Goal: Information Seeking & Learning: Learn about a topic

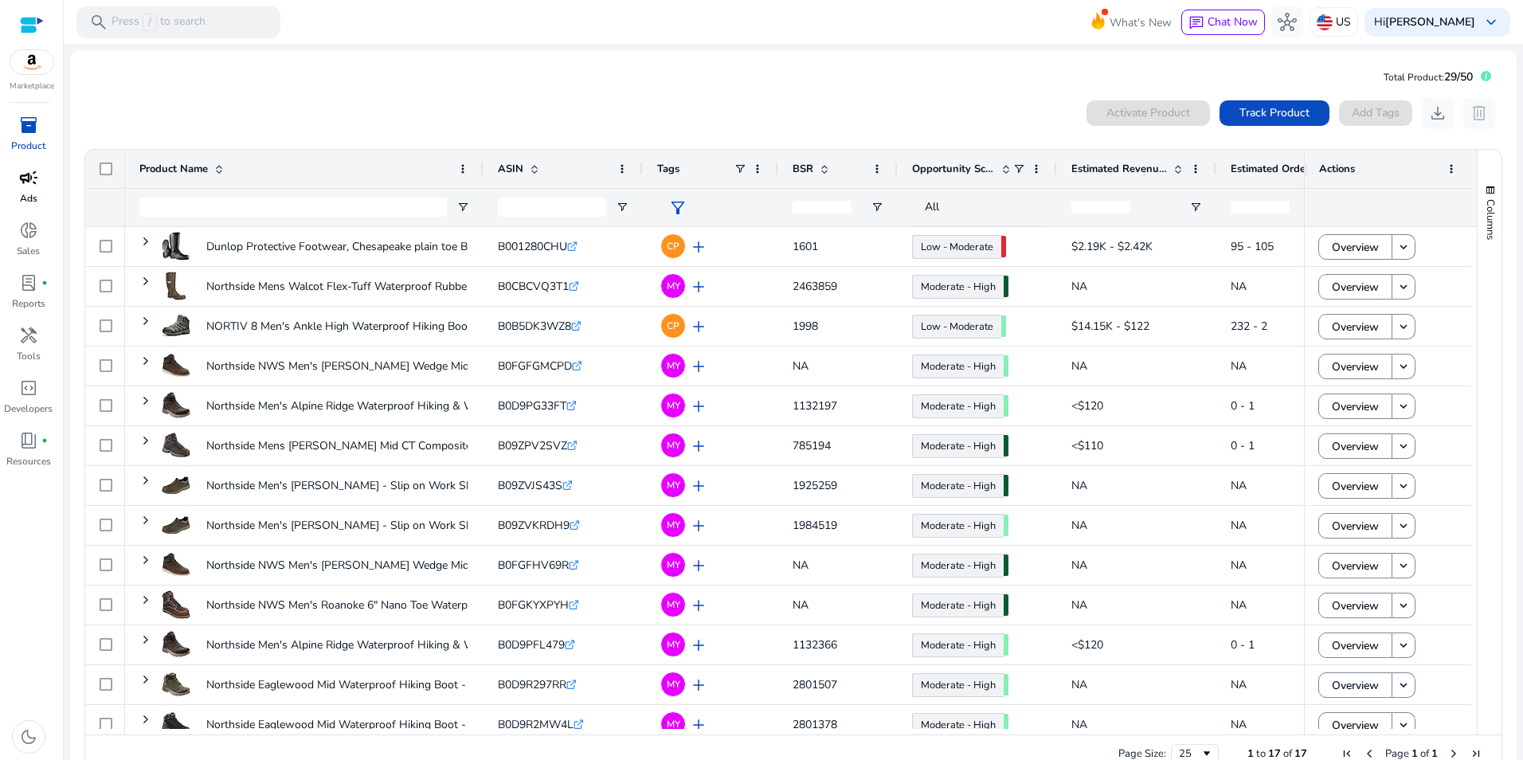
click at [29, 181] on span "campaign" at bounding box center [28, 177] width 19 height 19
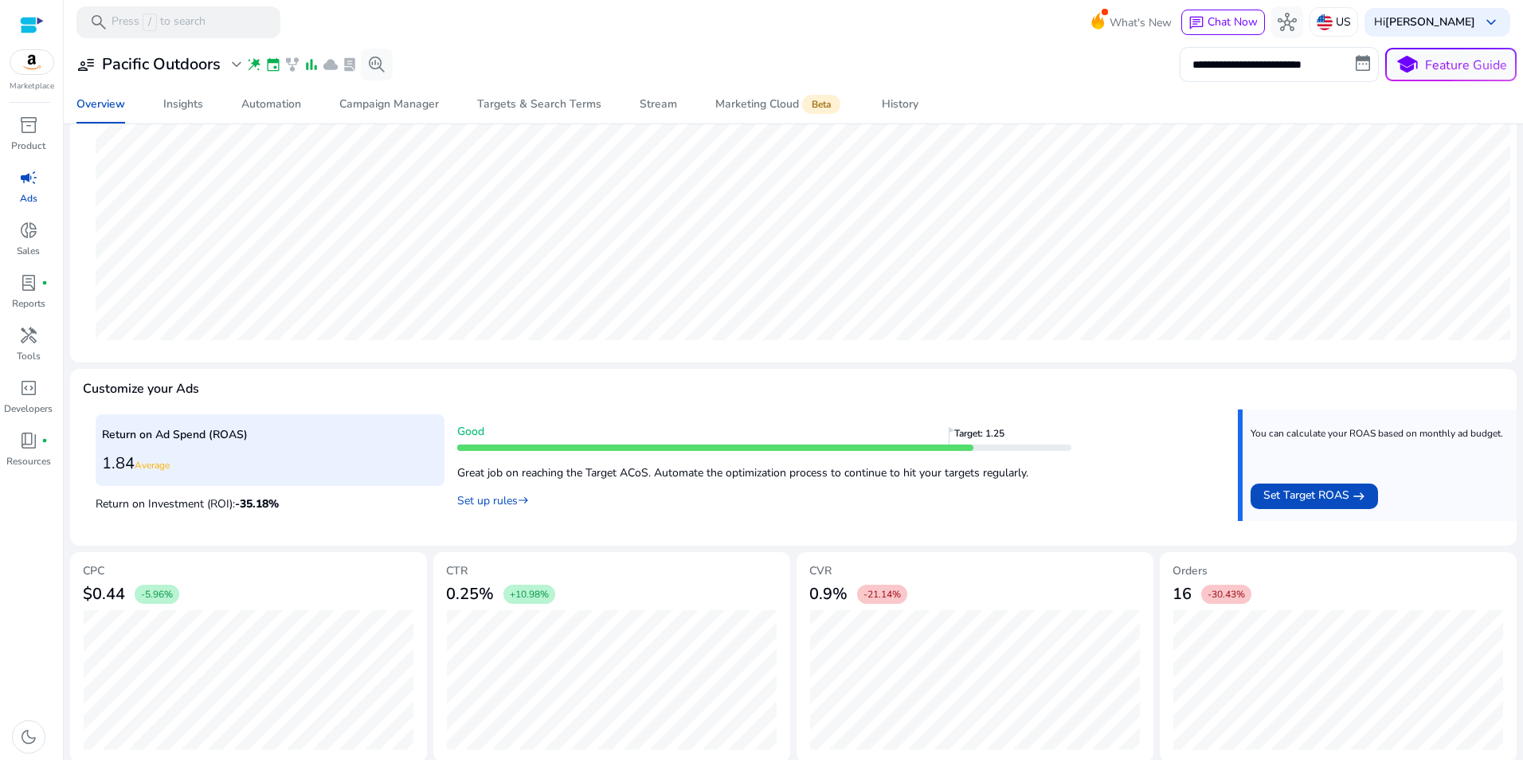
scroll to position [354, 0]
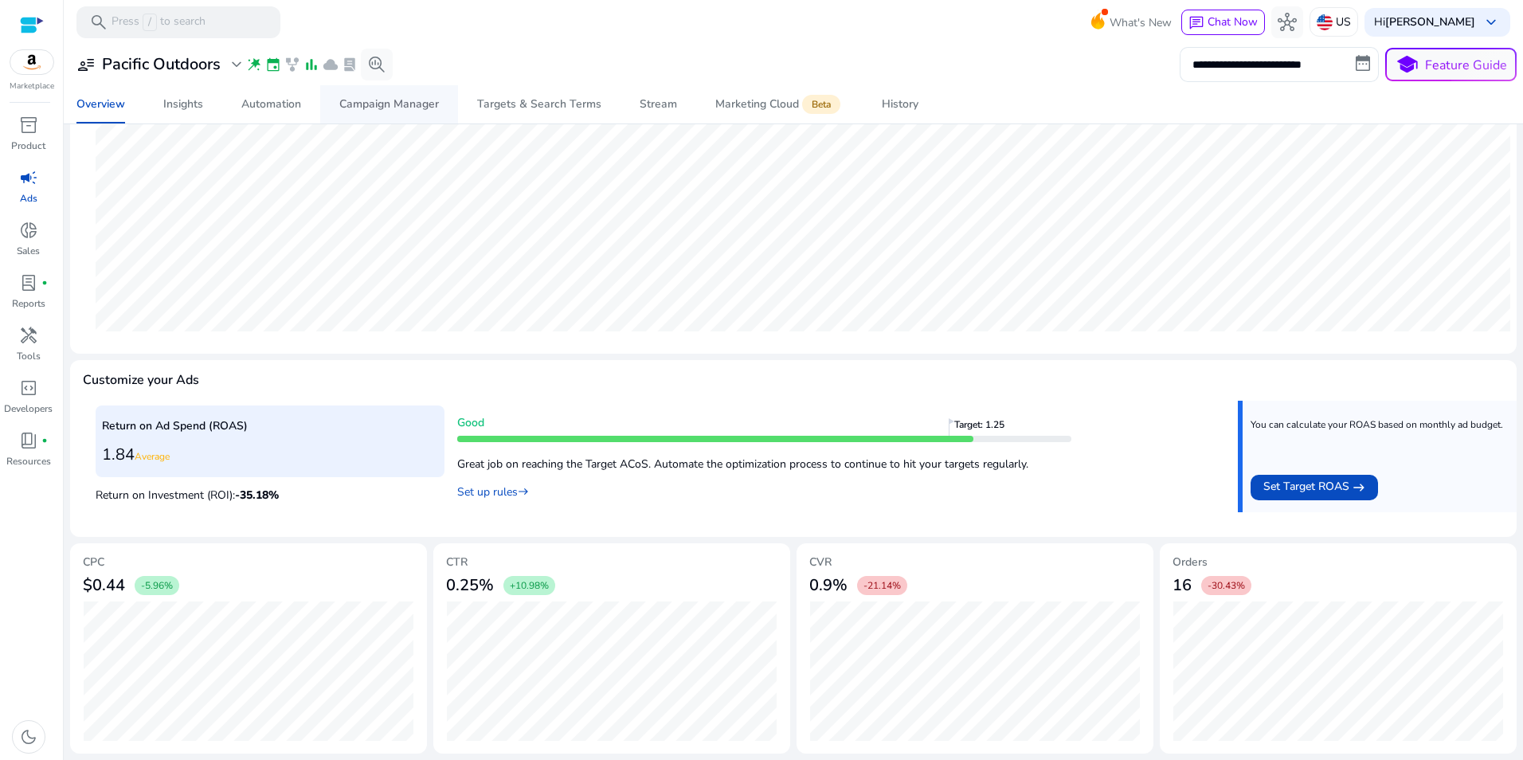
click at [354, 106] on div "Campaign Manager" at bounding box center [389, 104] width 100 height 11
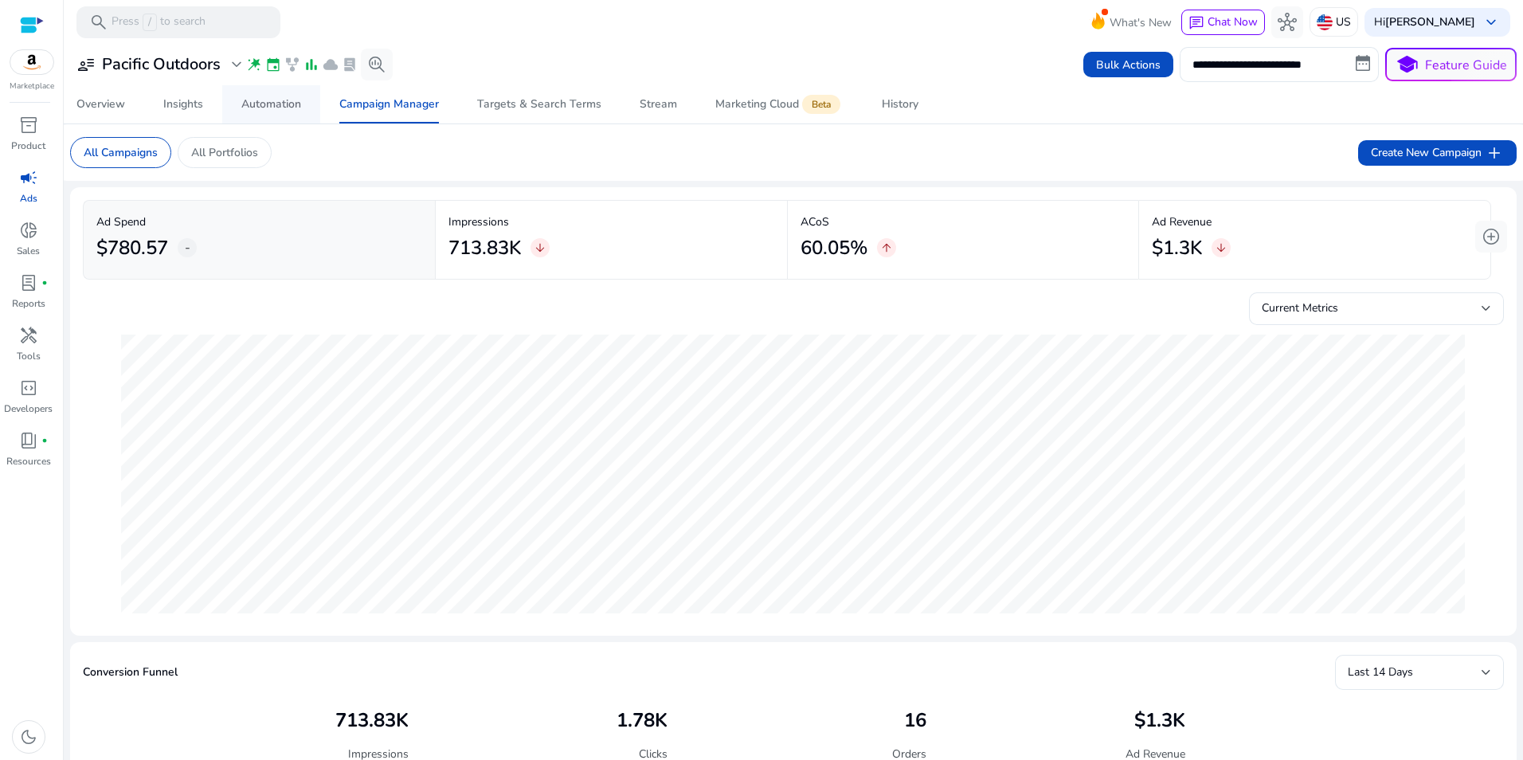
click at [272, 105] on div "Automation" at bounding box center [271, 104] width 60 height 11
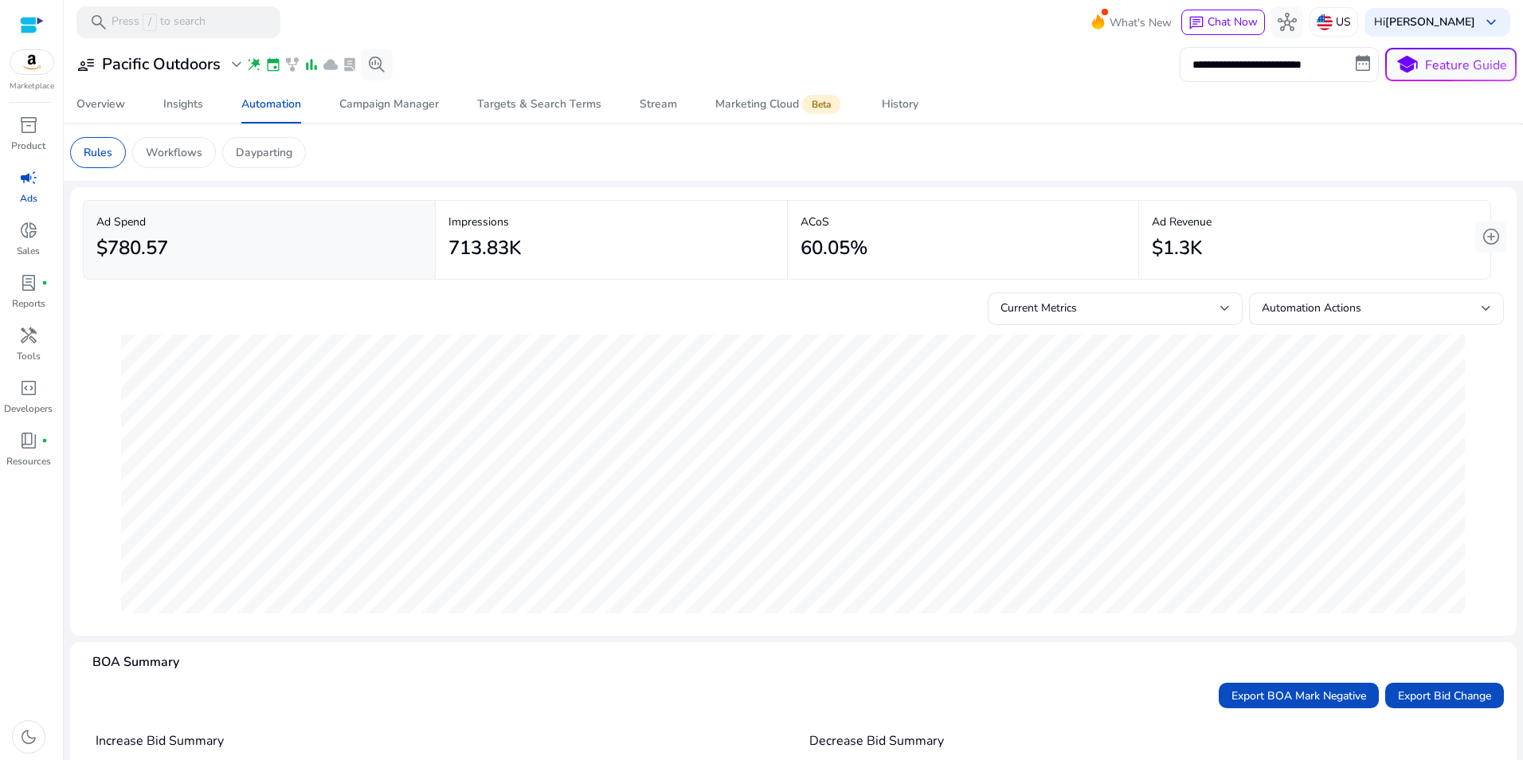
click at [269, 156] on p "Dayparting" at bounding box center [264, 152] width 57 height 17
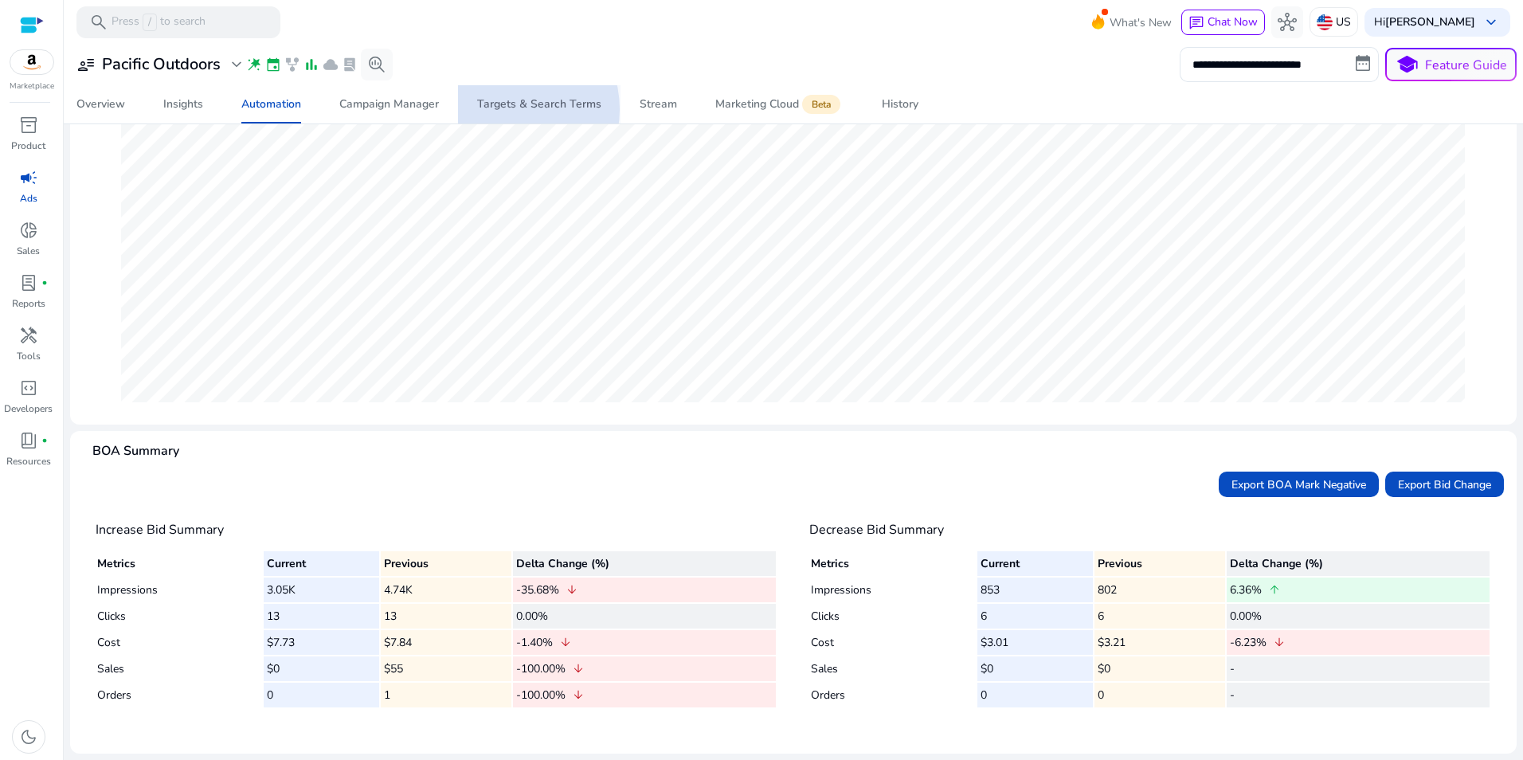
click at [507, 109] on div "Targets & Search Terms" at bounding box center [539, 104] width 124 height 11
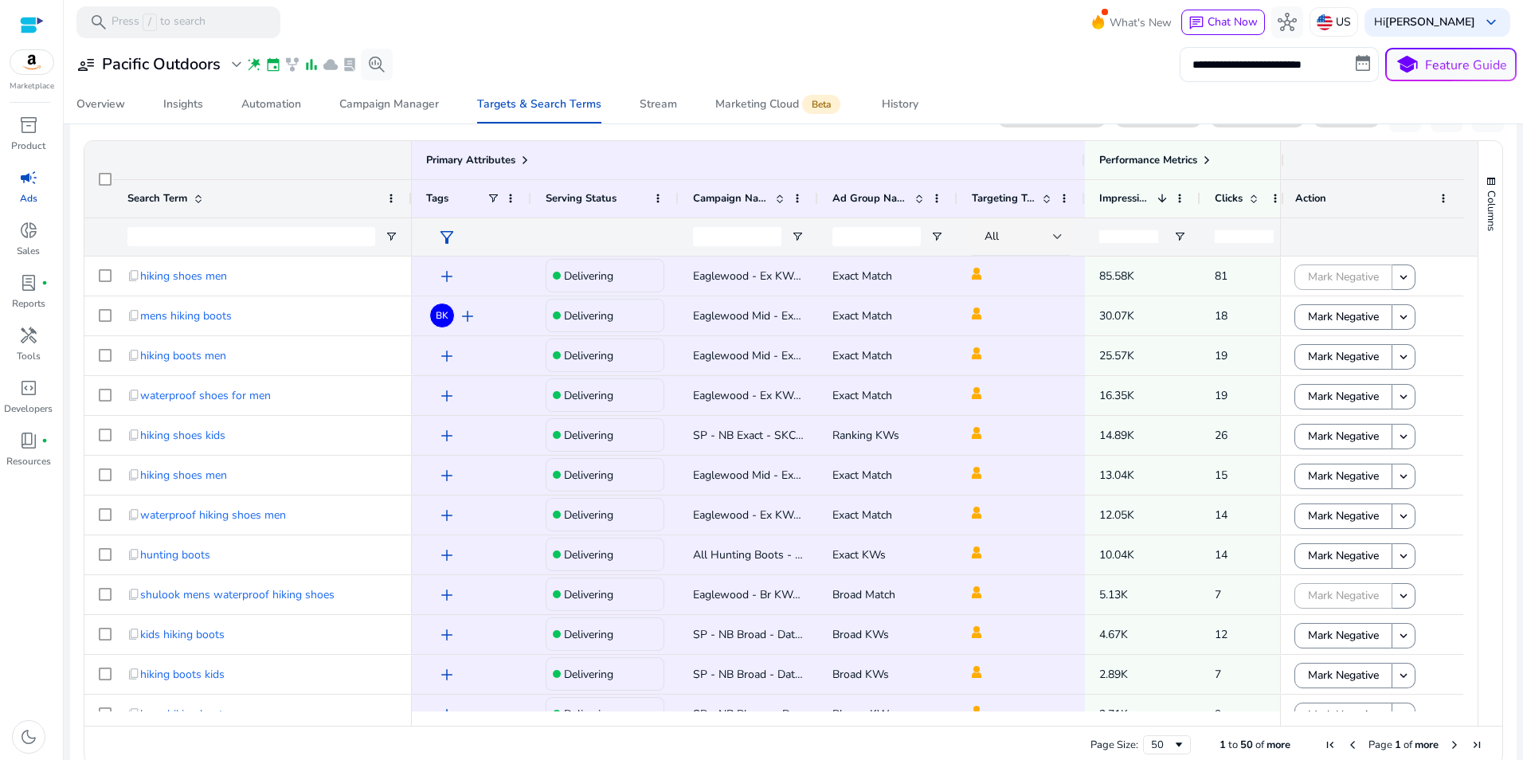
scroll to position [502, 0]
click at [729, 237] on input "Campaign Name Filter Input" at bounding box center [737, 238] width 88 height 19
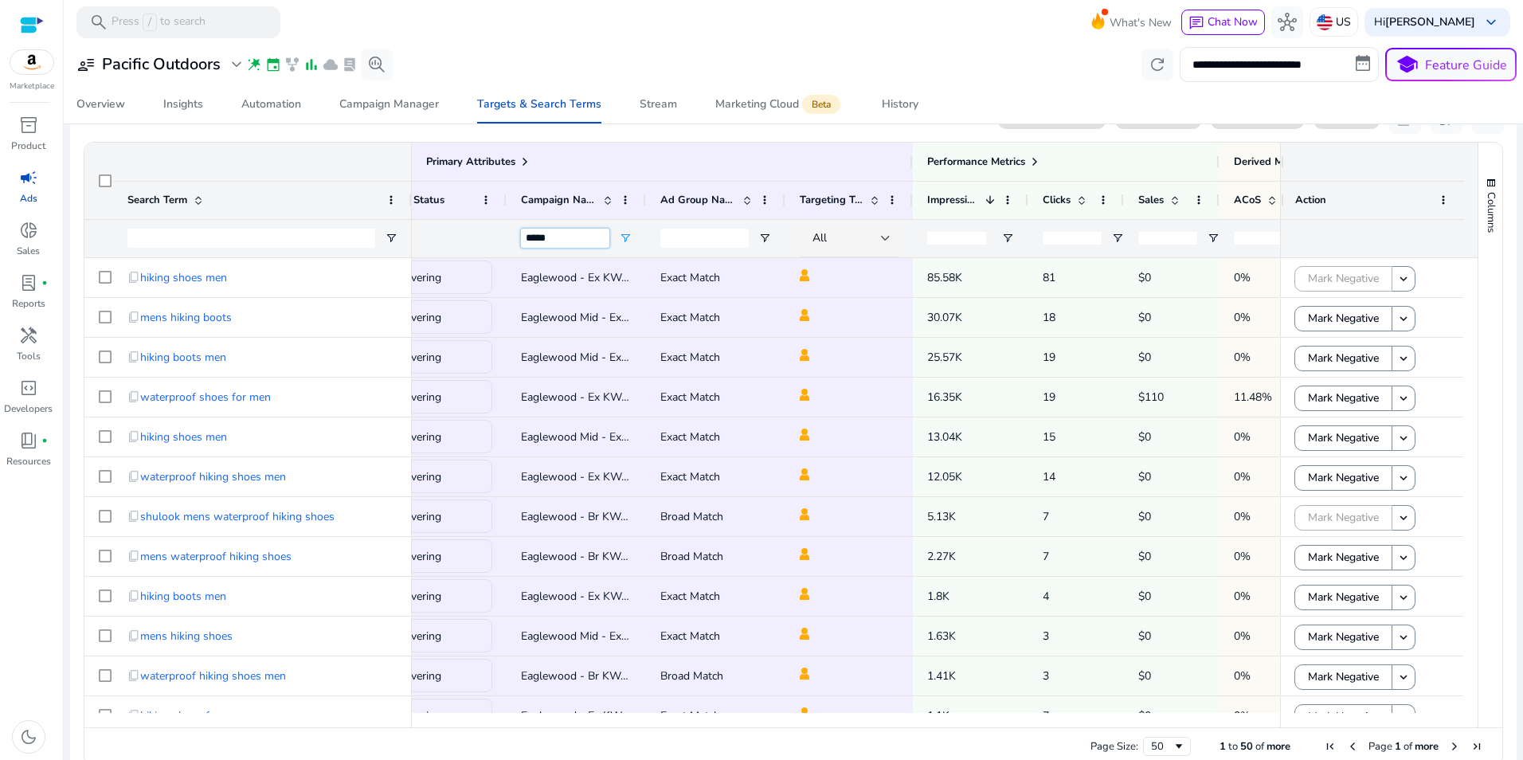
scroll to position [0, 0]
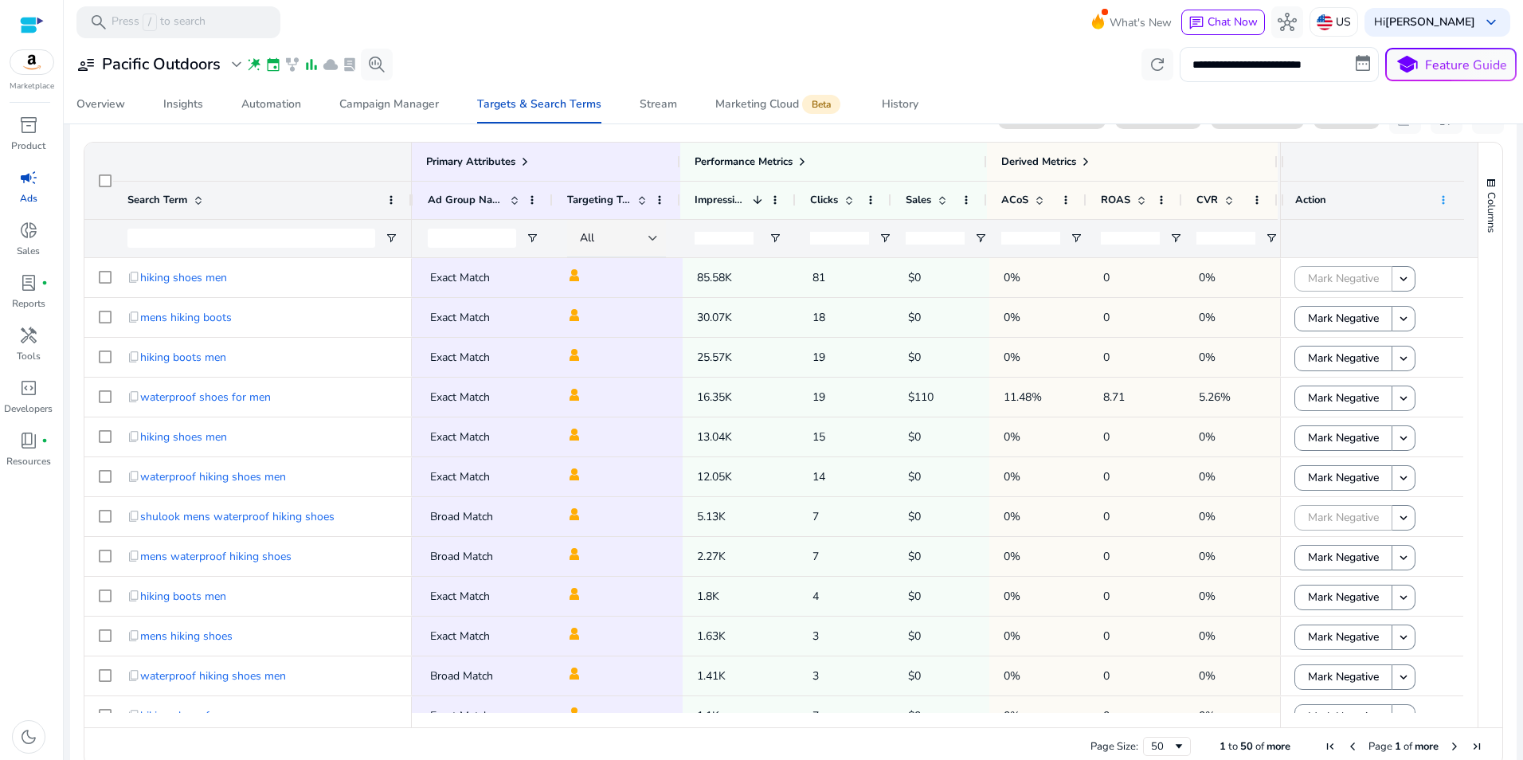
type input "*****"
click at [1437, 196] on span at bounding box center [1443, 200] width 13 height 13
click at [1435, 331] on span "Choose Columns" at bounding box center [1414, 324] width 119 height 25
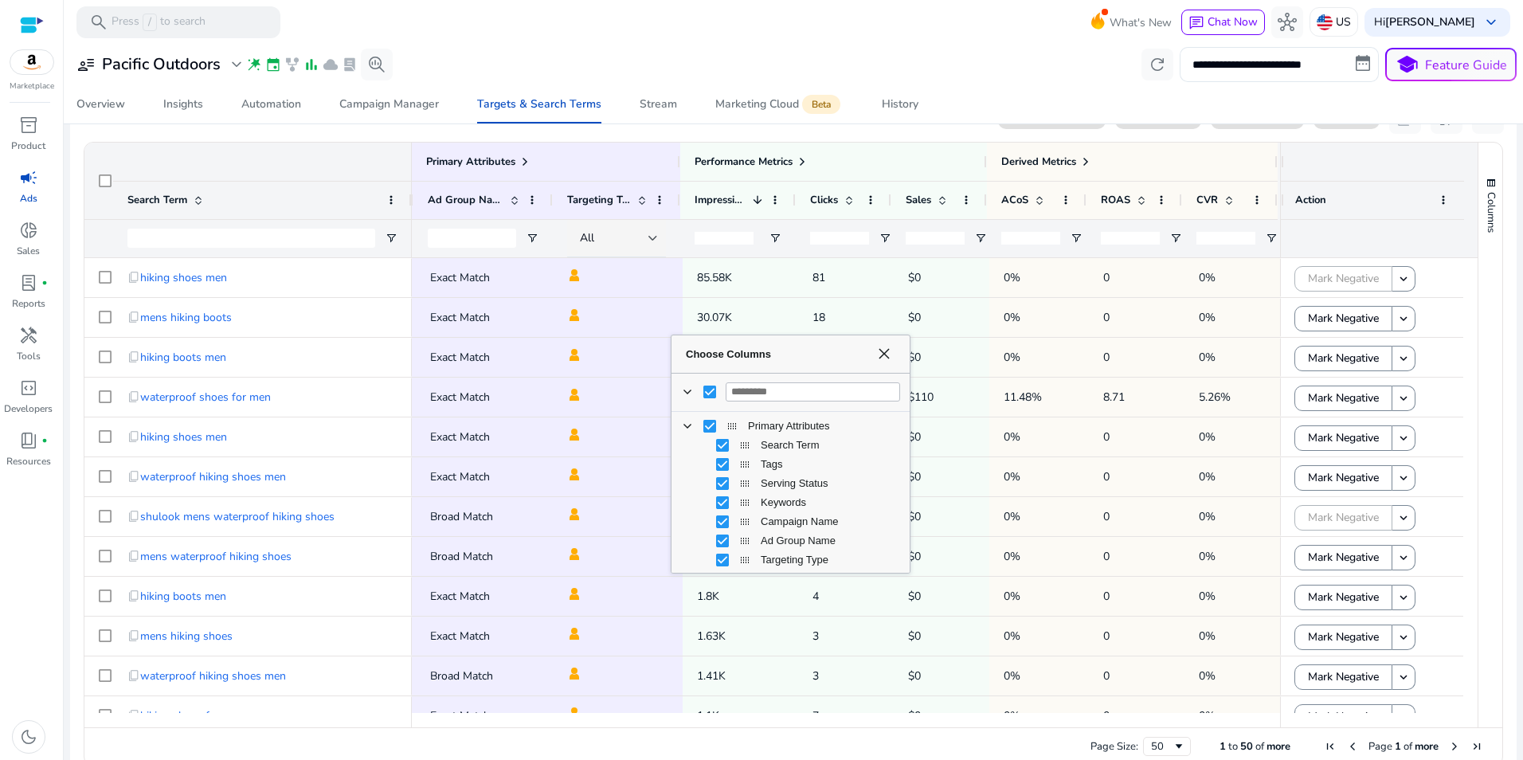
drag, startPoint x: 906, startPoint y: 430, endPoint x: 910, endPoint y: 460, distance: 29.6
click at [910, 460] on div "Choose Columns Primary Attributes Search Term Tags Serving Status" at bounding box center [791, 454] width 240 height 239
click at [906, 485] on div "Choose Columns" at bounding box center [908, 453] width 4 height 229
drag, startPoint x: 907, startPoint y: 473, endPoint x: 1047, endPoint y: 504, distance: 142.8
click at [1047, 504] on div "Choose Columns Primary Attributes Search Term Tags Serving Status" at bounding box center [859, 454] width 377 height 239
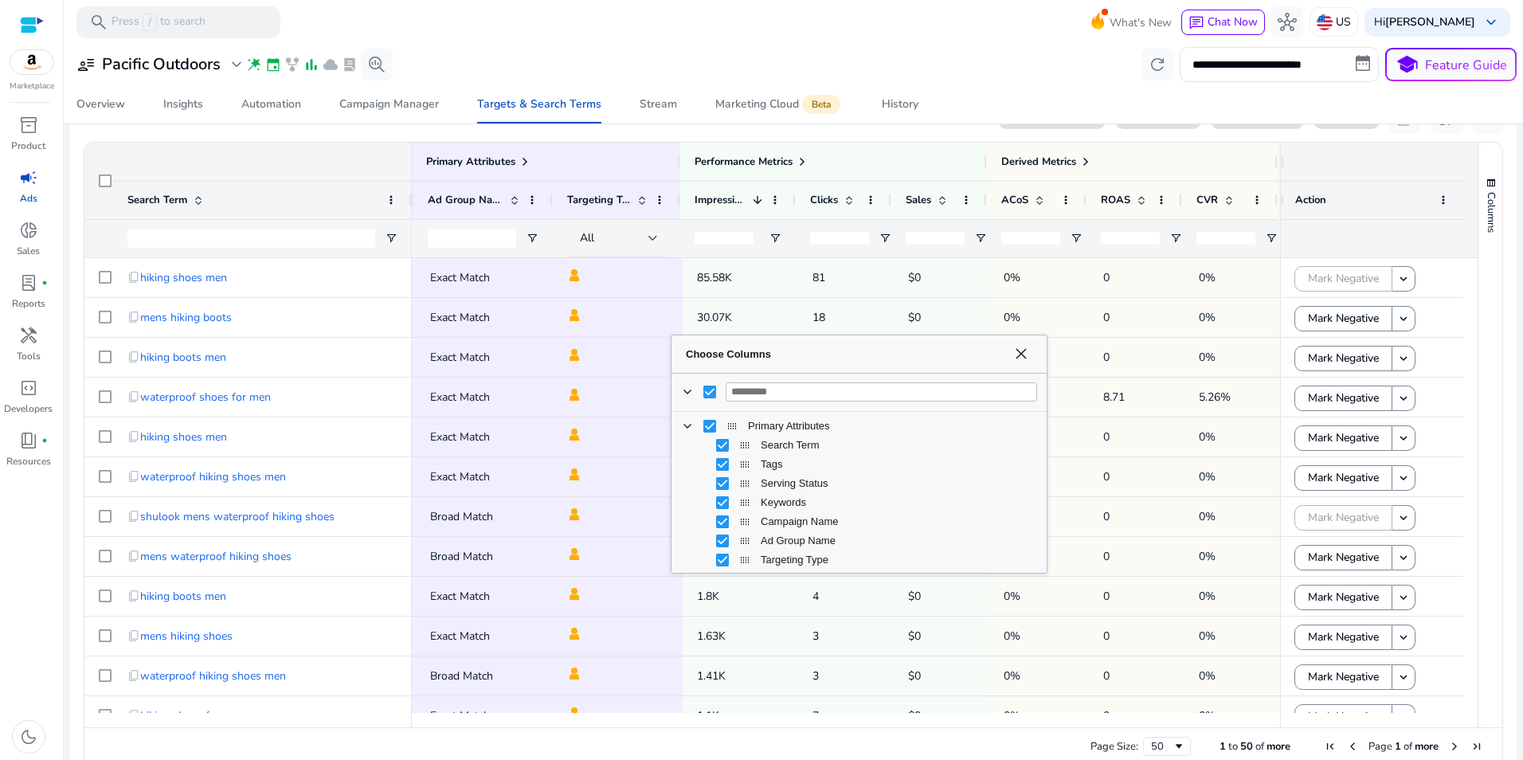
drag, startPoint x: 1031, startPoint y: 461, endPoint x: 1031, endPoint y: 494, distance: 32.7
click at [1031, 498] on div "Primary Attributes Search Term Tags Serving Status Keywords Campaign Name Type" at bounding box center [858, 646] width 375 height 459
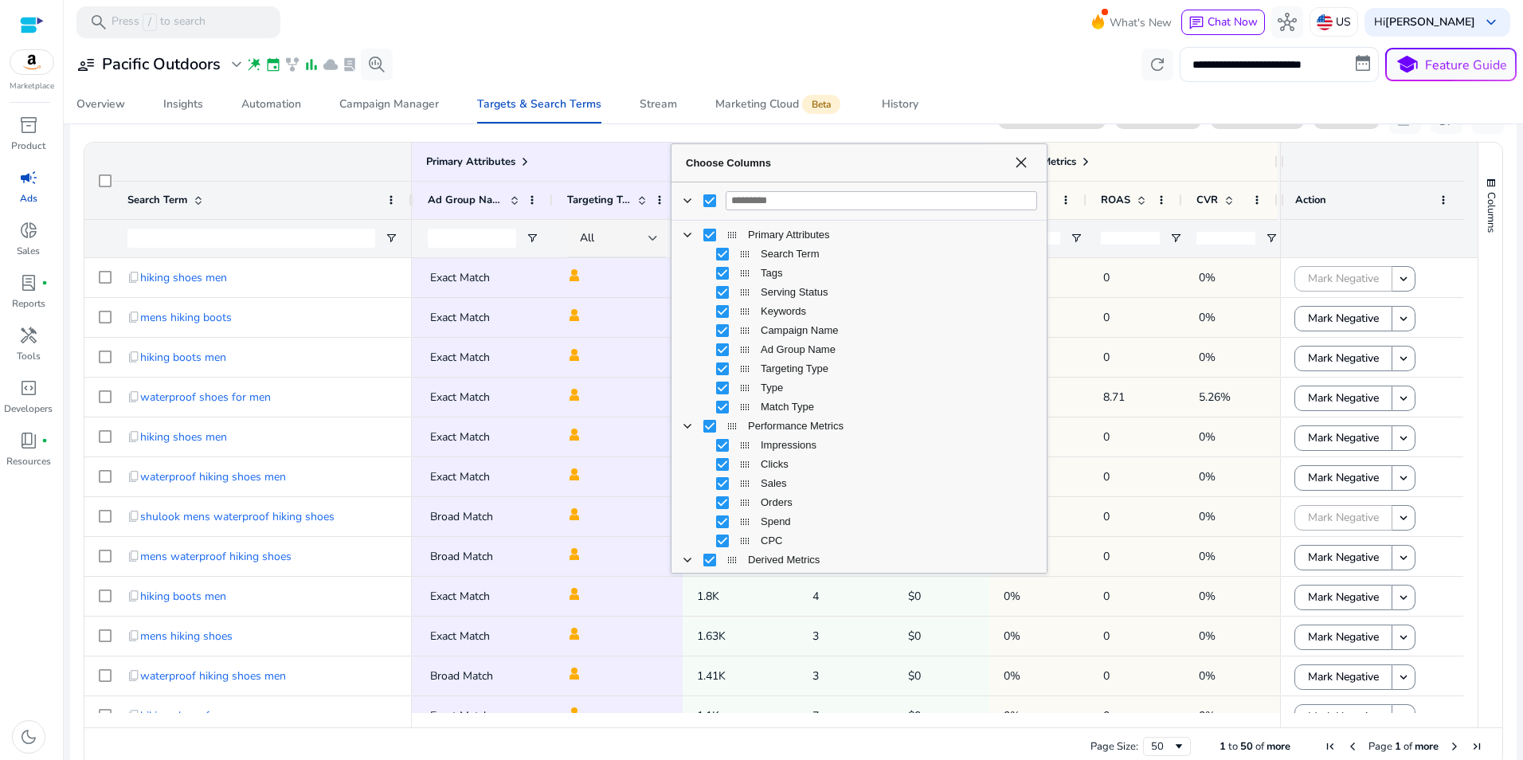
drag, startPoint x: 973, startPoint y: 336, endPoint x: 981, endPoint y: 89, distance: 247.0
click at [981, 89] on div "**********" at bounding box center [793, 164] width 1446 height 1245
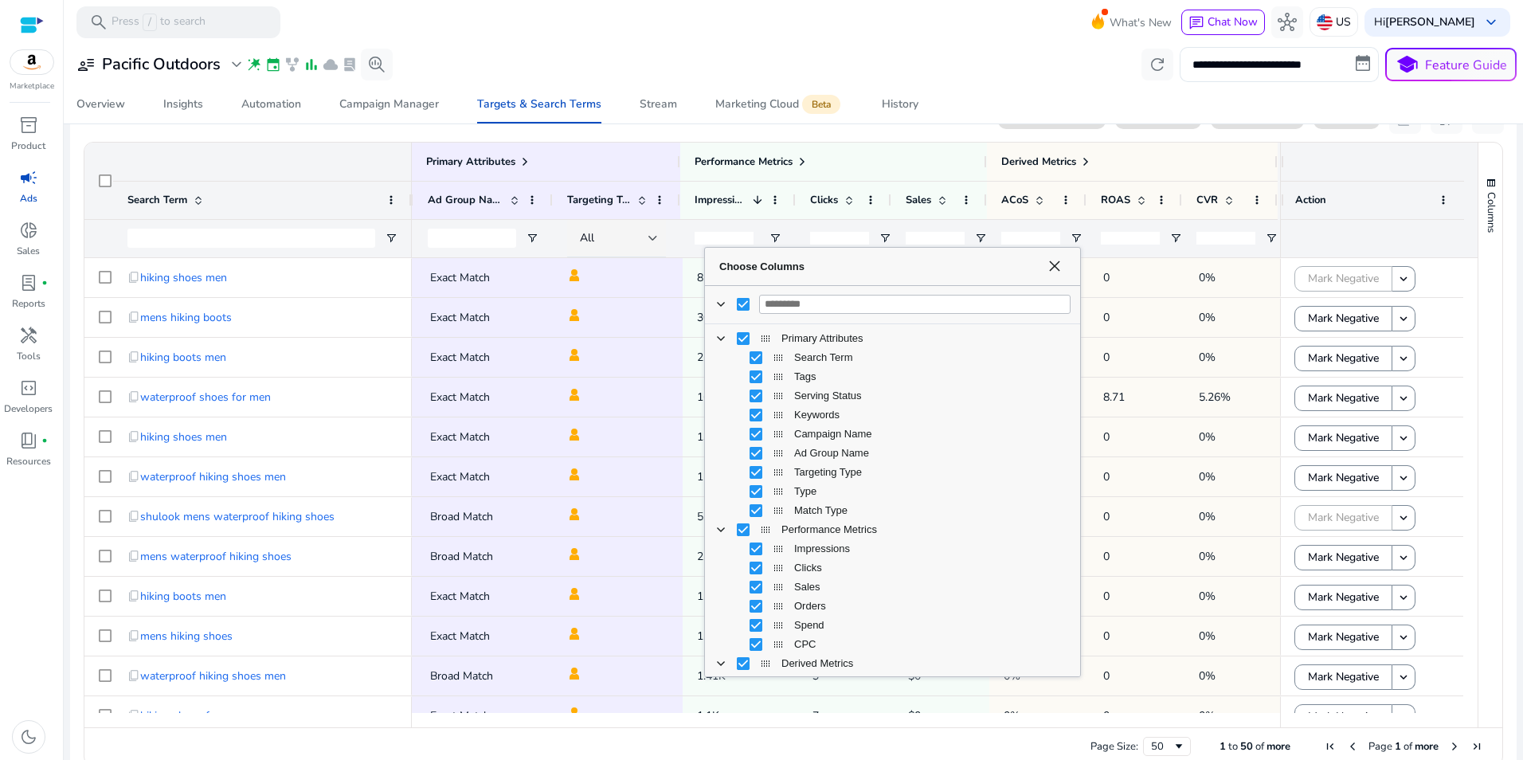
drag, startPoint x: 833, startPoint y: 165, endPoint x: 910, endPoint y: 388, distance: 235.7
click at [866, 268] on span "Choose Columns" at bounding box center [878, 266] width 319 height 12
click at [1054, 252] on div "Choose Columns" at bounding box center [891, 267] width 375 height 38
click at [1052, 267] on span "Choose Columns" at bounding box center [1053, 266] width 13 height 13
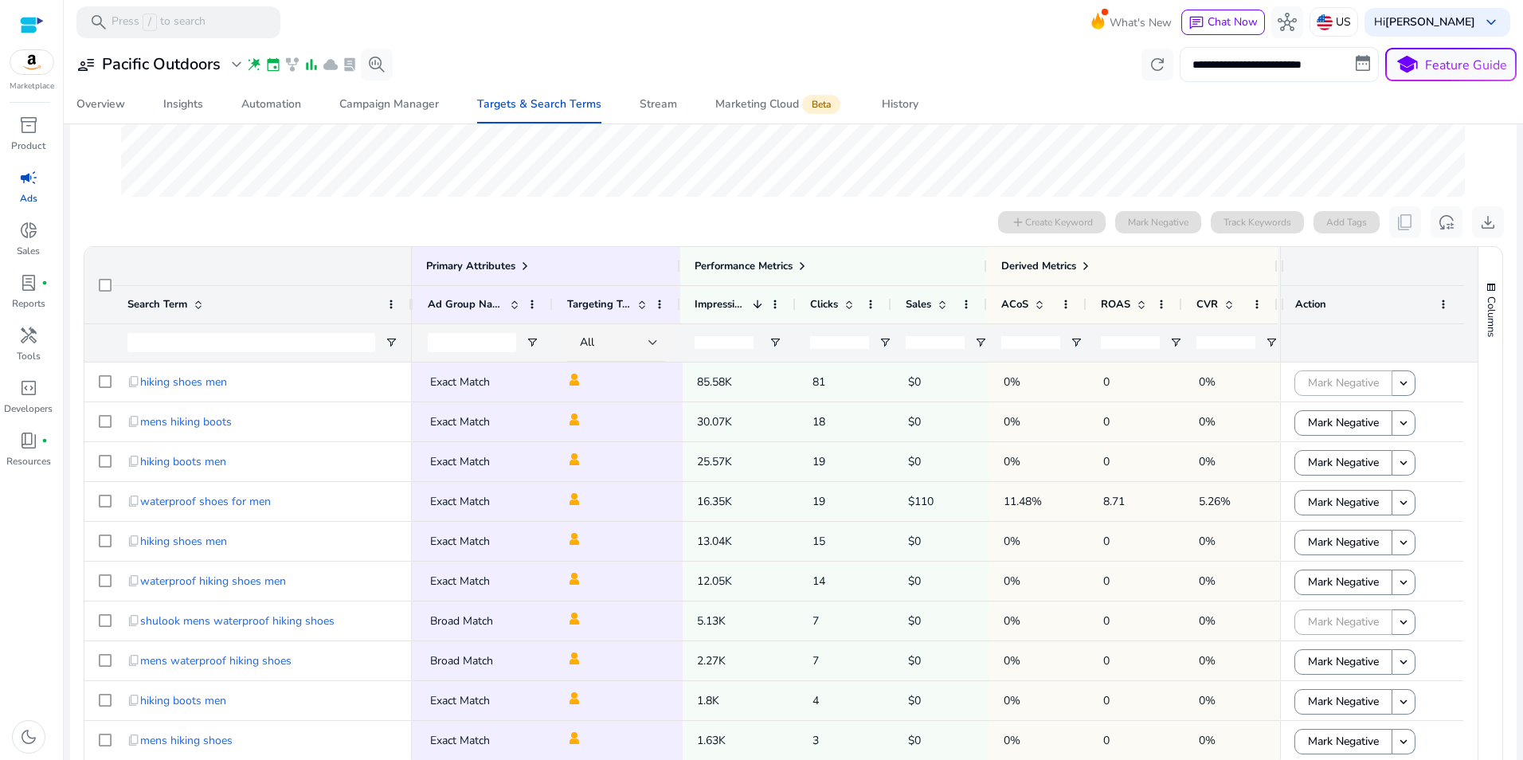
click at [1269, 73] on input "**********" at bounding box center [1279, 64] width 199 height 35
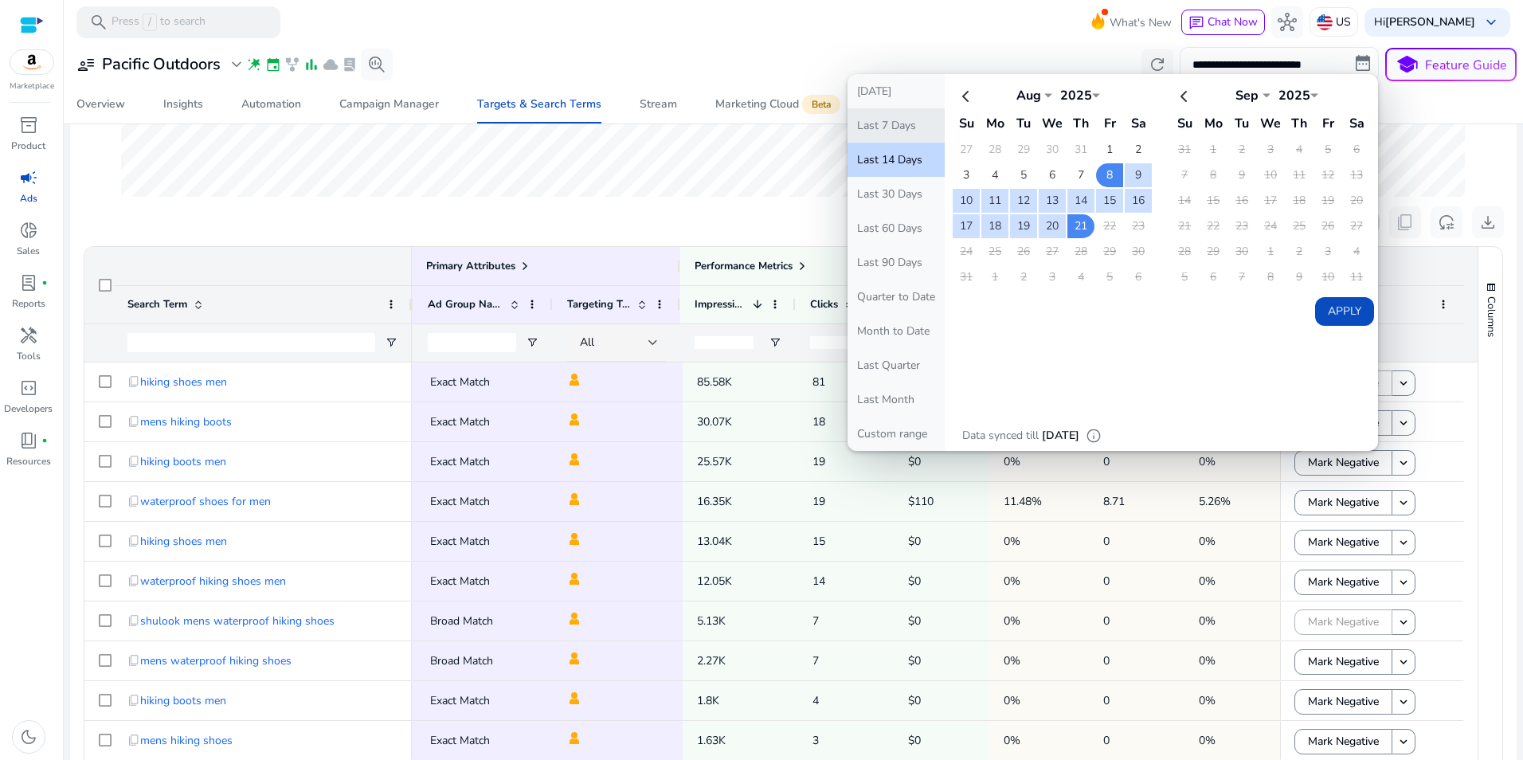
click at [903, 118] on button "Last 7 Days" at bounding box center [895, 125] width 97 height 34
type input "**********"
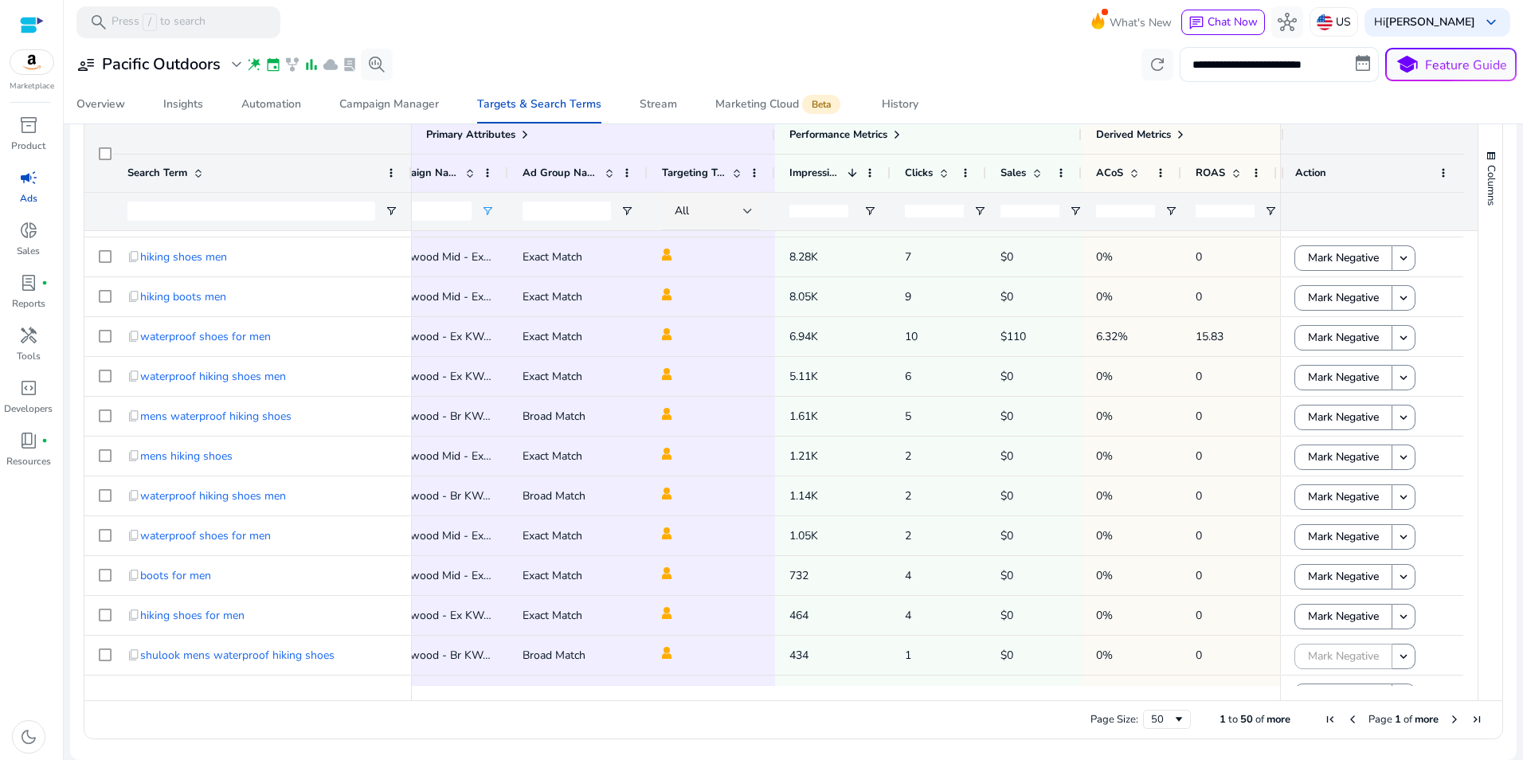
scroll to position [0, 243]
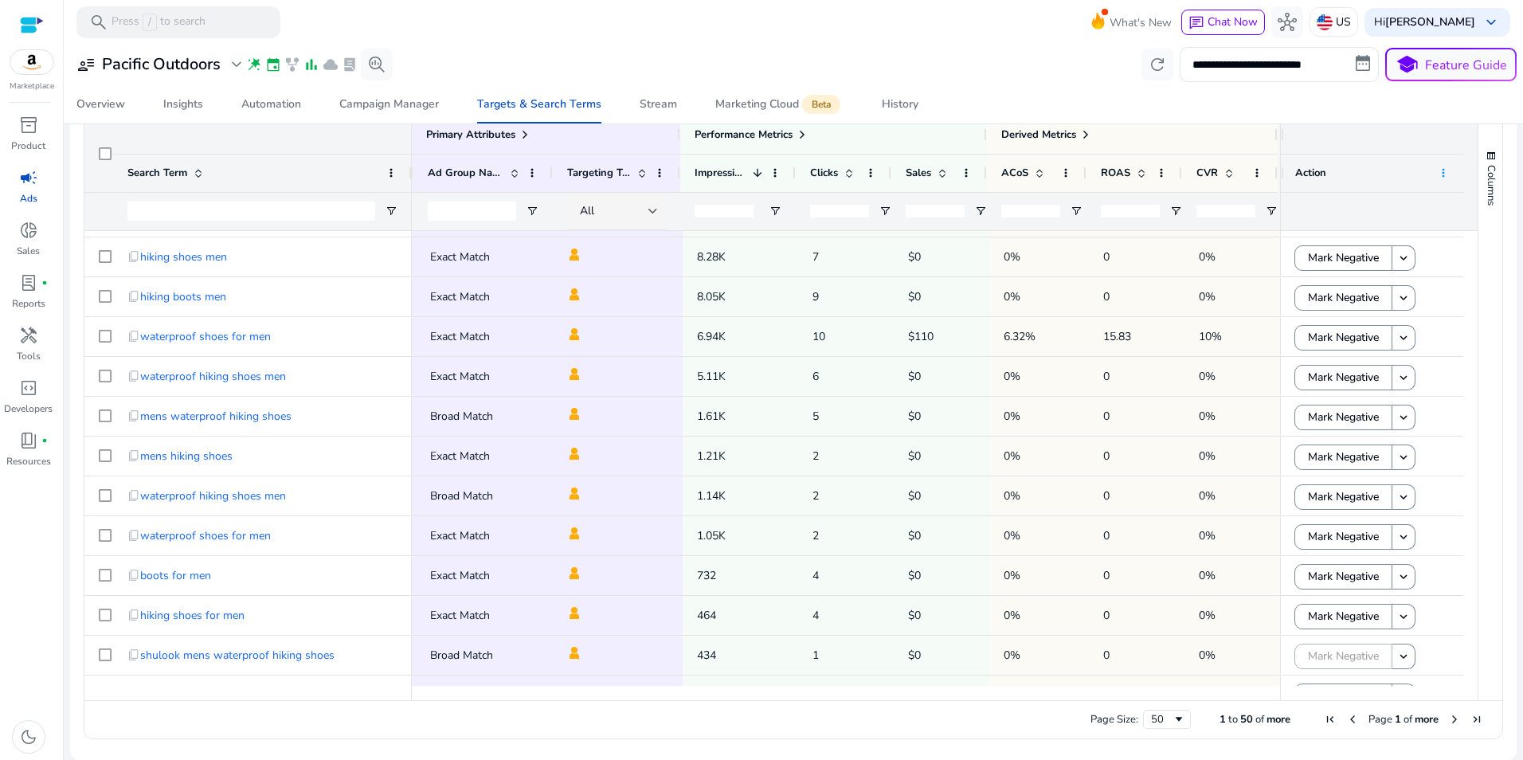
click at [1438, 170] on span at bounding box center [1443, 172] width 13 height 13
click at [1398, 295] on span "Choose Columns" at bounding box center [1414, 297] width 119 height 25
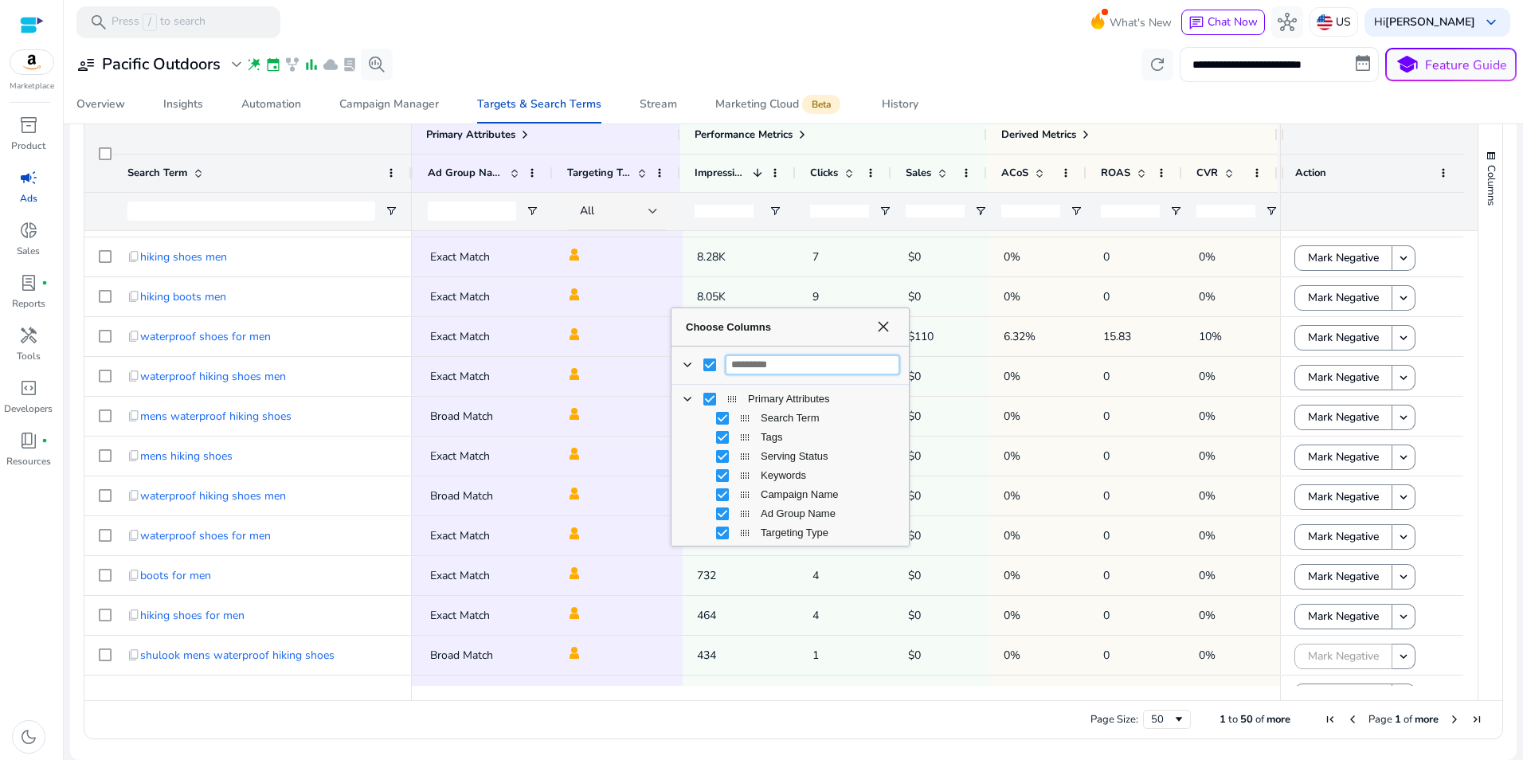
click at [808, 369] on input "Filter Columns Input" at bounding box center [813, 364] width 174 height 19
click at [905, 409] on div "Choose Columns" at bounding box center [907, 426] width 4 height 229
drag, startPoint x: 902, startPoint y: 409, endPoint x: 898, endPoint y: 454, distance: 45.5
click at [898, 454] on div "Primary Attributes Search Term Tags Serving Status Keywords Campaign Name Type" at bounding box center [789, 618] width 237 height 459
click at [882, 323] on span "Choose Columns" at bounding box center [883, 326] width 13 height 13
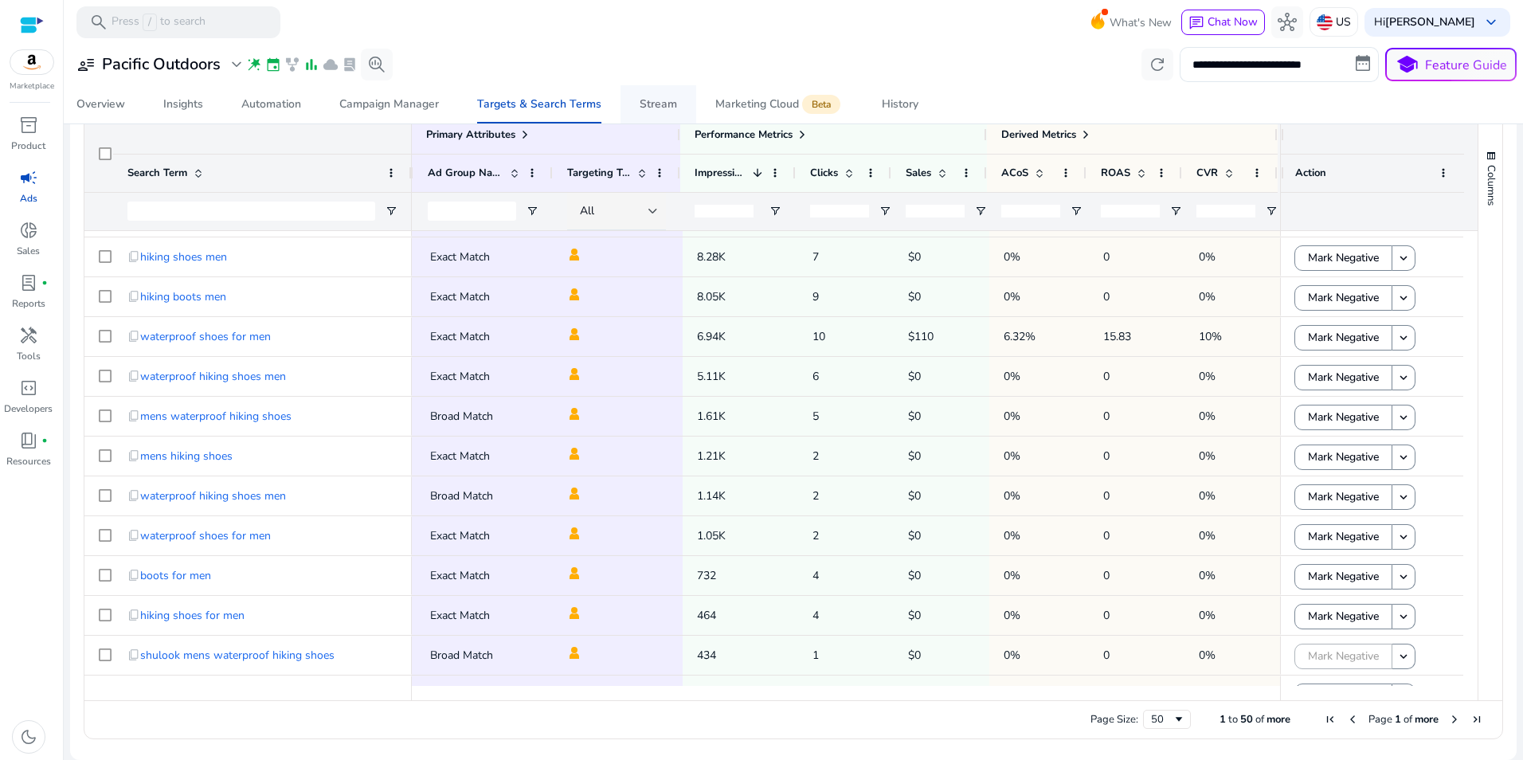
click at [665, 105] on div "Stream" at bounding box center [658, 104] width 37 height 11
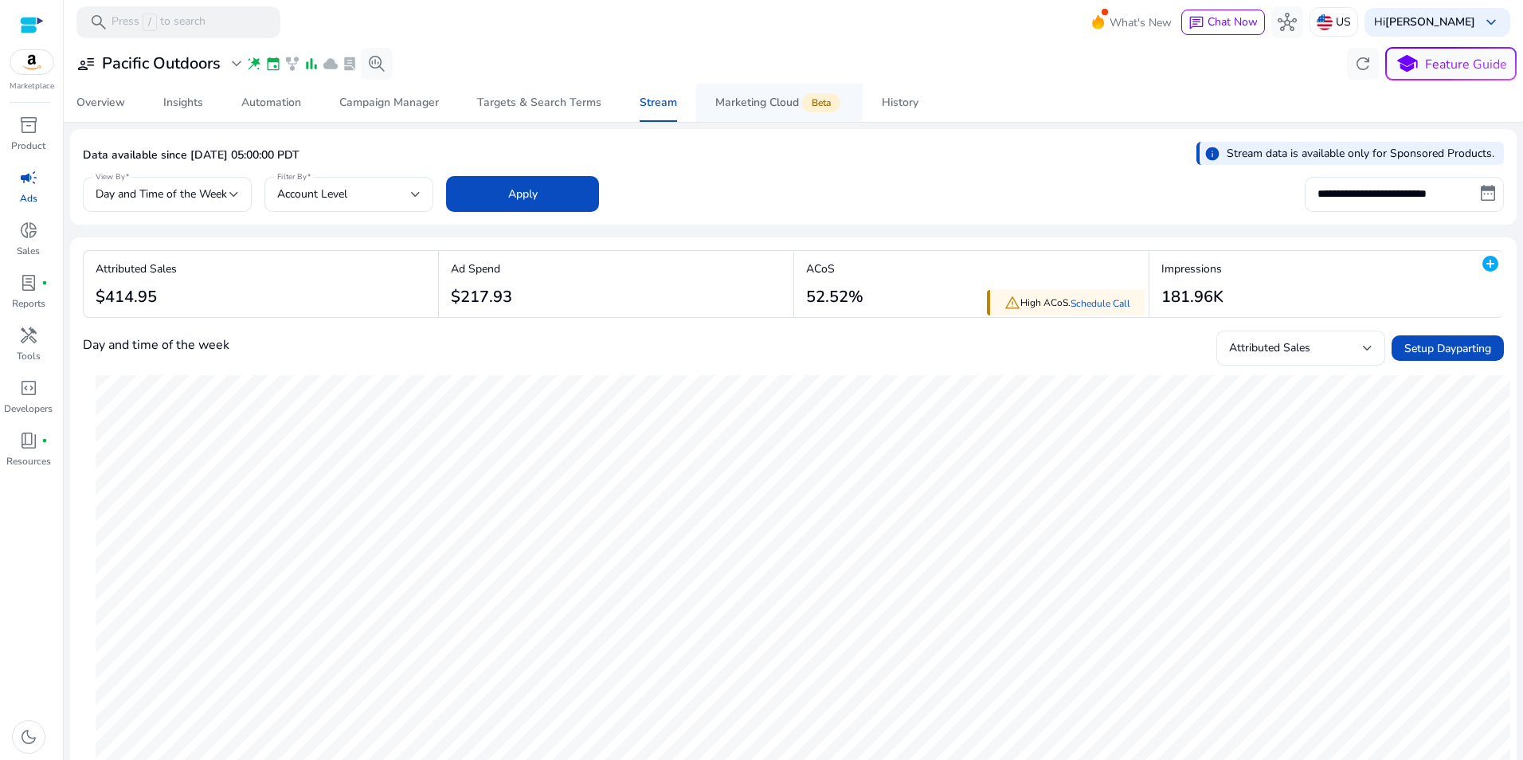
click at [741, 99] on div "Marketing Cloud Beta" at bounding box center [779, 102] width 128 height 13
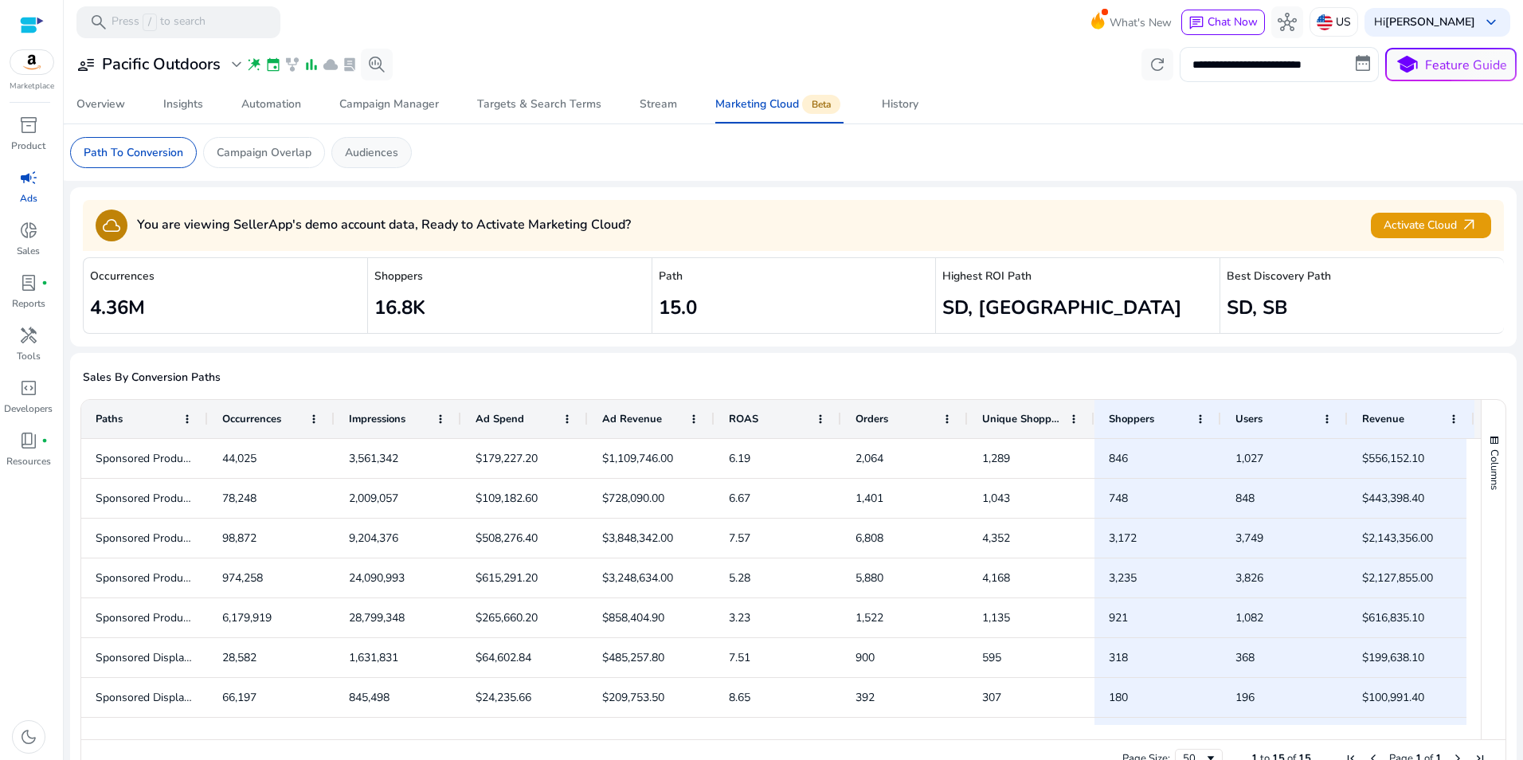
click at [357, 143] on div "Audiences" at bounding box center [371, 152] width 80 height 31
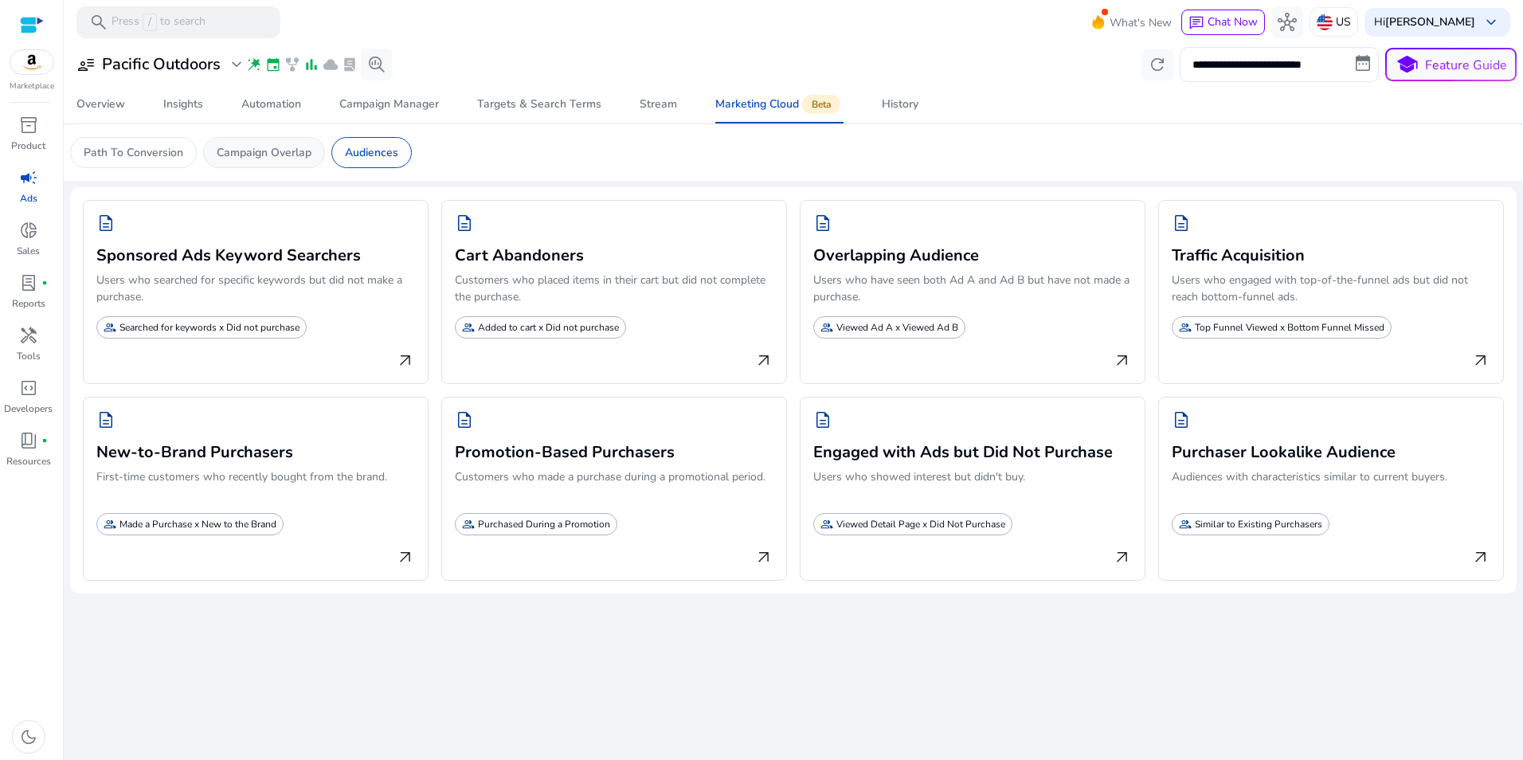
click at [280, 149] on p "Campaign Overlap" at bounding box center [264, 152] width 95 height 17
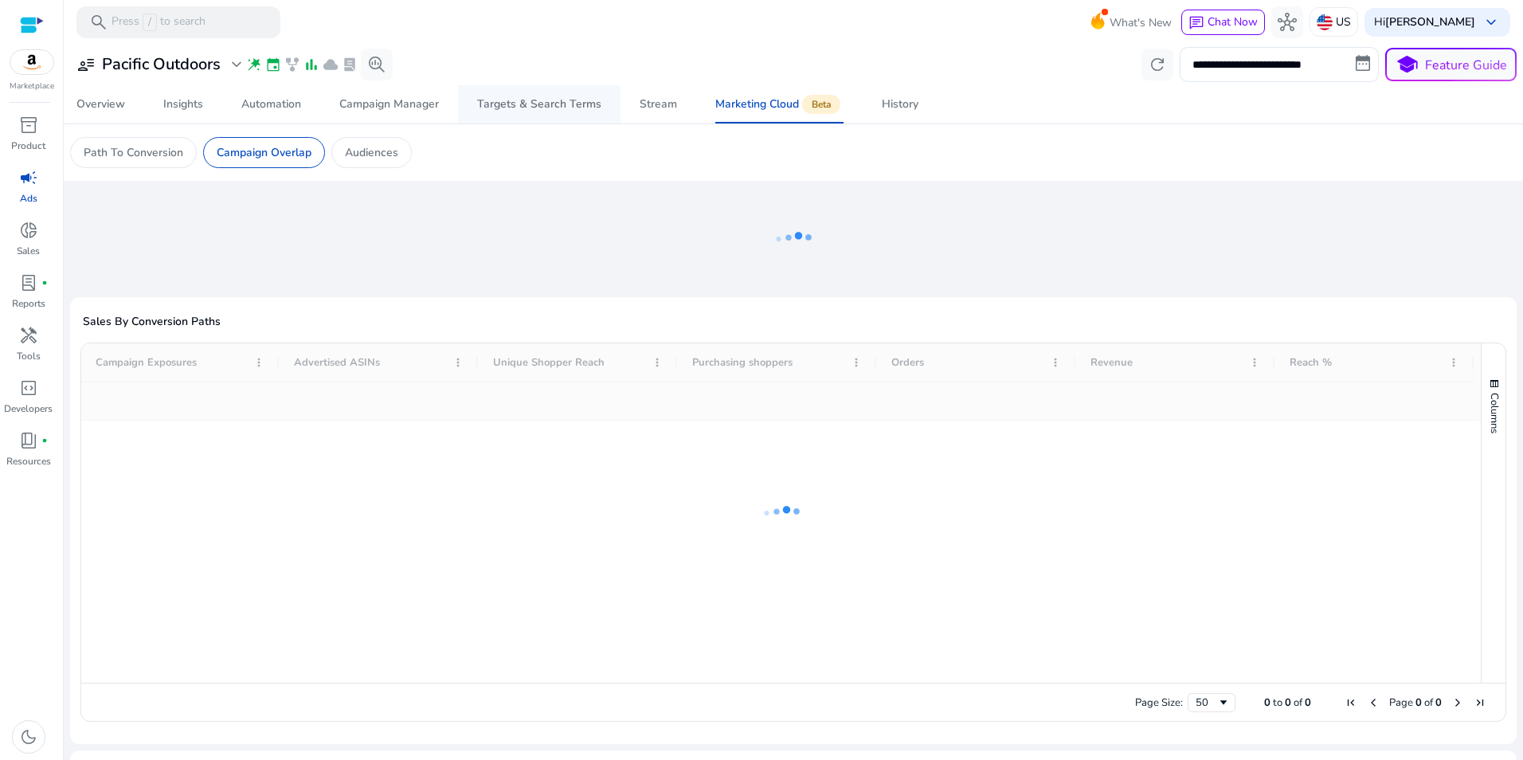
click at [522, 104] on div "Targets & Search Terms" at bounding box center [539, 104] width 124 height 11
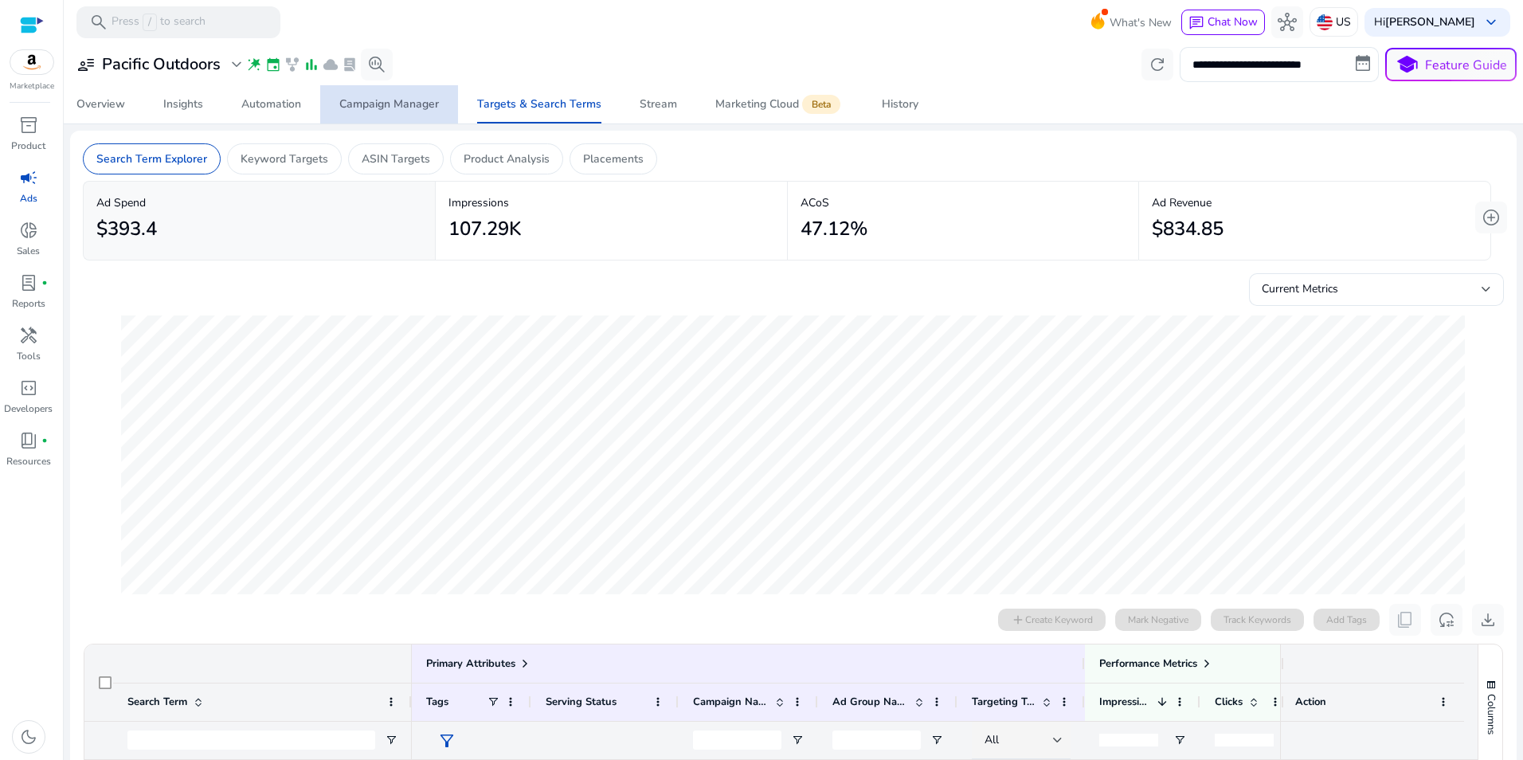
click at [396, 102] on div "Campaign Manager" at bounding box center [389, 104] width 100 height 11
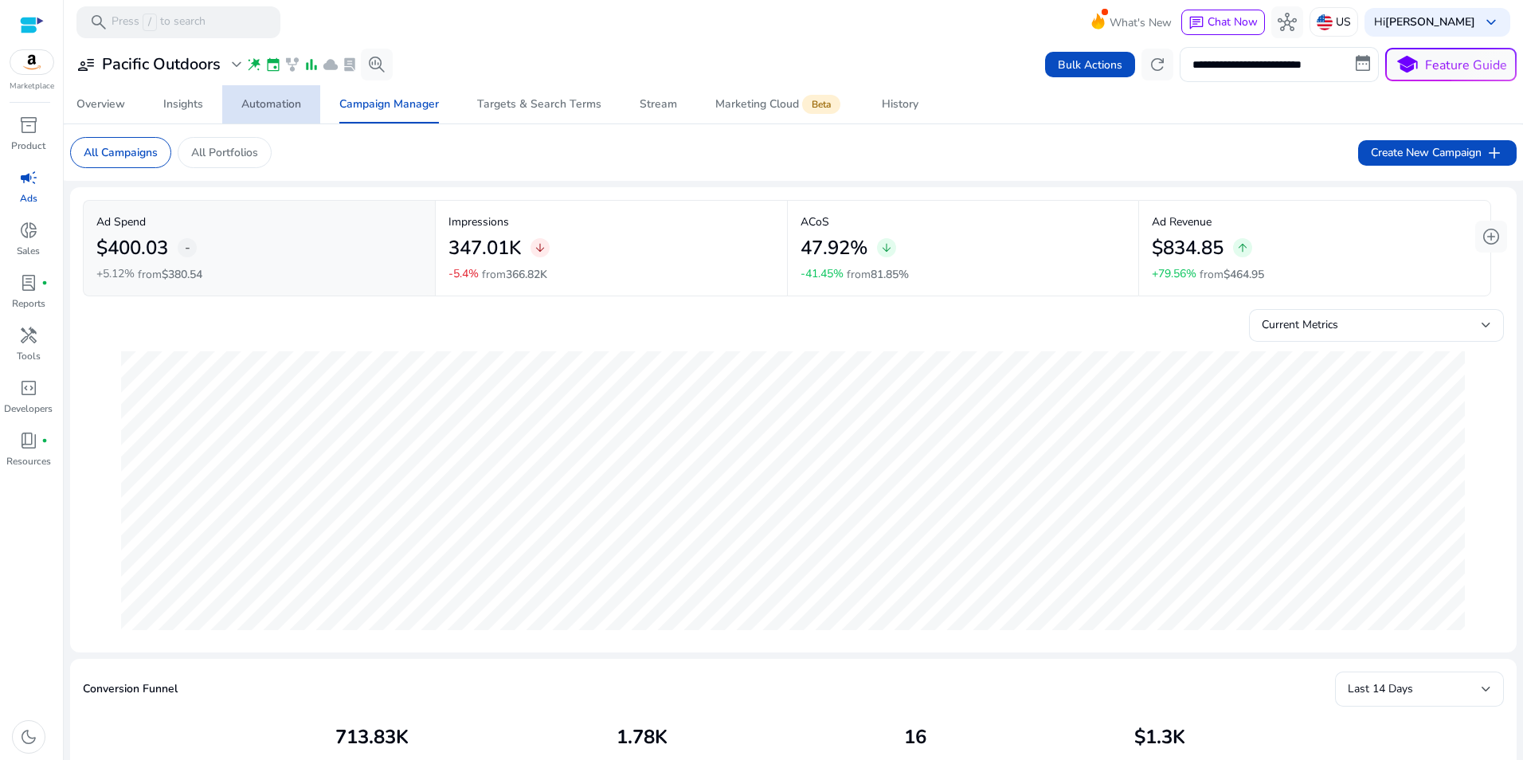
click at [276, 107] on div "Automation" at bounding box center [271, 104] width 60 height 11
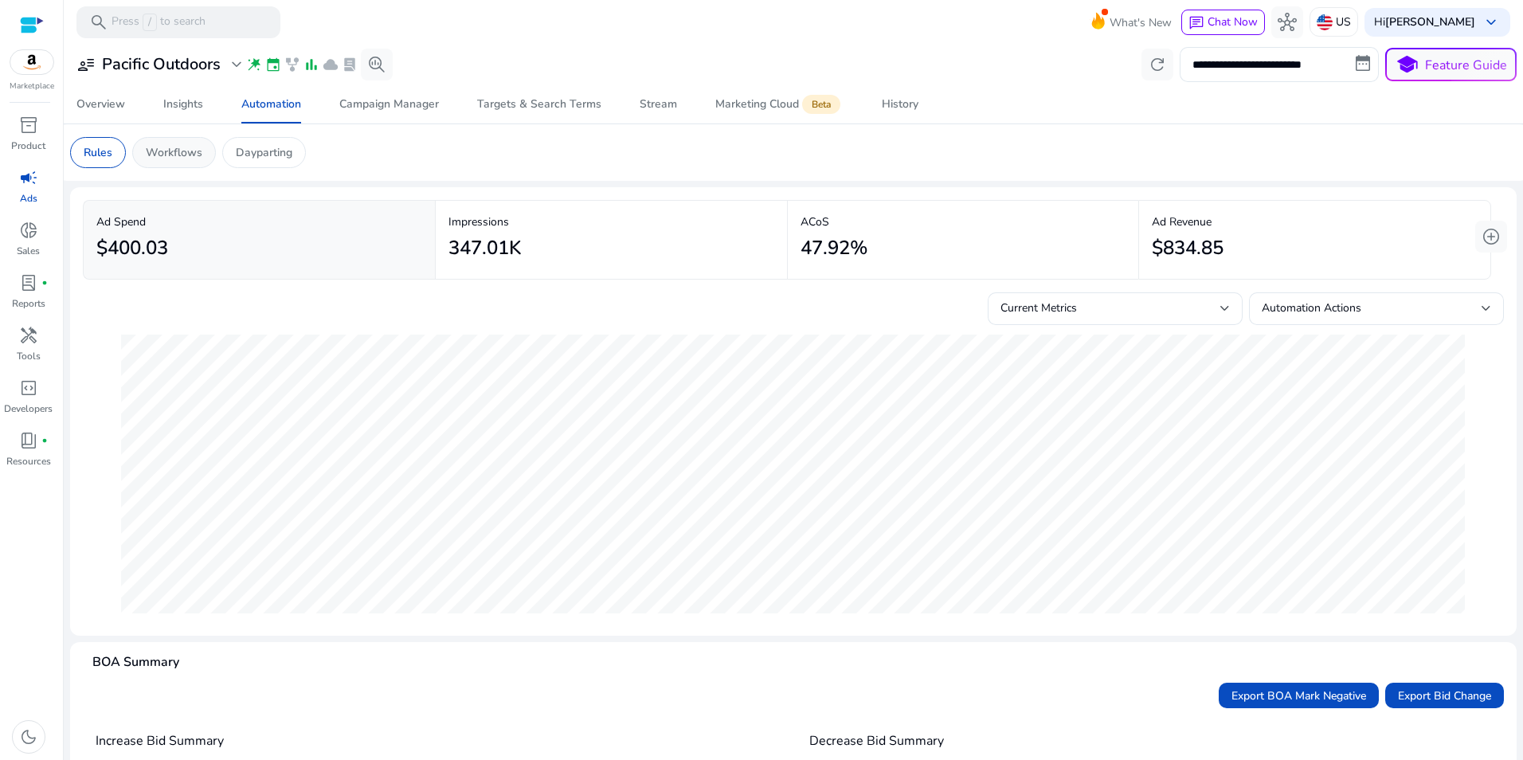
click at [188, 156] on p "Workflows" at bounding box center [174, 152] width 57 height 17
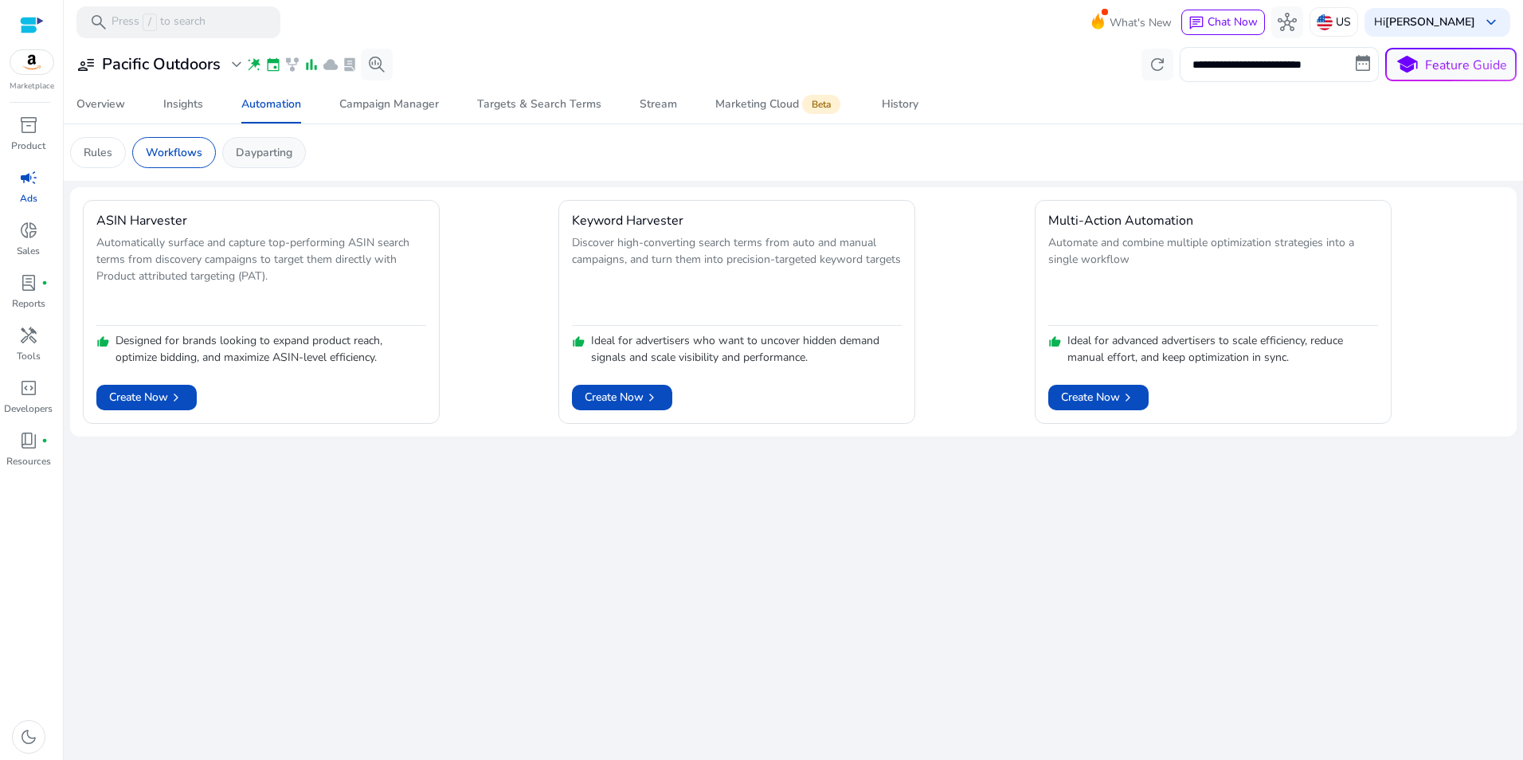
click at [270, 155] on p "Dayparting" at bounding box center [264, 152] width 57 height 17
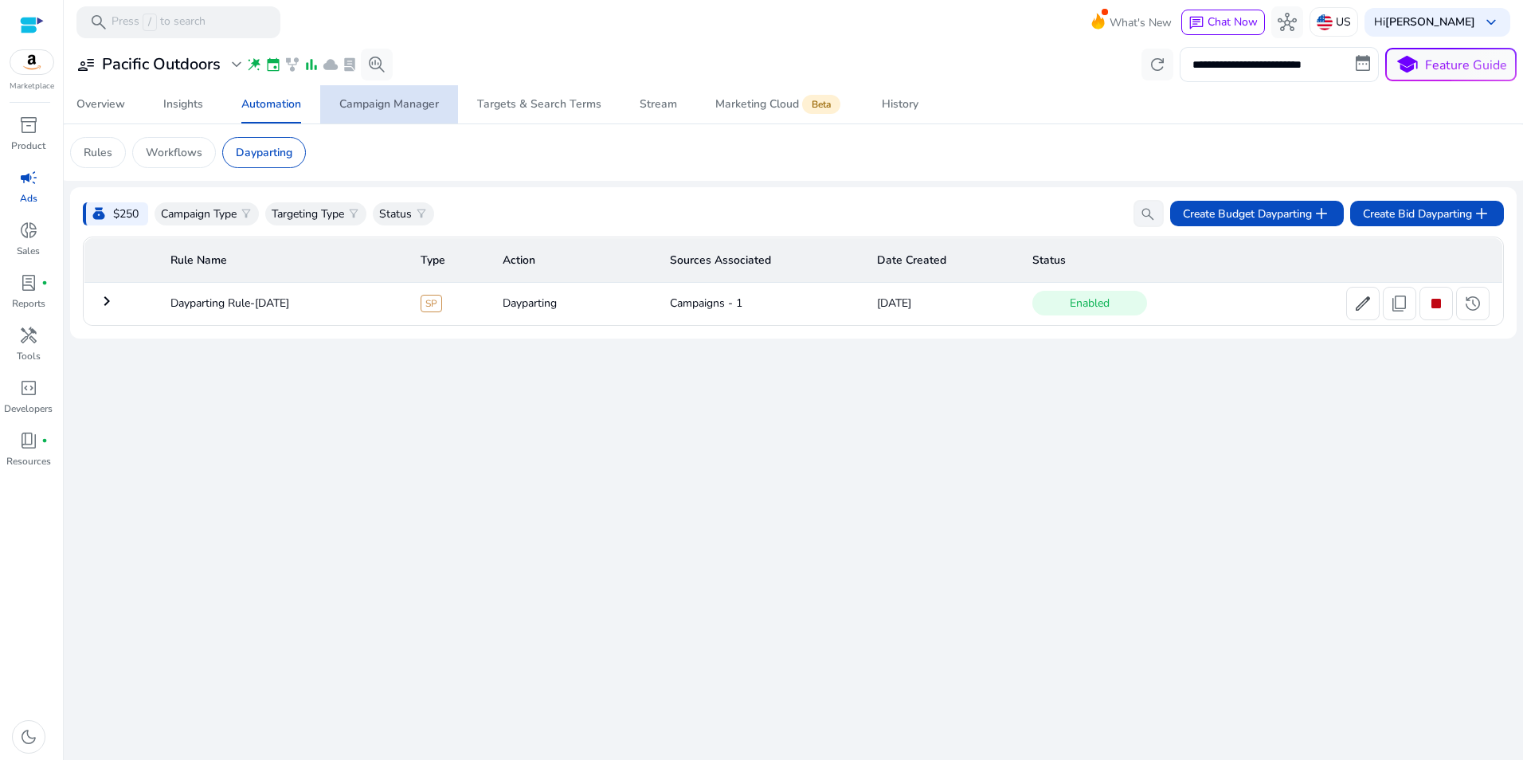
click at [380, 88] on span "Campaign Manager" at bounding box center [389, 104] width 100 height 38
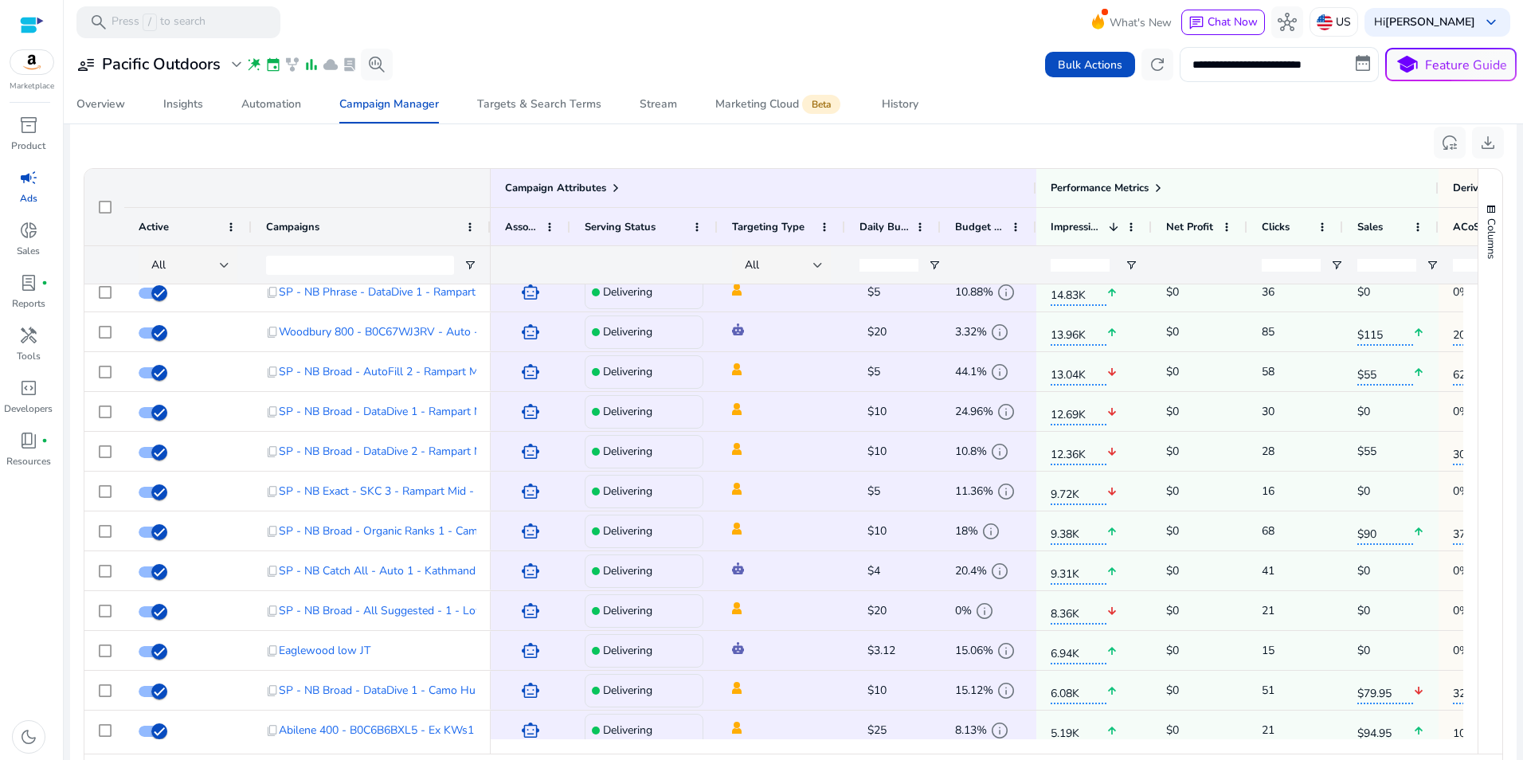
scroll to position [254, 0]
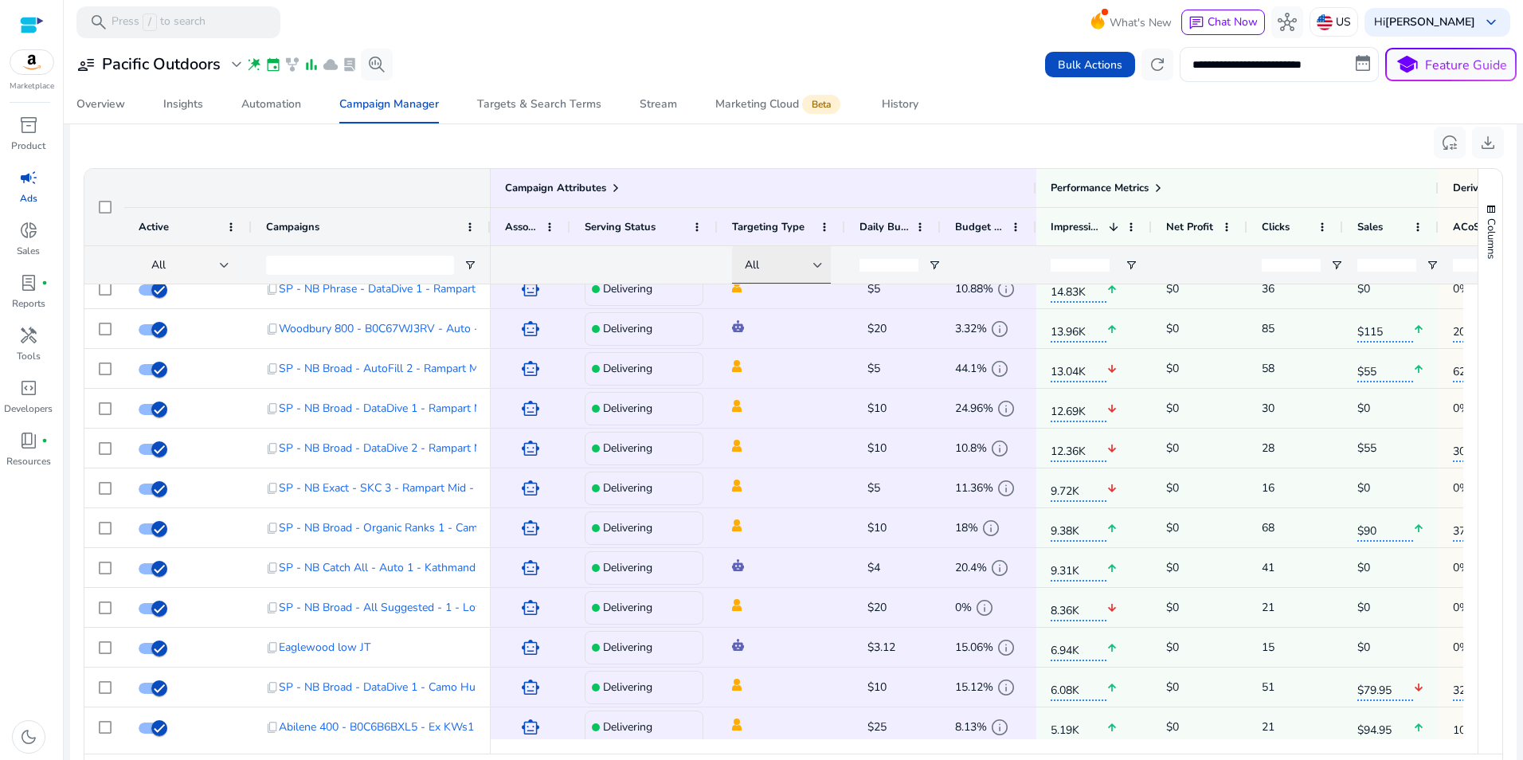
click at [814, 264] on div at bounding box center [818, 265] width 10 height 6
click at [812, 335] on mat-option "Auto" at bounding box center [791, 348] width 119 height 38
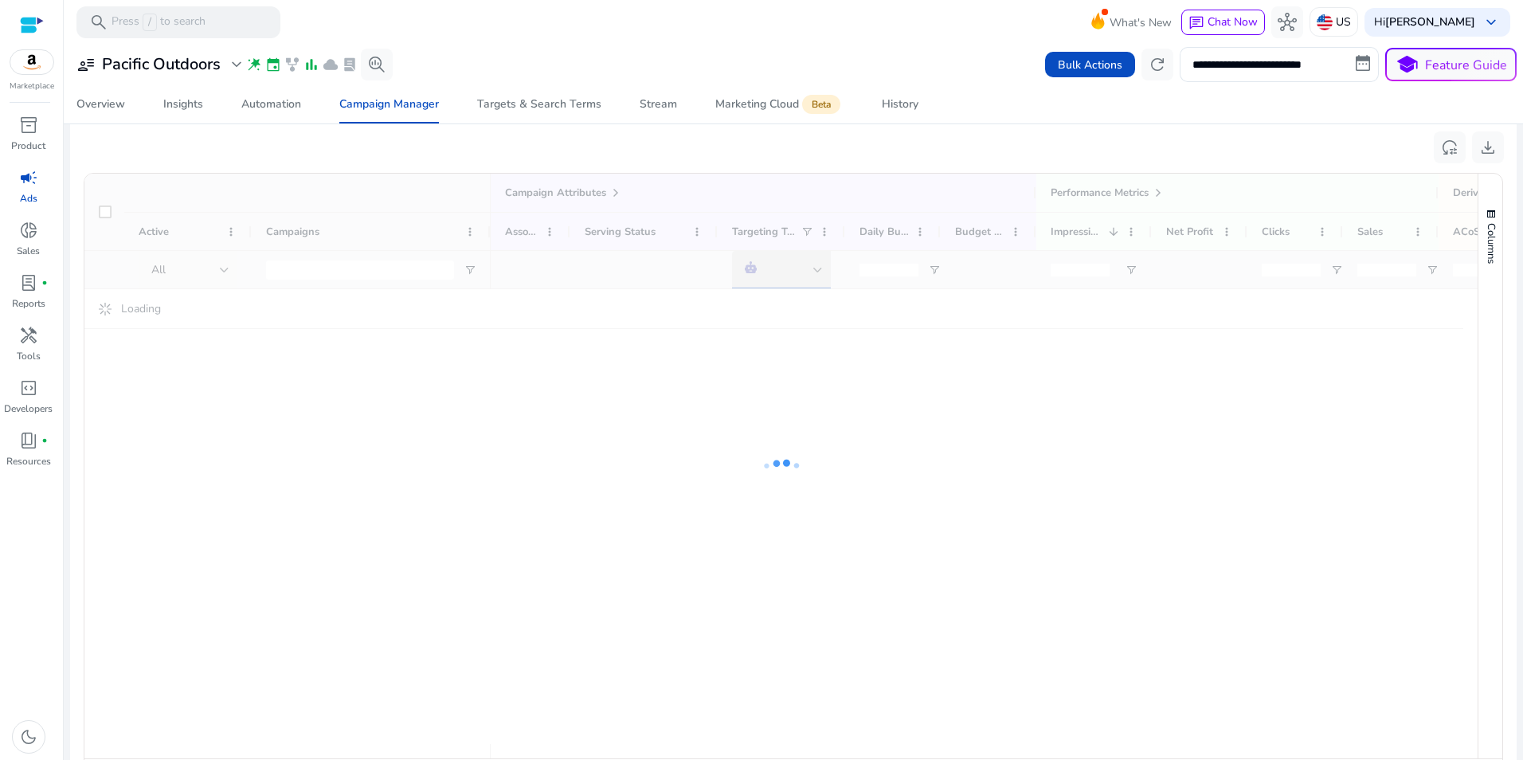
scroll to position [1024, 0]
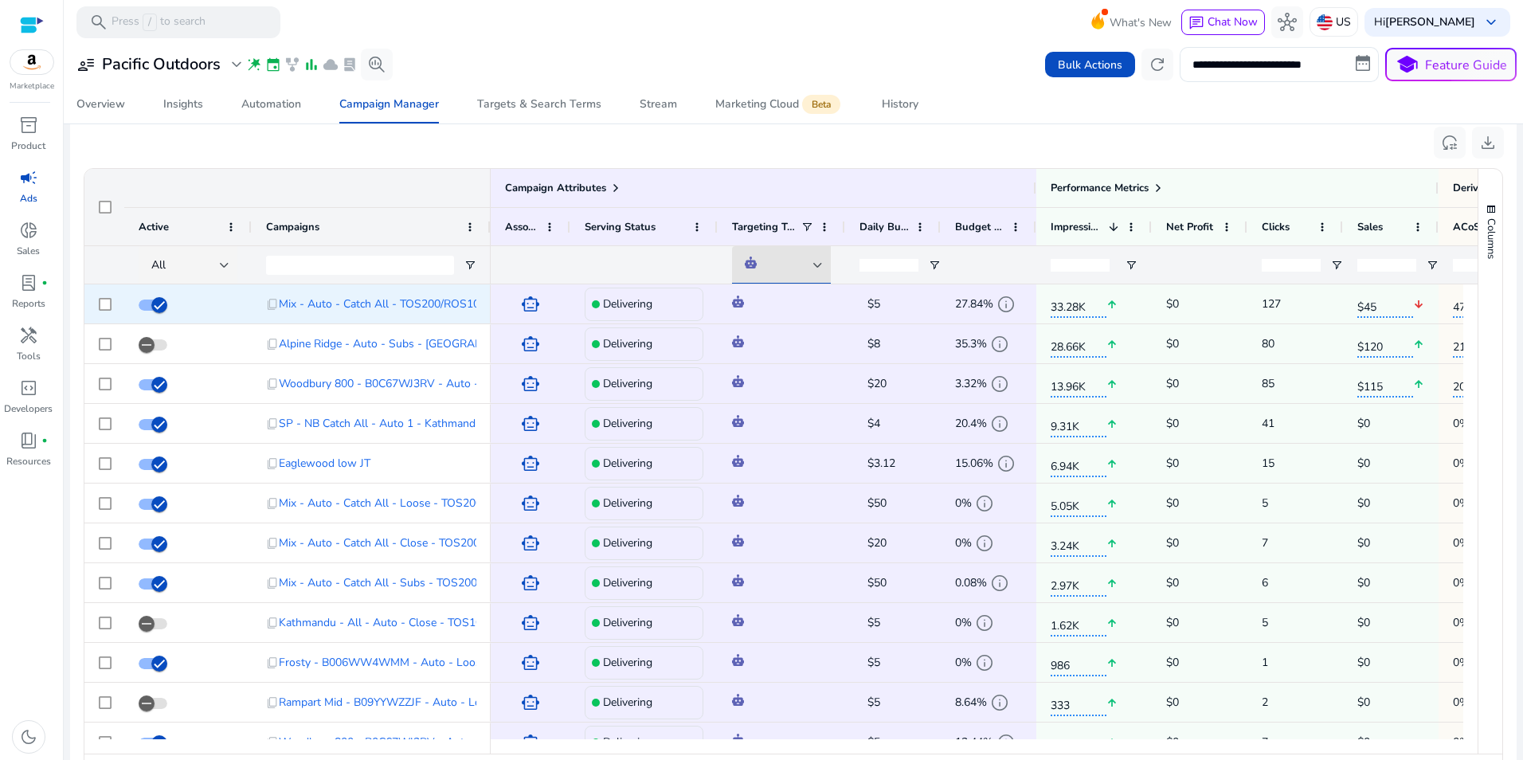
click at [784, 301] on span at bounding box center [781, 304] width 99 height 33
click at [796, 303] on span at bounding box center [781, 304] width 99 height 33
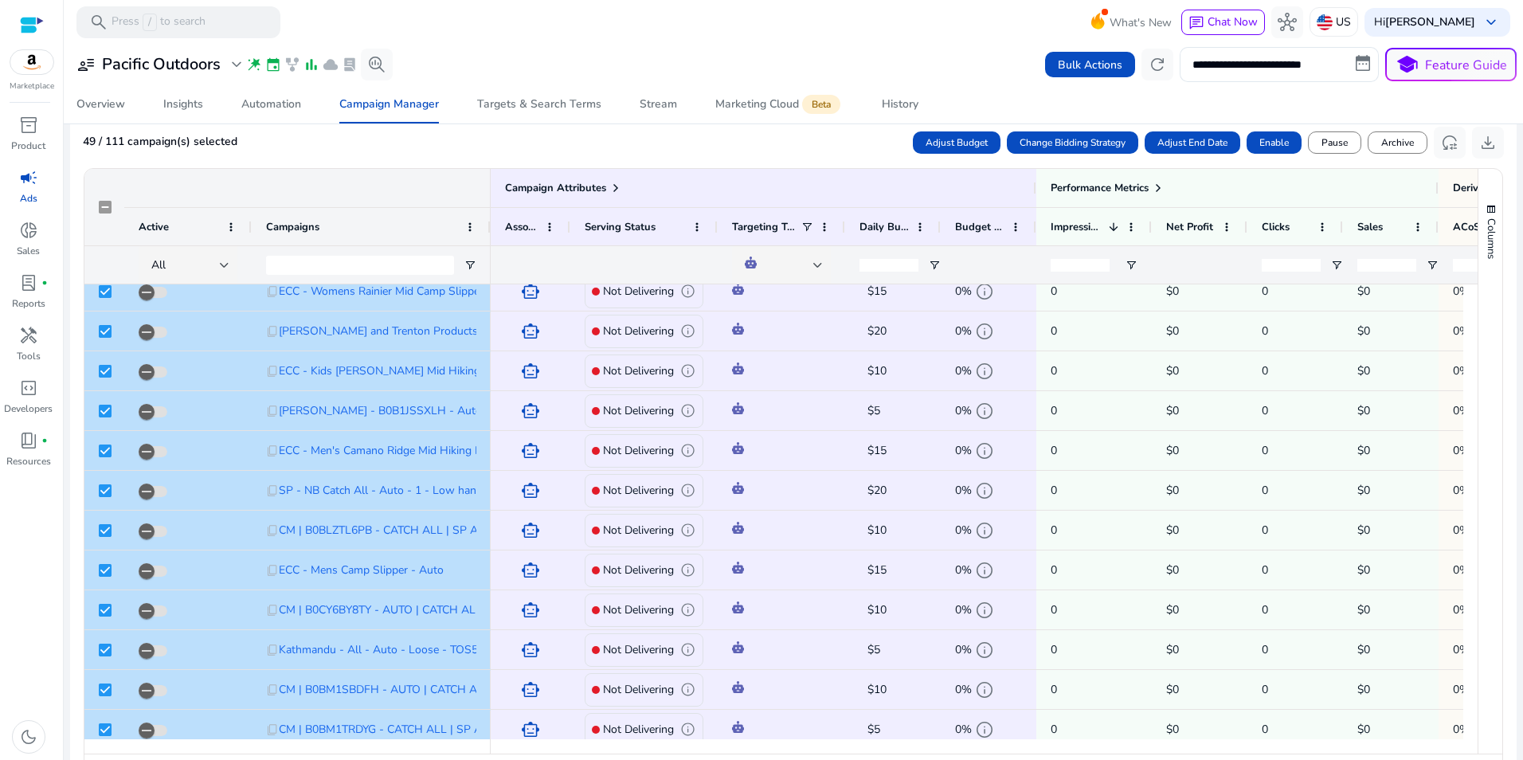
scroll to position [819, 0]
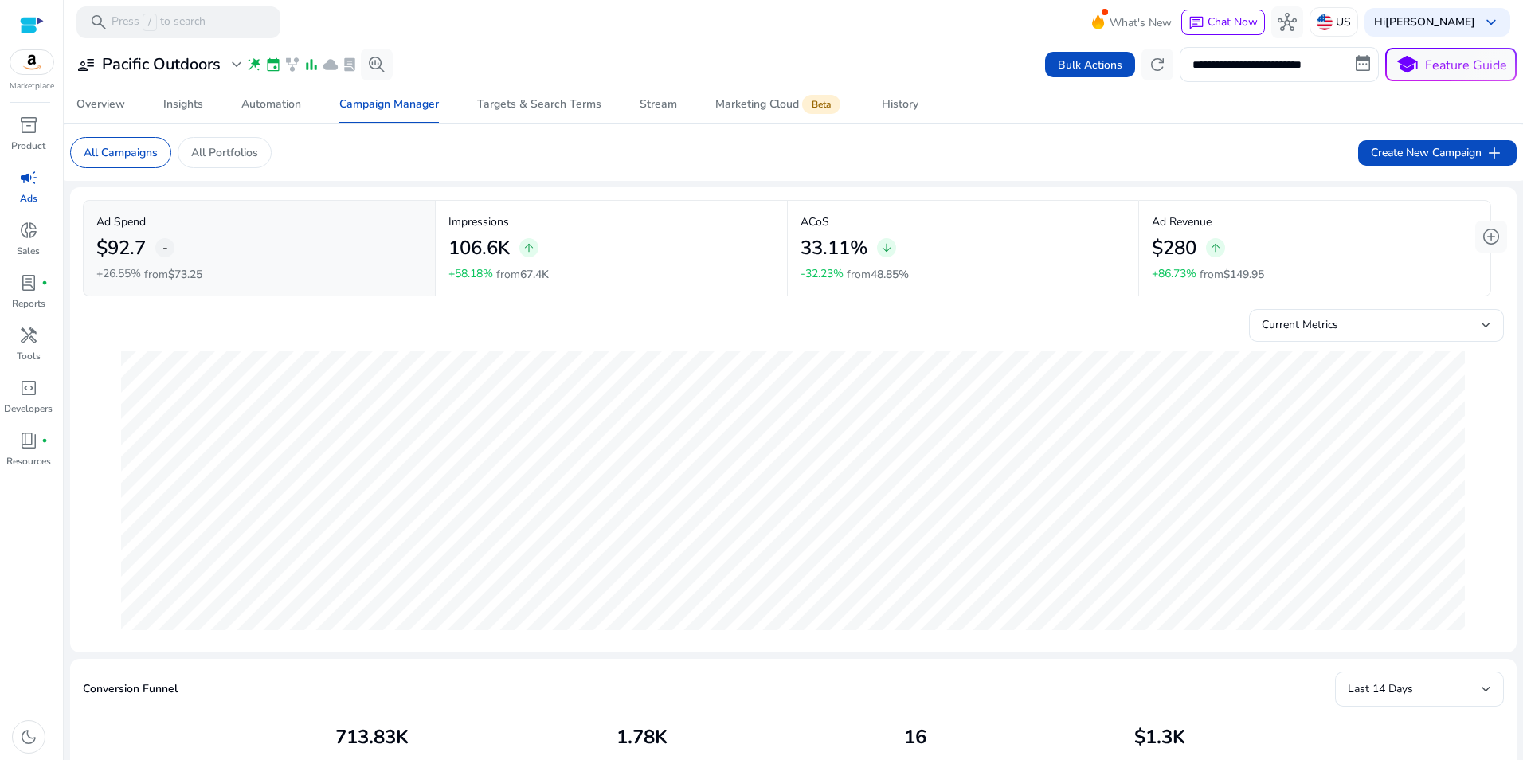
scroll to position [49, 0]
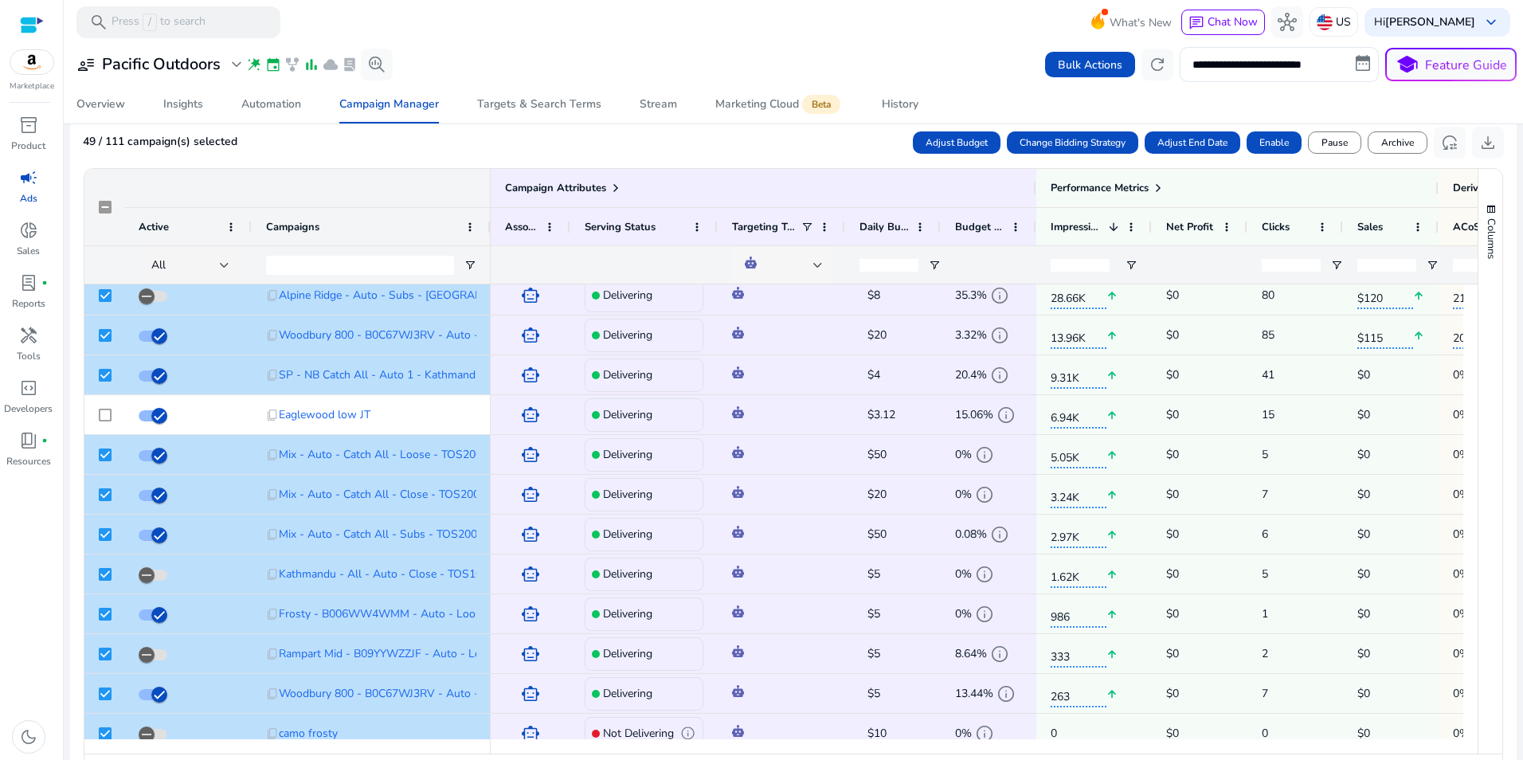
click at [823, 262] on div at bounding box center [784, 265] width 104 height 38
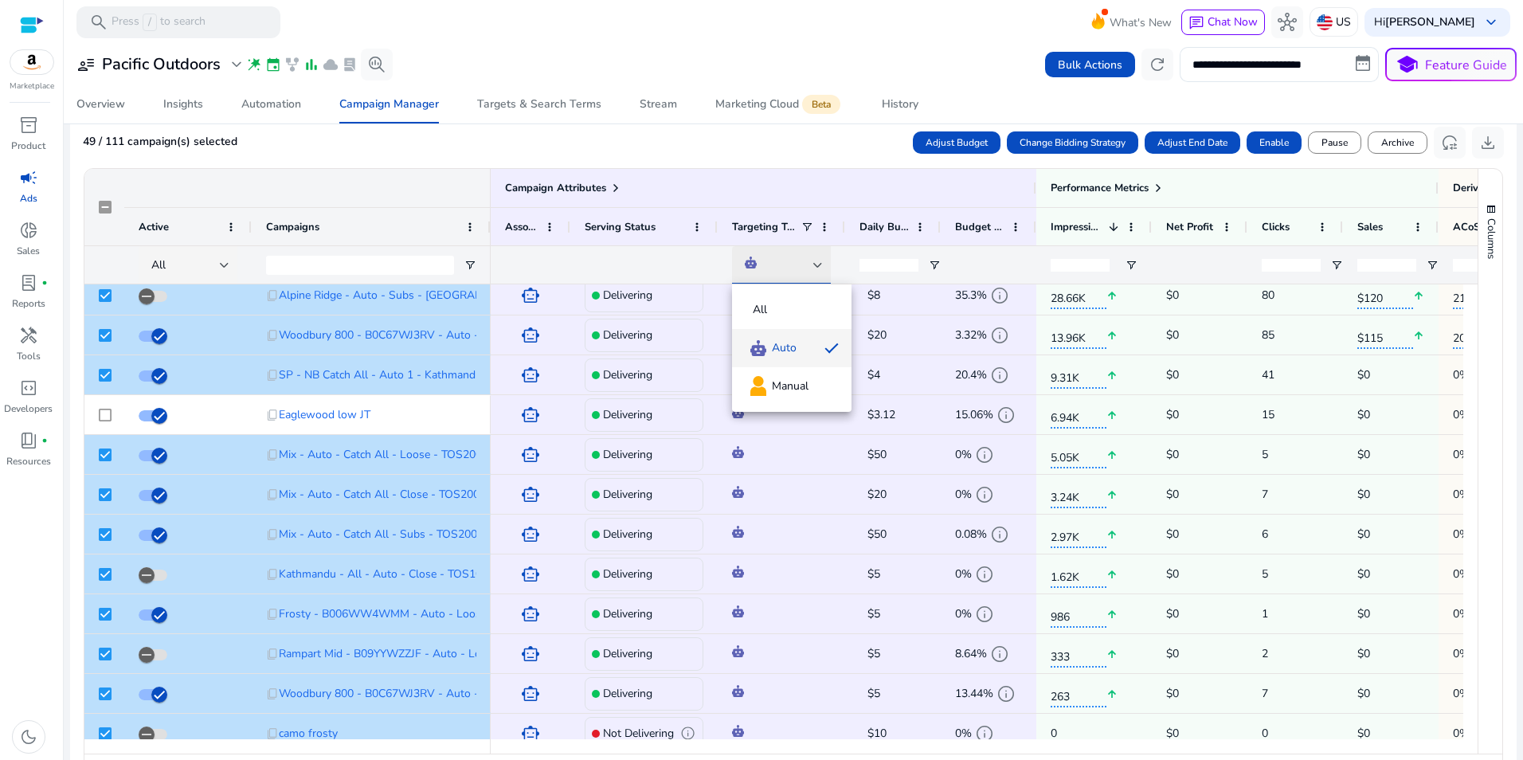
click at [823, 262] on div at bounding box center [761, 380] width 1523 height 760
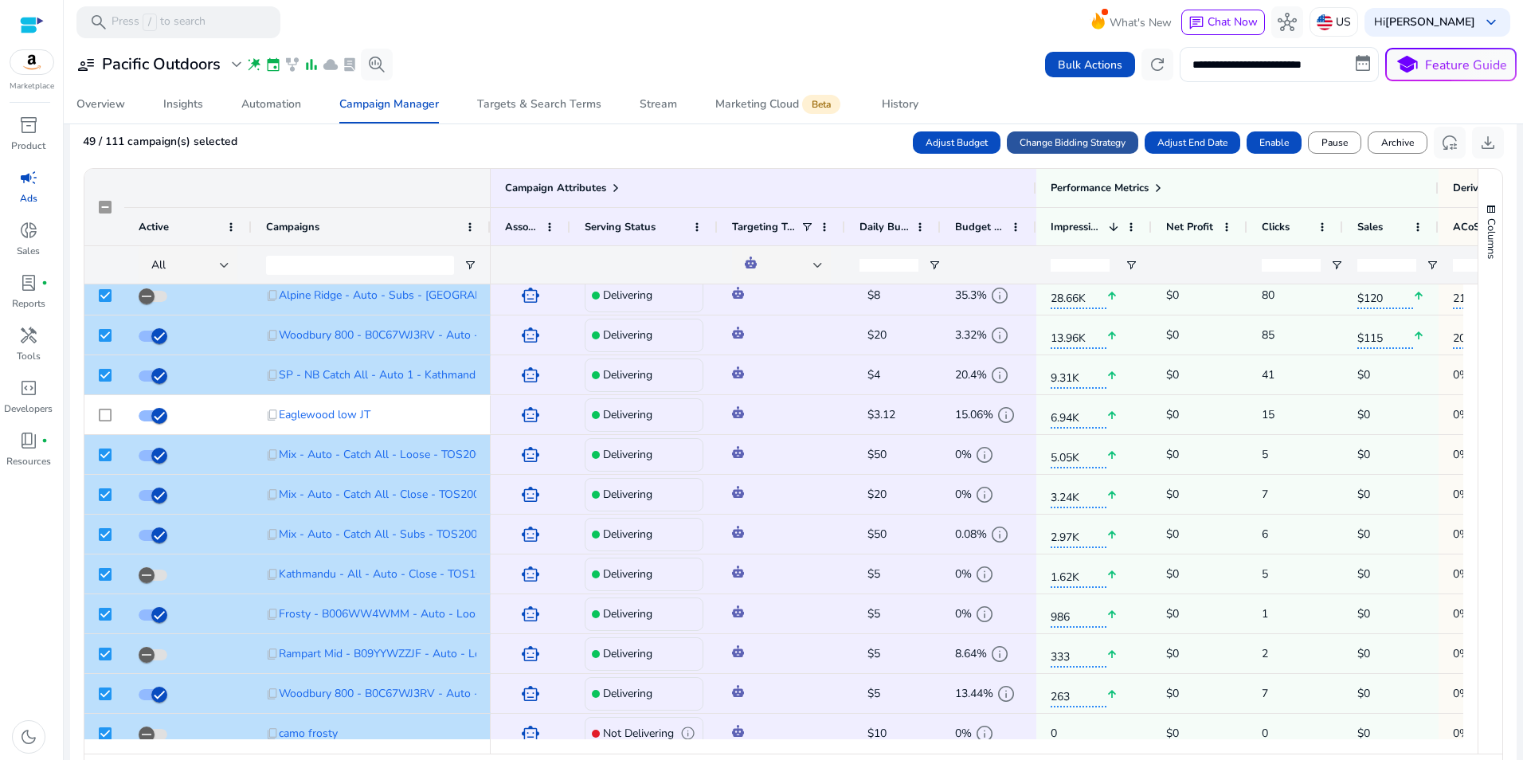
click at [1077, 142] on span "Change Bidding Strategy" at bounding box center [1072, 142] width 106 height 14
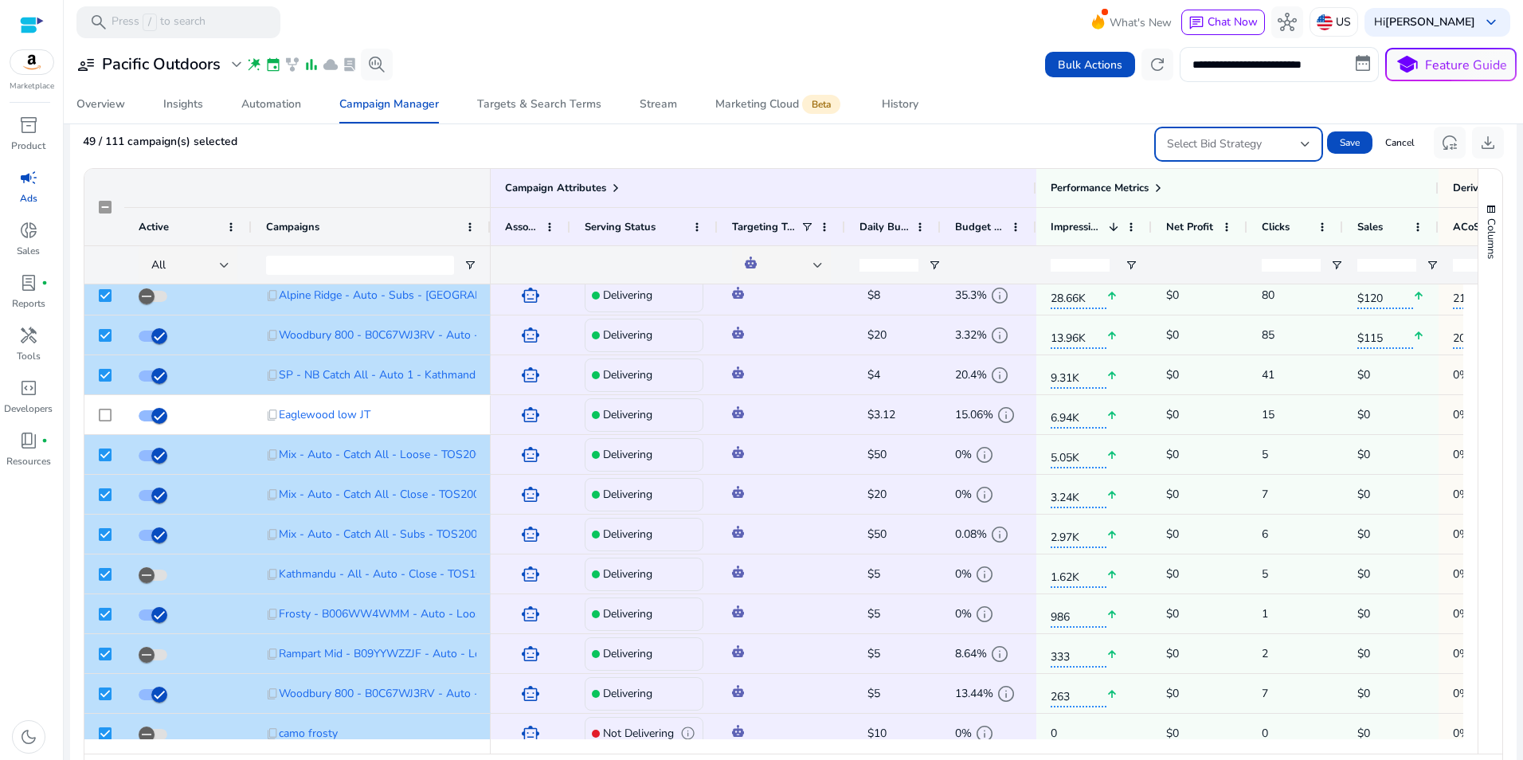
click at [1293, 143] on div "Select Bid Strategy" at bounding box center [1234, 144] width 134 height 18
click at [964, 66] on div at bounding box center [761, 380] width 1523 height 760
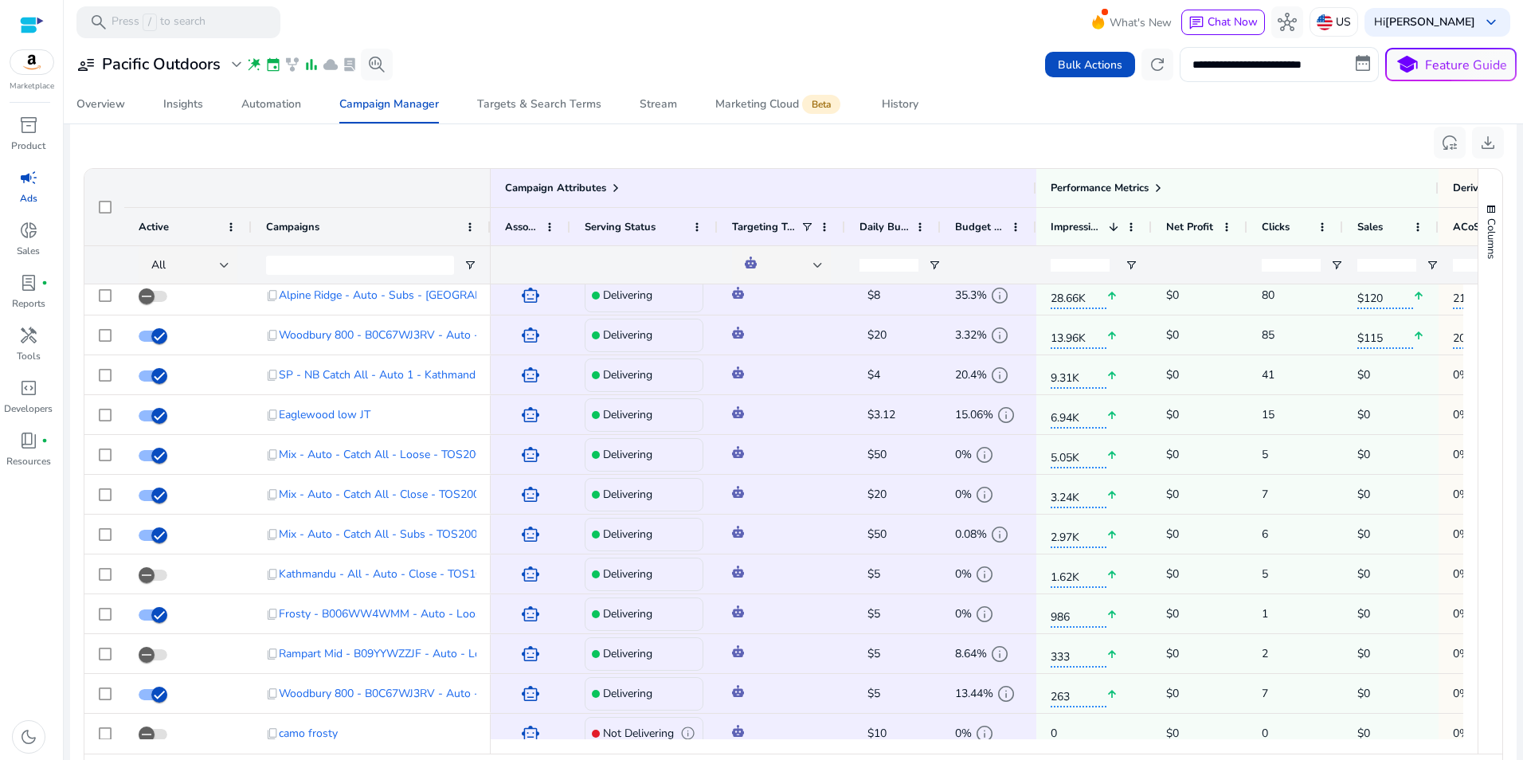
drag, startPoint x: 1135, startPoint y: 132, endPoint x: 1107, endPoint y: 150, distance: 32.9
click at [1135, 132] on div "reset_settings download" at bounding box center [793, 142] width 1421 height 36
click at [815, 258] on div at bounding box center [818, 265] width 10 height 19
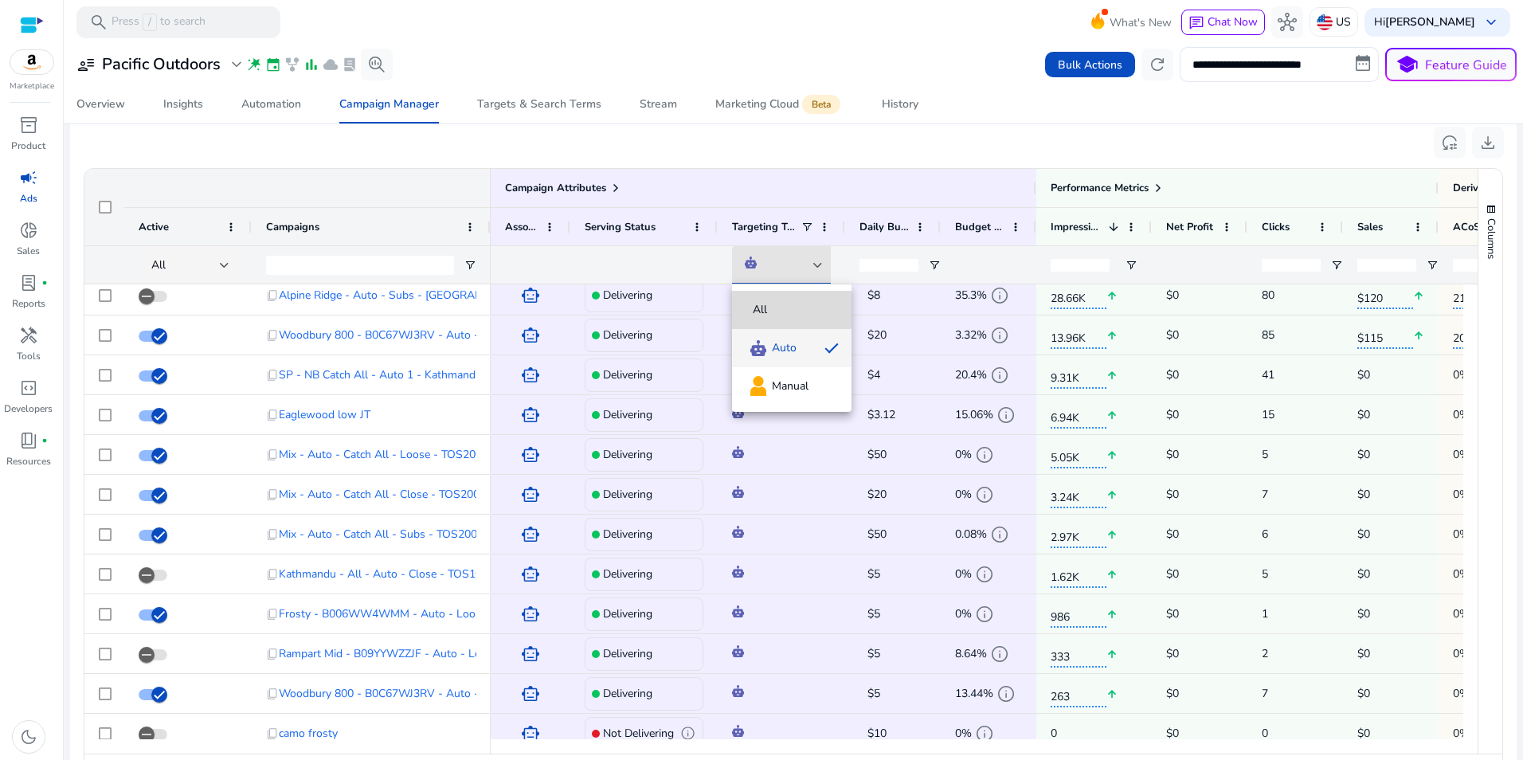
click at [759, 303] on span "All" at bounding box center [760, 310] width 14 height 16
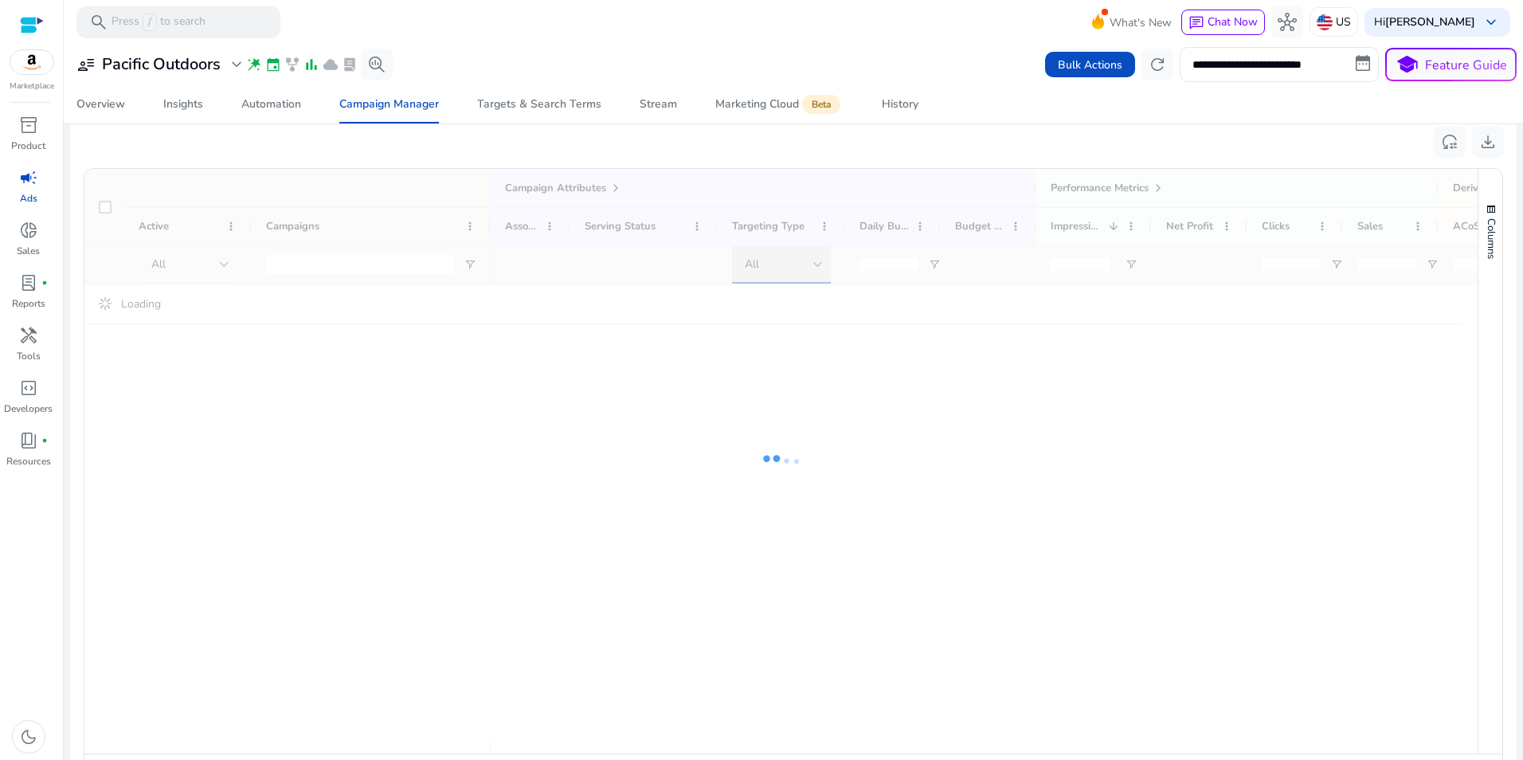
scroll to position [1024, 0]
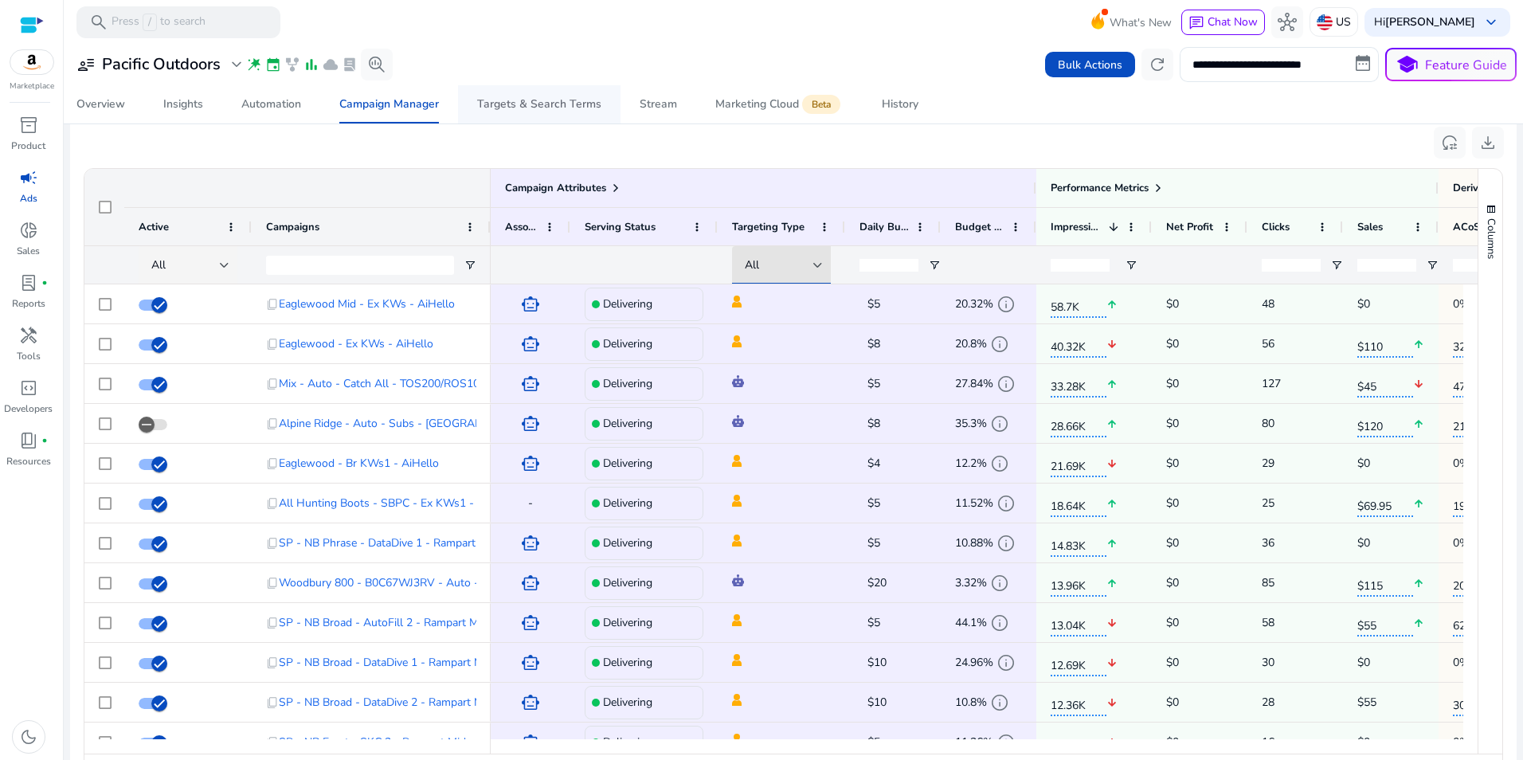
click at [538, 102] on div "Targets & Search Terms" at bounding box center [539, 104] width 124 height 11
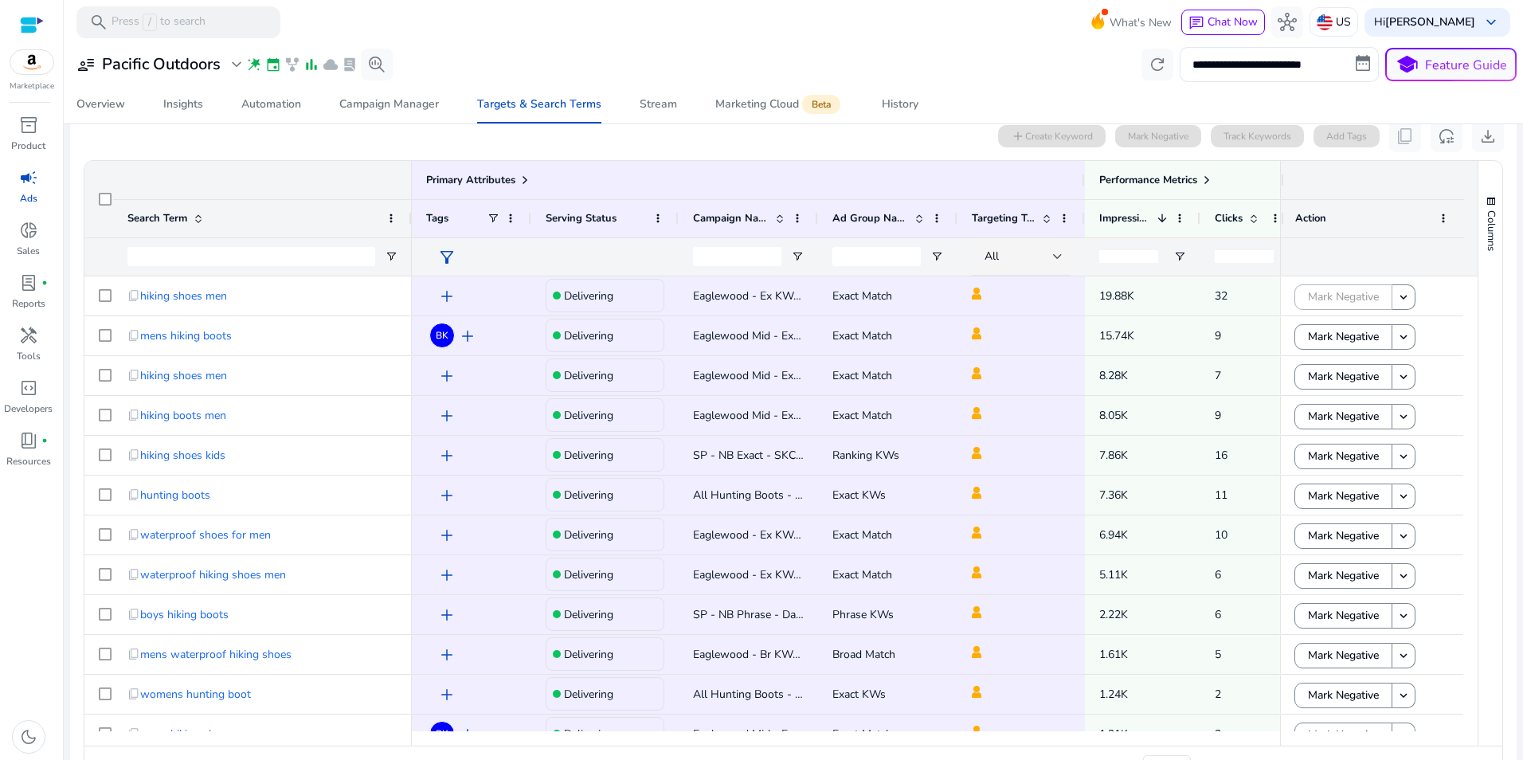
scroll to position [529, 0]
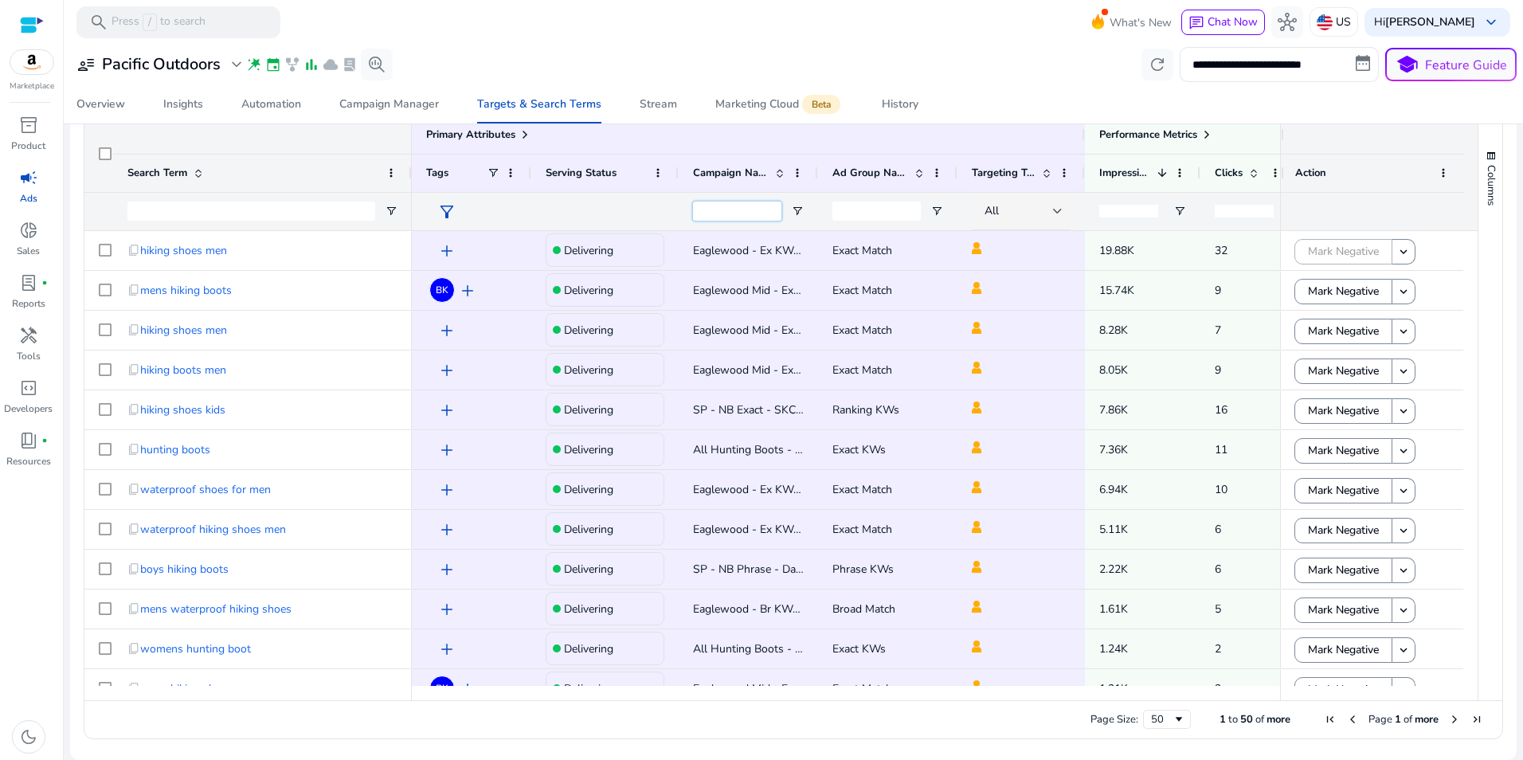
click at [742, 217] on input "Campaign Name Filter Input" at bounding box center [737, 210] width 88 height 19
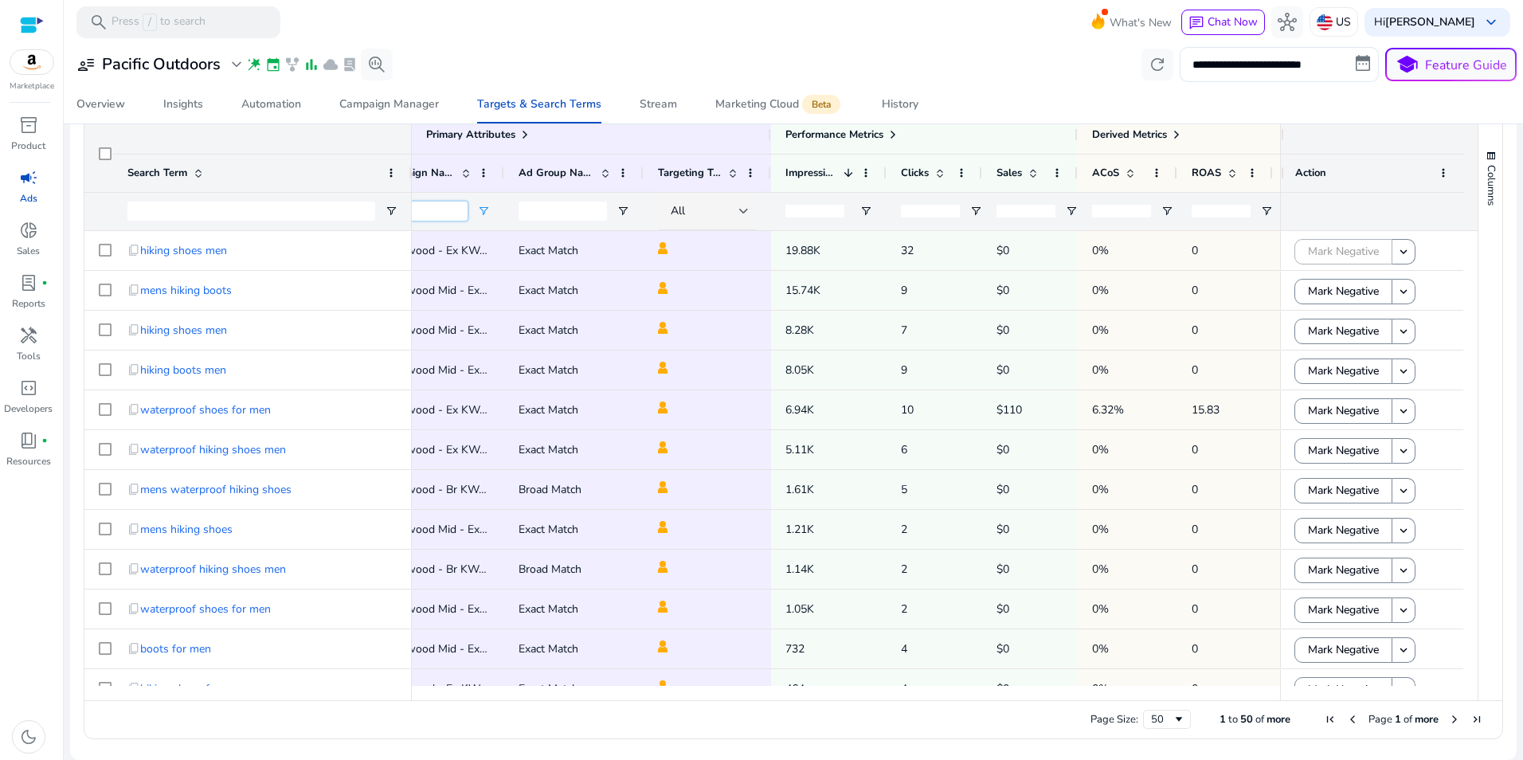
scroll to position [0, 406]
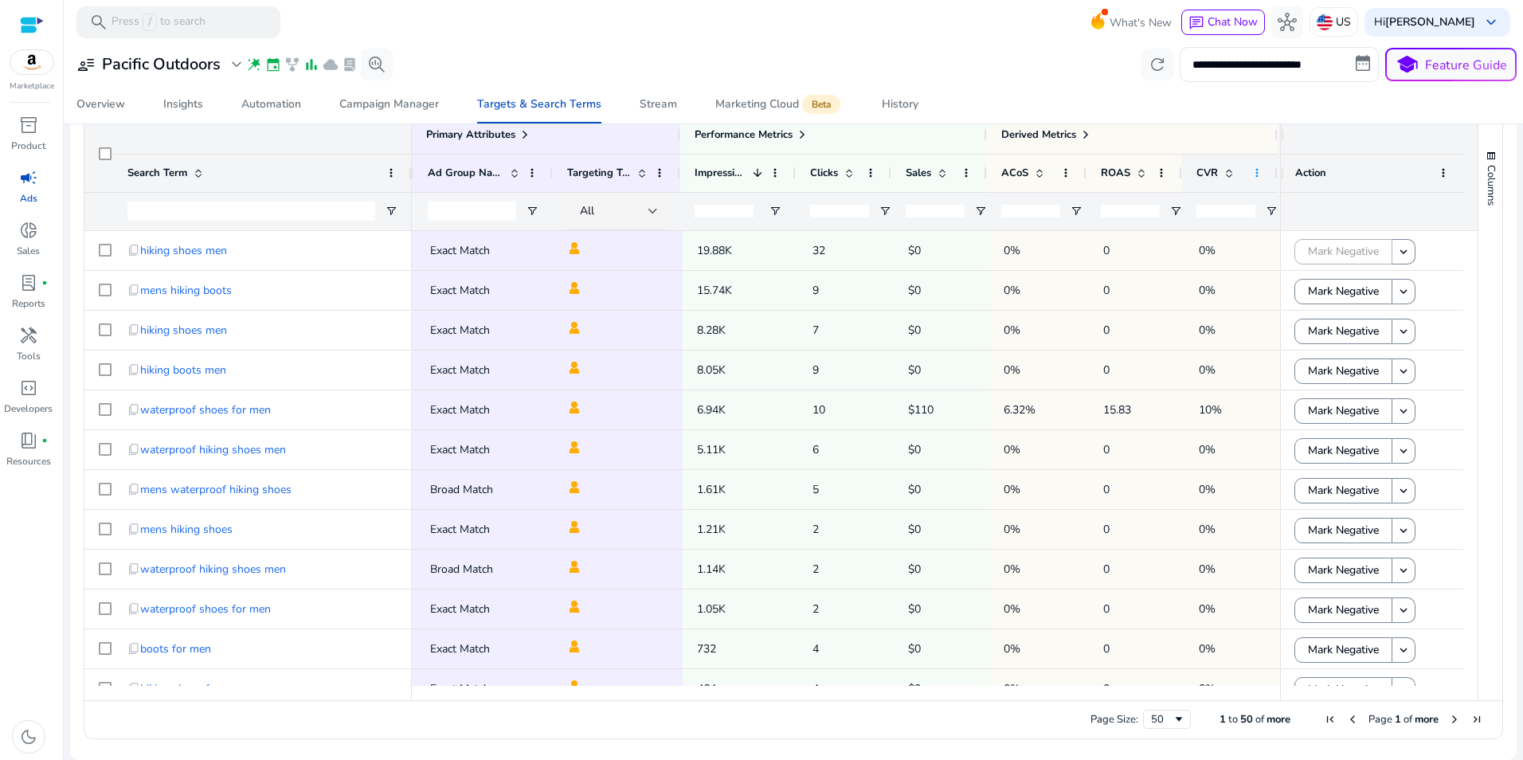
type input "*****"
click at [1255, 175] on span at bounding box center [1256, 172] width 13 height 13
click at [1291, 358] on span "Choose Columns" at bounding box center [1325, 358] width 119 height 25
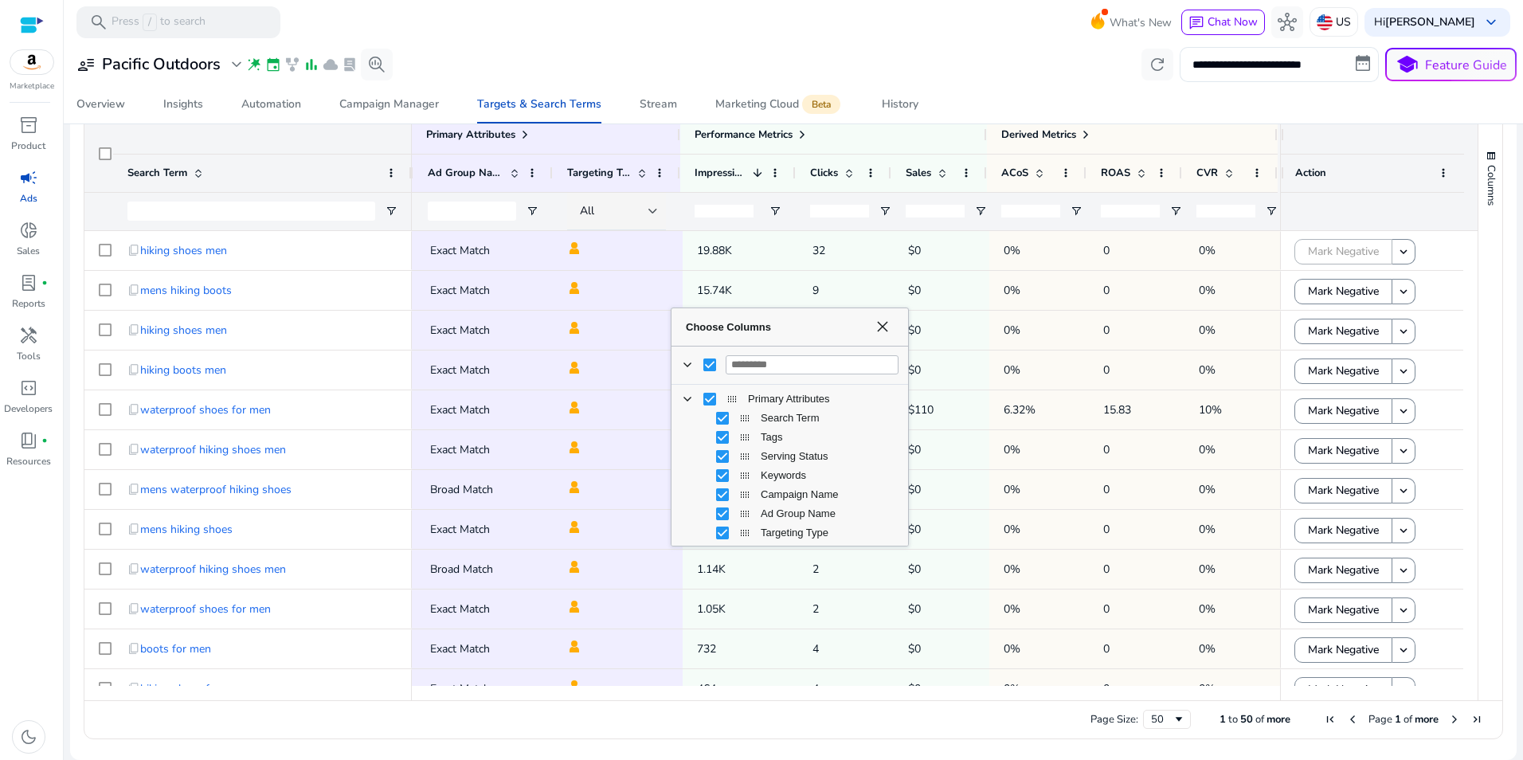
drag, startPoint x: 905, startPoint y: 413, endPoint x: 864, endPoint y: 373, distance: 56.9
click at [907, 485] on div "Choose Columns Primary Attributes Search Term Tags Serving Status" at bounding box center [790, 426] width 238 height 239
click at [850, 365] on input "Filter Columns Input" at bounding box center [812, 364] width 172 height 19
type input "****"
click at [805, 362] on input "****" at bounding box center [812, 364] width 172 height 19
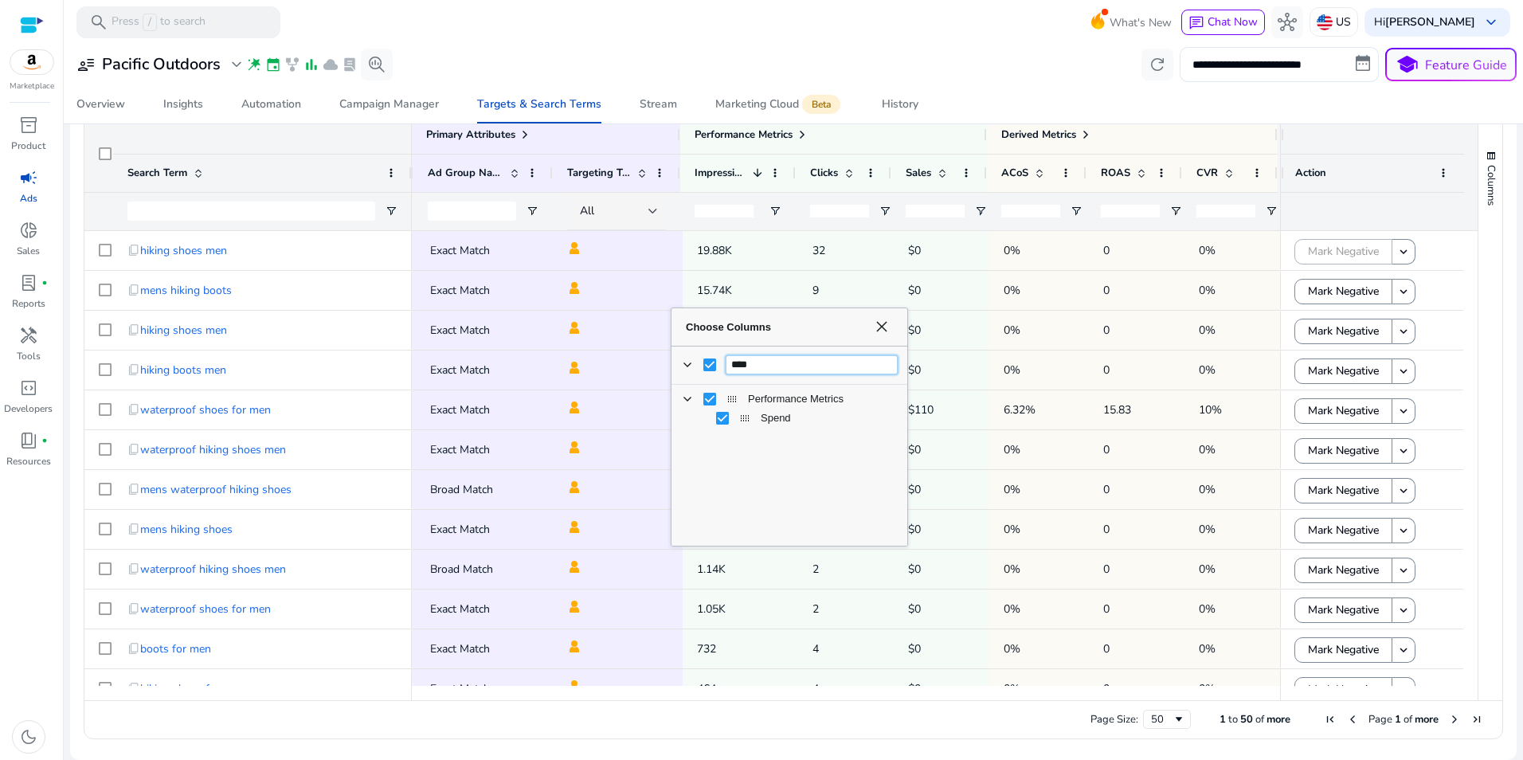
click at [805, 362] on input "****" at bounding box center [812, 364] width 172 height 19
click at [997, 29] on mat-toolbar "search Press / to search What's New chat Chat Now hub US Hi Jeff Thayer keyboar…" at bounding box center [793, 22] width 1459 height 44
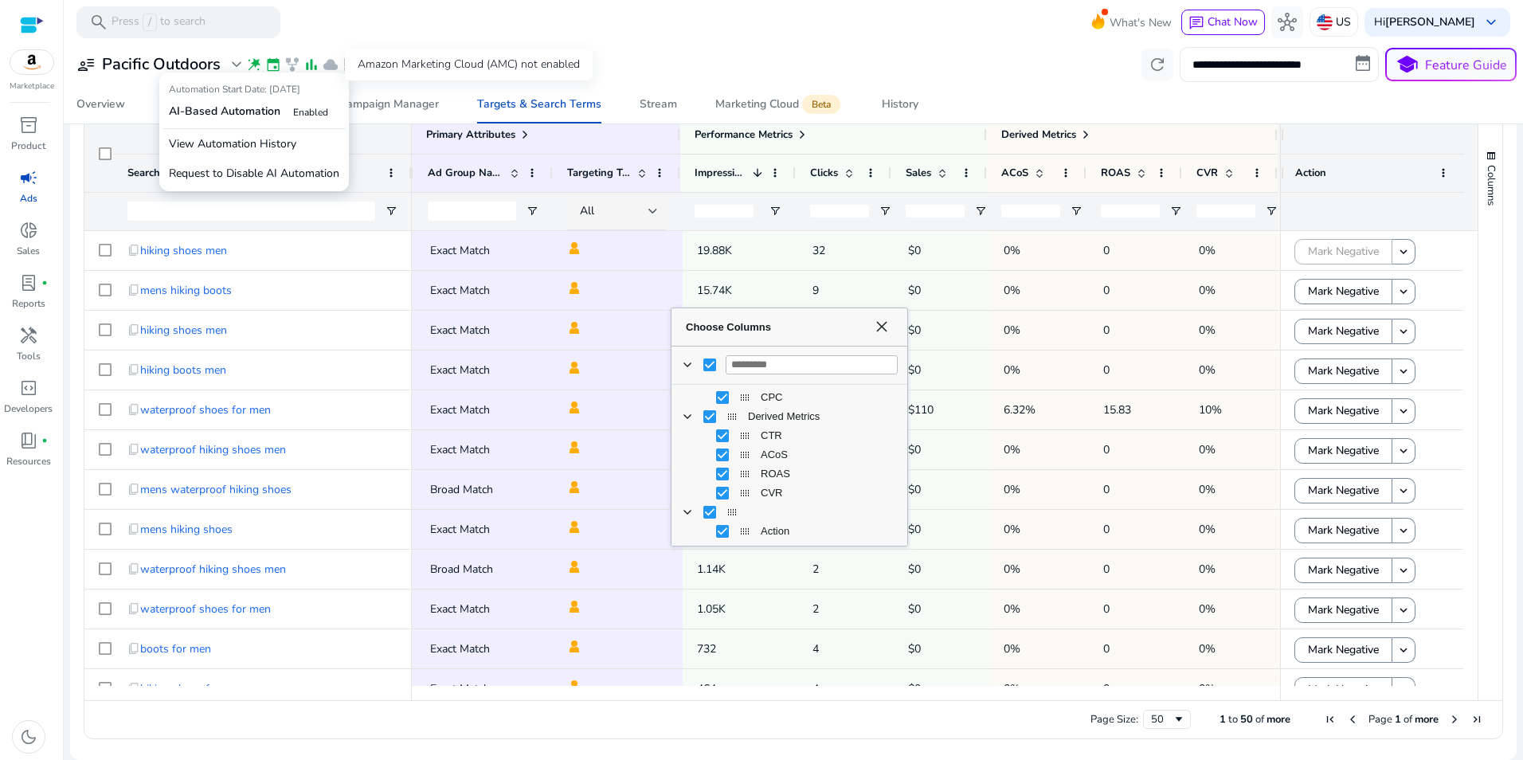
drag, startPoint x: 492, startPoint y: 62, endPoint x: 471, endPoint y: 66, distance: 21.1
click at [493, 63] on div "Amazon Marketing Cloud (AMC) not enabled" at bounding box center [469, 65] width 248 height 32
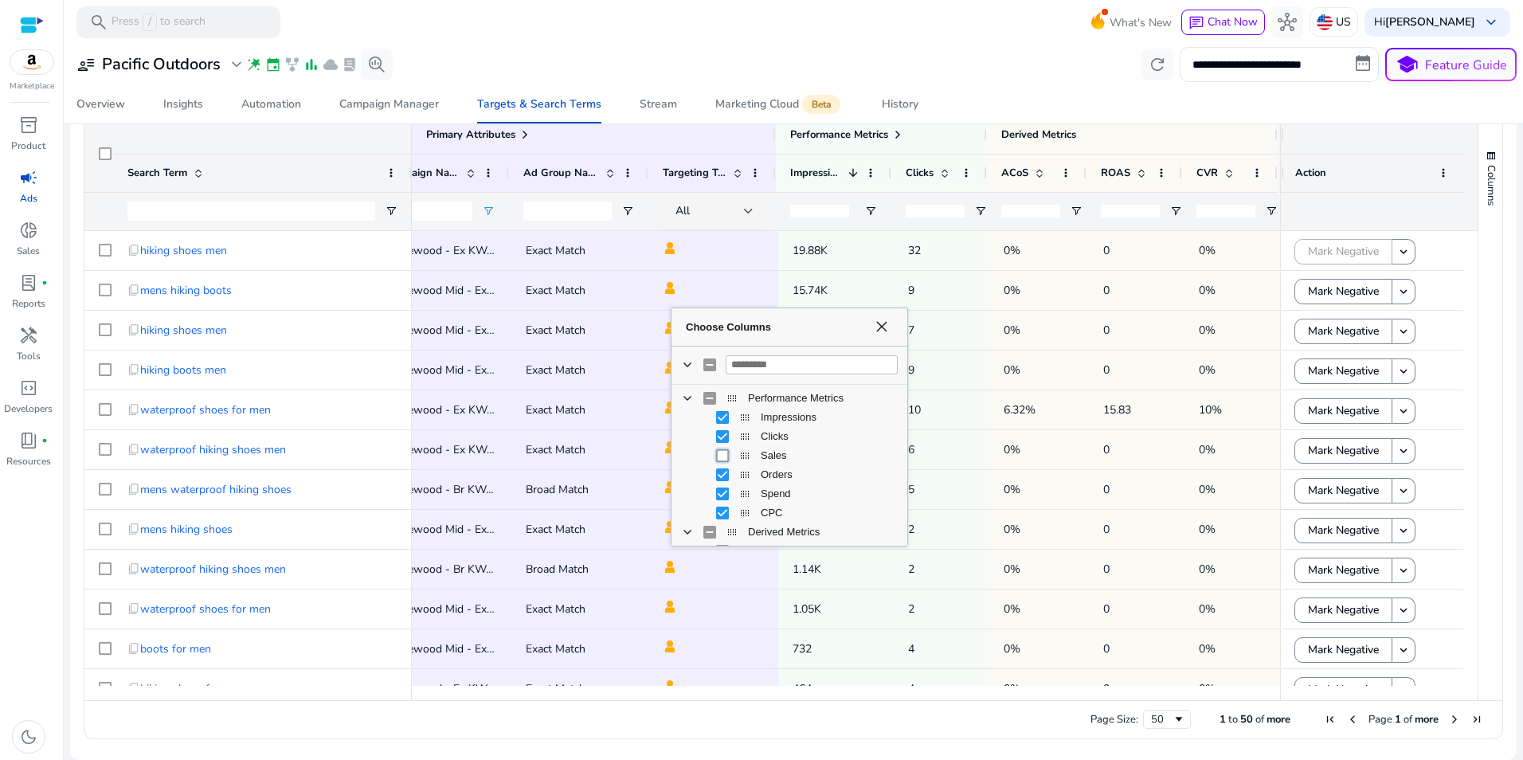
scroll to position [0, 313]
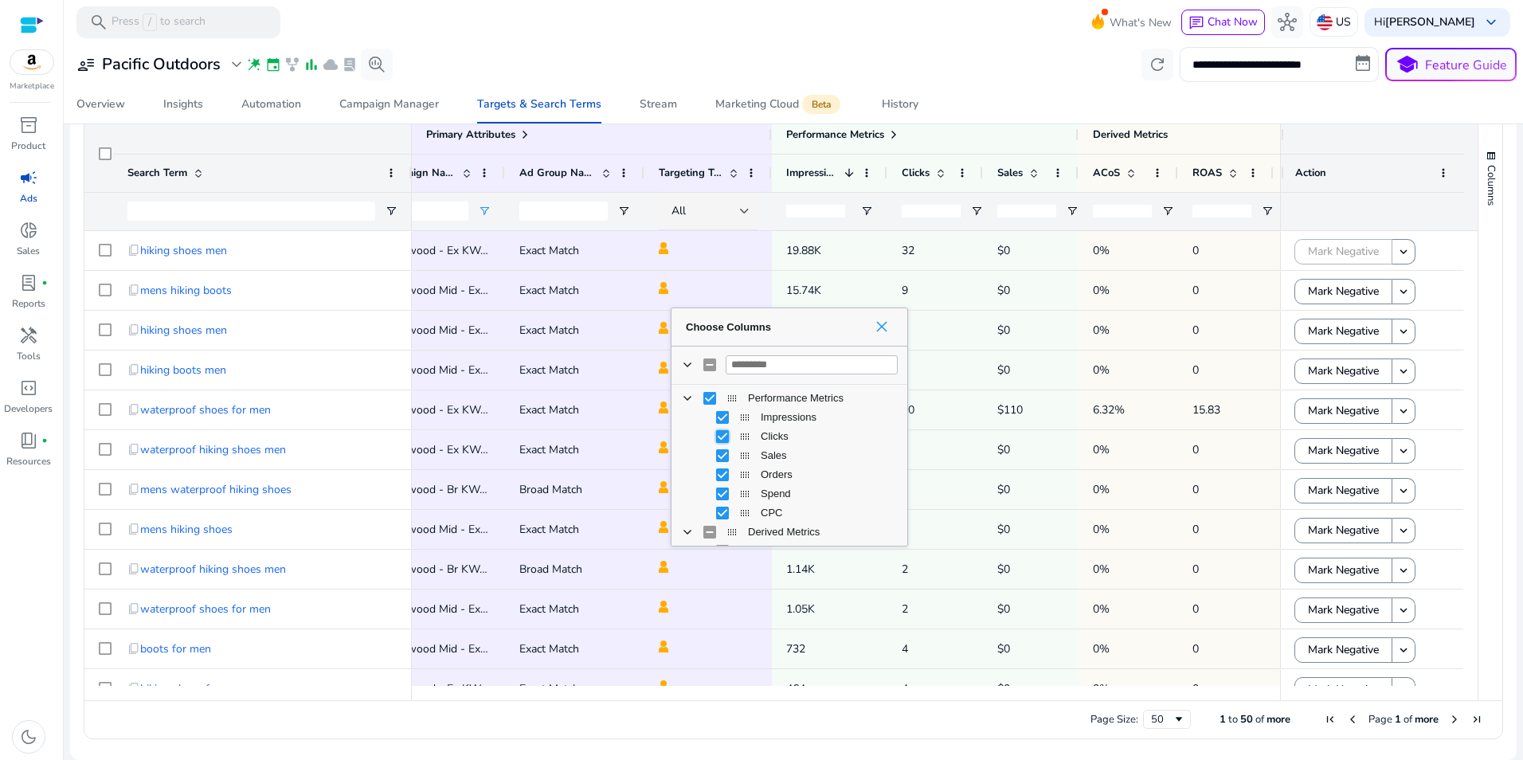
click at [884, 331] on span "Choose Columns" at bounding box center [881, 326] width 13 height 13
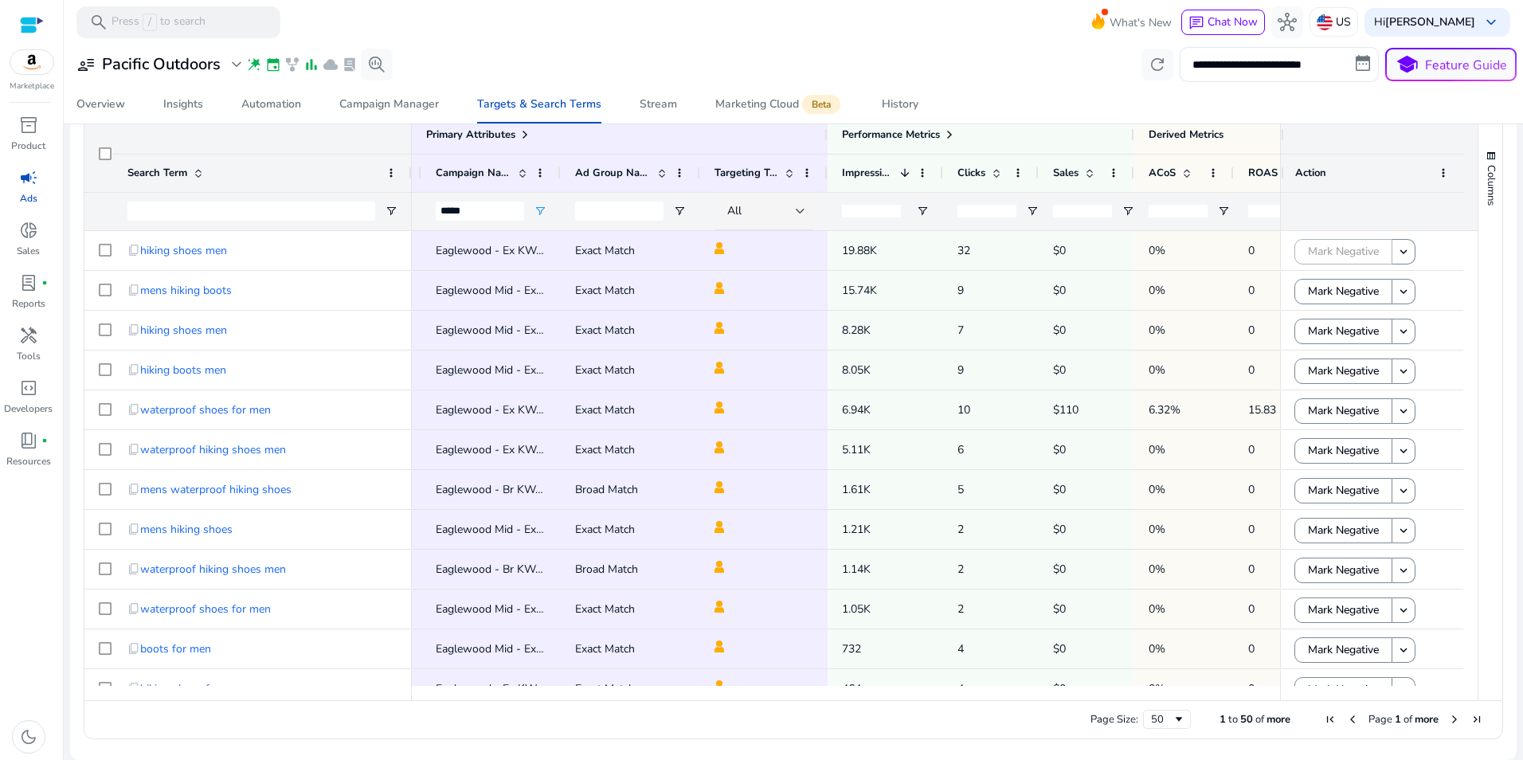
scroll to position [0, 151]
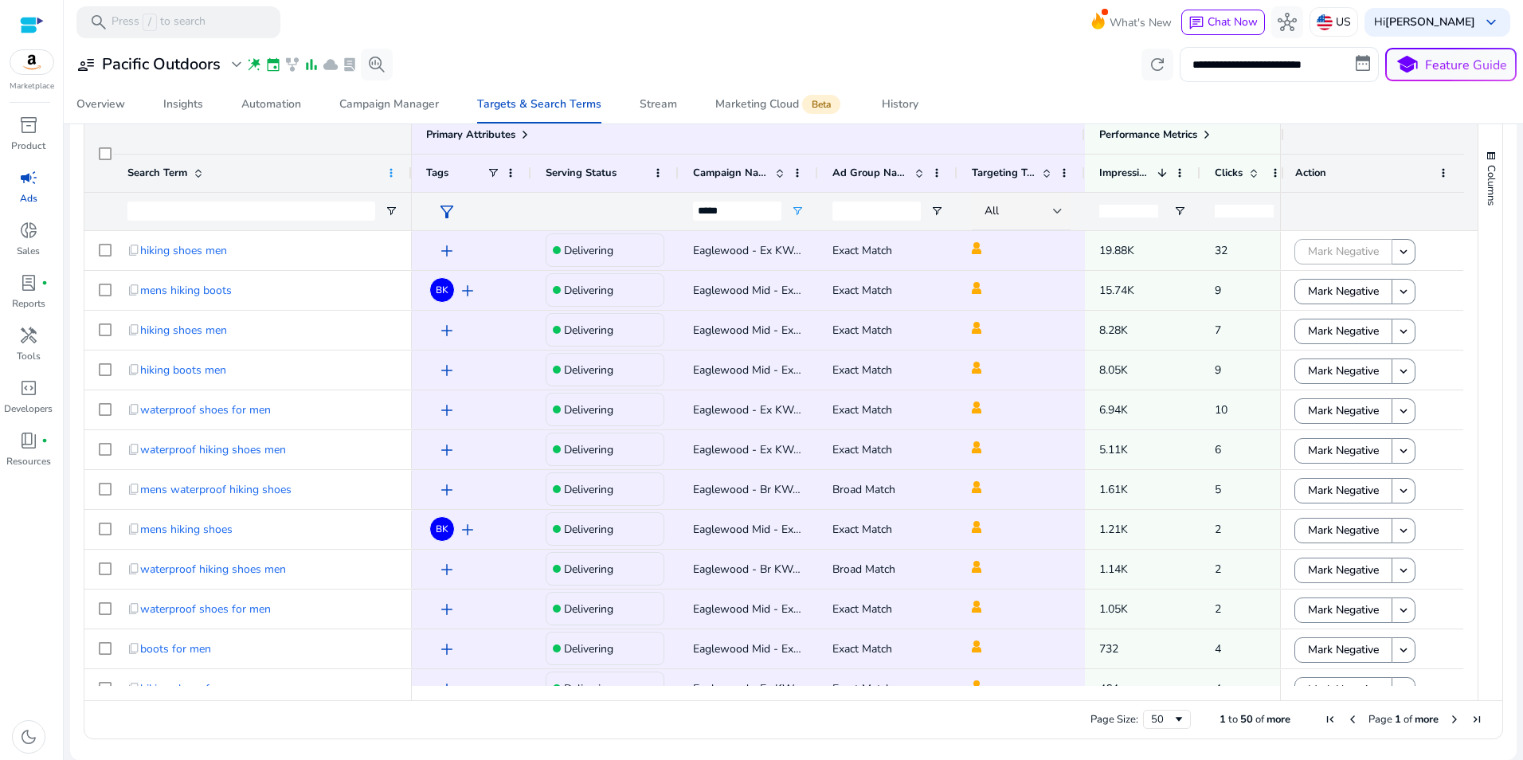
click at [393, 173] on span at bounding box center [391, 172] width 13 height 13
drag, startPoint x: 409, startPoint y: 164, endPoint x: 314, endPoint y: 175, distance: 95.4
click at [314, 175] on div "Search Term" at bounding box center [262, 173] width 299 height 38
click at [413, 215] on div "filter_alt" at bounding box center [471, 211] width 119 height 38
drag, startPoint x: 409, startPoint y: 178, endPoint x: 342, endPoint y: 161, distance: 69.7
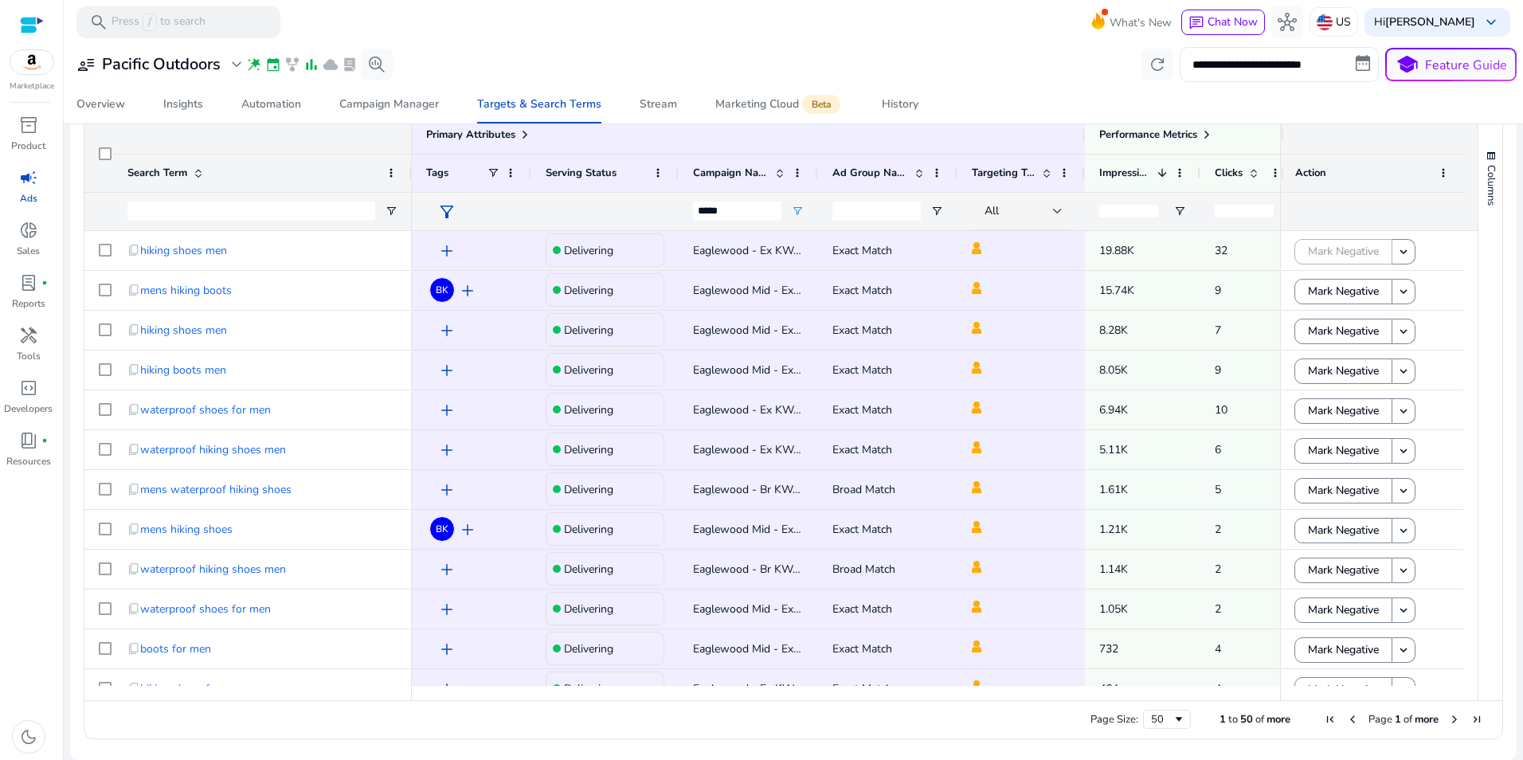
click at [342, 161] on div "Search Term" at bounding box center [262, 173] width 299 height 38
drag, startPoint x: 409, startPoint y: 174, endPoint x: 348, endPoint y: 173, distance: 60.6
click at [348, 173] on div "Search Term" at bounding box center [262, 173] width 299 height 38
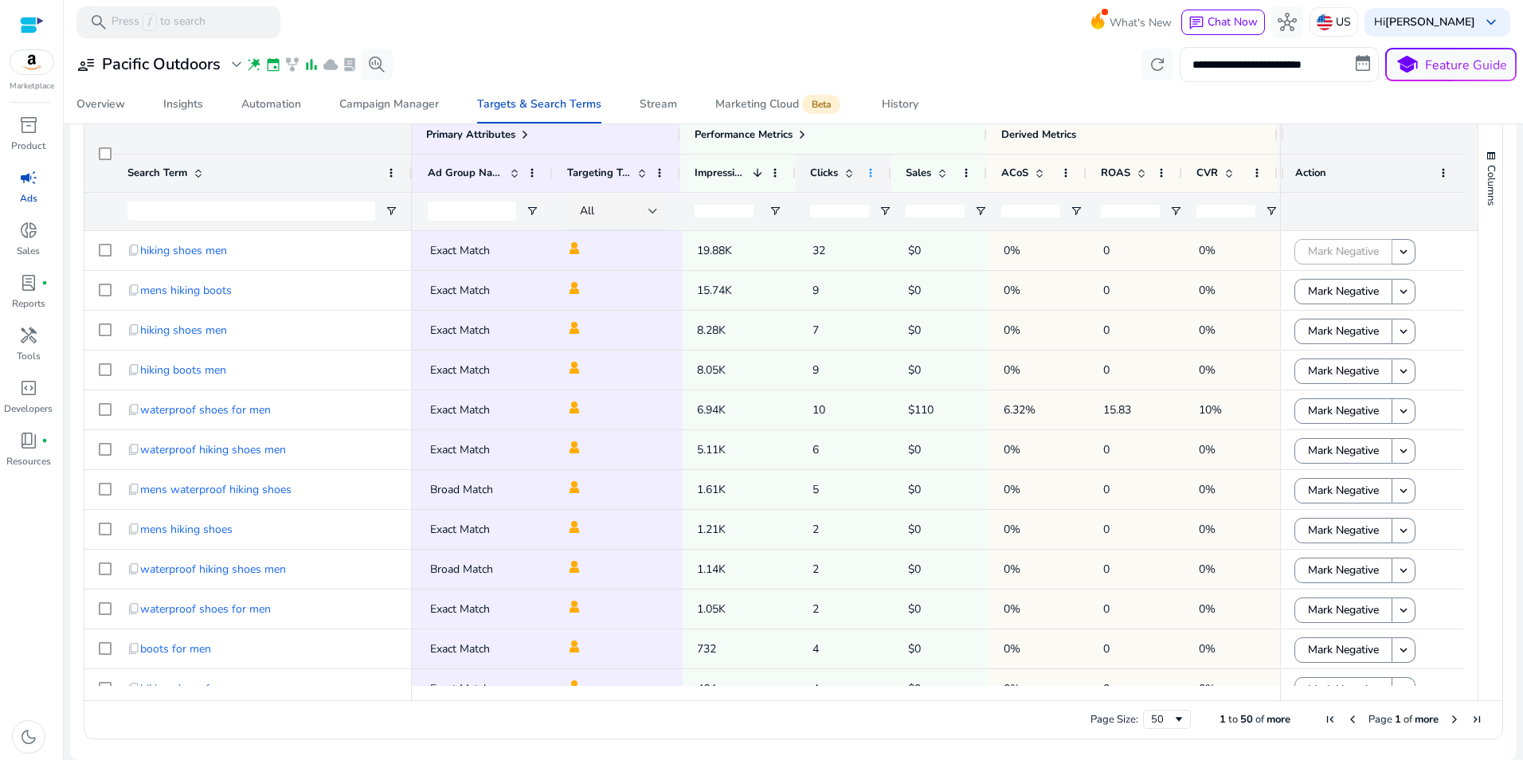
click at [866, 170] on span at bounding box center [870, 172] width 13 height 13
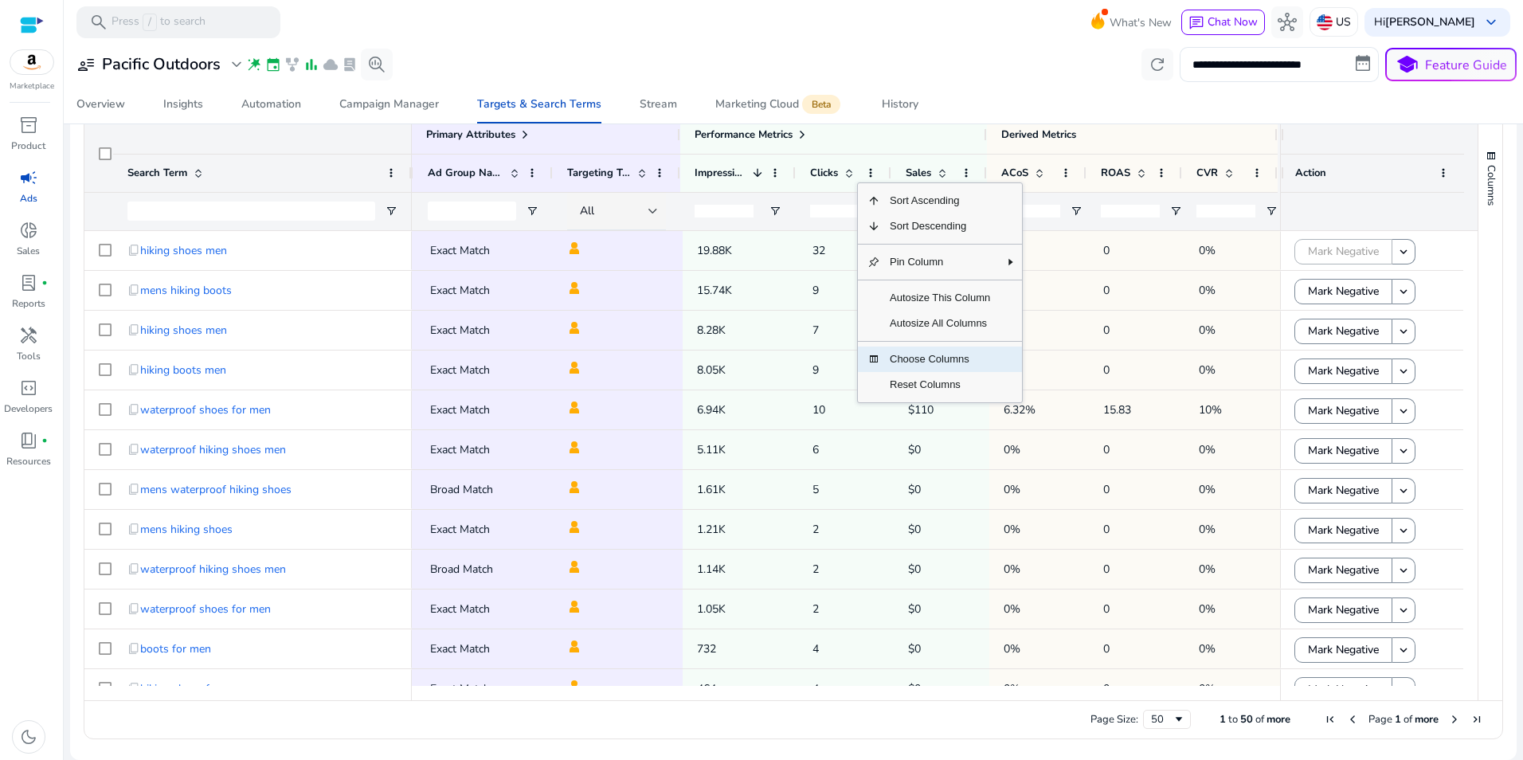
click at [910, 354] on span "Choose Columns" at bounding box center [939, 358] width 119 height 25
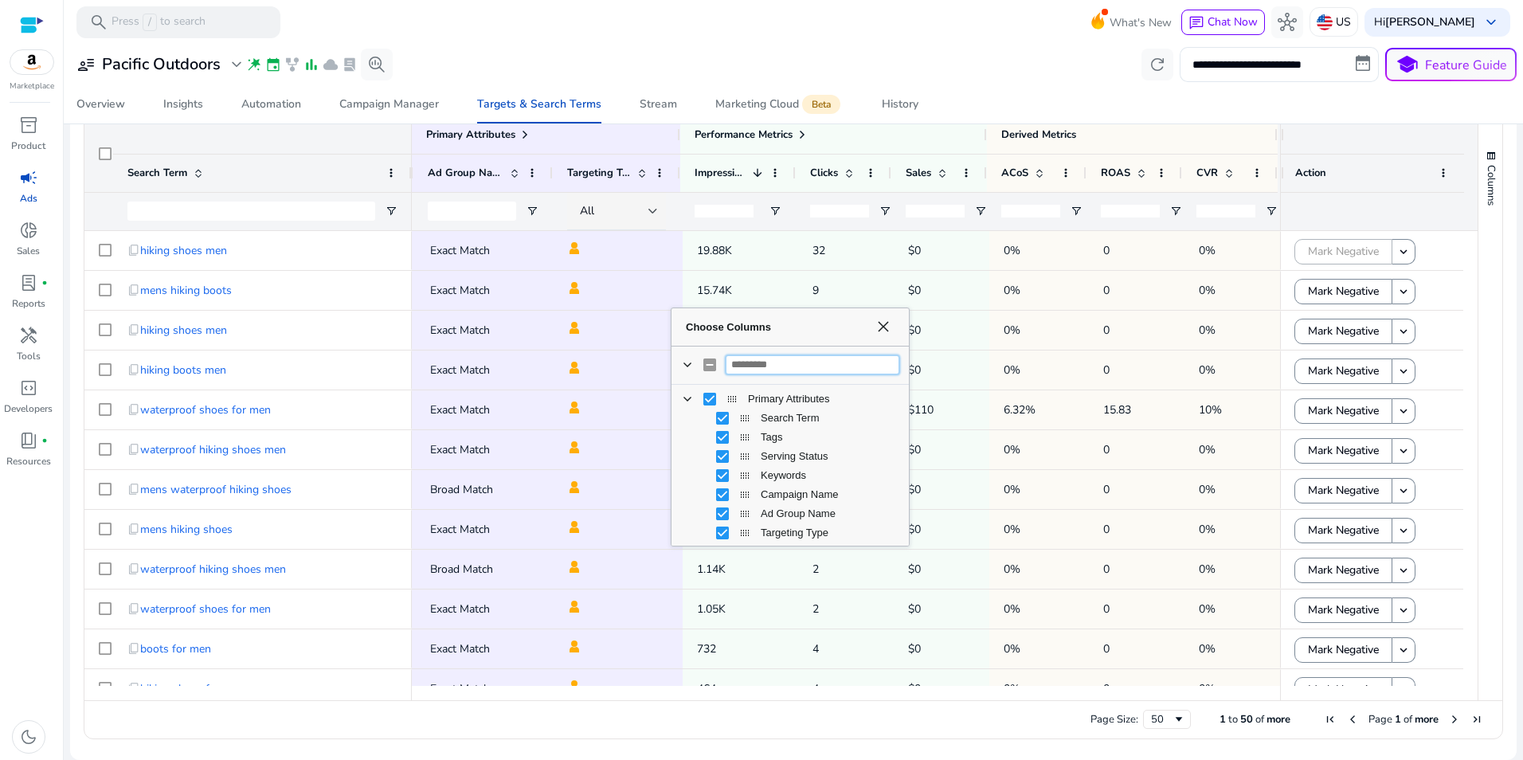
click at [825, 361] on input "Filter Columns Input" at bounding box center [813, 364] width 174 height 19
type input "****"
click at [745, 417] on span "Spend Column" at bounding box center [744, 418] width 13 height 13
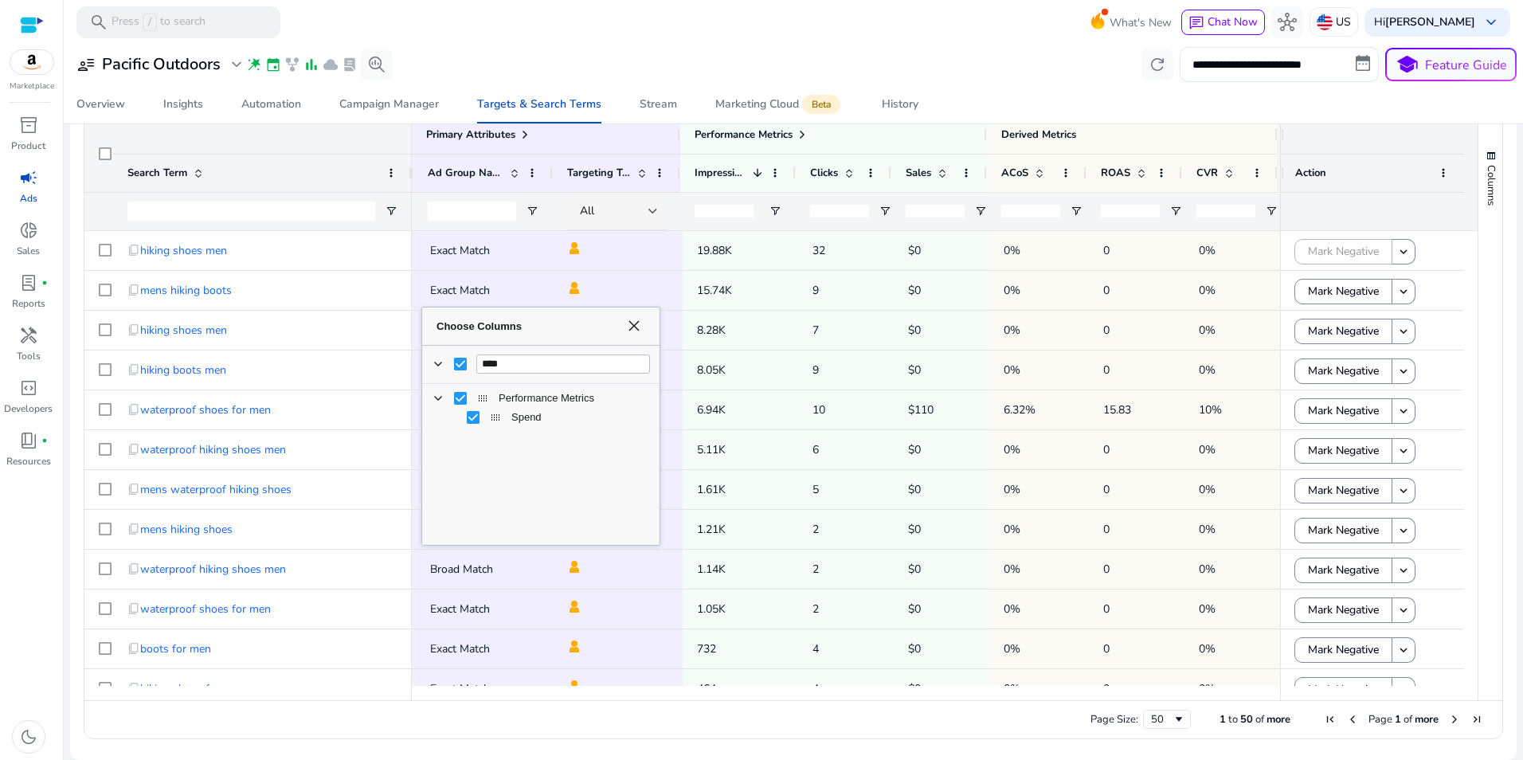
drag, startPoint x: 773, startPoint y: 325, endPoint x: 524, endPoint y: 324, distance: 249.3
click at [524, 324] on span "Choose Columns" at bounding box center [527, 326] width 182 height 12
drag, startPoint x: 494, startPoint y: 422, endPoint x: 878, endPoint y: 162, distance: 464.1
drag, startPoint x: 1272, startPoint y: 162, endPoint x: 1309, endPoint y: 154, distance: 38.4
click at [1309, 154] on div "Primary Attributes Search Term 1" at bounding box center [780, 172] width 1393 height 115
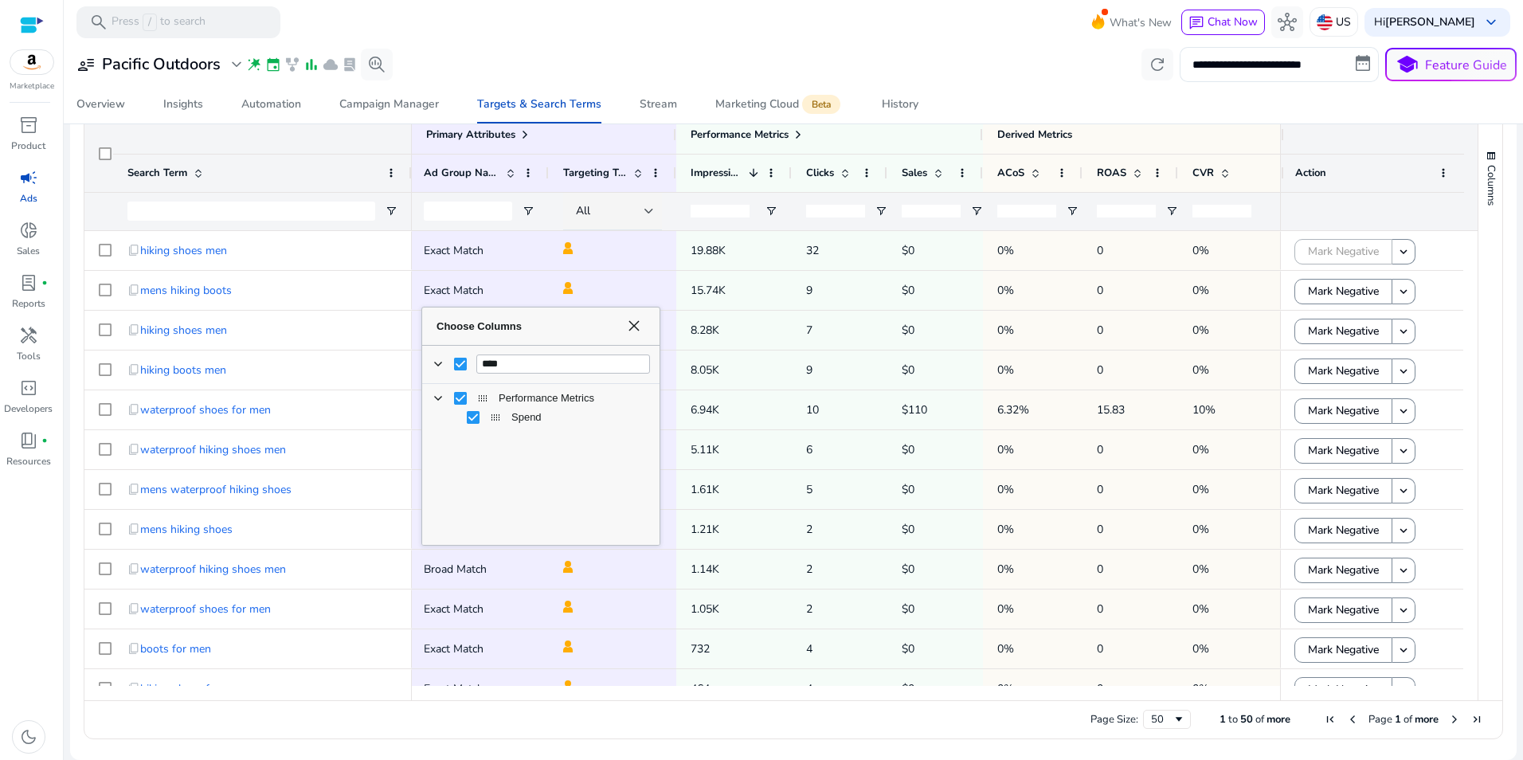
click at [513, 417] on span "Spend" at bounding box center [580, 417] width 139 height 12
click at [499, 418] on span "Spend Column" at bounding box center [495, 417] width 13 height 13
drag, startPoint x: 498, startPoint y: 419, endPoint x: 738, endPoint y: 337, distance: 253.4
drag, startPoint x: 497, startPoint y: 414, endPoint x: 941, endPoint y: 134, distance: 524.8
click at [931, 136] on div "Performance Metrics" at bounding box center [830, 134] width 278 height 22
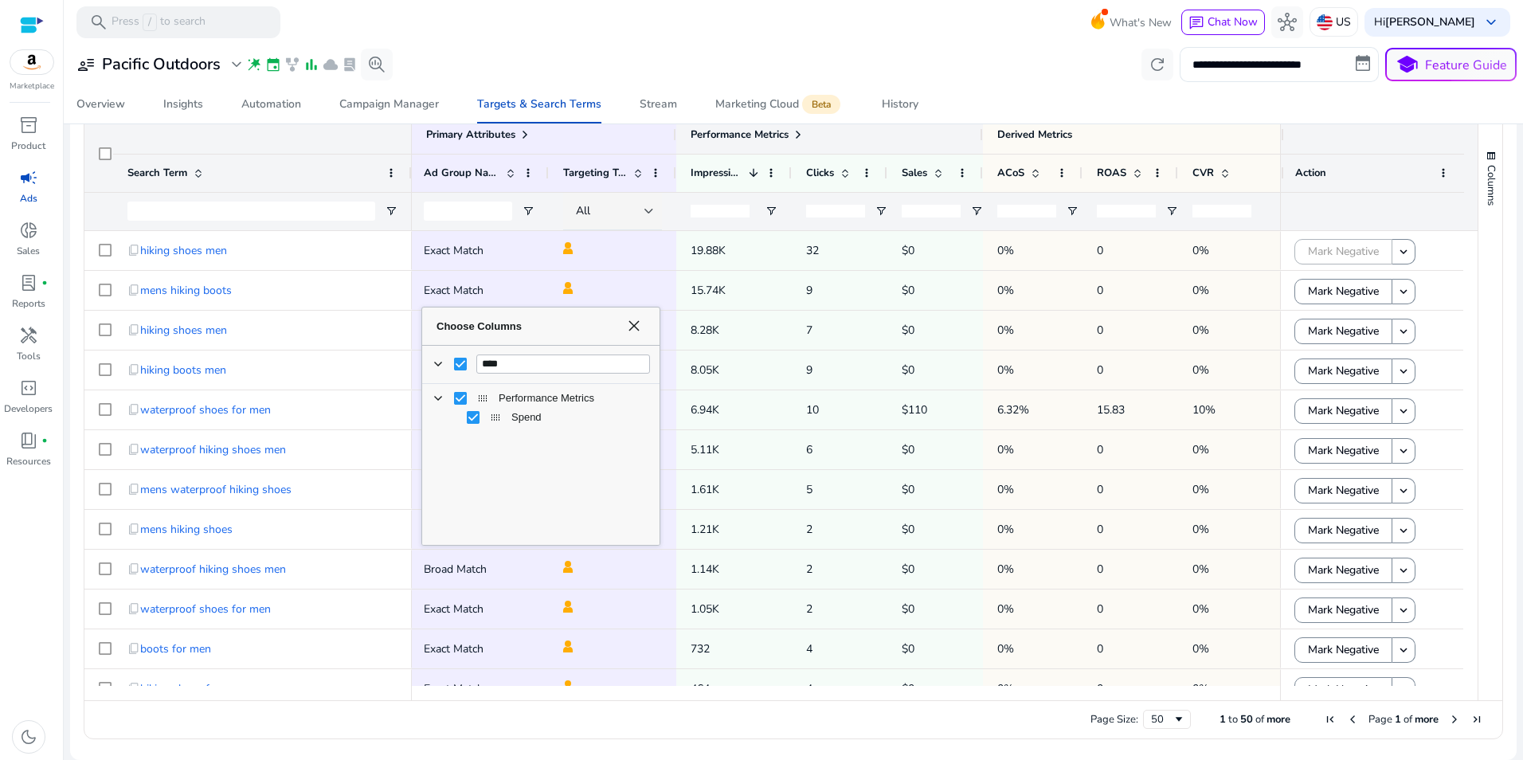
click at [801, 139] on span at bounding box center [798, 134] width 13 height 13
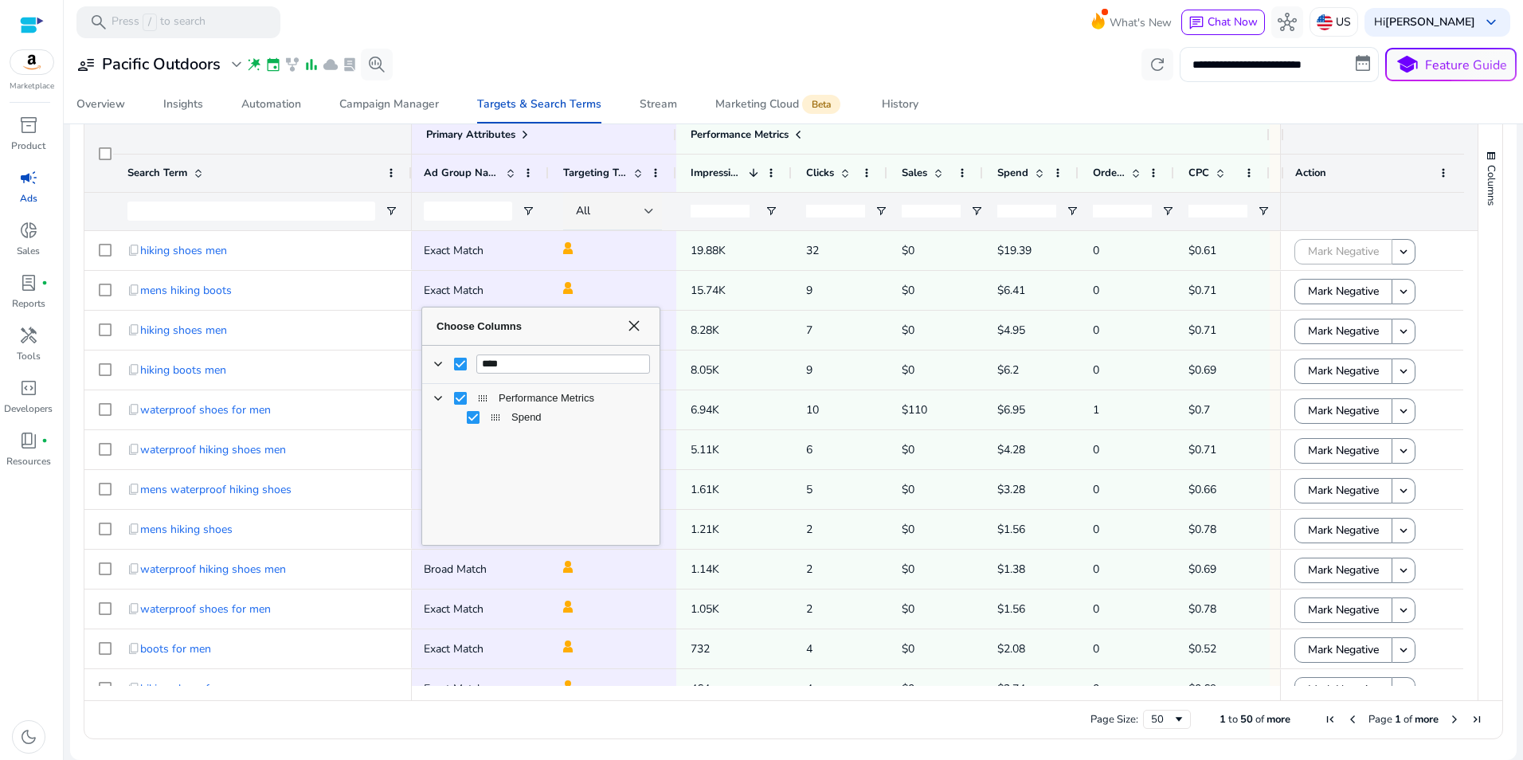
drag, startPoint x: 1017, startPoint y: 687, endPoint x: 1081, endPoint y: 686, distance: 63.7
click at [1081, 686] on div at bounding box center [800, 693] width 1594 height 14
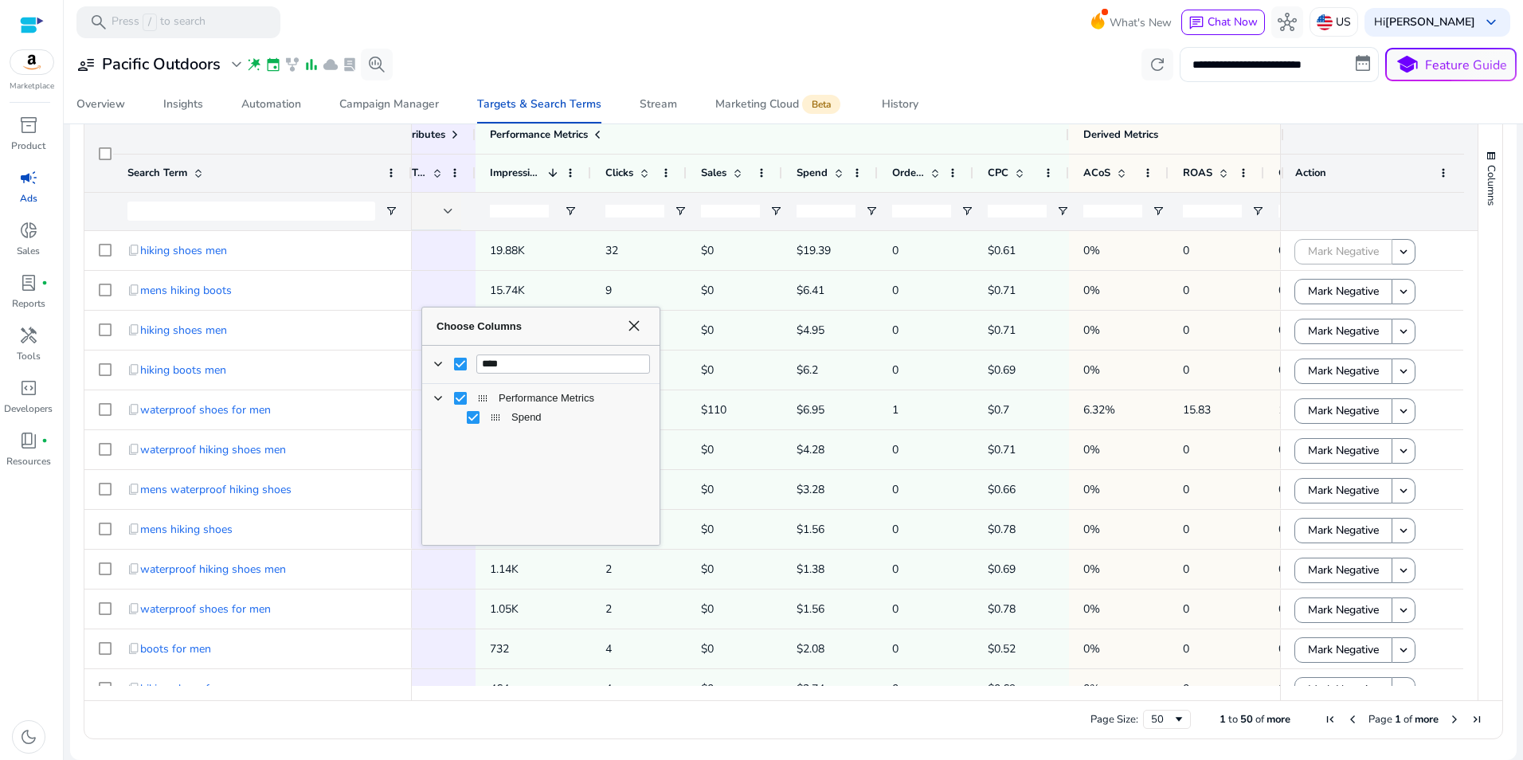
scroll to position [0, 688]
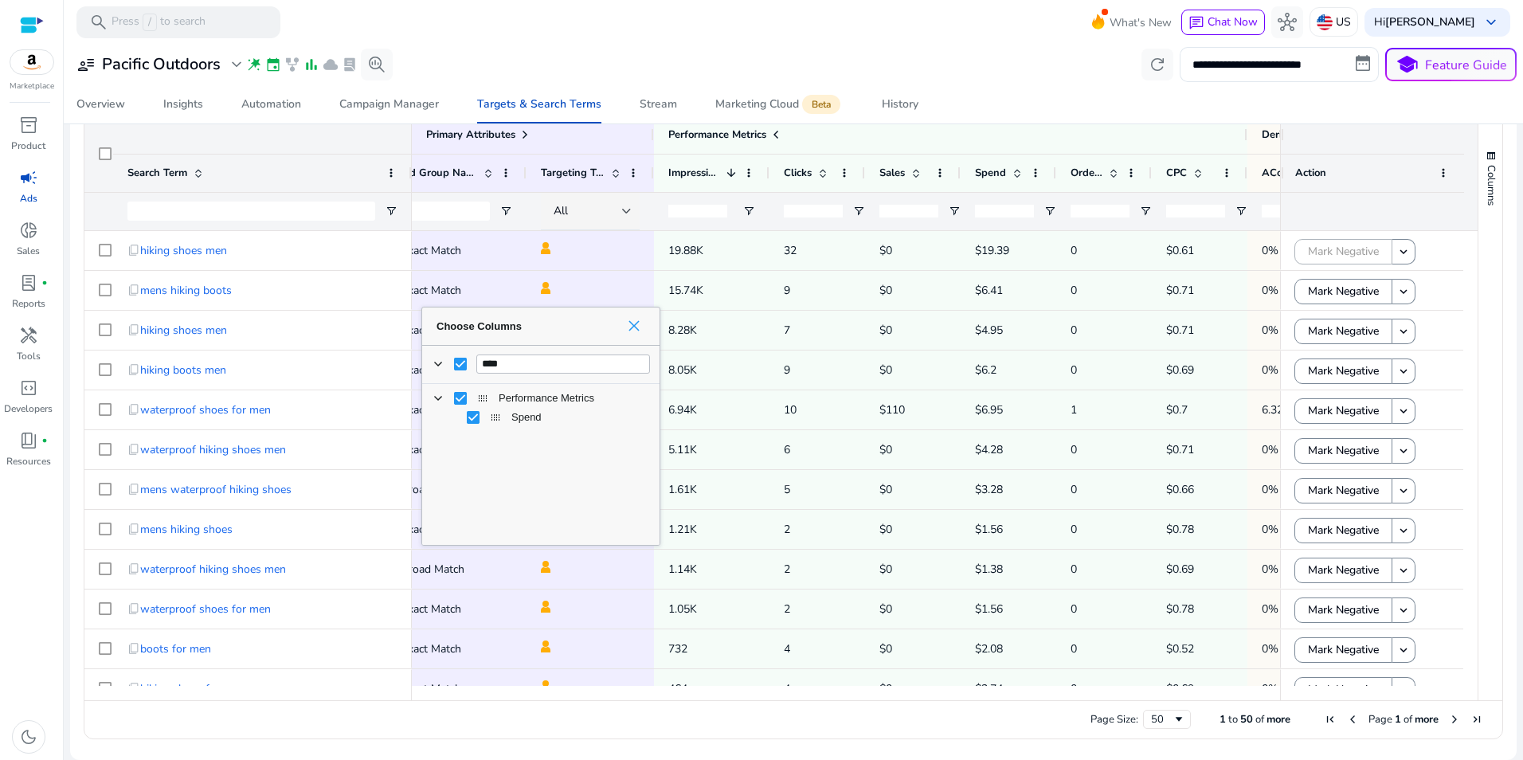
click at [636, 320] on span "Choose Columns" at bounding box center [634, 325] width 13 height 13
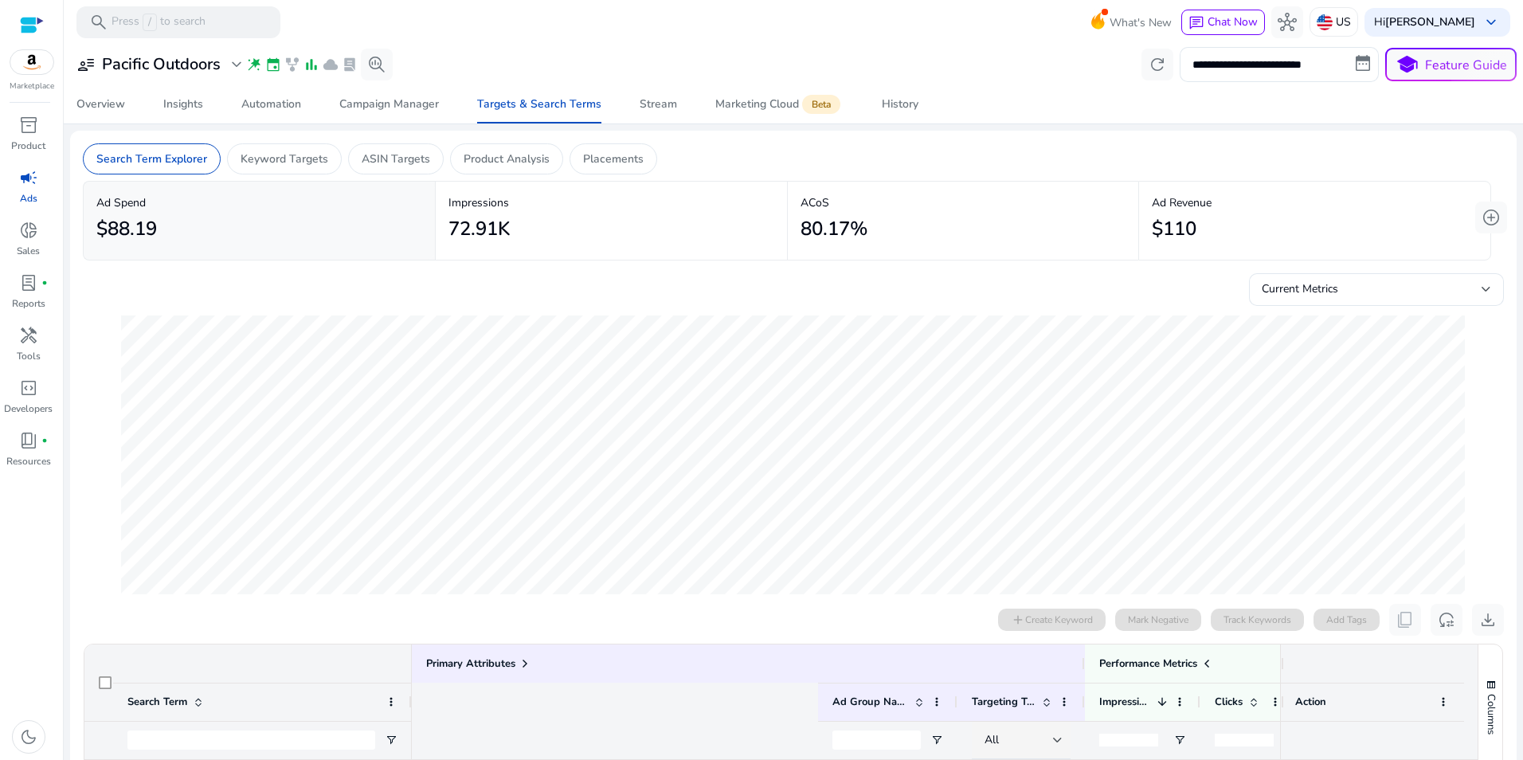
scroll to position [0, 575]
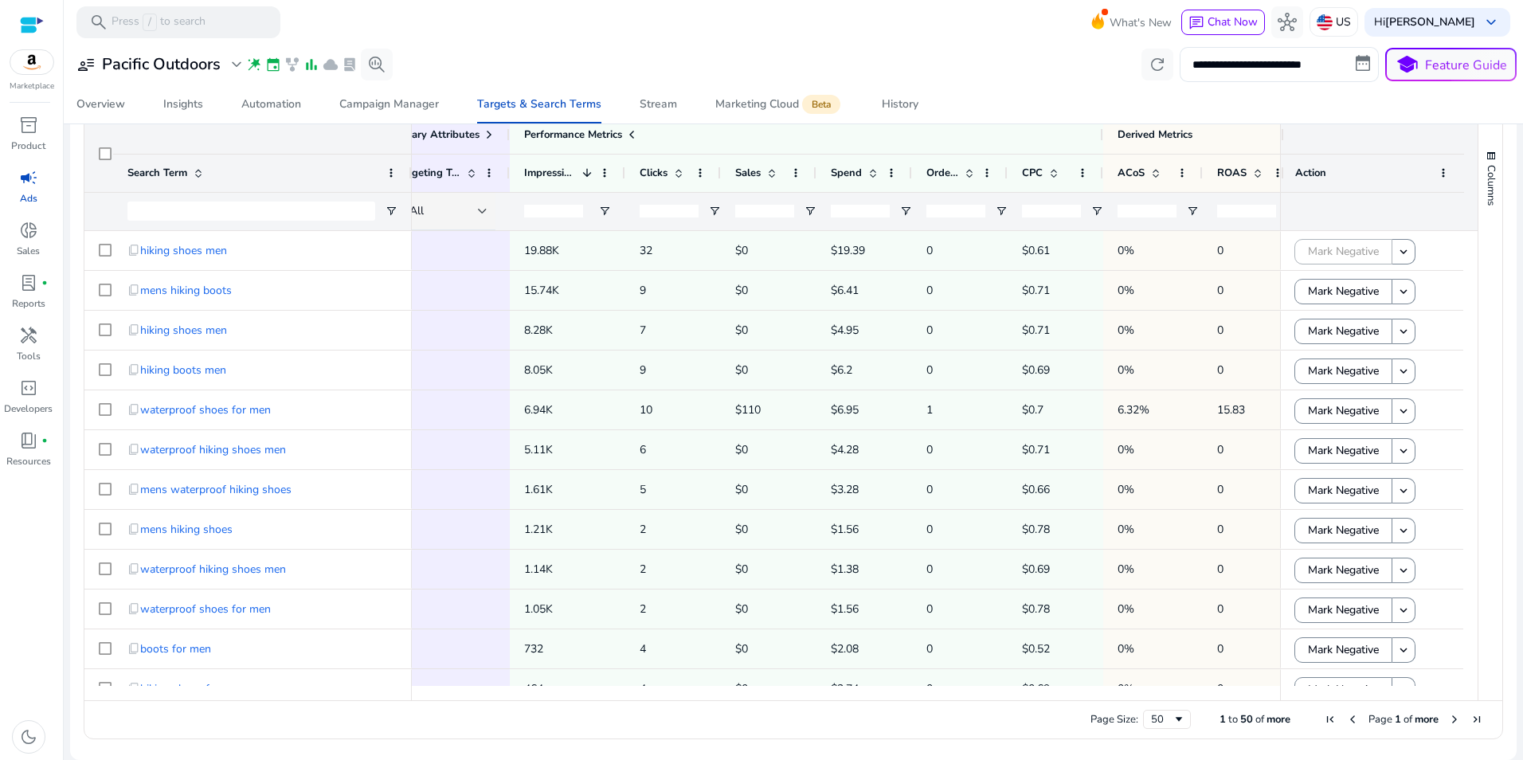
drag, startPoint x: 508, startPoint y: 41, endPoint x: 501, endPoint y: 49, distance: 10.1
click at [508, 41] on mat-toolbar "search Press / to search What's New chat Chat Now hub US Hi [PERSON_NAME] keybo…" at bounding box center [793, 22] width 1459 height 44
click at [389, 106] on div "Campaign Manager" at bounding box center [389, 104] width 100 height 11
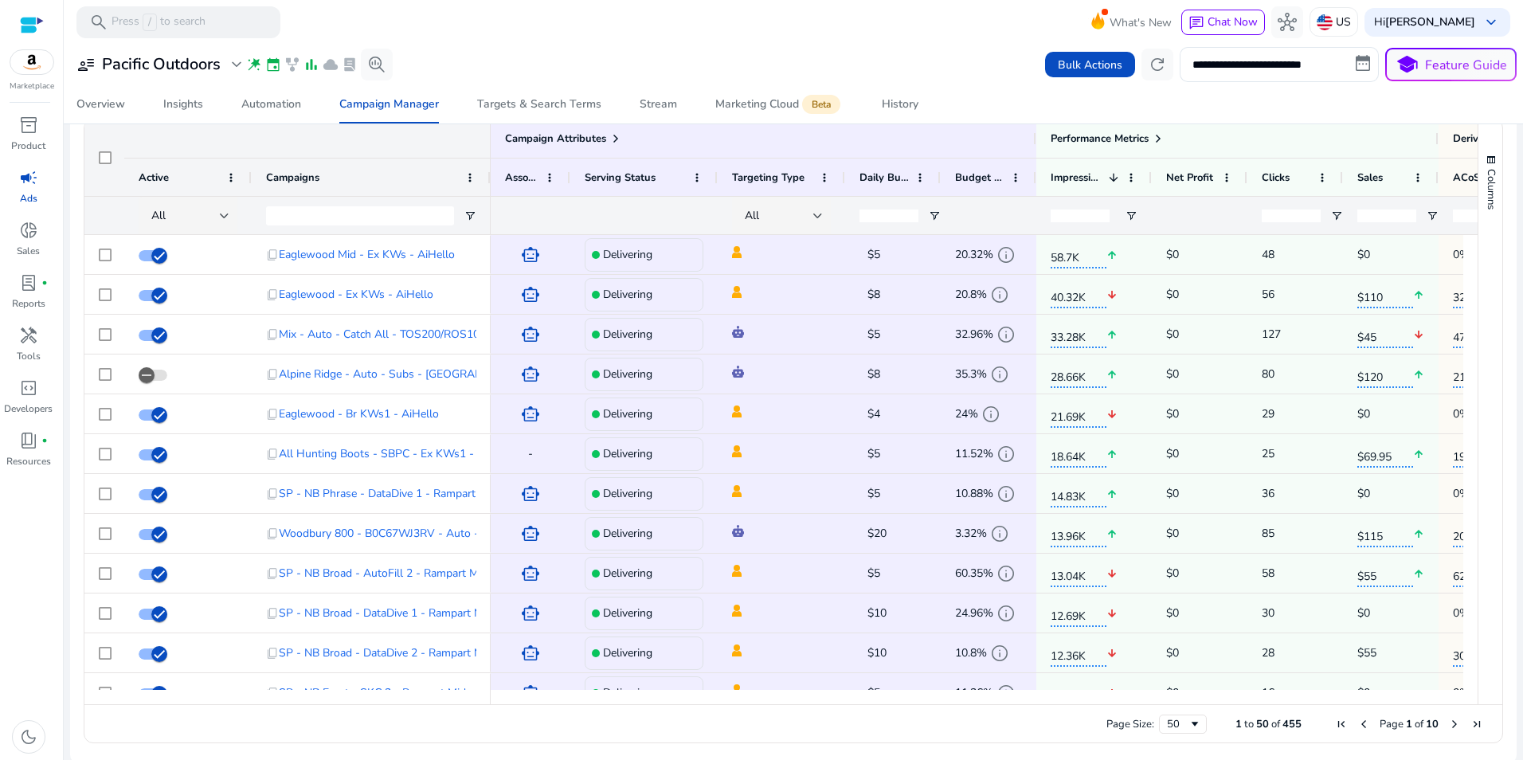
scroll to position [1078, 0]
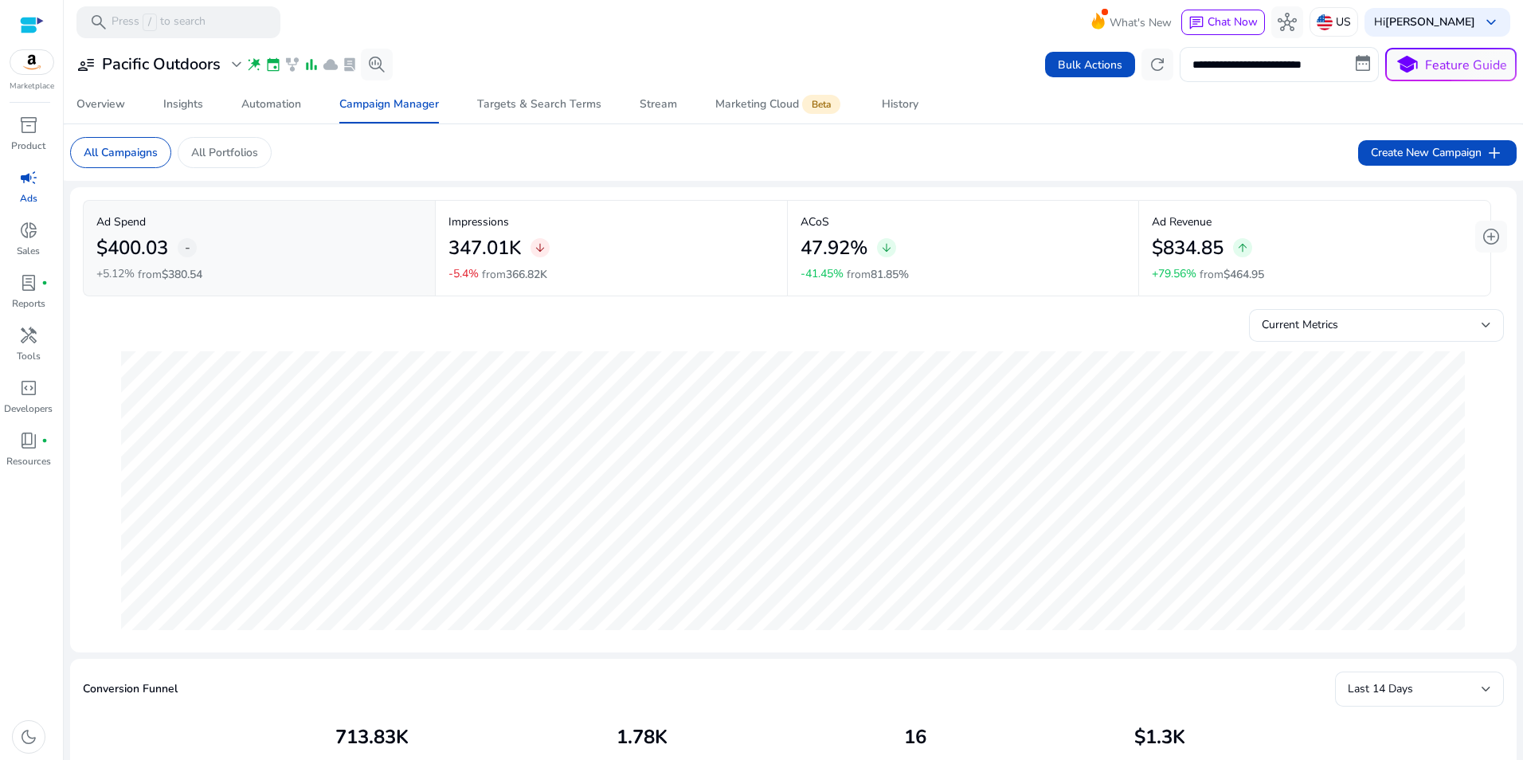
scroll to position [1078, 0]
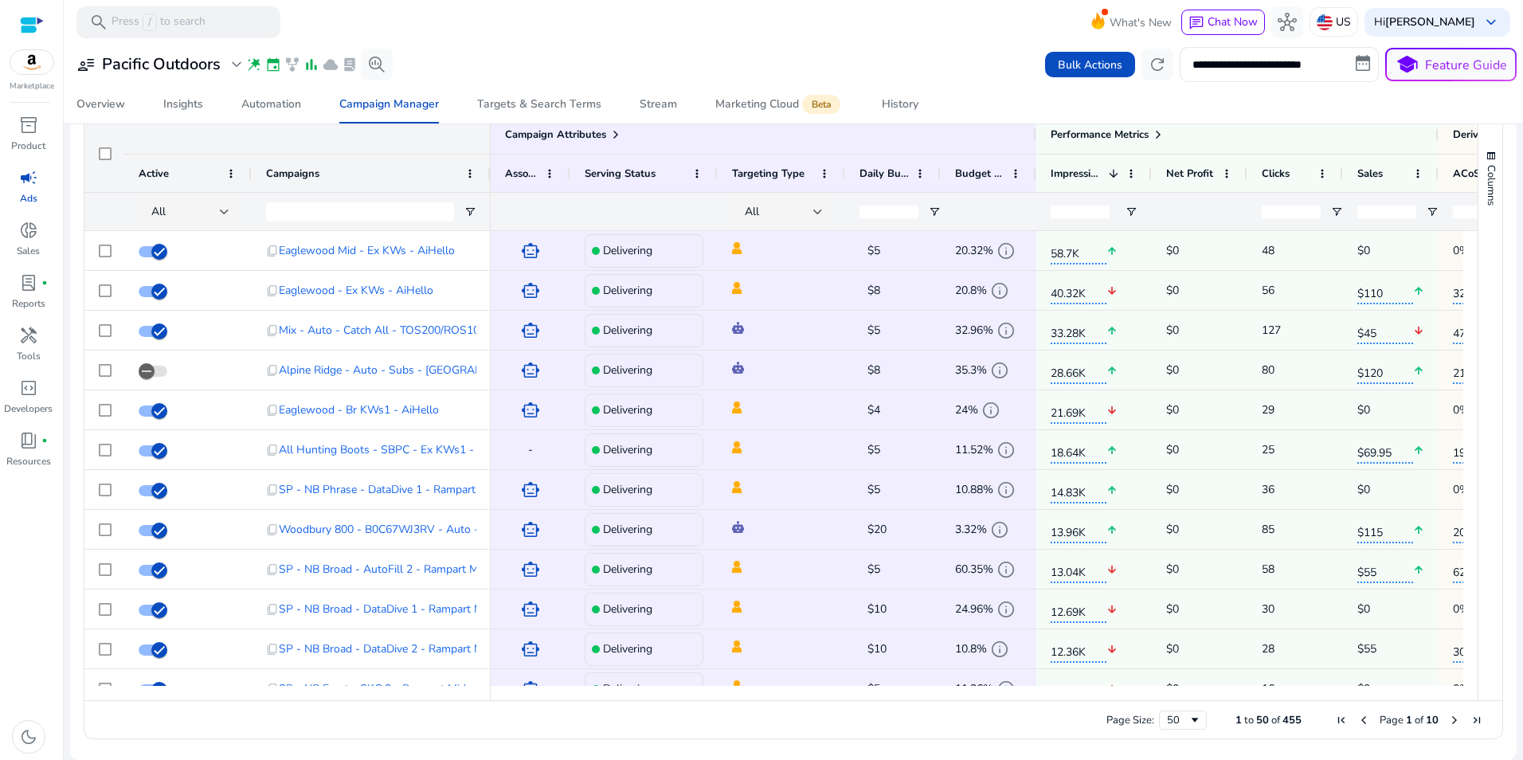
drag, startPoint x: 589, startPoint y: 17, endPoint x: 586, endPoint y: 25, distance: 9.3
click at [589, 17] on mat-toolbar "search Press / to search What's New chat Chat Now hub US Hi [PERSON_NAME] keybo…" at bounding box center [793, 22] width 1459 height 44
click at [534, 108] on div "Targets & Search Terms" at bounding box center [539, 104] width 124 height 11
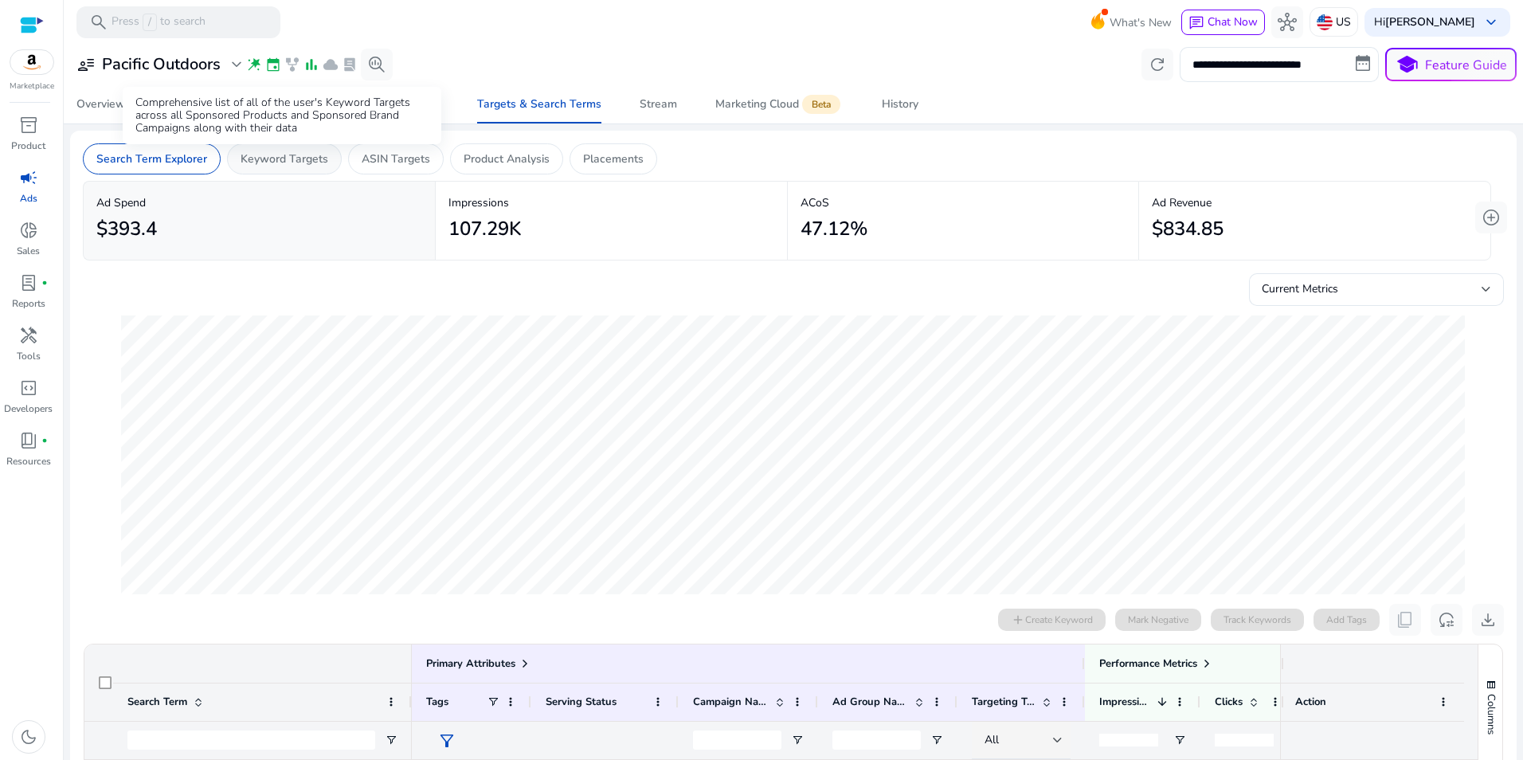
click at [307, 165] on p "Keyword Targets" at bounding box center [285, 159] width 88 height 17
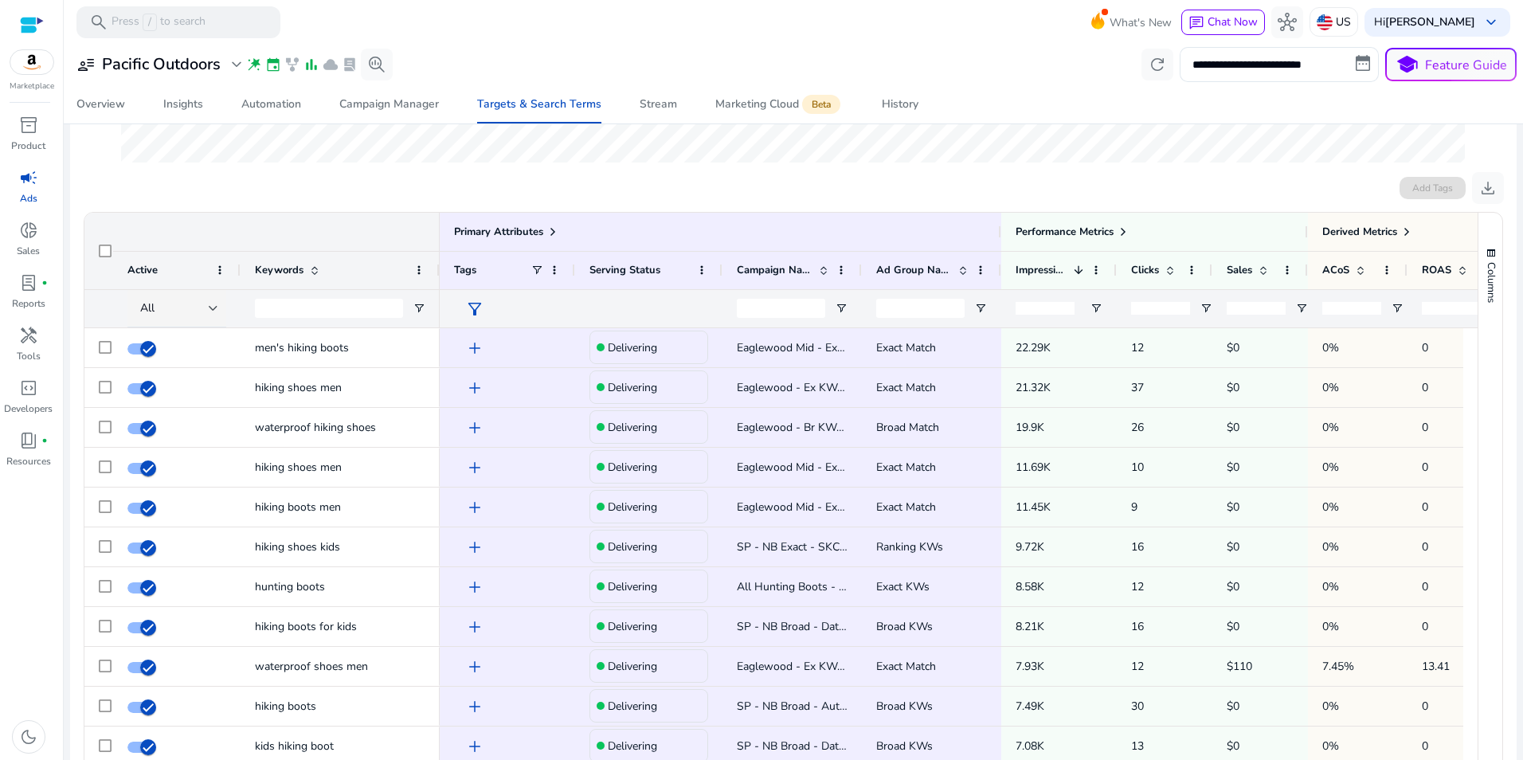
scroll to position [426, 0]
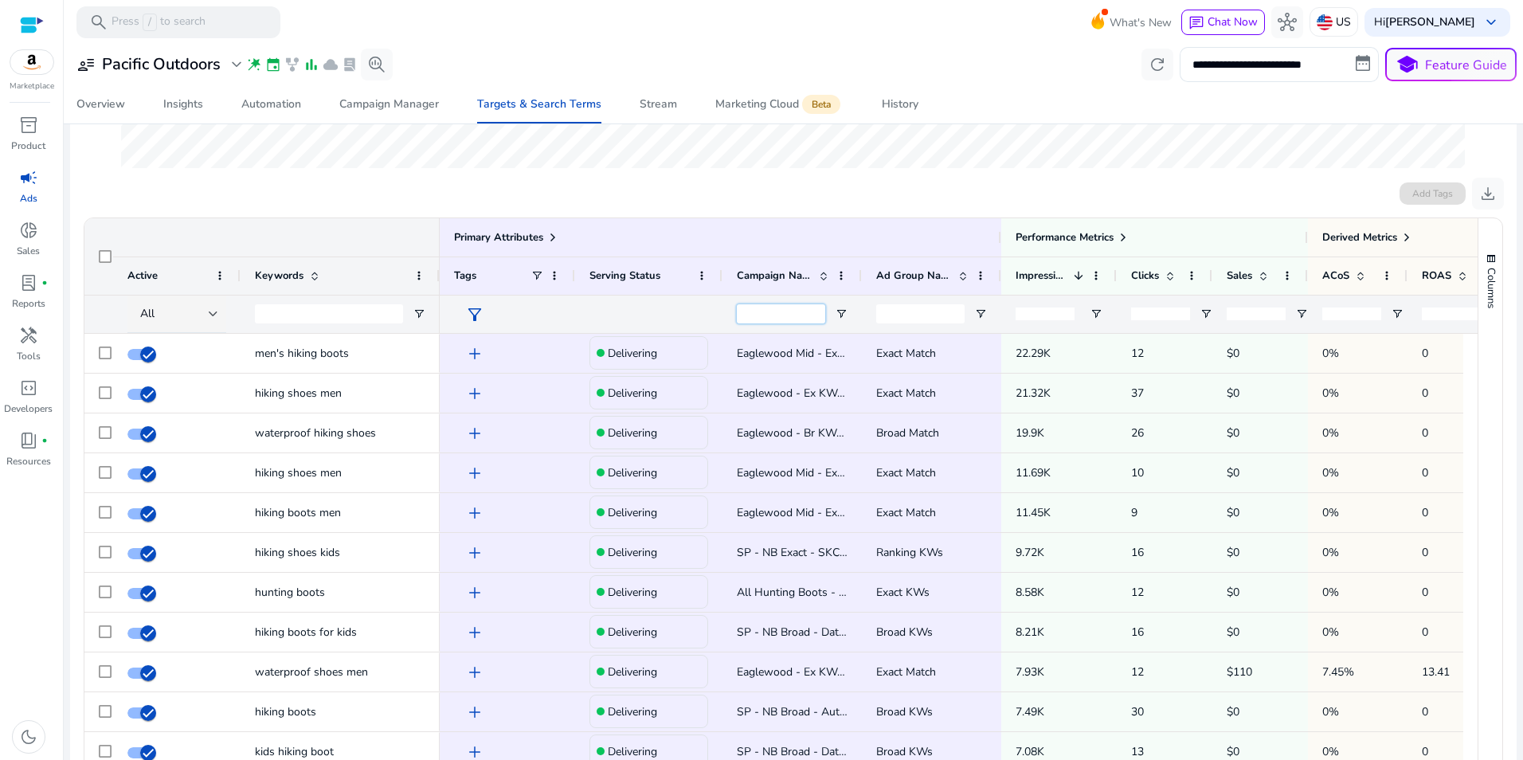
click at [776, 314] on input "Campaign Name Filter Input" at bounding box center [781, 313] width 88 height 19
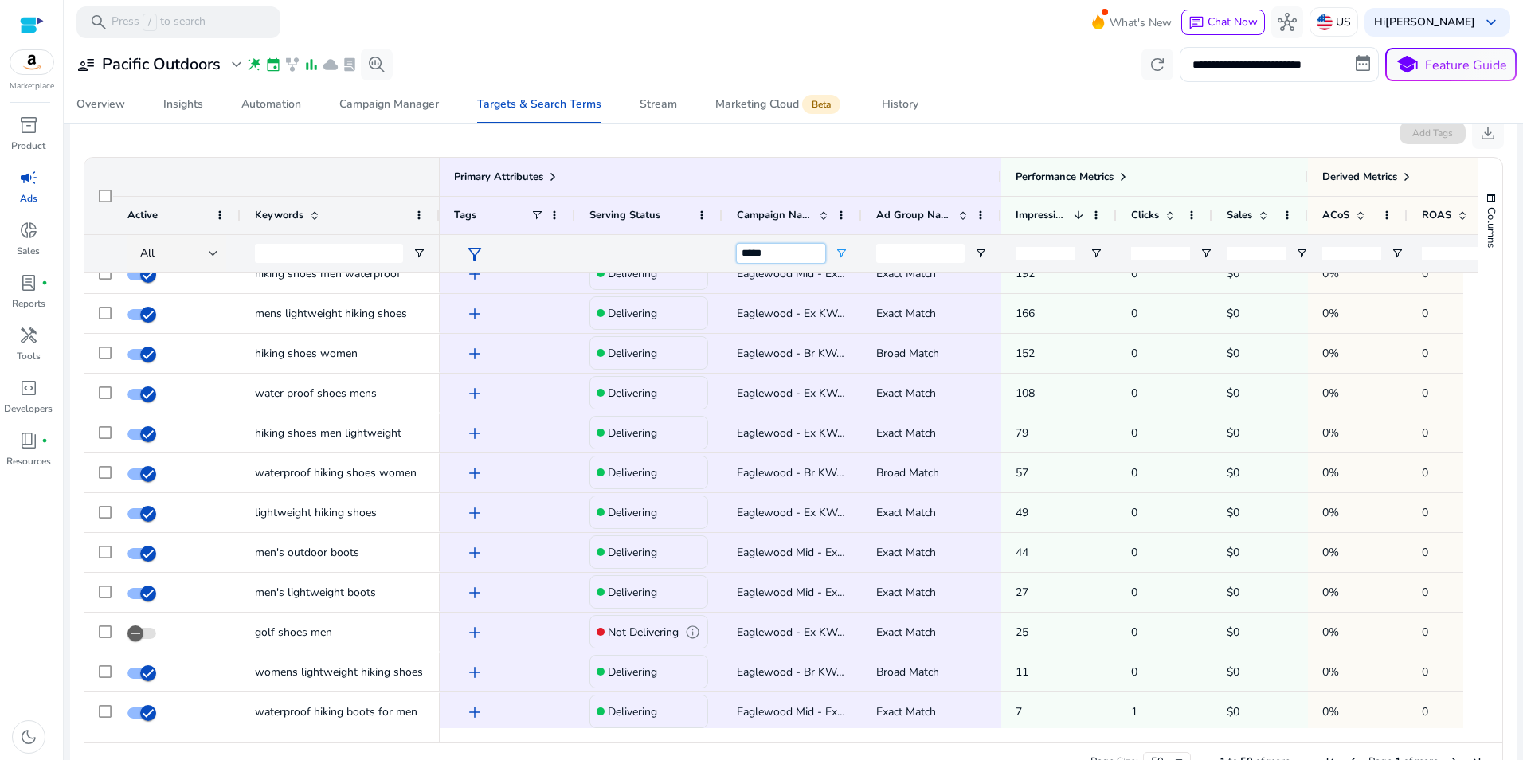
scroll to position [1056, 0]
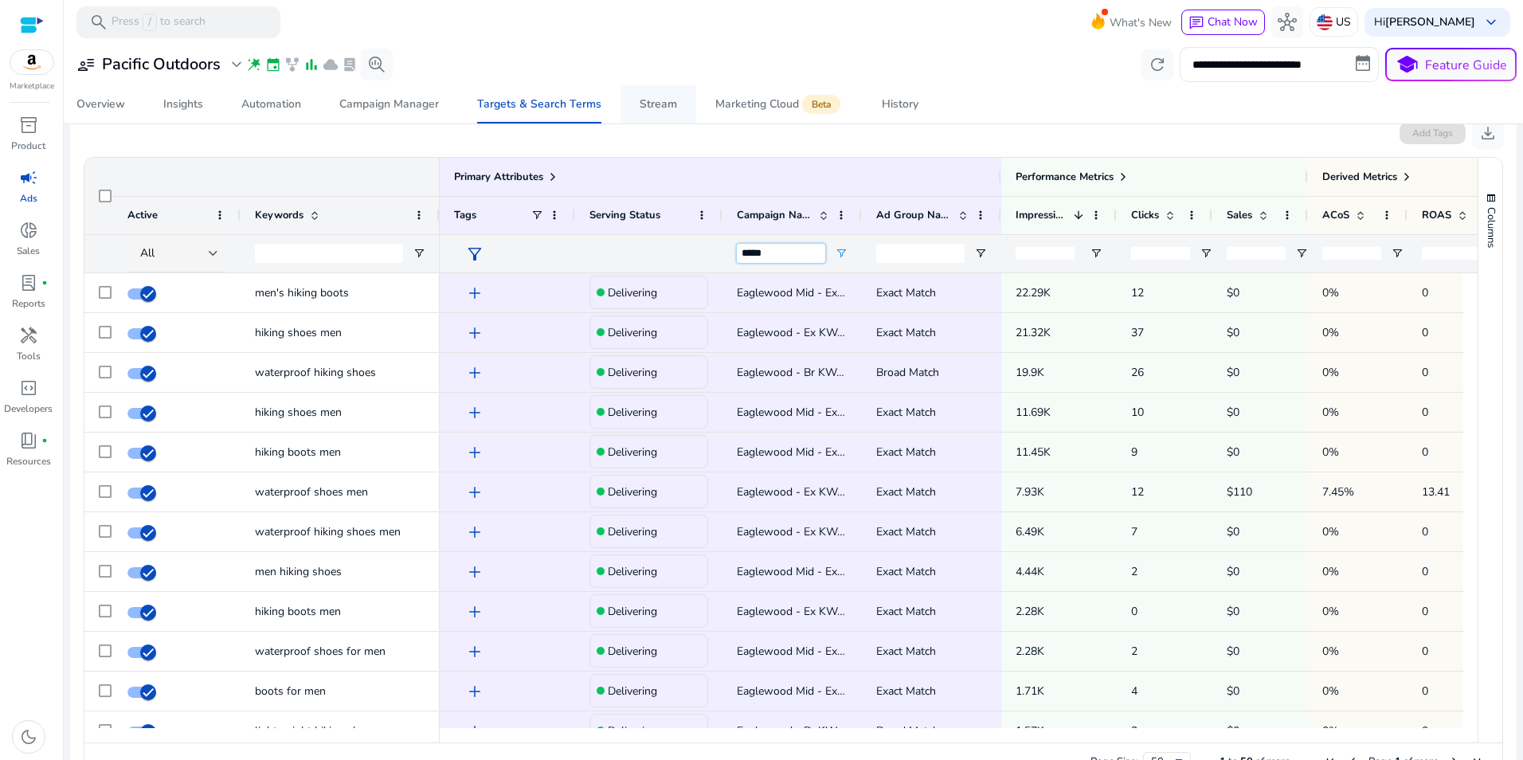
type input "*****"
click at [664, 105] on div "Stream" at bounding box center [658, 104] width 37 height 11
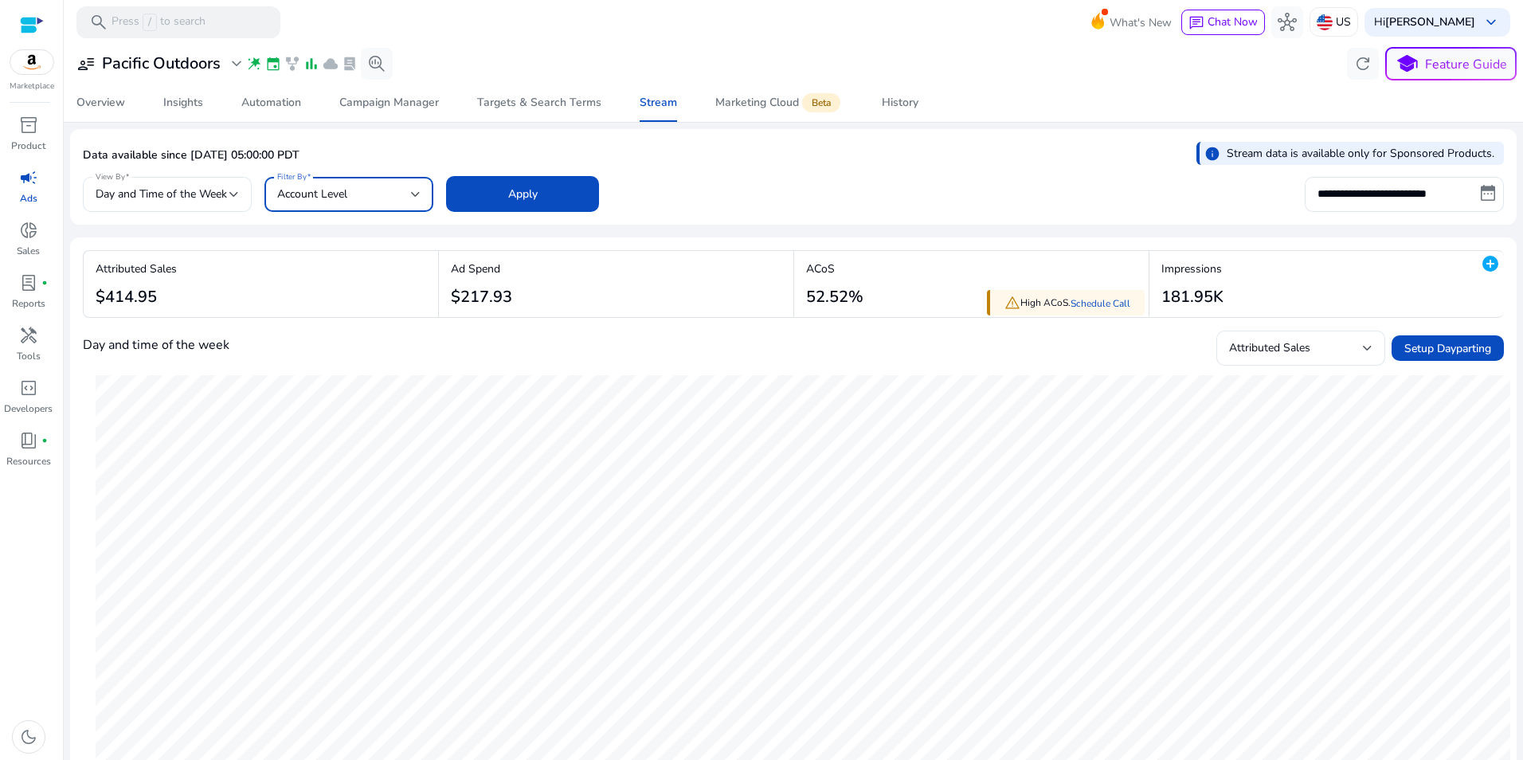
click at [390, 191] on div "Account Level" at bounding box center [344, 195] width 134 height 18
click at [874, 154] on div at bounding box center [761, 380] width 1523 height 760
click at [769, 99] on div "Marketing Cloud Beta" at bounding box center [779, 102] width 128 height 13
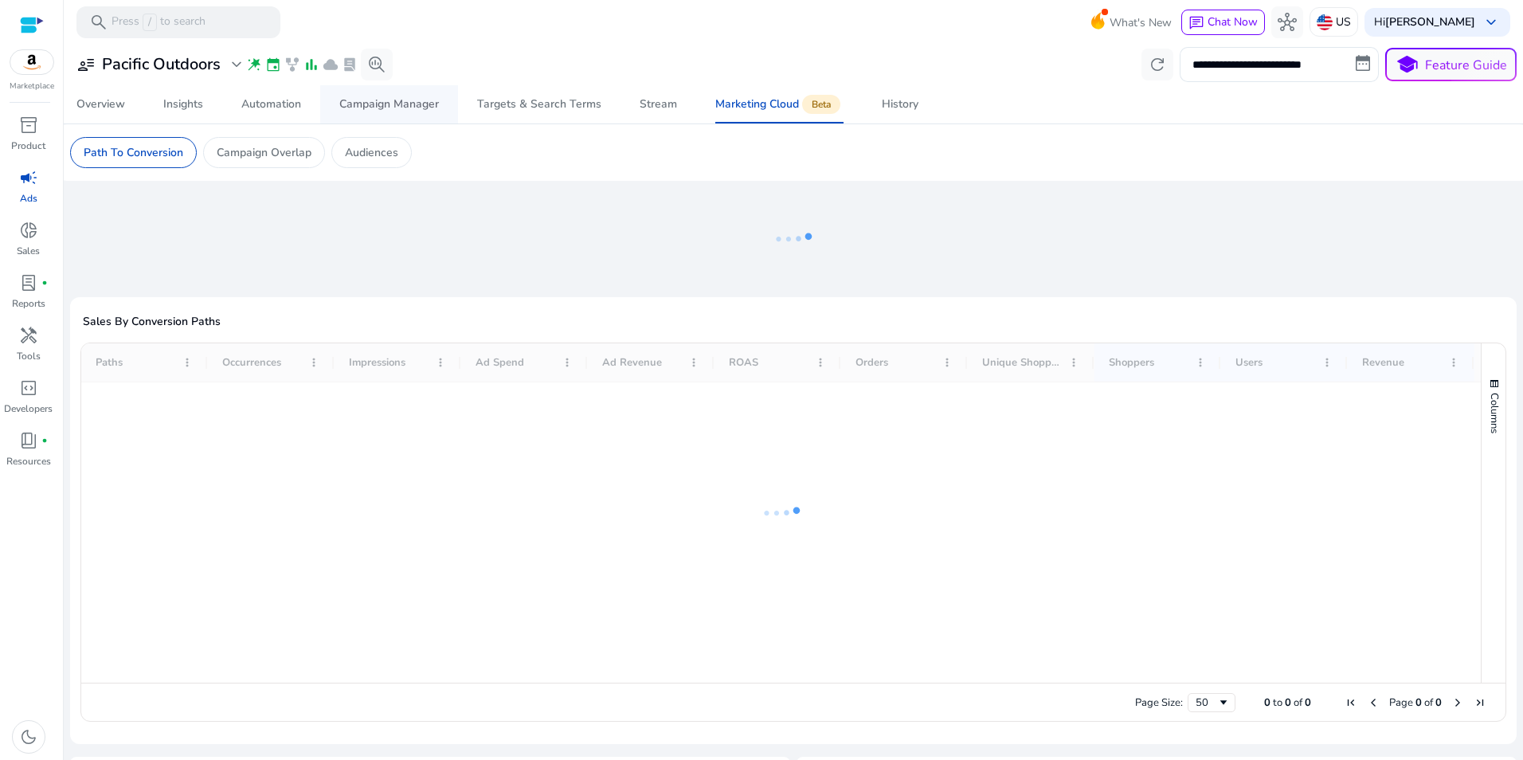
click at [392, 105] on div "Campaign Manager" at bounding box center [389, 104] width 100 height 11
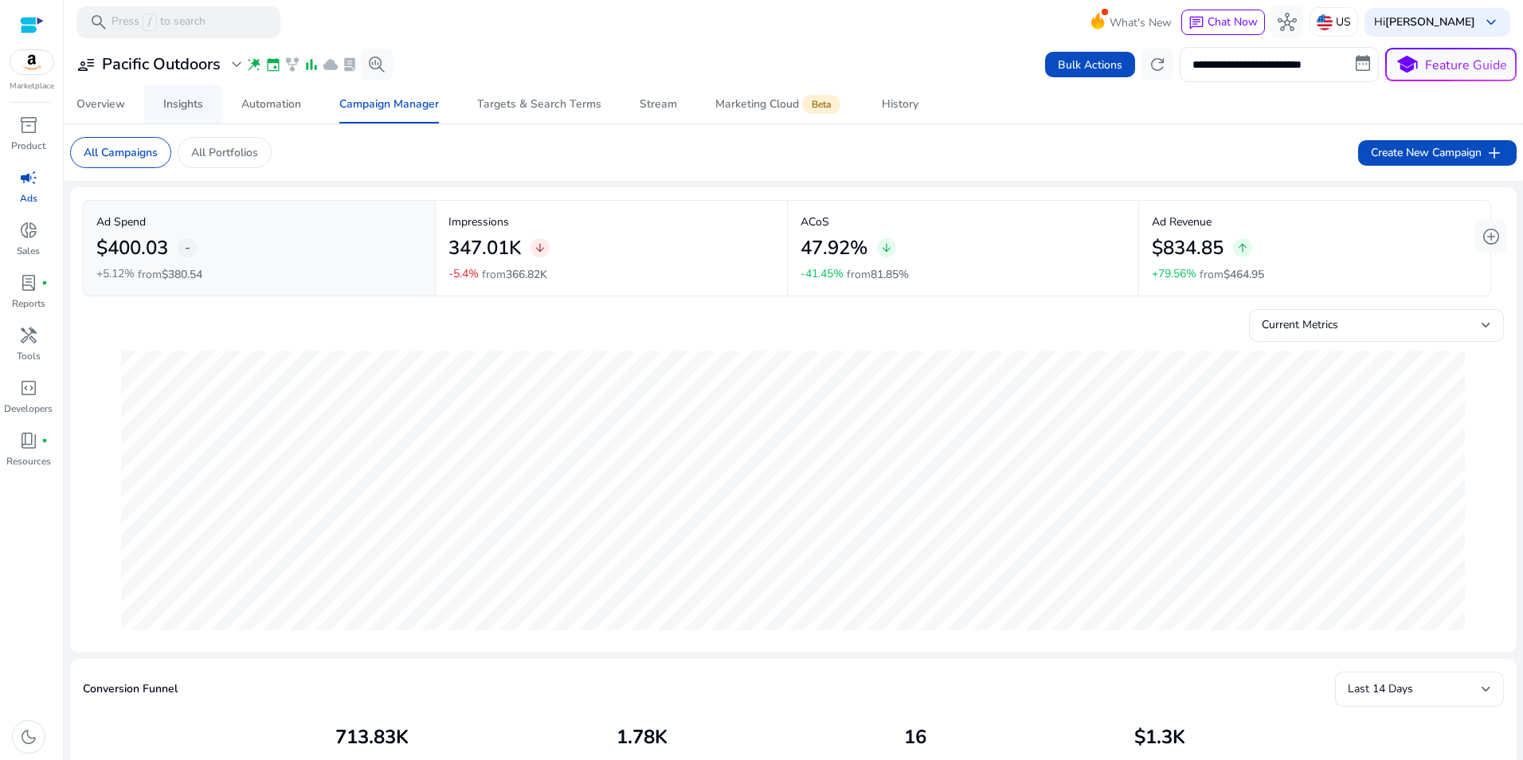
drag, startPoint x: 257, startPoint y: 99, endPoint x: 203, endPoint y: 96, distance: 54.2
click at [257, 99] on div "Automation" at bounding box center [271, 104] width 60 height 11
click at [1486, 147] on span "add" at bounding box center [1494, 152] width 19 height 19
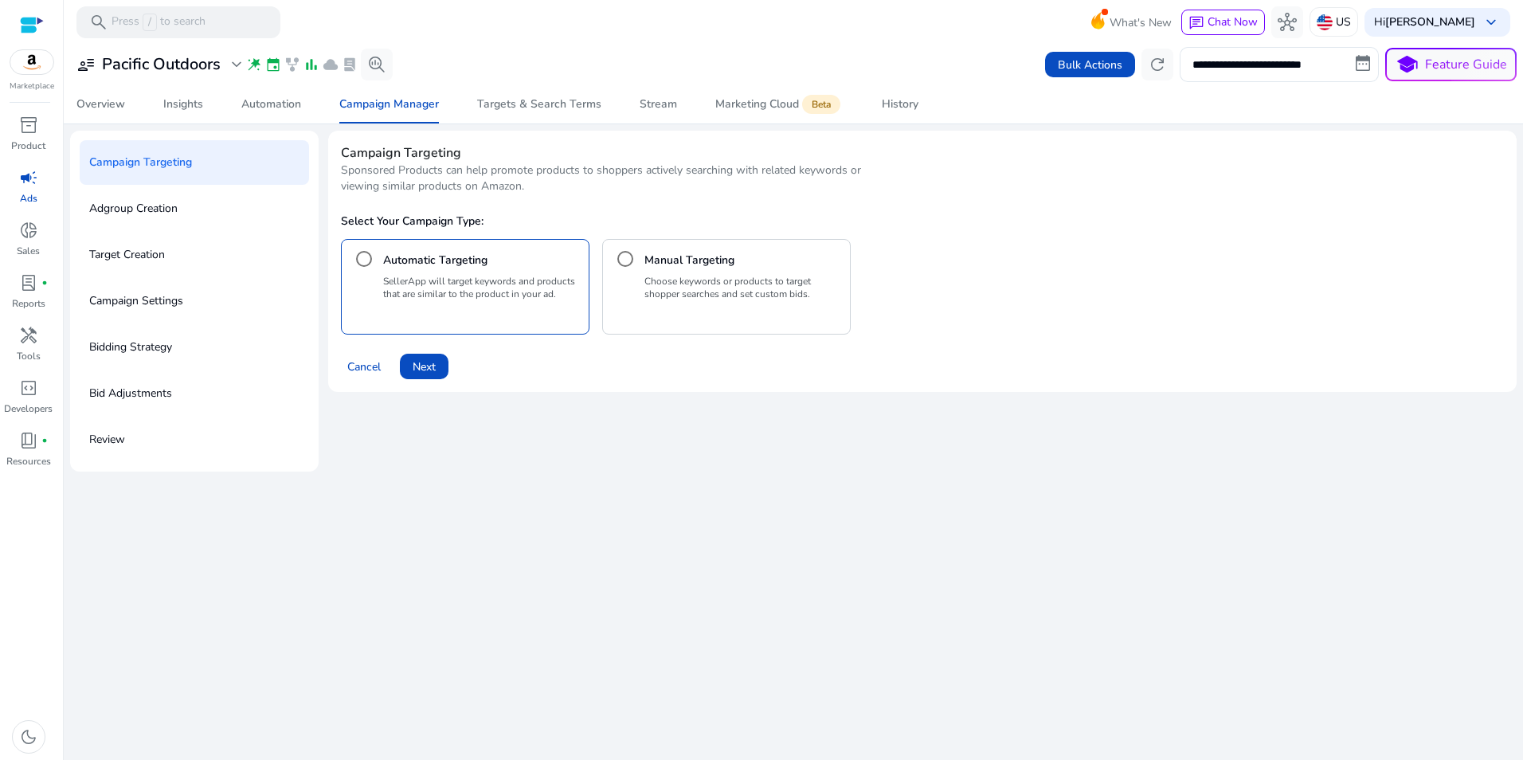
click at [661, 264] on h4 "Manual Targeting" at bounding box center [689, 260] width 90 height 16
click at [428, 367] on span "Next" at bounding box center [424, 366] width 23 height 17
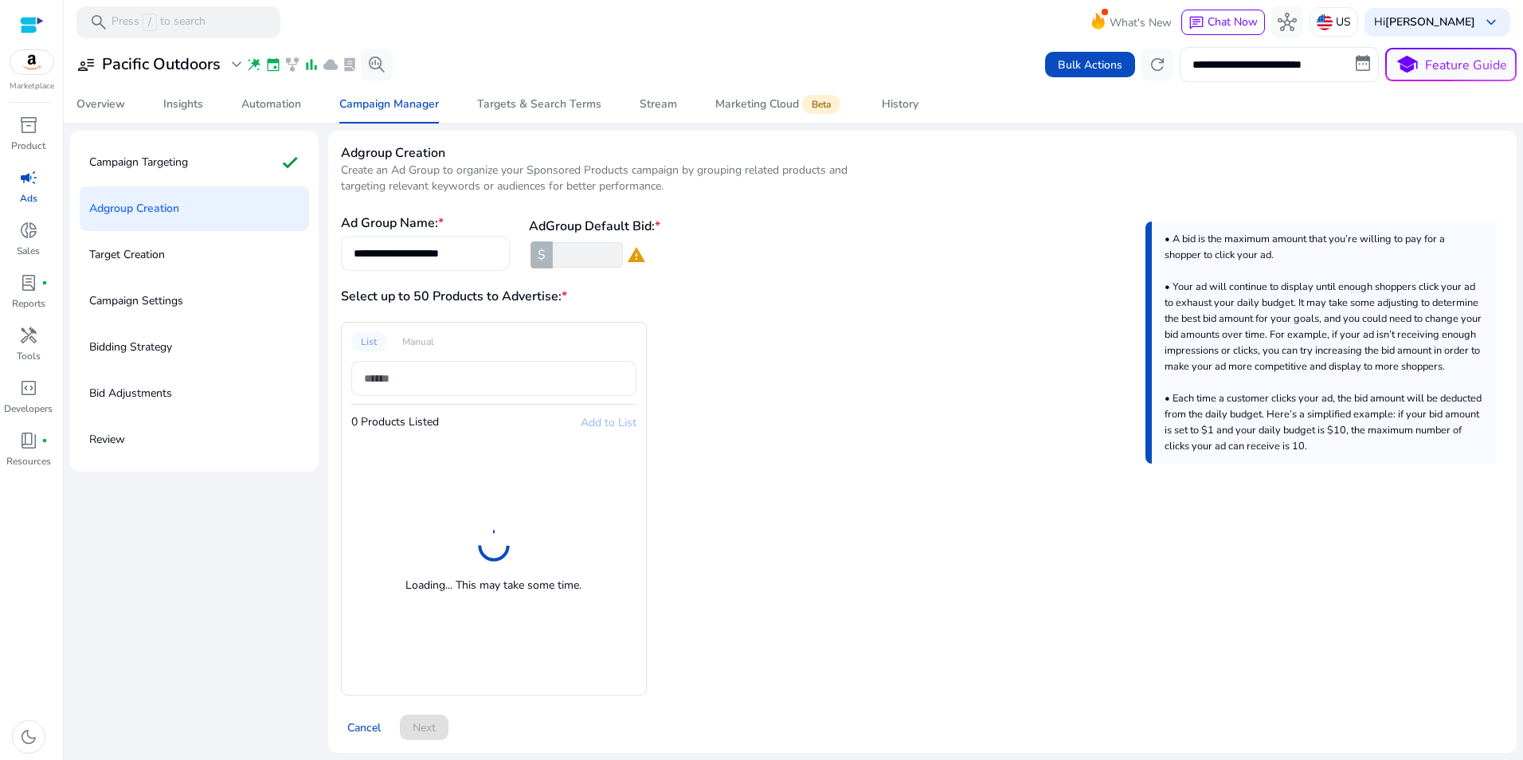
click at [475, 258] on input "**********" at bounding box center [425, 254] width 143 height 18
click at [475, 259] on input "**********" at bounding box center [425, 254] width 143 height 18
type input "*"
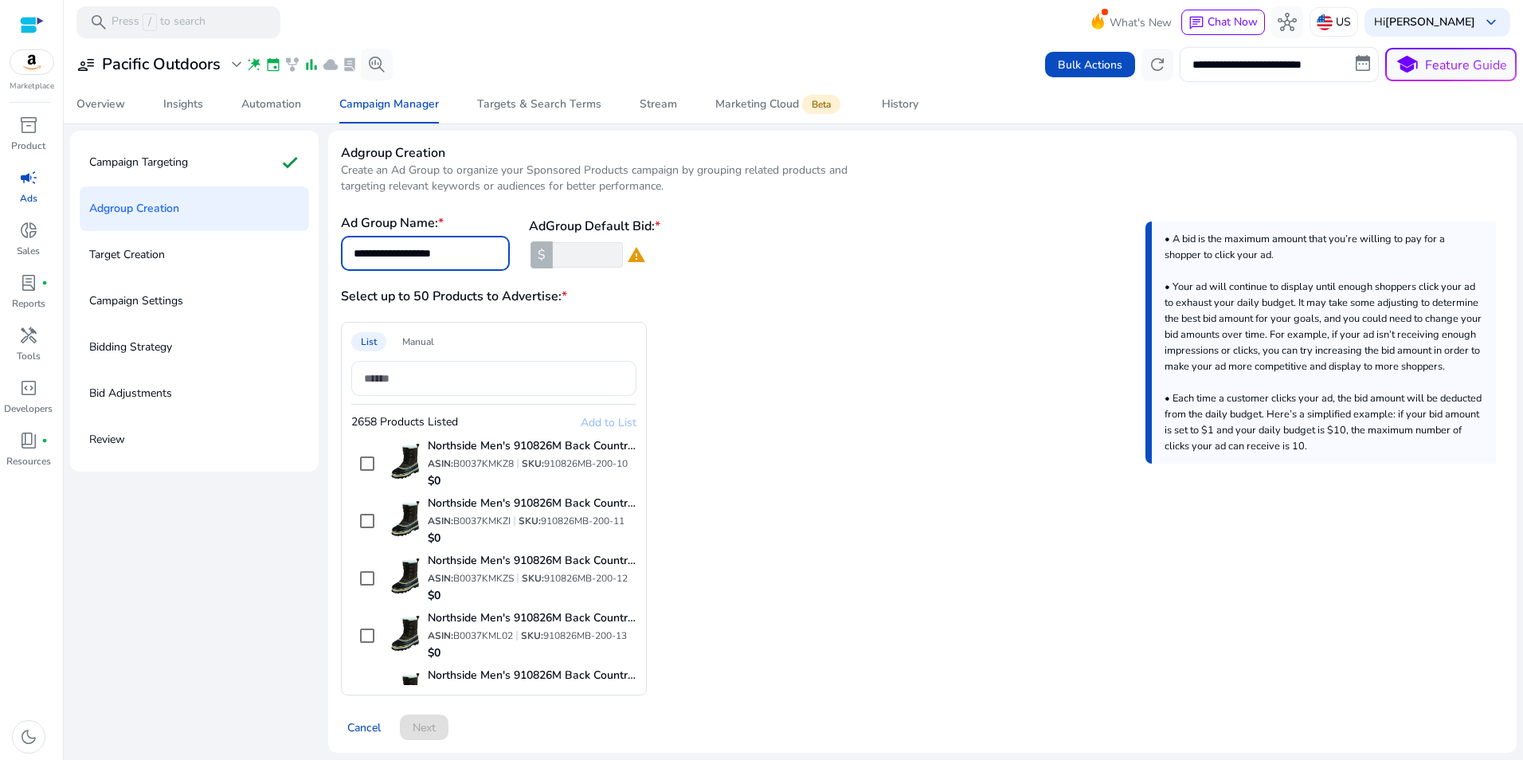
type input "**********"
click at [569, 256] on input "number" at bounding box center [586, 254] width 73 height 25
type input "**"
click at [763, 248] on div "**********" at bounding box center [922, 241] width 1163 height 57
click at [362, 337] on div "List" at bounding box center [368, 341] width 35 height 19
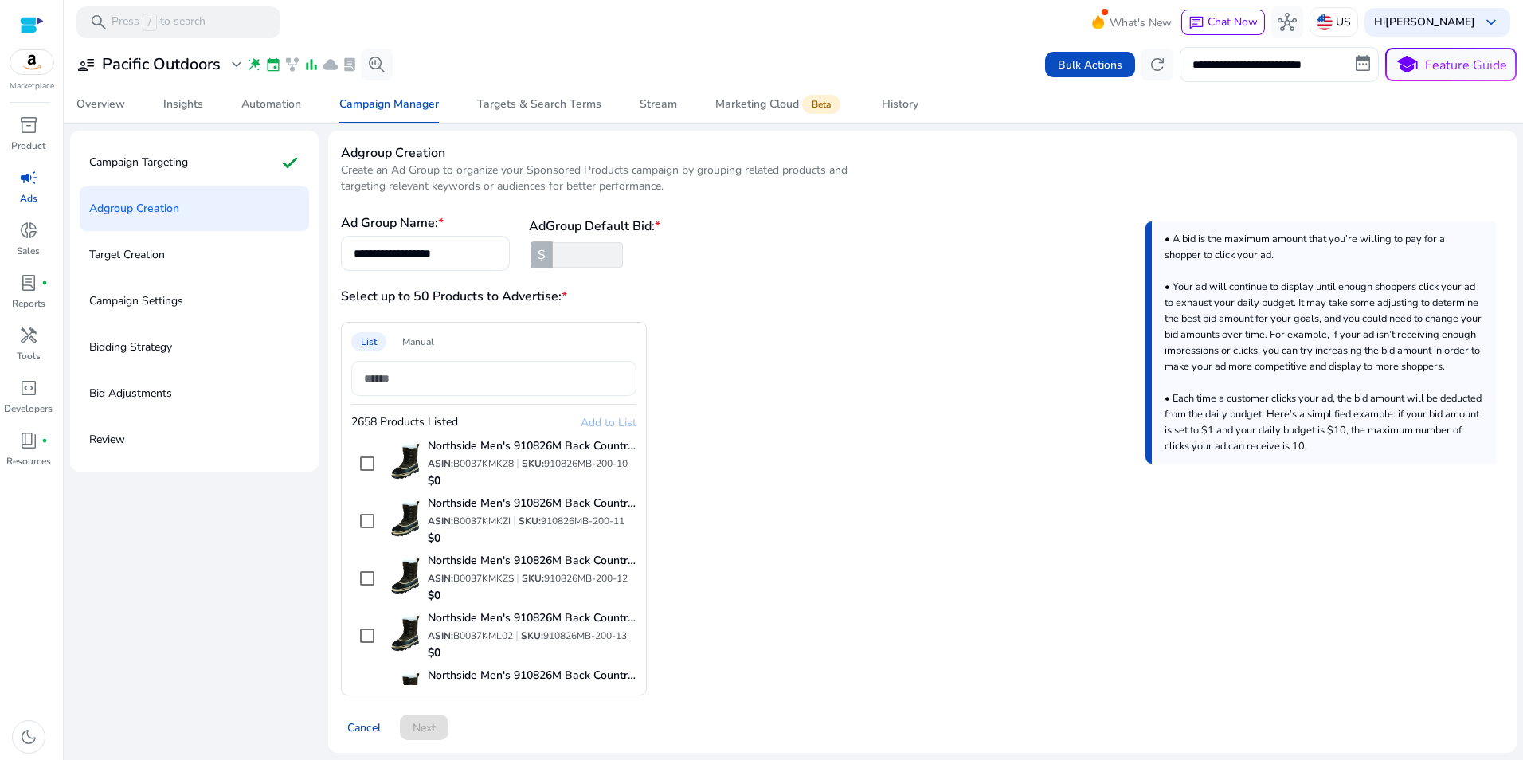
click at [513, 370] on input at bounding box center [494, 379] width 260 height 18
paste input "**********"
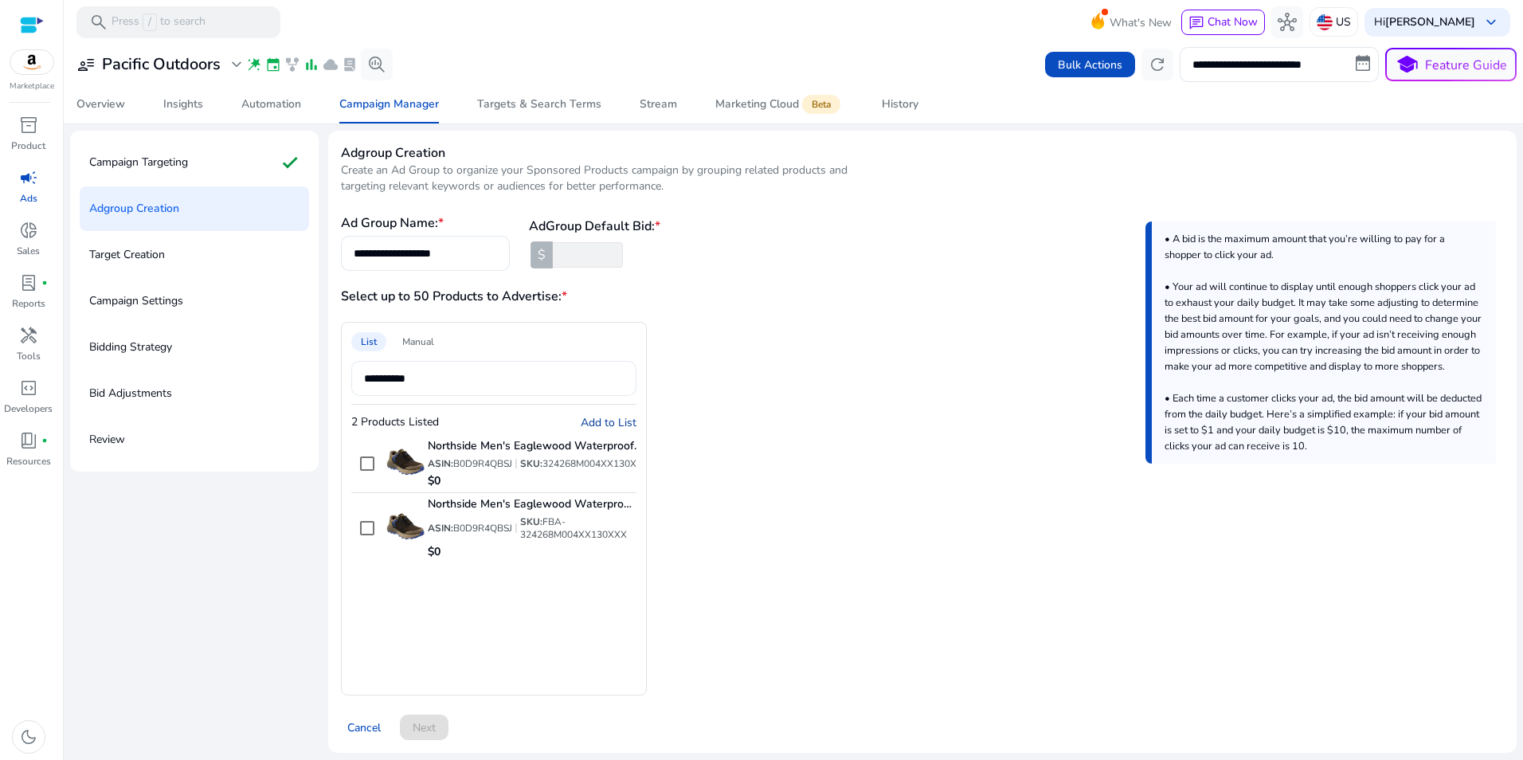
click at [452, 378] on input "**********" at bounding box center [494, 379] width 260 height 18
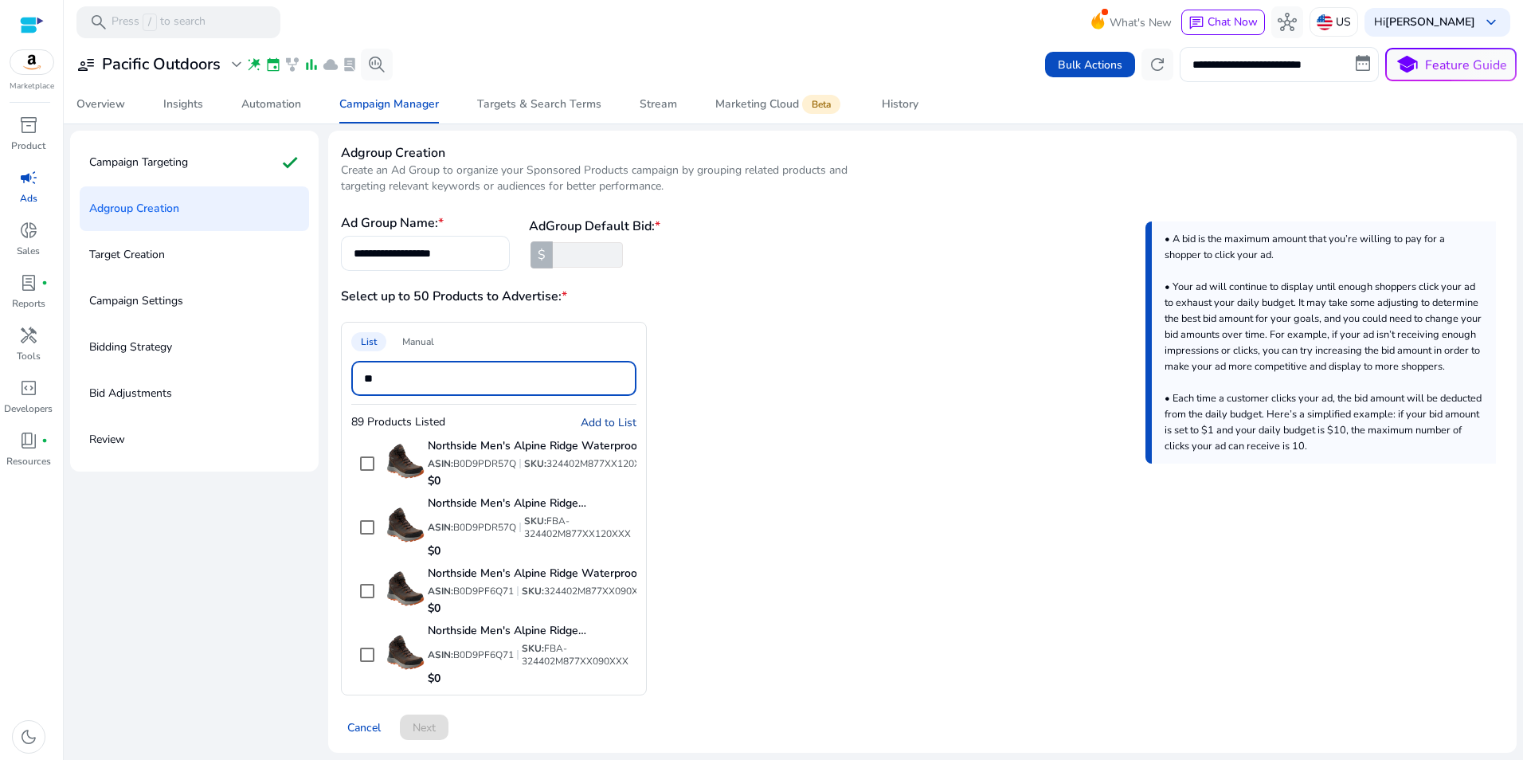
type input "*"
type input "*****"
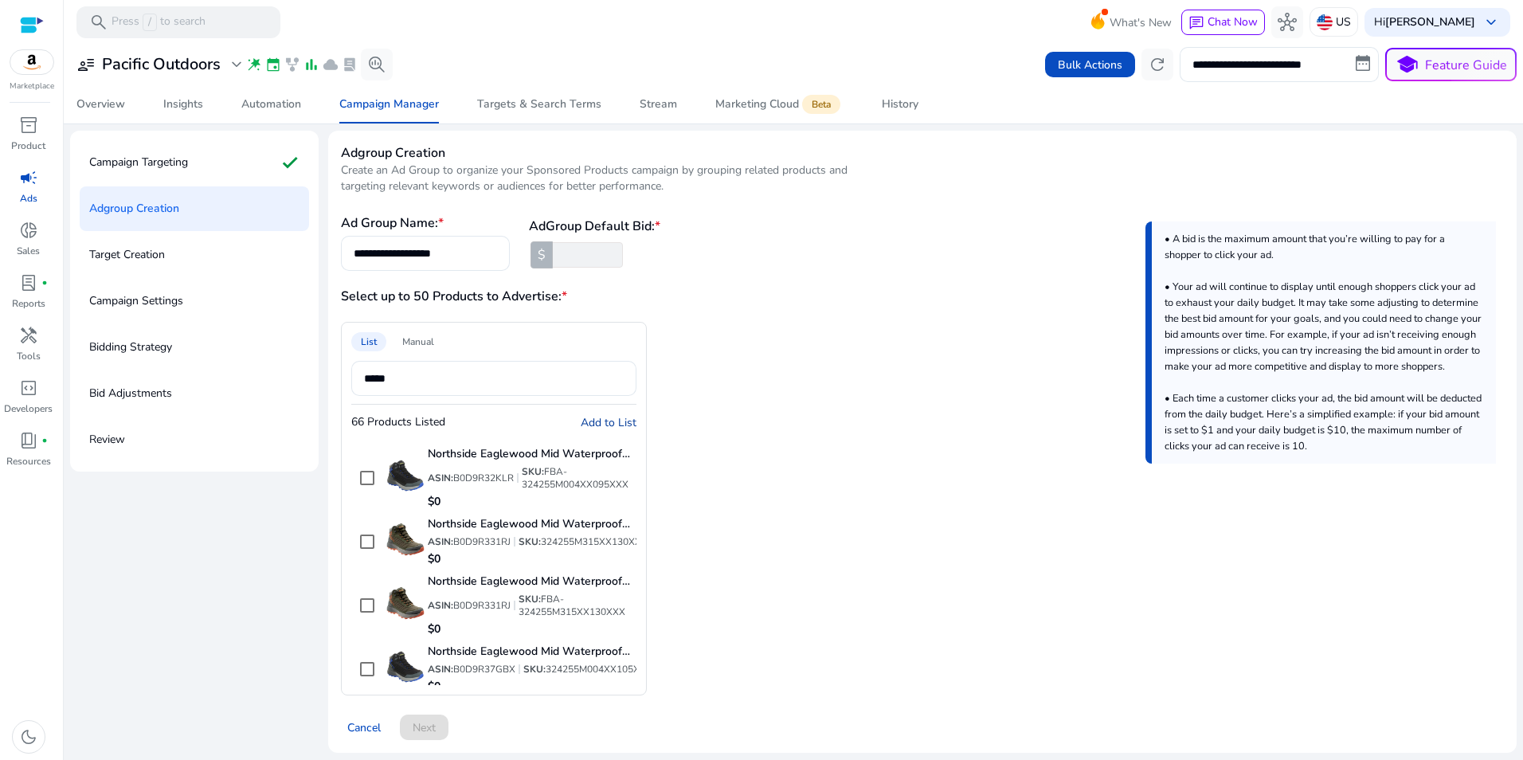
scroll to position [731, 0]
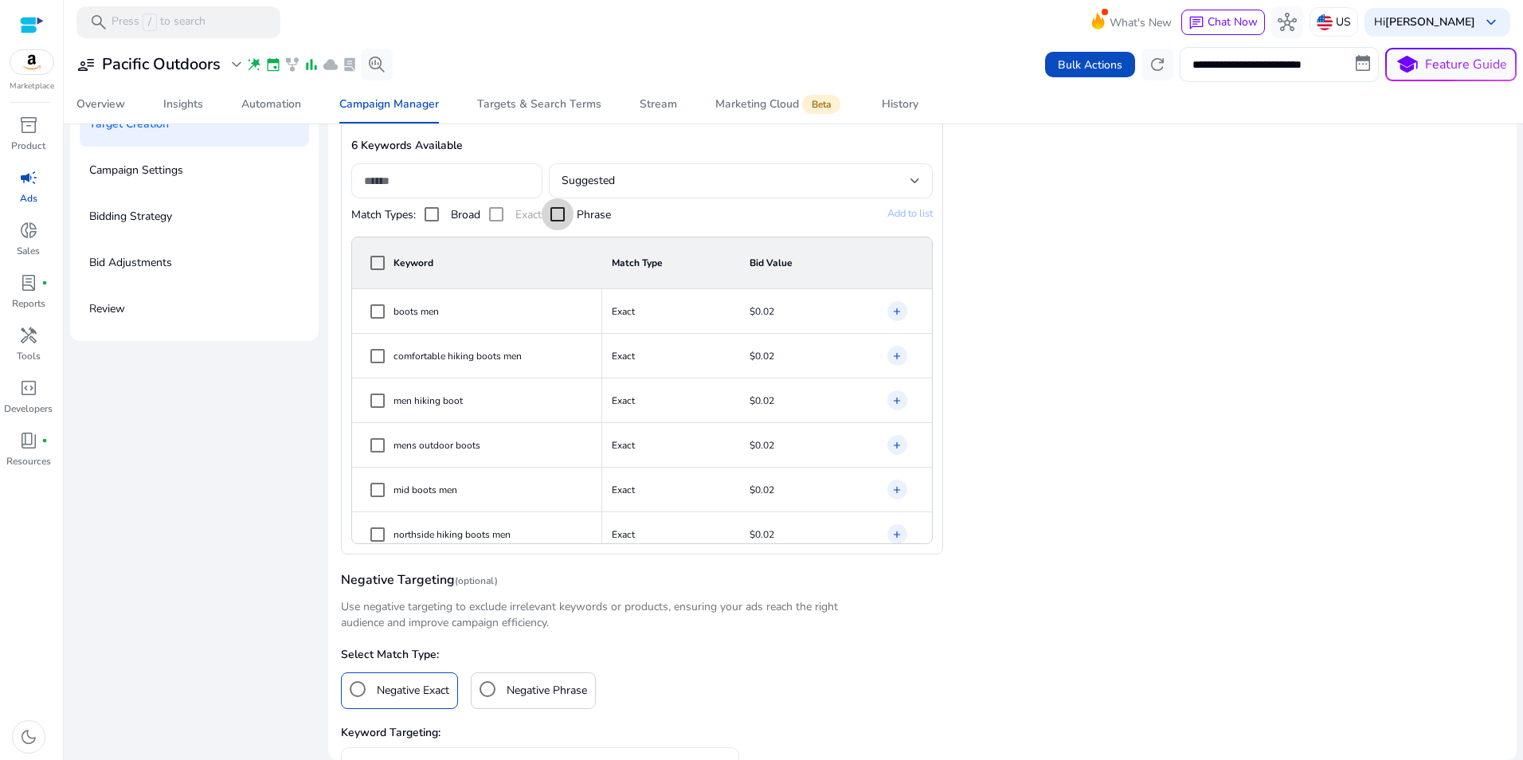
scroll to position [170, 0]
click at [892, 181] on div "Suggested" at bounding box center [735, 183] width 348 height 18
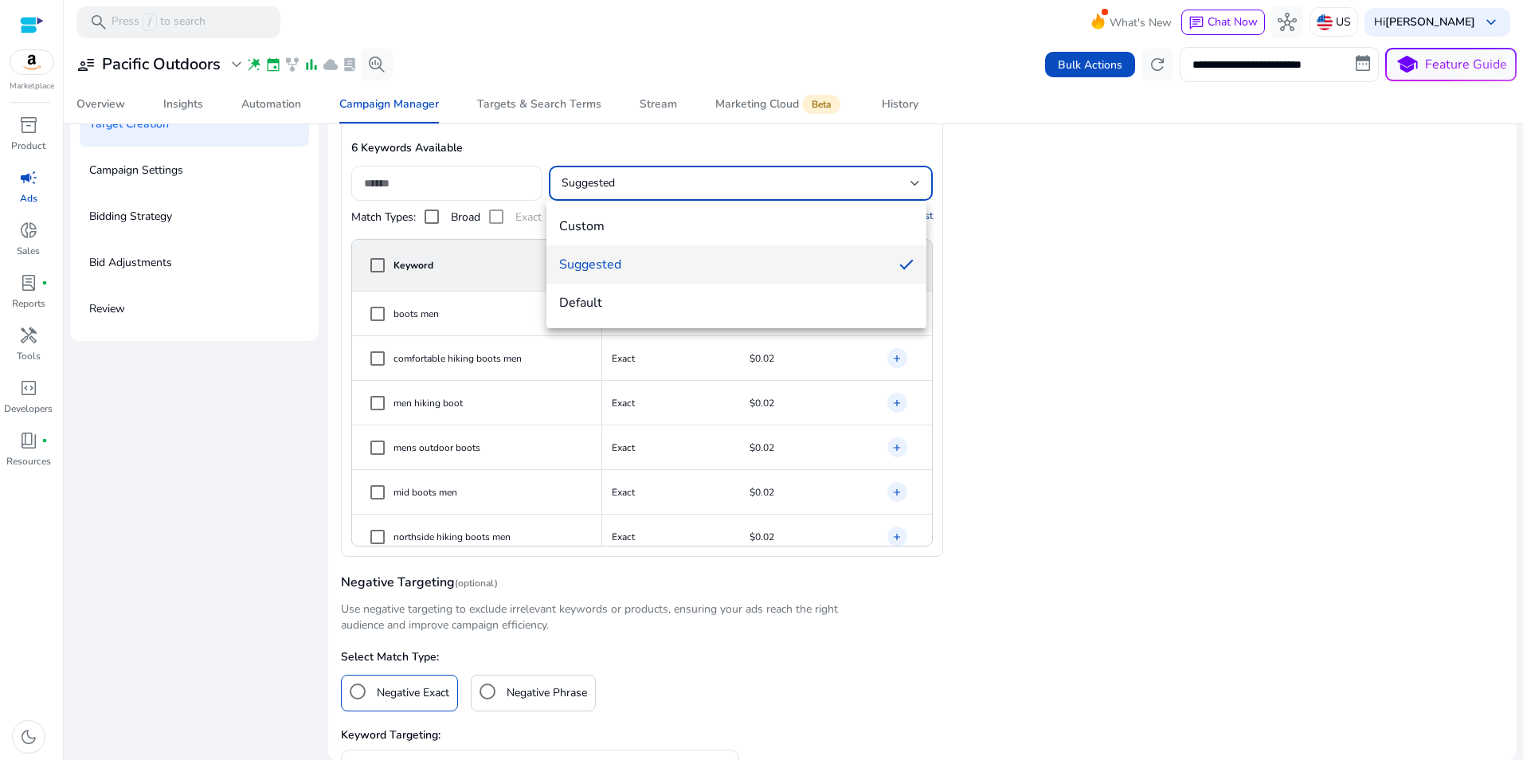
click at [892, 181] on div at bounding box center [761, 380] width 1523 height 760
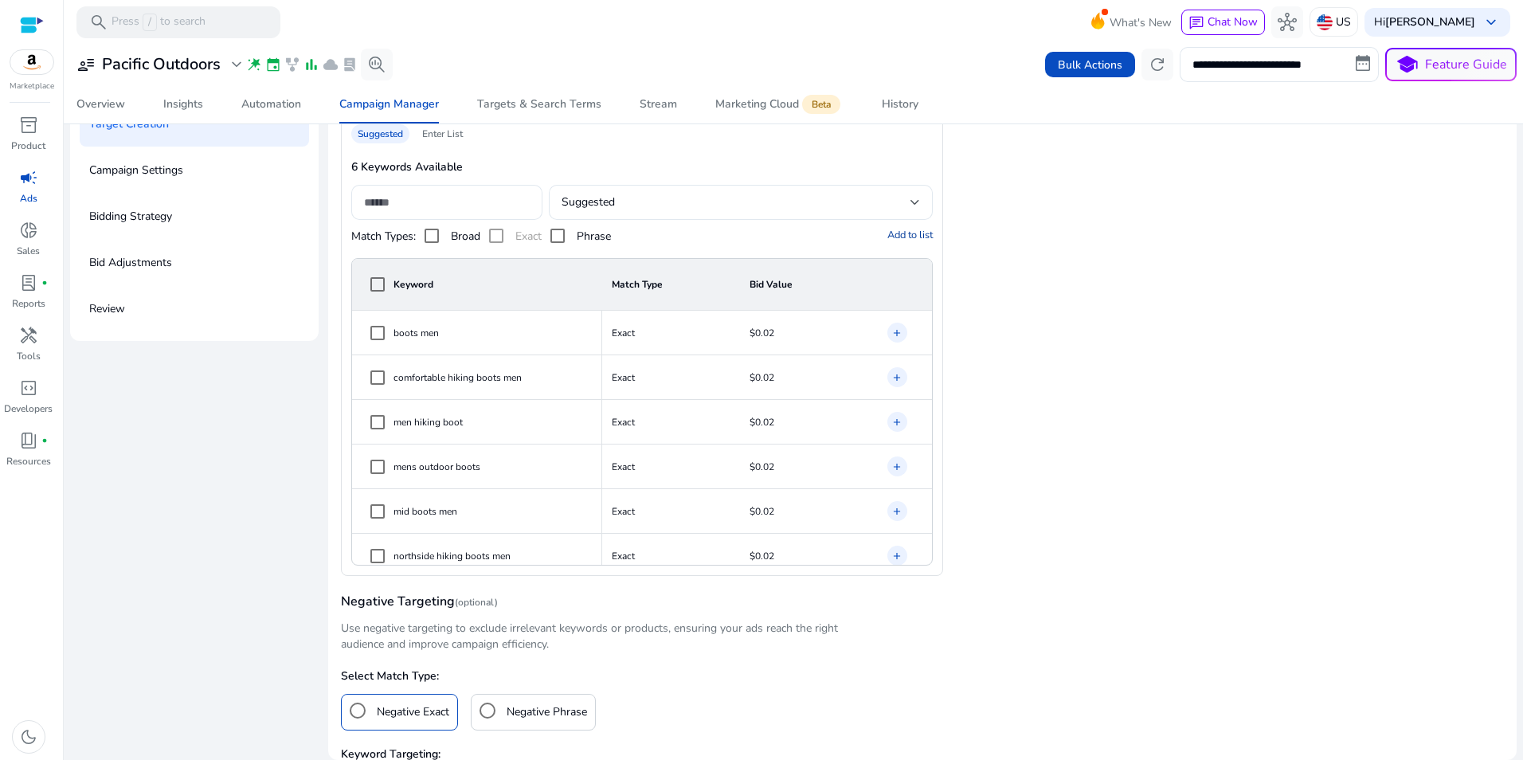
scroll to position [139, 0]
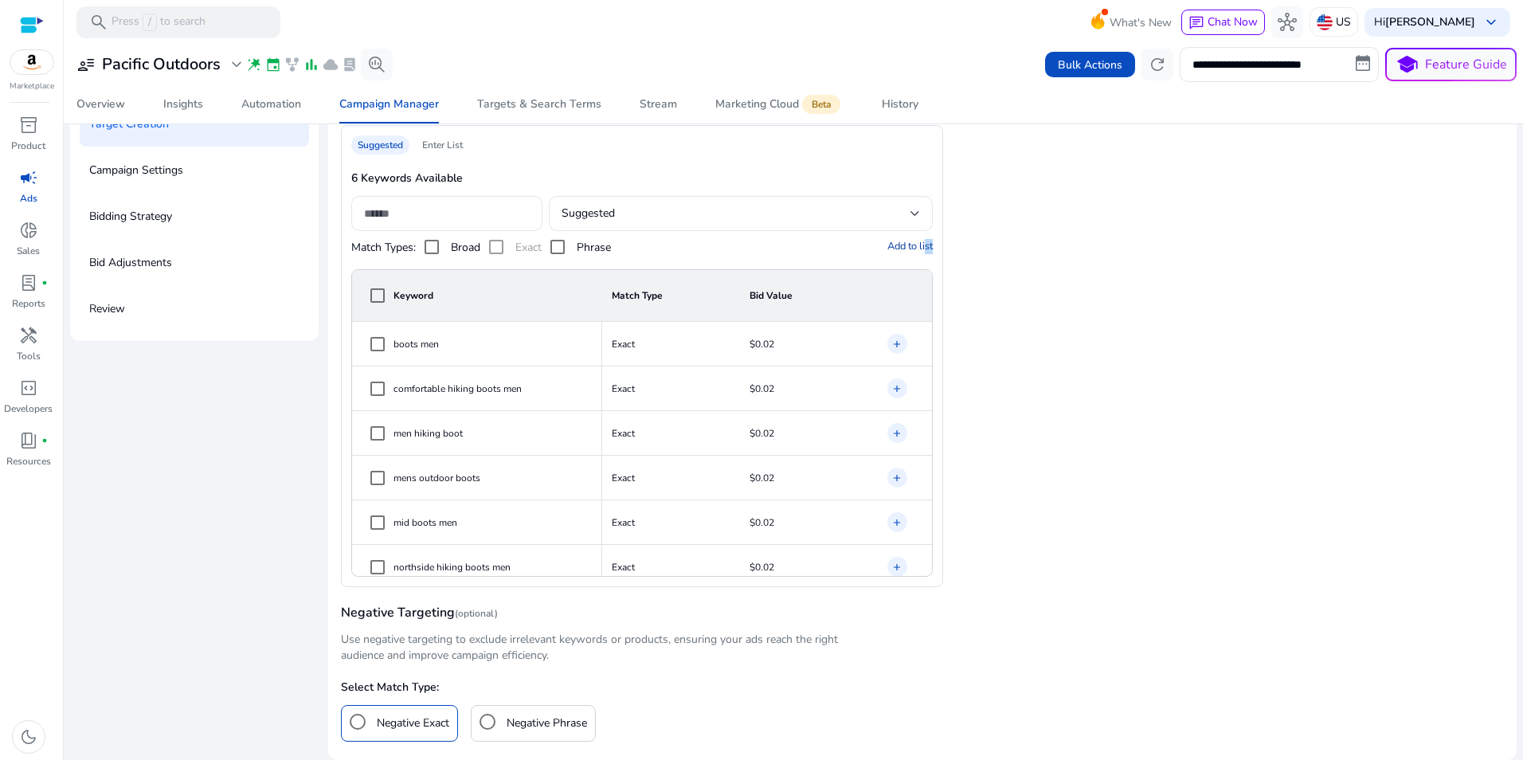
drag, startPoint x: 917, startPoint y: 249, endPoint x: 1035, endPoint y: 284, distance: 123.0
click at [1035, 285] on div "Suggested Enter List 6 Keywords Available Suggested Match Types: Broad Exact Ph…" at bounding box center [922, 356] width 1163 height 462
click at [1038, 284] on div "Suggested Enter List 6 Keywords Available Suggested Match Types: Broad Exact Ph…" at bounding box center [922, 356] width 1163 height 462
click at [916, 246] on span "Add to list" at bounding box center [909, 246] width 45 height 14
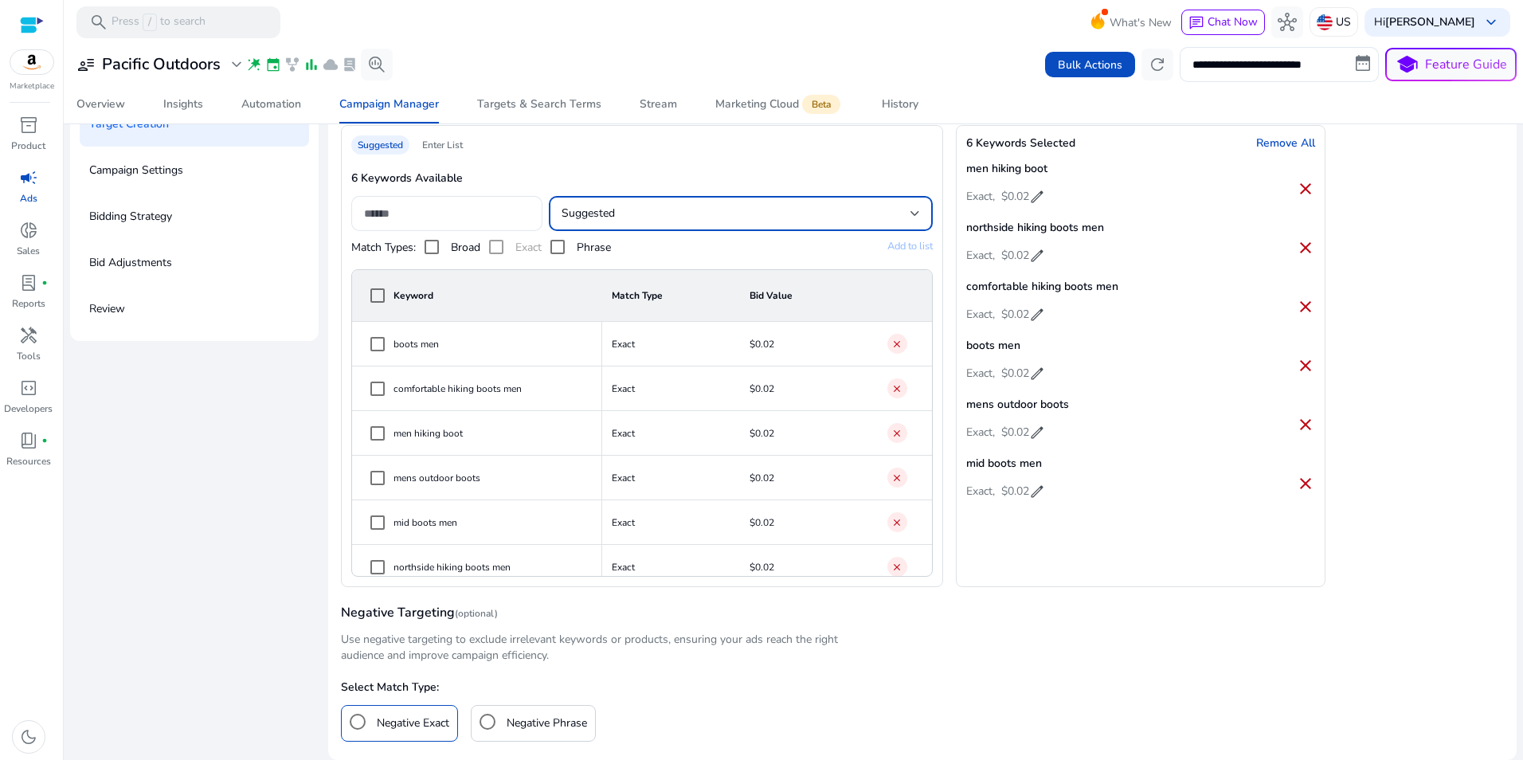
click at [910, 209] on div at bounding box center [915, 213] width 10 height 19
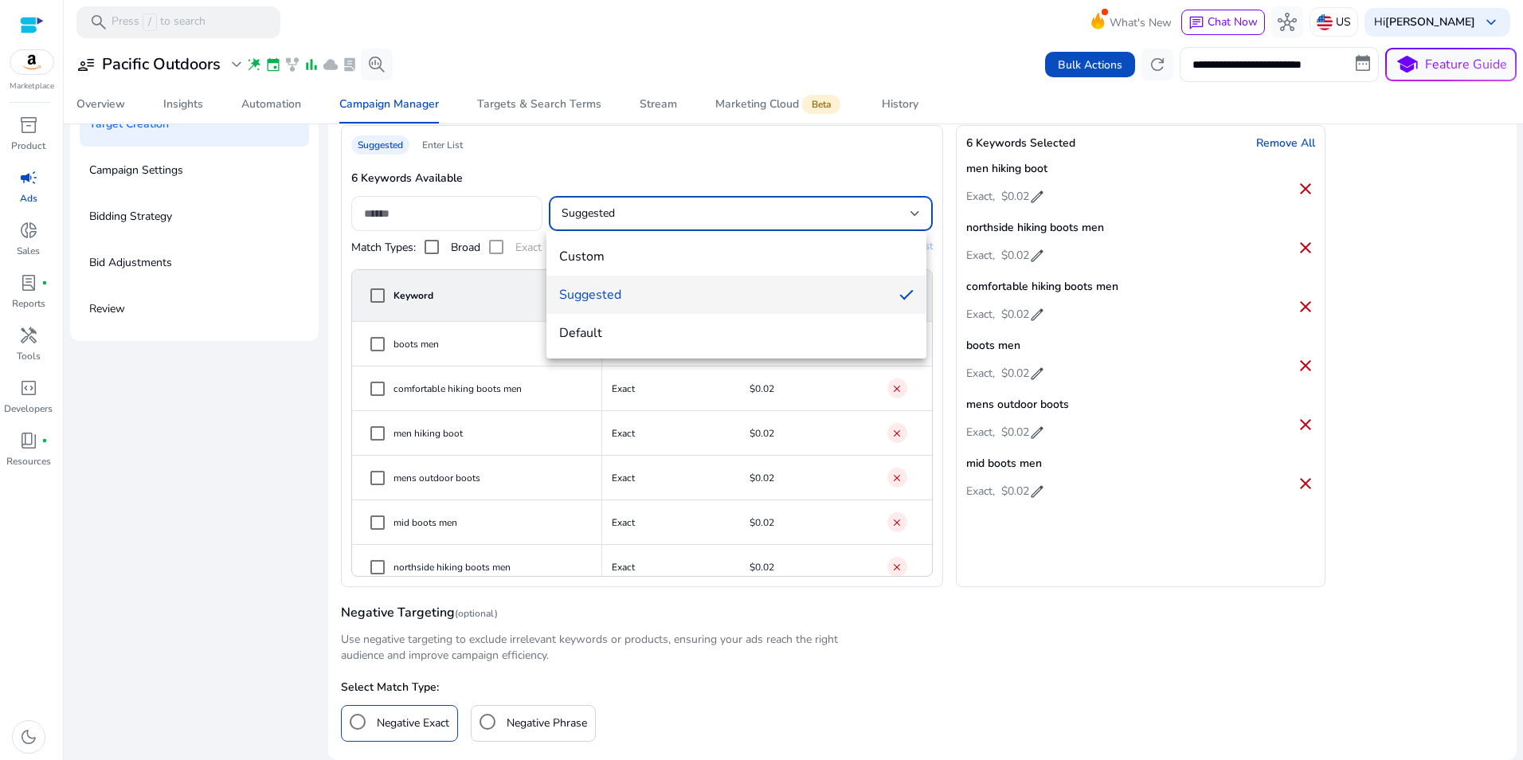
click at [880, 170] on div at bounding box center [761, 380] width 1523 height 760
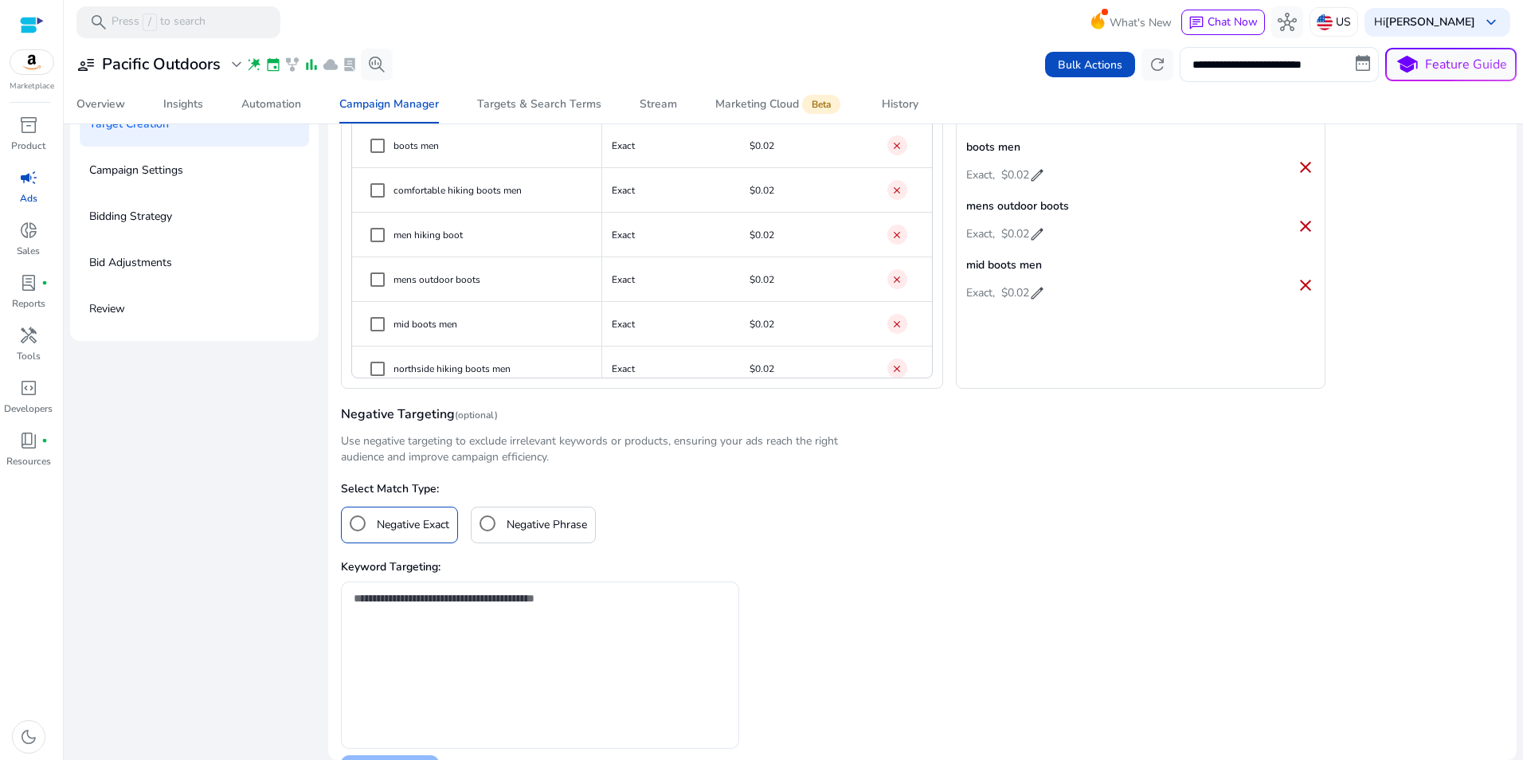
scroll to position [428, 0]
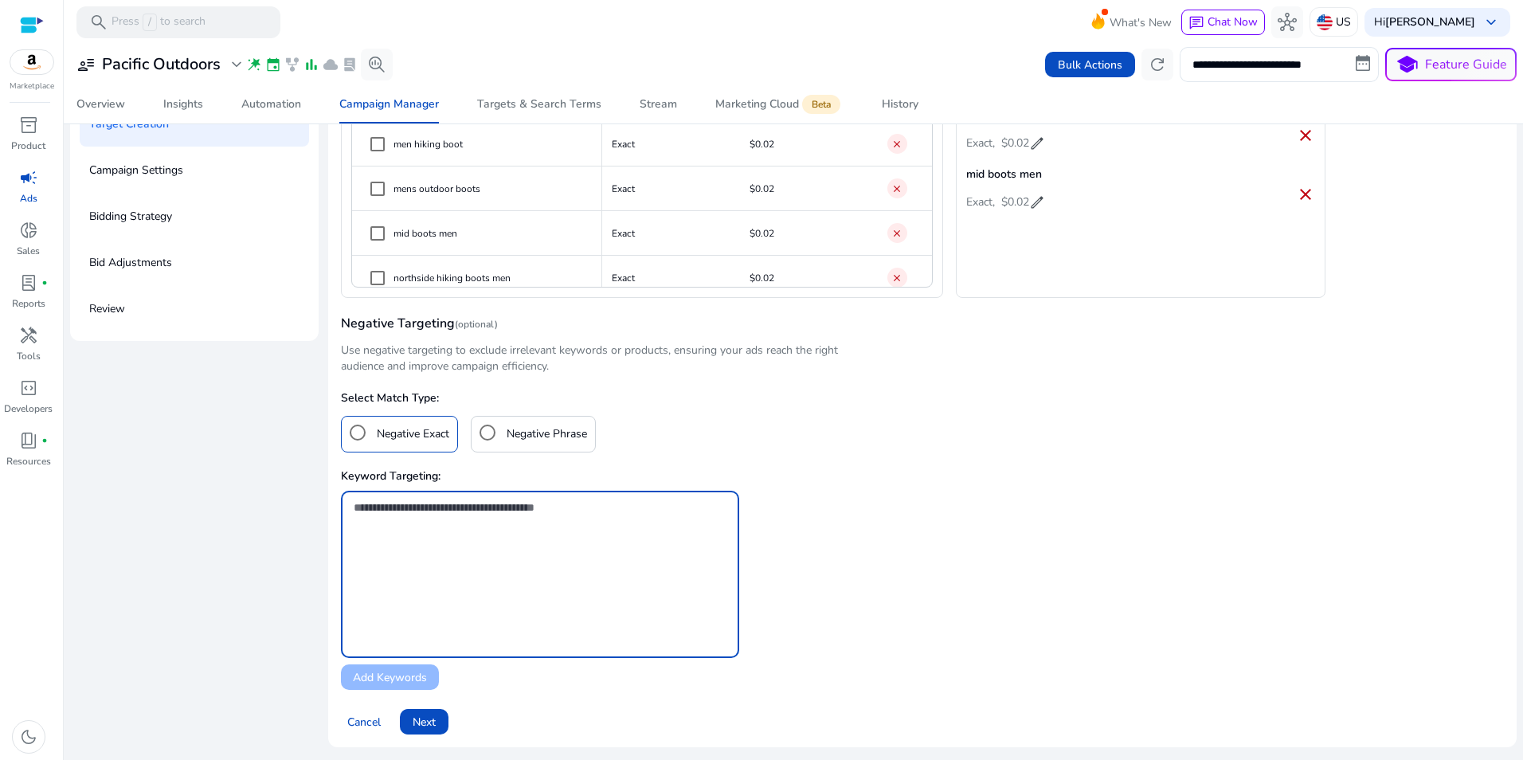
click at [440, 534] on textarea at bounding box center [540, 543] width 373 height 88
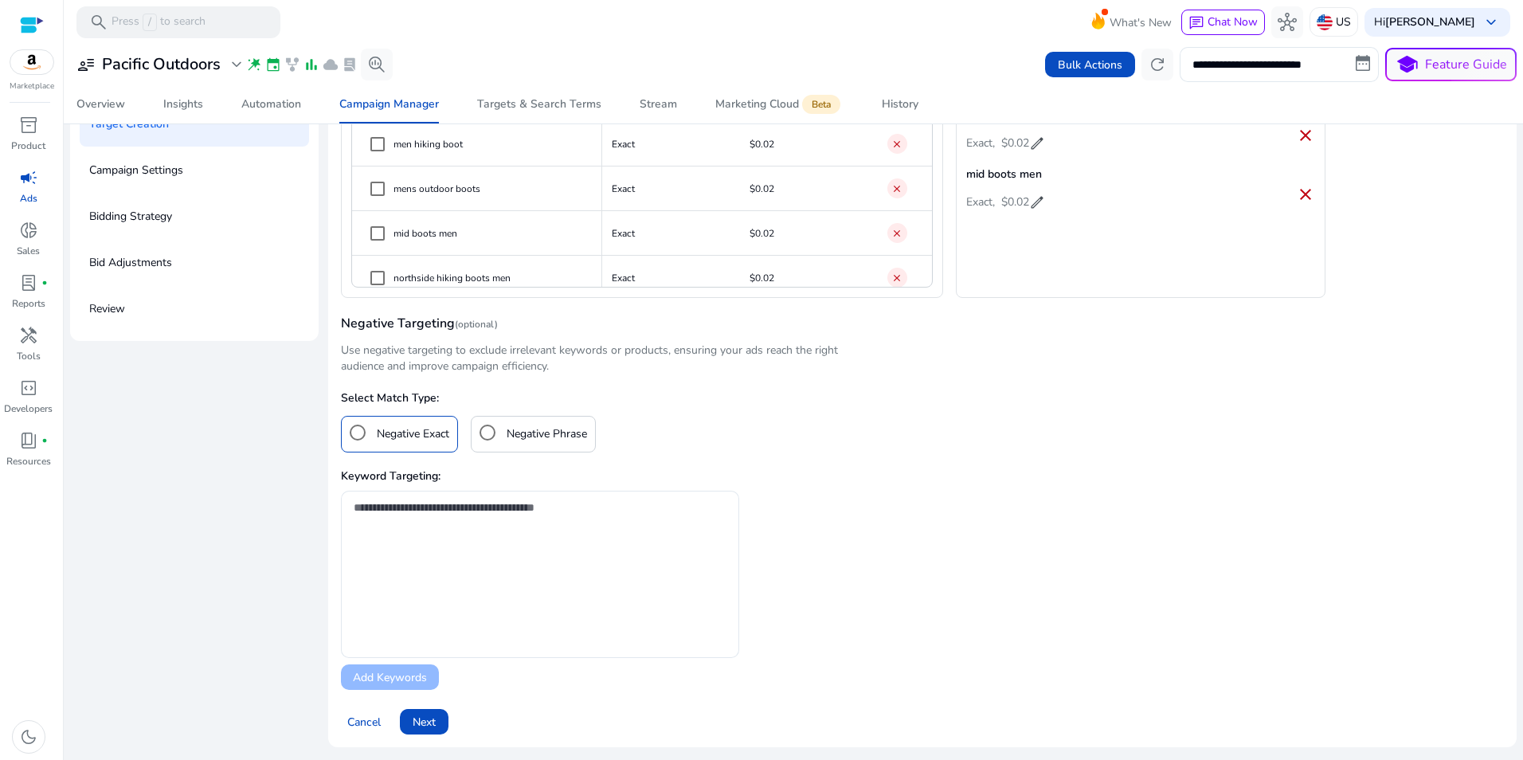
click at [163, 519] on div "Campaign Targeting check Adgroup Creation check Target Creation Campaign Settin…" at bounding box center [793, 380] width 1446 height 760
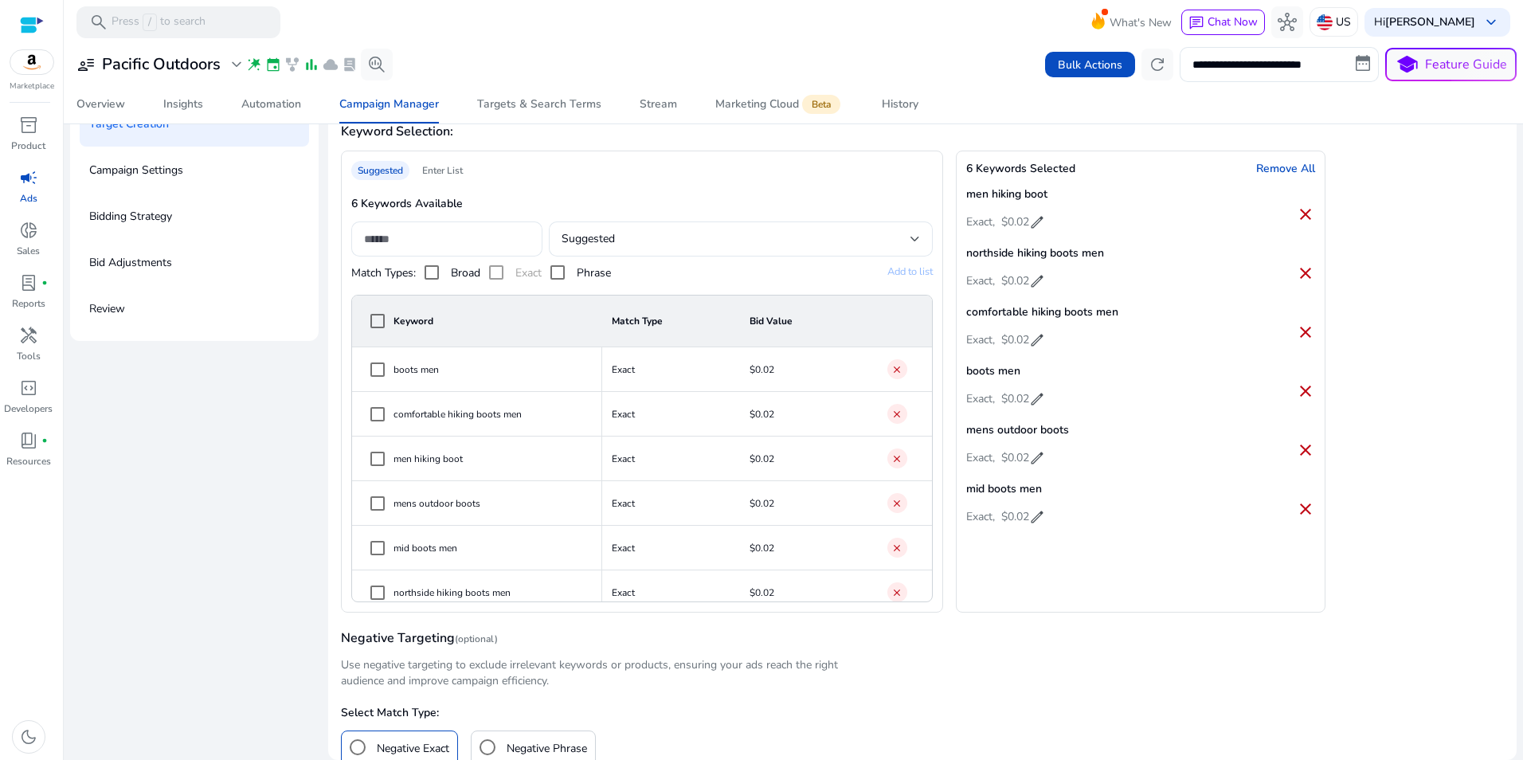
scroll to position [139, 0]
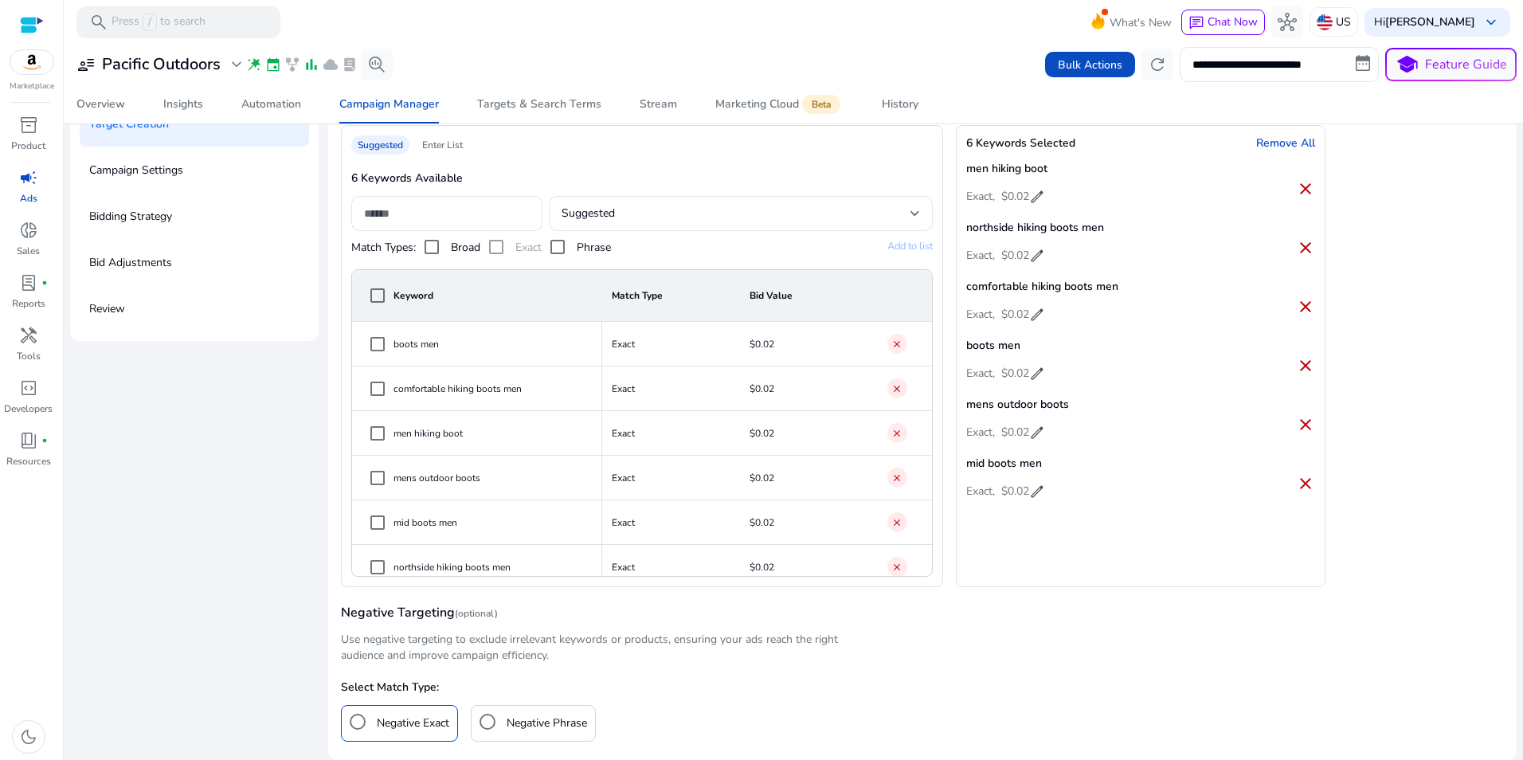
click at [1289, 144] on h4 "Remove All" at bounding box center [1285, 143] width 59 height 16
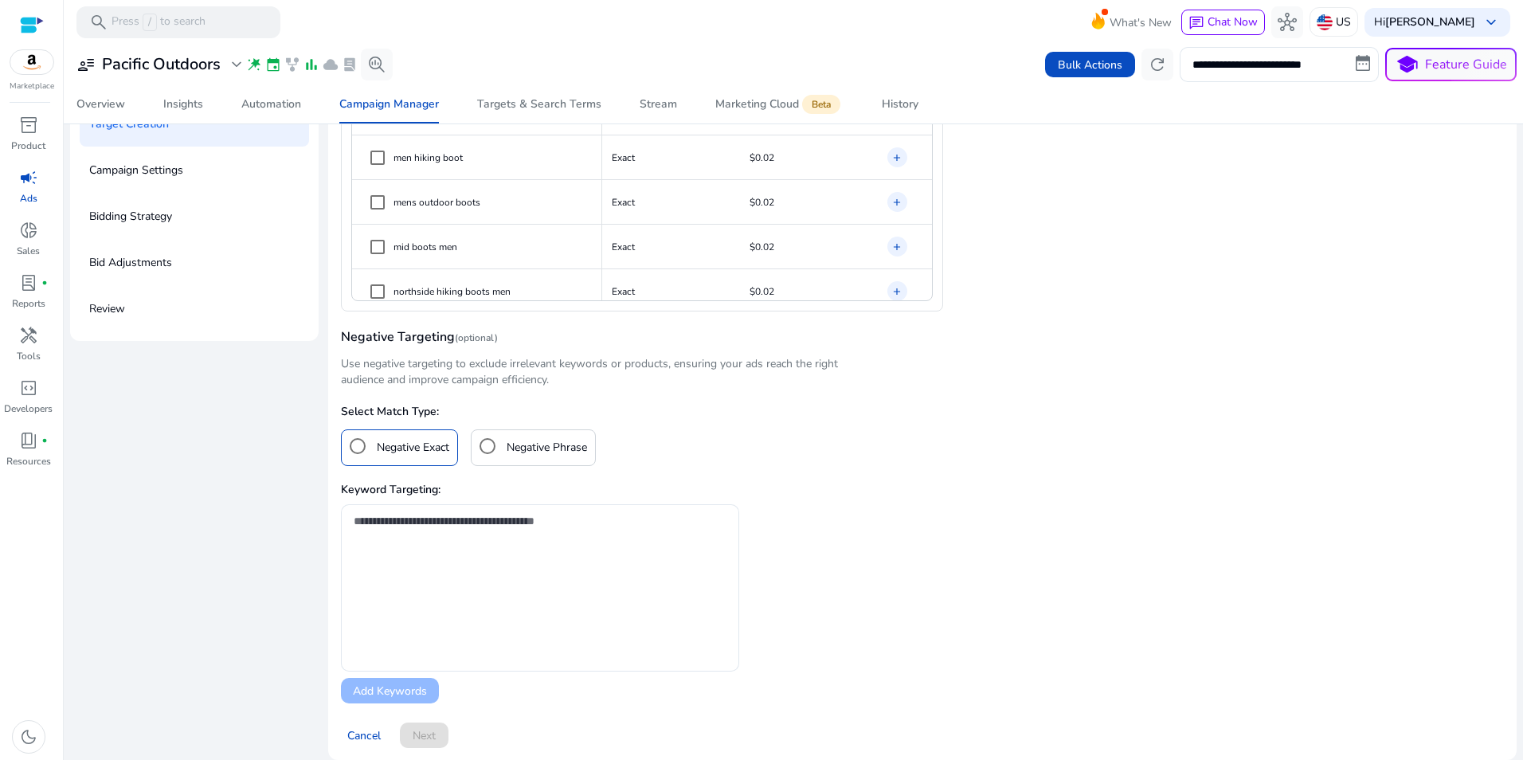
scroll to position [428, 0]
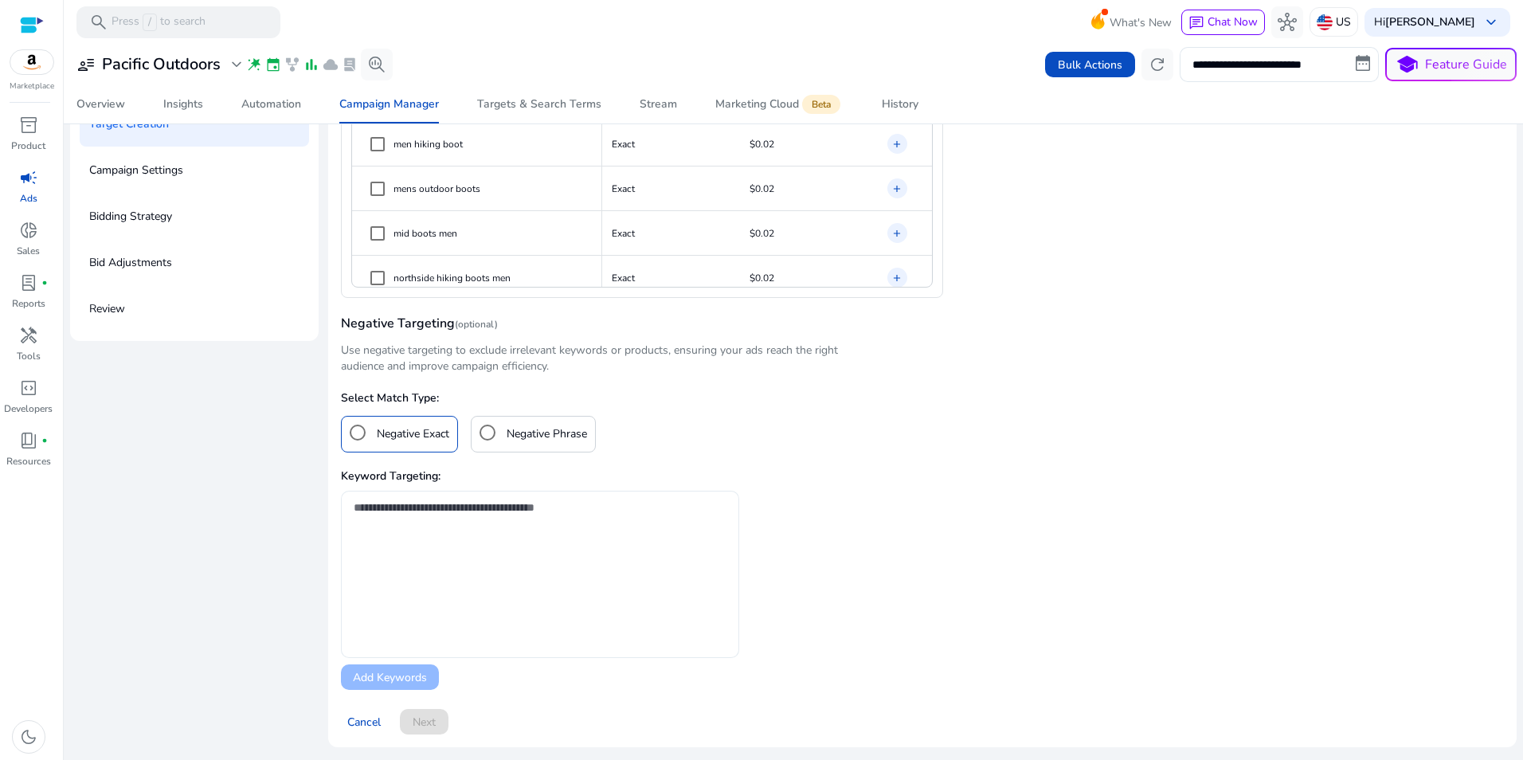
click at [609, 542] on textarea at bounding box center [540, 543] width 373 height 88
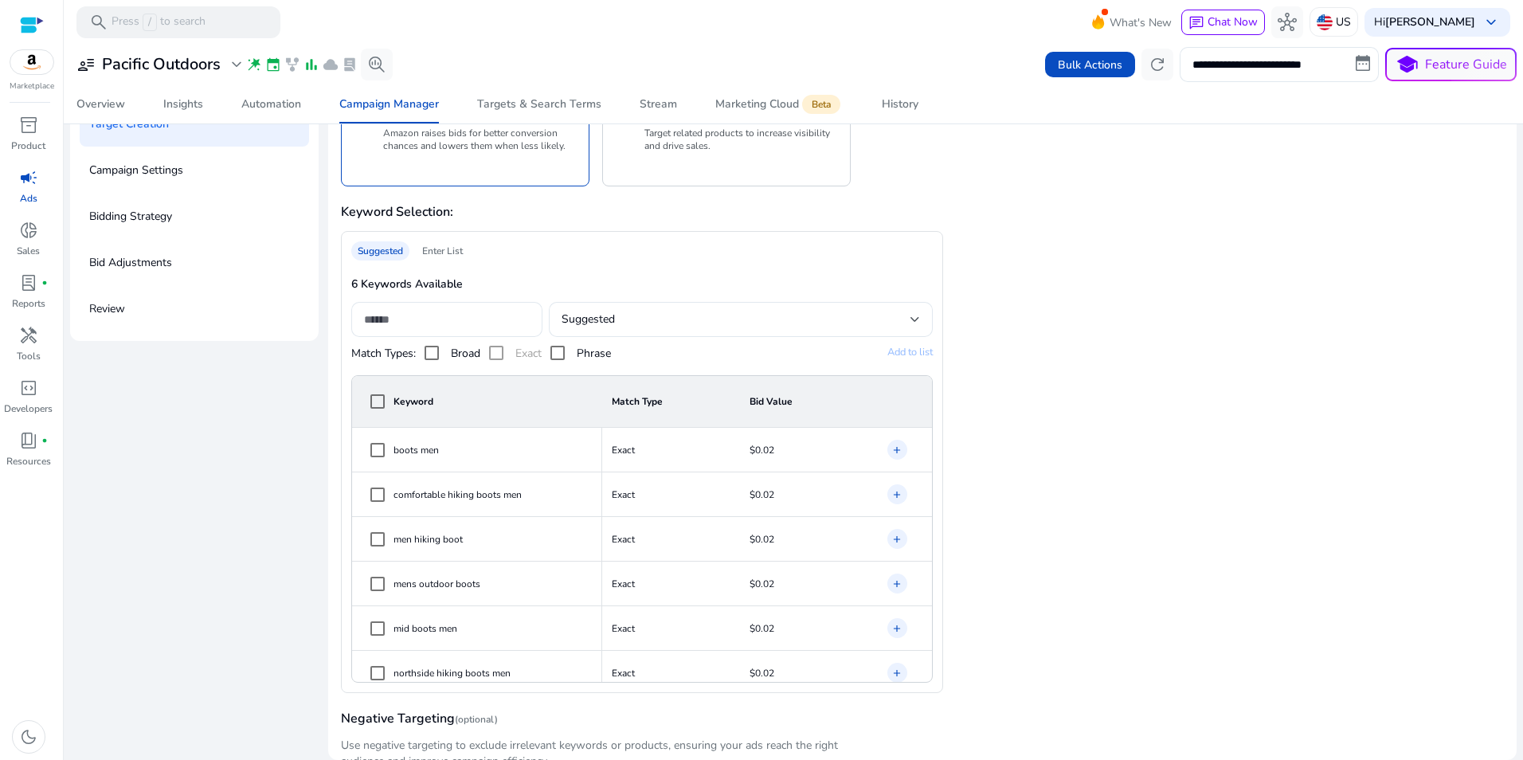
scroll to position [0, 0]
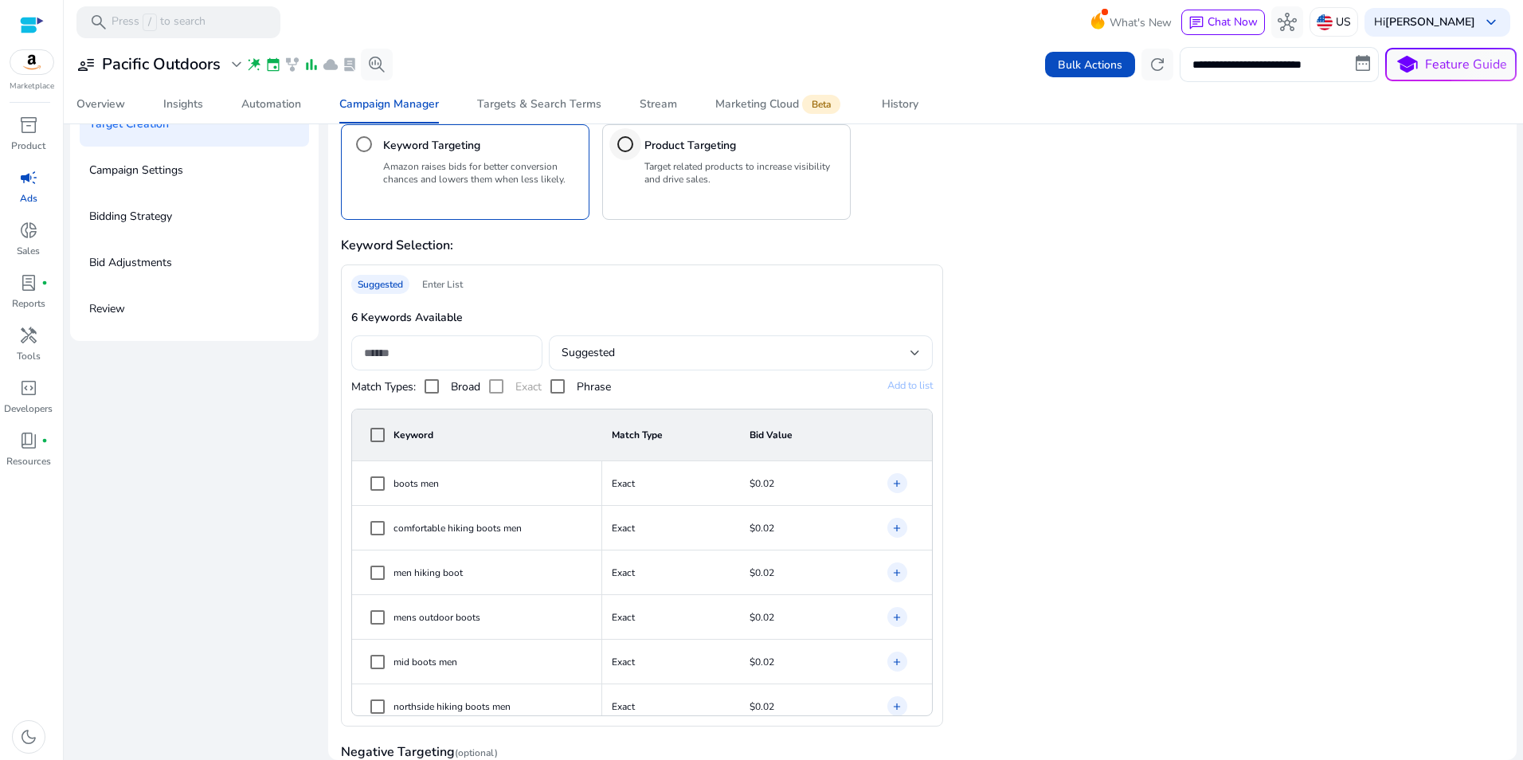
type textarea "**********"
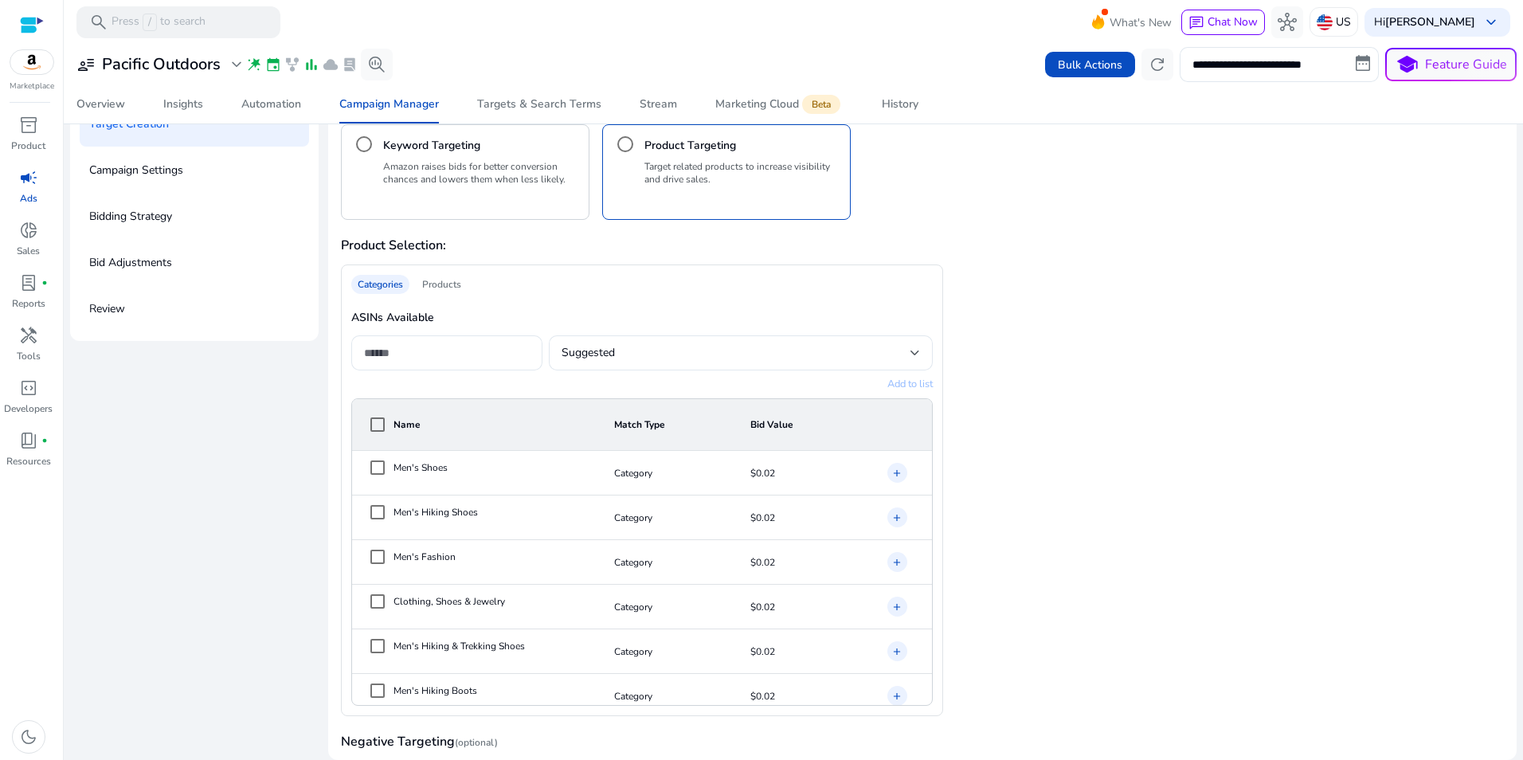
click at [452, 283] on div "Products" at bounding box center [442, 284] width 52 height 19
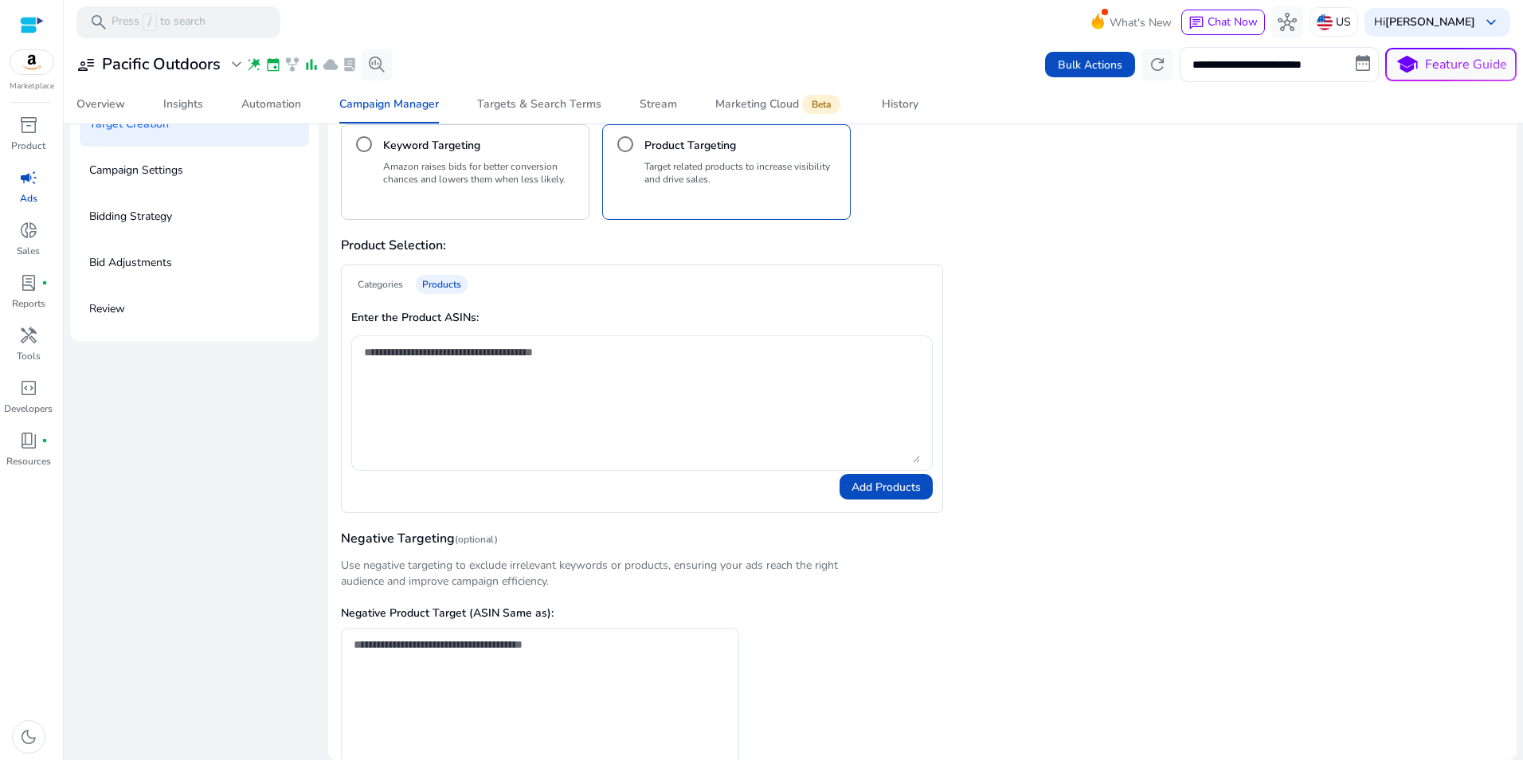
click at [375, 284] on div "Categories" at bounding box center [380, 284] width 58 height 19
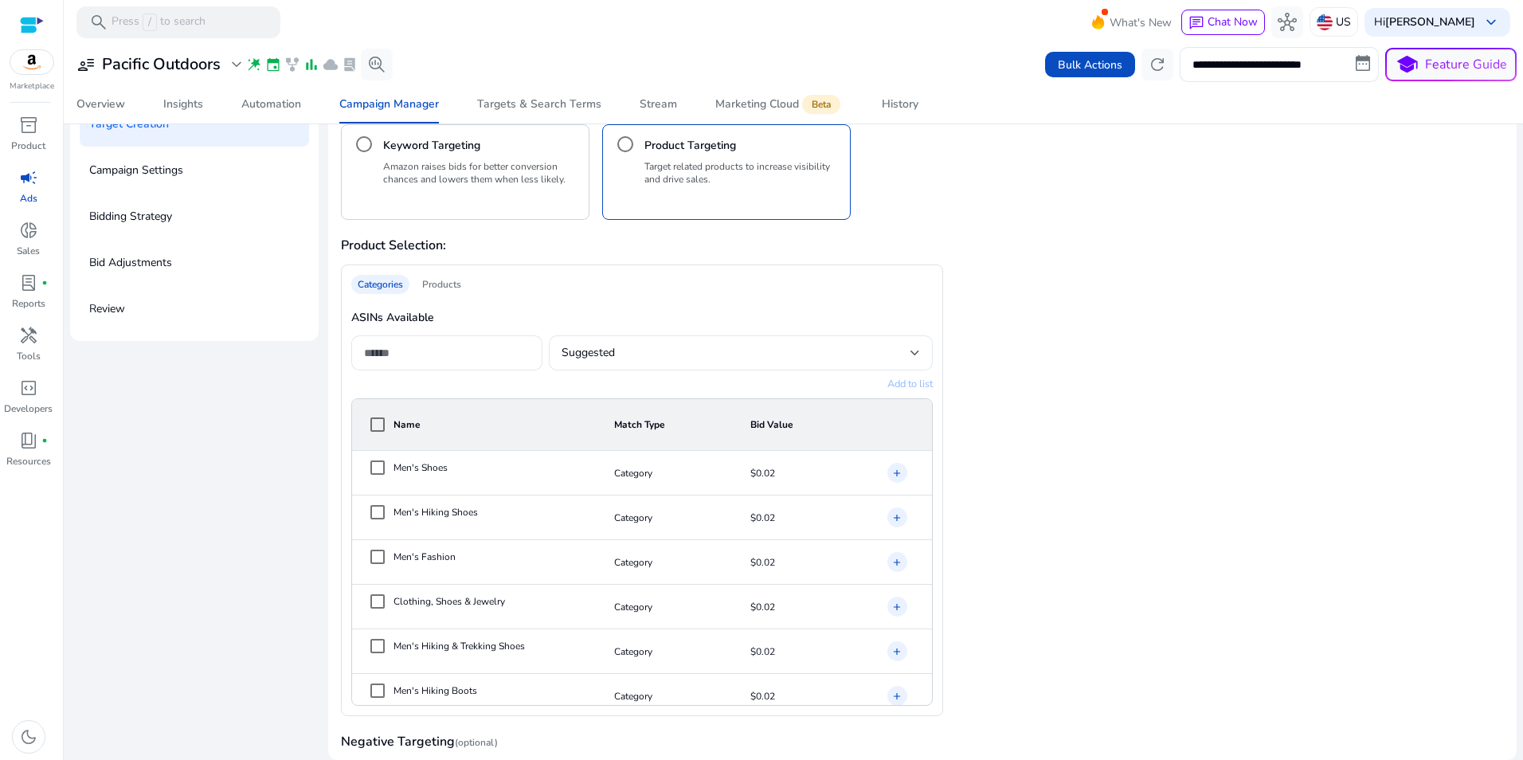
click at [456, 276] on div "Products" at bounding box center [442, 284] width 52 height 19
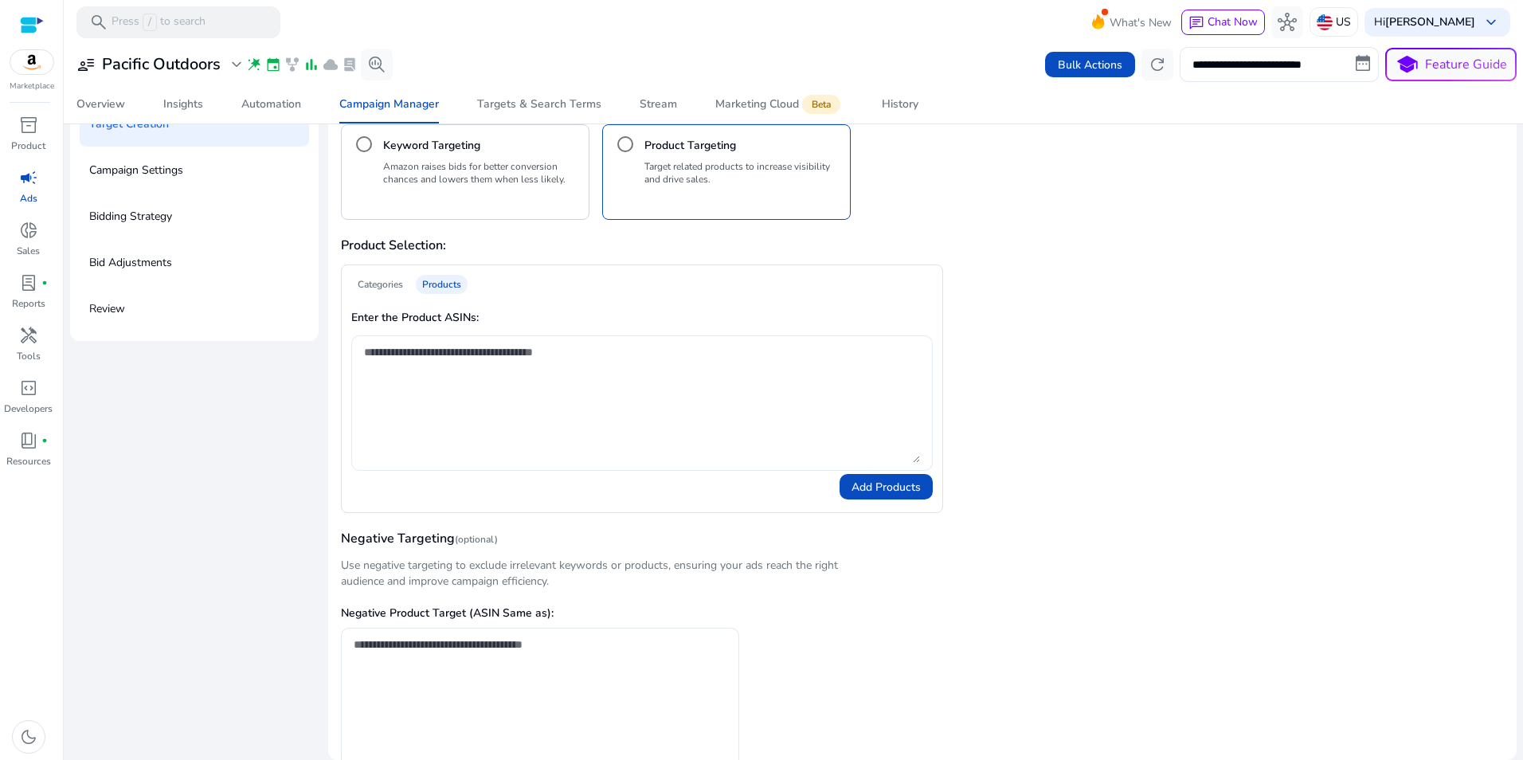
click at [441, 363] on textarea at bounding box center [642, 402] width 556 height 119
drag, startPoint x: 419, startPoint y: 367, endPoint x: 401, endPoint y: 367, distance: 17.5
click at [419, 367] on textarea at bounding box center [642, 402] width 556 height 119
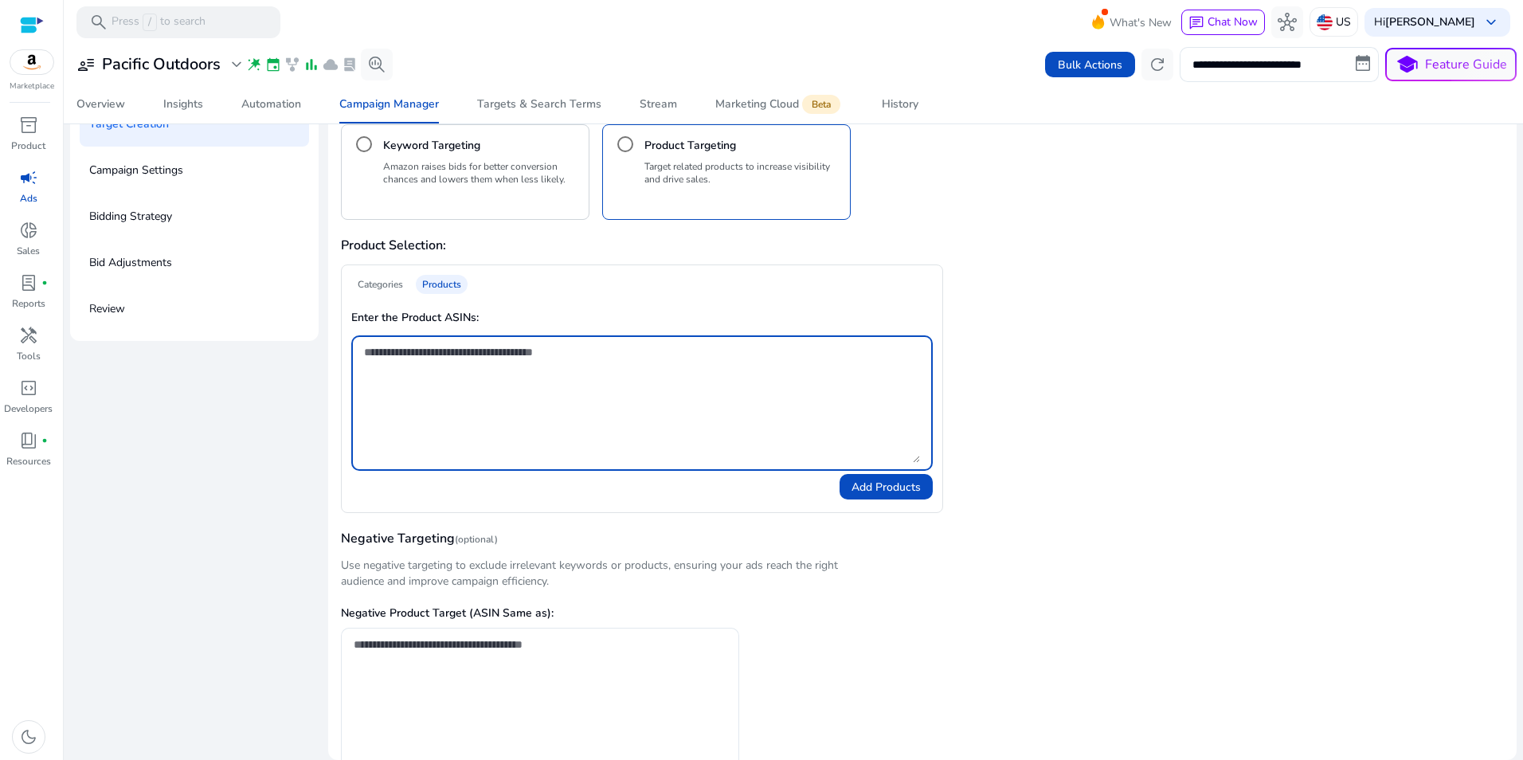
type textarea "*"
paste textarea "**********"
type textarea "**********"
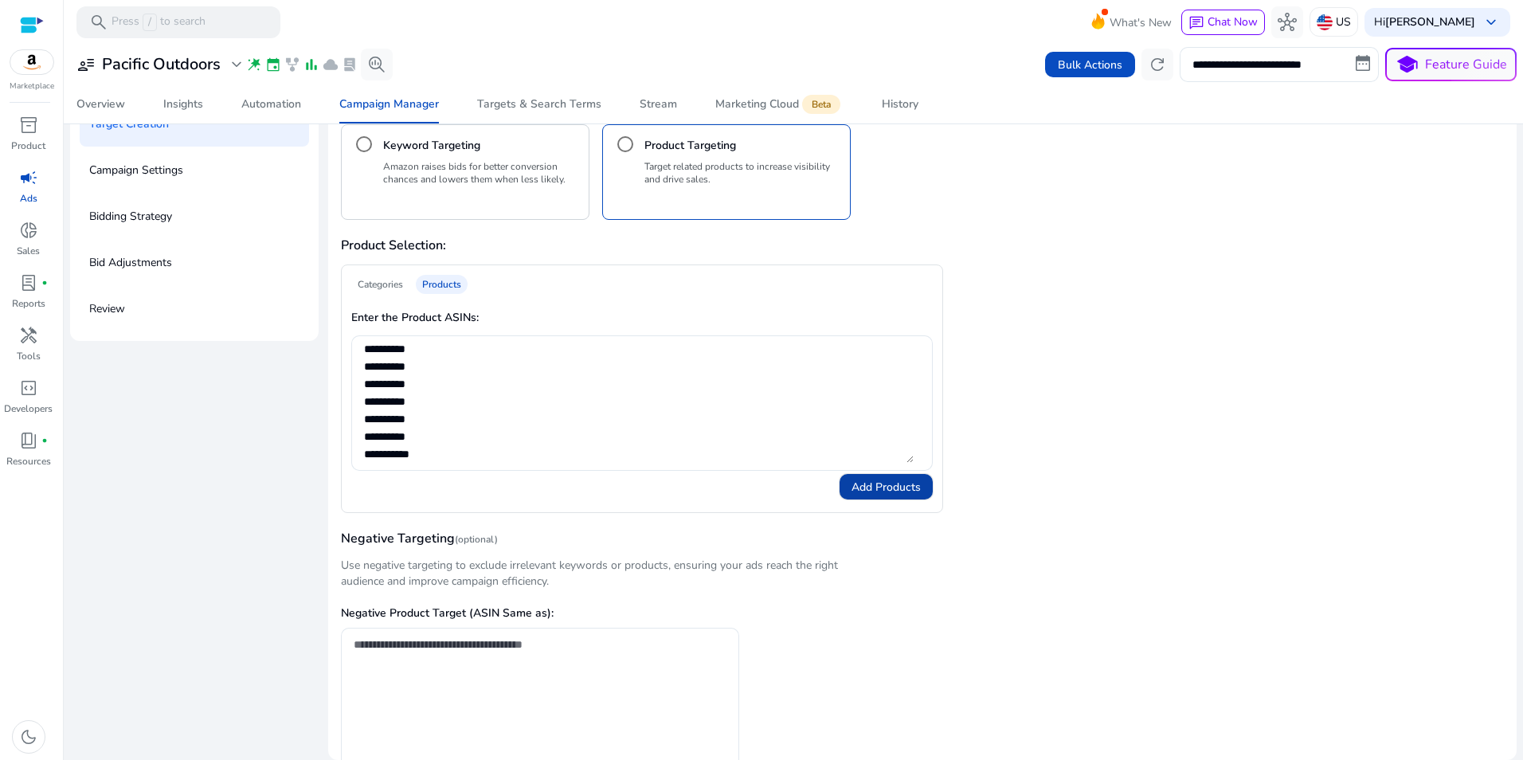
click at [904, 475] on span at bounding box center [885, 487] width 93 height 38
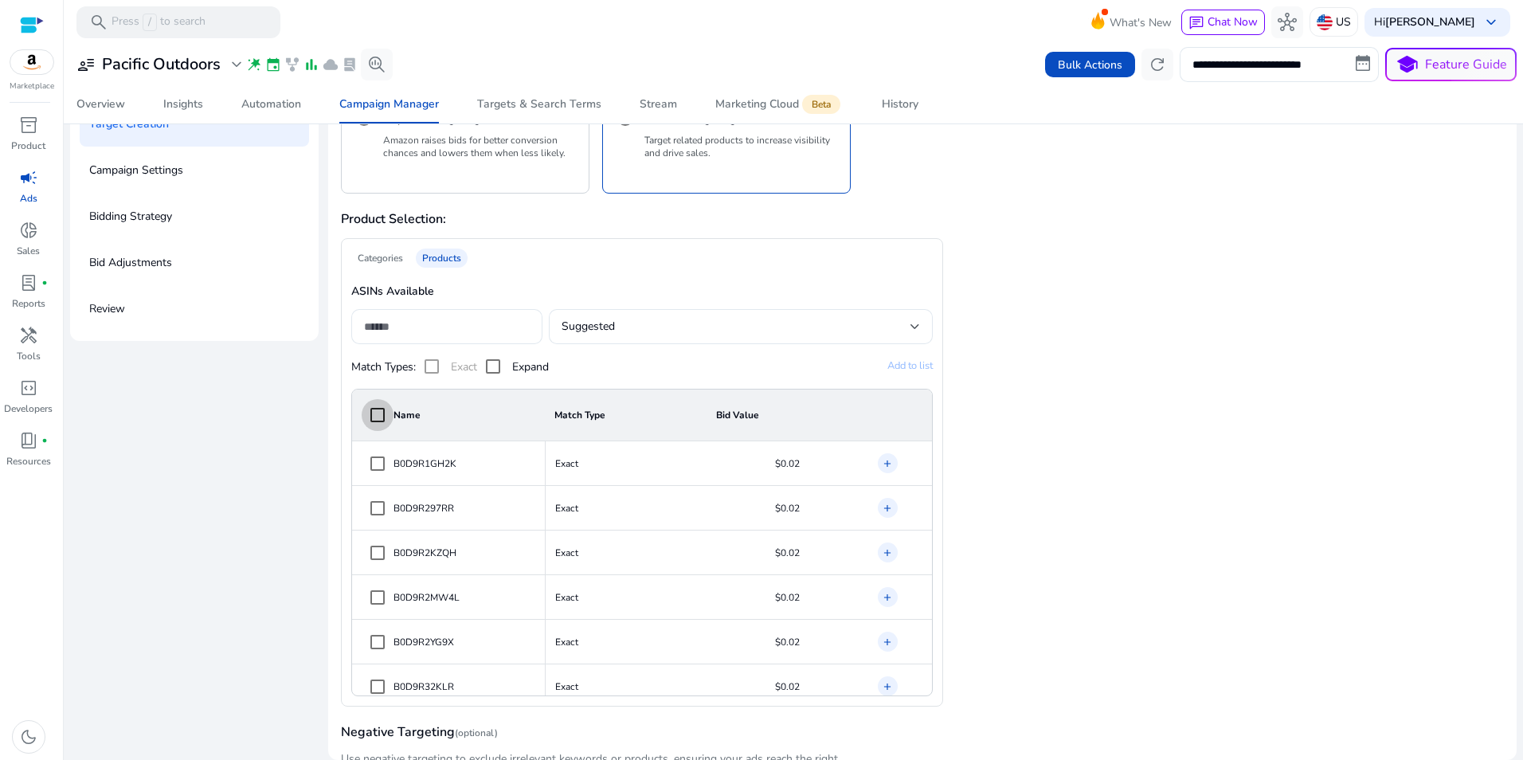
scroll to position [0, 0]
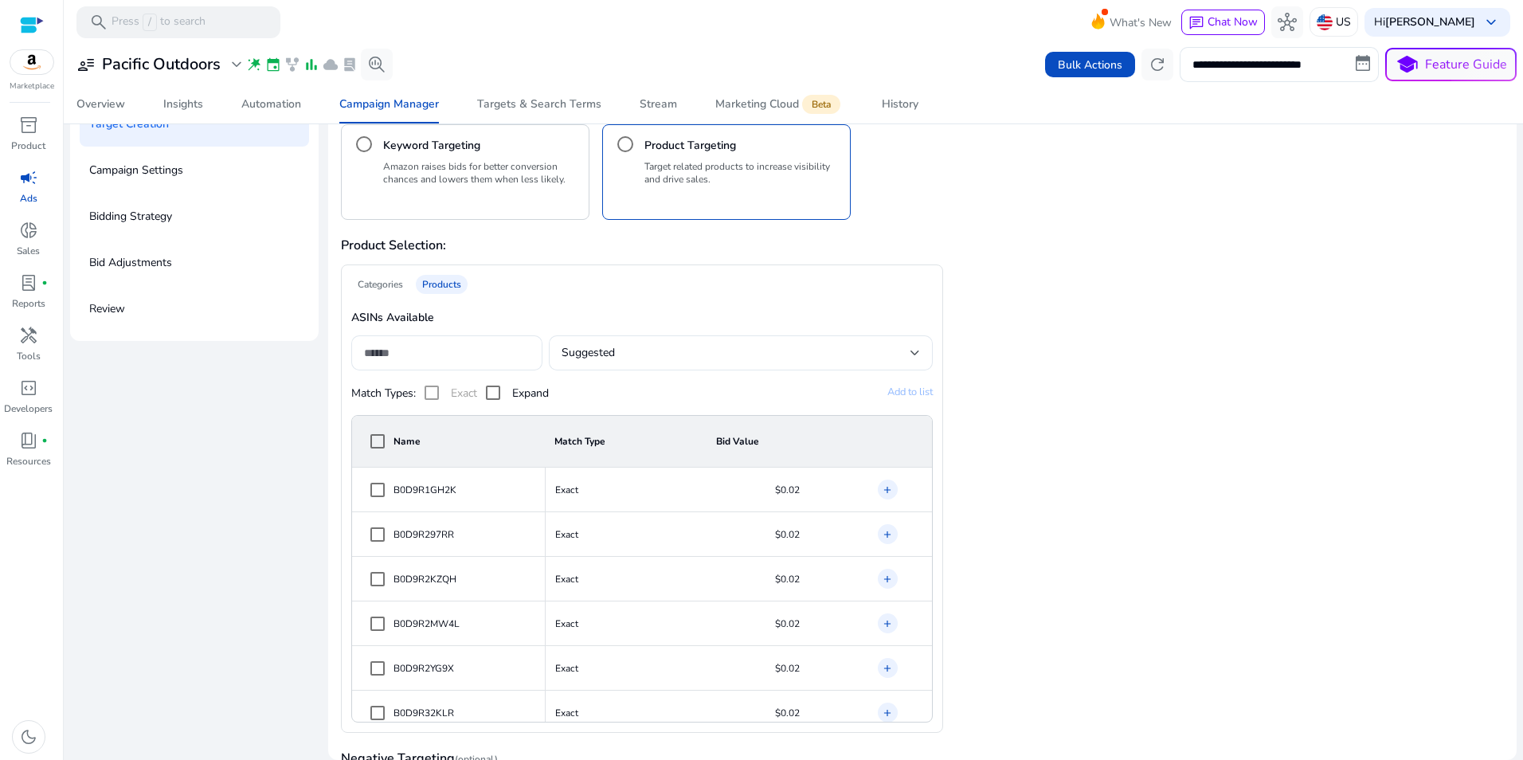
click at [910, 394] on span "Add to list" at bounding box center [909, 392] width 45 height 14
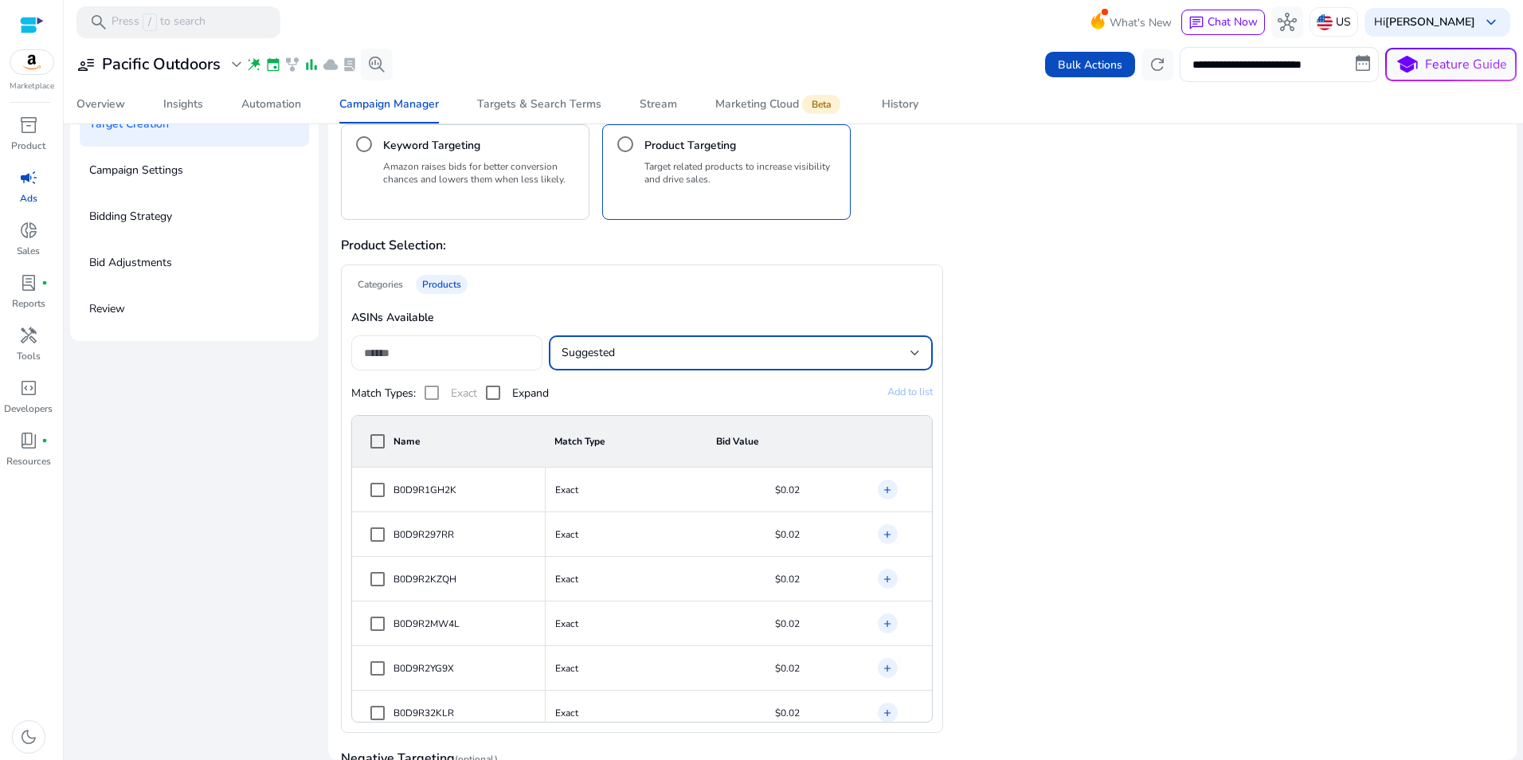
click at [614, 357] on div "Suggested" at bounding box center [735, 353] width 348 height 18
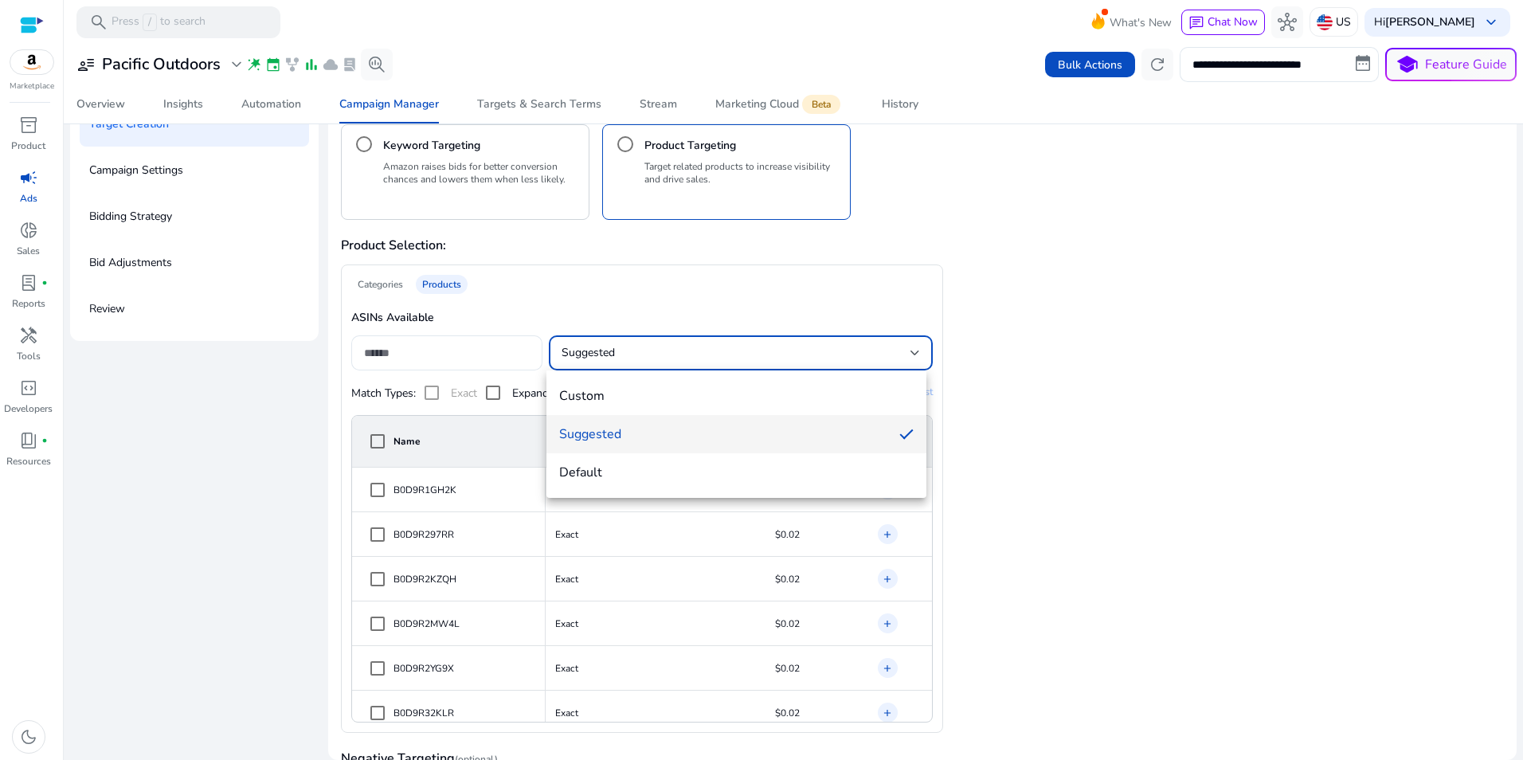
click at [1261, 303] on div at bounding box center [761, 380] width 1523 height 760
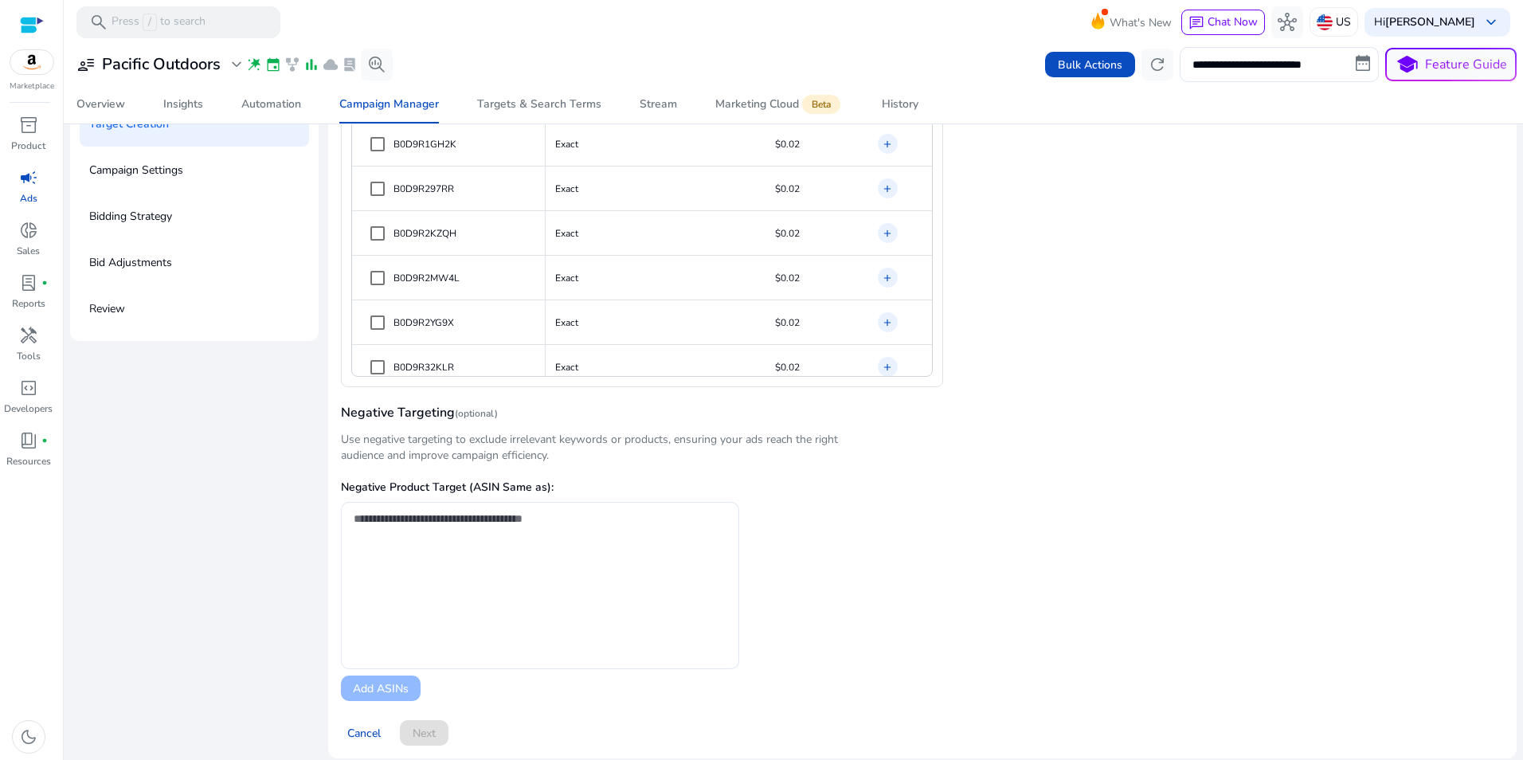
scroll to position [357, 0]
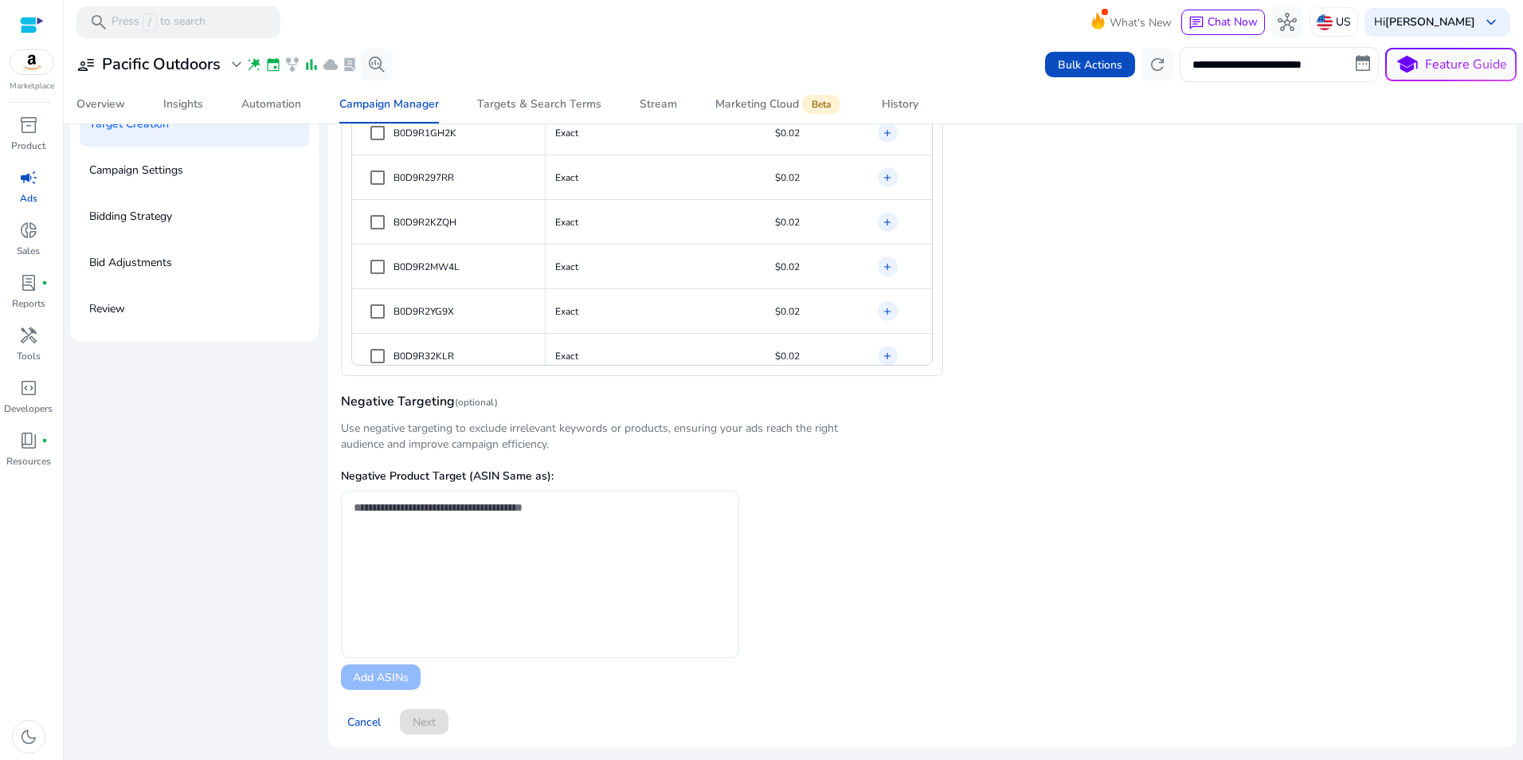
click at [436, 726] on div "Cancel Next" at bounding box center [922, 715] width 1163 height 38
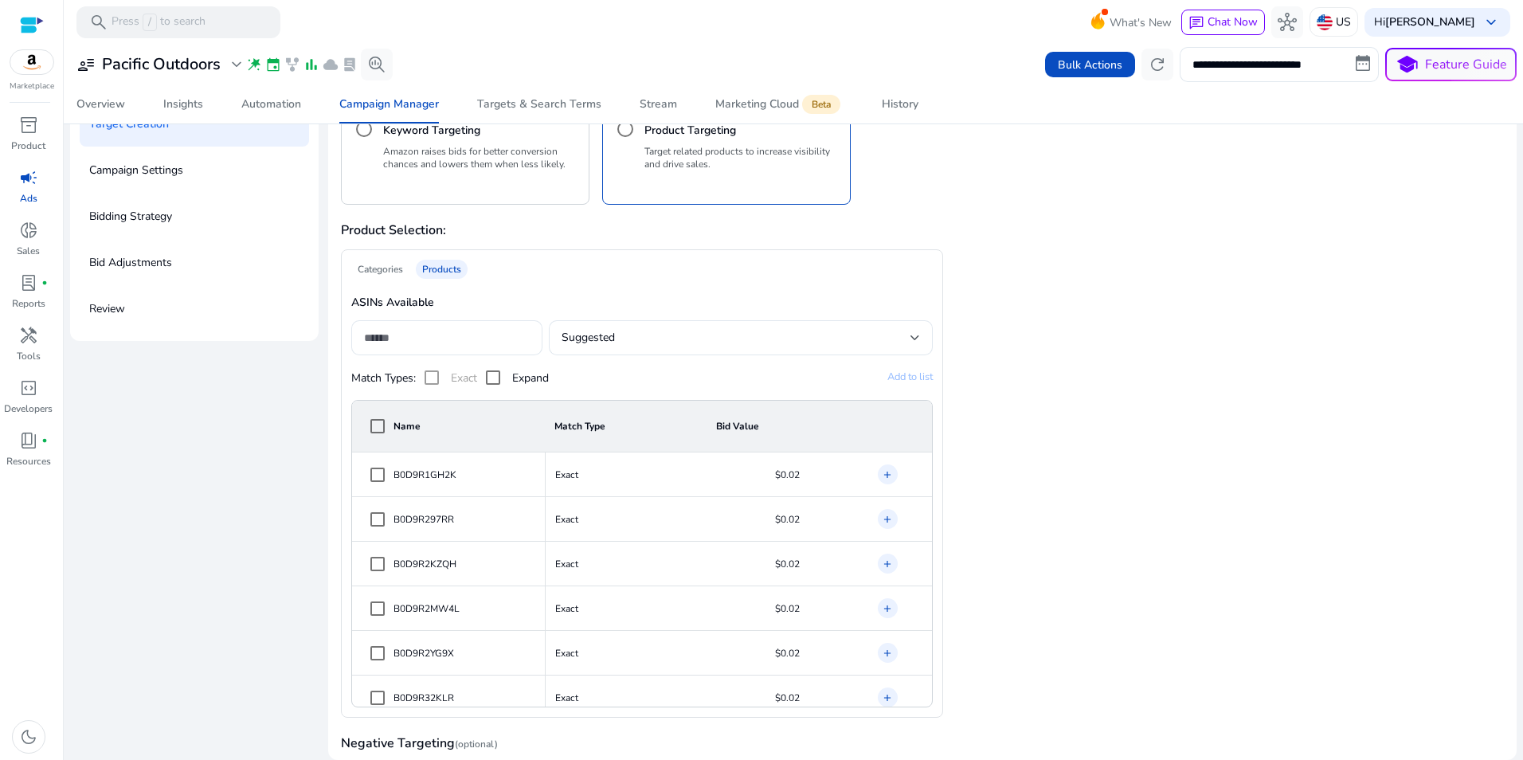
scroll to position [0, 0]
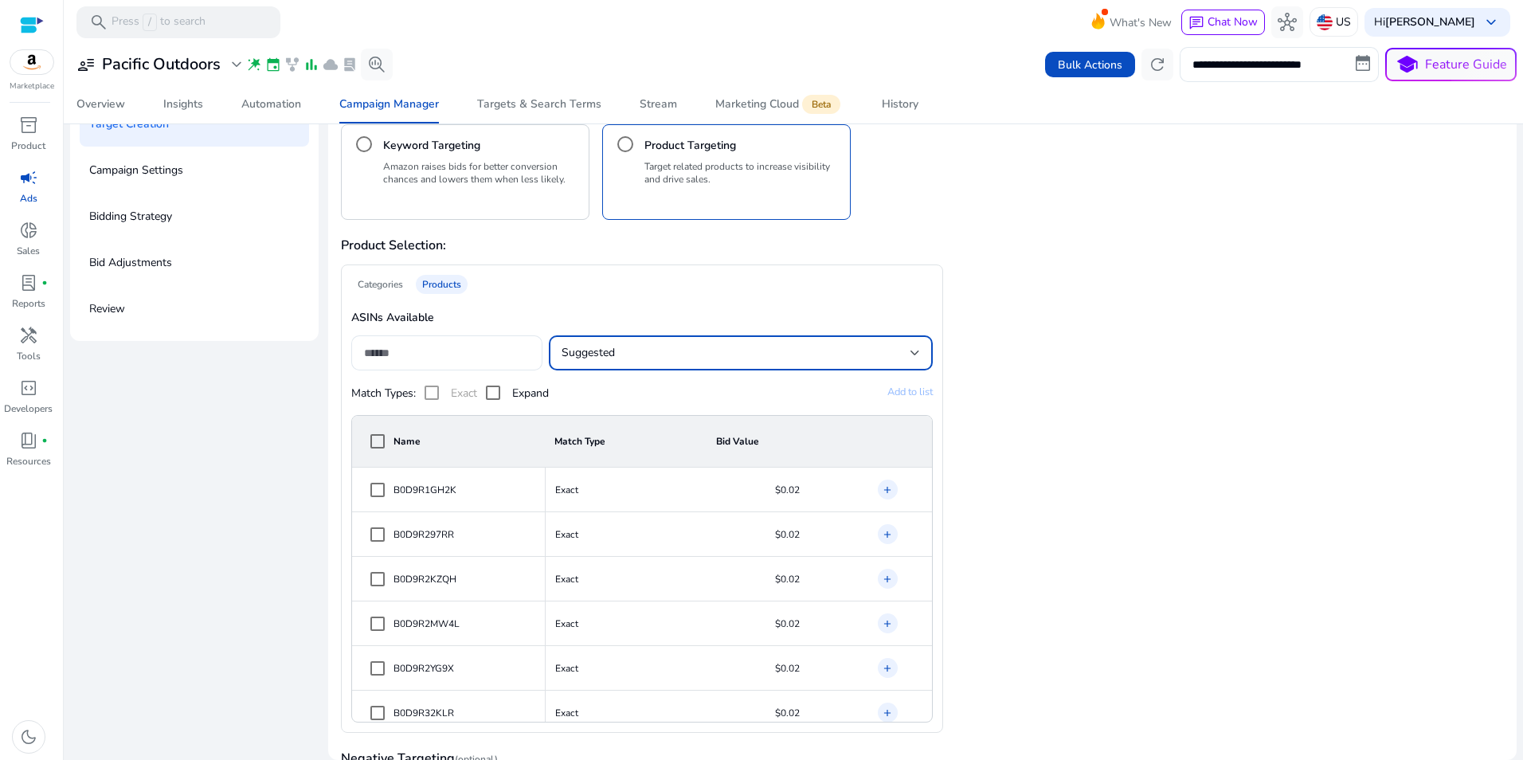
click at [625, 358] on div "Suggested" at bounding box center [735, 353] width 348 height 18
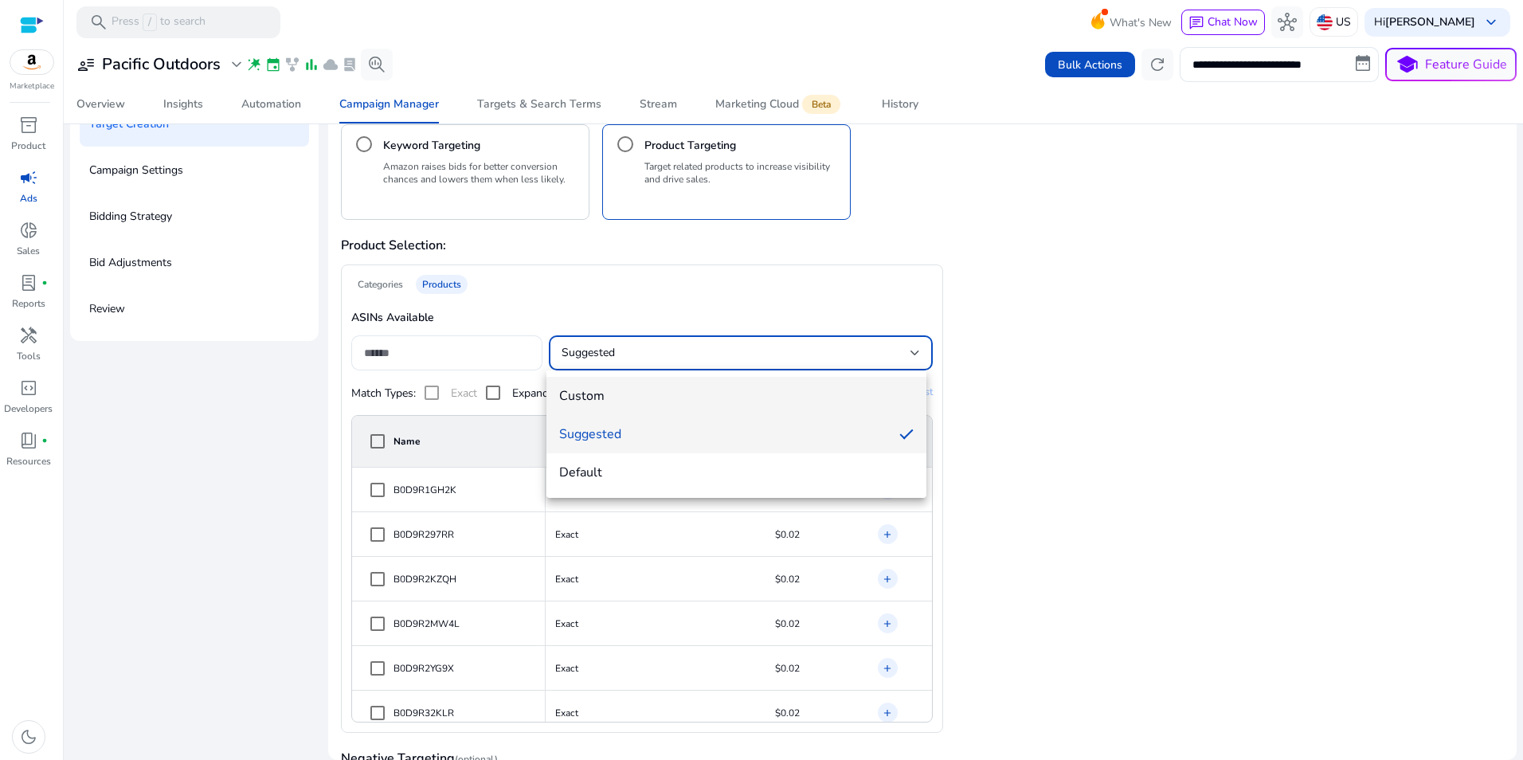
drag, startPoint x: 605, startPoint y: 415, endPoint x: 611, endPoint y: 397, distance: 18.4
click at [611, 397] on div "Custom Suggested Default" at bounding box center [735, 433] width 379 height 127
click at [611, 397] on span "Custom" at bounding box center [736, 396] width 354 height 18
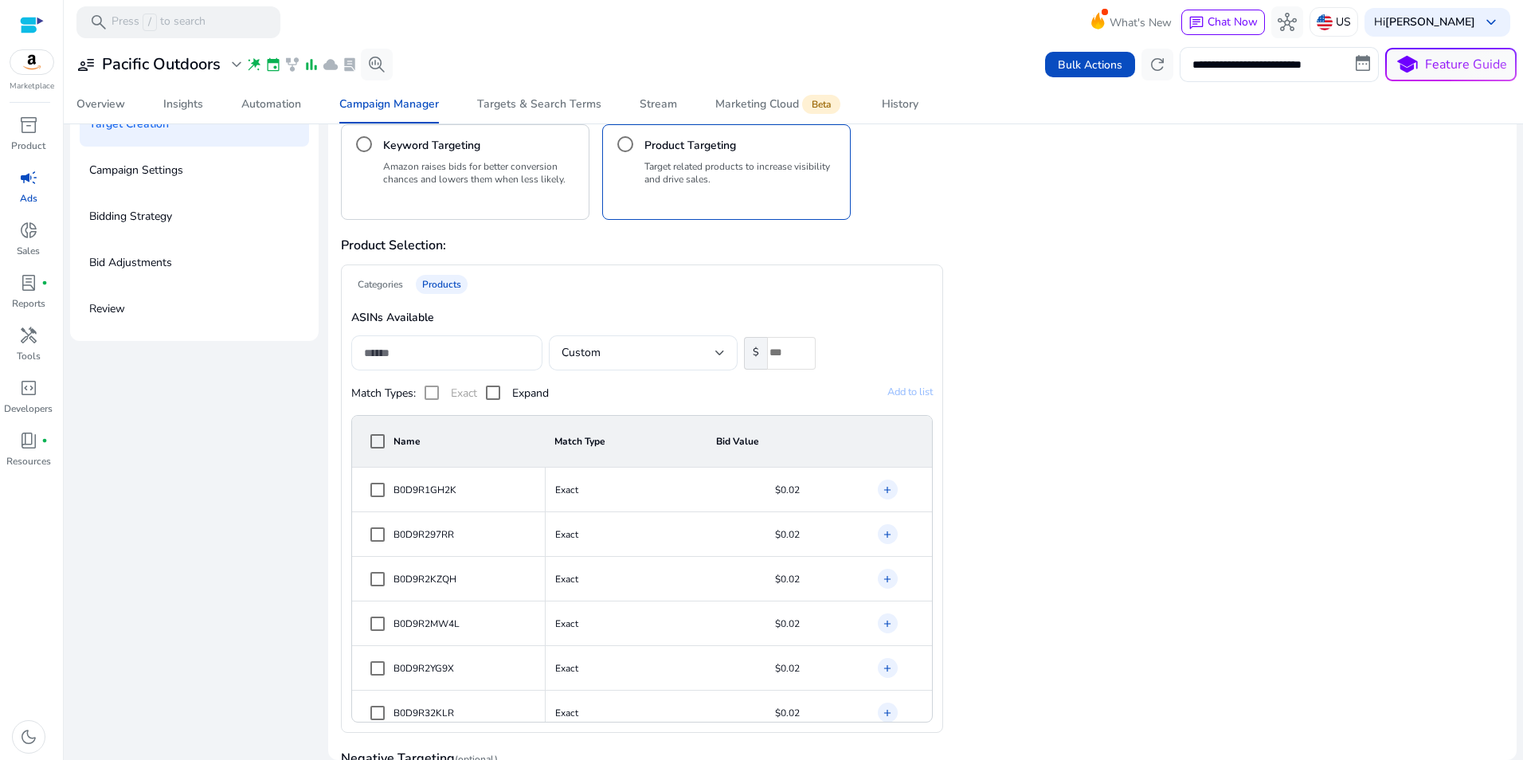
click at [1500, 311] on div "Targets Creation Set up your campaign targeting to reach the right shoppers at …" at bounding box center [922, 552] width 1188 height 1104
click at [790, 355] on input "number" at bounding box center [791, 353] width 49 height 33
type input "**"
click at [1163, 364] on div "Categories Products ASINs Available Custom $ ** Match Types: Exact Expand Add t…" at bounding box center [922, 498] width 1163 height 468
click at [612, 349] on div "Custom" at bounding box center [638, 353] width 154 height 18
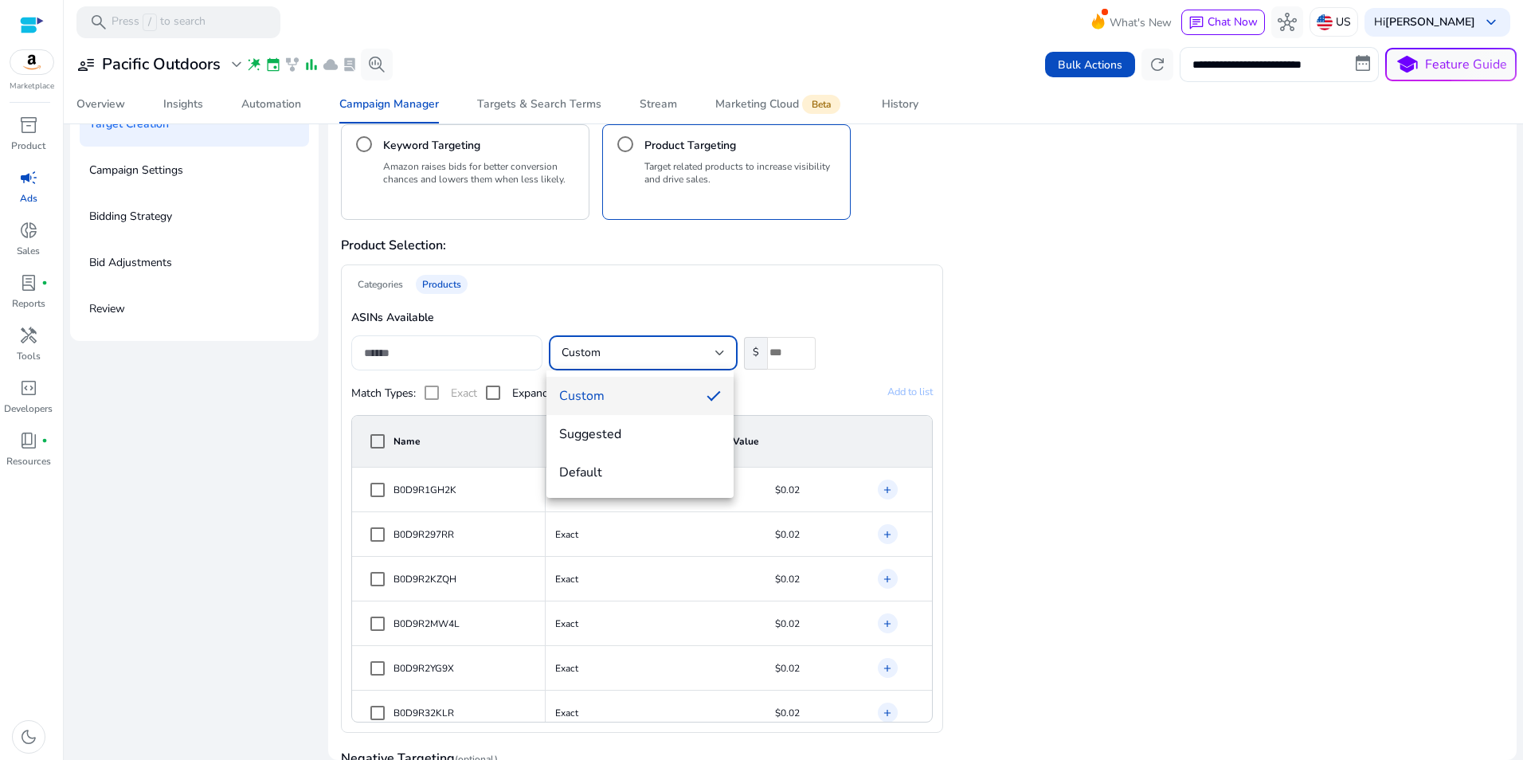
click at [595, 429] on span "Suggested" at bounding box center [639, 434] width 161 height 18
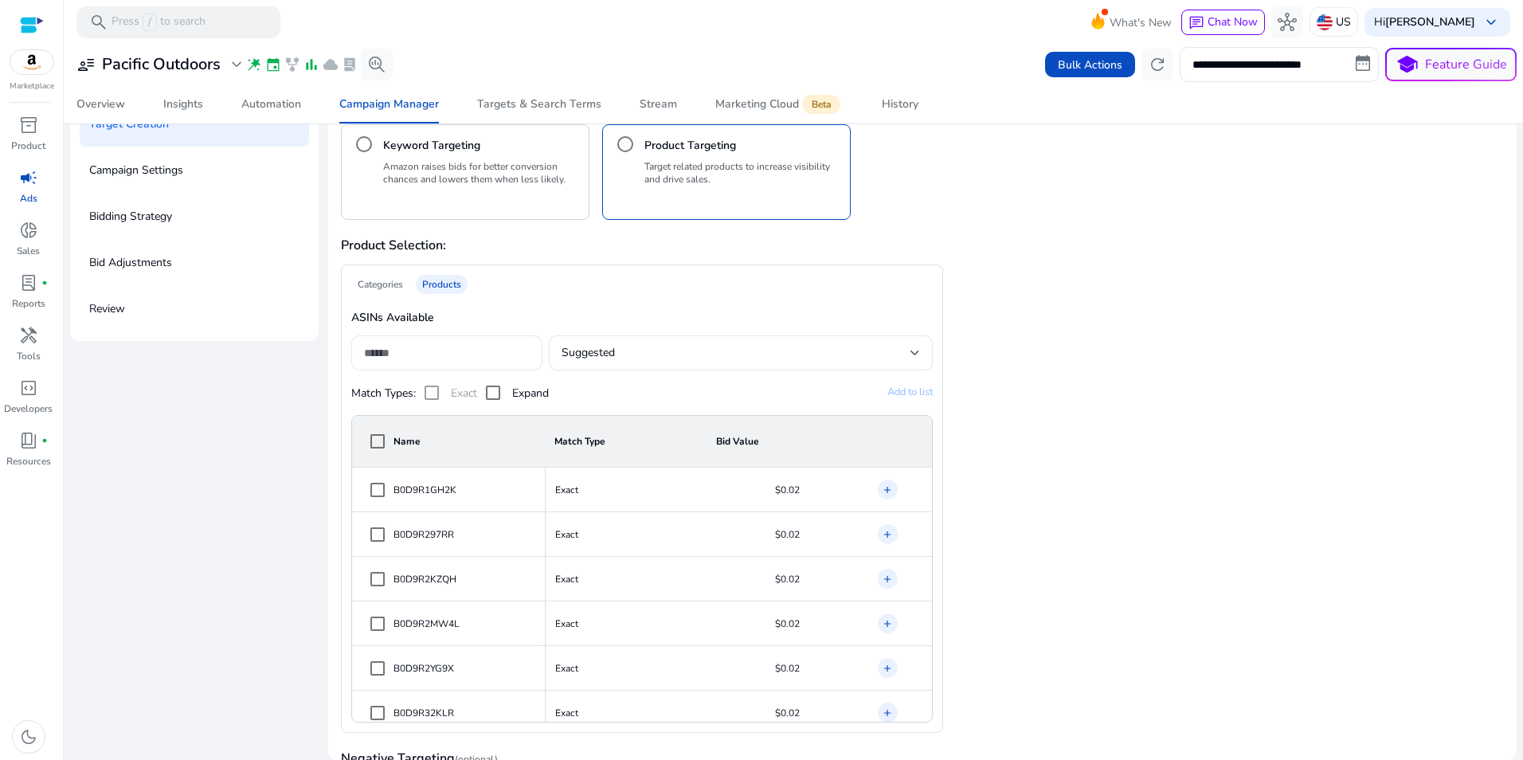
click at [1029, 349] on div "Categories Products ASINs Available Suggested Match Types: Exact Expand Add to …" at bounding box center [922, 498] width 1163 height 468
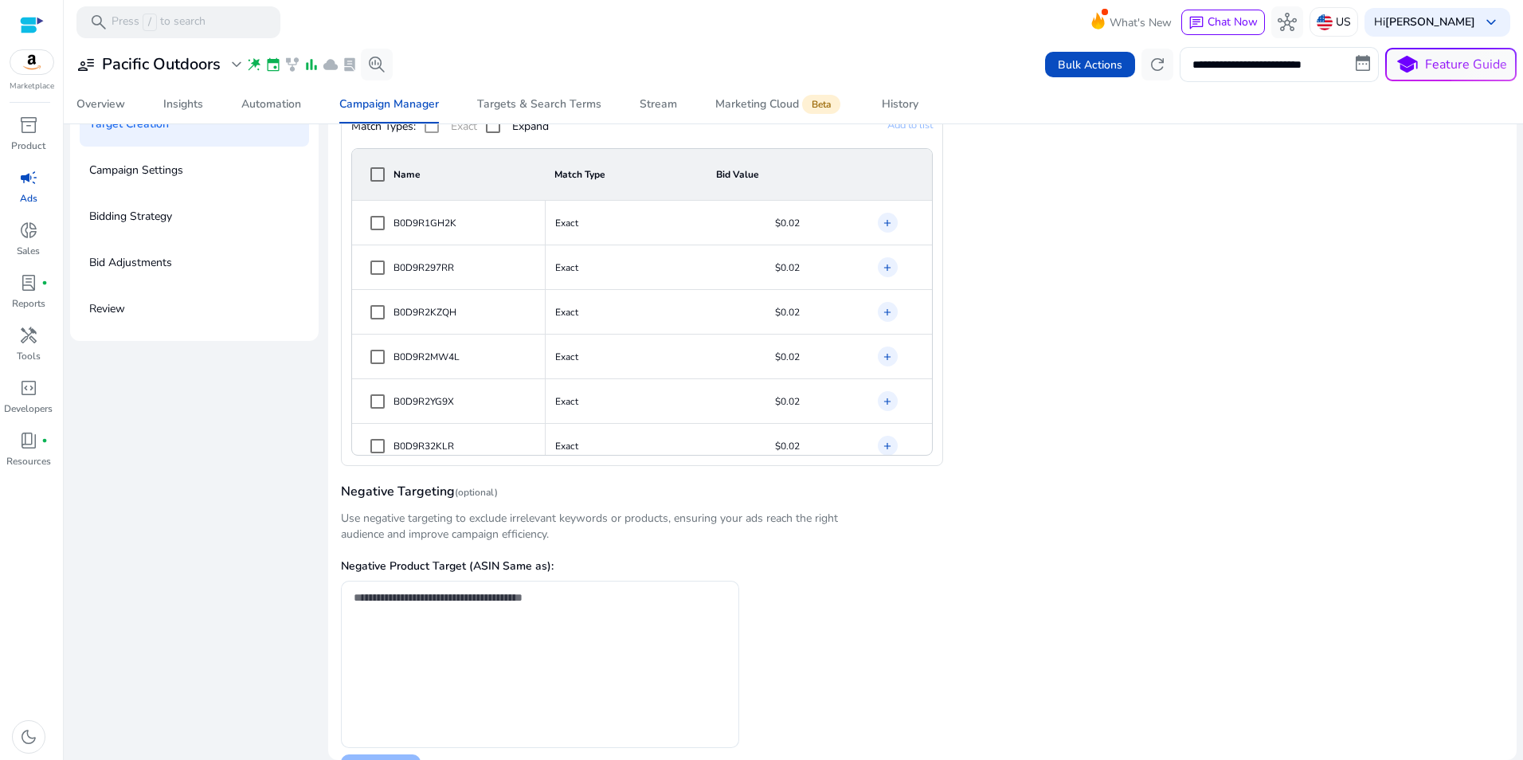
scroll to position [194, 0]
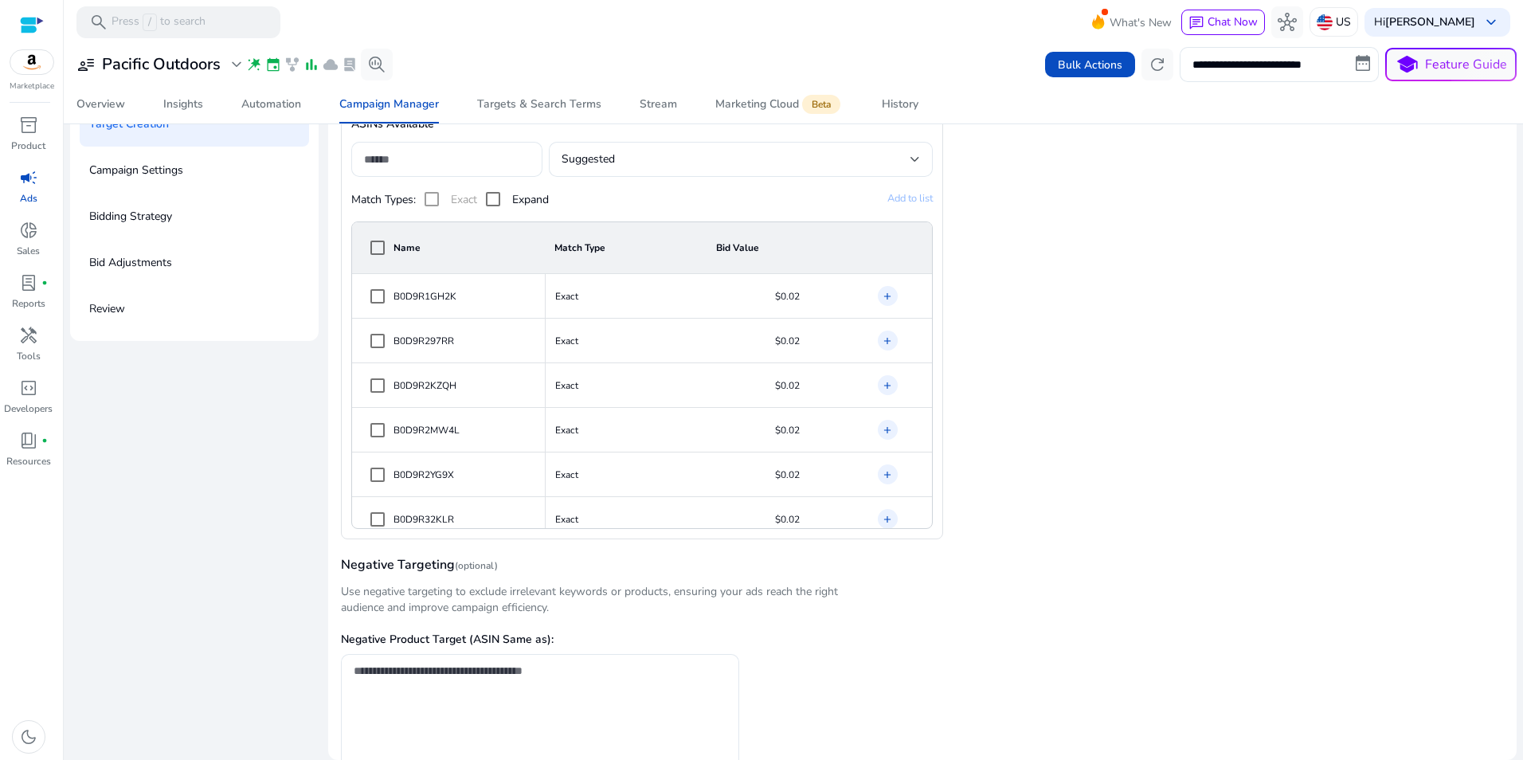
click at [897, 198] on span "Add to list" at bounding box center [909, 198] width 45 height 14
drag, startPoint x: 881, startPoint y: 300, endPoint x: 882, endPoint y: 315, distance: 15.2
click at [882, 303] on mat-icon "add" at bounding box center [887, 296] width 11 height 16
click at [882, 337] on mat-icon "add" at bounding box center [887, 341] width 11 height 16
click at [885, 375] on span "add" at bounding box center [888, 385] width 20 height 20
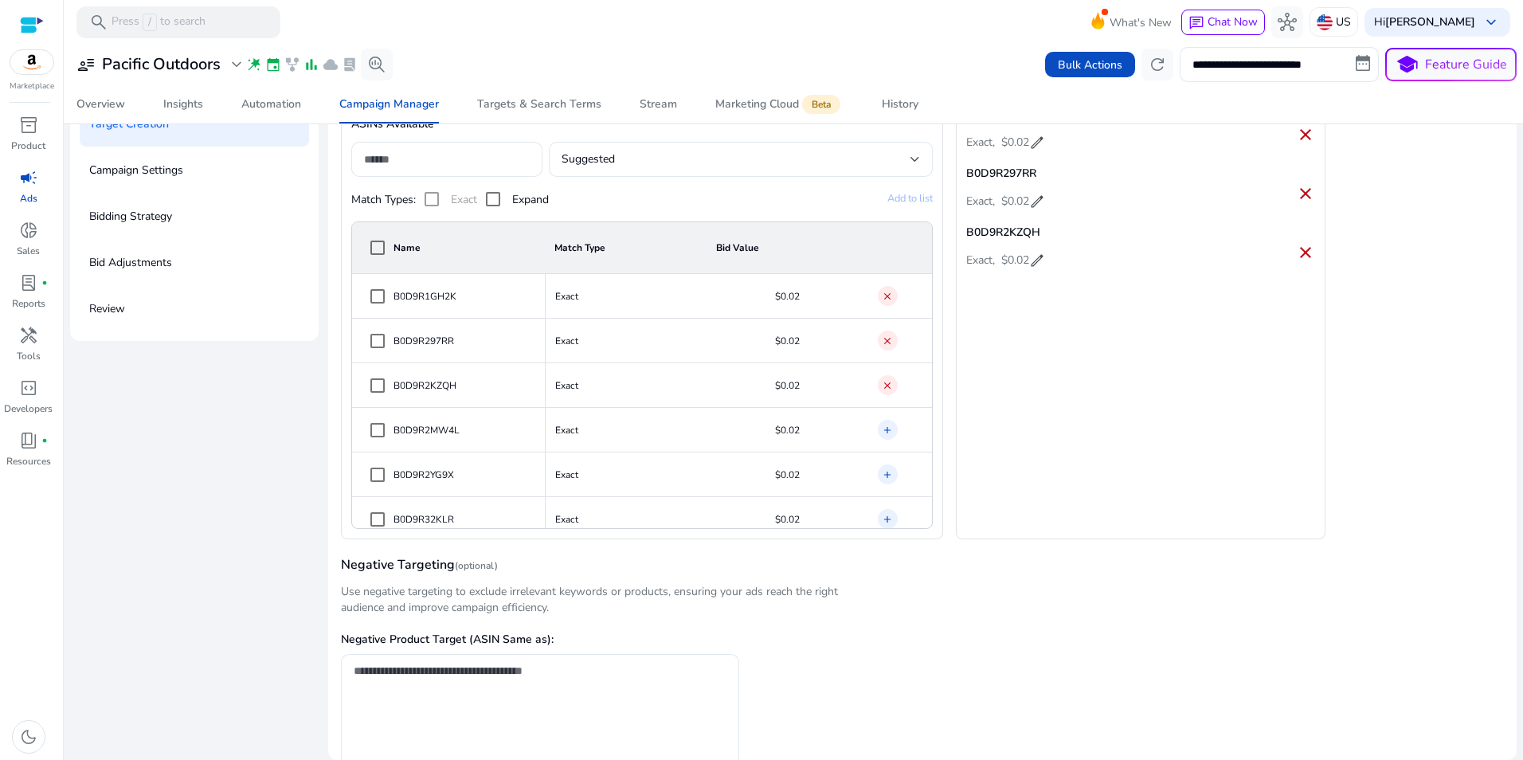
click at [882, 430] on mat-icon "add" at bounding box center [887, 430] width 11 height 16
click at [882, 471] on mat-icon "add" at bounding box center [887, 475] width 11 height 16
click at [882, 517] on mat-icon "add" at bounding box center [887, 519] width 11 height 16
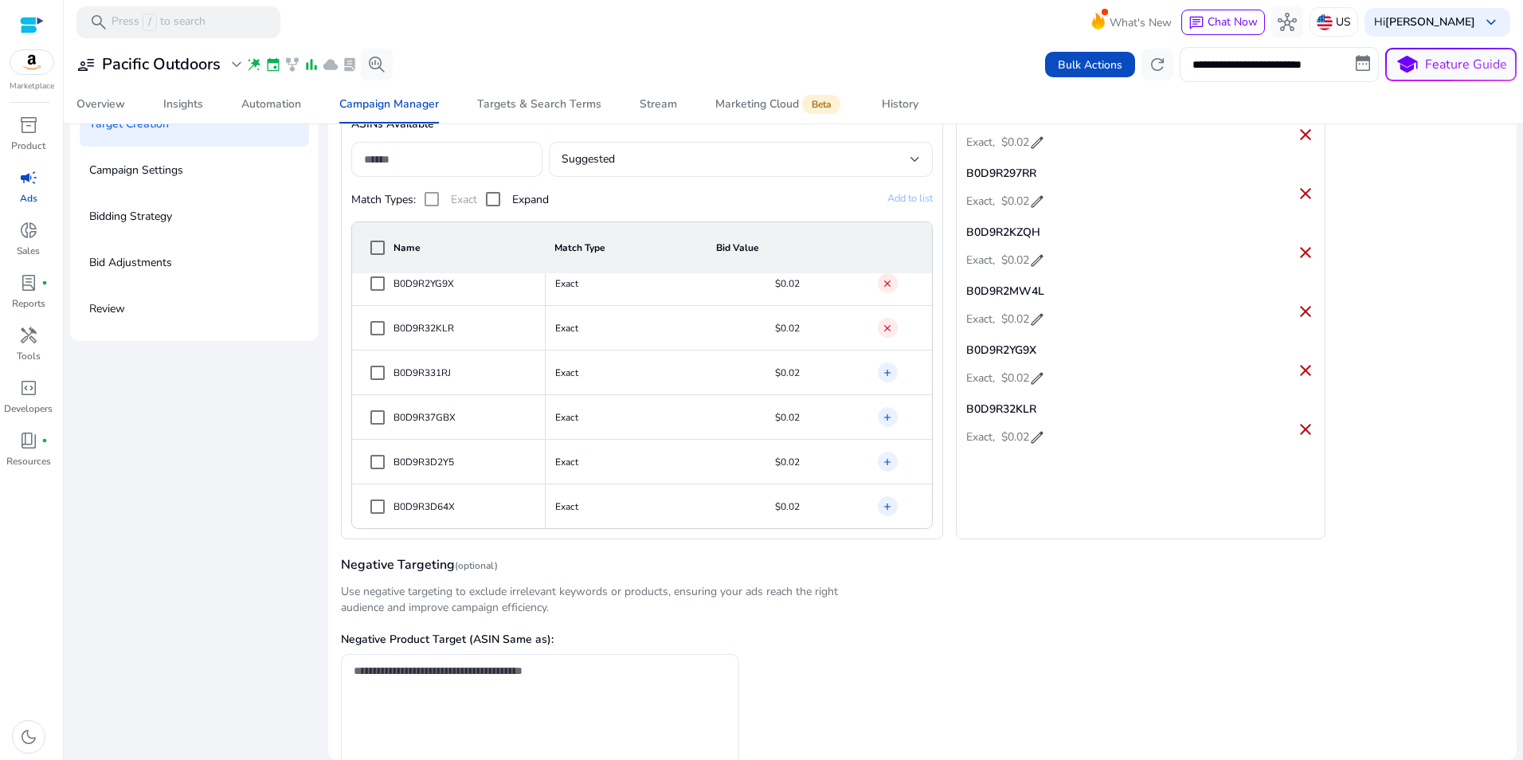
scroll to position [223, 0]
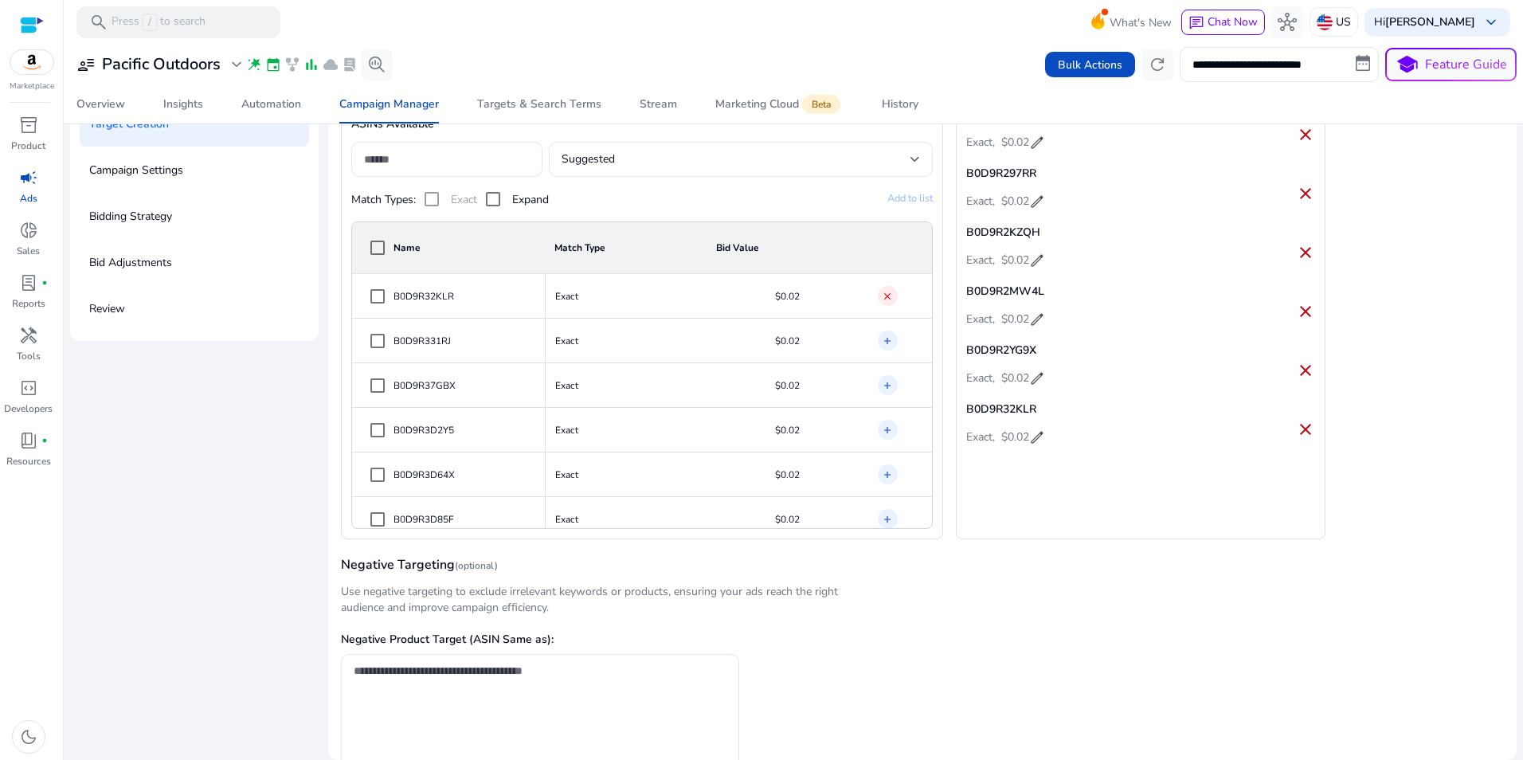
click at [885, 342] on mat-icon "add" at bounding box center [887, 341] width 11 height 16
click at [882, 382] on mat-icon "add" at bounding box center [887, 386] width 11 height 16
drag, startPoint x: 884, startPoint y: 420, endPoint x: 883, endPoint y: 448, distance: 27.9
click at [884, 421] on span "add" at bounding box center [888, 430] width 20 height 20
click at [883, 467] on mat-icon "add" at bounding box center [887, 475] width 11 height 16
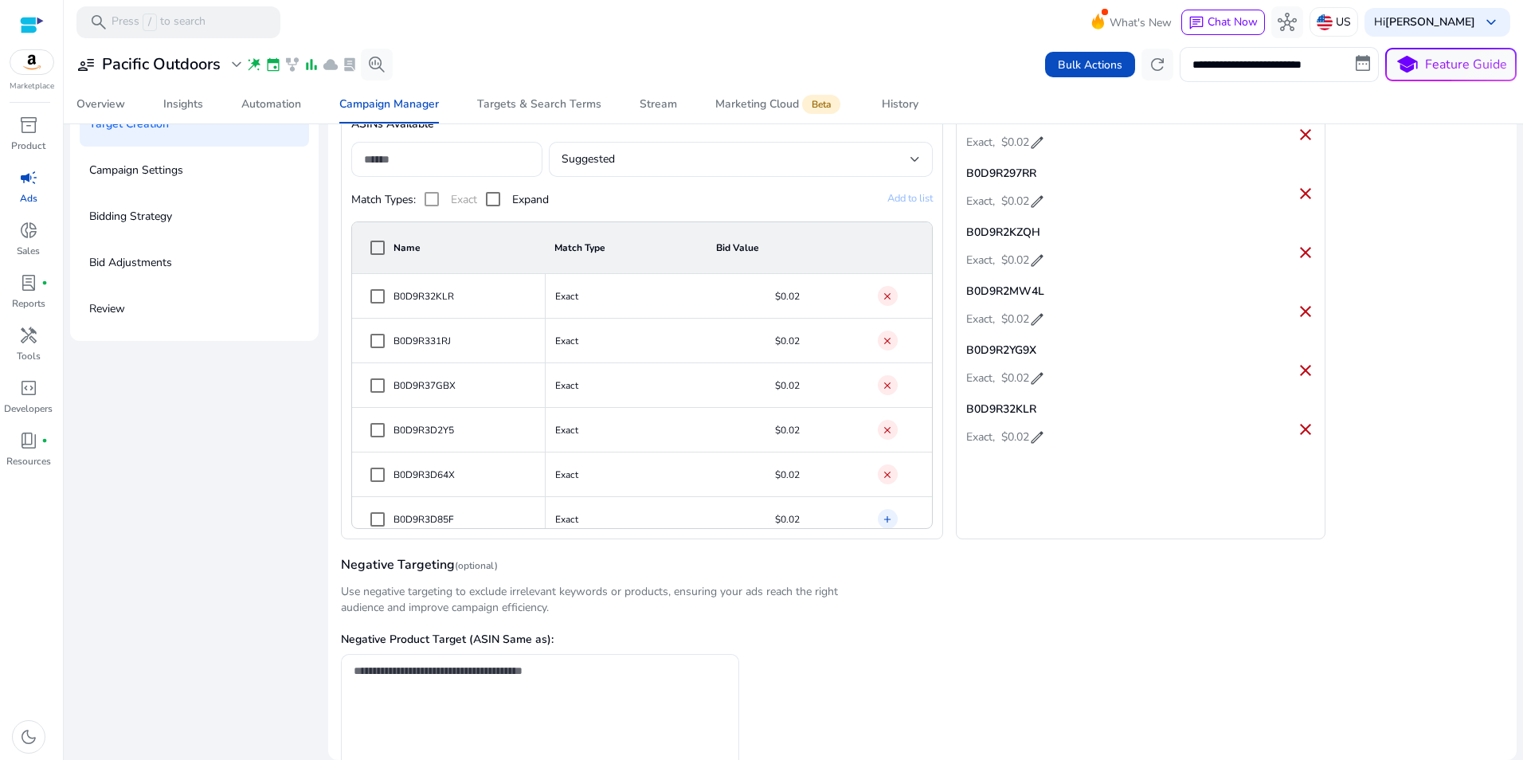
drag, startPoint x: 886, startPoint y: 511, endPoint x: 865, endPoint y: 491, distance: 28.8
click at [886, 511] on mat-icon "add" at bounding box center [887, 519] width 11 height 16
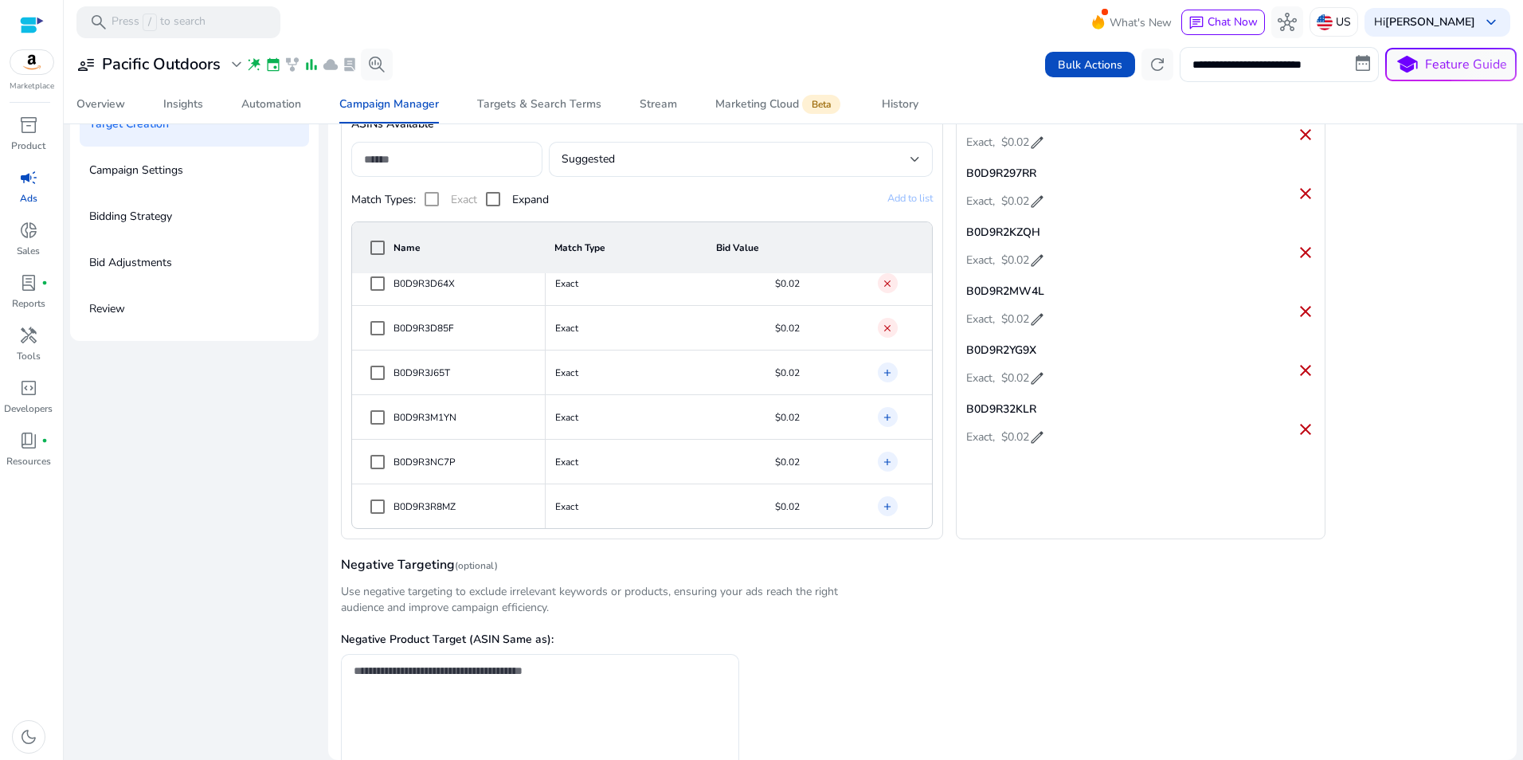
scroll to position [446, 0]
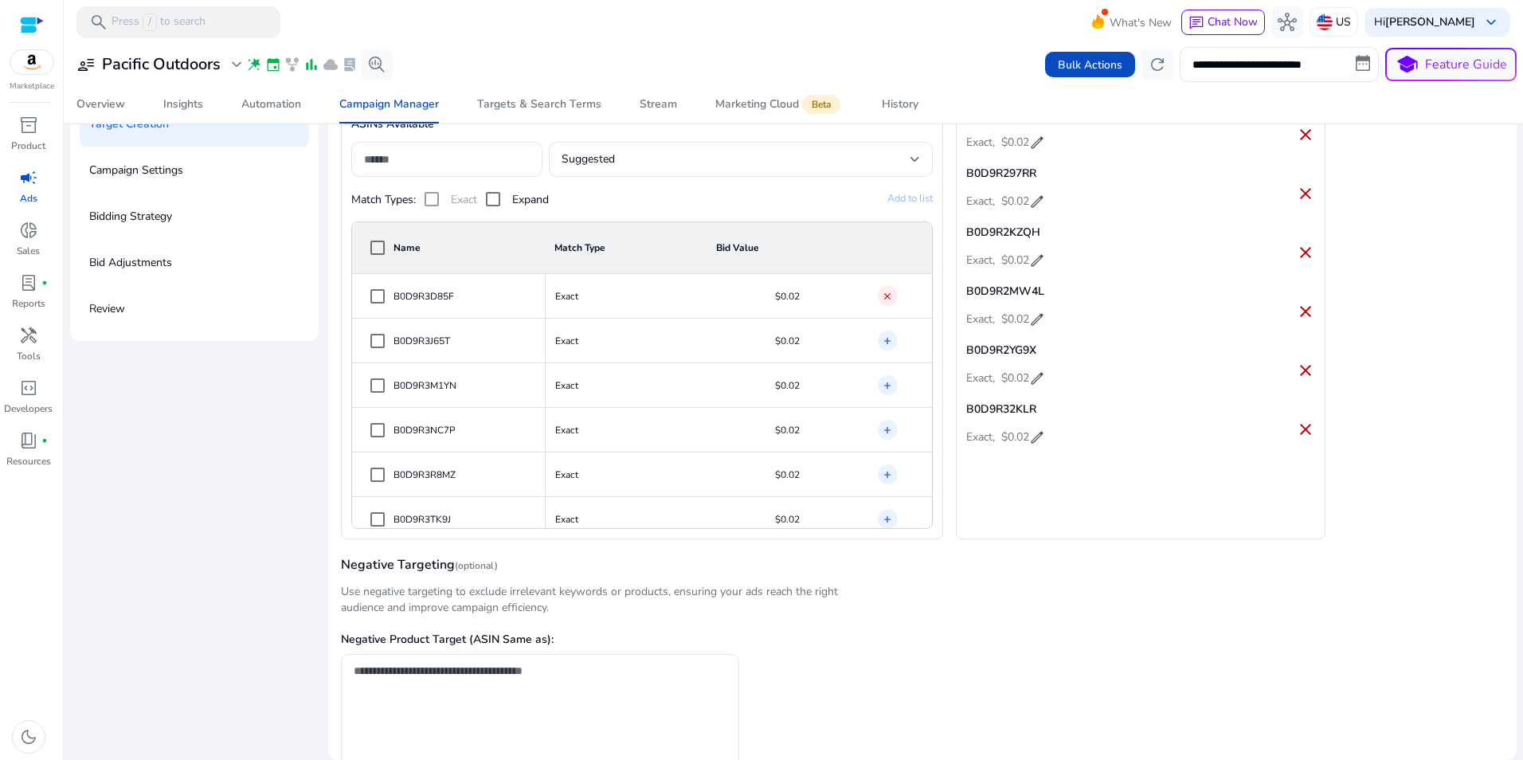
drag, startPoint x: 881, startPoint y: 337, endPoint x: 886, endPoint y: 355, distance: 19.1
click at [882, 338] on mat-icon "add" at bounding box center [887, 341] width 11 height 16
click at [889, 385] on span "add" at bounding box center [888, 385] width 20 height 20
click at [878, 433] on span "add" at bounding box center [888, 430] width 20 height 20
click at [880, 464] on td "add" at bounding box center [900, 474] width 64 height 45
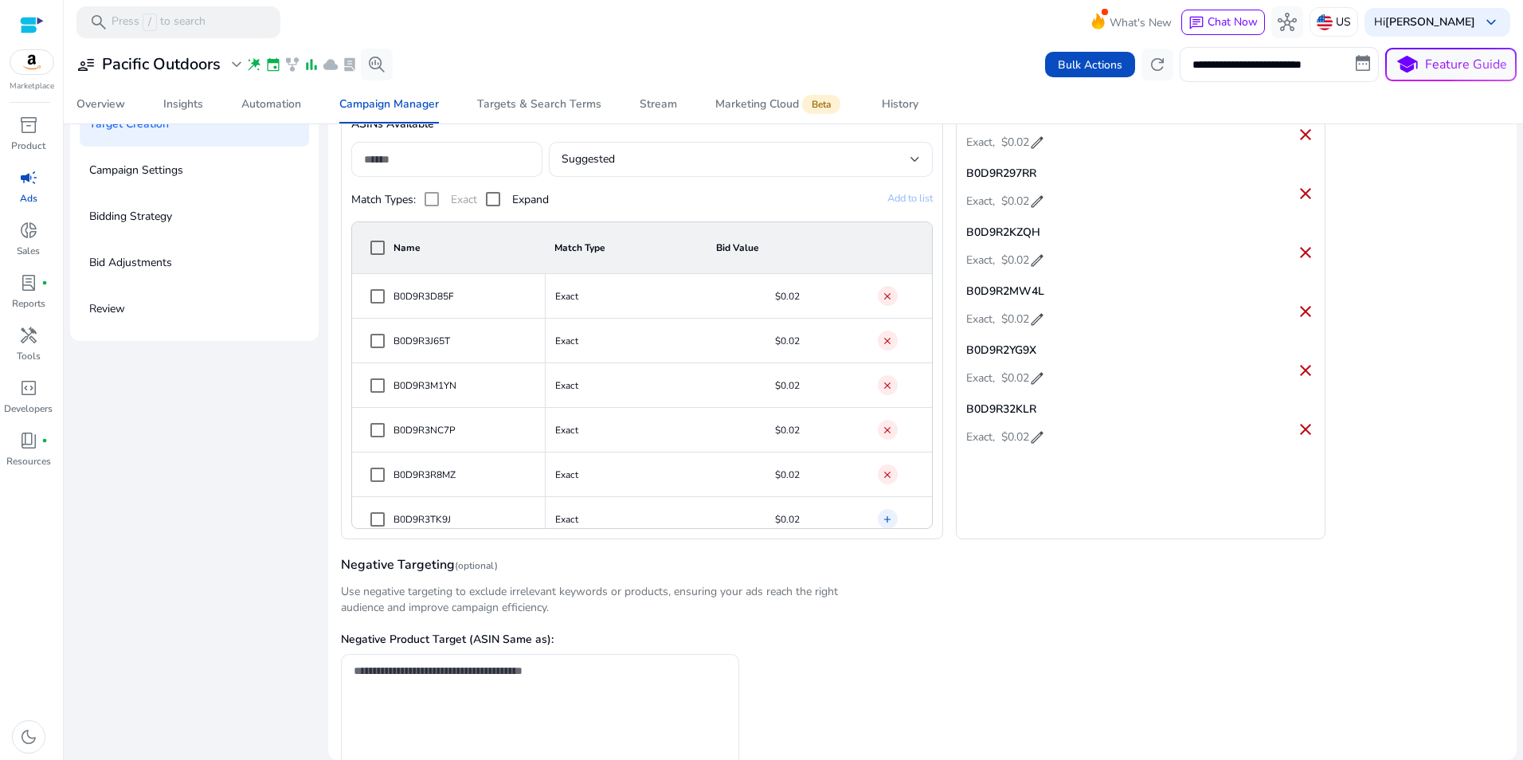
drag, startPoint x: 881, startPoint y: 513, endPoint x: 868, endPoint y: 499, distance: 18.6
click at [882, 512] on mat-icon "add" at bounding box center [887, 519] width 11 height 16
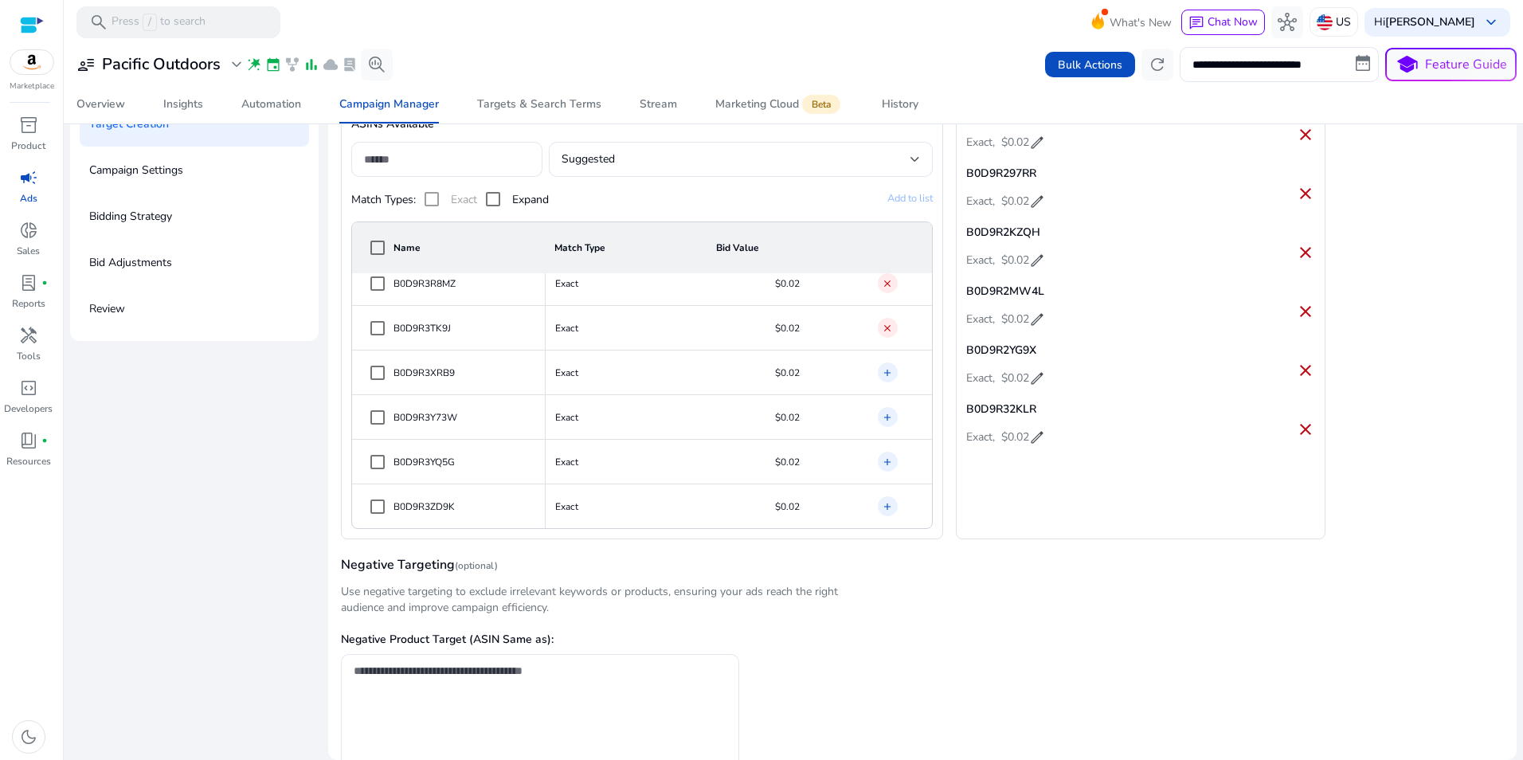
scroll to position [669, 0]
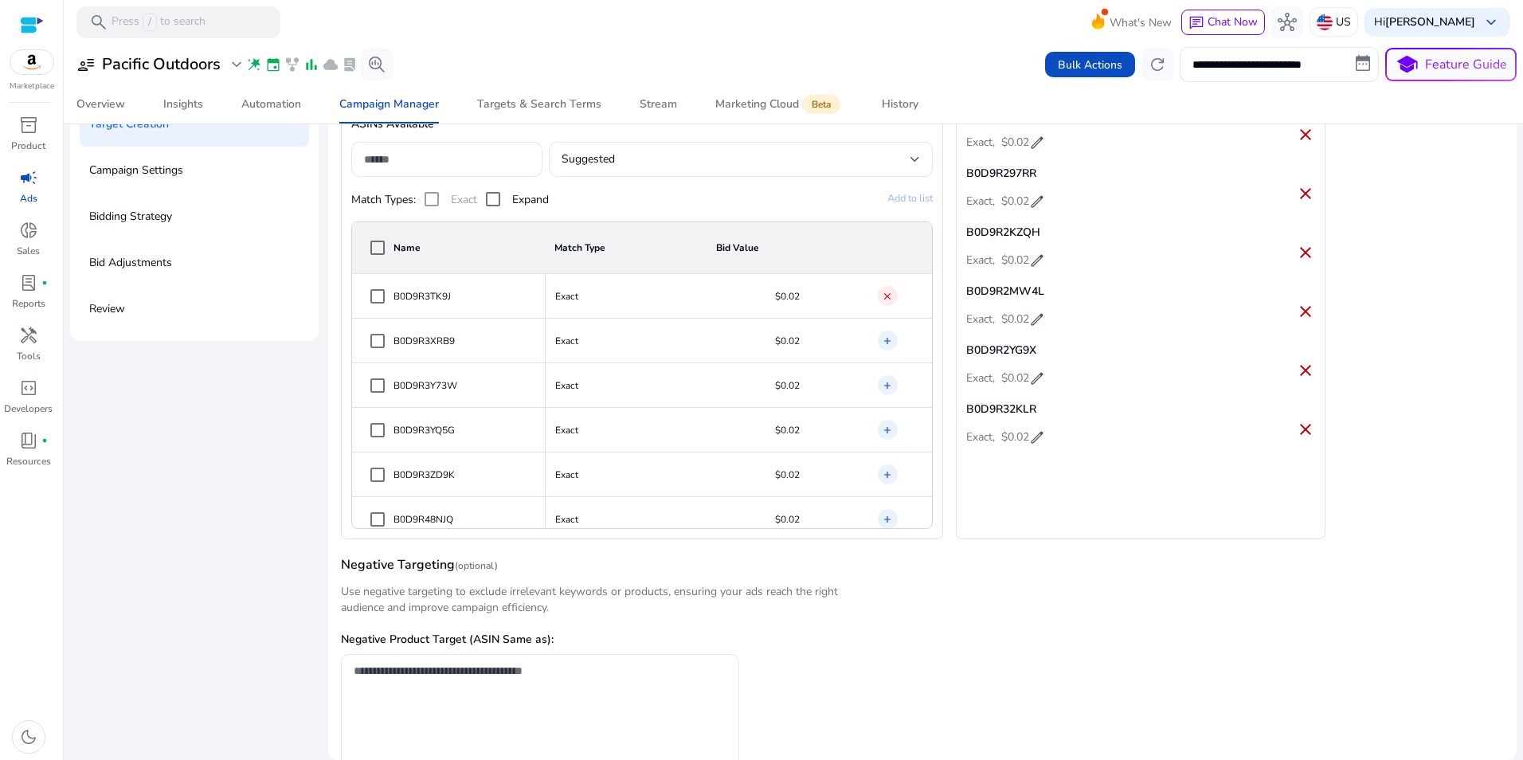
click at [871, 339] on td "add" at bounding box center [900, 341] width 64 height 45
click at [882, 382] on mat-icon "add" at bounding box center [887, 386] width 11 height 16
drag, startPoint x: 883, startPoint y: 426, endPoint x: 883, endPoint y: 445, distance: 19.1
click at [883, 428] on mat-icon "add" at bounding box center [887, 430] width 11 height 16
click at [883, 469] on mat-icon "add" at bounding box center [887, 475] width 11 height 16
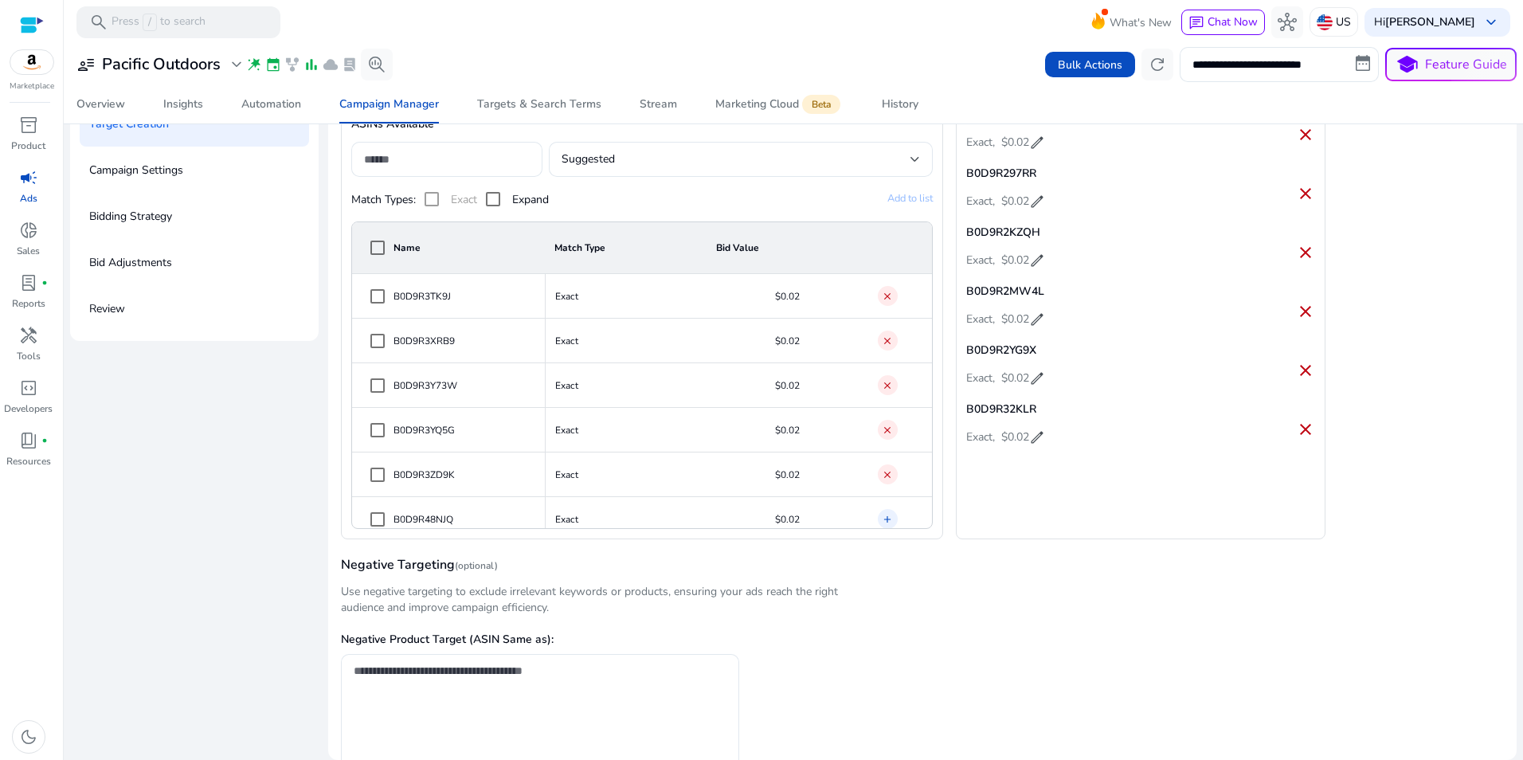
click at [877, 509] on td "add" at bounding box center [900, 519] width 64 height 45
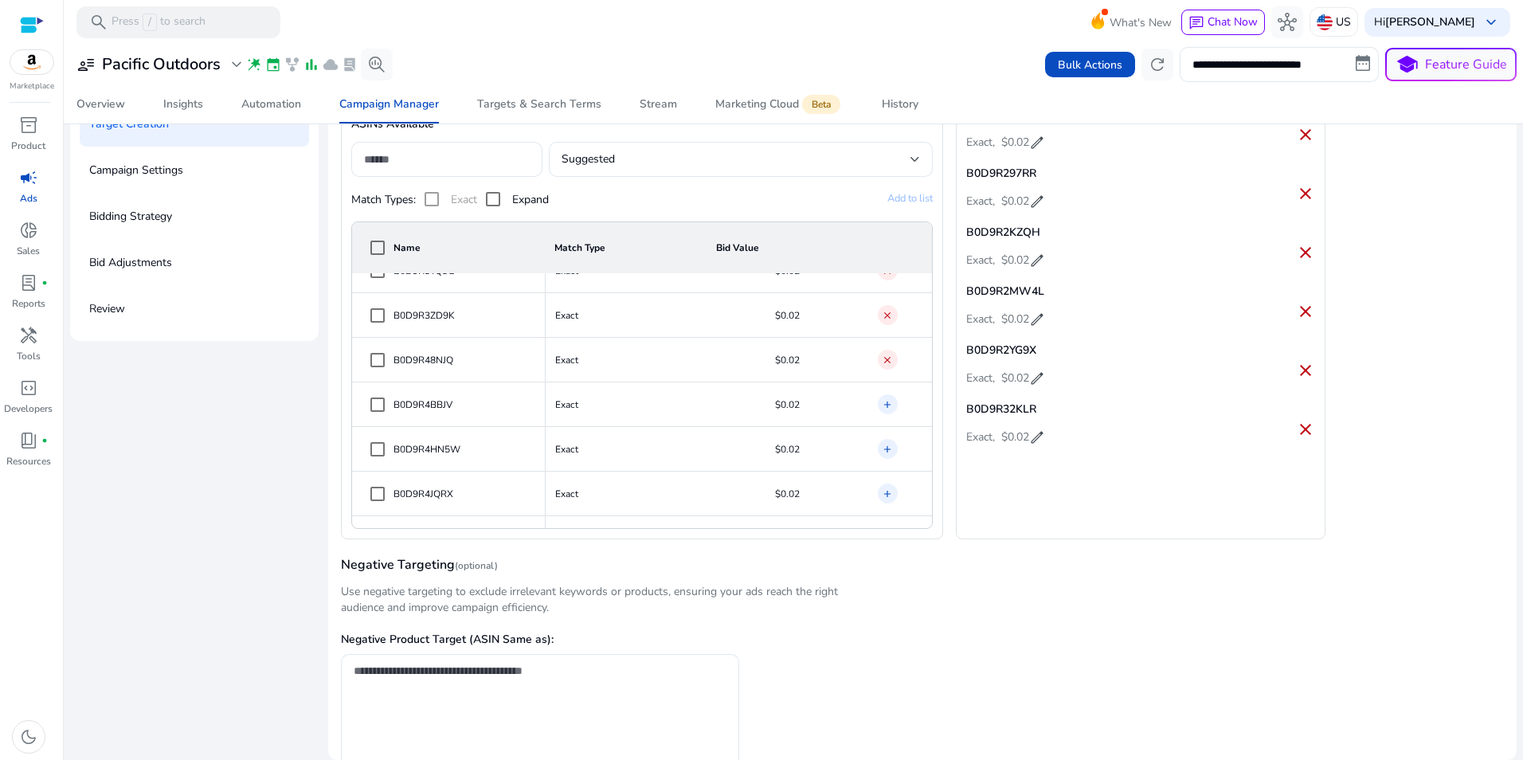
scroll to position [860, 0]
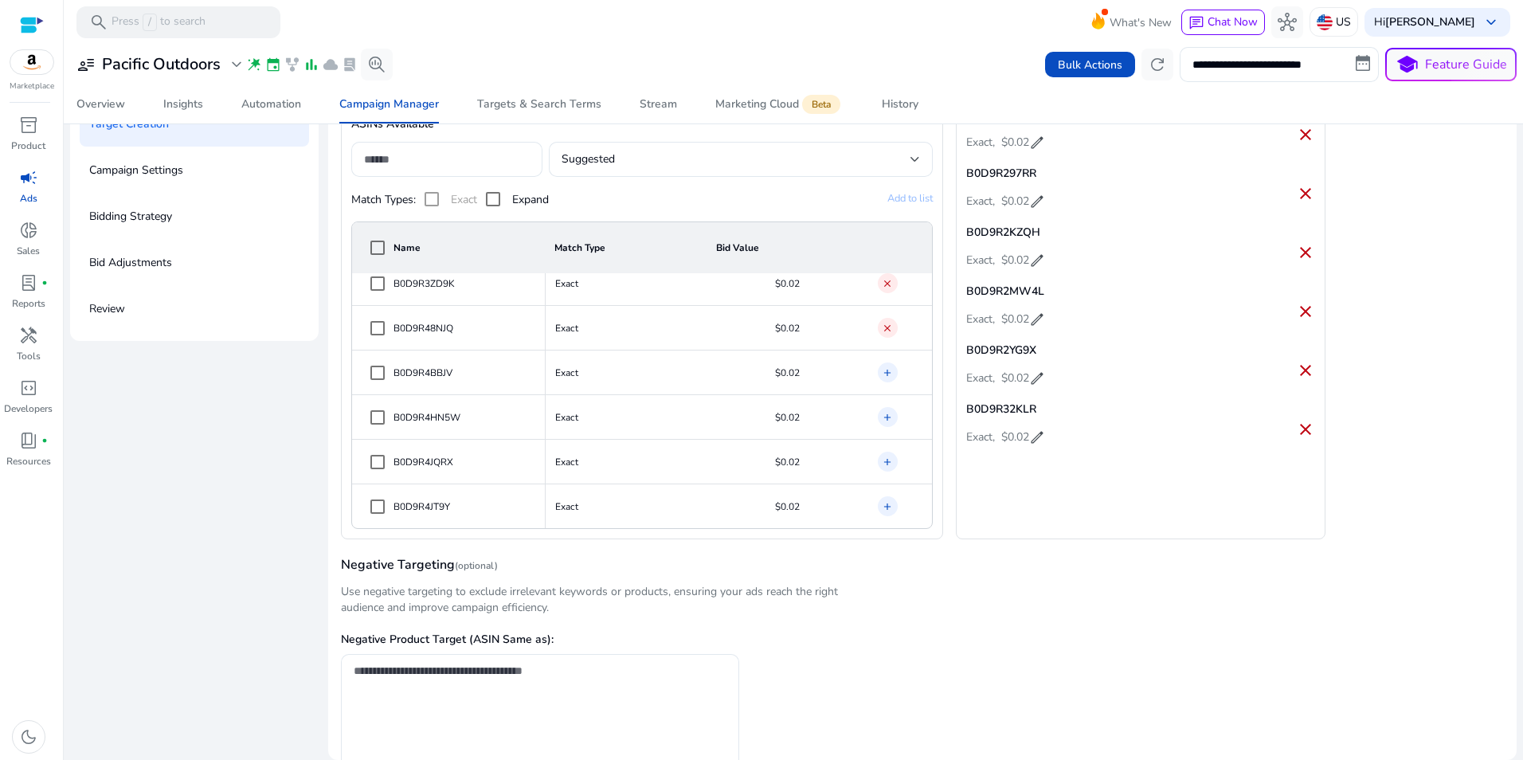
drag, startPoint x: 875, startPoint y: 370, endPoint x: 882, endPoint y: 428, distance: 59.4
click at [878, 379] on span "add" at bounding box center [888, 372] width 20 height 20
click at [882, 428] on td "add" at bounding box center [900, 417] width 64 height 45
click at [884, 473] on td "add" at bounding box center [900, 462] width 64 height 45
click at [882, 500] on mat-icon "add" at bounding box center [887, 507] width 11 height 16
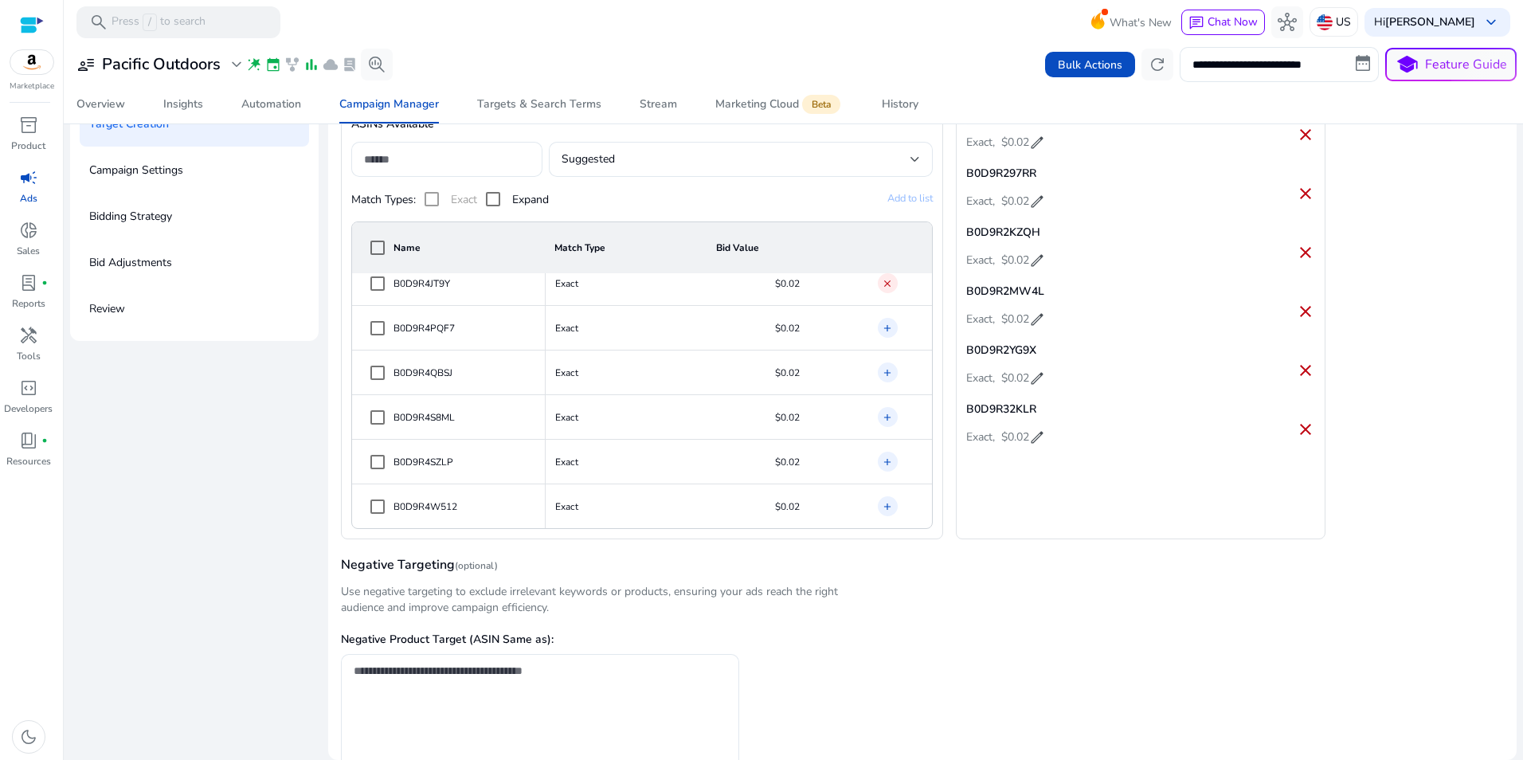
scroll to position [1115, 0]
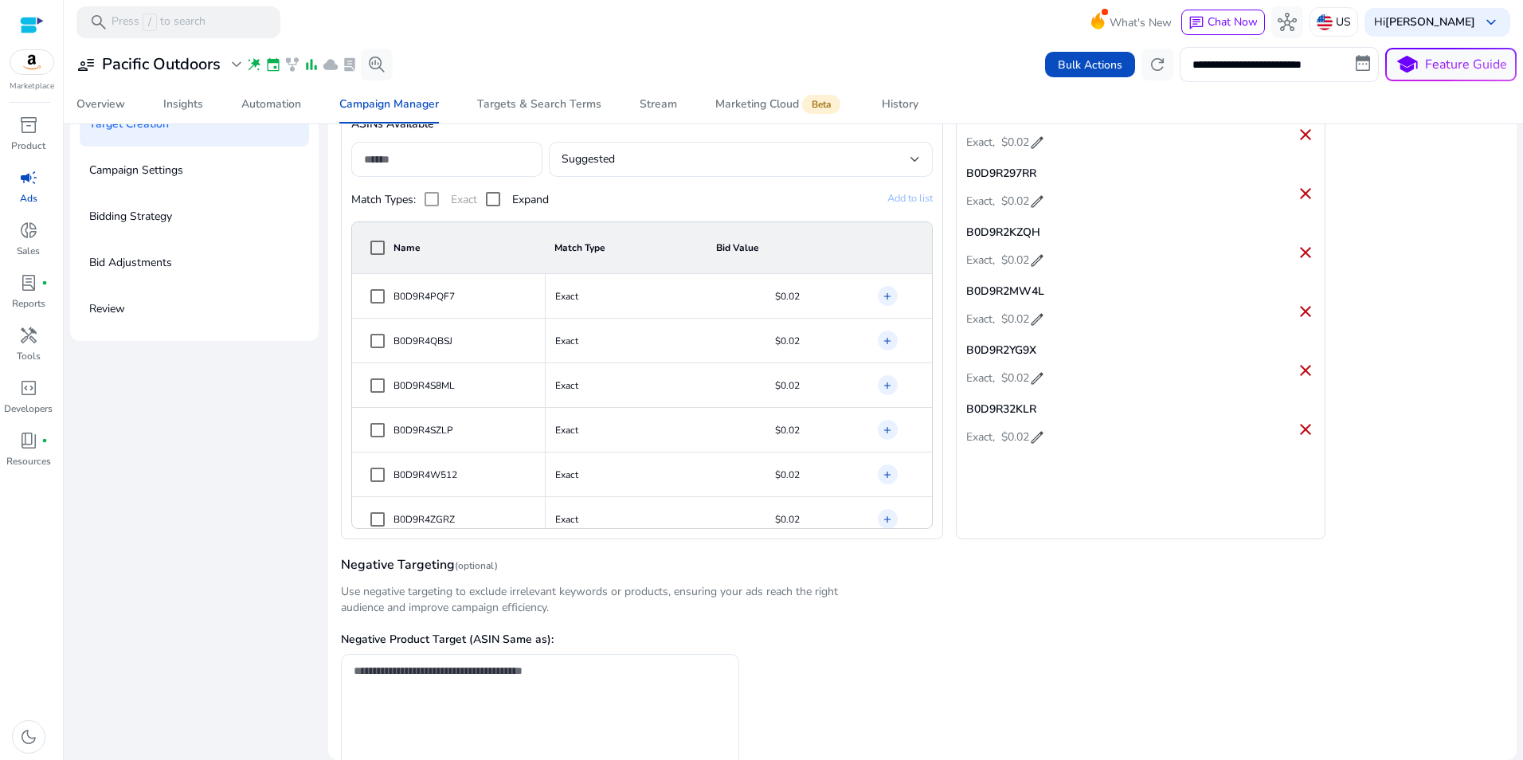
click at [881, 287] on span "add" at bounding box center [888, 296] width 20 height 20
click at [882, 340] on mat-icon "add" at bounding box center [887, 341] width 11 height 16
drag, startPoint x: 882, startPoint y: 389, endPoint x: 885, endPoint y: 421, distance: 31.2
click at [882, 391] on mat-icon "add" at bounding box center [887, 386] width 11 height 16
click at [882, 434] on mat-icon "add" at bounding box center [887, 430] width 11 height 16
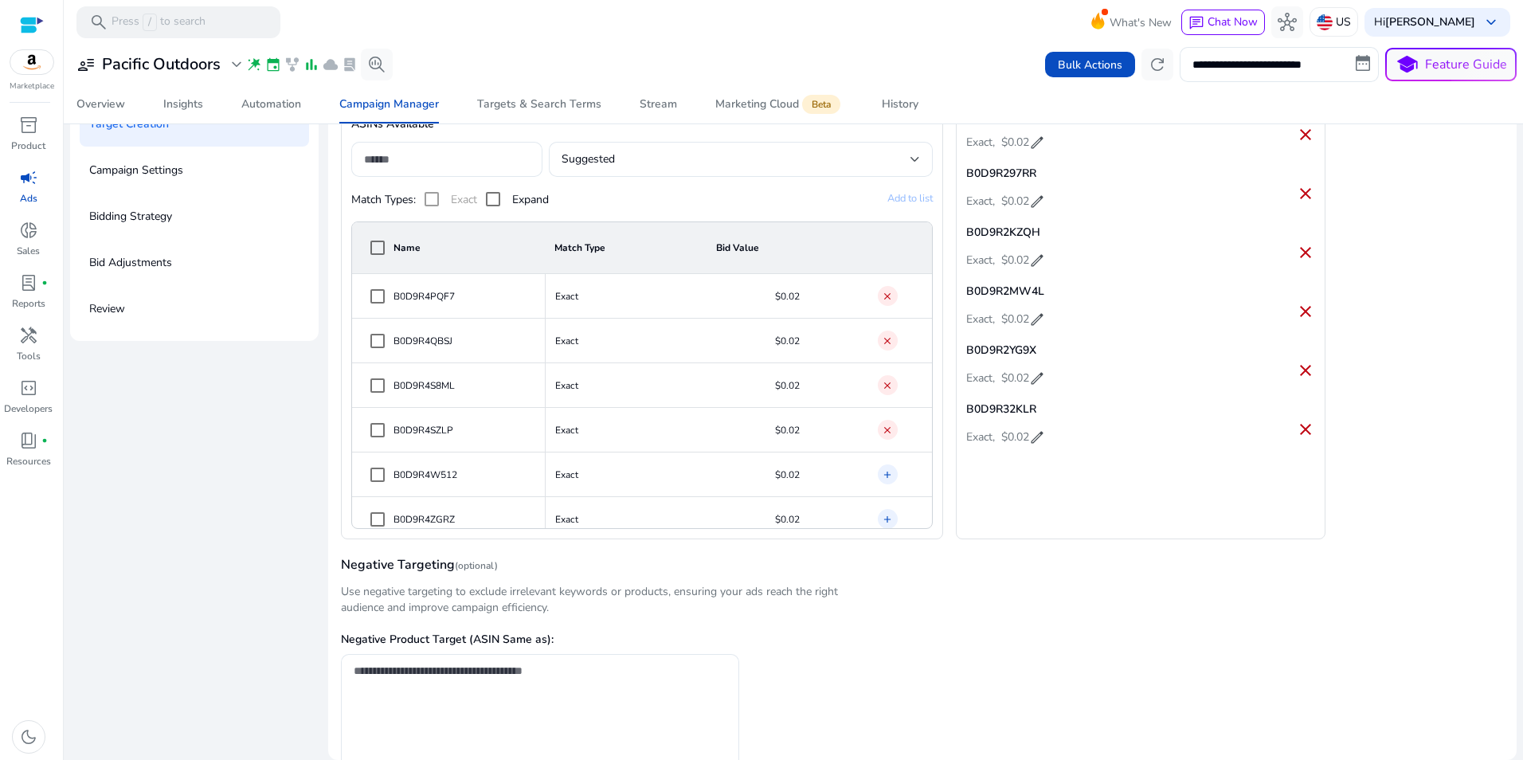
click at [885, 471] on mat-icon "add" at bounding box center [887, 475] width 11 height 16
click at [882, 514] on mat-icon "add" at bounding box center [887, 519] width 11 height 16
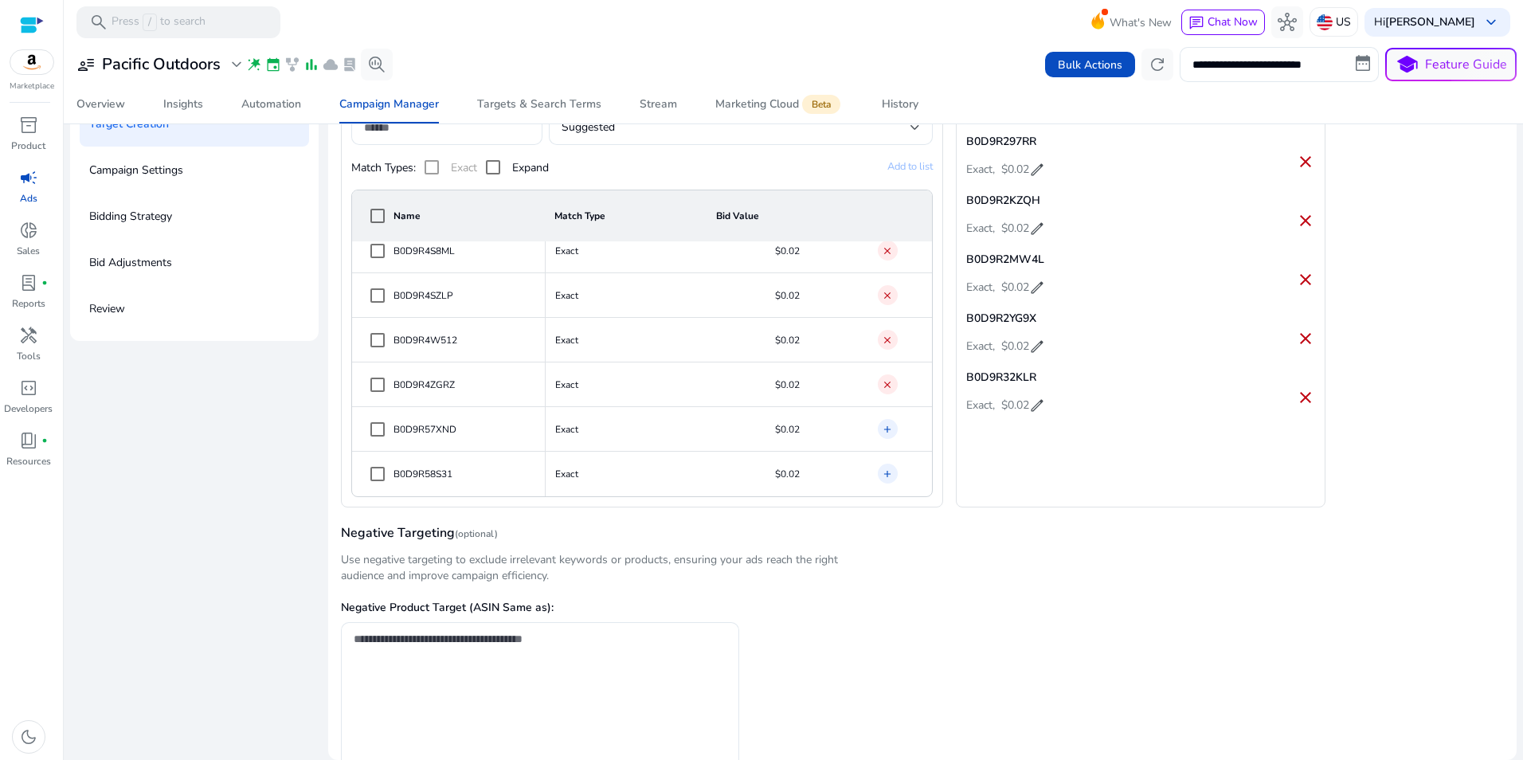
scroll to position [257, 0]
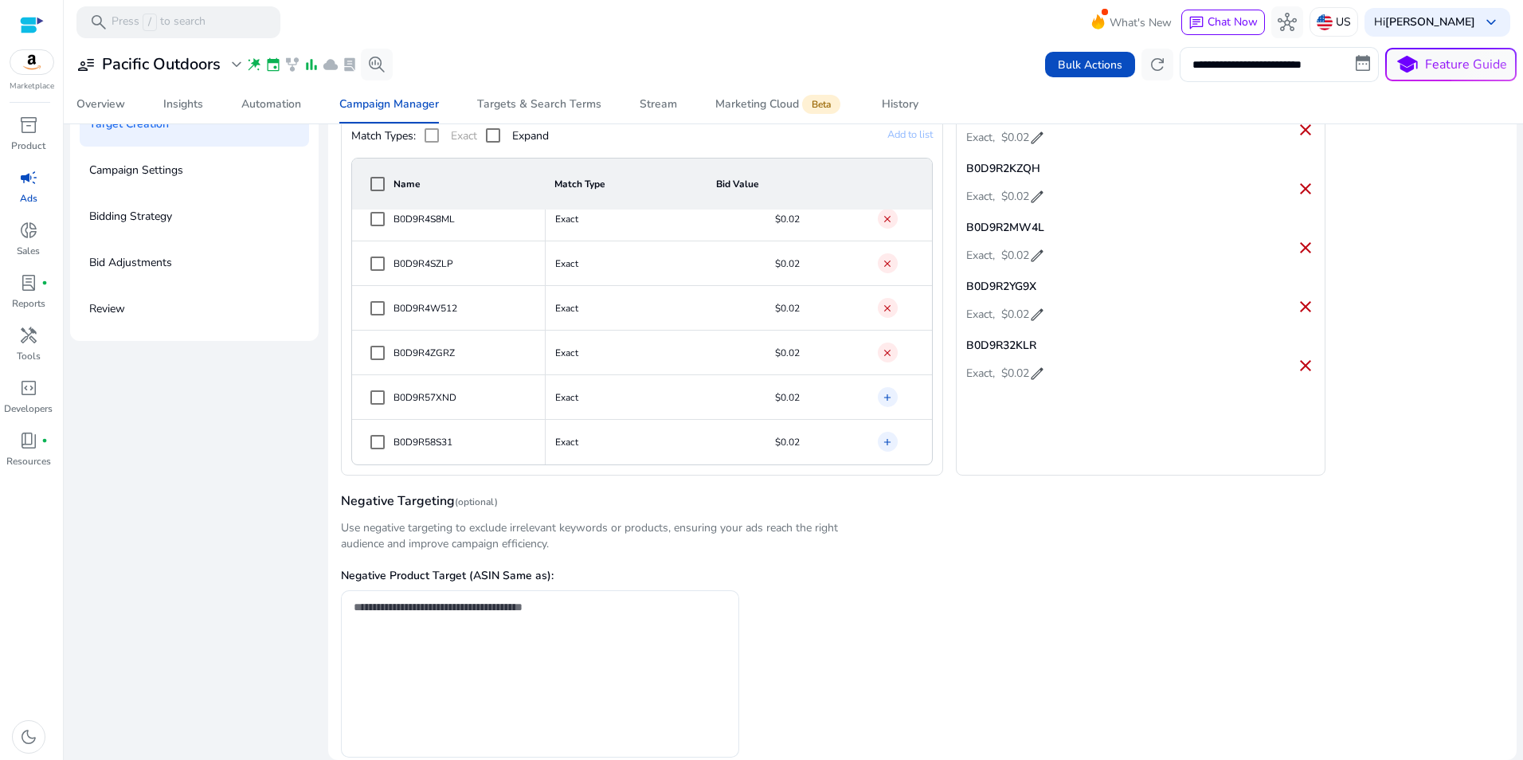
click at [887, 397] on mat-icon "add" at bounding box center [887, 397] width 11 height 16
drag, startPoint x: 882, startPoint y: 431, endPoint x: 902, endPoint y: 416, distance: 25.0
click at [881, 429] on td "add" at bounding box center [900, 442] width 64 height 45
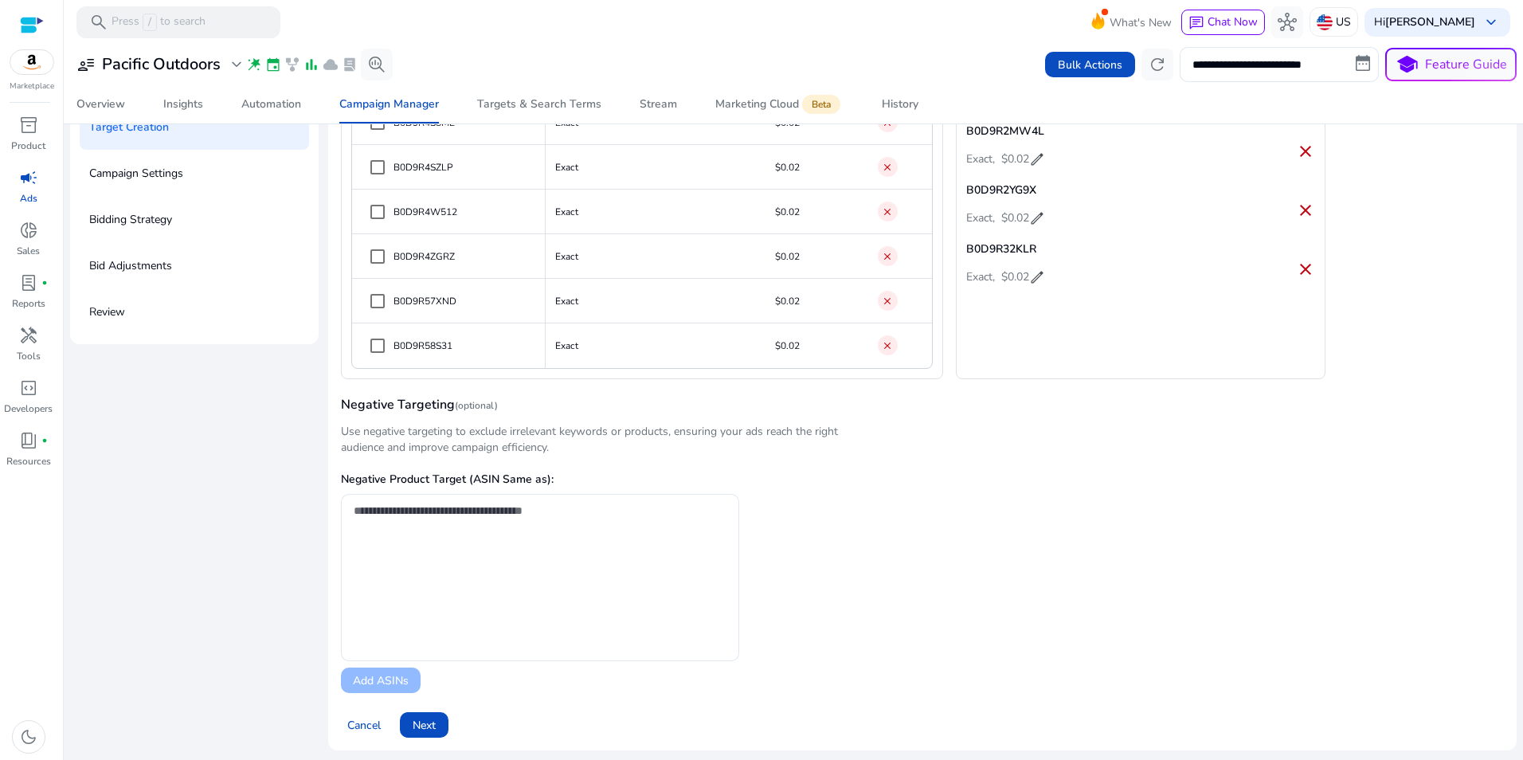
scroll to position [131, 0]
click at [423, 714] on span "Next" at bounding box center [424, 722] width 23 height 17
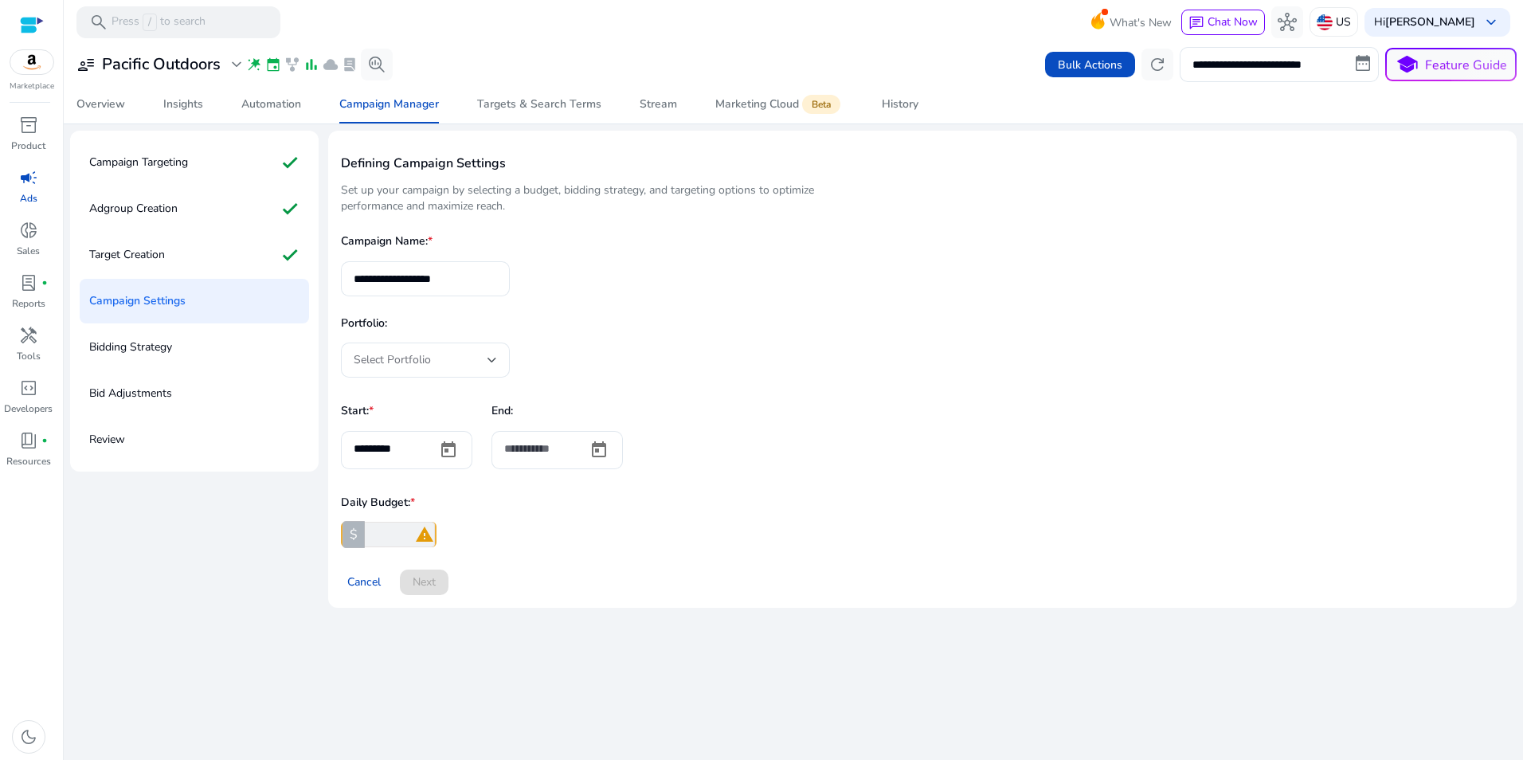
scroll to position [0, 0]
drag, startPoint x: 492, startPoint y: 284, endPoint x: 232, endPoint y: 255, distance: 262.0
click at [232, 255] on div "**********" at bounding box center [793, 376] width 1446 height 490
type input "**********"
click at [506, 349] on div "Select Portfolio" at bounding box center [425, 359] width 169 height 35
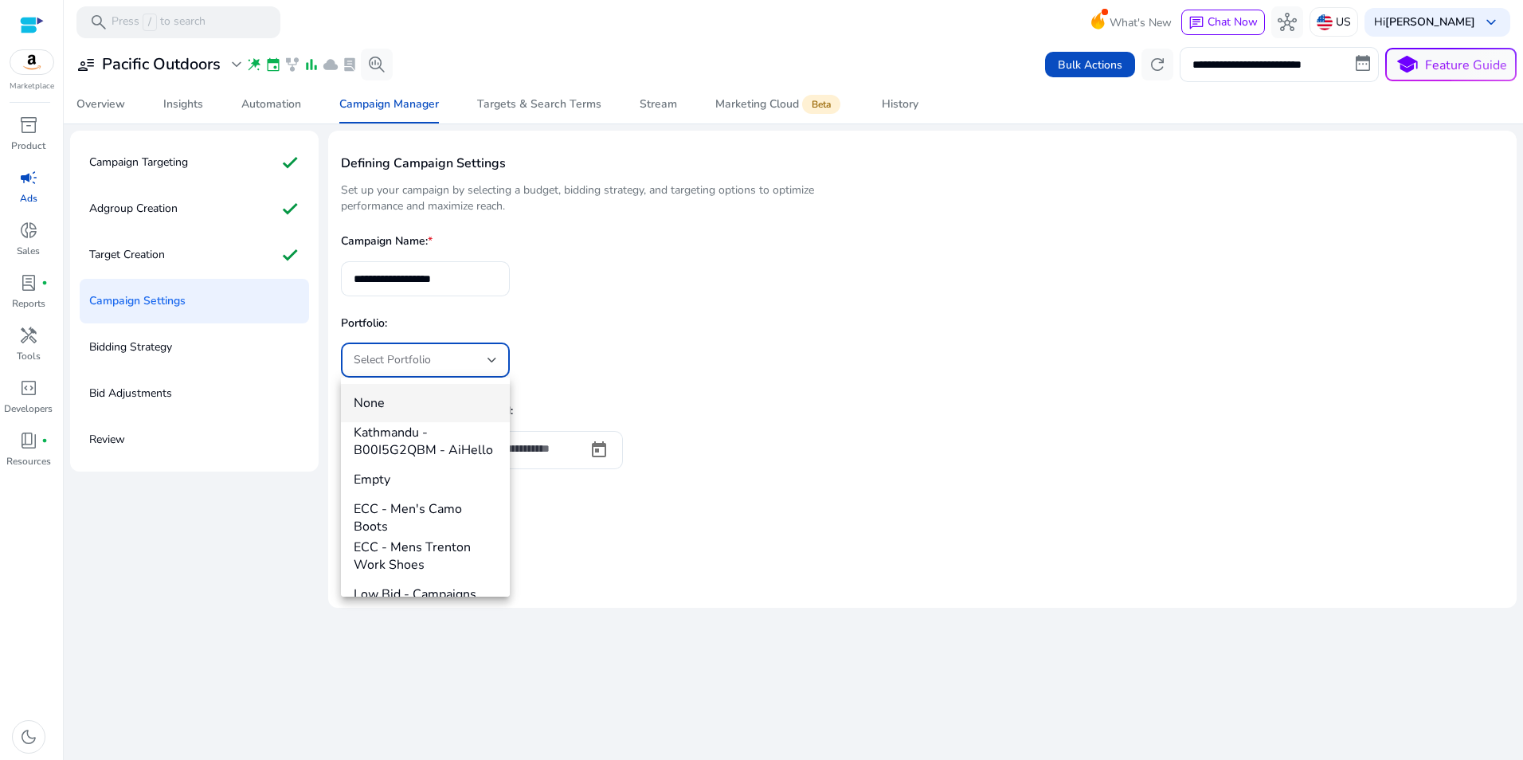
click at [793, 307] on div at bounding box center [761, 380] width 1523 height 760
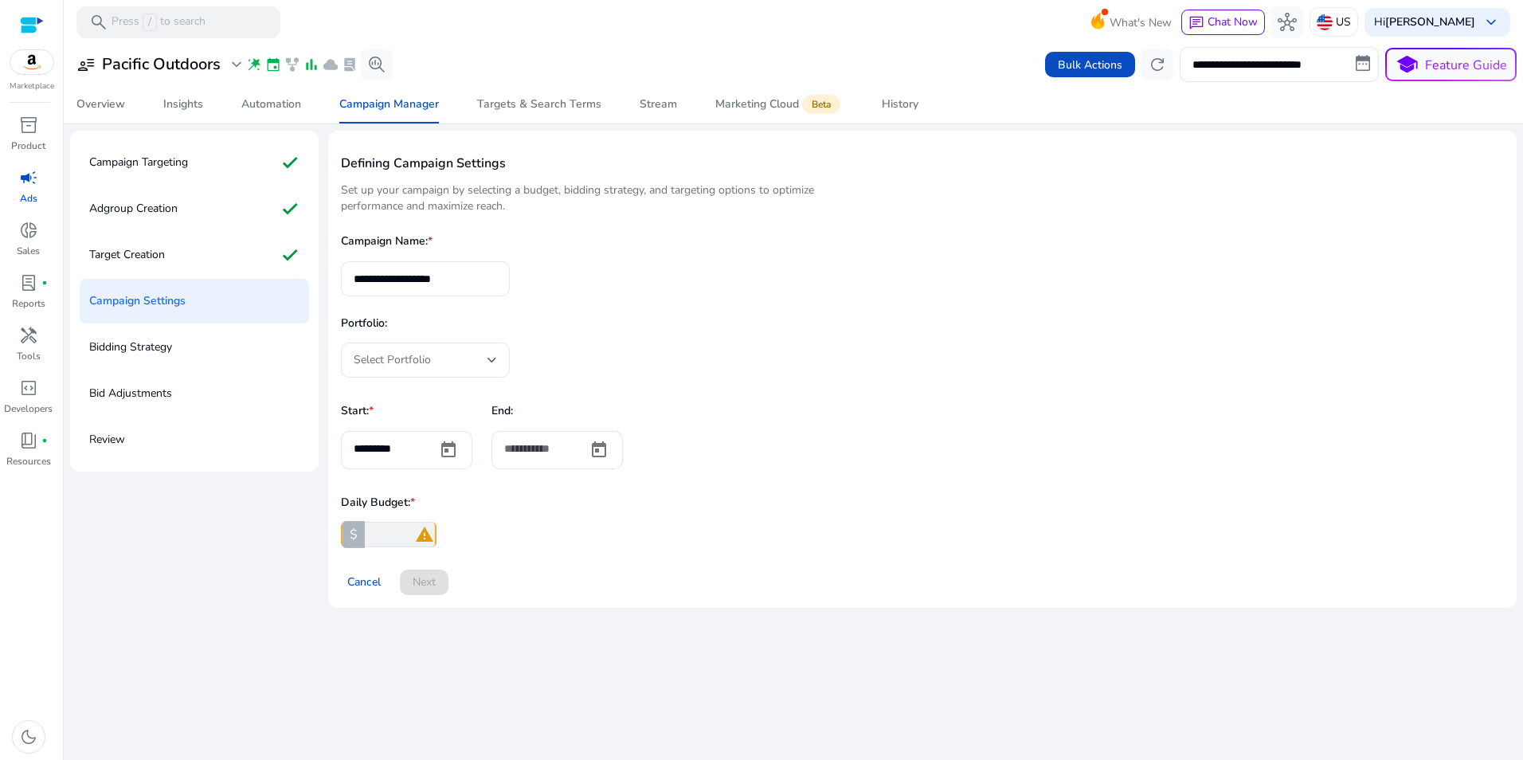
click at [397, 527] on input "*" at bounding box center [398, 534] width 73 height 25
type input "**"
click at [437, 584] on span at bounding box center [424, 582] width 49 height 38
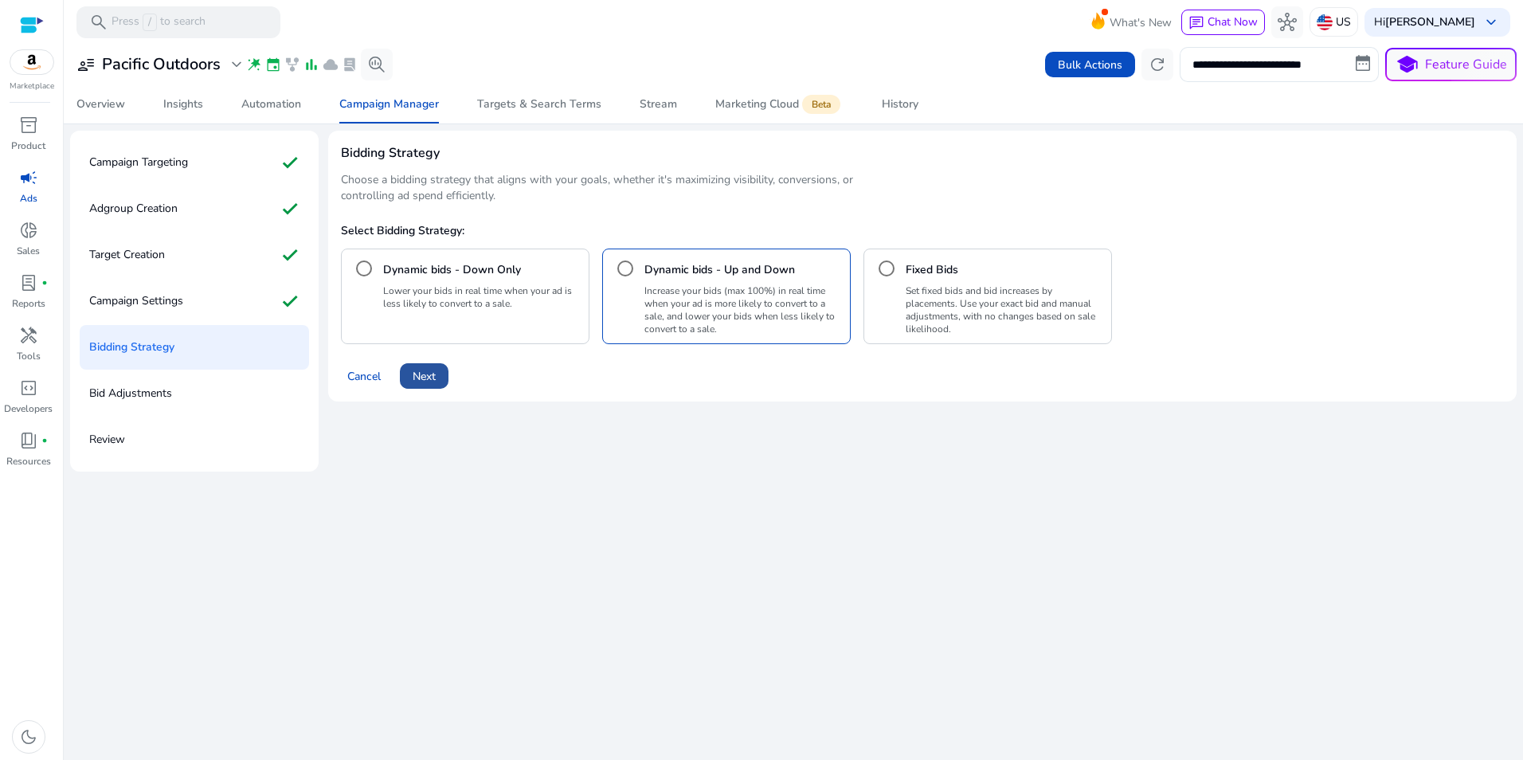
click at [428, 373] on span "Next" at bounding box center [424, 376] width 23 height 17
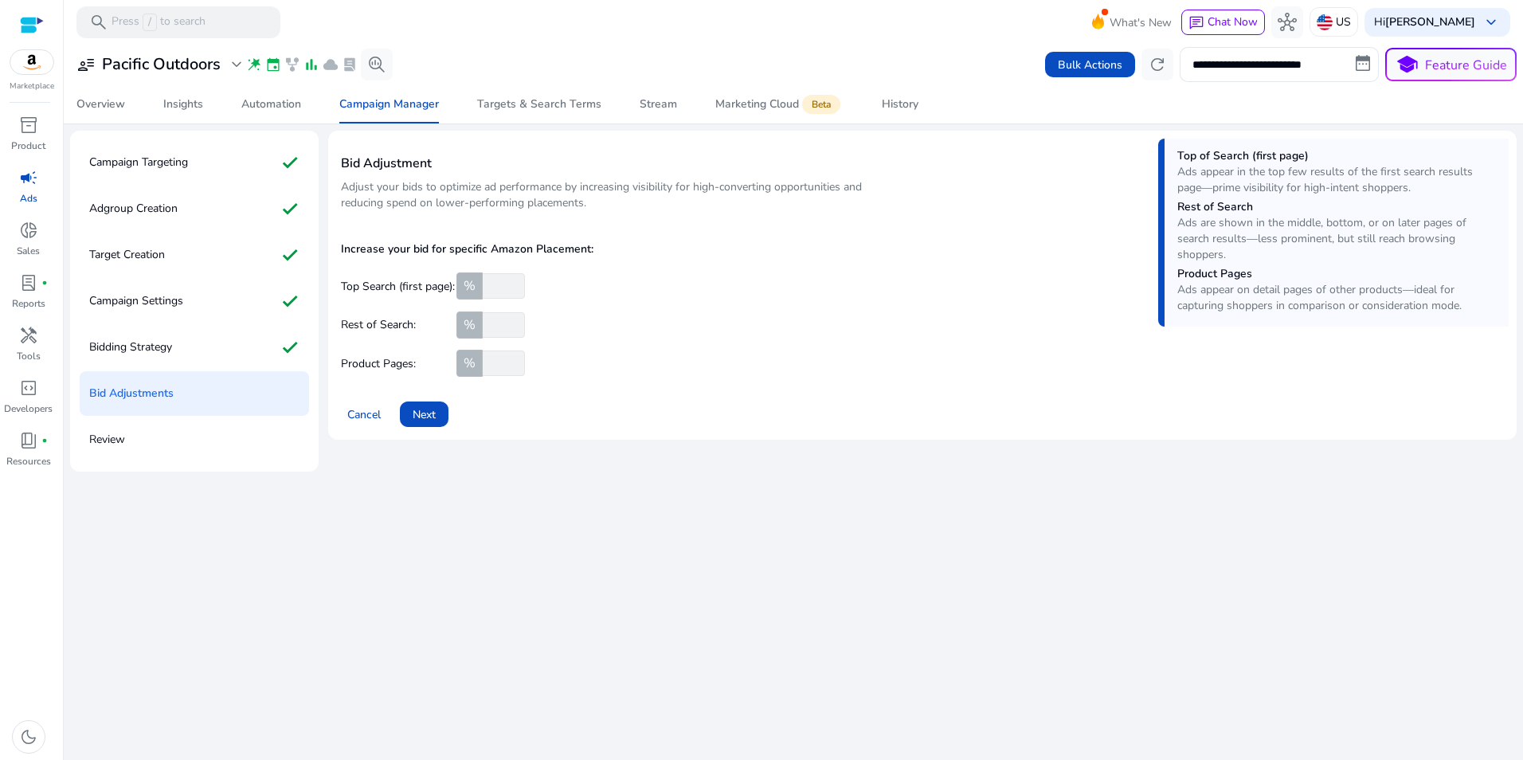
click at [511, 293] on input "number" at bounding box center [501, 285] width 45 height 25
type input "**"
click at [507, 323] on input "number" at bounding box center [501, 324] width 45 height 25
click at [495, 363] on input "number" at bounding box center [501, 362] width 45 height 25
type input "**"
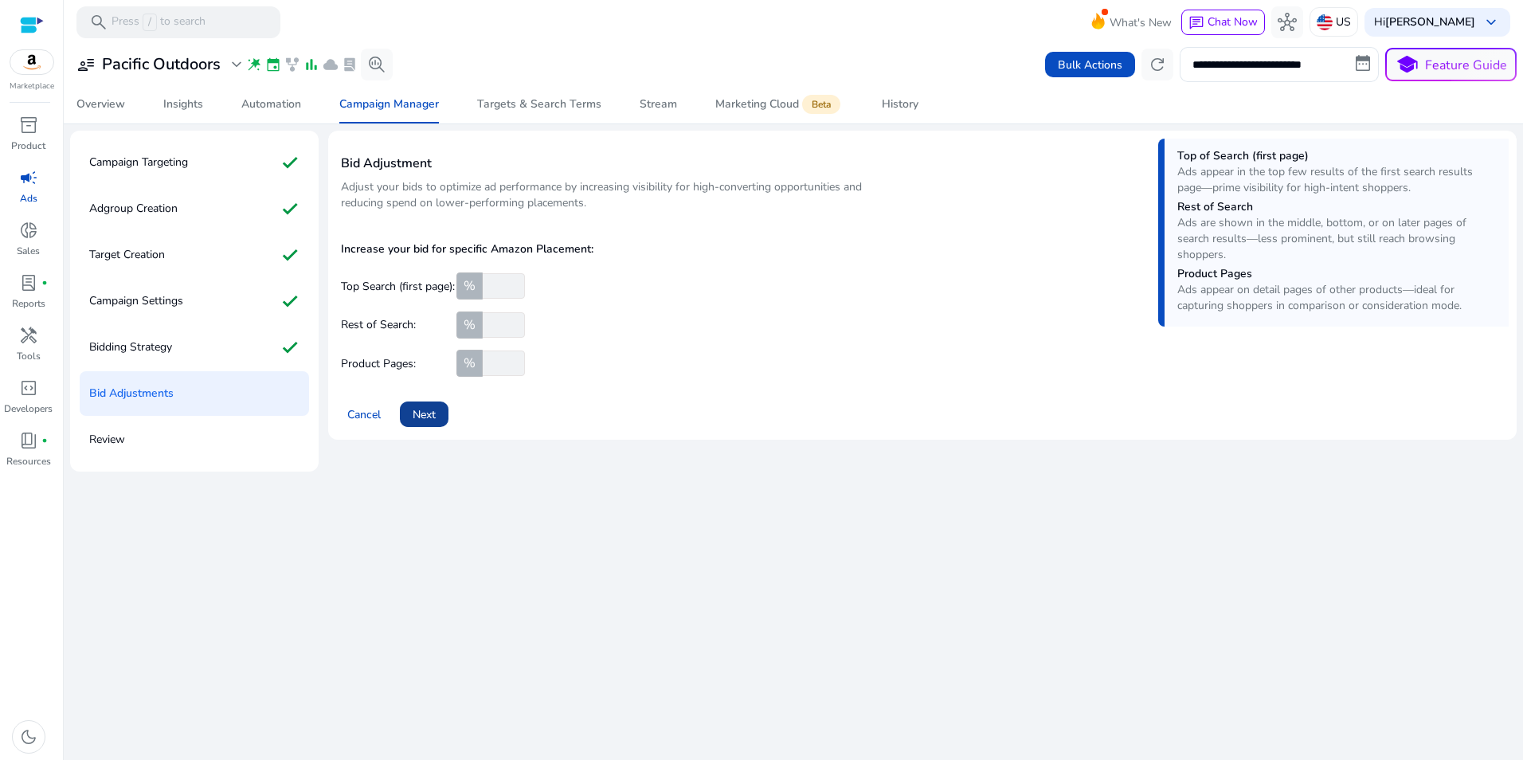
click at [426, 409] on span "Next" at bounding box center [424, 414] width 23 height 17
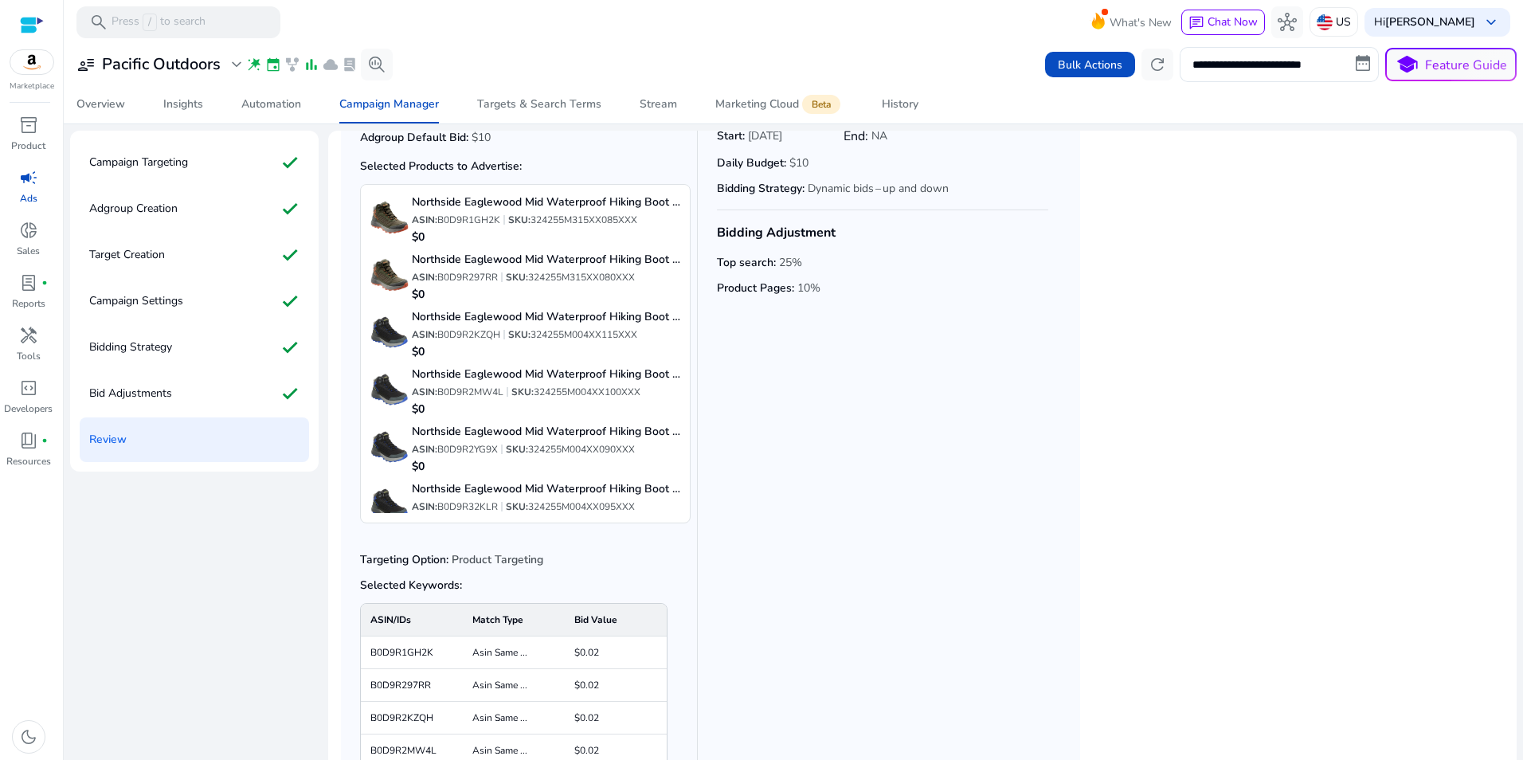
scroll to position [225, 0]
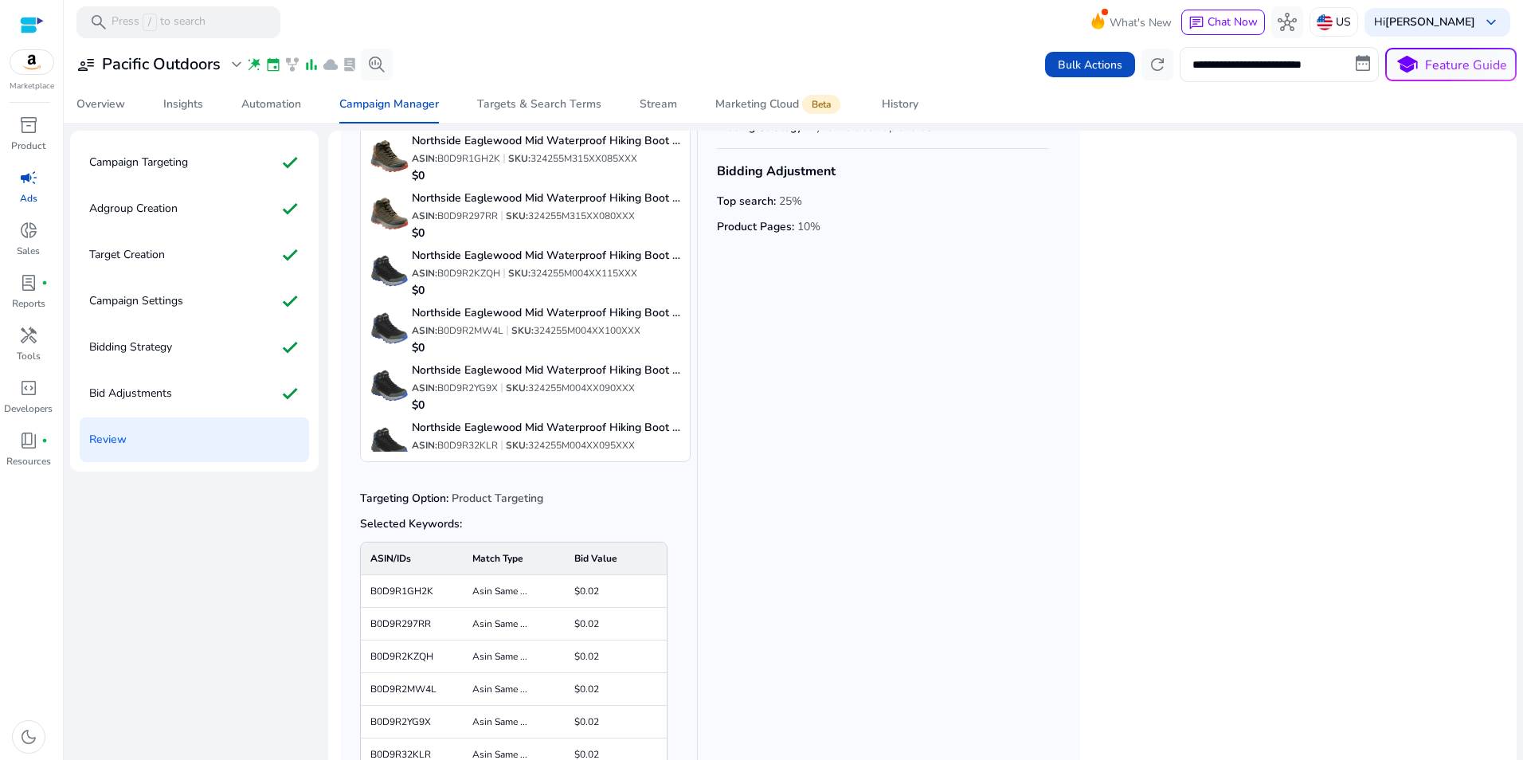
click at [1412, 452] on app-campaign-creation-adgroup-preview "Campaign Targeting & Adgroup Creation Campaign Type: Manual Targeting Adgroup N…" at bounding box center [922, 390] width 1163 height 854
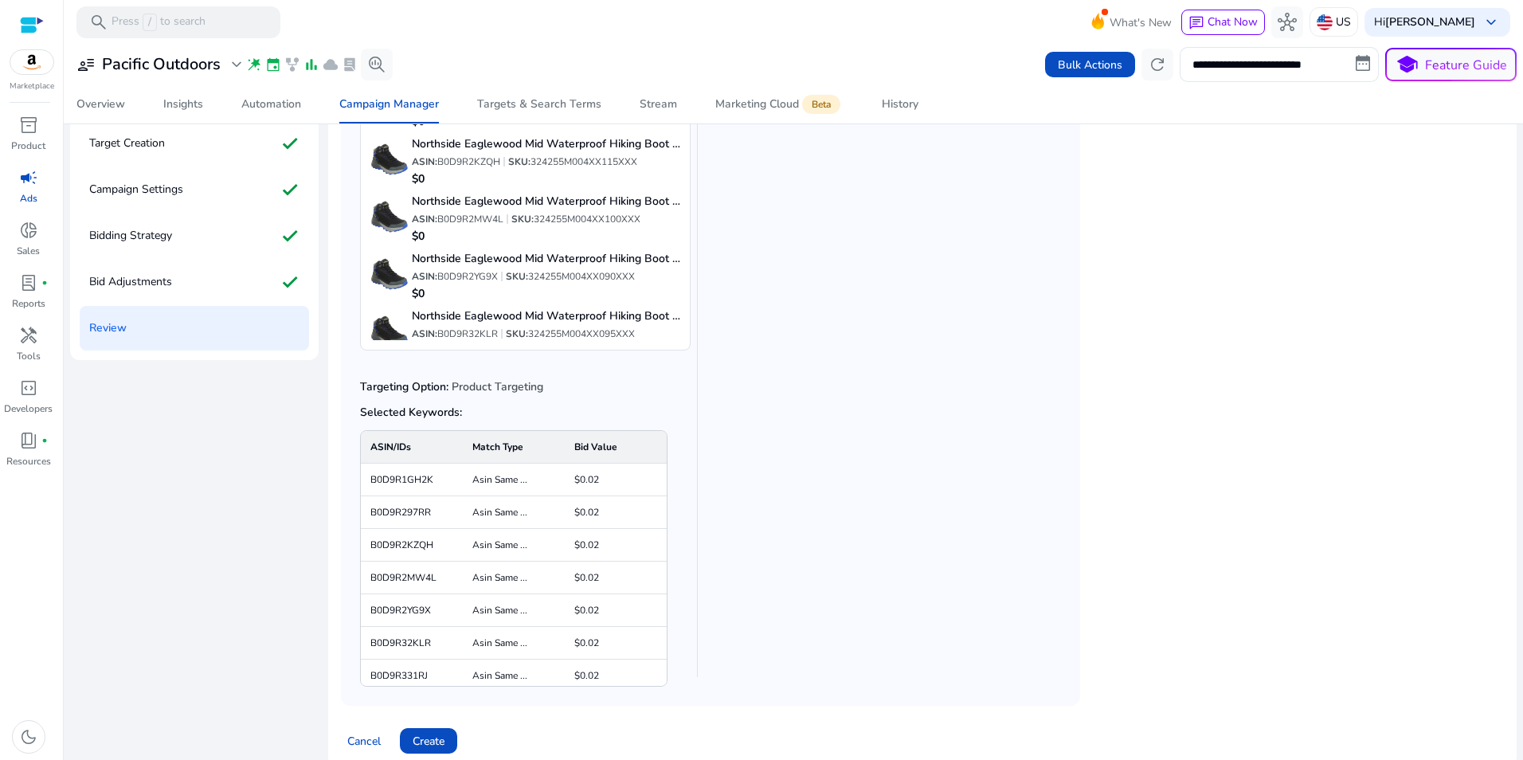
scroll to position [131, 0]
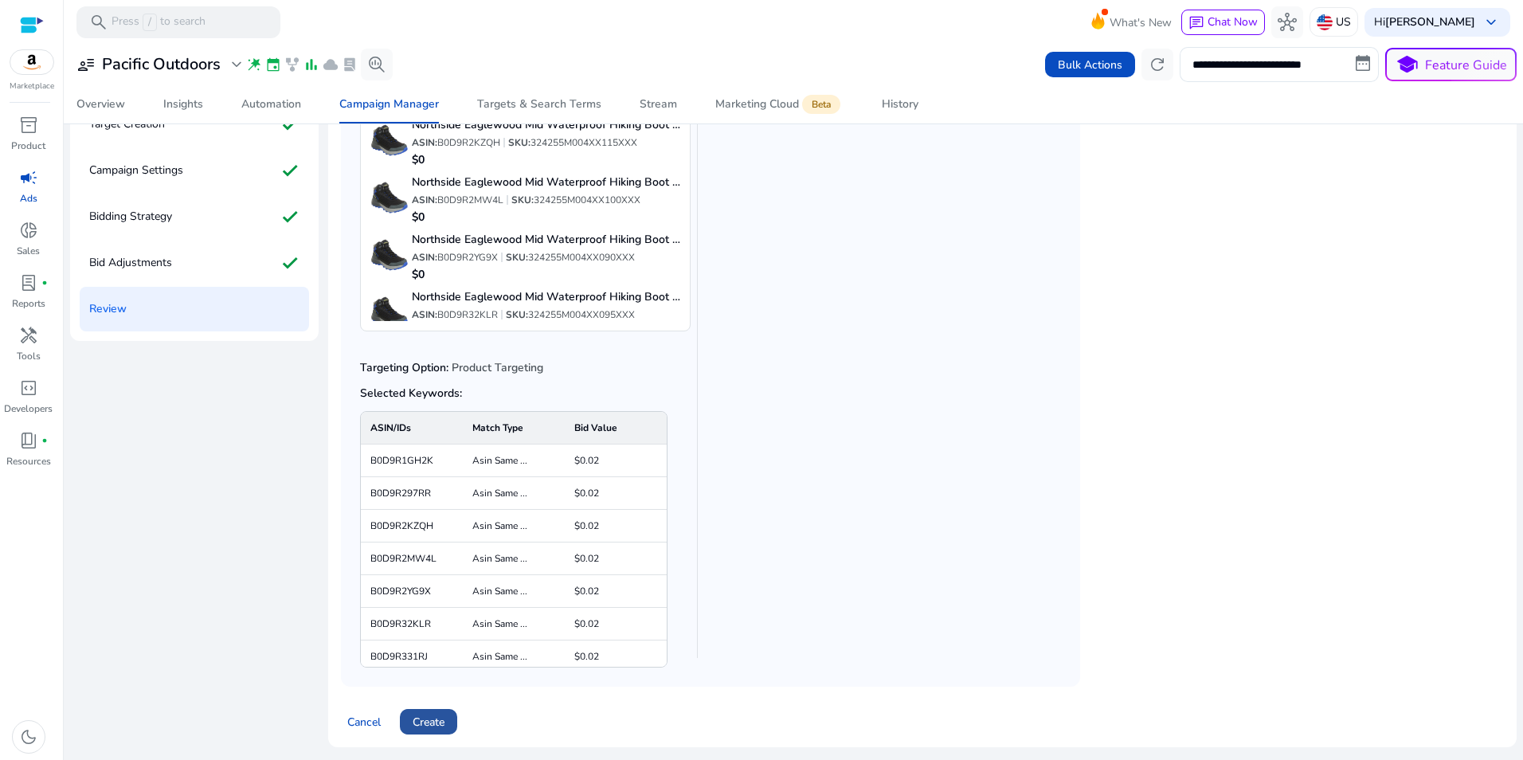
click at [442, 722] on span "Create" at bounding box center [429, 722] width 32 height 17
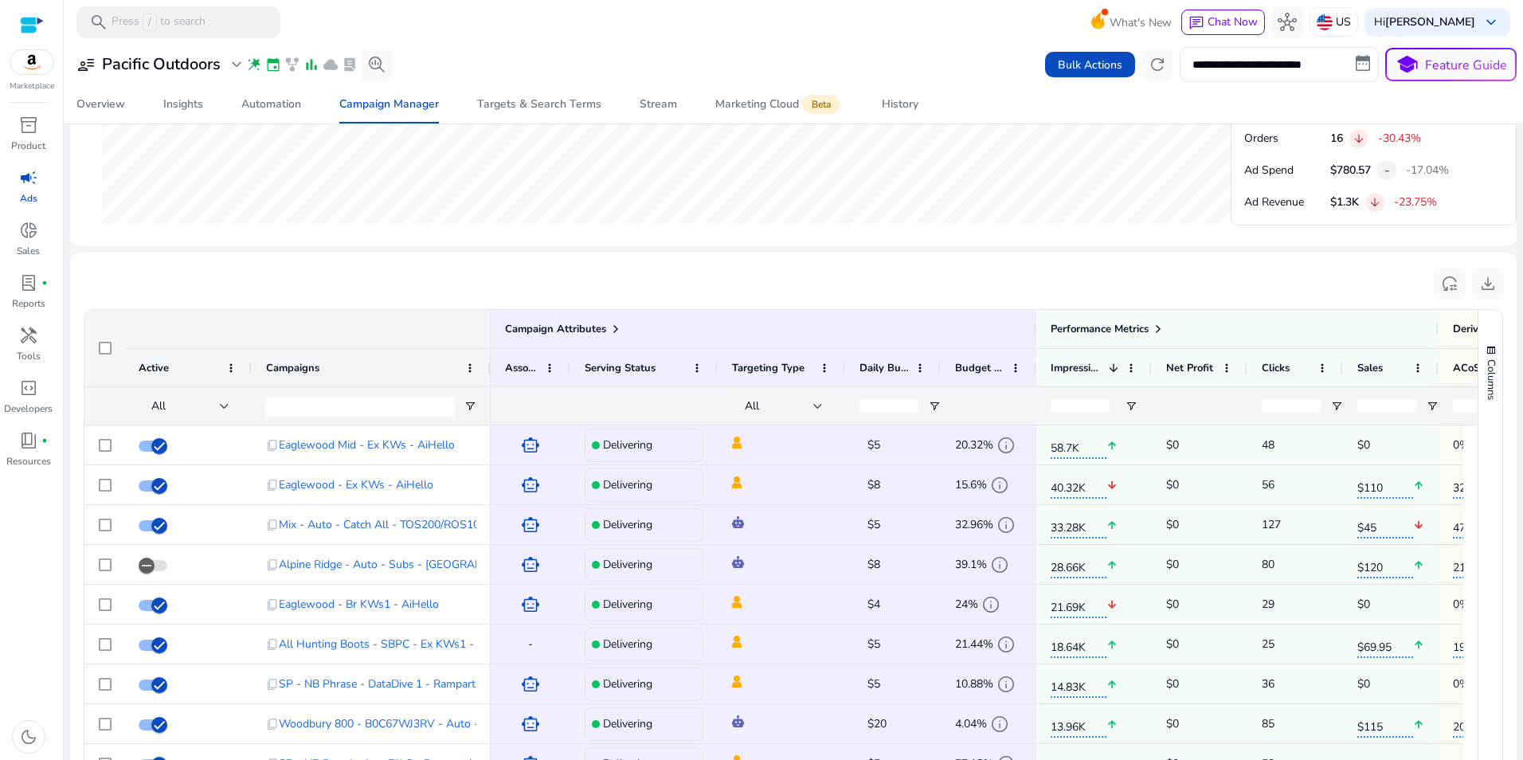
scroll to position [877, 0]
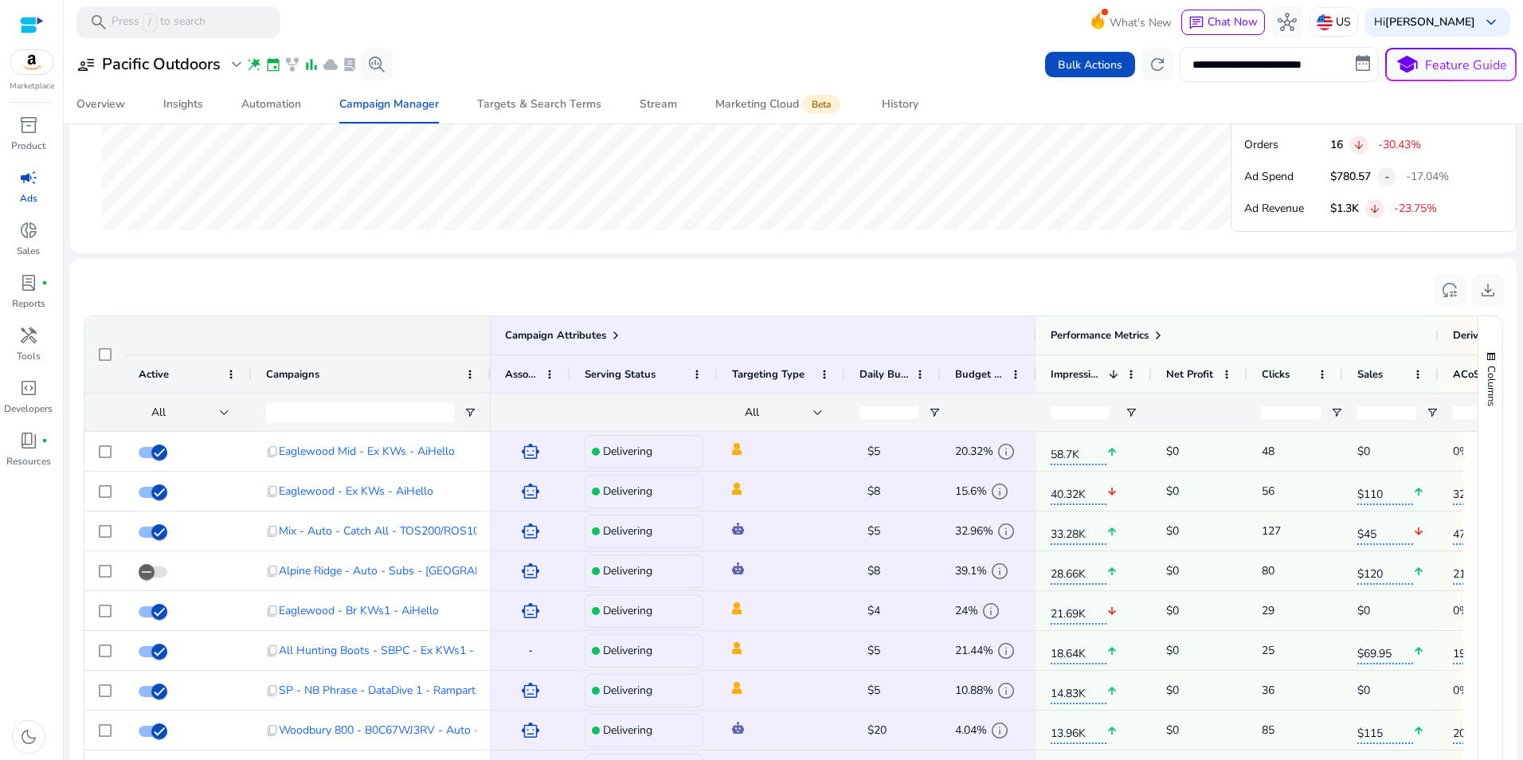
click at [356, 399] on div at bounding box center [360, 411] width 188 height 37
click at [346, 409] on input "Campaigns Filter Input" at bounding box center [360, 412] width 188 height 19
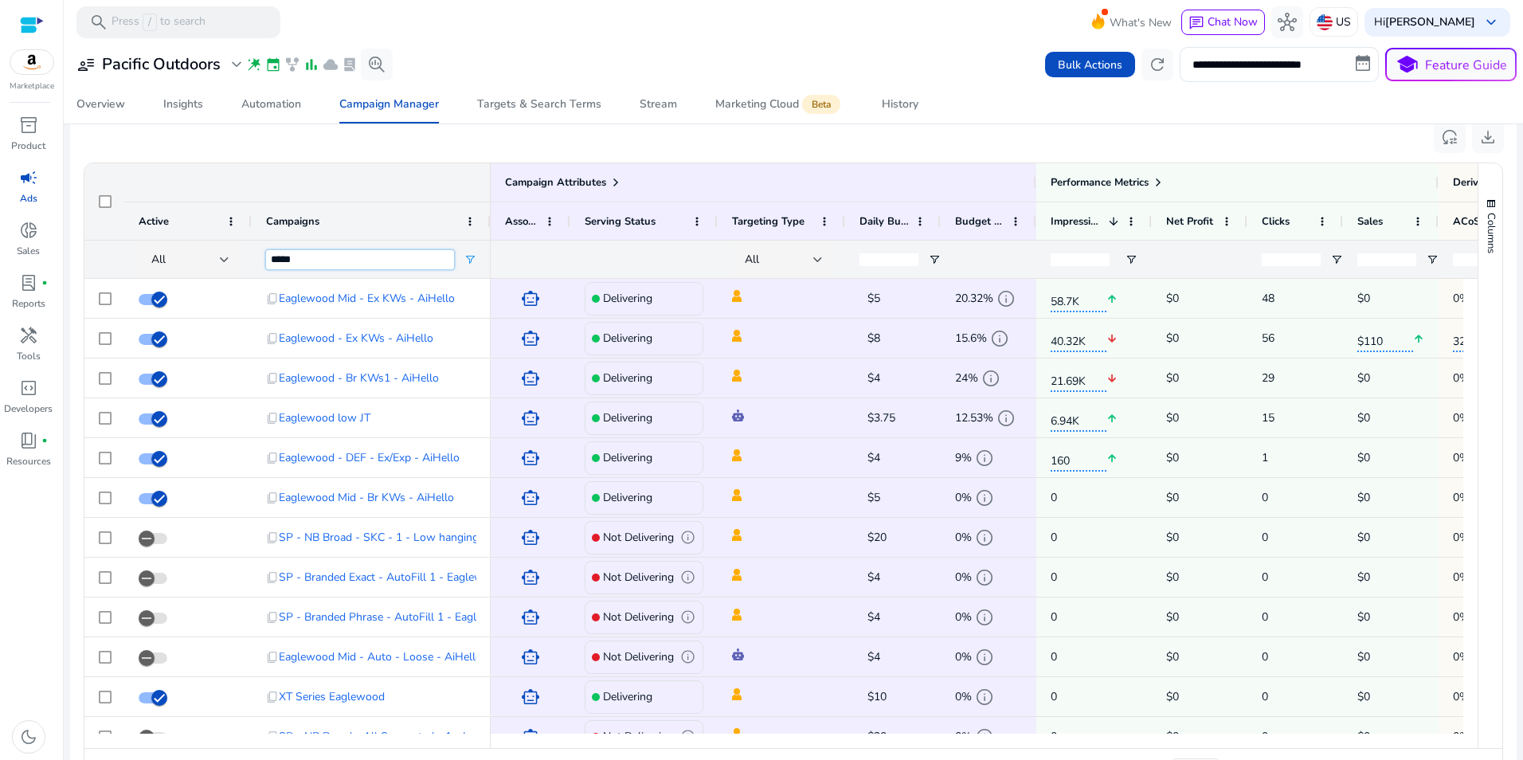
scroll to position [1078, 0]
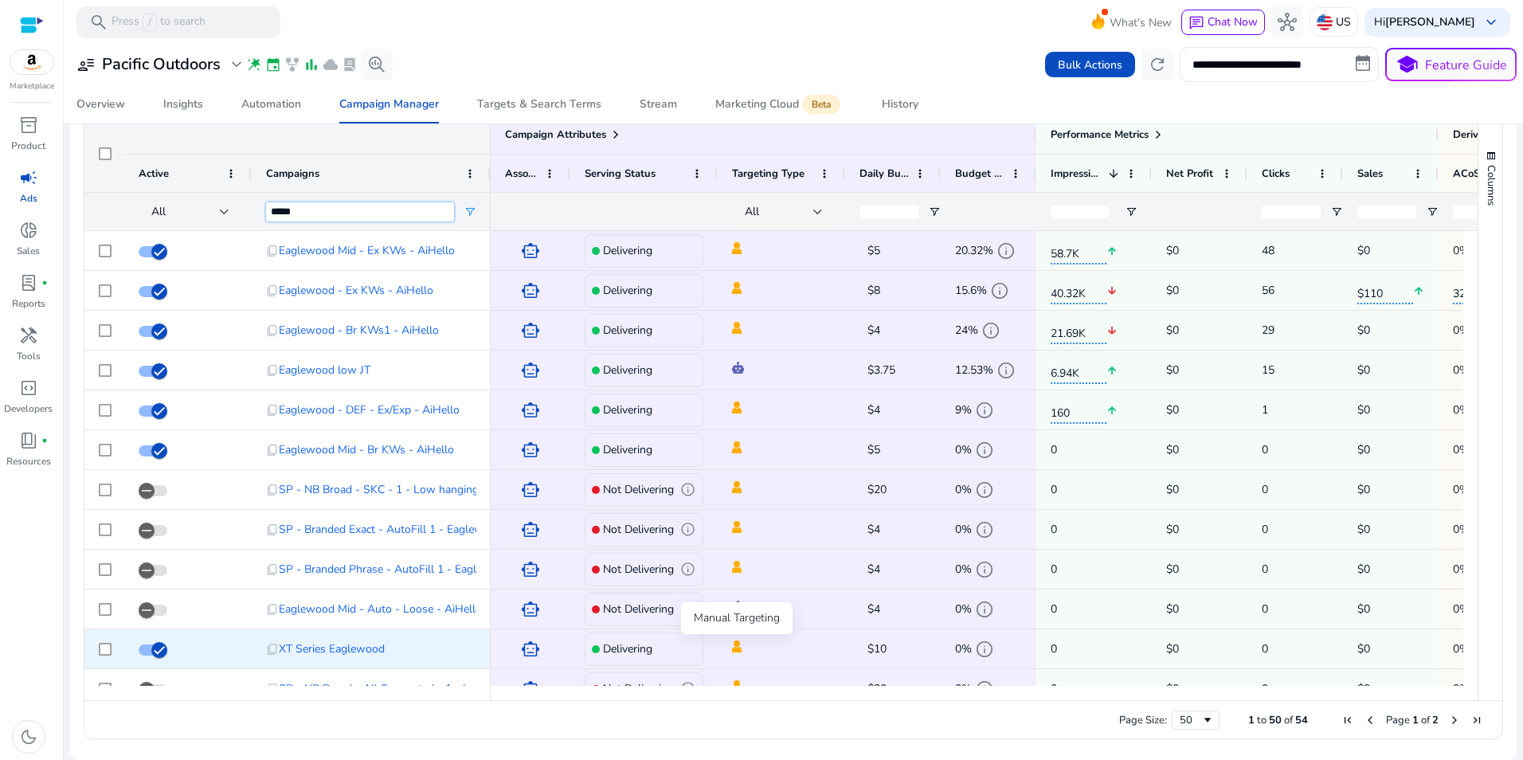
type input "*****"
click at [736, 648] on img at bounding box center [737, 646] width 10 height 12
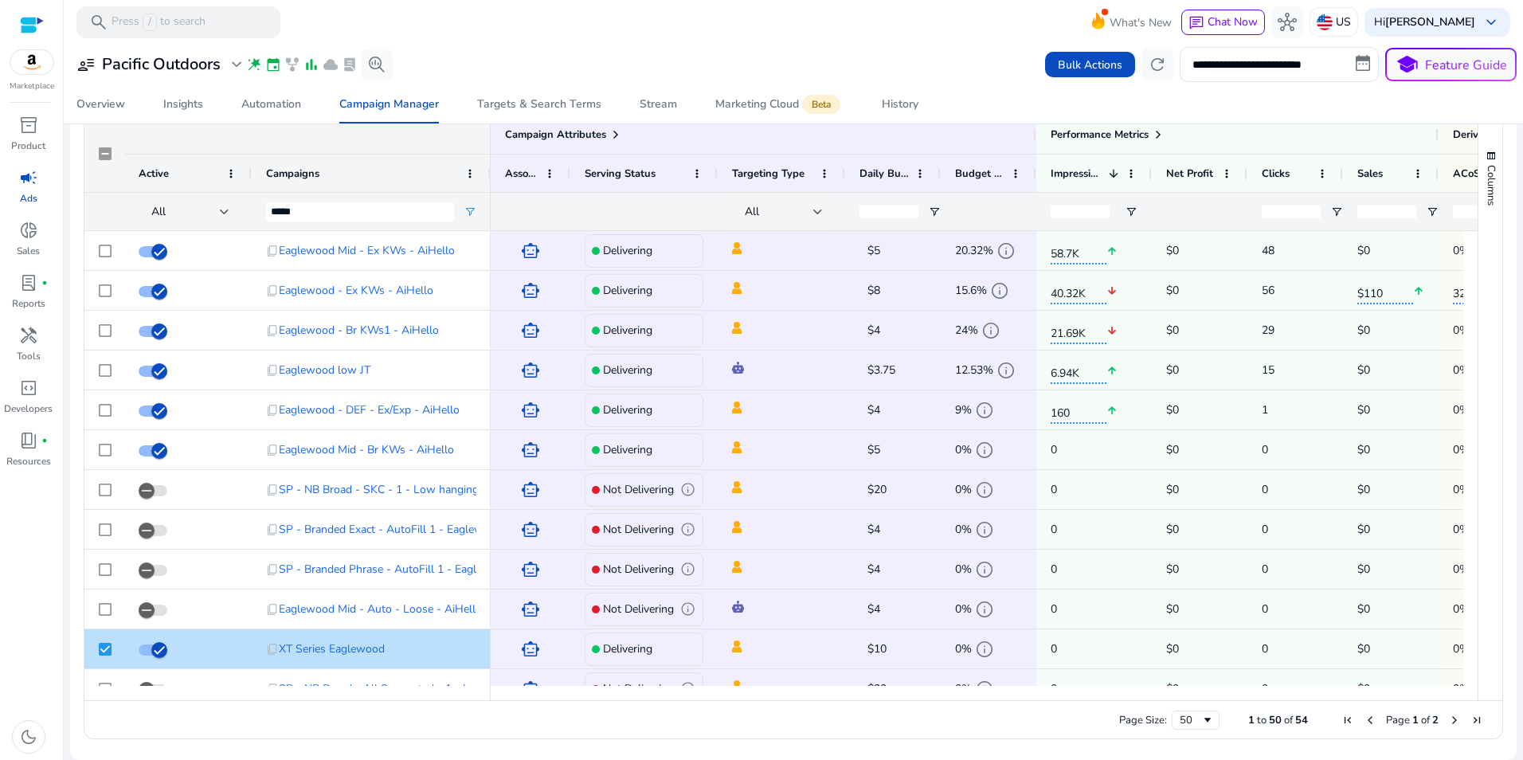
click at [1217, 100] on div "Overview Insights Automation Campaign Manager Targets & Search Terms Stream Mar…" at bounding box center [793, 104] width 1472 height 38
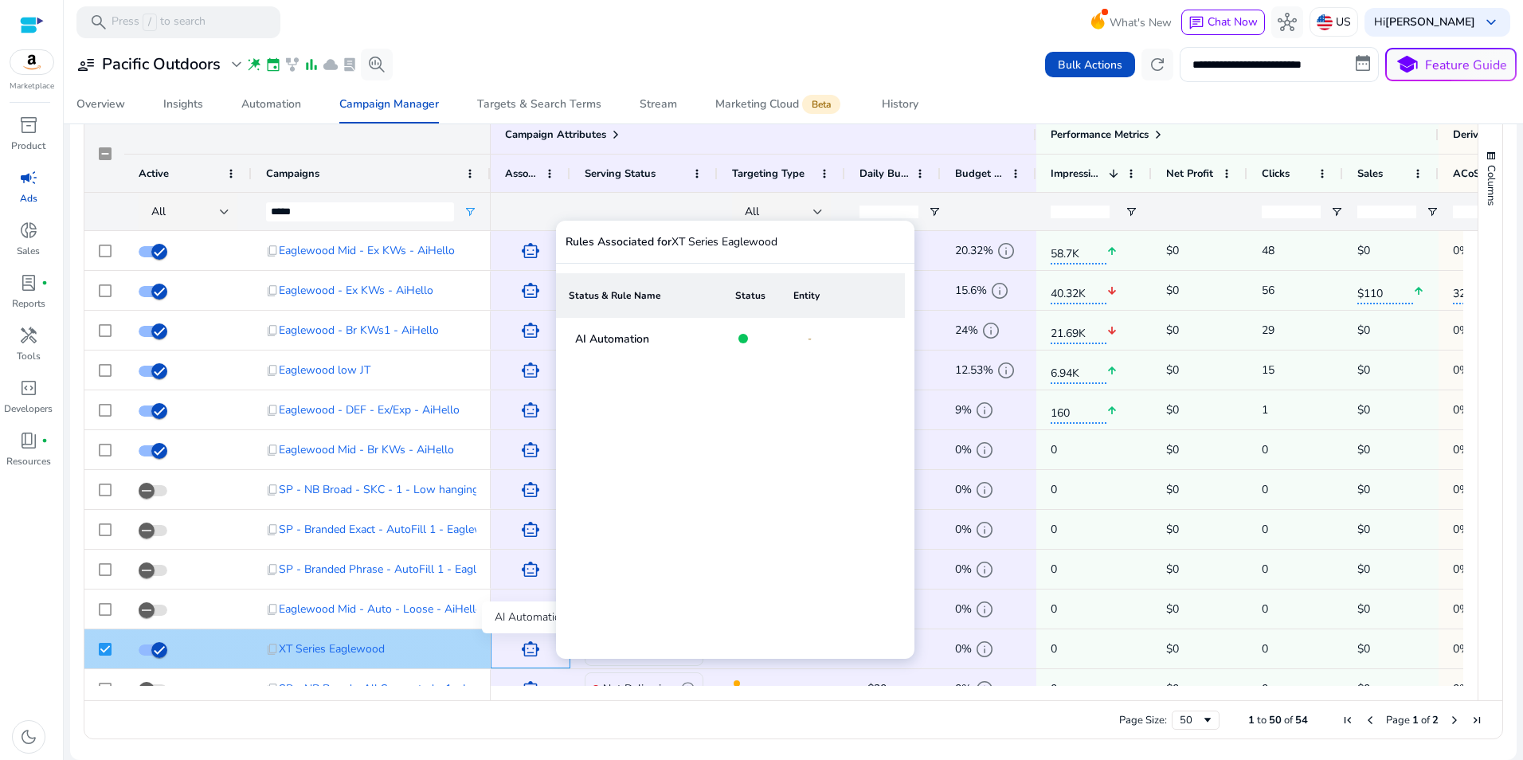
click at [526, 655] on span "smart_toy" at bounding box center [530, 649] width 19 height 19
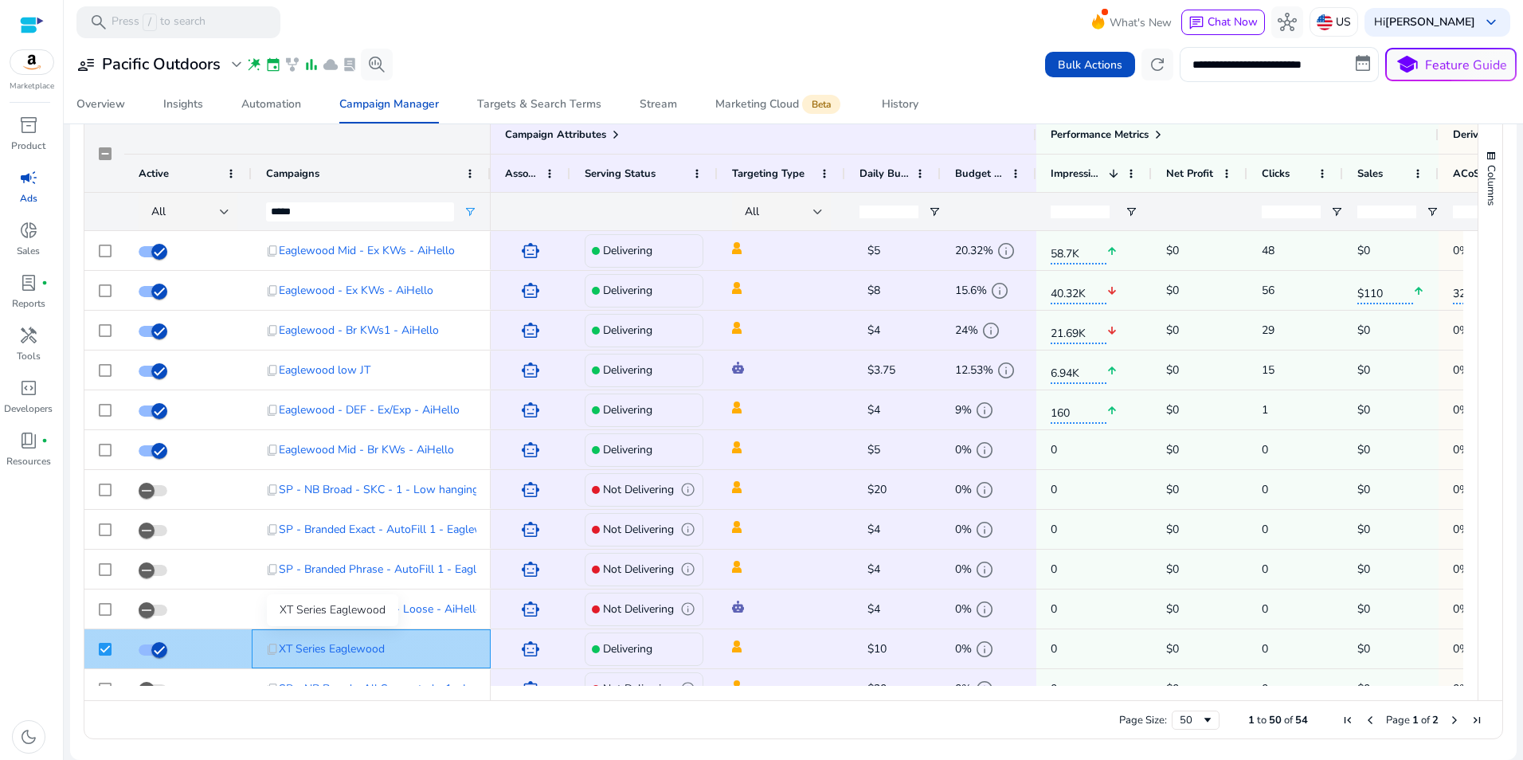
drag, startPoint x: 401, startPoint y: 648, endPoint x: 281, endPoint y: 651, distance: 119.5
click at [281, 651] on div "content_copy XT Series Eaglewood" at bounding box center [371, 648] width 210 height 33
click at [342, 654] on span "XT Series Eaglewood" at bounding box center [332, 648] width 106 height 33
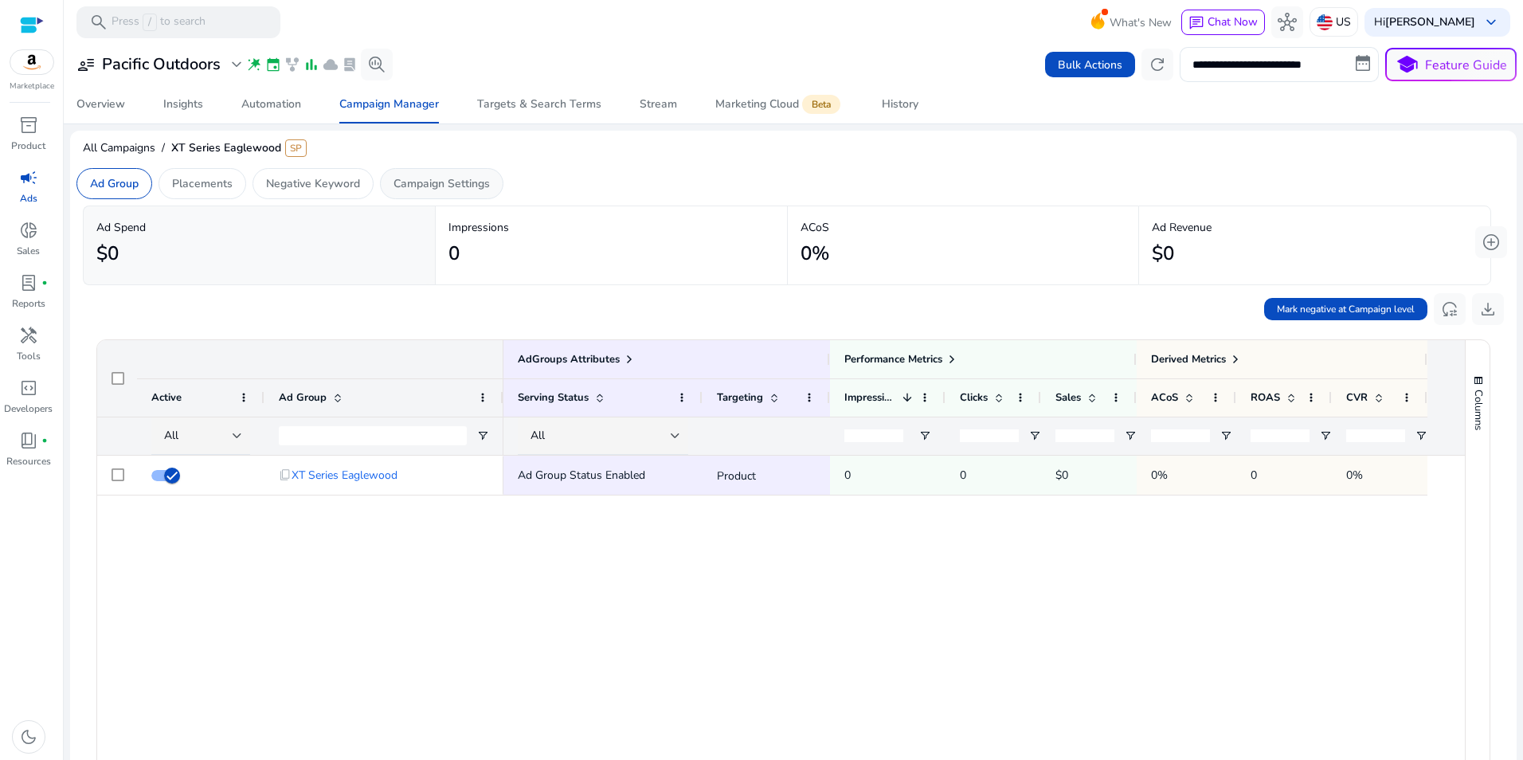
click at [472, 182] on p "Campaign Settings" at bounding box center [441, 183] width 96 height 17
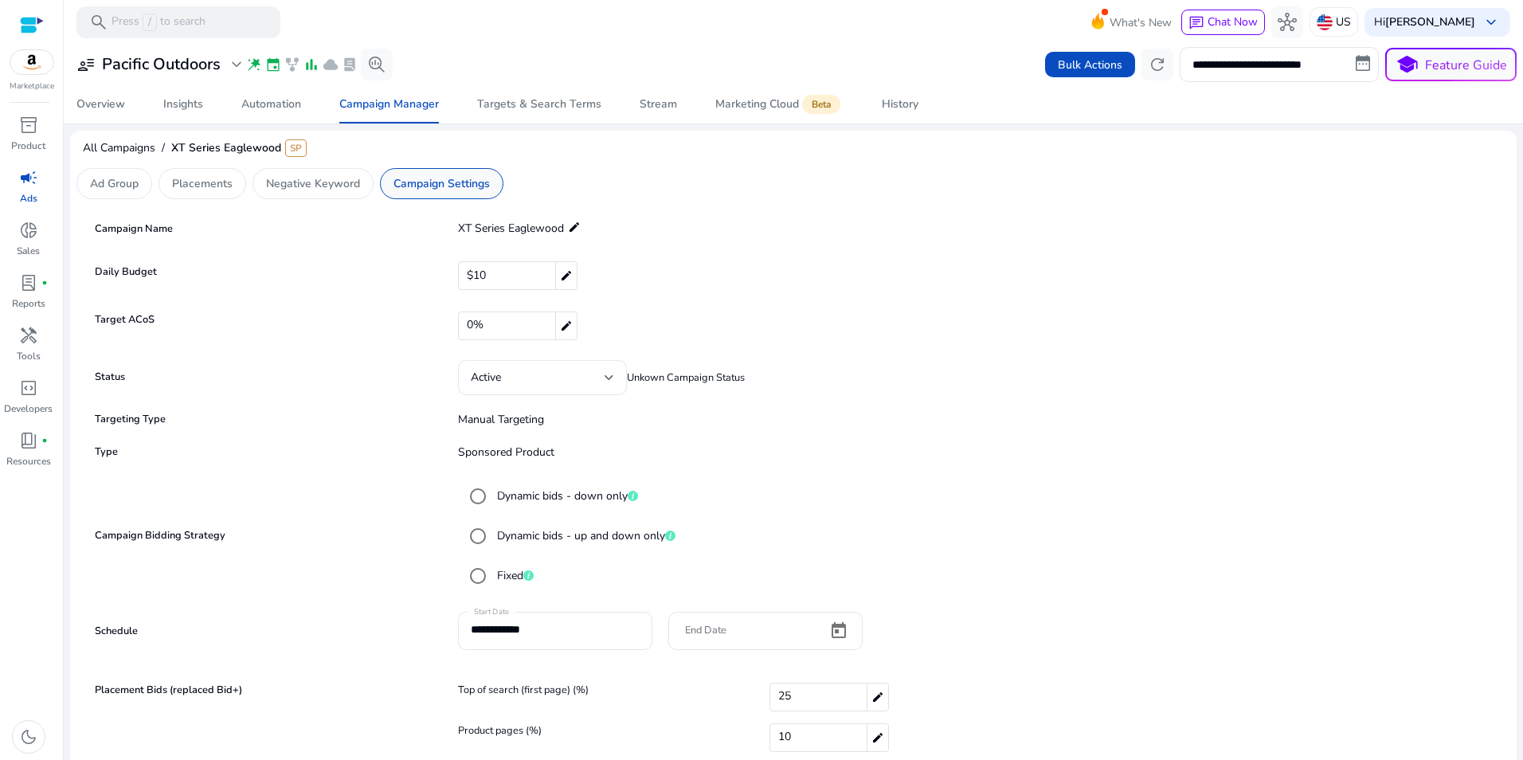
click at [446, 179] on p "Campaign Settings" at bounding box center [441, 183] width 96 height 17
drag, startPoint x: 239, startPoint y: 264, endPoint x: 248, endPoint y: 245, distance: 22.1
click at [239, 264] on mat-label "Daily Budget" at bounding box center [266, 271] width 351 height 15
click at [127, 179] on p "Ad Group" at bounding box center [114, 183] width 49 height 17
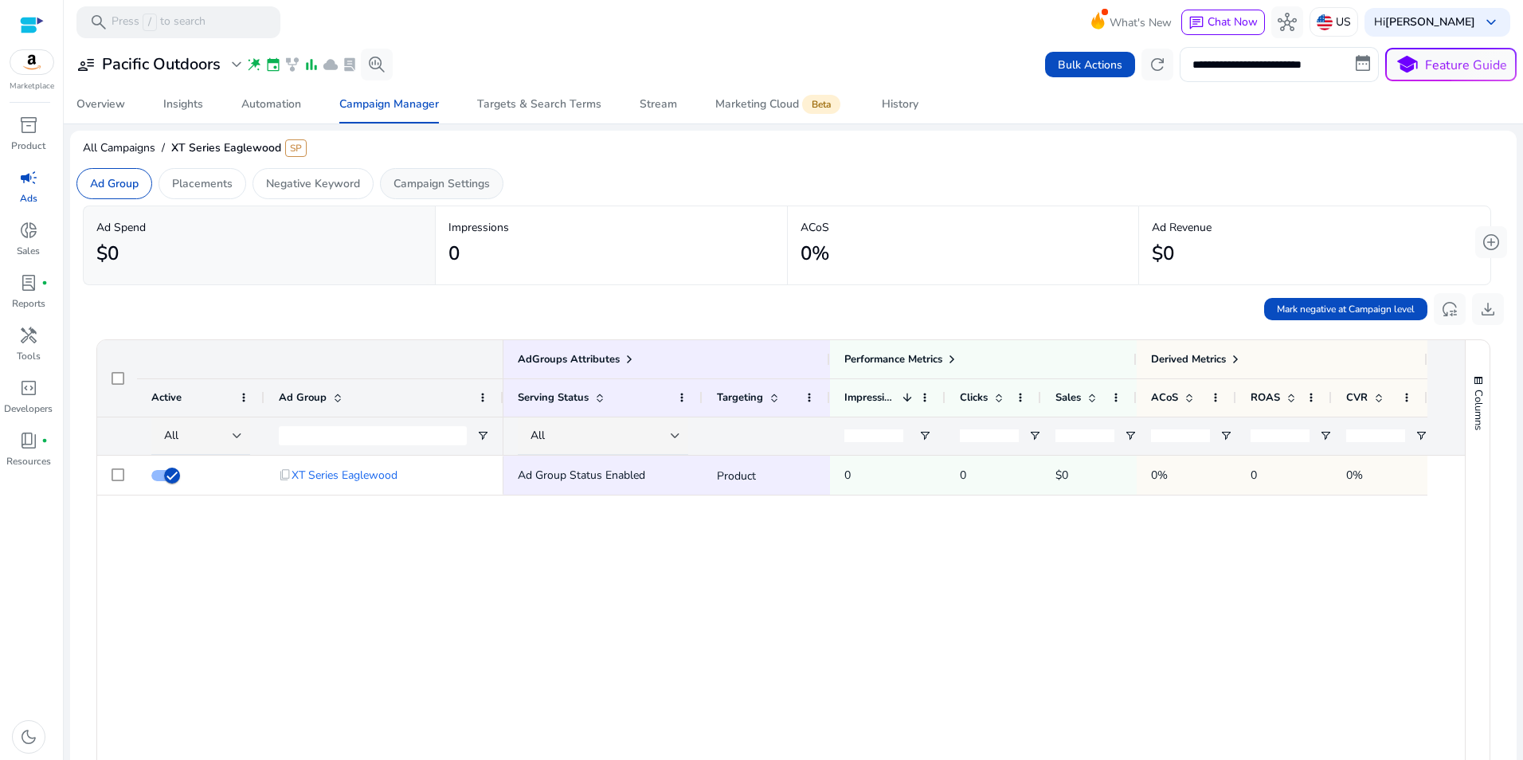
click at [461, 194] on div "Campaign Settings" at bounding box center [441, 183] width 123 height 31
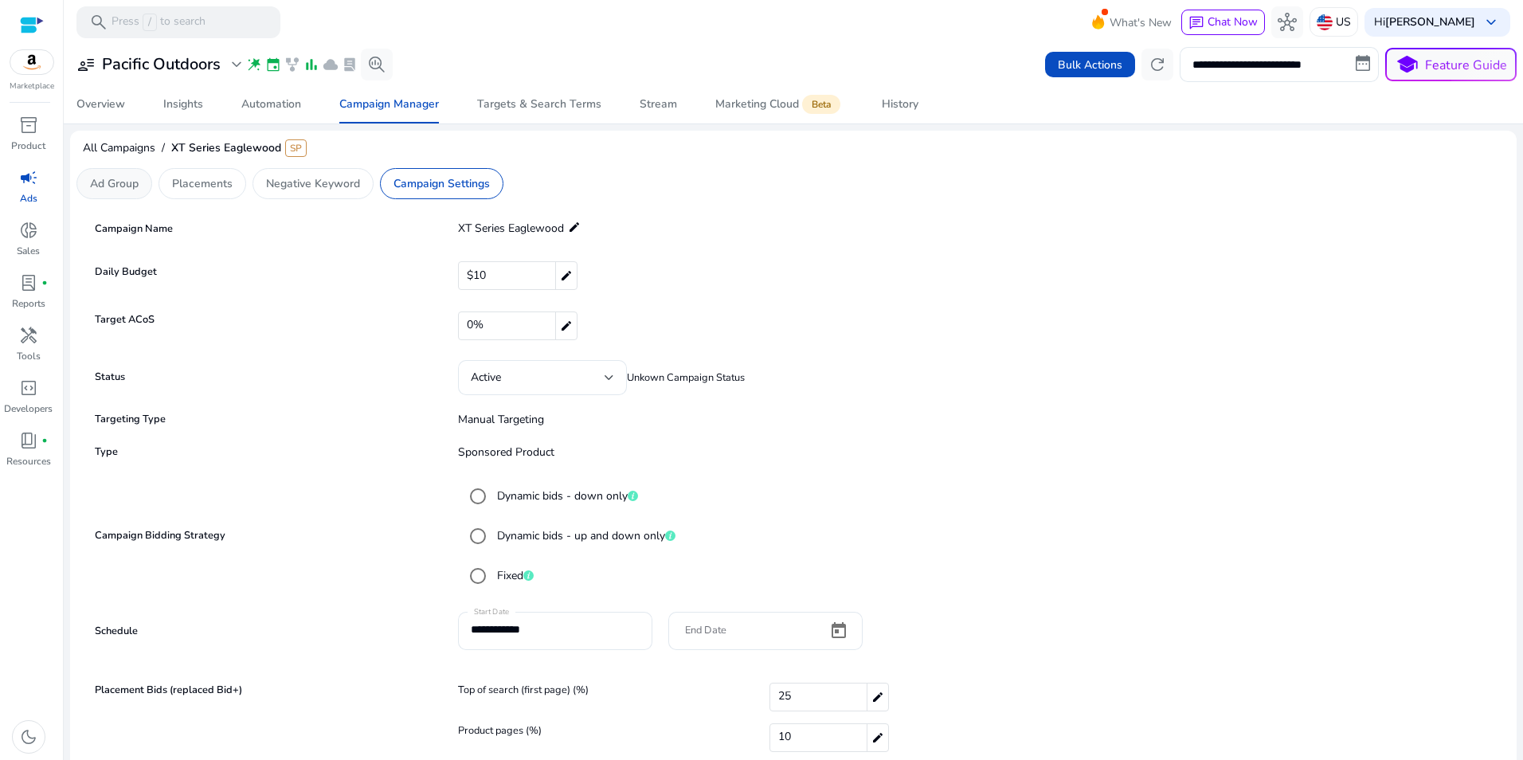
click at [123, 179] on p "Ad Group" at bounding box center [114, 183] width 49 height 17
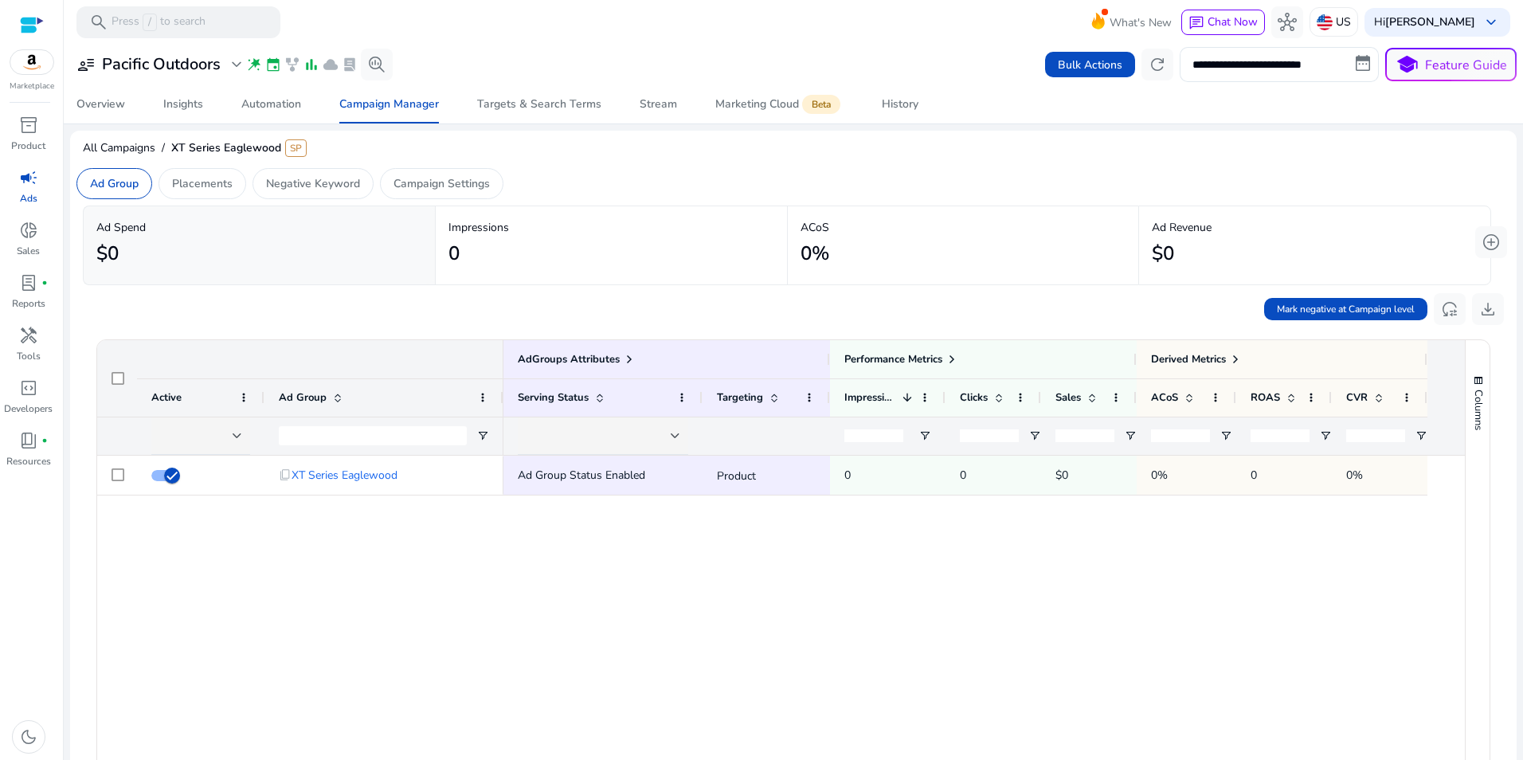
click at [305, 666] on div "content_copy XT Series Eaglewood Ad Group Status Enabled Product 0 0 $0 0% 0 0%" at bounding box center [780, 690] width 1367 height 469
click at [805, 639] on div "Ad Group Status Enabled Product 0 0 $0 0% 0 0%" at bounding box center [983, 690] width 961 height 469
click at [1109, 57] on span "Bulk Actions" at bounding box center [1090, 65] width 65 height 17
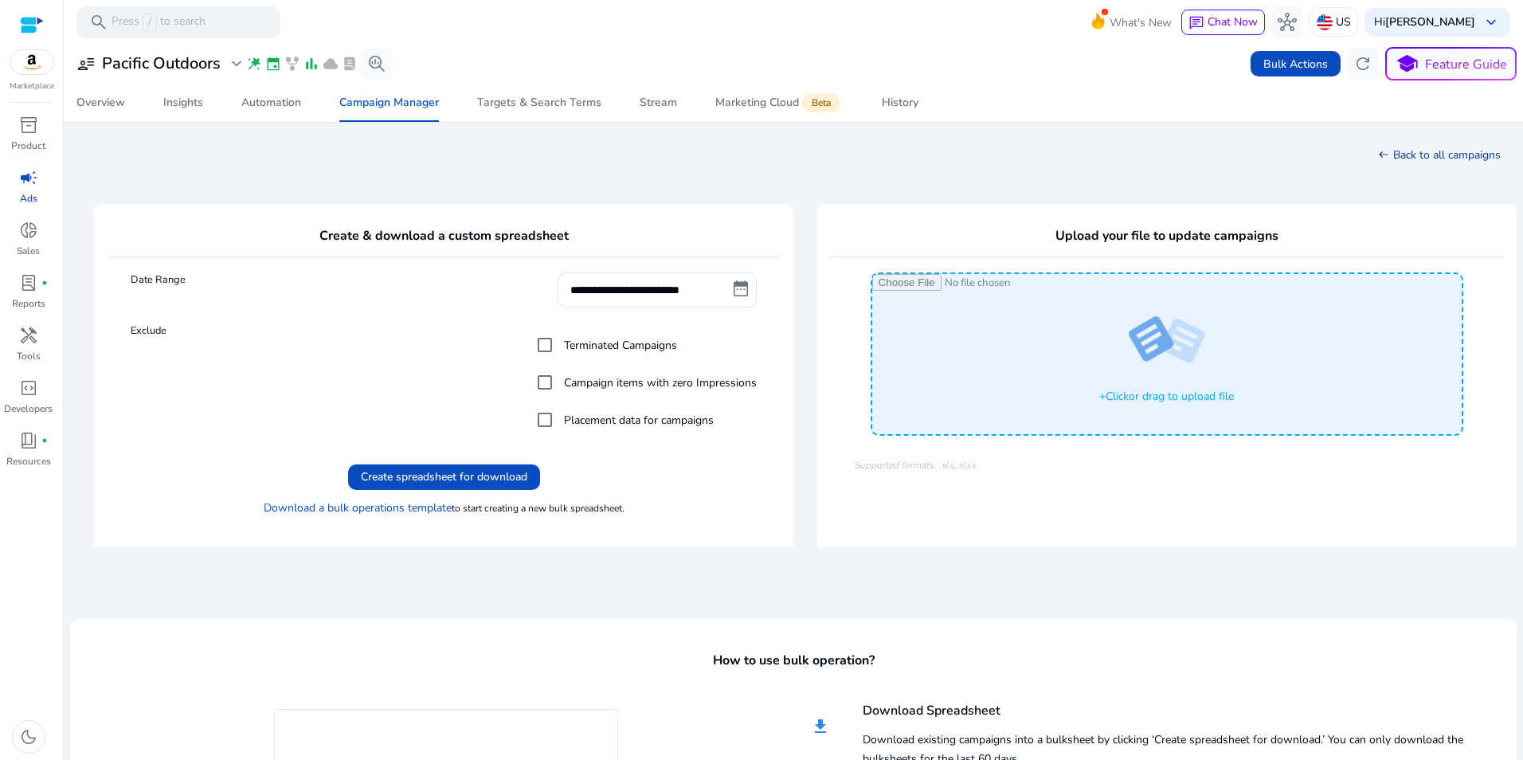
click at [1414, 151] on link "west Back to all campaigns" at bounding box center [1439, 154] width 123 height 15
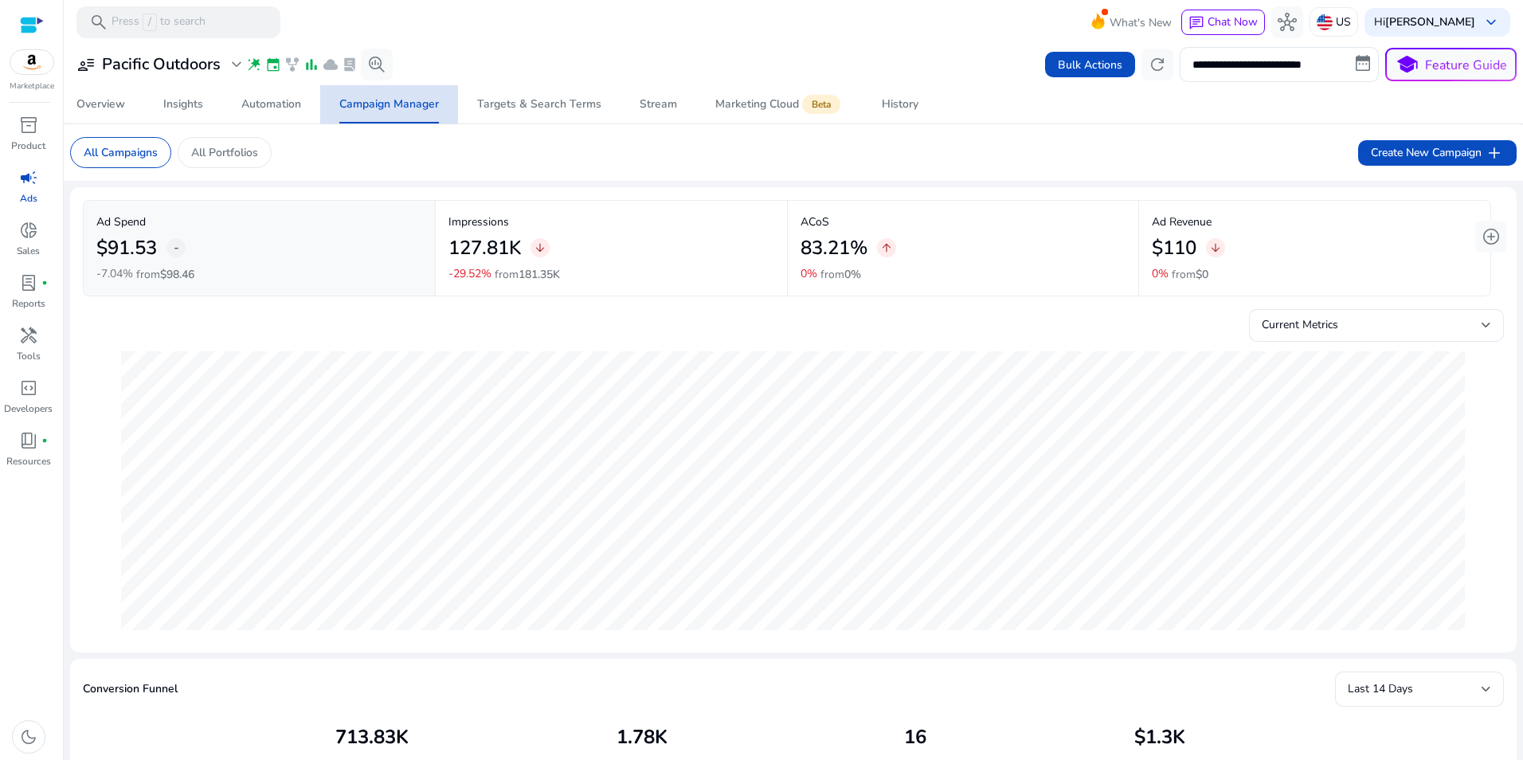
click at [404, 110] on div "Campaign Manager" at bounding box center [389, 104] width 100 height 11
click at [1485, 151] on span "add" at bounding box center [1494, 152] width 19 height 19
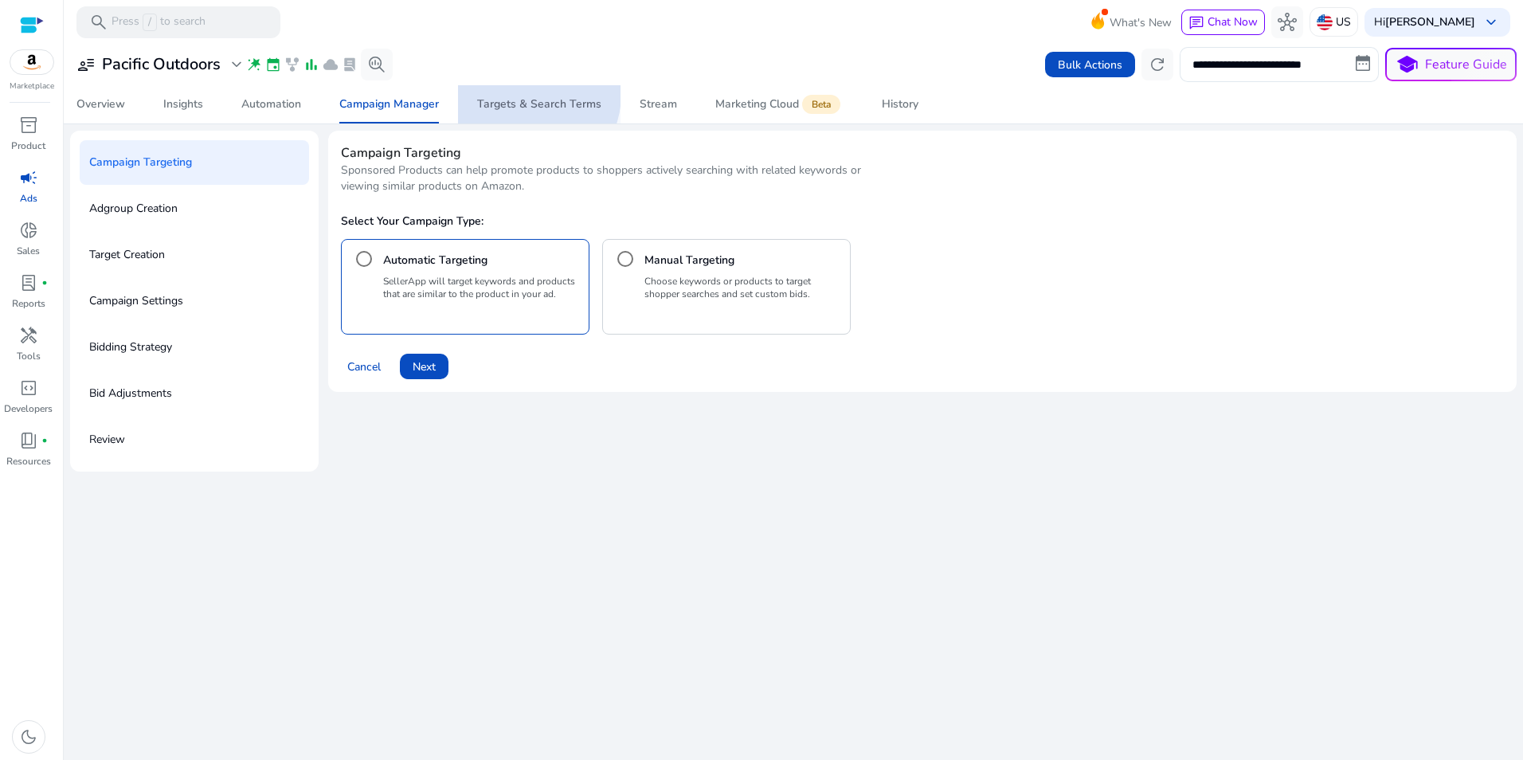
click at [525, 94] on span "Targets & Search Terms" at bounding box center [539, 104] width 124 height 38
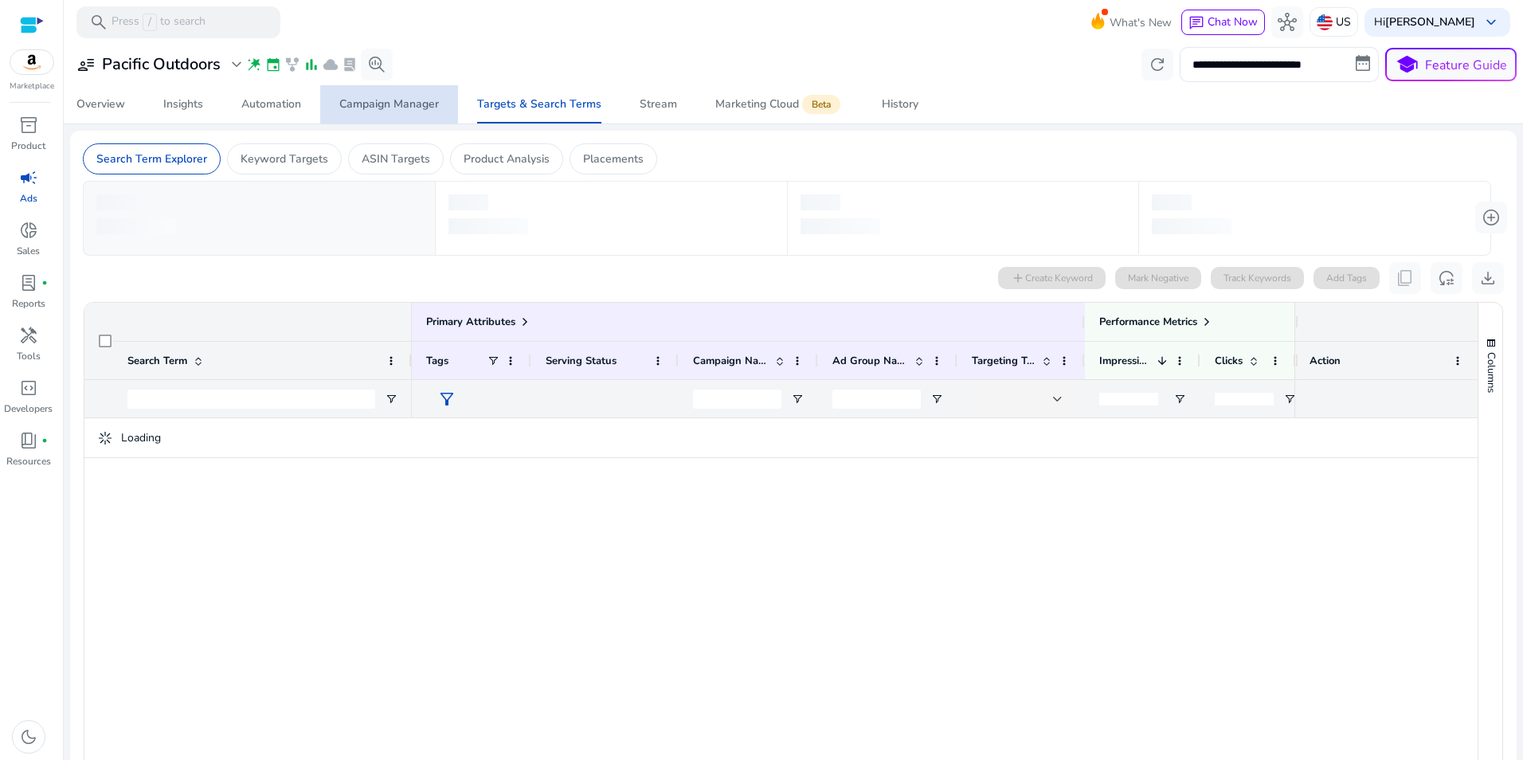
click at [397, 105] on div "Campaign Manager" at bounding box center [389, 104] width 100 height 11
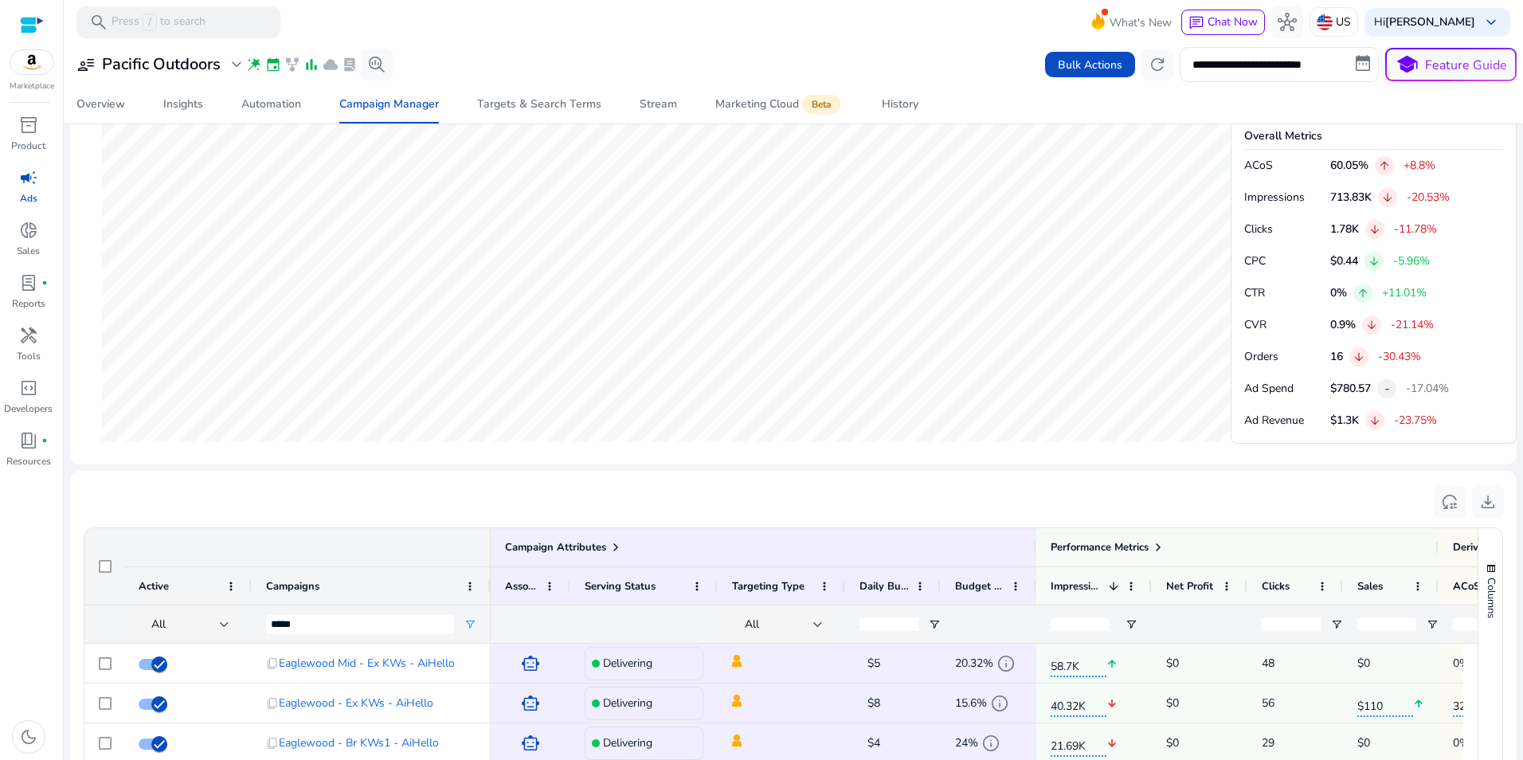
scroll to position [1078, 0]
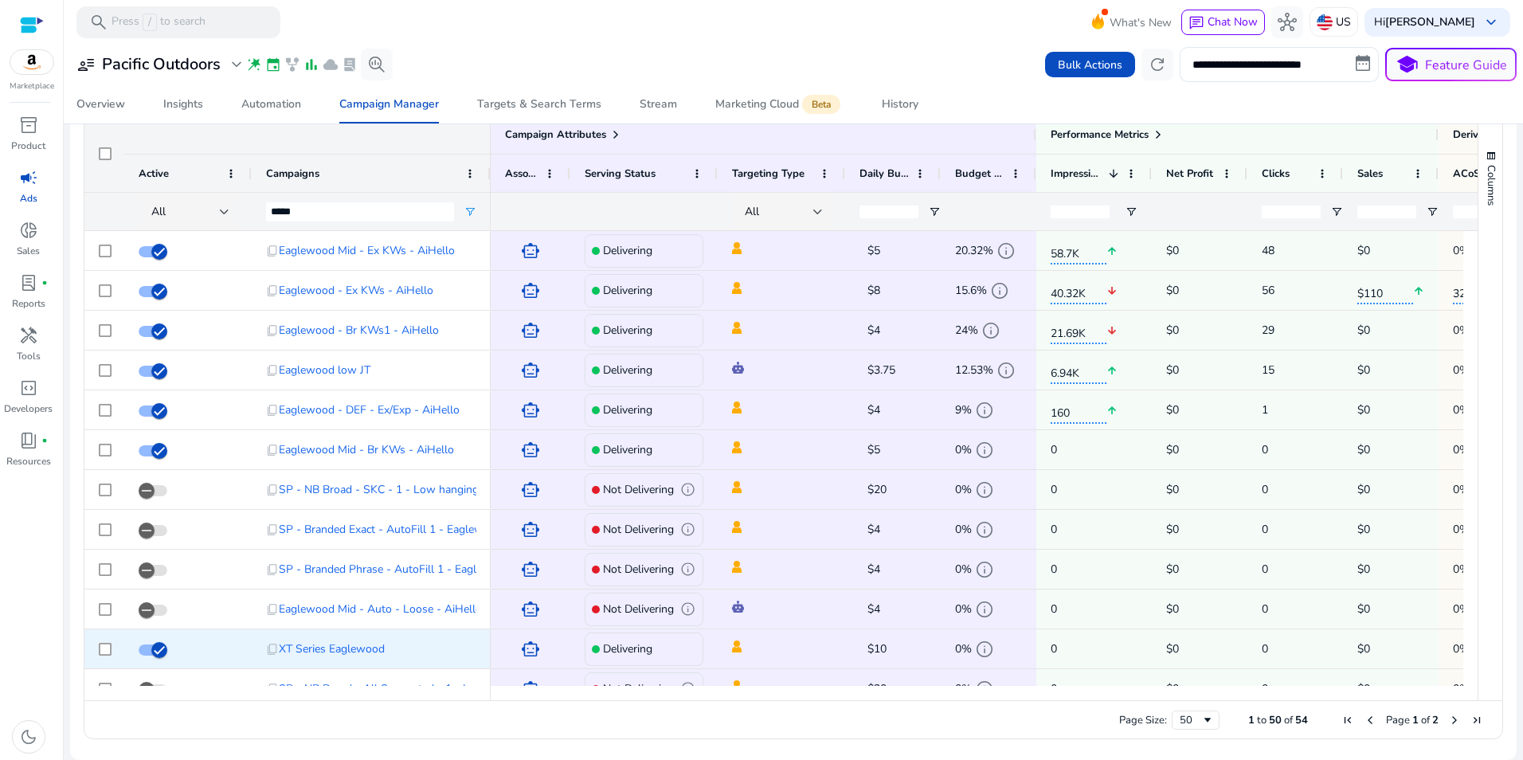
click at [94, 645] on div at bounding box center [104, 648] width 40 height 39
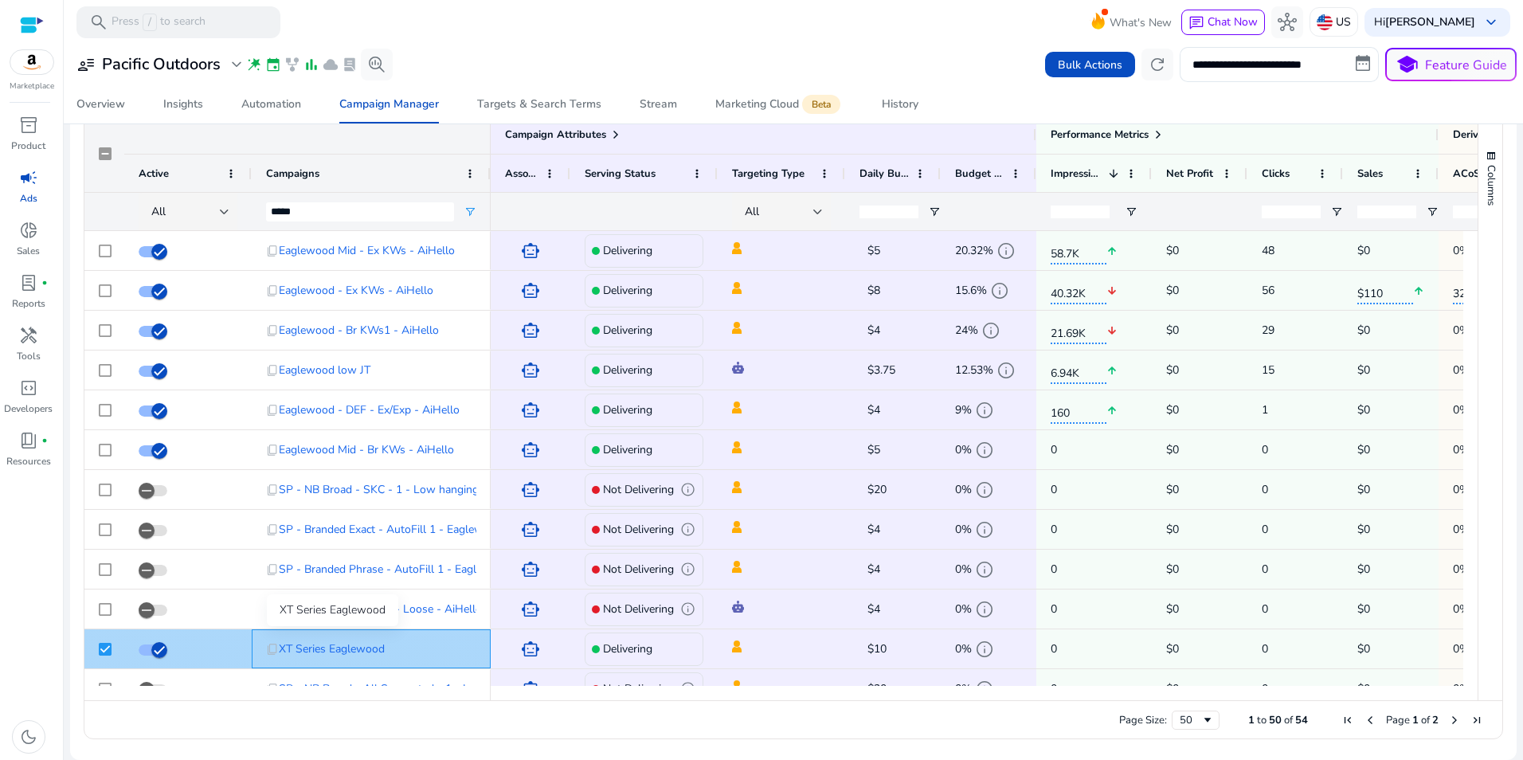
click at [350, 650] on span "XT Series Eaglewood" at bounding box center [332, 648] width 106 height 33
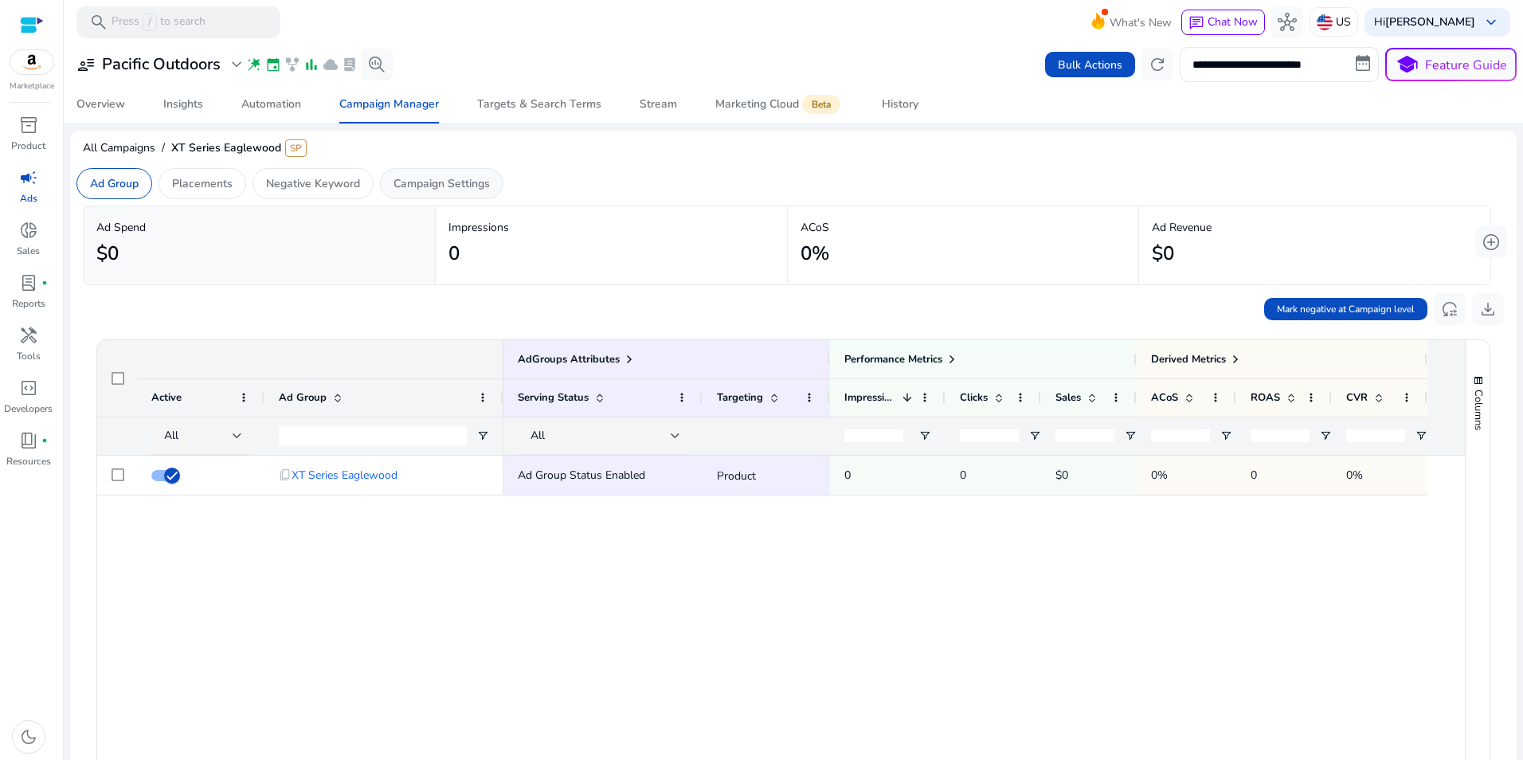
click at [442, 177] on p "Campaign Settings" at bounding box center [441, 183] width 96 height 17
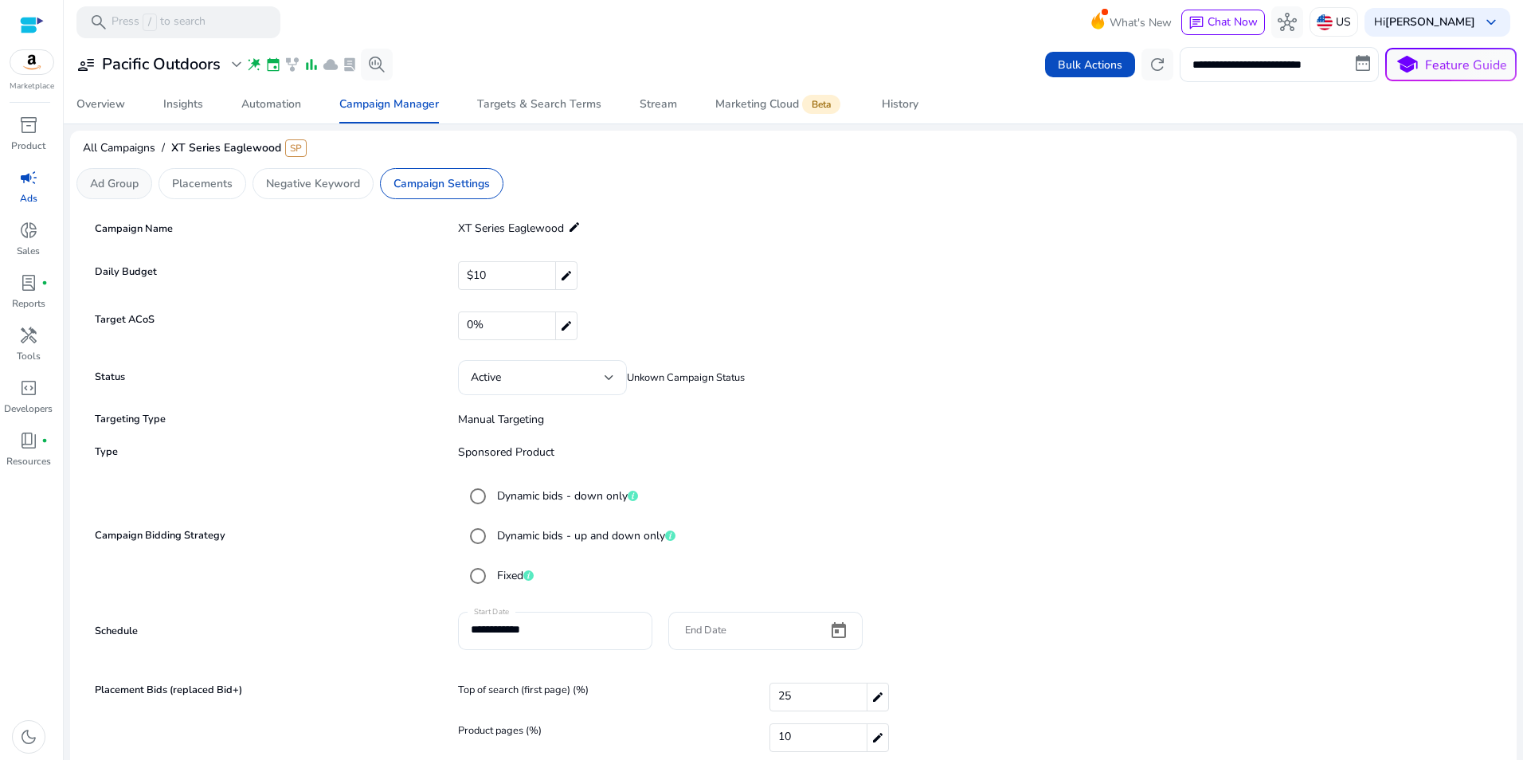
click at [127, 187] on p "Ad Group" at bounding box center [114, 183] width 49 height 17
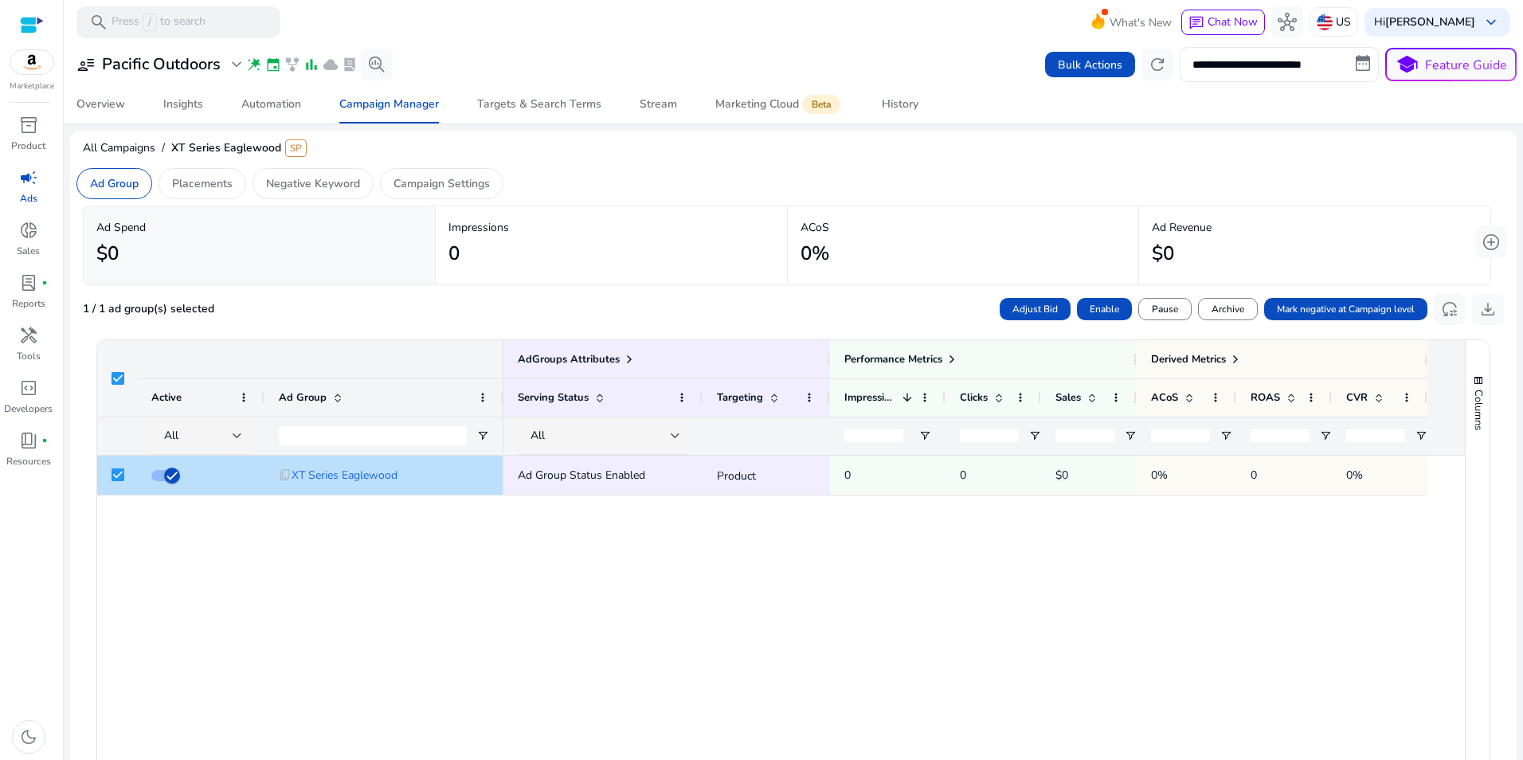
drag, startPoint x: 268, startPoint y: 553, endPoint x: 338, endPoint y: 622, distance: 98.6
click at [338, 622] on div "content_copy XT Series Eaglewood Ad Group Status Enabled Product 0 0 $0 0% 0 0%" at bounding box center [780, 690] width 1367 height 469
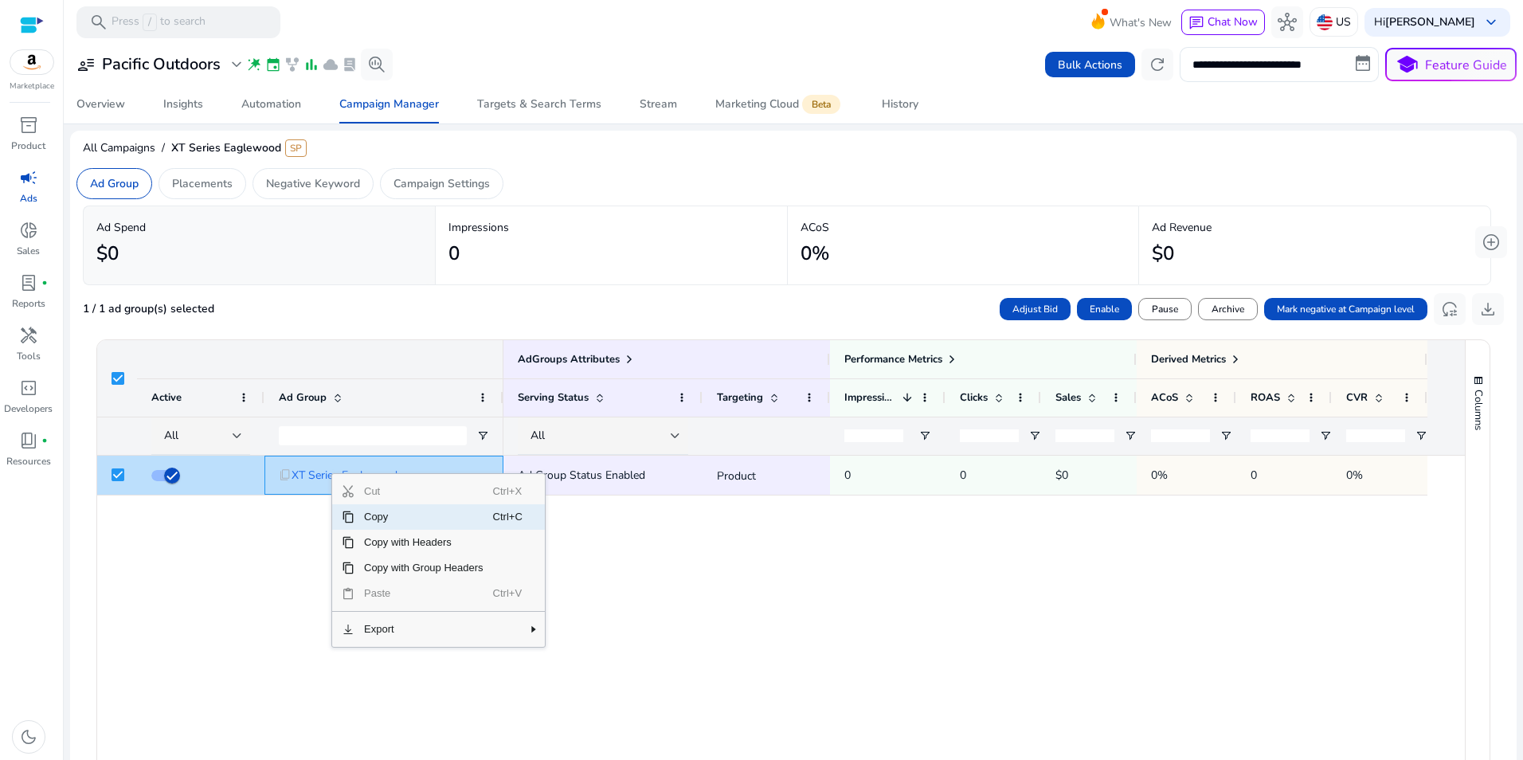
click at [364, 517] on span "Copy" at bounding box center [423, 516] width 139 height 25
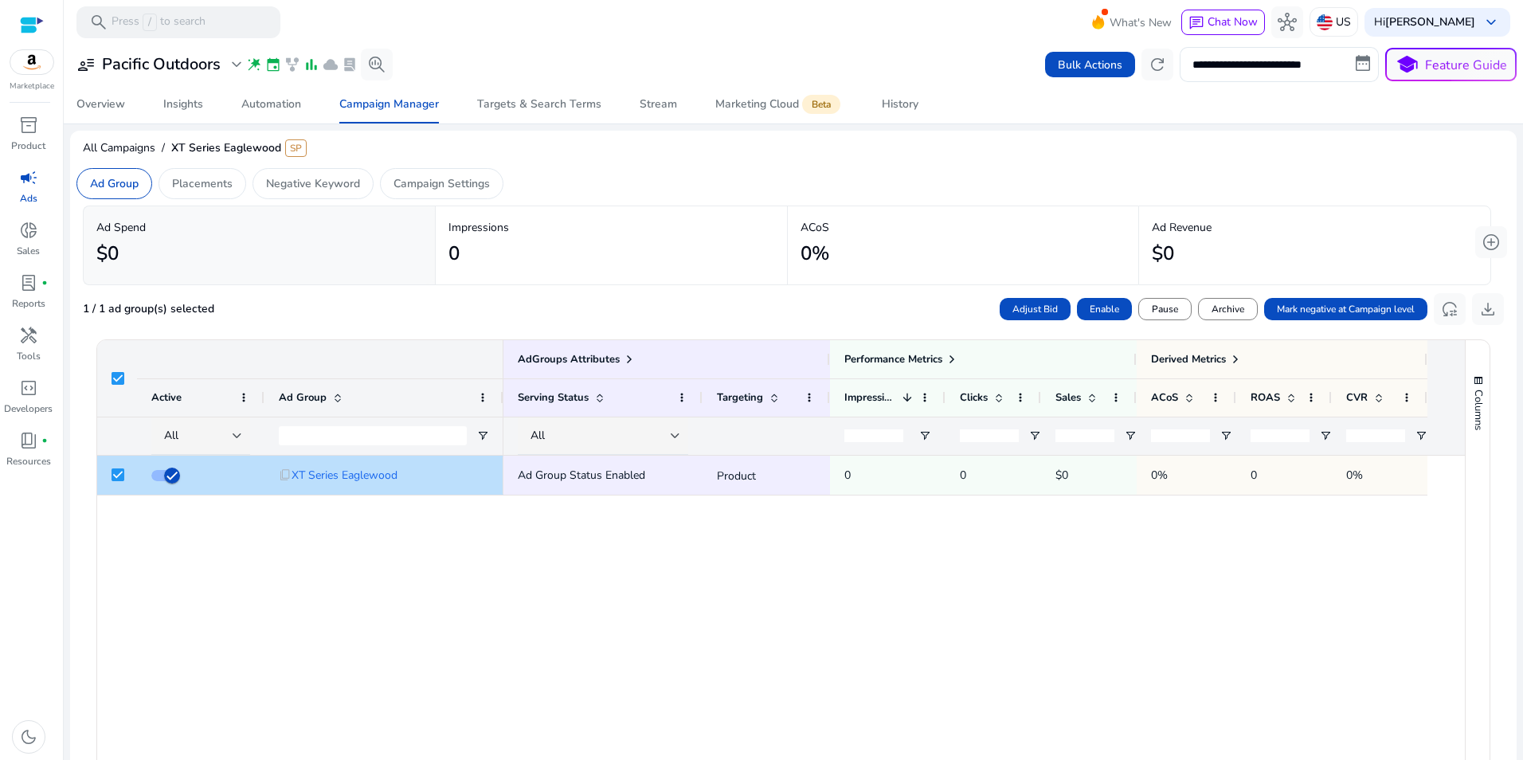
click at [1062, 149] on div "All Campaigns / XT Series Eaglewood SP" at bounding box center [793, 150] width 1446 height 31
click at [1083, 65] on span "Bulk Actions" at bounding box center [1090, 65] width 65 height 17
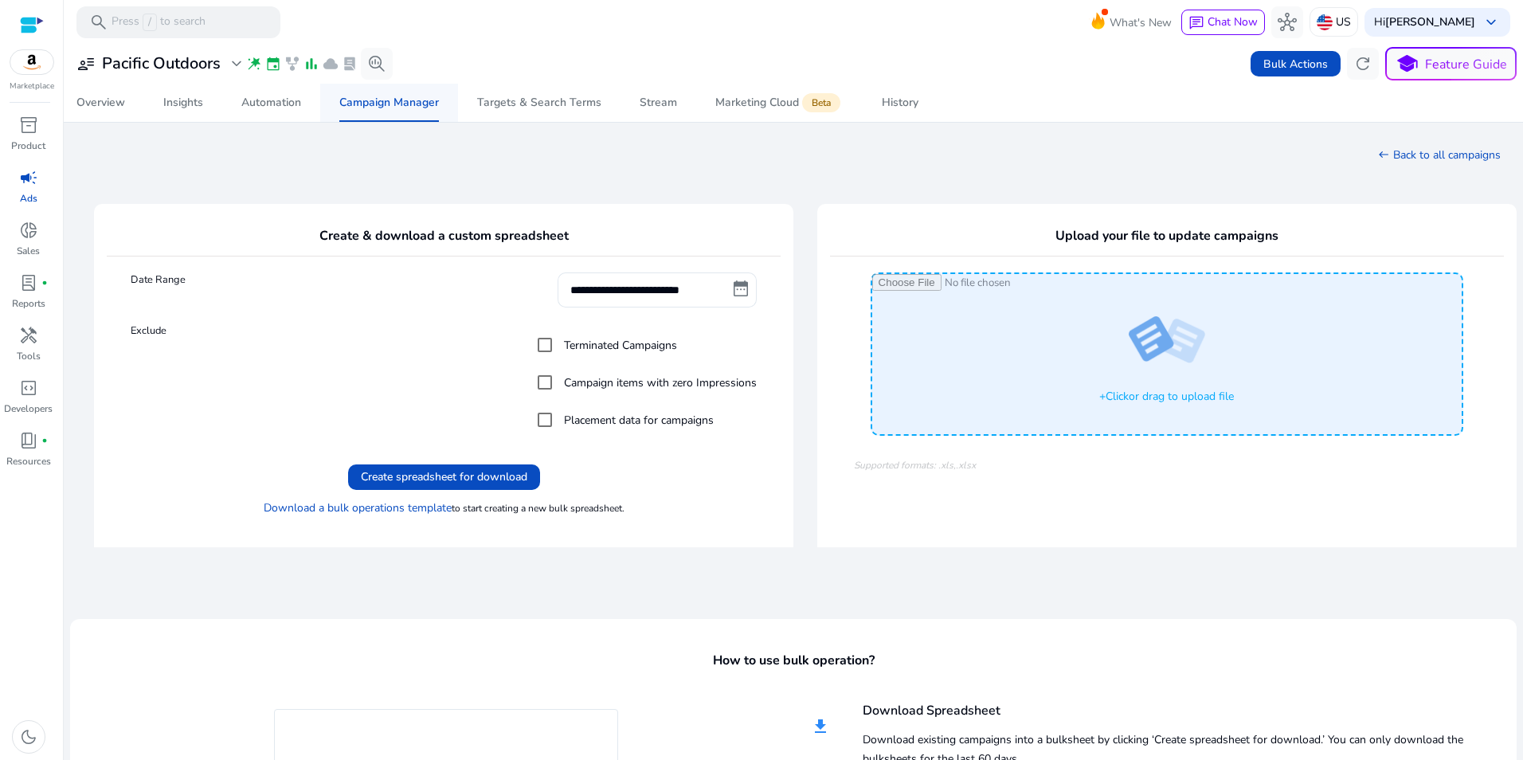
click at [421, 121] on span "Campaign Manager" at bounding box center [389, 103] width 100 height 38
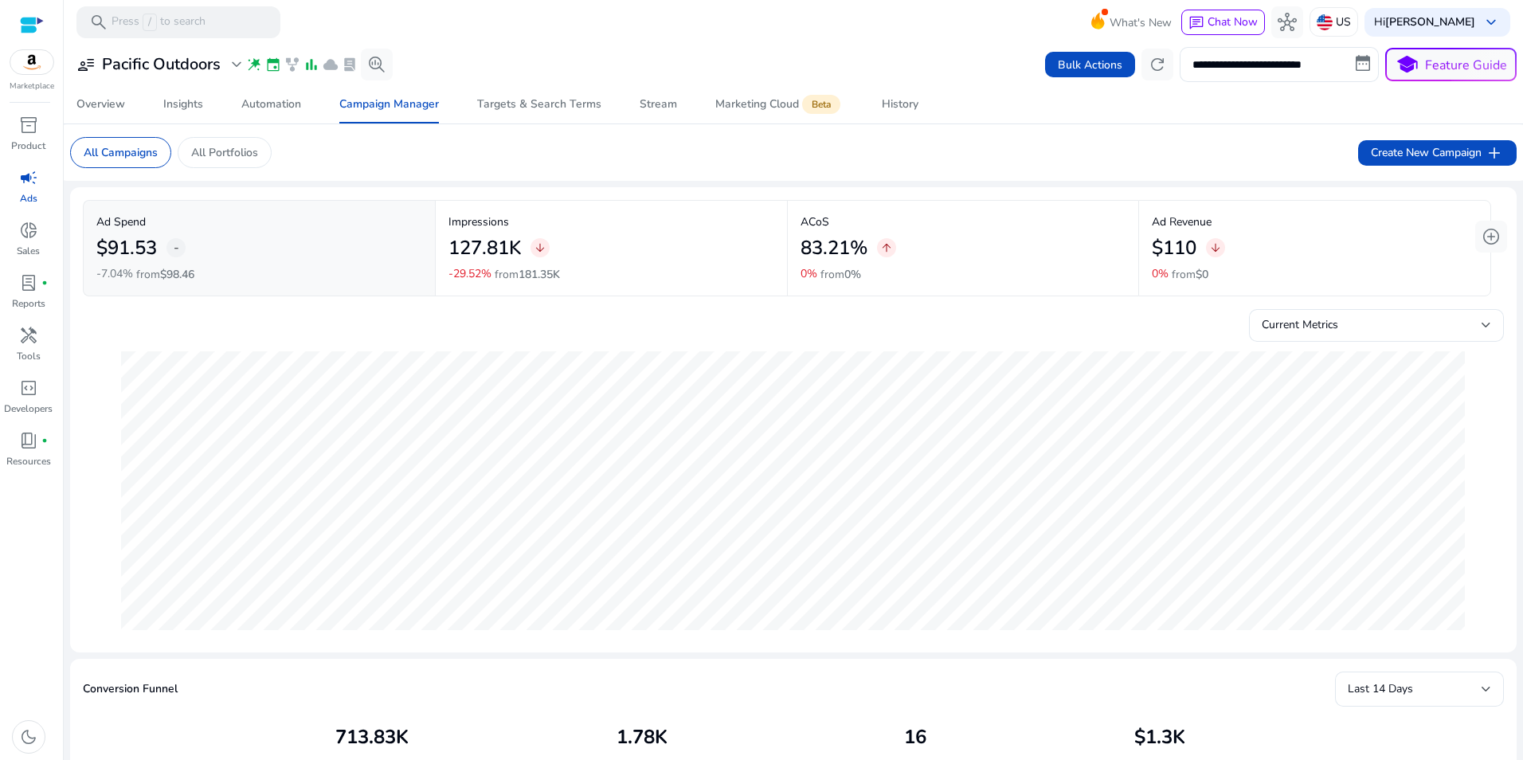
click at [1514, 628] on mat-sidenav-content "**********" at bounding box center [793, 380] width 1459 height 760
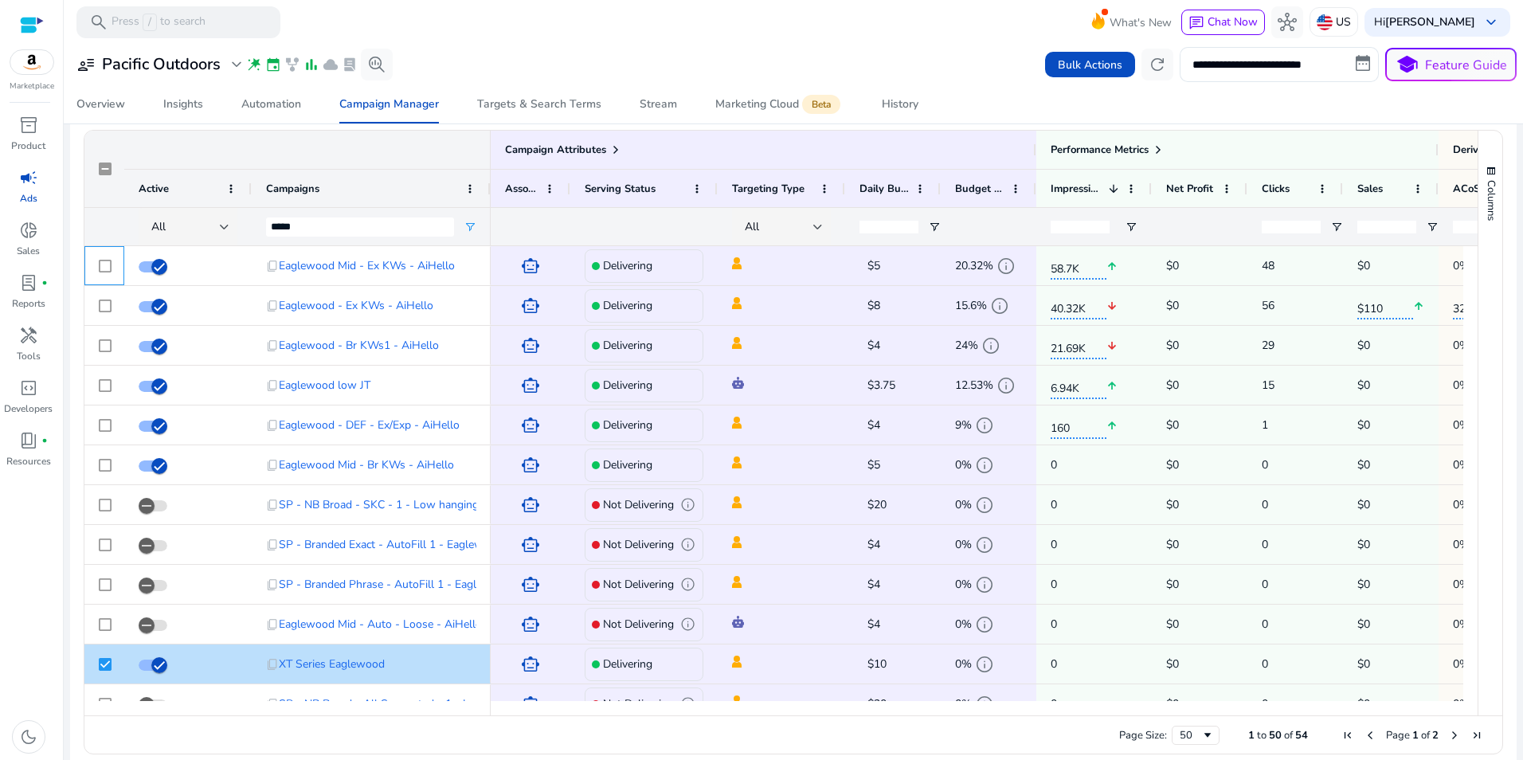
scroll to position [1078, 0]
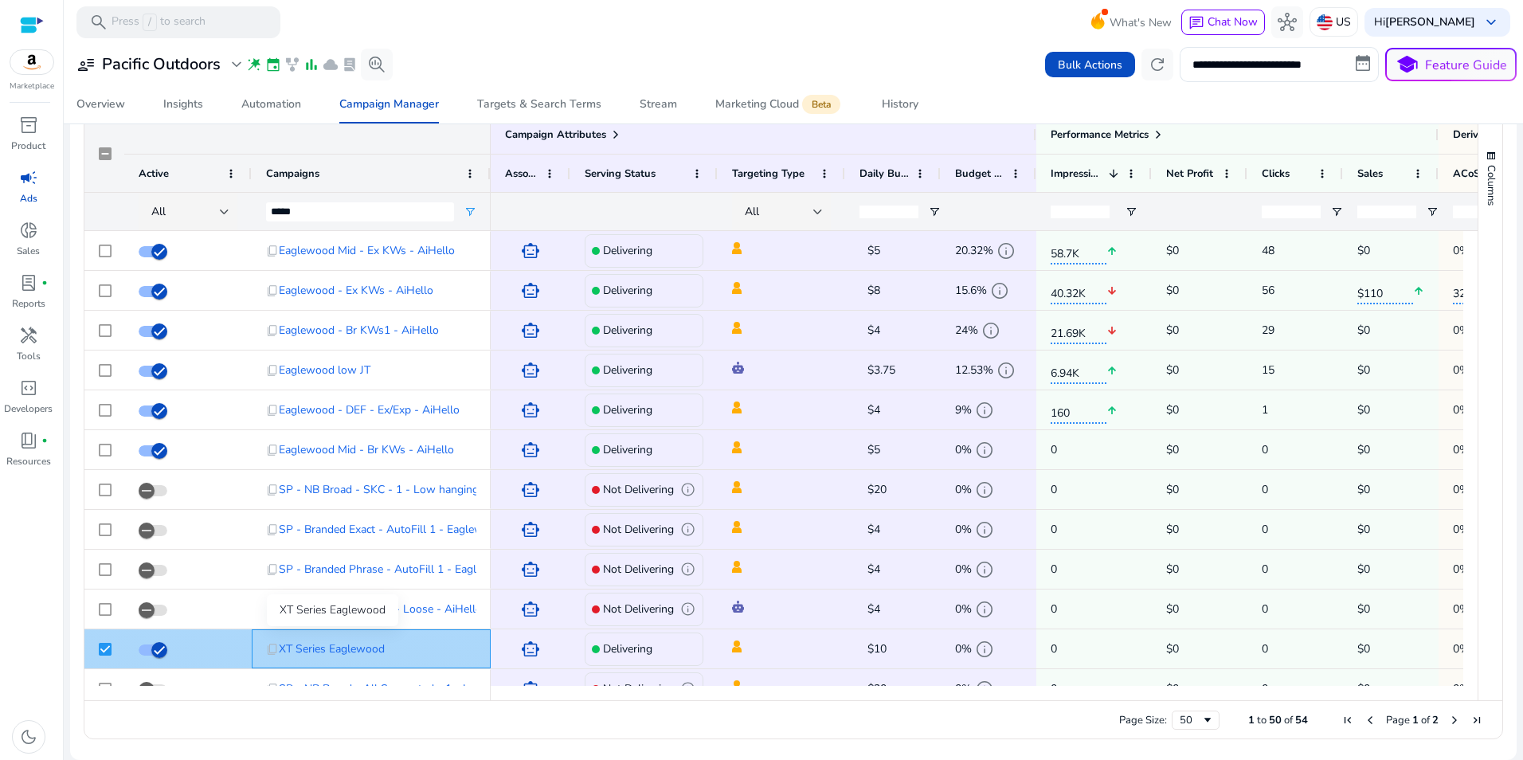
click at [336, 650] on span "XT Series Eaglewood" at bounding box center [332, 648] width 106 height 33
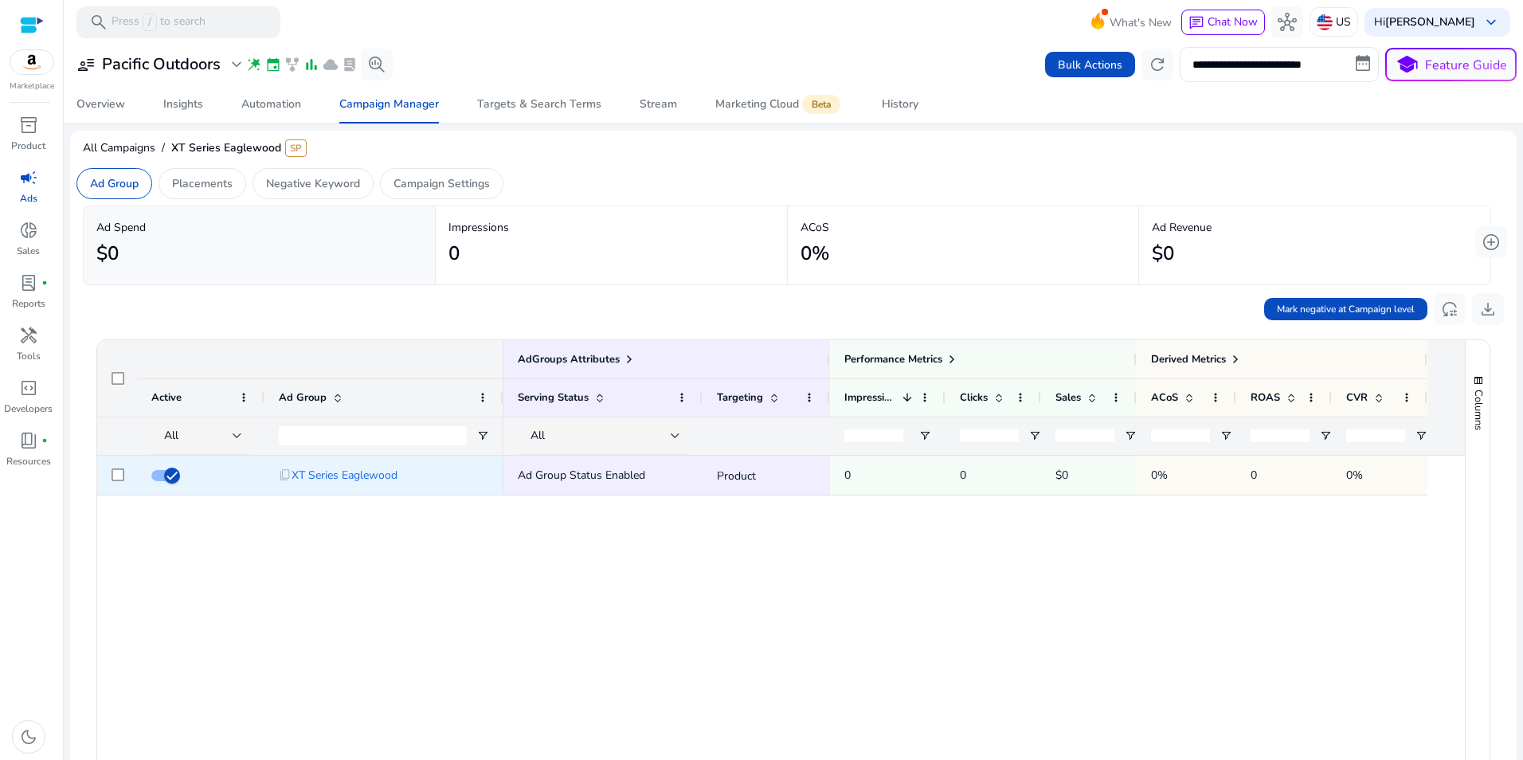
click at [108, 481] on div at bounding box center [117, 475] width 40 height 39
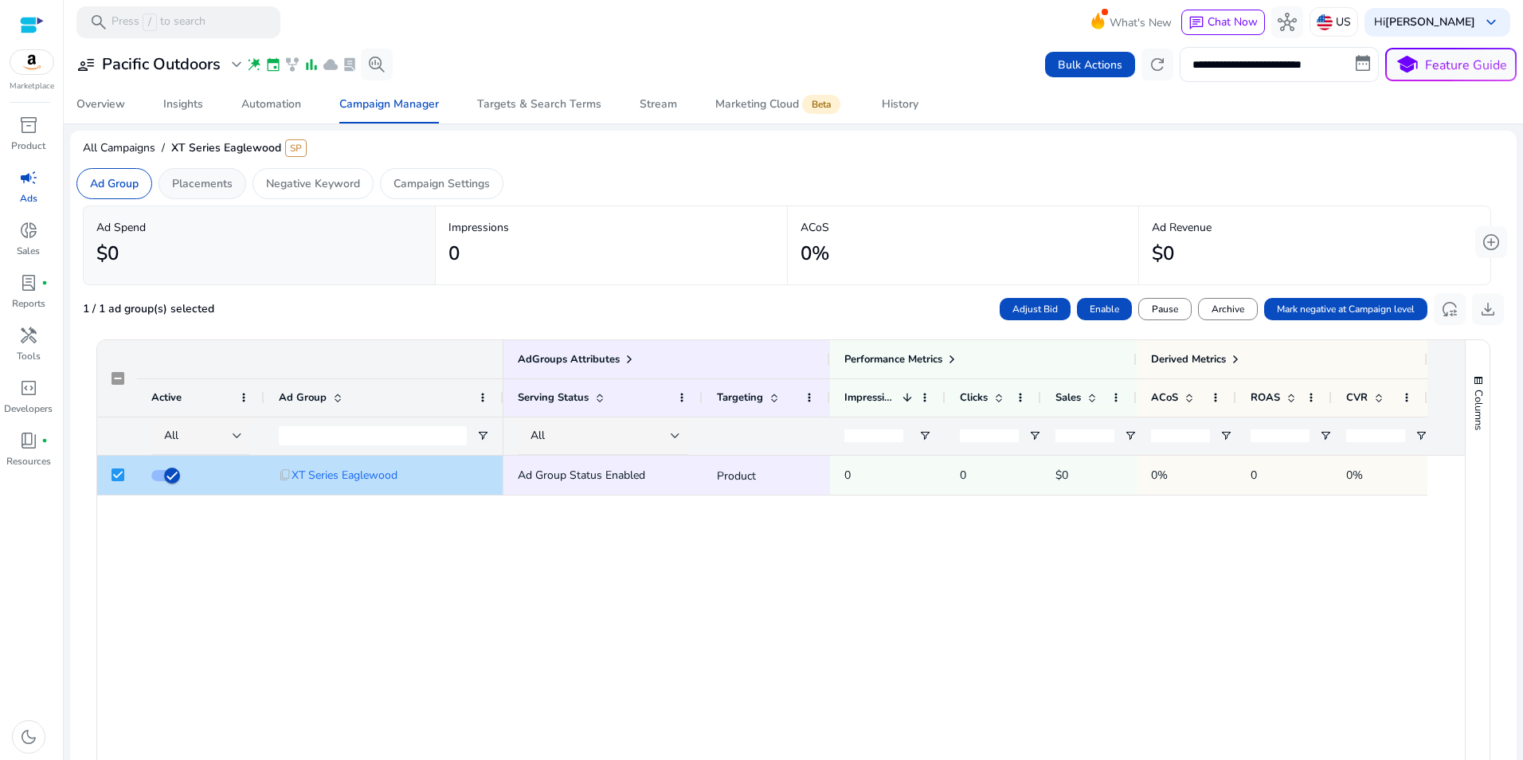
click at [218, 177] on p "Placements" at bounding box center [202, 183] width 61 height 17
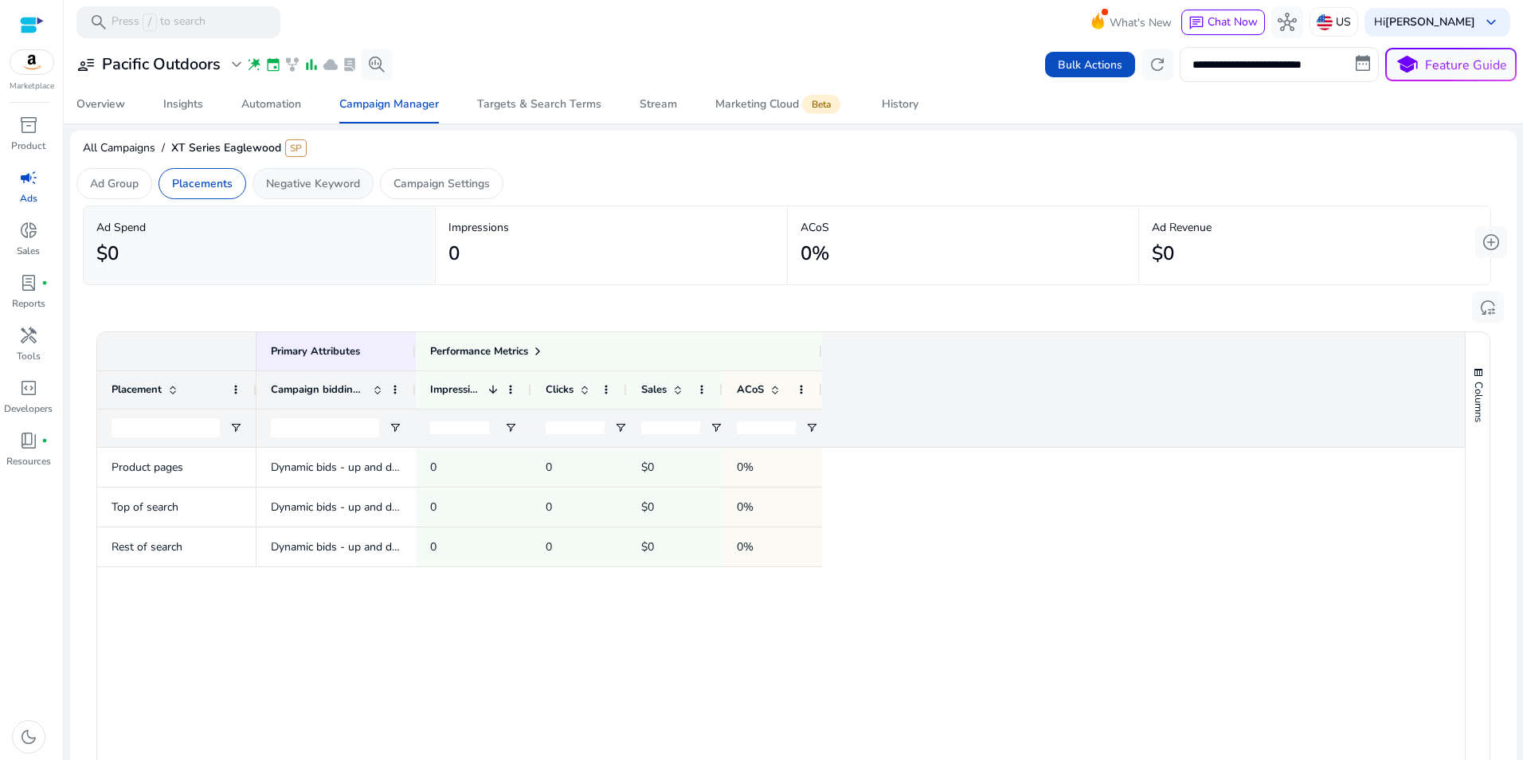
click at [346, 186] on p "Negative Keyword" at bounding box center [313, 183] width 94 height 17
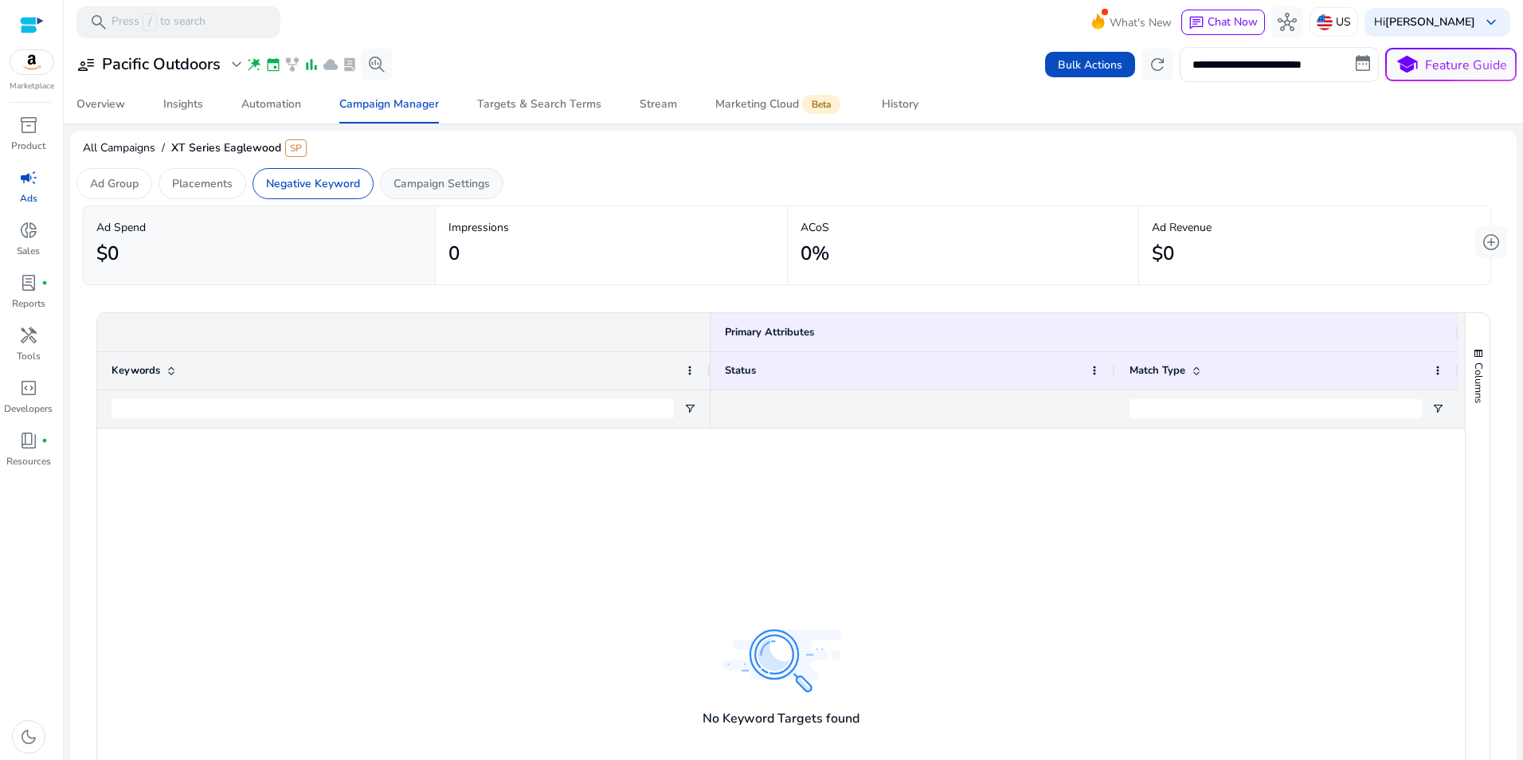
click at [456, 175] on p "Campaign Settings" at bounding box center [441, 183] width 96 height 17
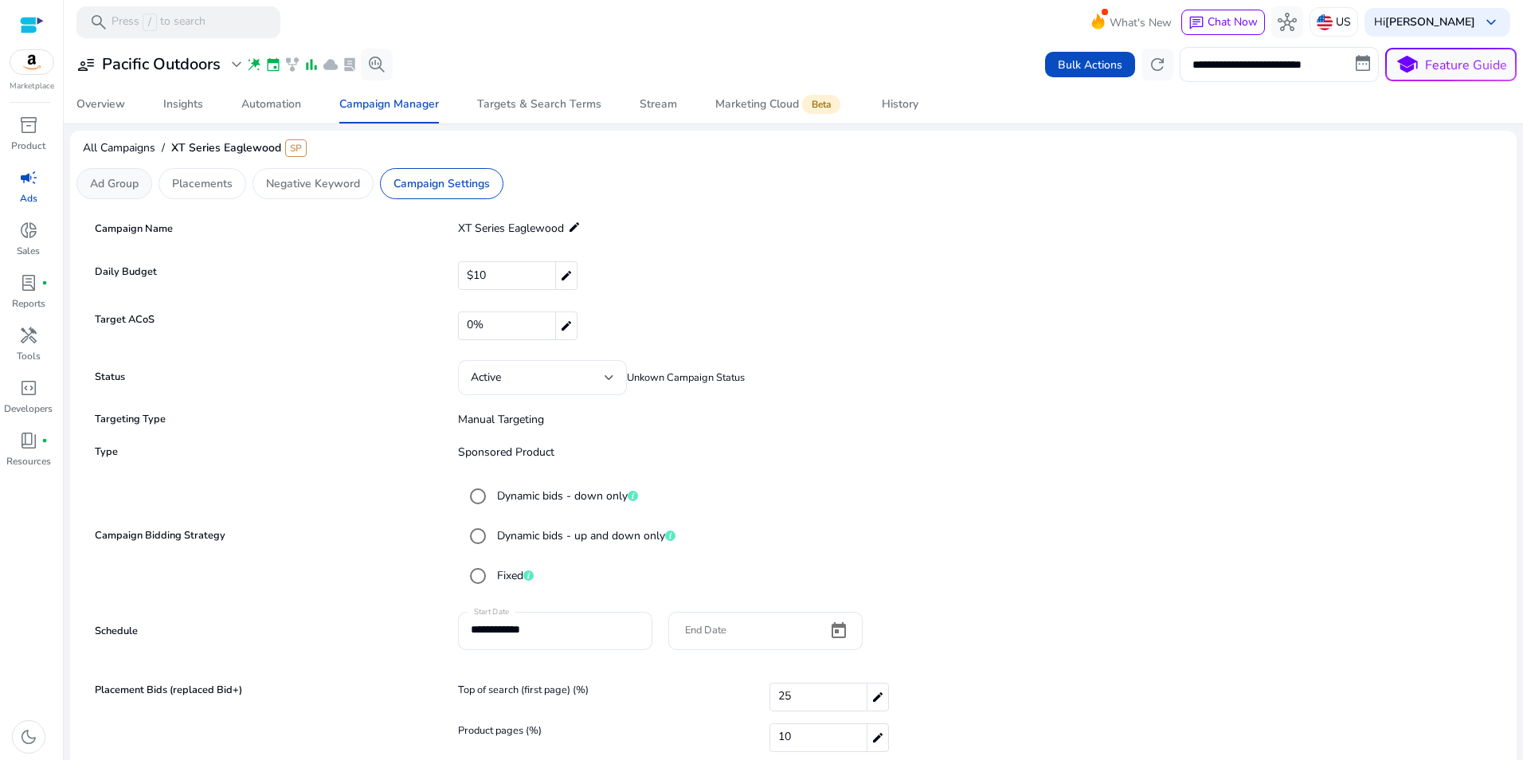
click at [119, 181] on p "Ad Group" at bounding box center [114, 183] width 49 height 17
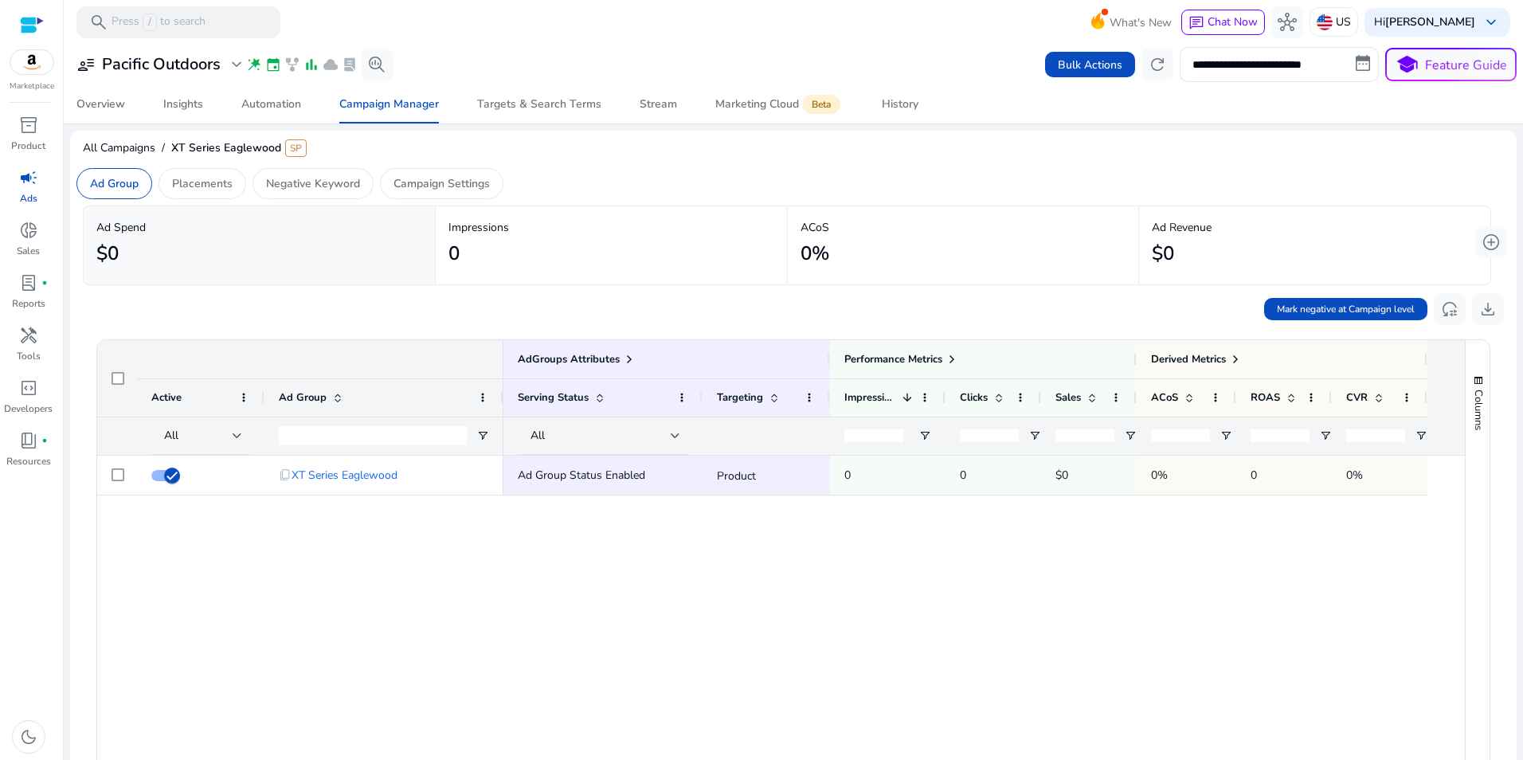
click at [343, 573] on div "content_copy XT Series Eaglewood Ad Group Status Enabled Product 0 0 $0 0% 0 0%" at bounding box center [780, 690] width 1367 height 469
click at [114, 178] on p "Ad Group" at bounding box center [114, 183] width 49 height 17
click at [419, 185] on p "Campaign Settings" at bounding box center [441, 183] width 96 height 17
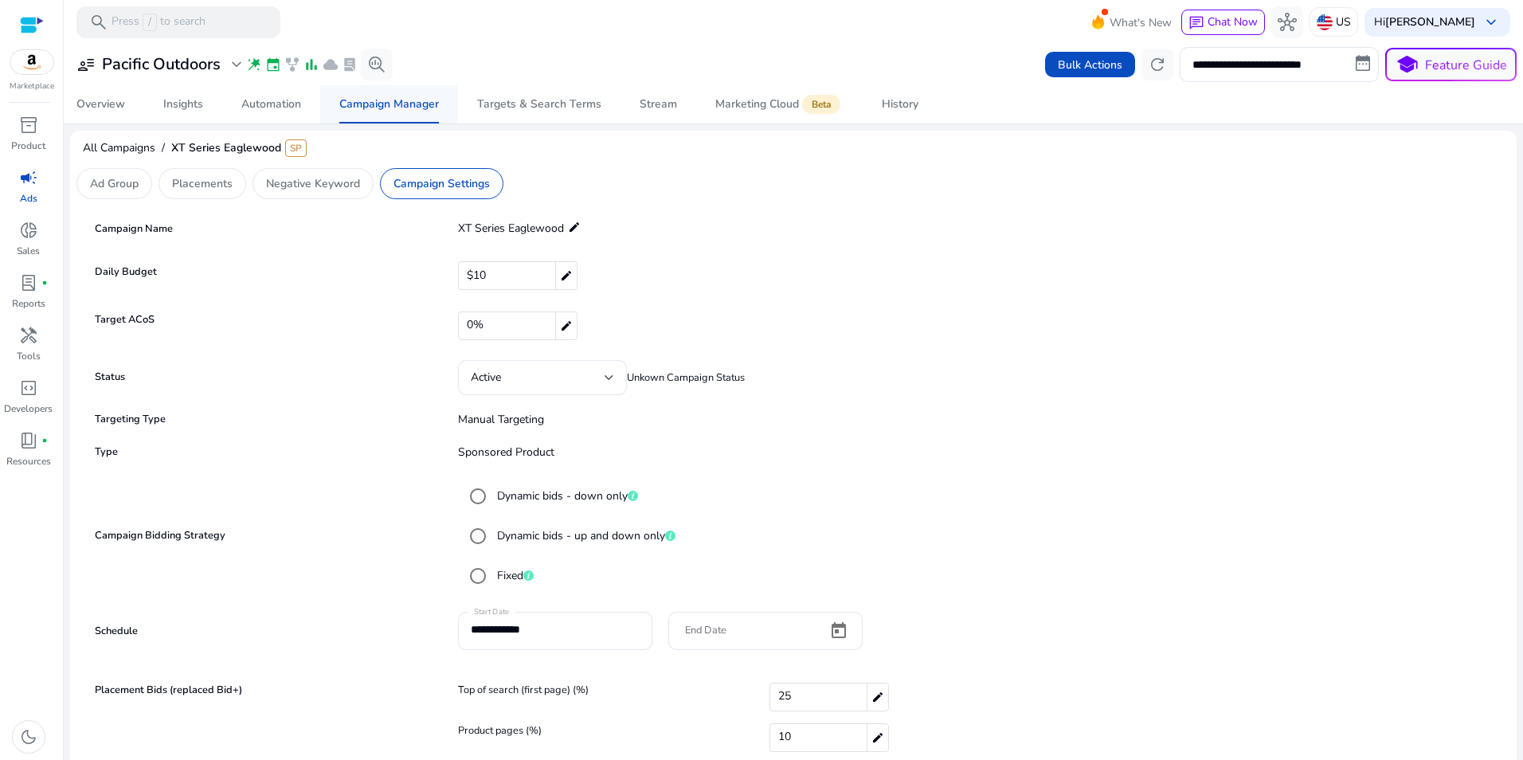
click at [396, 108] on div "Campaign Manager" at bounding box center [389, 104] width 100 height 11
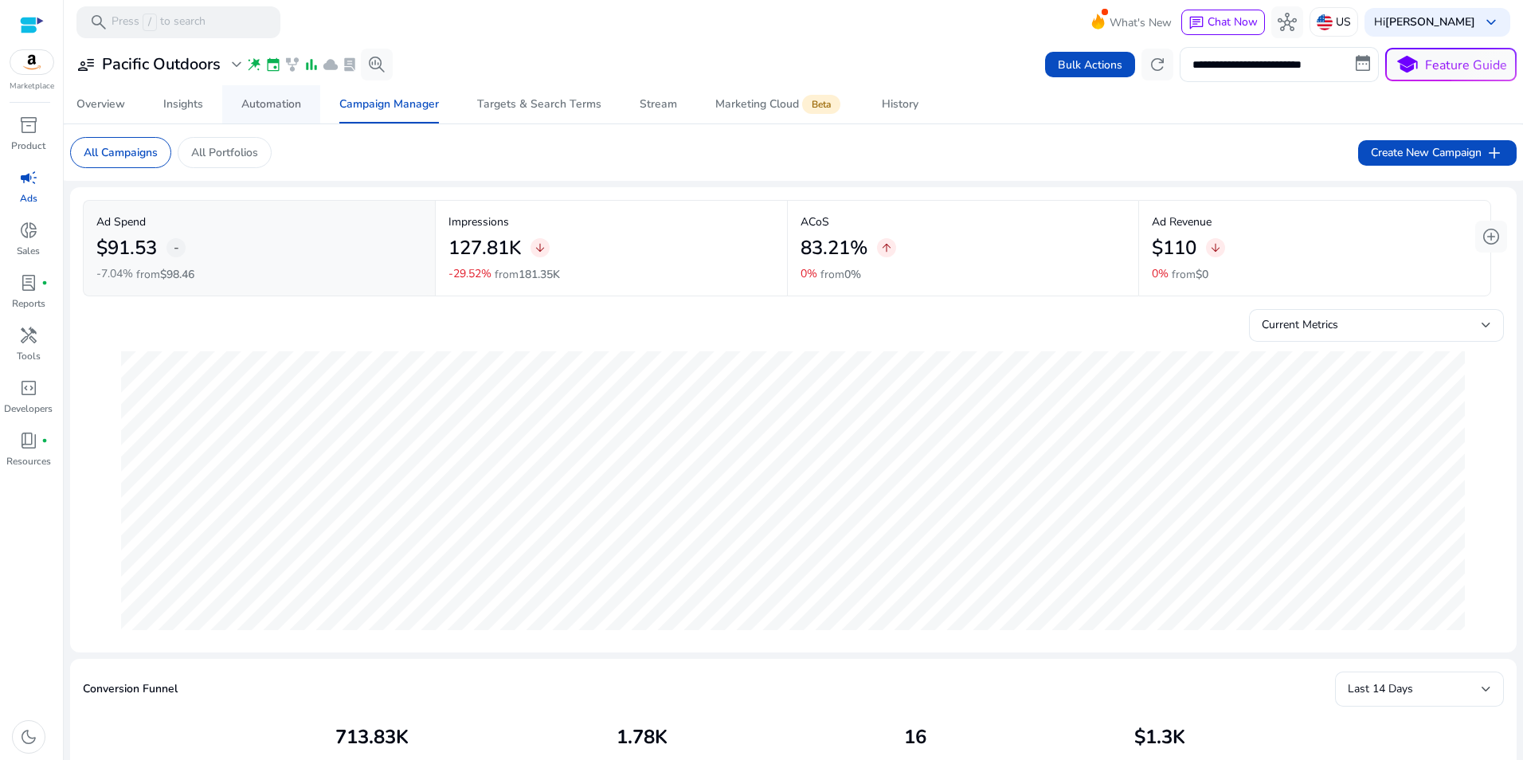
click at [274, 105] on div "Automation" at bounding box center [271, 104] width 60 height 11
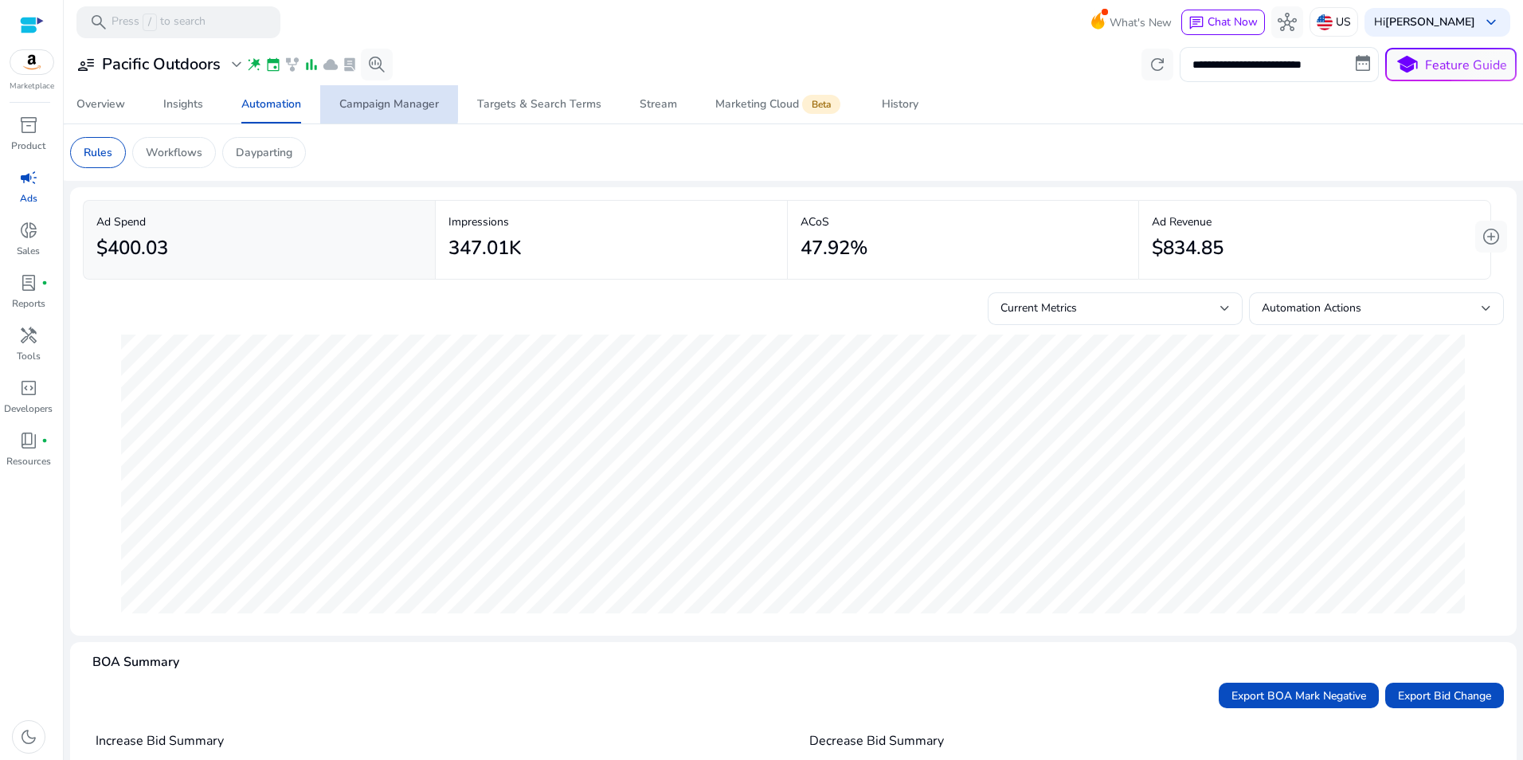
click at [389, 103] on div "Campaign Manager" at bounding box center [389, 104] width 100 height 11
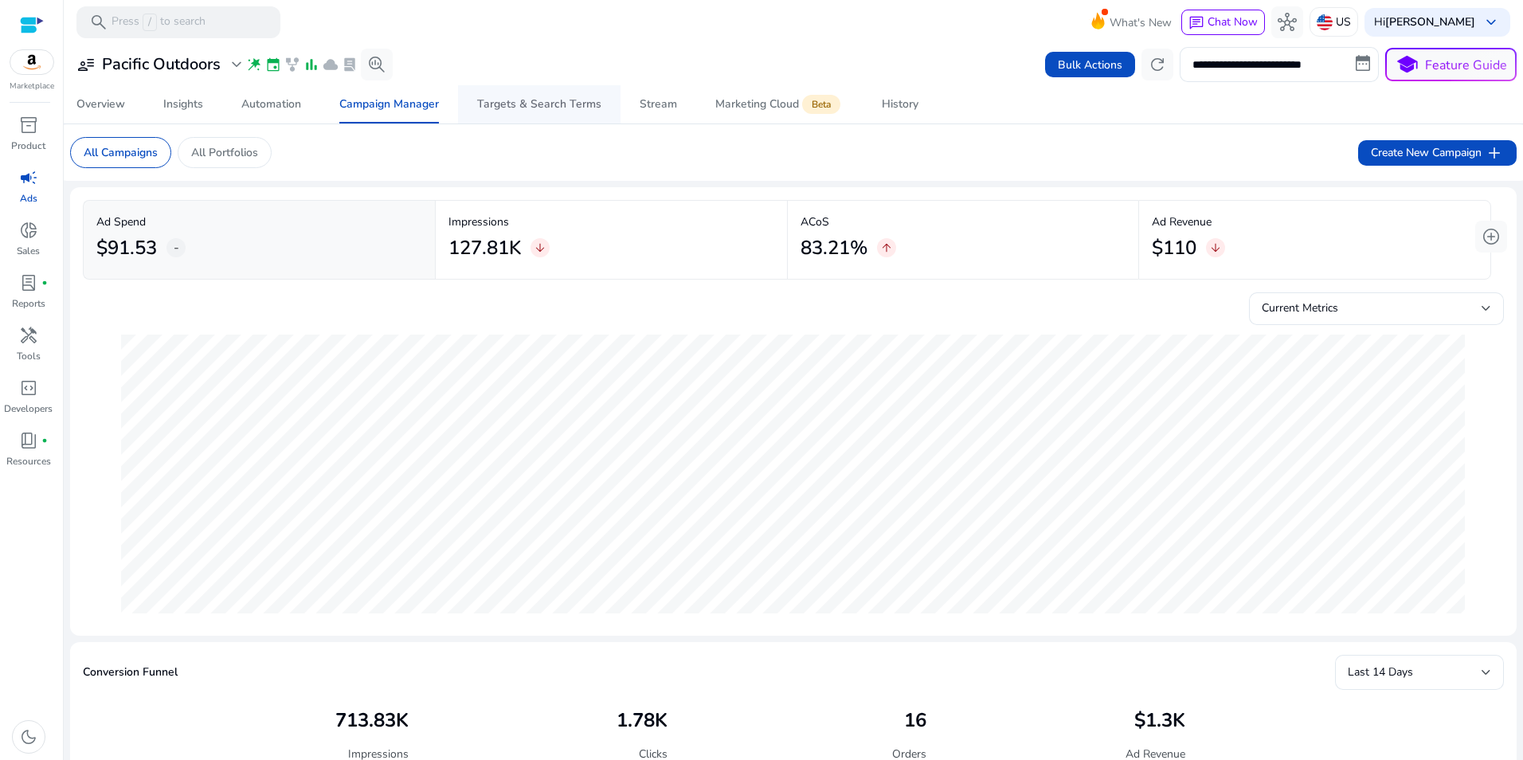
click at [514, 99] on div "Targets & Search Terms" at bounding box center [539, 104] width 124 height 11
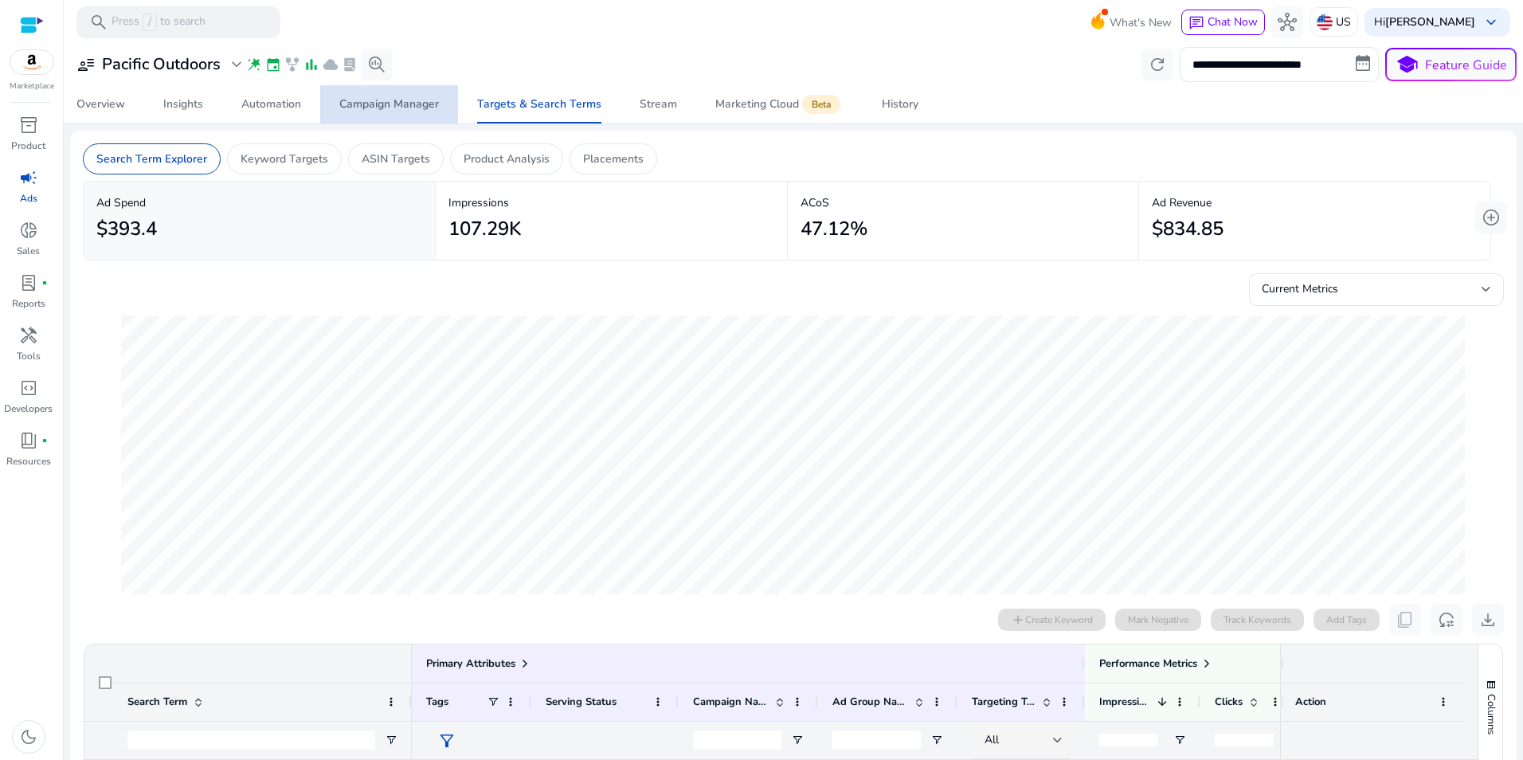
click at [381, 115] on span "Campaign Manager" at bounding box center [389, 104] width 100 height 38
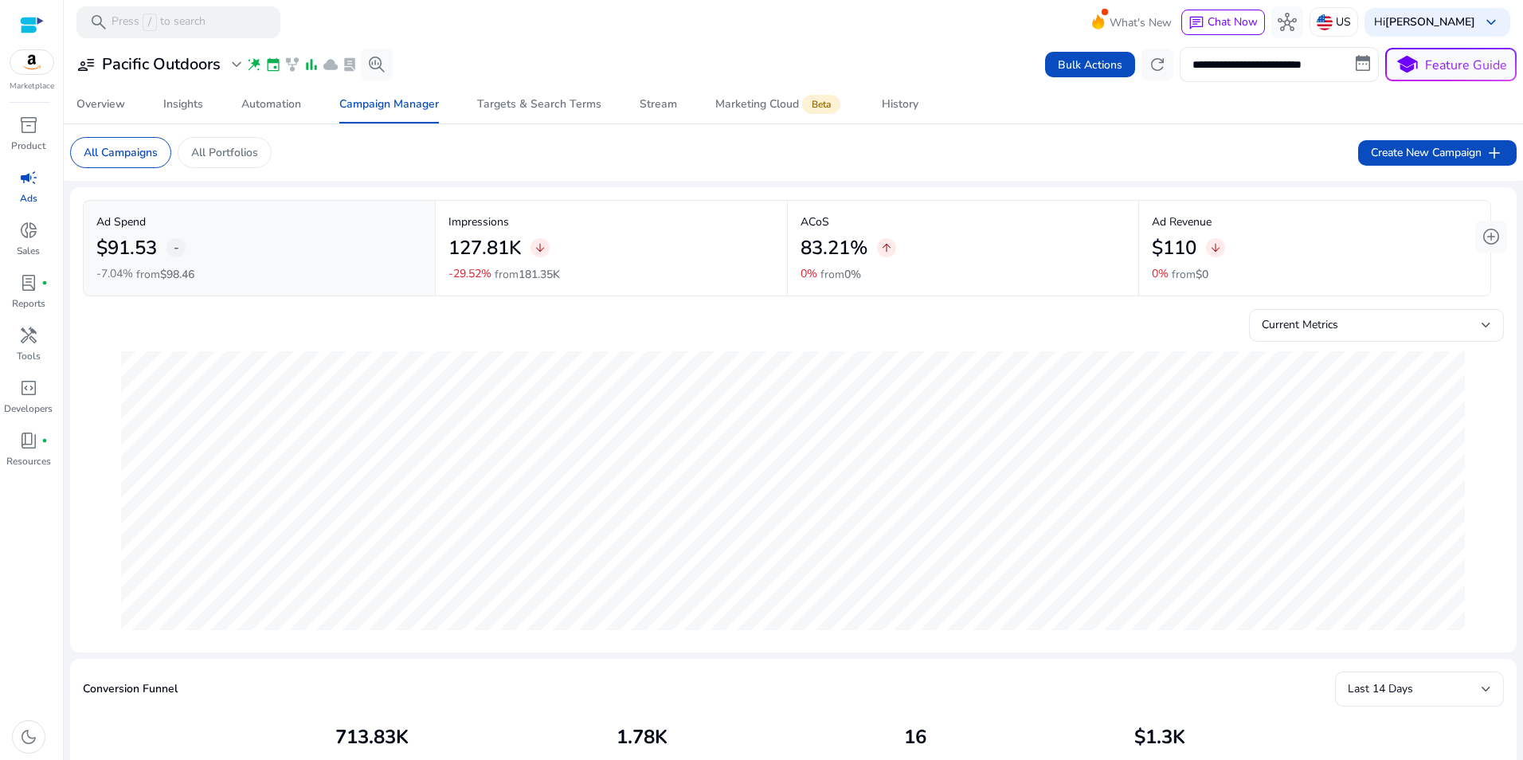
drag, startPoint x: 1512, startPoint y: 271, endPoint x: 1524, endPoint y: 470, distance: 199.5
click at [1522, 470] on html "**********" at bounding box center [761, 380] width 1523 height 760
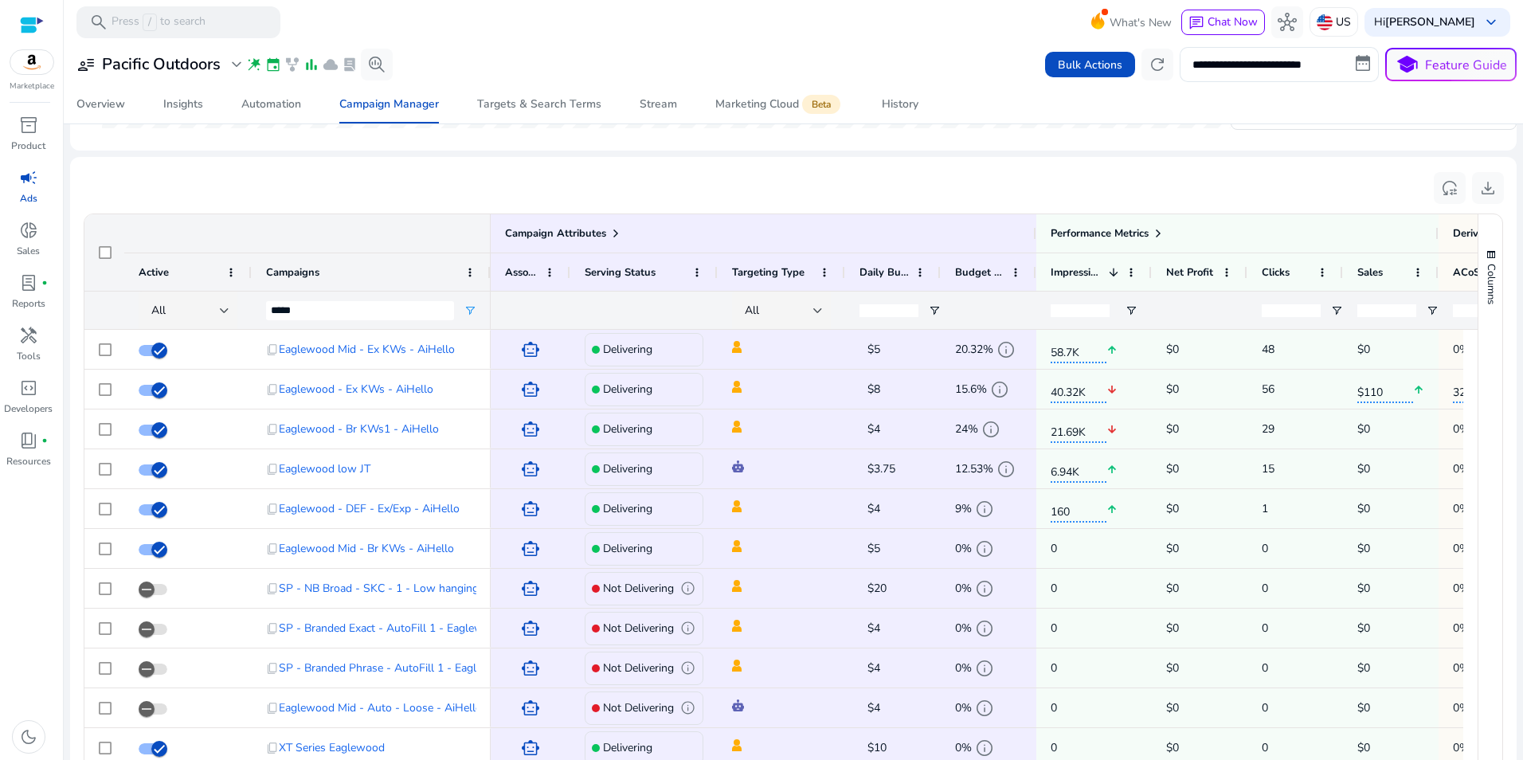
scroll to position [1078, 0]
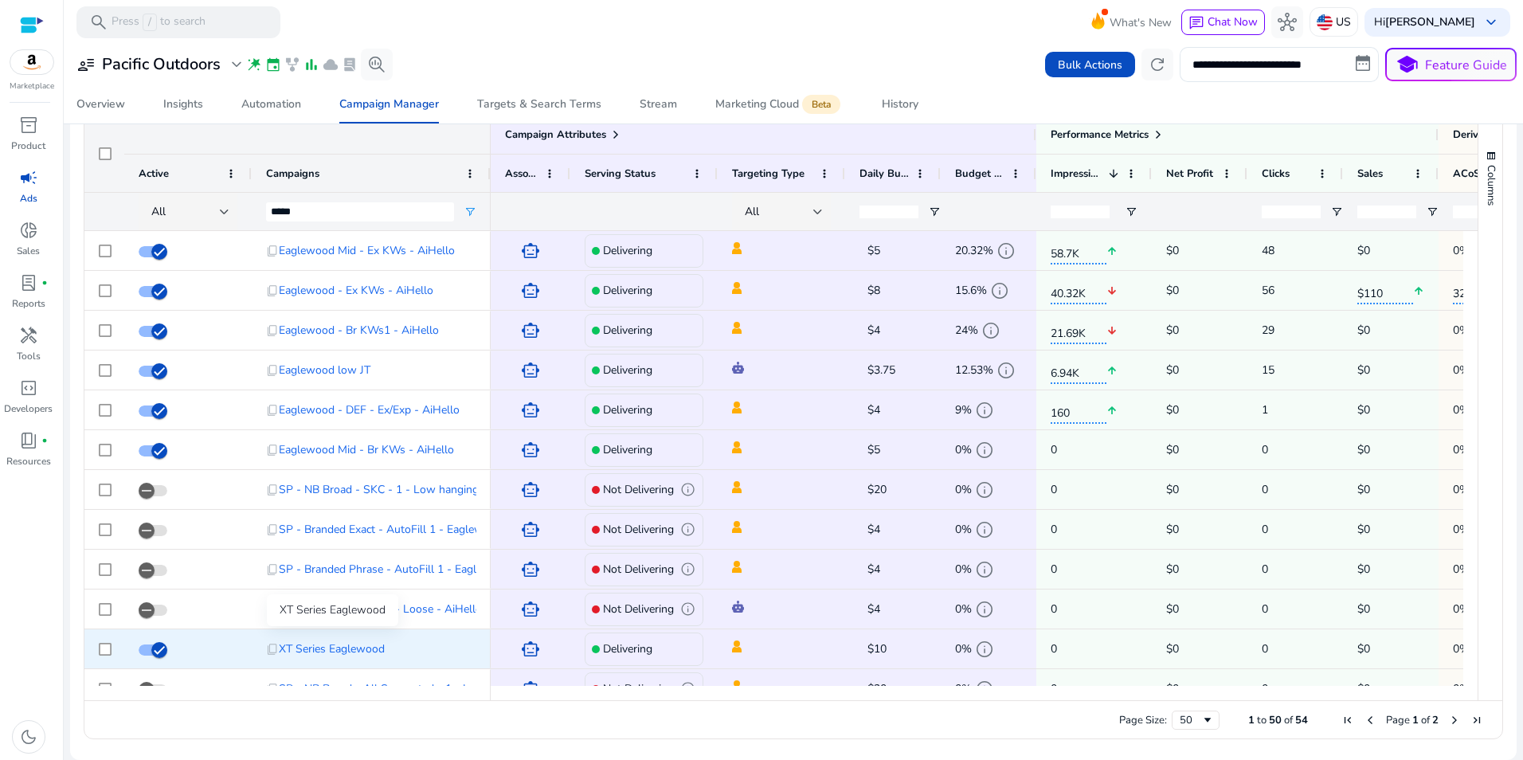
click at [344, 641] on span "XT Series Eaglewood" at bounding box center [332, 648] width 106 height 33
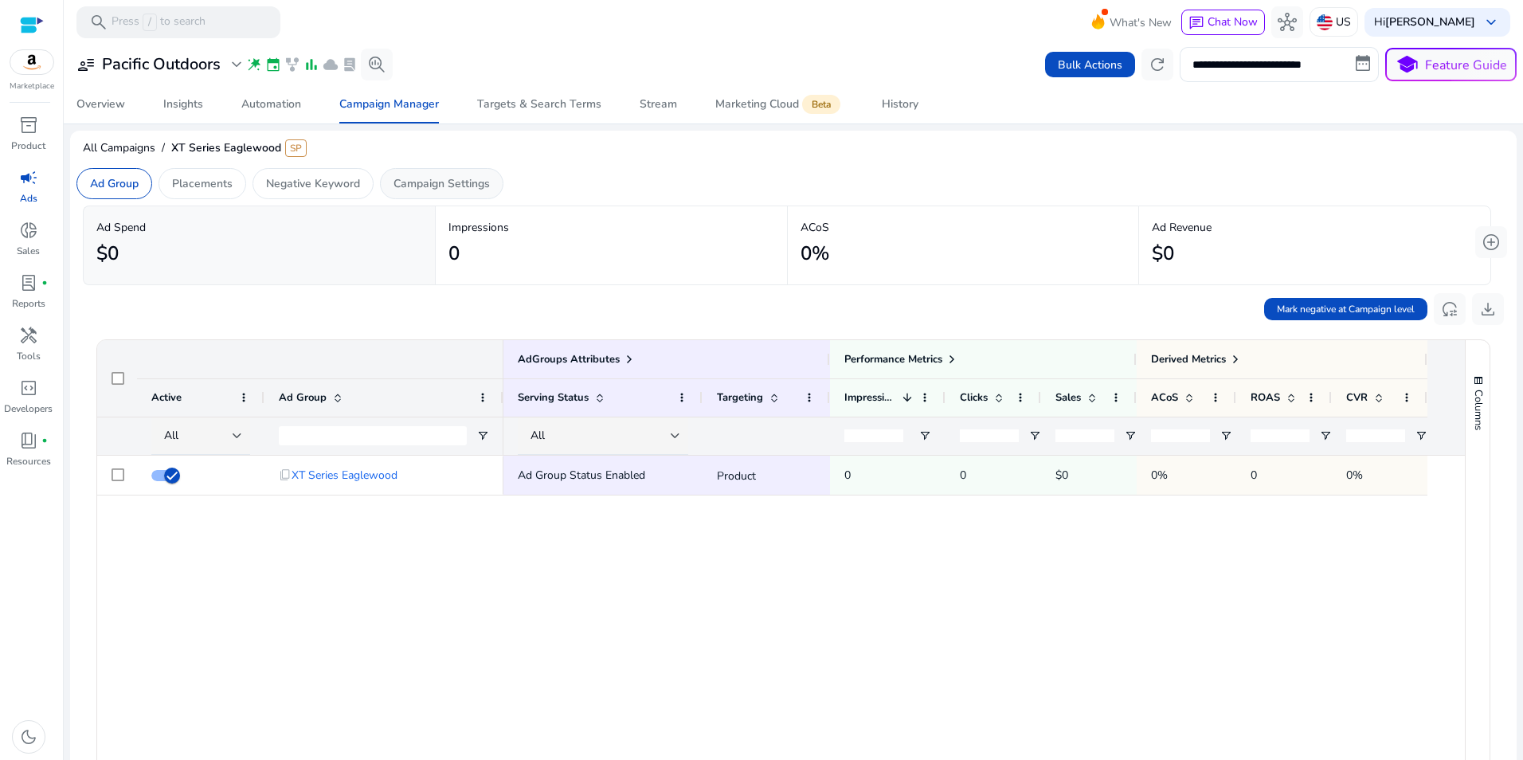
click at [443, 190] on p "Campaign Settings" at bounding box center [441, 183] width 96 height 17
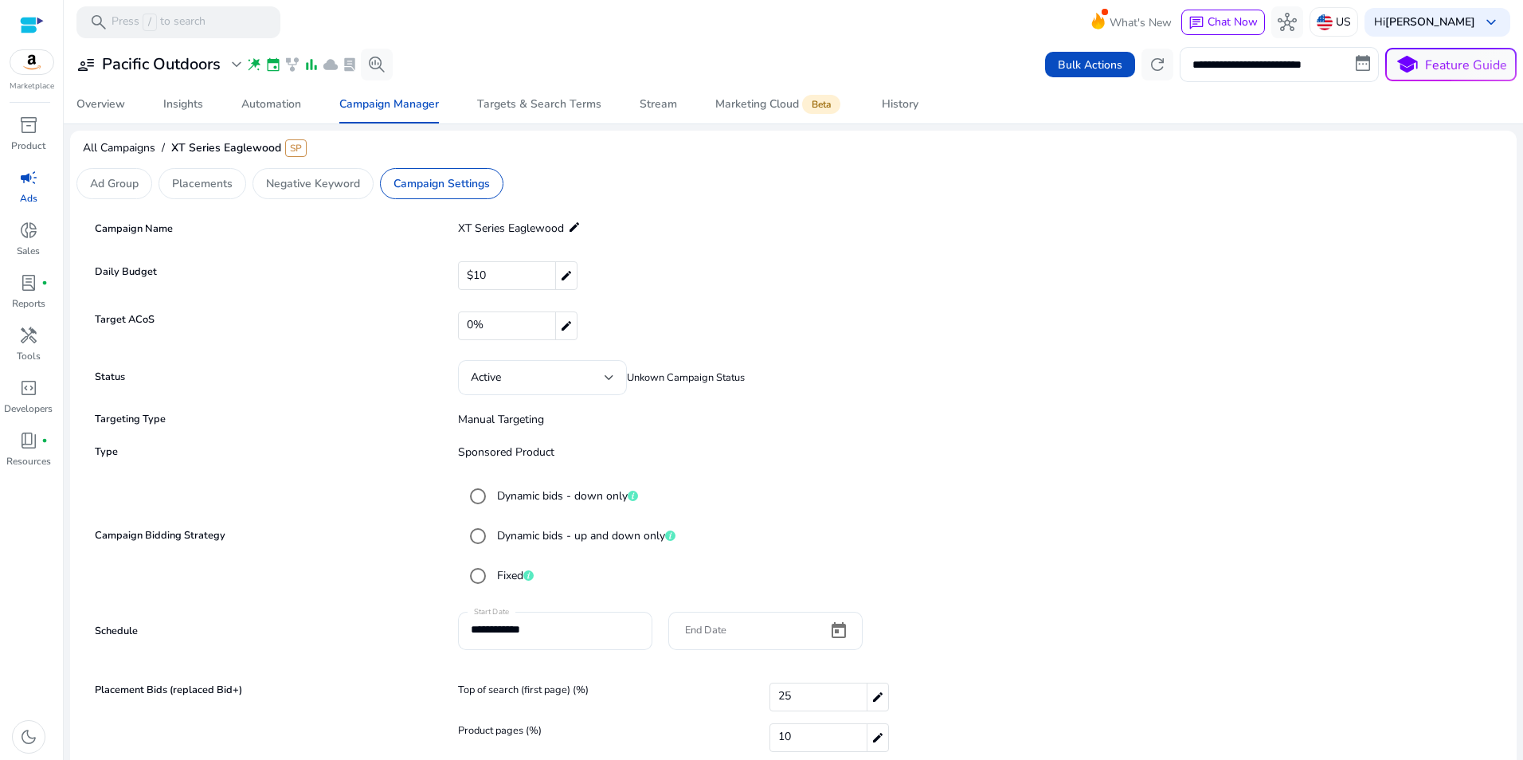
click at [1082, 342] on div "Target ACoS 0% edit" at bounding box center [793, 327] width 1405 height 33
click at [92, 186] on p "Ad Group" at bounding box center [114, 183] width 49 height 17
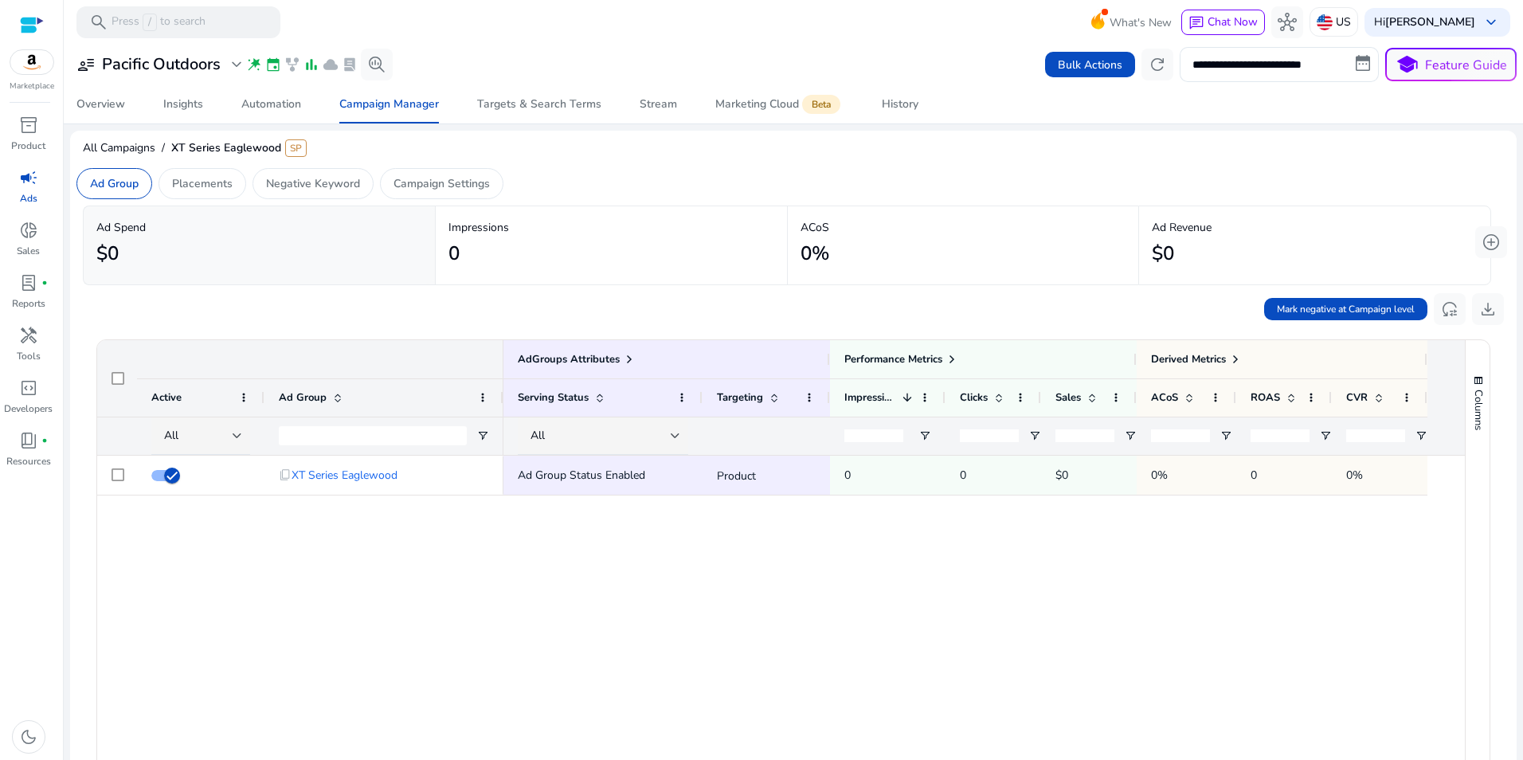
drag, startPoint x: 158, startPoint y: 571, endPoint x: 96, endPoint y: 556, distance: 63.9
click at [96, 556] on ag-grid-angular "1 to 1 of 1. Page 1 of 1 Drag here to set row groups Drag here to set column la…" at bounding box center [793, 651] width 1419 height 640
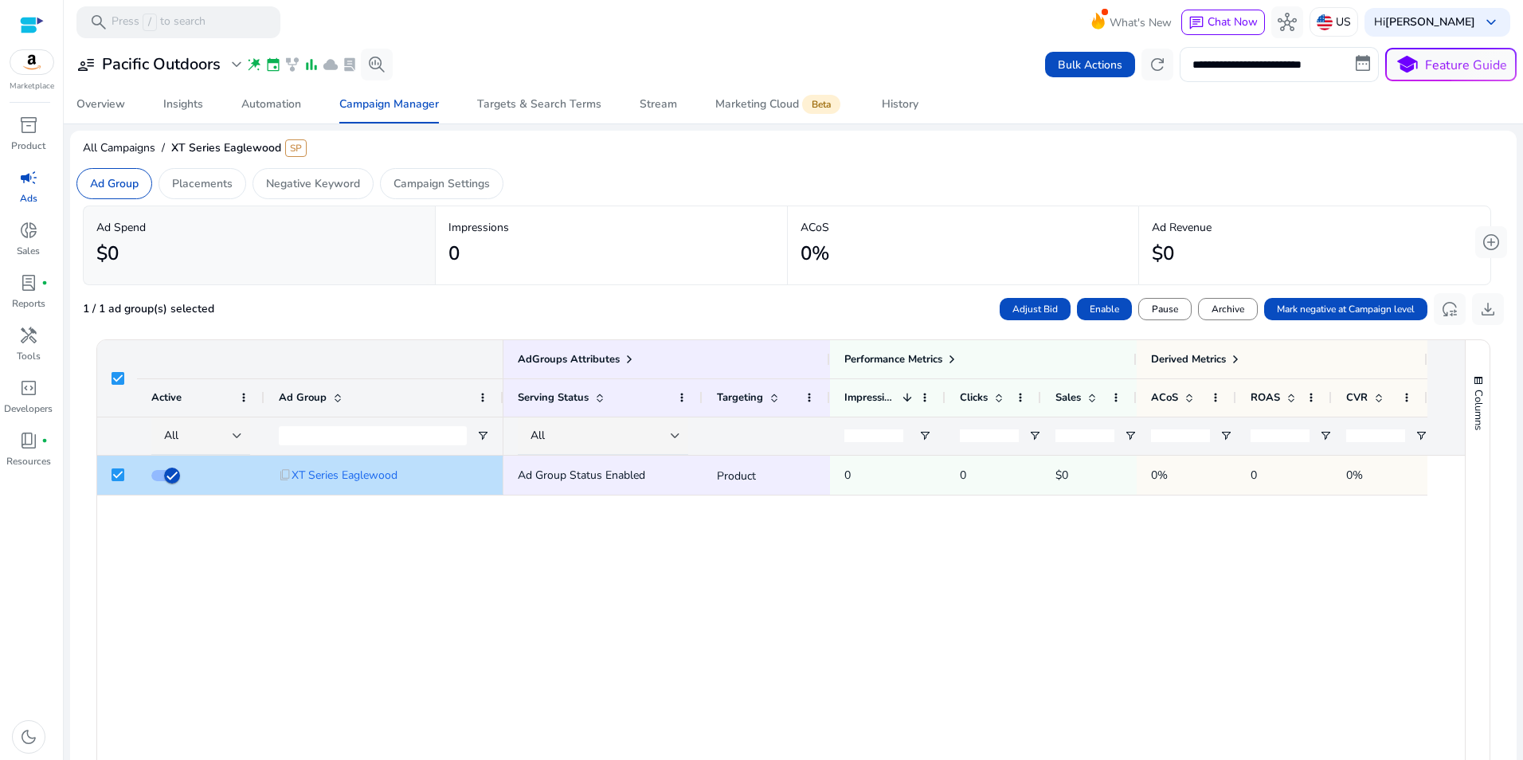
drag, startPoint x: 1515, startPoint y: 151, endPoint x: 1509, endPoint y: 232, distance: 80.6
click at [1509, 232] on mat-sidenav-content "**********" at bounding box center [793, 380] width 1459 height 760
click at [1481, 244] on span "add_circle" at bounding box center [1490, 242] width 19 height 19
click at [1394, 668] on div "Ad Group Status Enabled Product 0 0 $0 0% 0 0%" at bounding box center [983, 690] width 961 height 469
click at [1096, 68] on span "Bulk Actions" at bounding box center [1090, 65] width 65 height 17
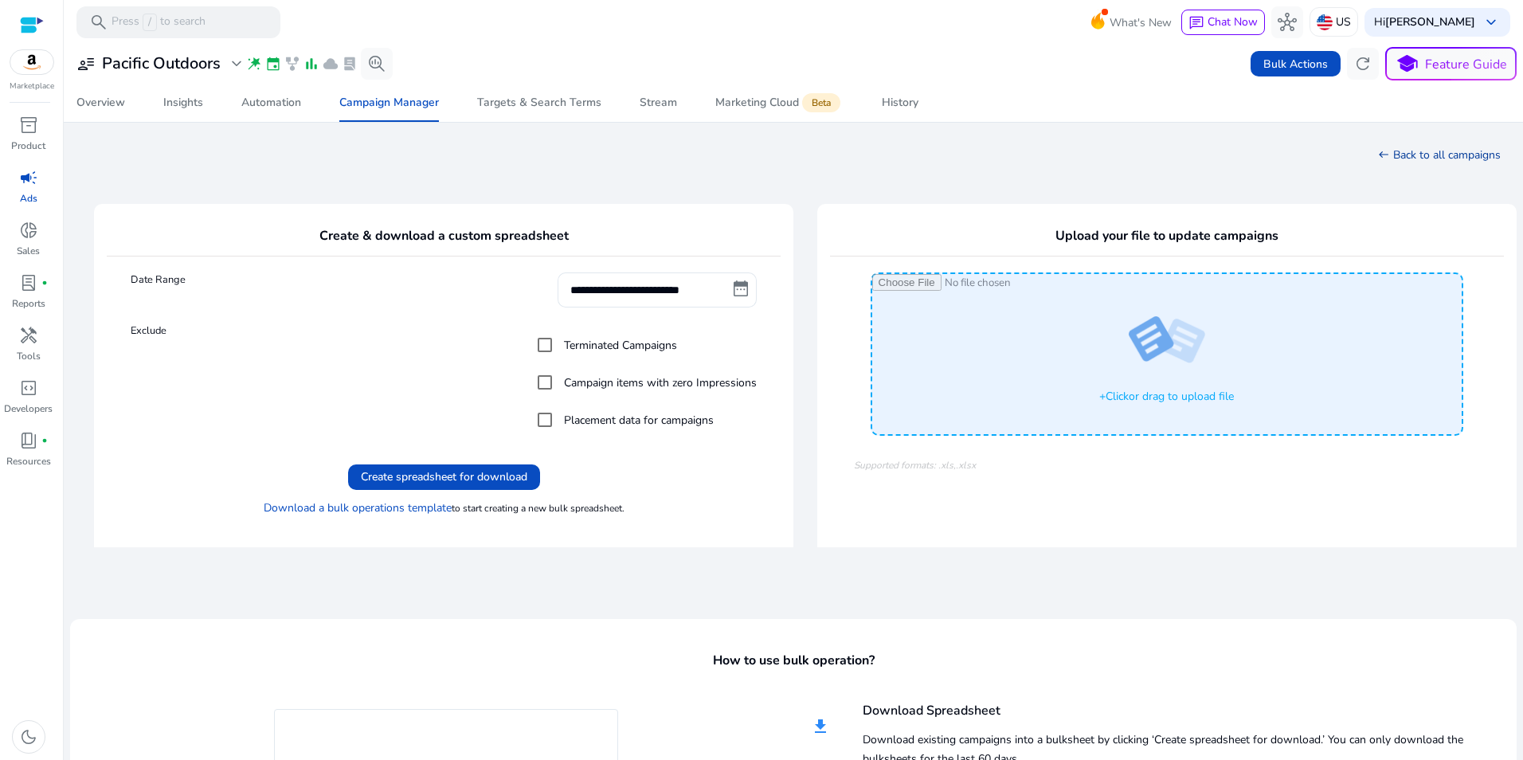
click at [1463, 152] on link "west Back to all campaigns" at bounding box center [1439, 154] width 123 height 15
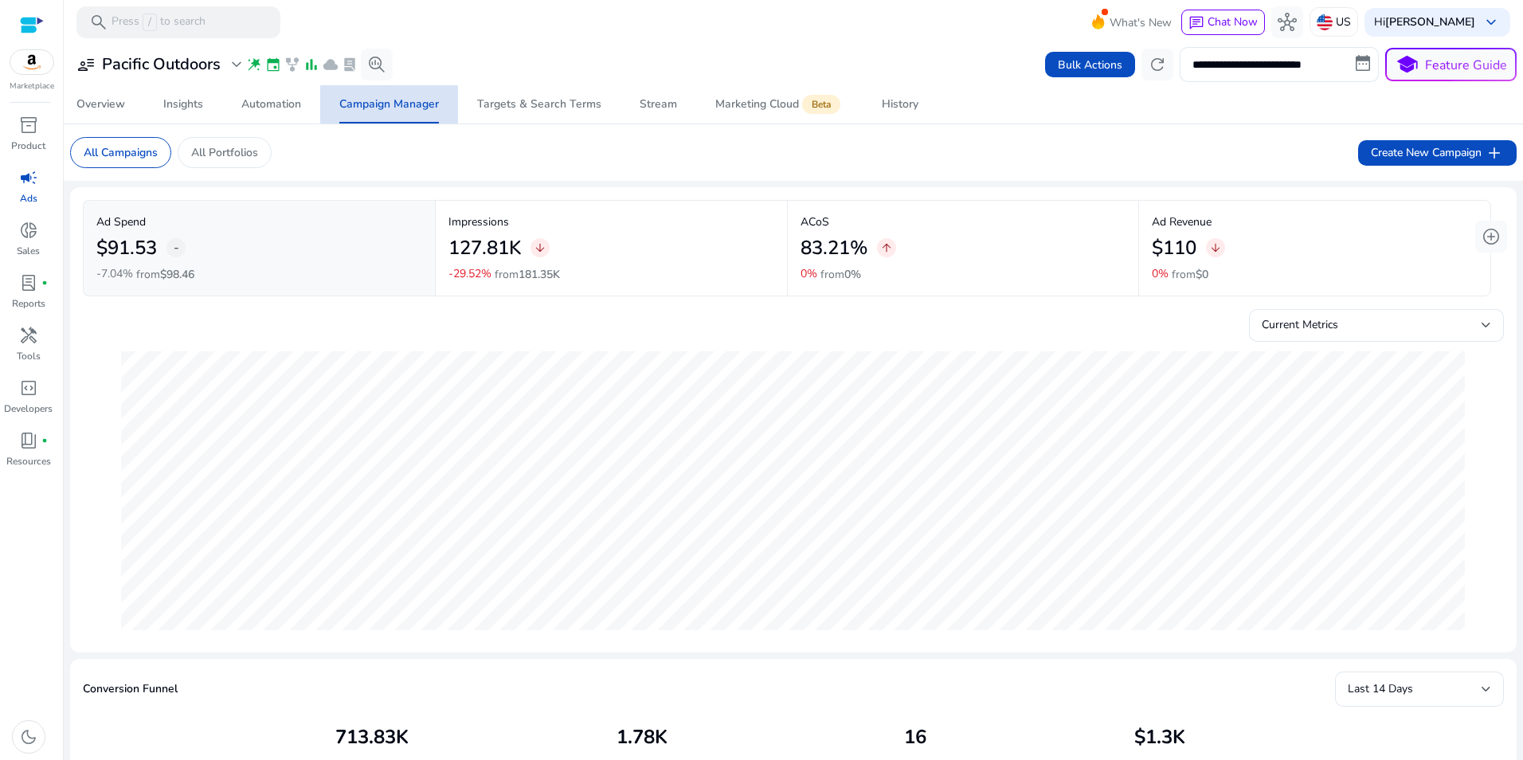
click at [358, 109] on div "Campaign Manager" at bounding box center [389, 104] width 100 height 11
click at [353, 158] on mat-card "All Campaigns All Portfolios Create New Campaign add" at bounding box center [793, 152] width 1472 height 57
click at [264, 104] on div "Automation" at bounding box center [271, 104] width 60 height 11
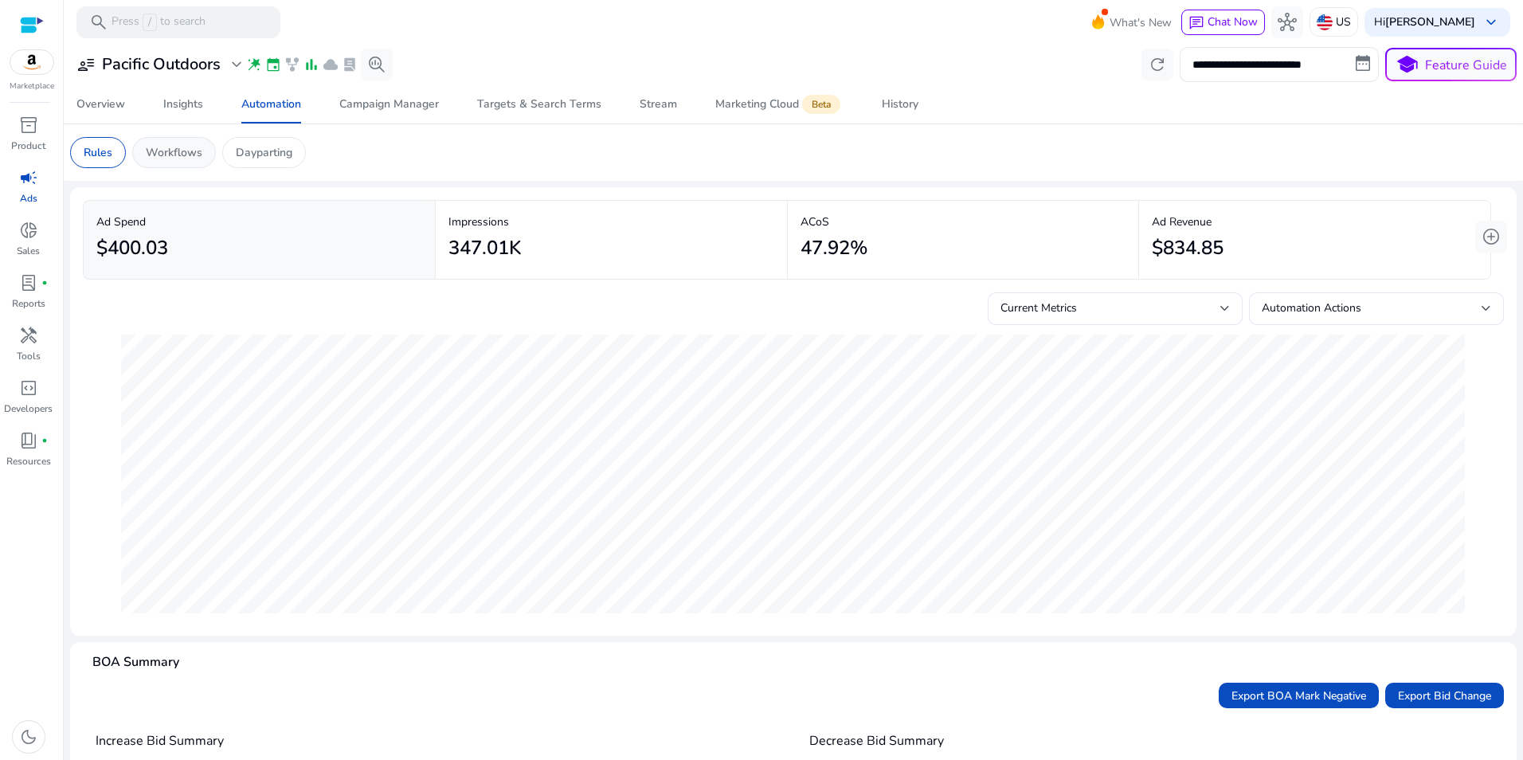
click at [164, 143] on div "Workflows" at bounding box center [174, 152] width 84 height 31
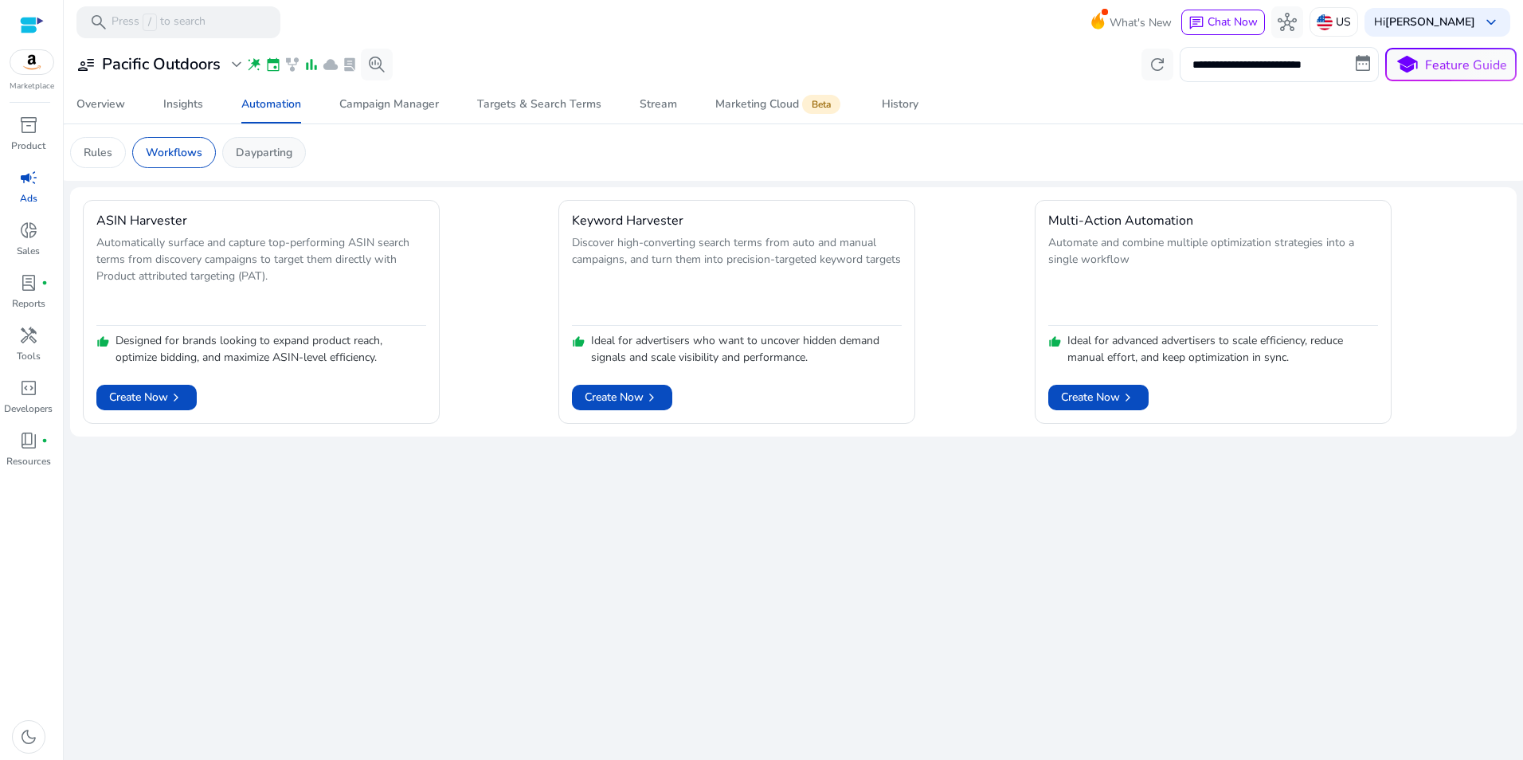
click at [292, 153] on div "Dayparting" at bounding box center [264, 152] width 84 height 31
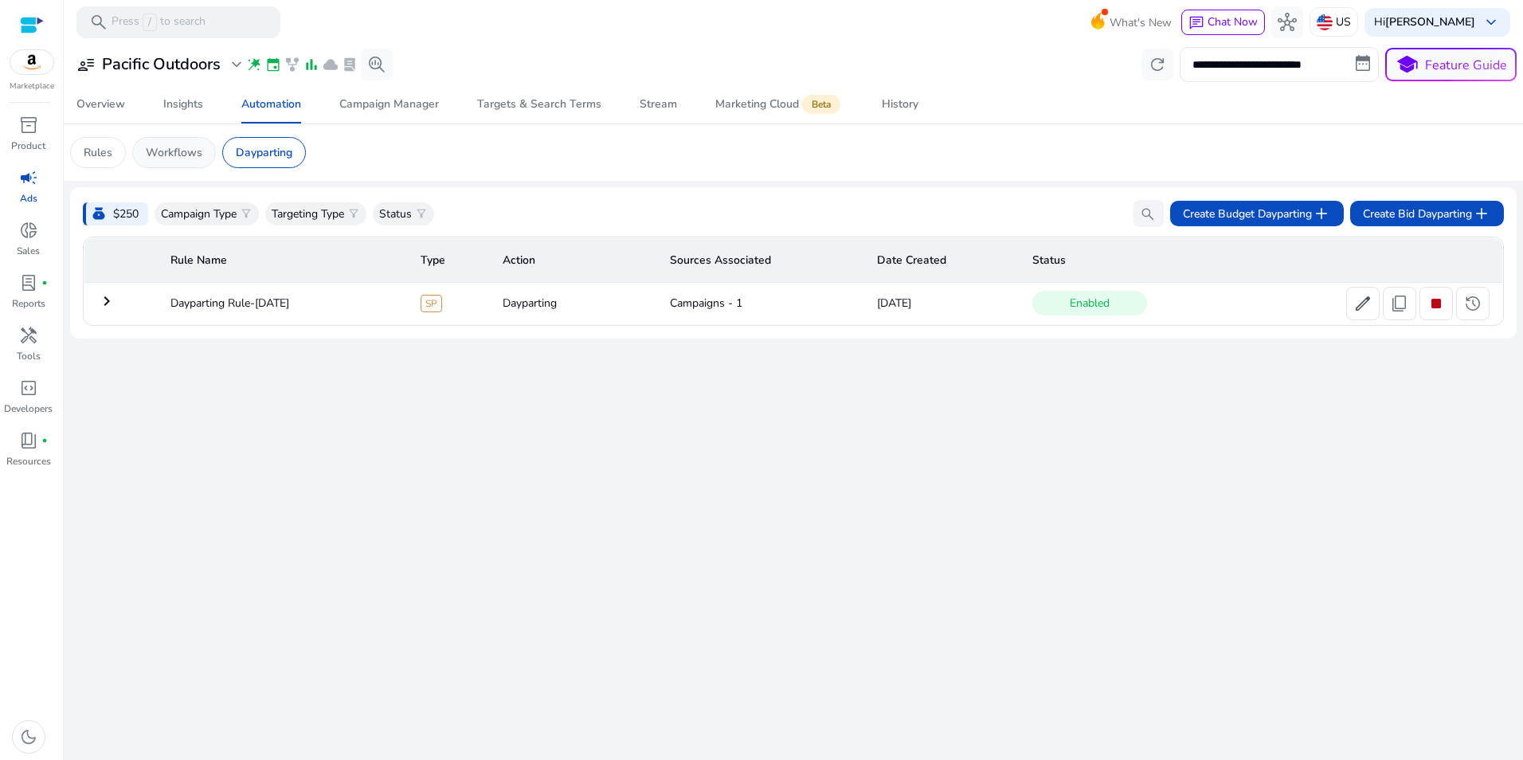
click at [173, 151] on p "Workflows" at bounding box center [174, 152] width 57 height 17
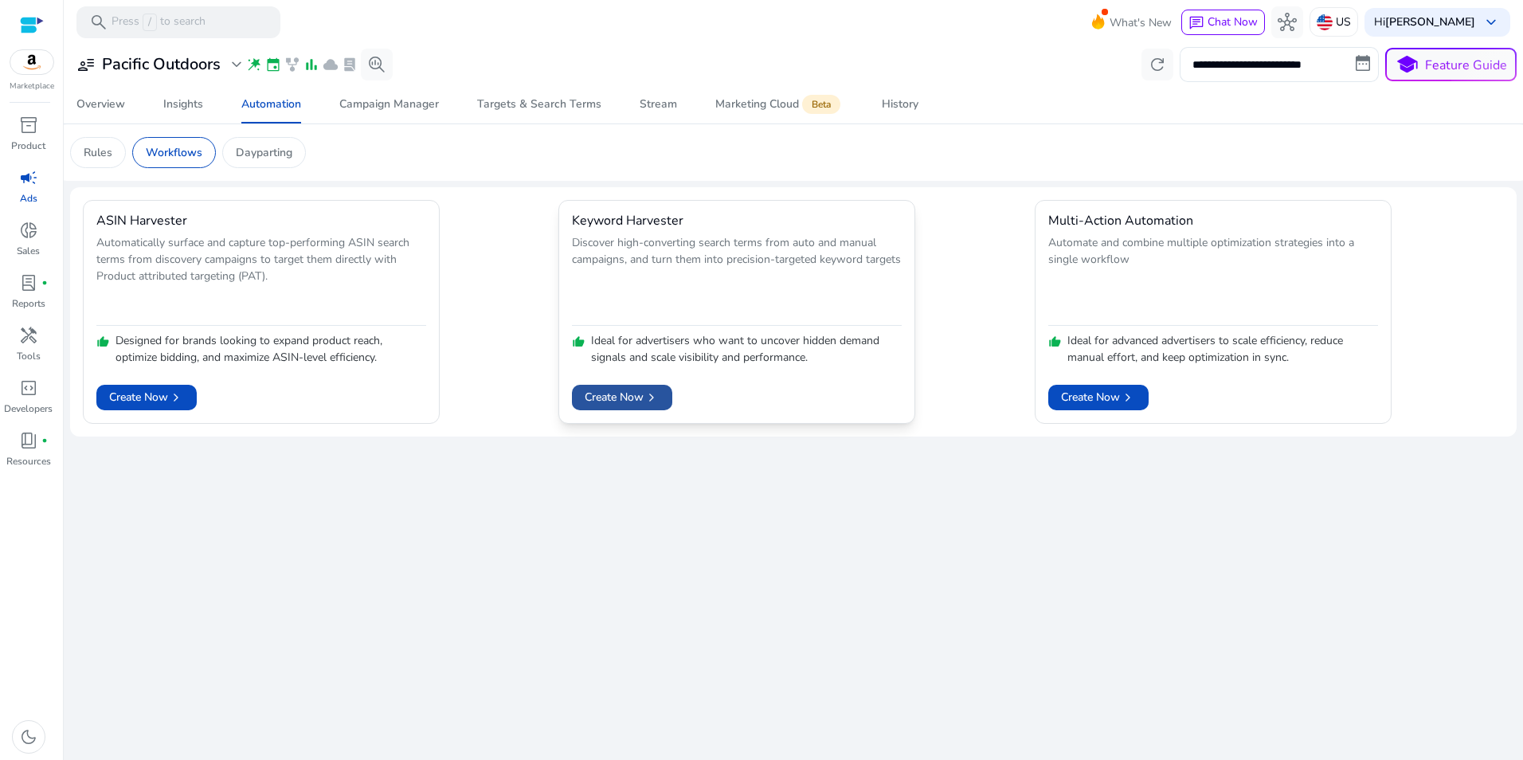
click at [659, 397] on span "chevron_right" at bounding box center [652, 397] width 16 height 16
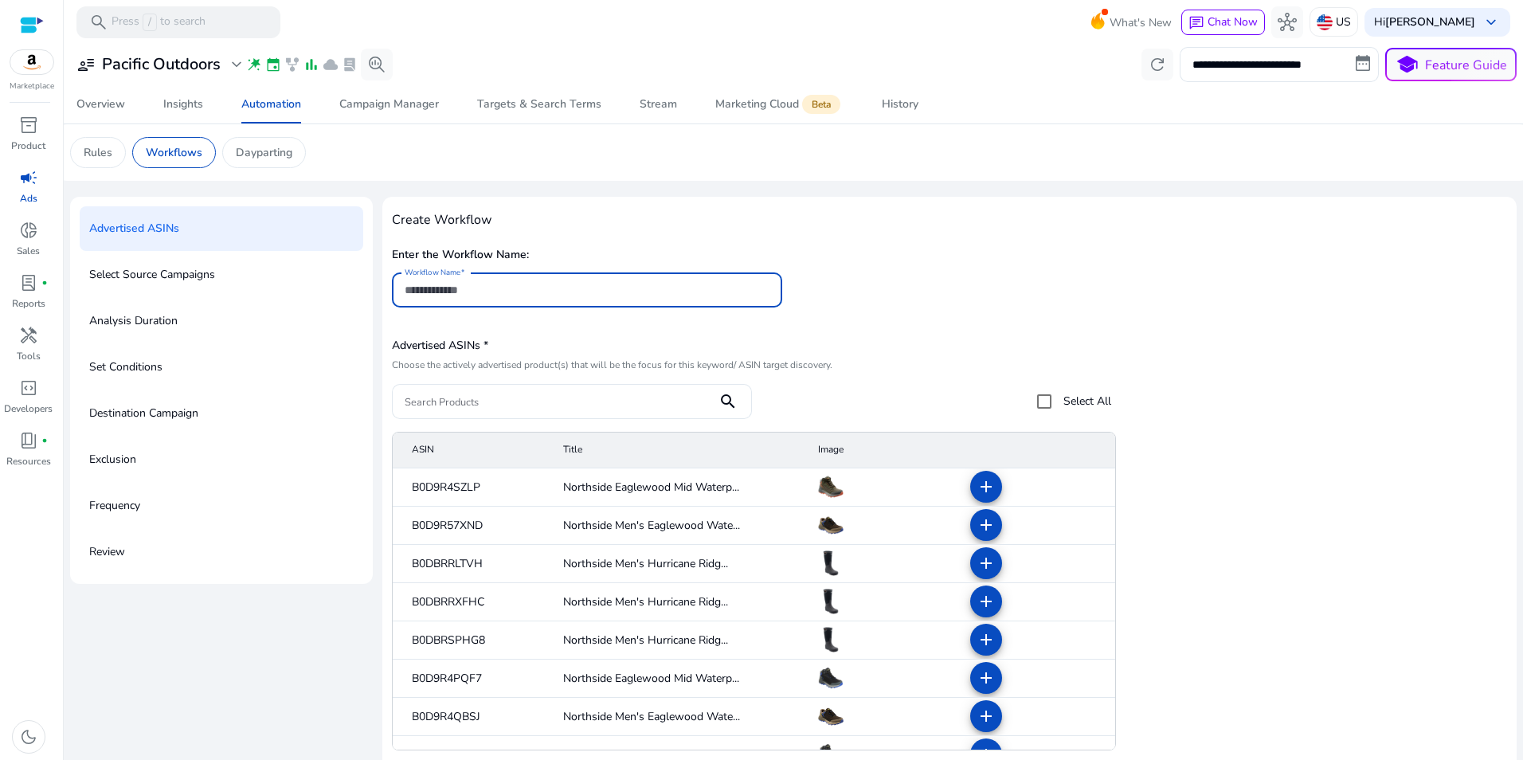
click at [539, 294] on input "Workflow Name" at bounding box center [587, 290] width 365 height 18
type input "********"
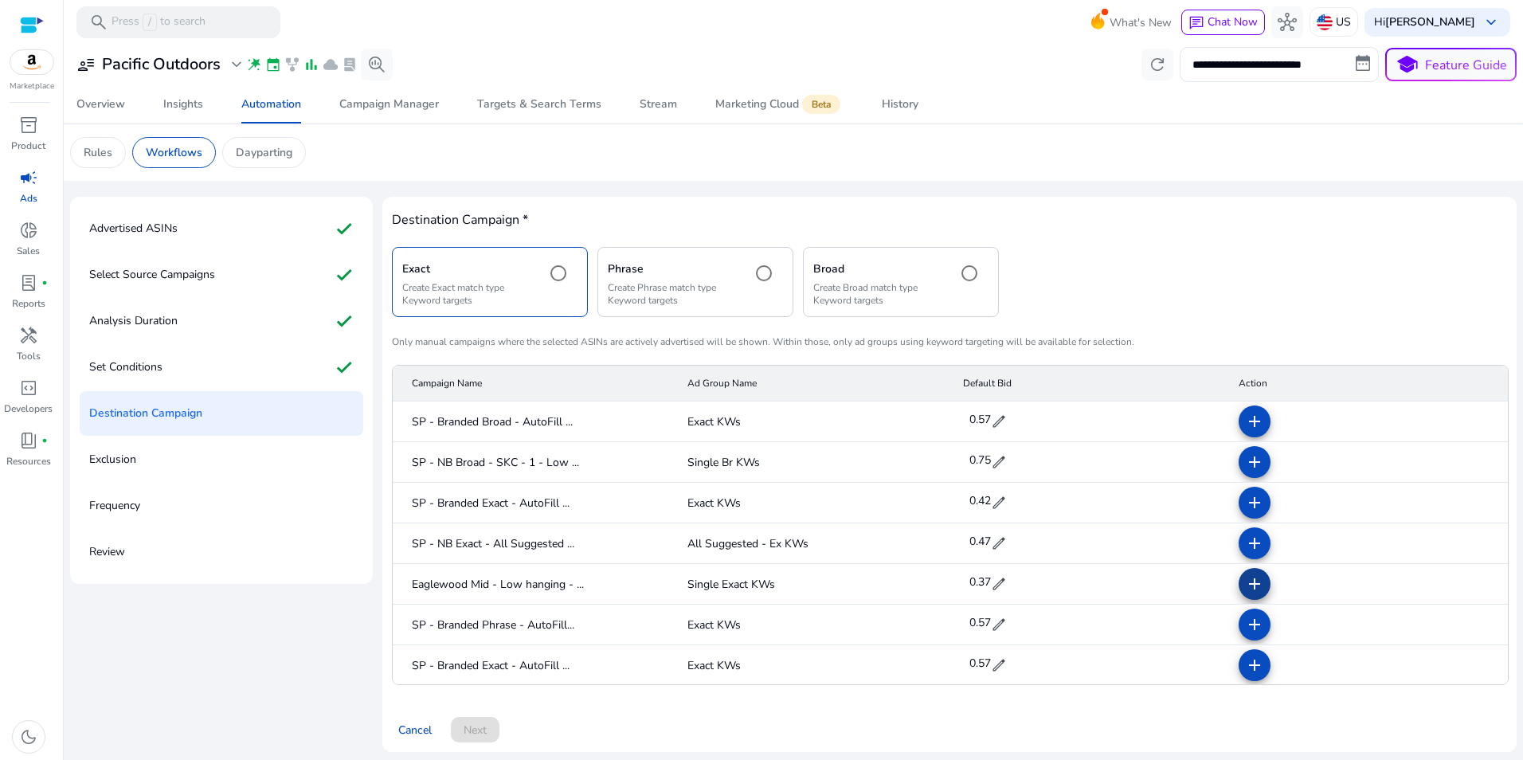
click at [1248, 594] on span at bounding box center [1254, 584] width 38 height 38
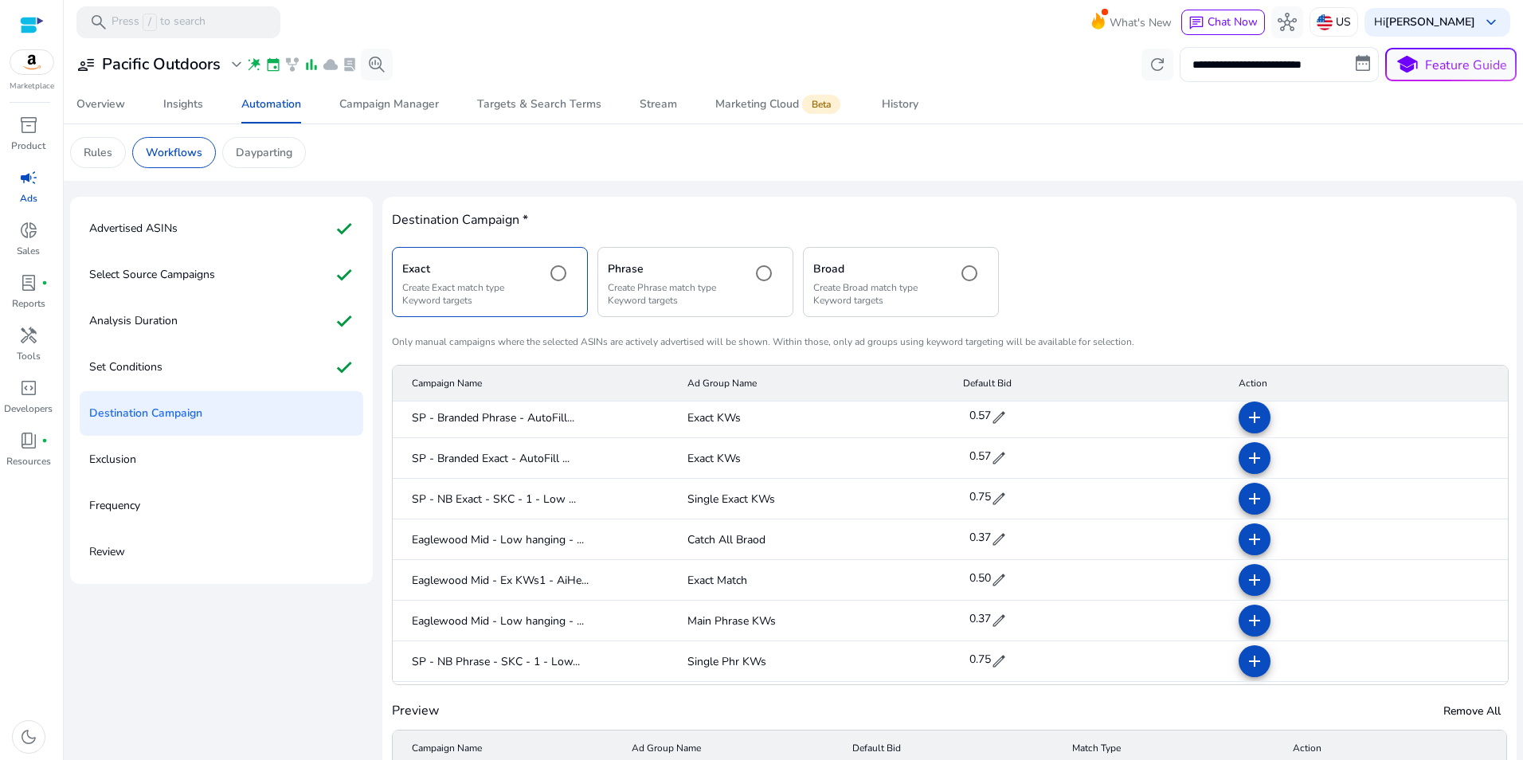
scroll to position [215, 0]
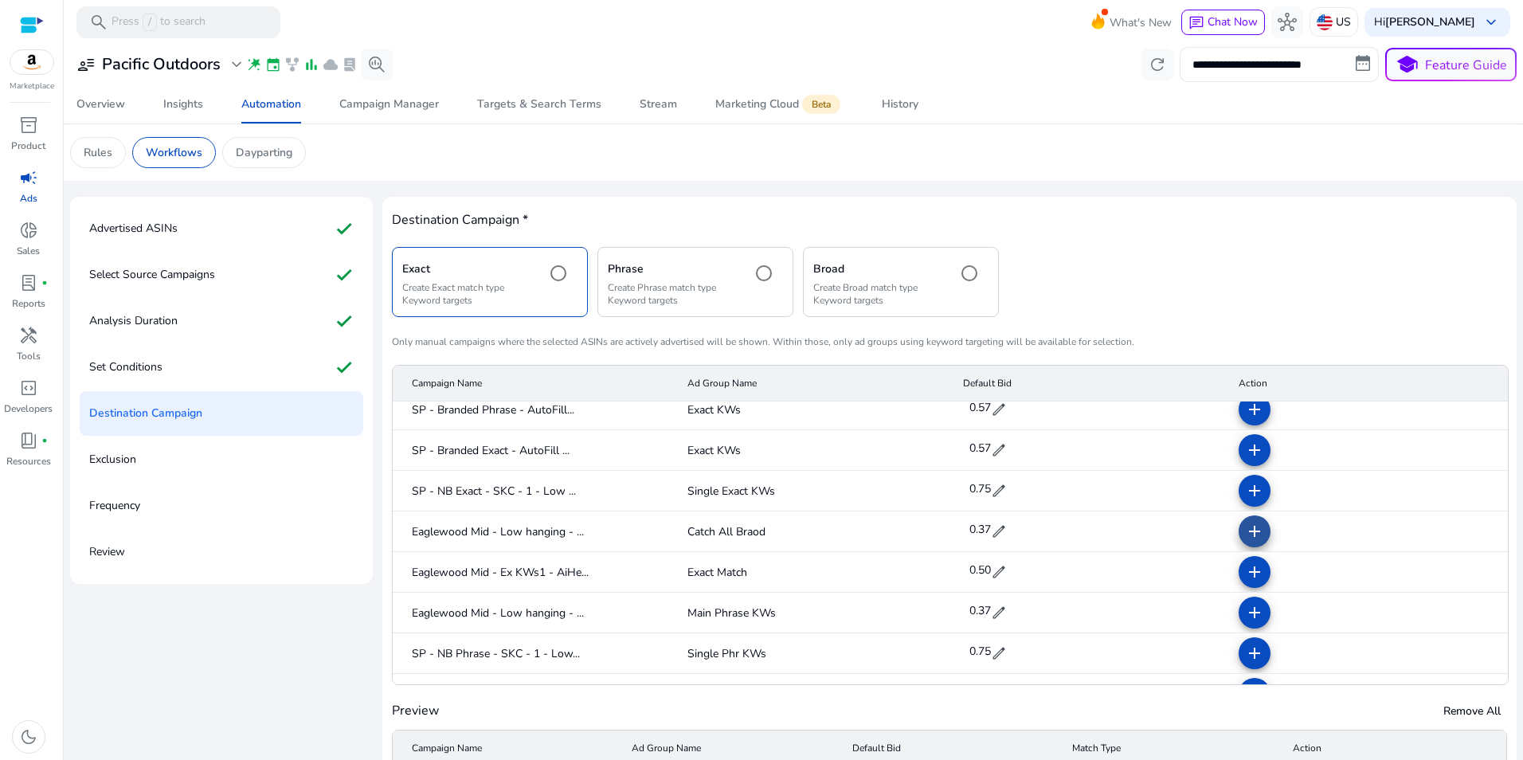
click at [1245, 535] on mat-icon "add" at bounding box center [1254, 531] width 19 height 19
click at [1245, 571] on mat-icon "add" at bounding box center [1254, 571] width 19 height 19
click at [1245, 615] on mat-icon "add" at bounding box center [1254, 612] width 19 height 19
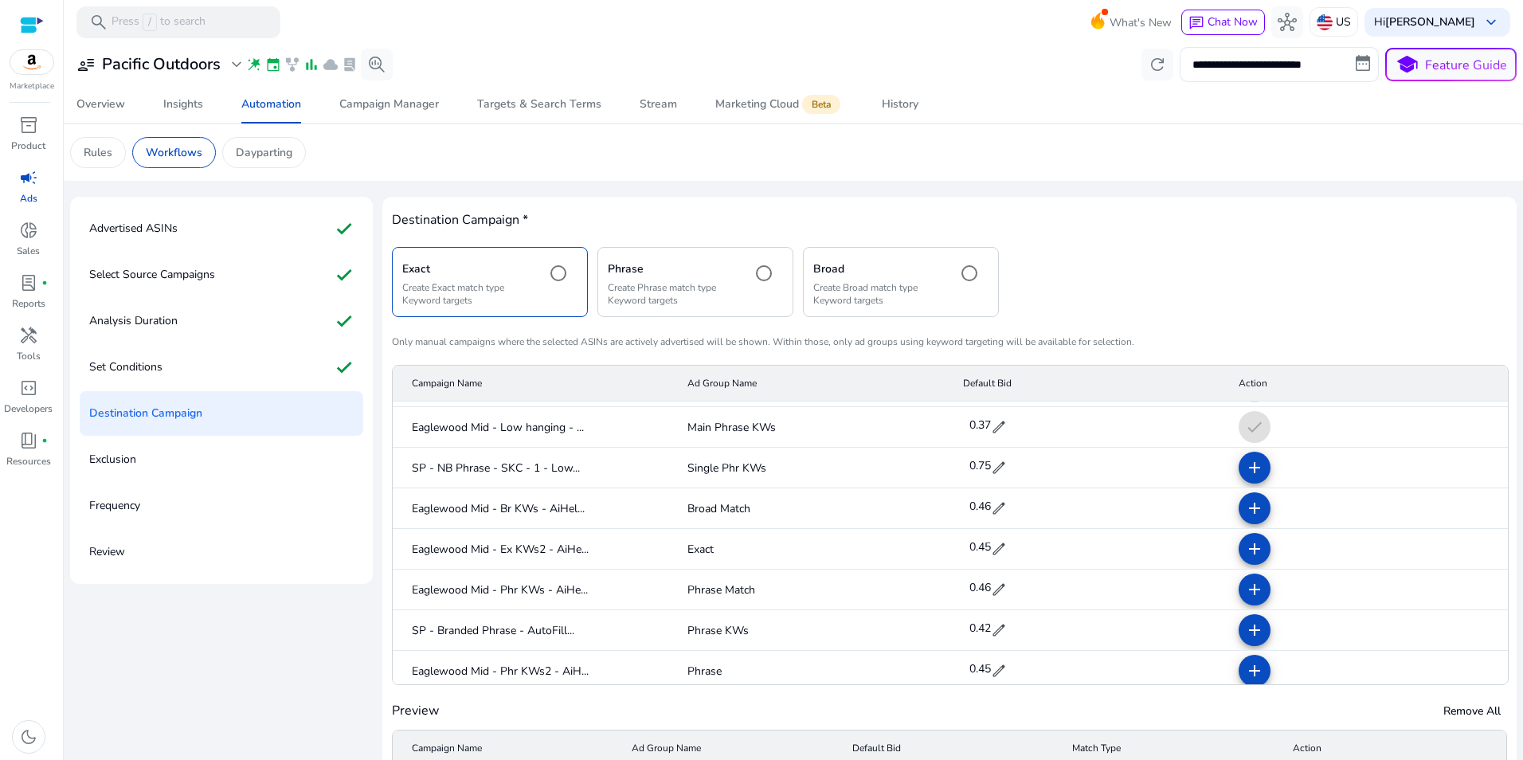
scroll to position [401, 0]
click at [1248, 497] on span at bounding box center [1254, 507] width 38 height 38
click at [1245, 539] on mat-icon "add" at bounding box center [1254, 547] width 19 height 19
click at [1245, 581] on mat-icon "add" at bounding box center [1254, 588] width 19 height 19
click at [1245, 671] on mat-icon "add" at bounding box center [1254, 669] width 19 height 19
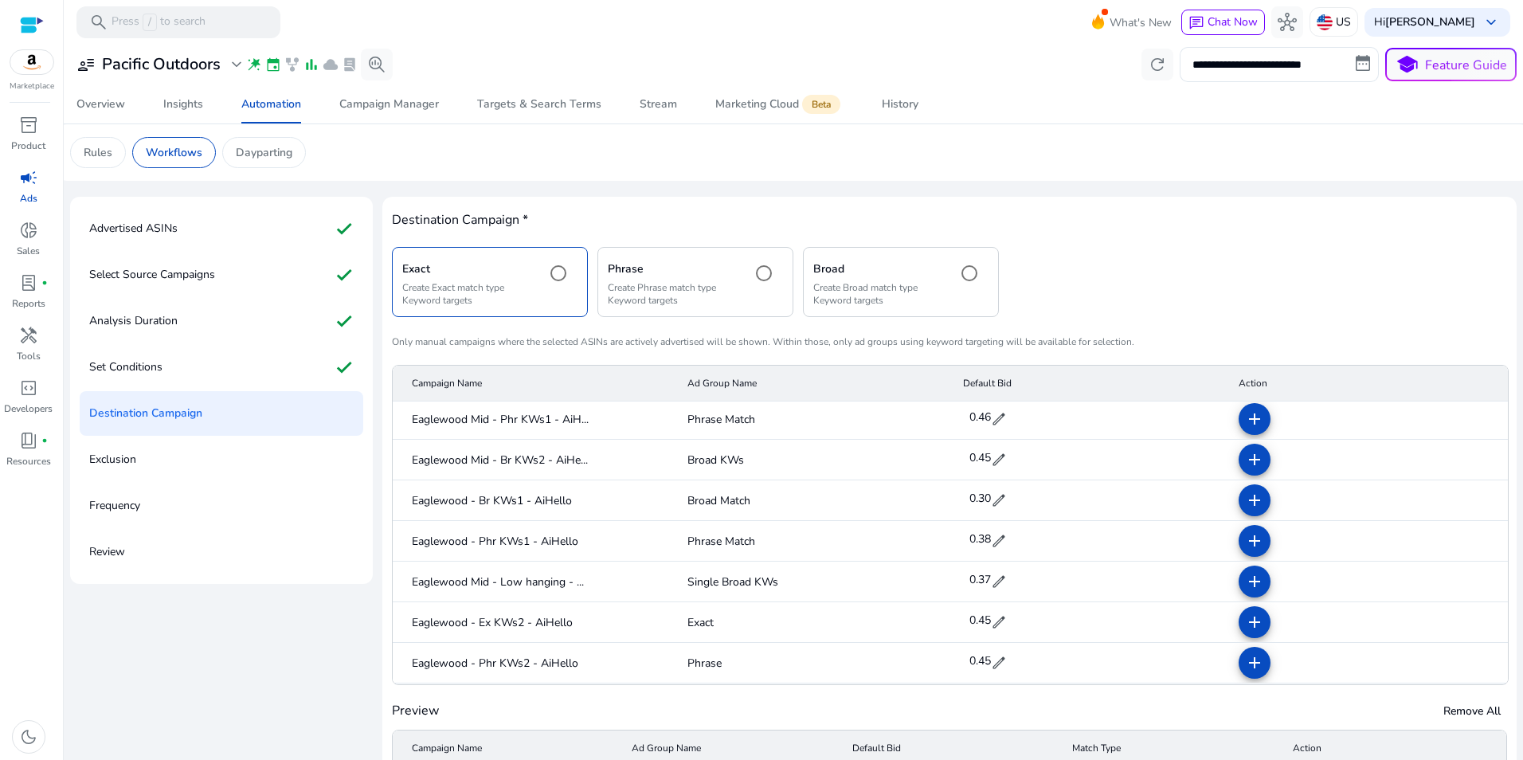
scroll to position [697, 0]
click at [1254, 420] on span at bounding box center [1254, 415] width 38 height 38
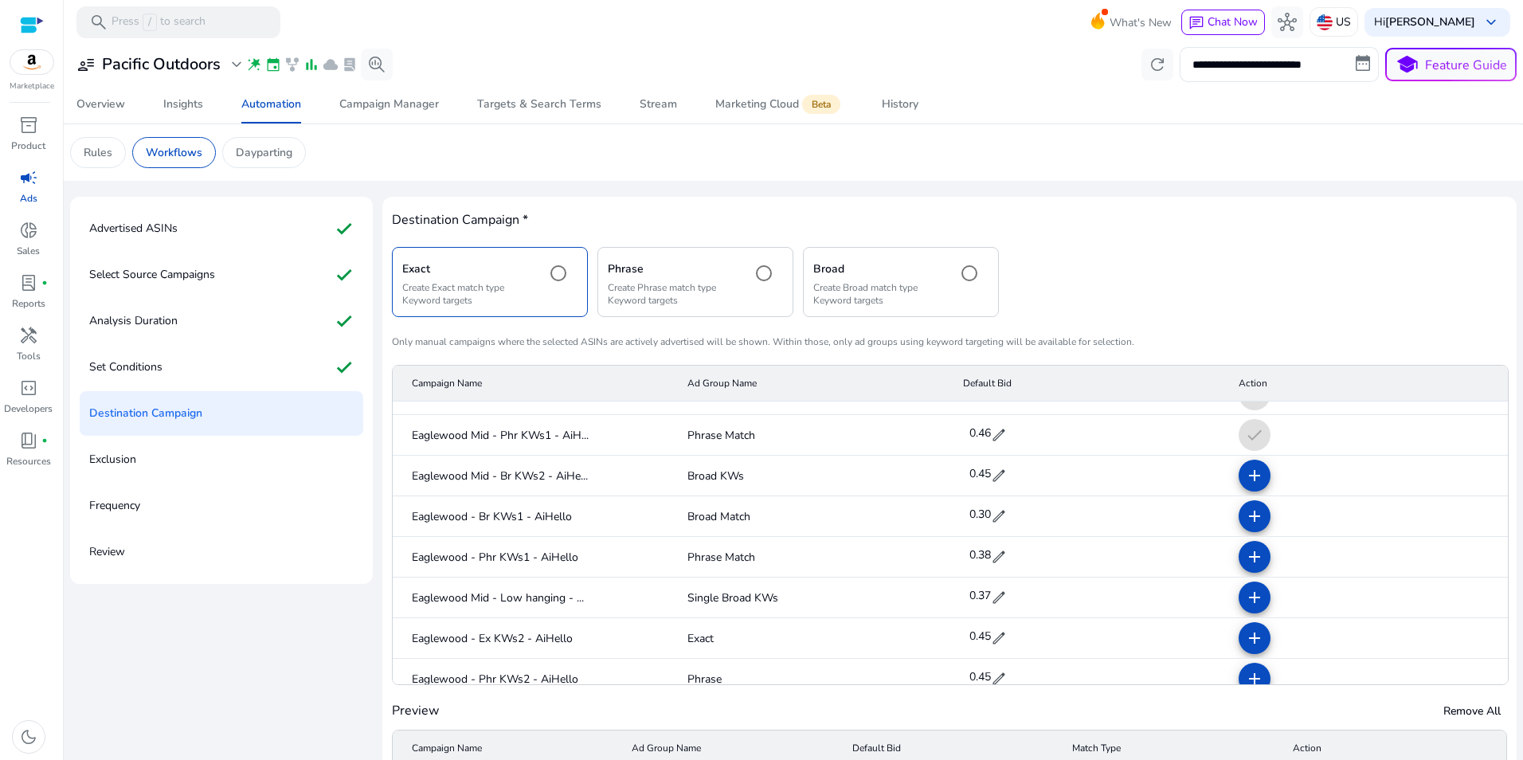
scroll to position [656, 0]
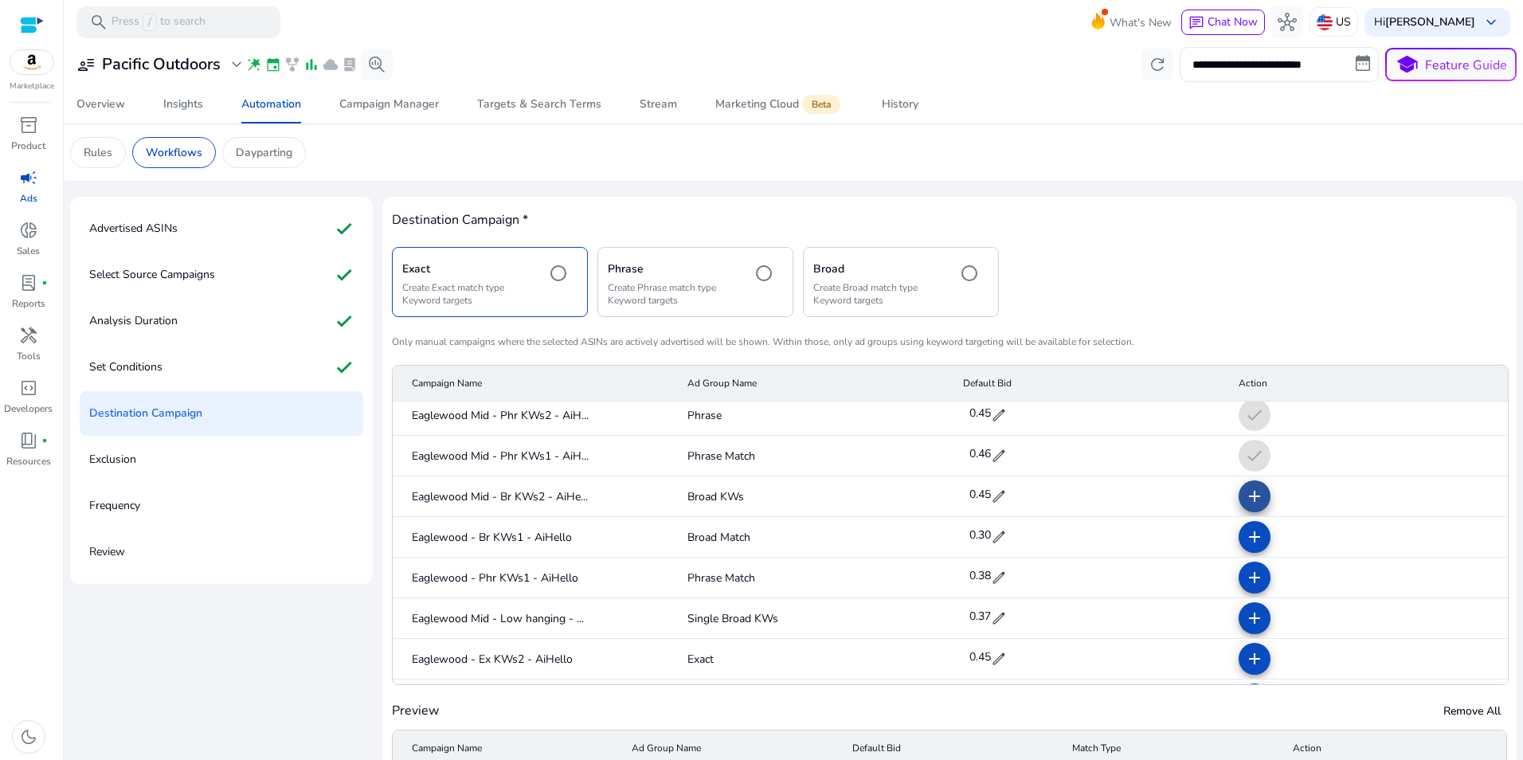
click at [1246, 494] on mat-icon "add" at bounding box center [1254, 496] width 19 height 19
click at [1245, 530] on mat-icon "add" at bounding box center [1254, 536] width 19 height 19
click at [1245, 584] on mat-icon "add" at bounding box center [1254, 577] width 19 height 19
click at [1245, 616] on mat-icon "add" at bounding box center [1254, 617] width 19 height 19
click at [1245, 665] on mat-icon "add" at bounding box center [1254, 658] width 19 height 19
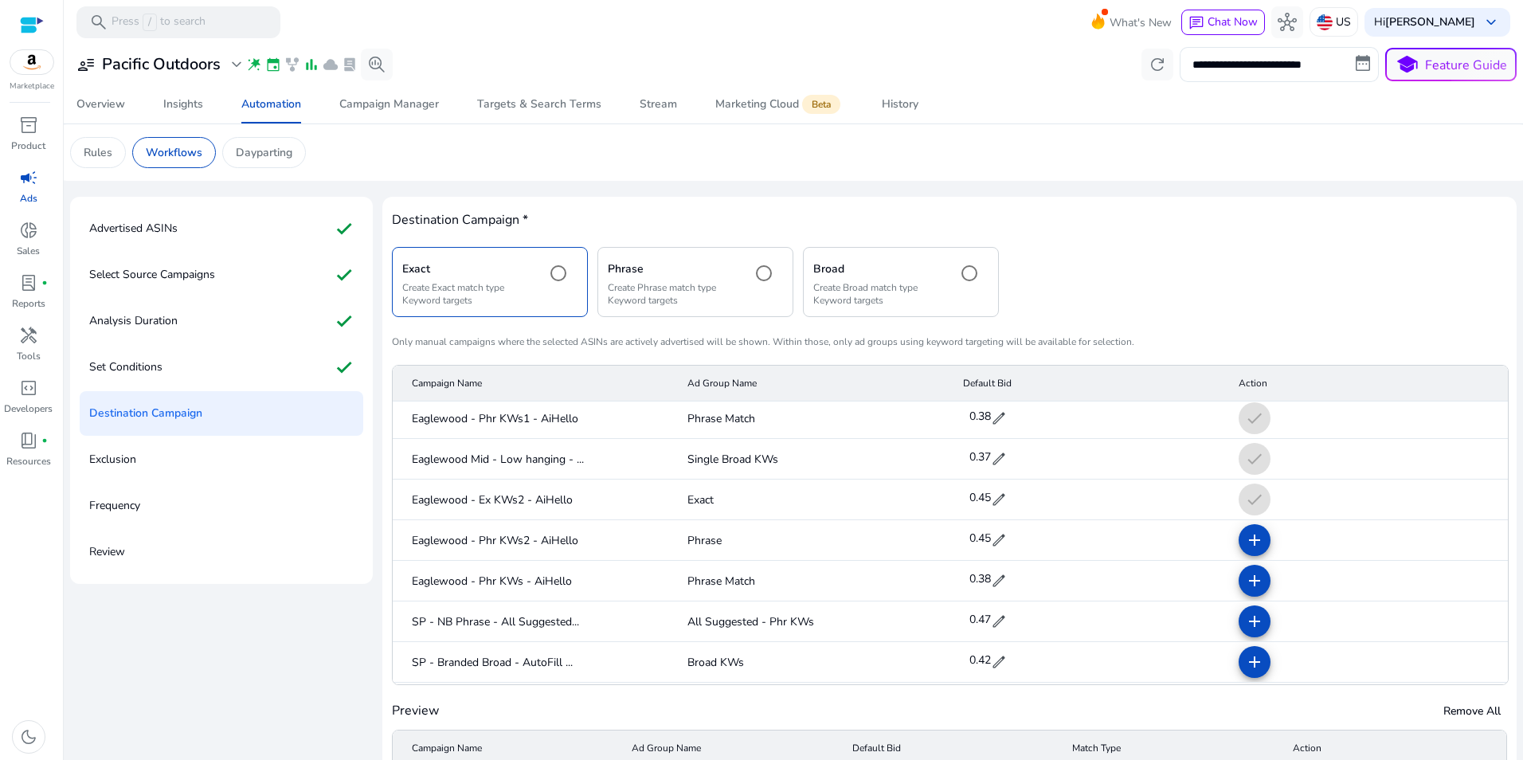
scroll to position [847, 0]
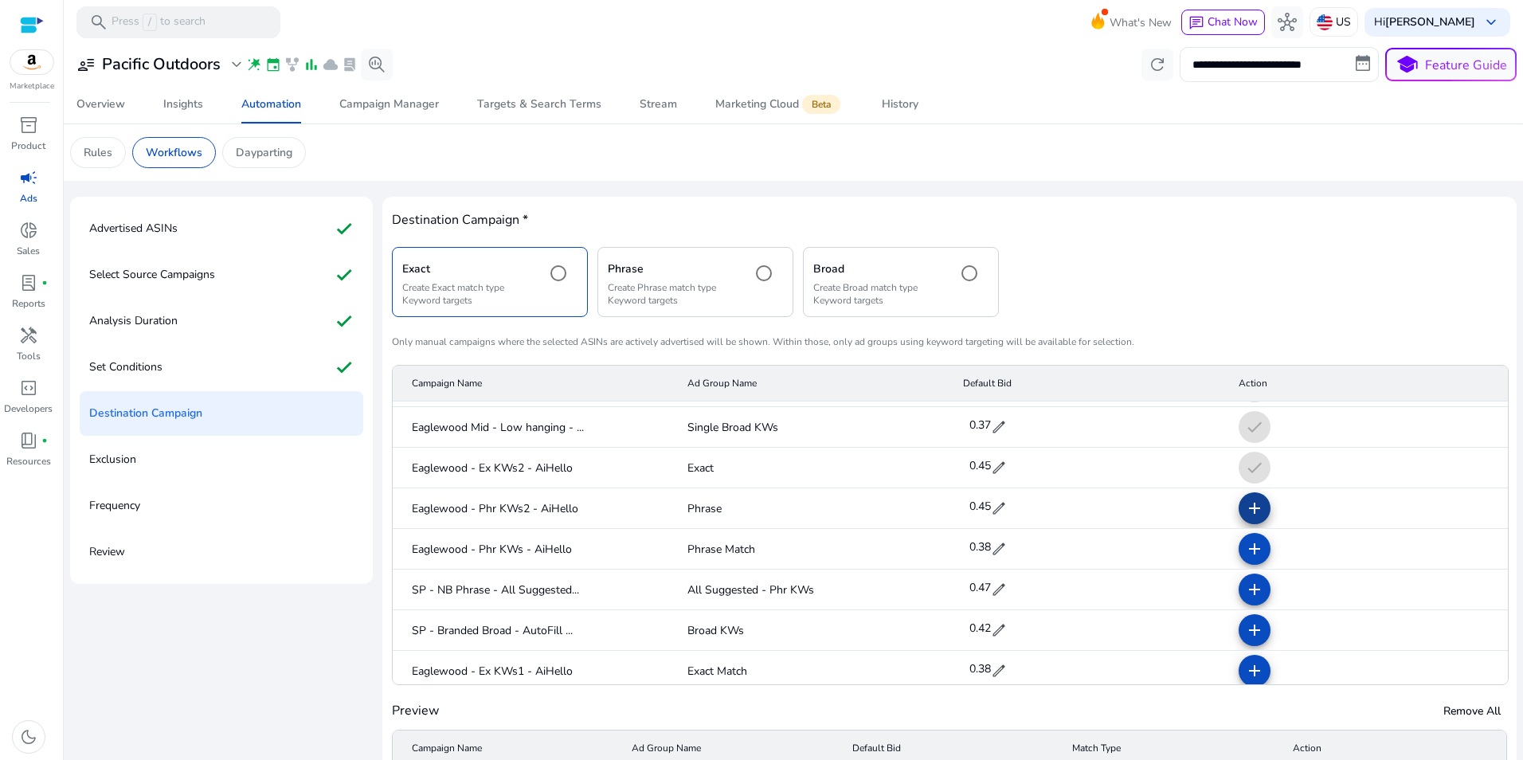
click at [1235, 499] on span at bounding box center [1254, 508] width 38 height 38
click at [1245, 545] on mat-icon "add" at bounding box center [1254, 548] width 19 height 19
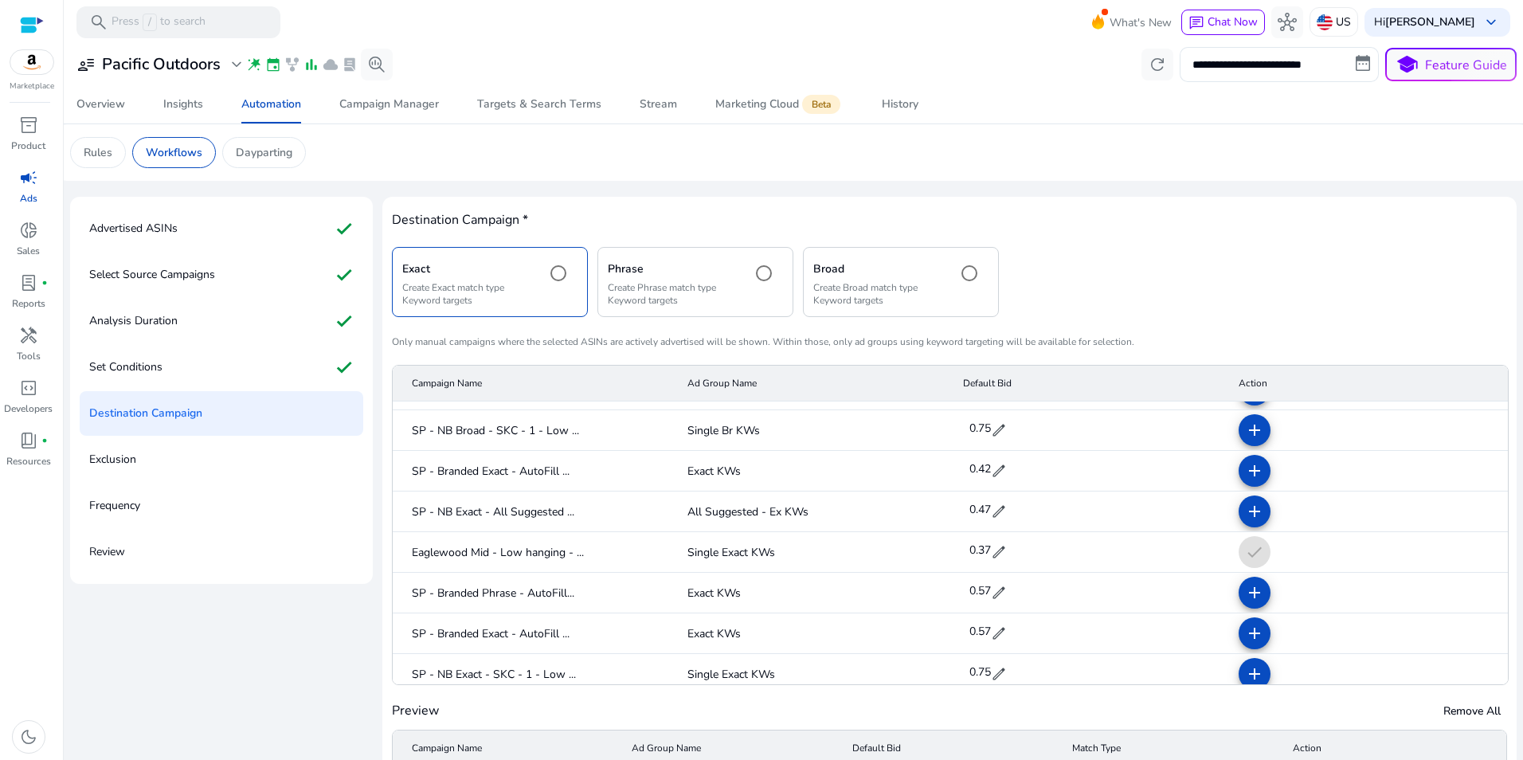
scroll to position [0, 0]
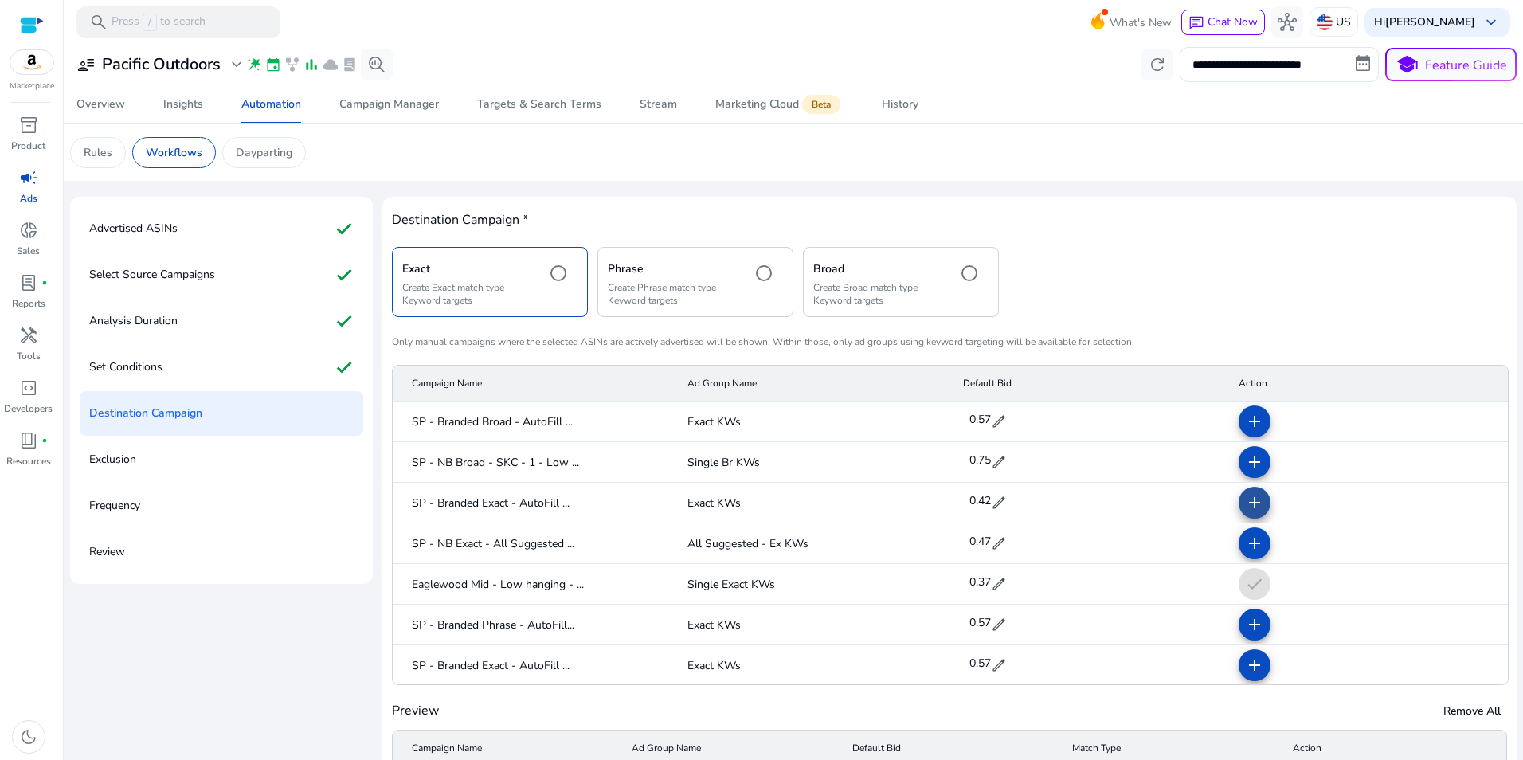
click at [1245, 503] on mat-icon "add" at bounding box center [1254, 502] width 19 height 19
click at [1245, 624] on mat-icon "add" at bounding box center [1254, 624] width 19 height 19
click at [1249, 659] on button "add" at bounding box center [1254, 665] width 32 height 32
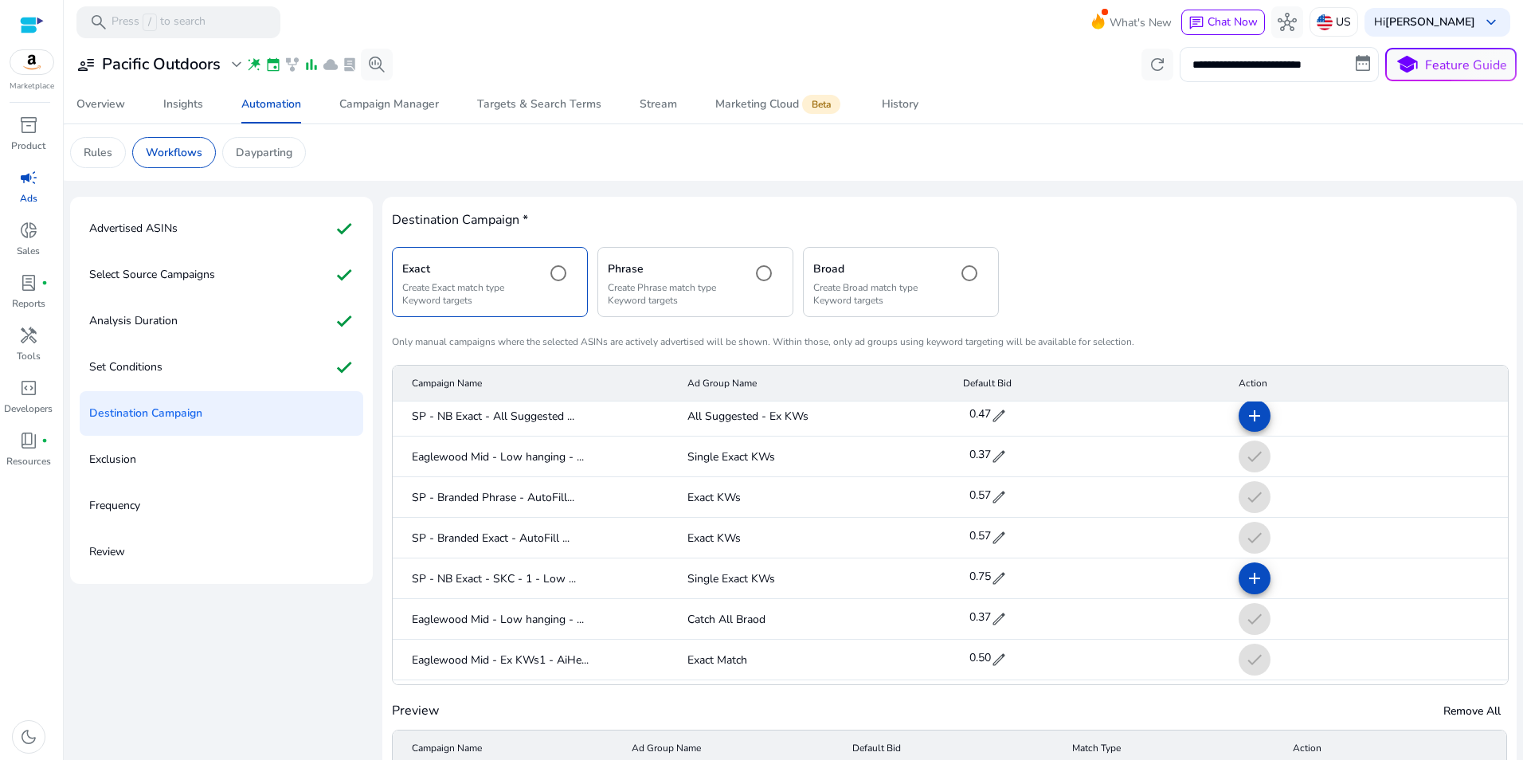
scroll to position [159, 0]
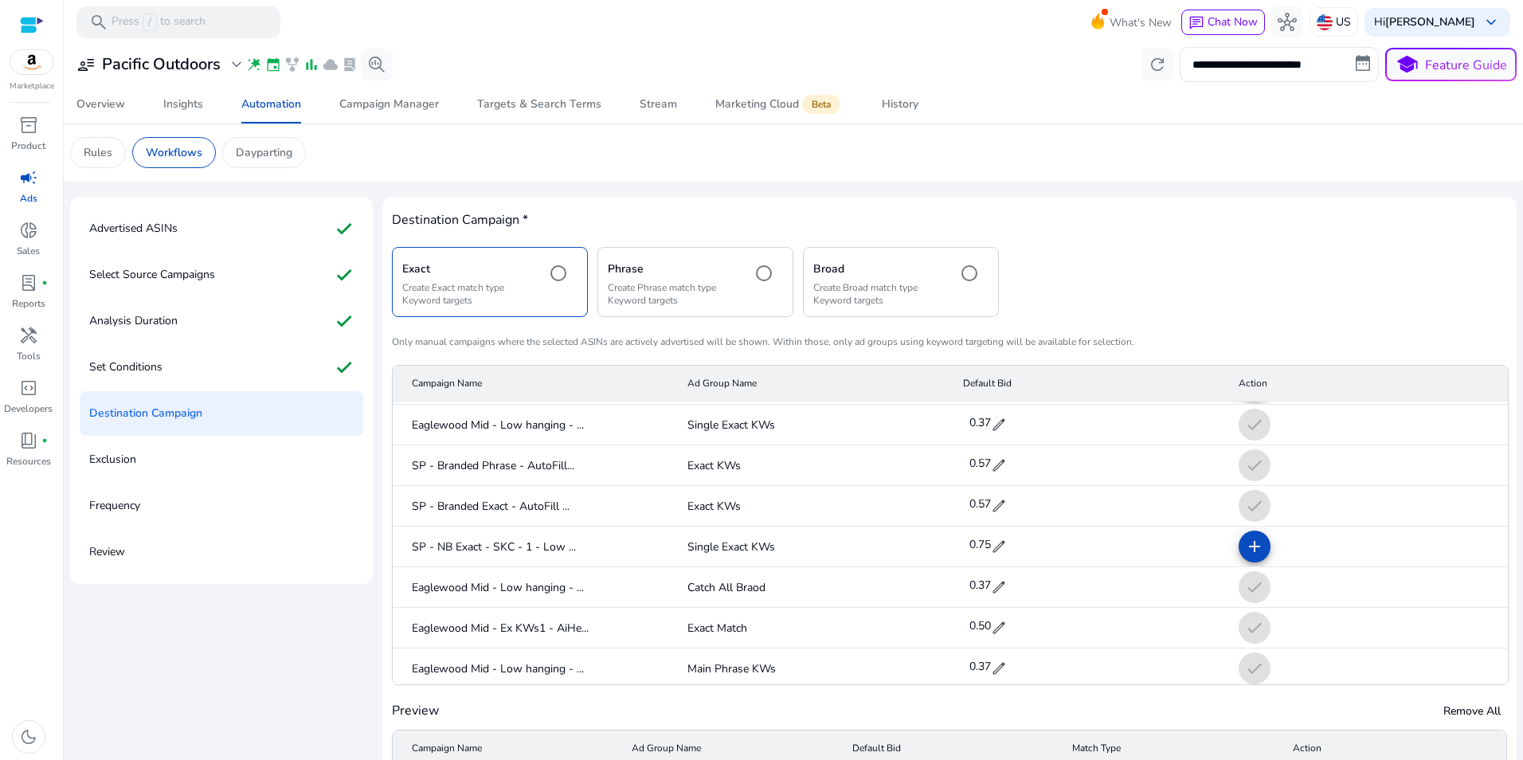
click at [1244, 594] on mat-cell "check" at bounding box center [1367, 587] width 282 height 41
click at [1227, 581] on mat-cell "check" at bounding box center [1367, 587] width 282 height 41
click at [1233, 588] on mat-cell "check" at bounding box center [1367, 587] width 282 height 41
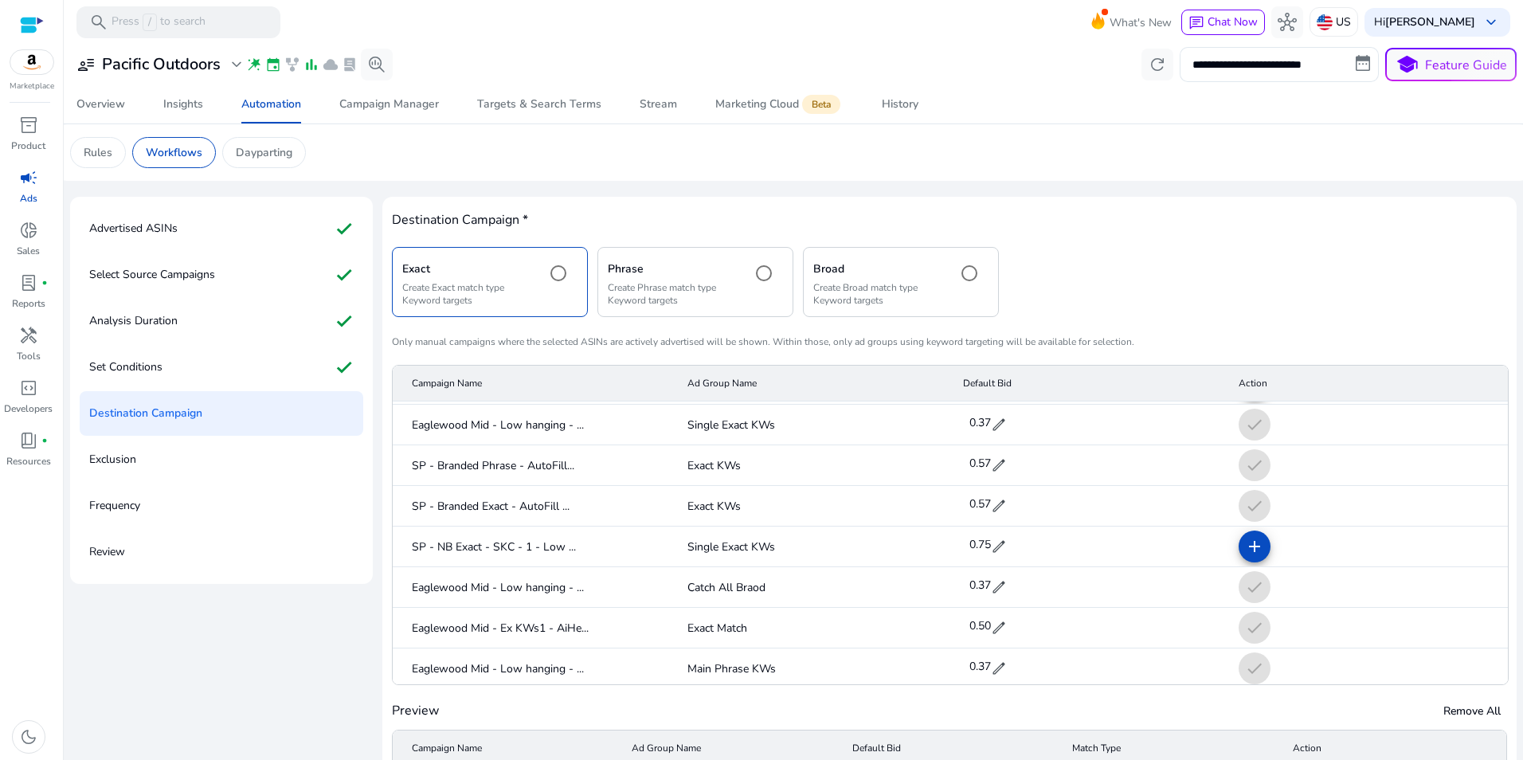
drag, startPoint x: 1233, startPoint y: 588, endPoint x: 1379, endPoint y: 579, distance: 146.0
click at [1379, 579] on mat-cell "check" at bounding box center [1367, 587] width 282 height 41
click at [1249, 581] on mat-cell "check" at bounding box center [1367, 587] width 282 height 41
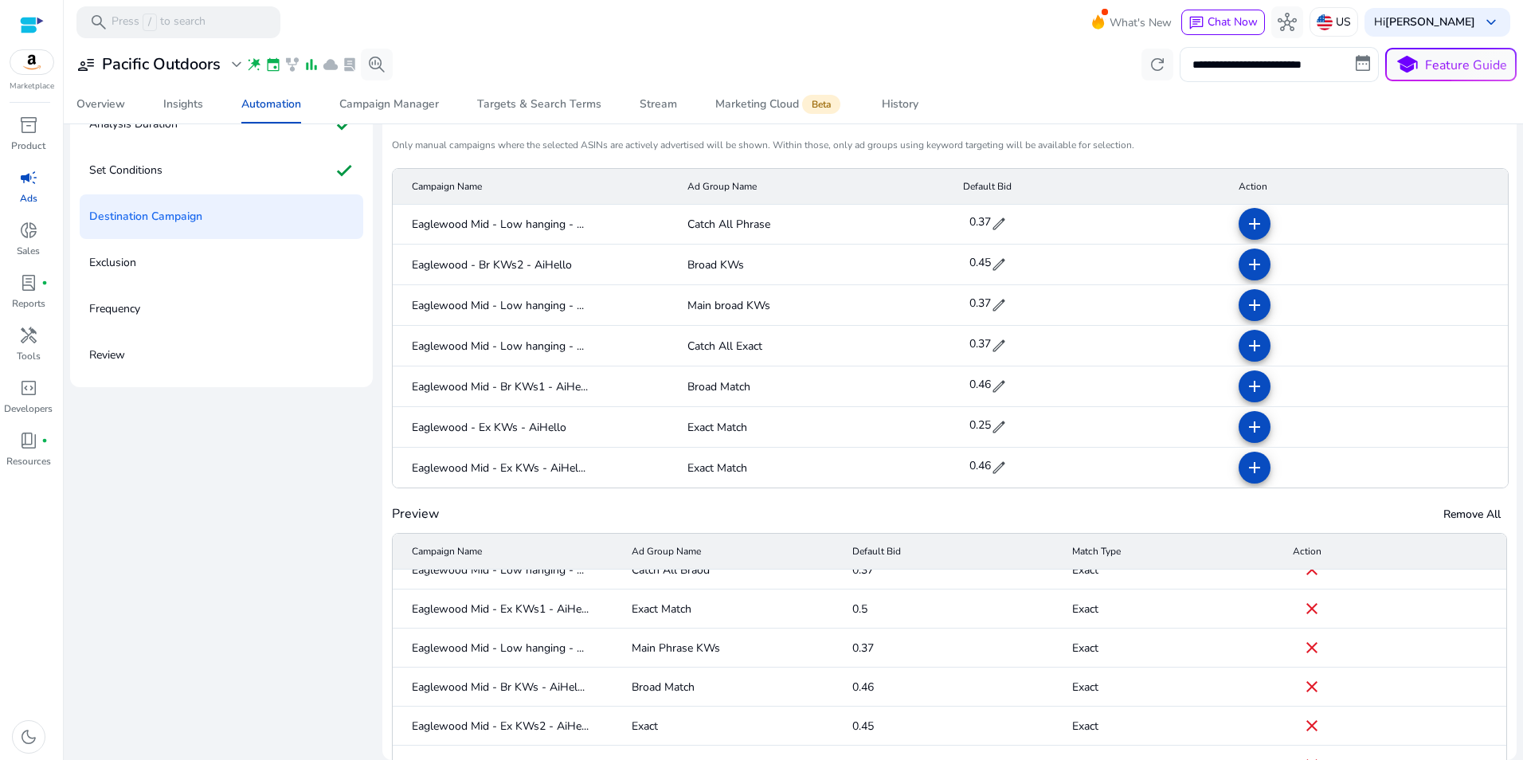
scroll to position [61, 0]
click at [1302, 641] on mat-icon "close" at bounding box center [1311, 645] width 19 height 19
click at [1302, 728] on mat-icon "close" at bounding box center [1311, 723] width 19 height 19
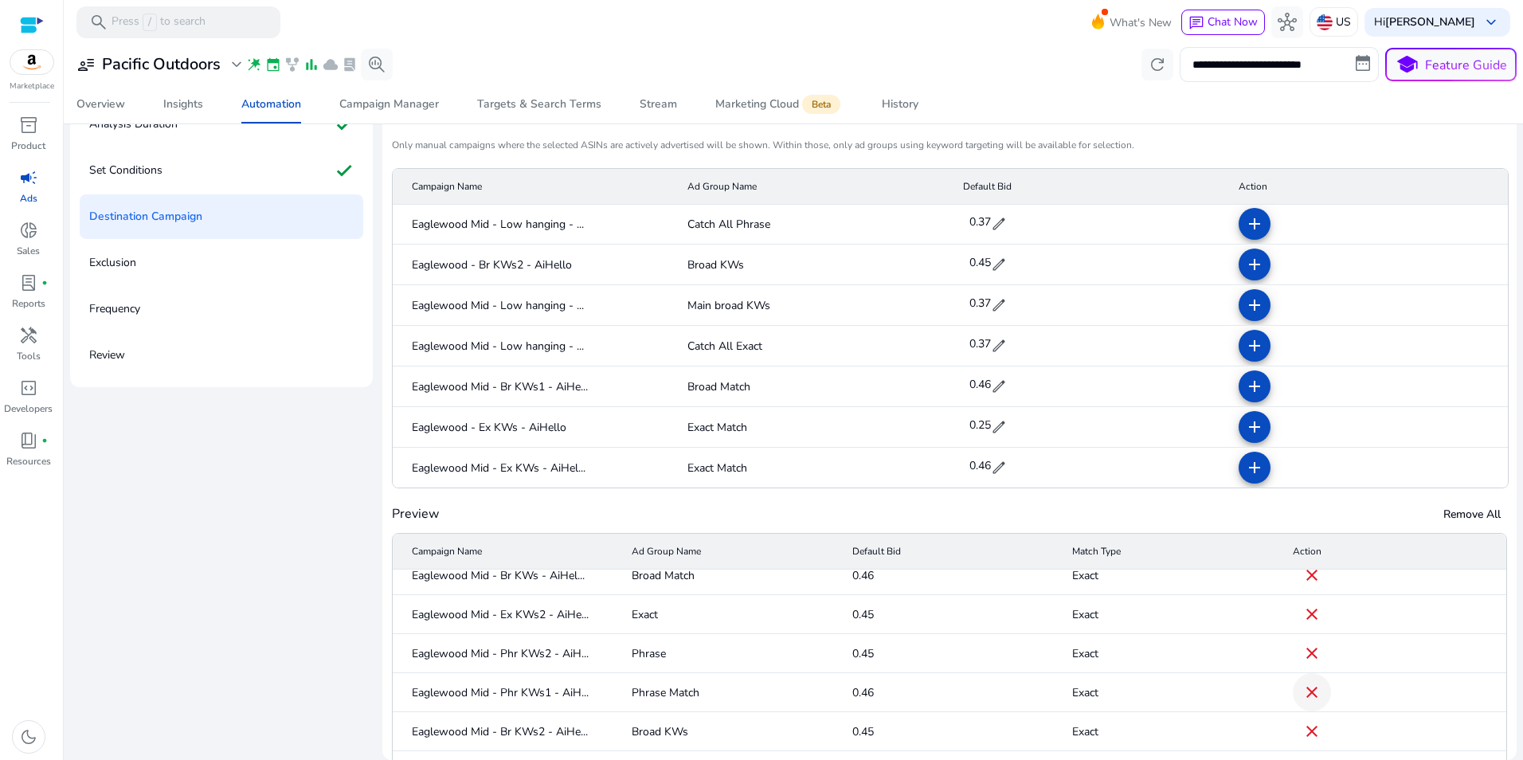
click at [1302, 659] on mat-icon "close" at bounding box center [1311, 653] width 19 height 19
click at [1302, 722] on mat-icon "close" at bounding box center [1311, 731] width 19 height 19
click at [1302, 694] on mat-icon "close" at bounding box center [1311, 692] width 19 height 19
click at [1302, 649] on mat-icon "close" at bounding box center [1311, 653] width 19 height 19
click at [1299, 569] on mat-header-cell "Action" at bounding box center [1393, 552] width 226 height 36
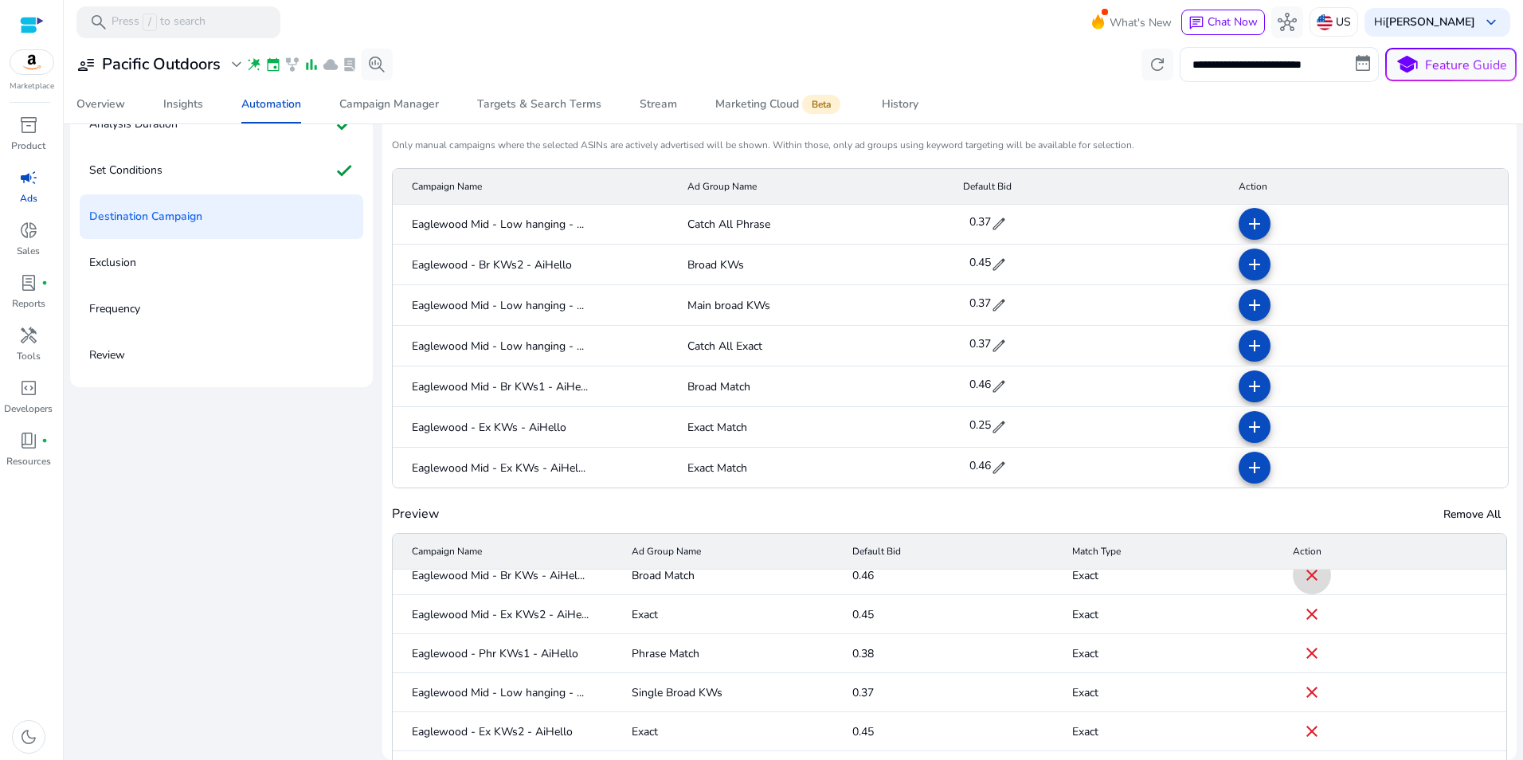
click at [1302, 574] on mat-icon "close" at bounding box center [1311, 574] width 19 height 19
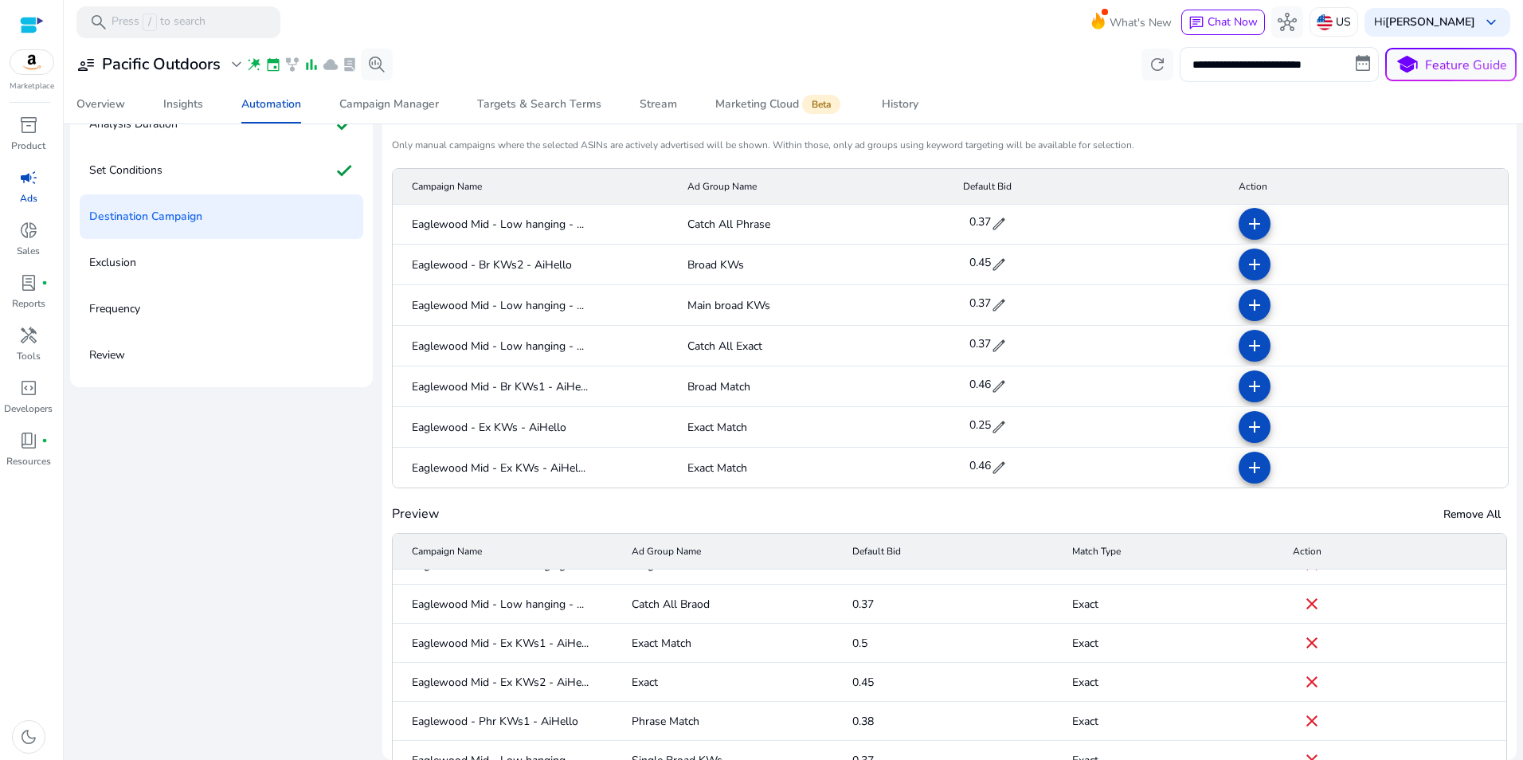
scroll to position [25, 0]
click at [1303, 722] on mat-icon "close" at bounding box center [1311, 719] width 19 height 19
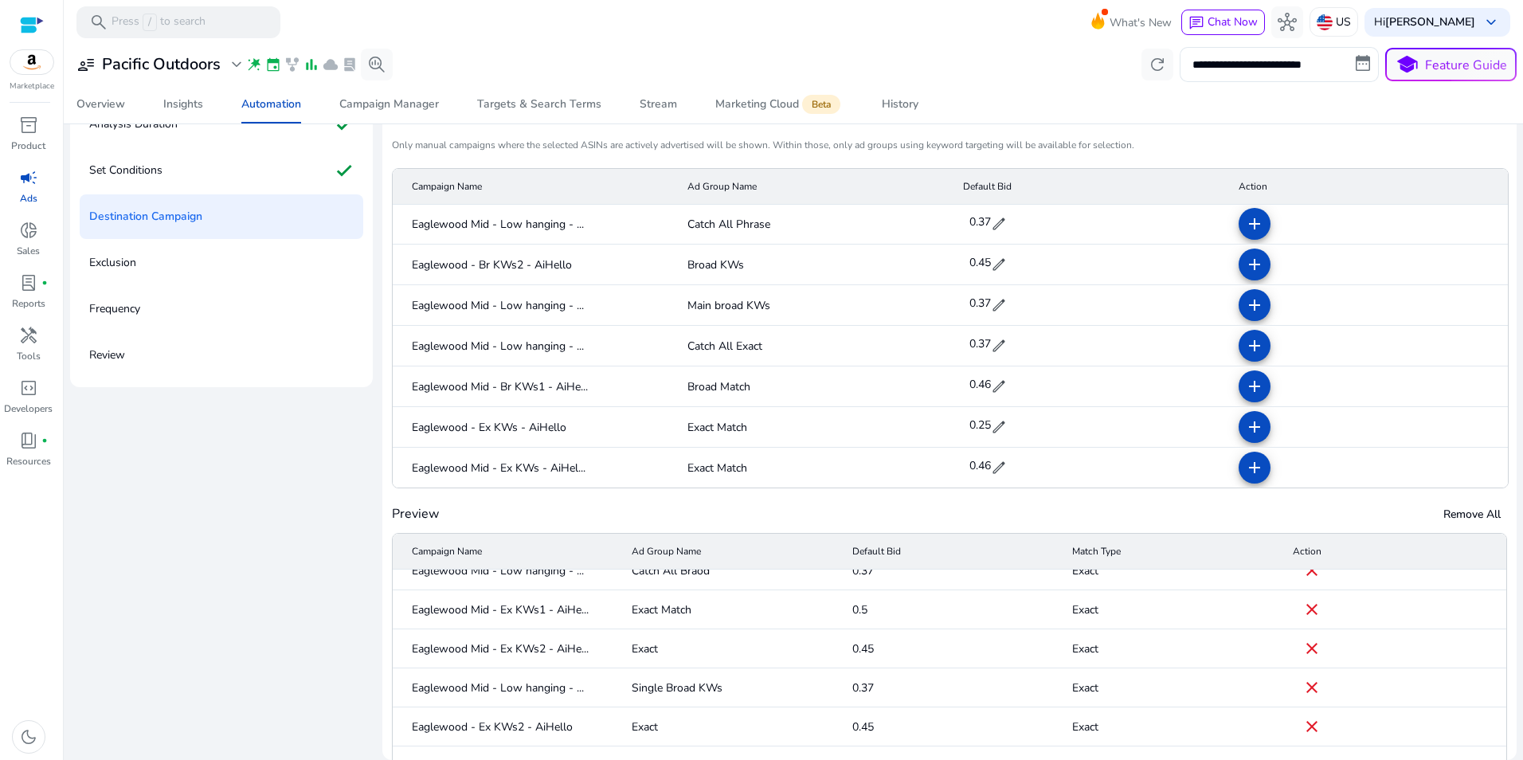
scroll to position [89, 0]
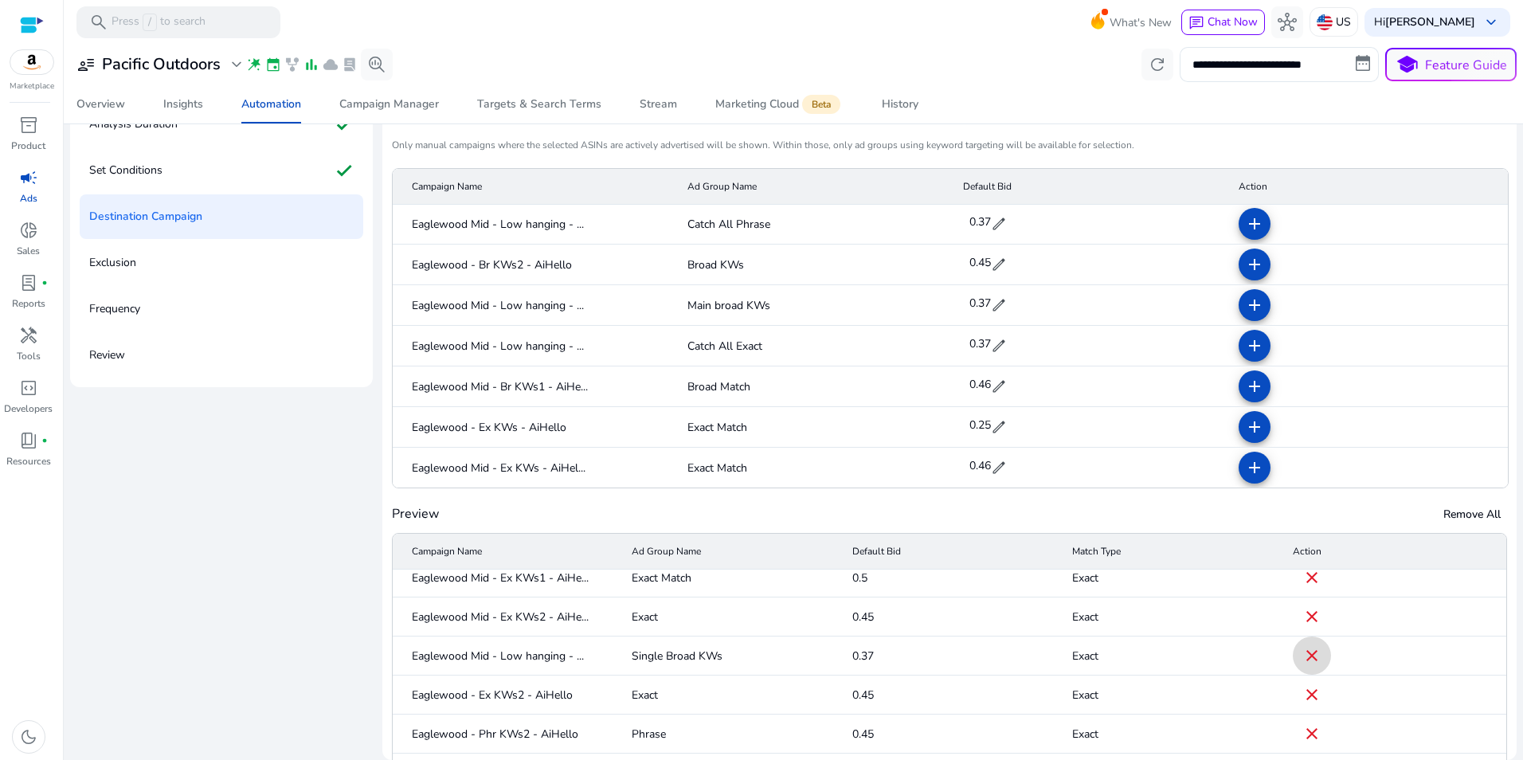
click at [1302, 655] on mat-icon "close" at bounding box center [1311, 655] width 19 height 19
click at [1302, 701] on mat-icon "close" at bounding box center [1311, 694] width 19 height 19
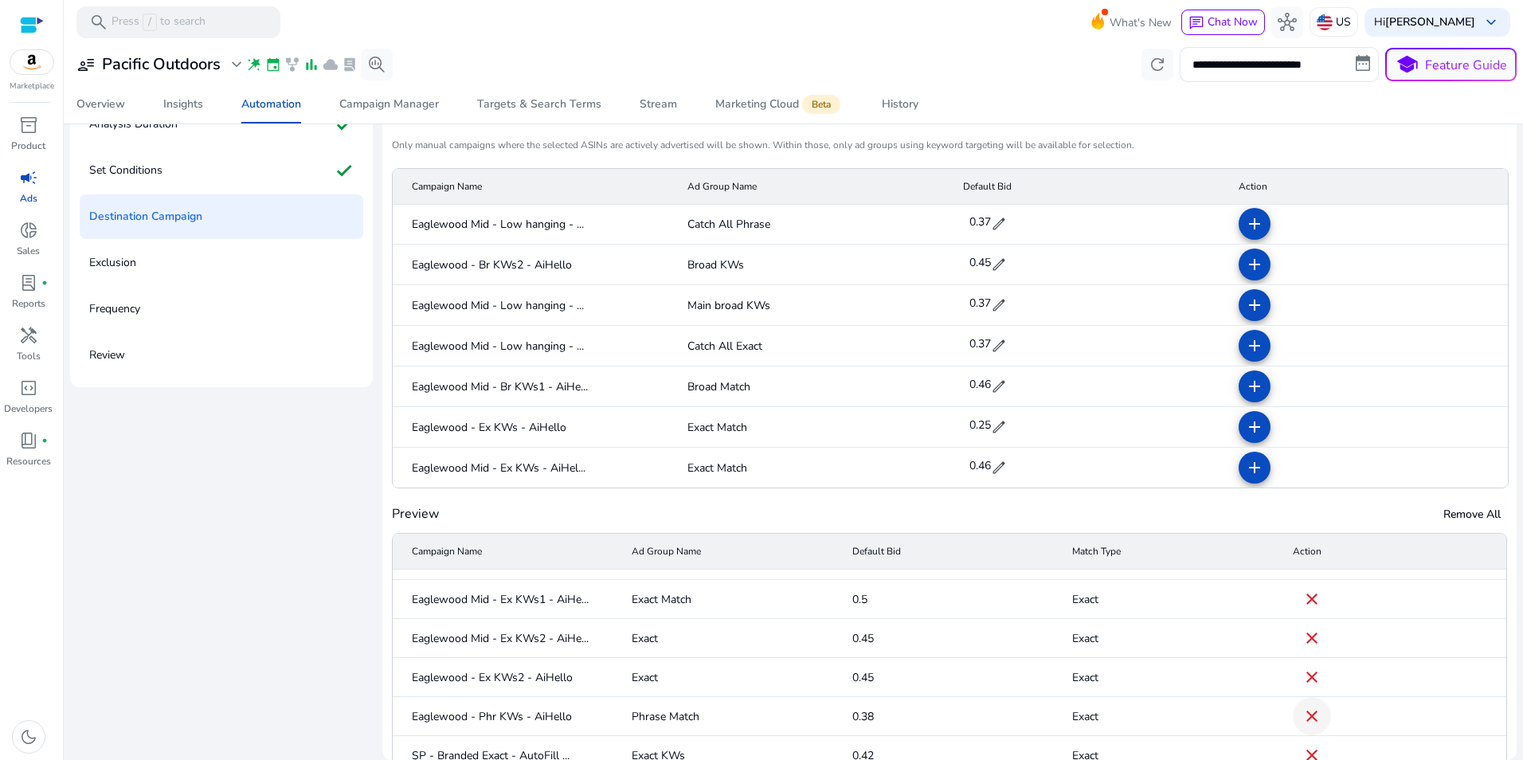
scroll to position [68, 0]
click at [1302, 711] on mat-icon "close" at bounding box center [1311, 715] width 19 height 19
click at [1302, 600] on mat-icon "close" at bounding box center [1311, 598] width 19 height 19
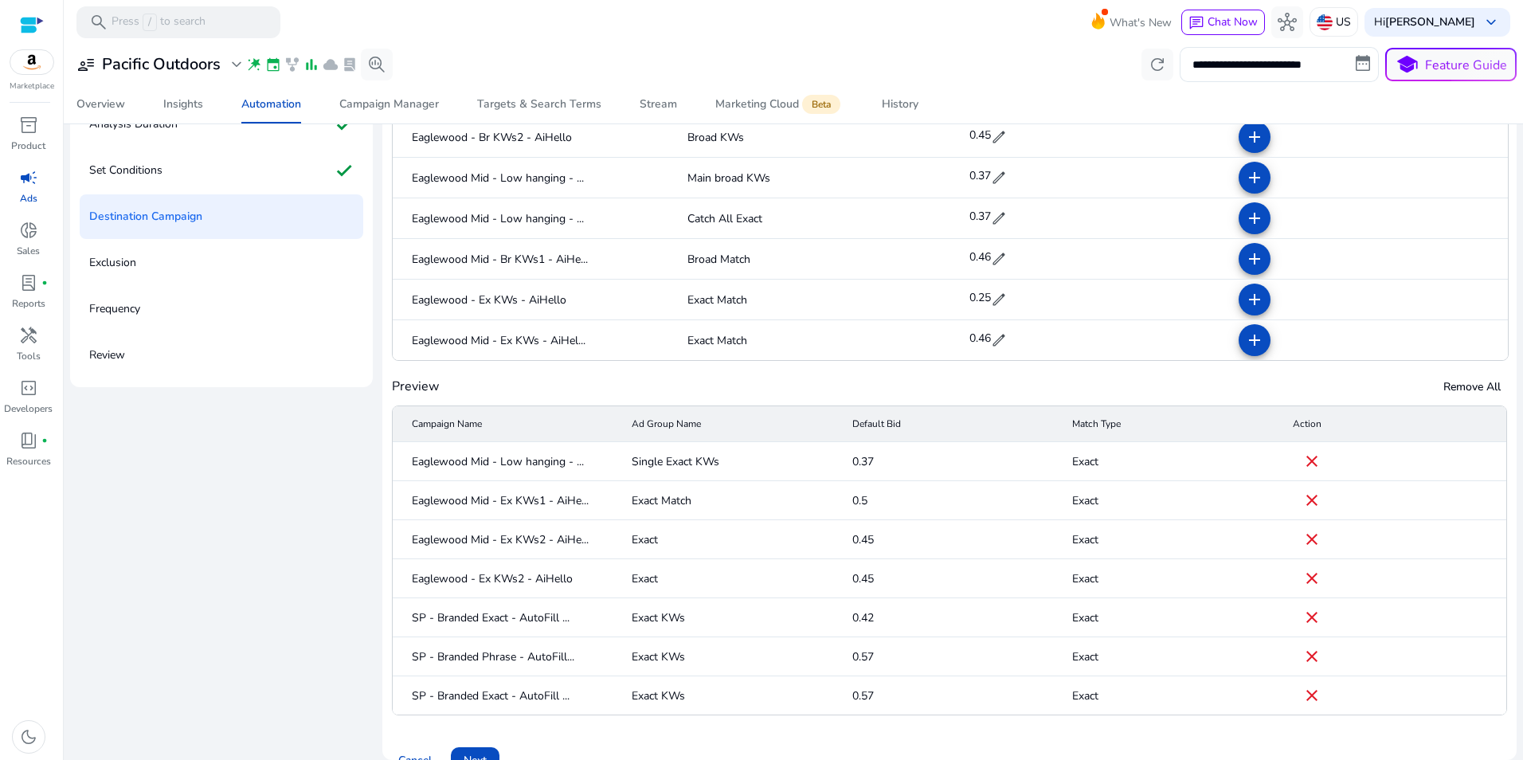
scroll to position [159, 0]
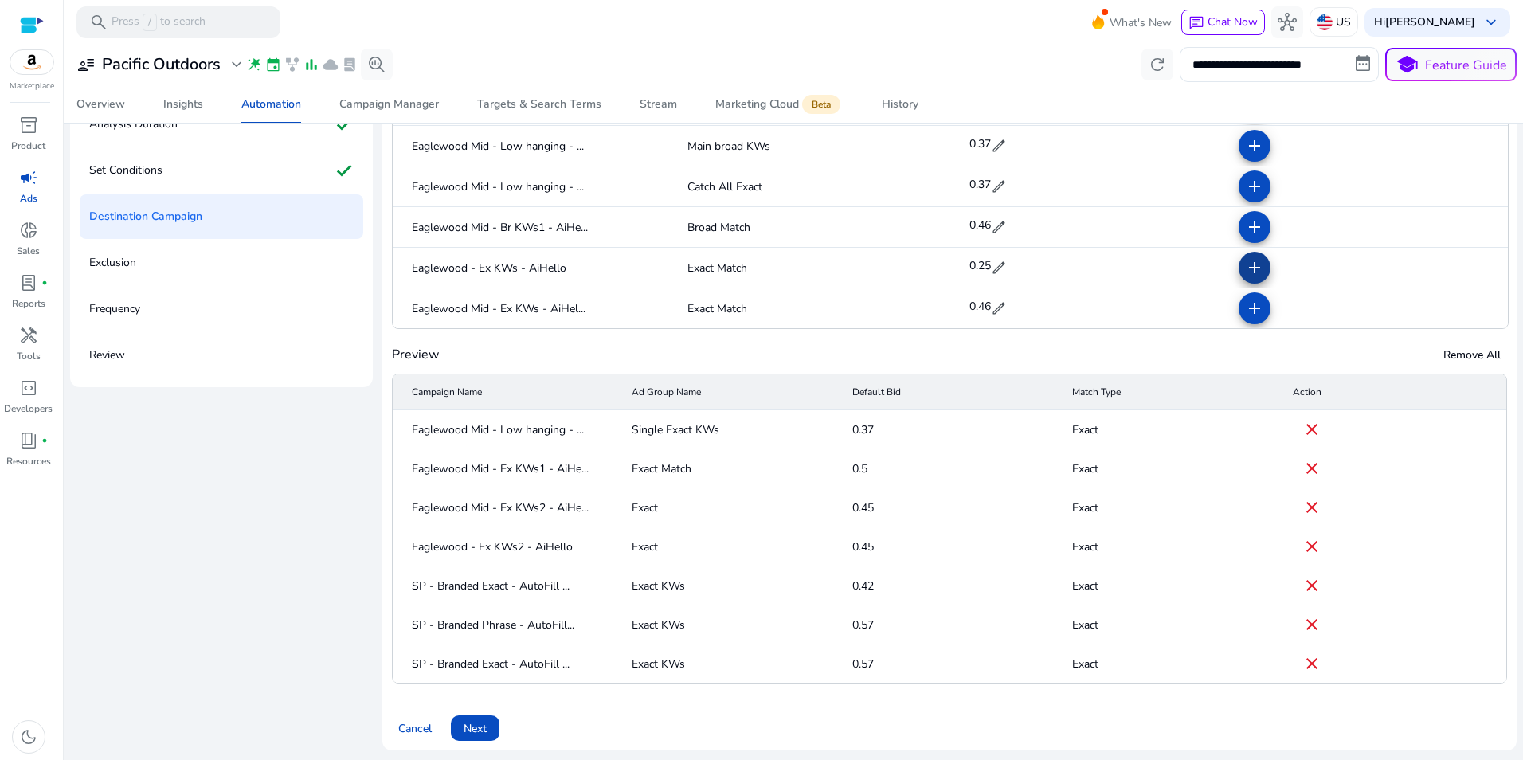
click at [1245, 270] on mat-icon "add" at bounding box center [1254, 267] width 19 height 19
click at [1245, 305] on mat-icon "add" at bounding box center [1254, 308] width 19 height 19
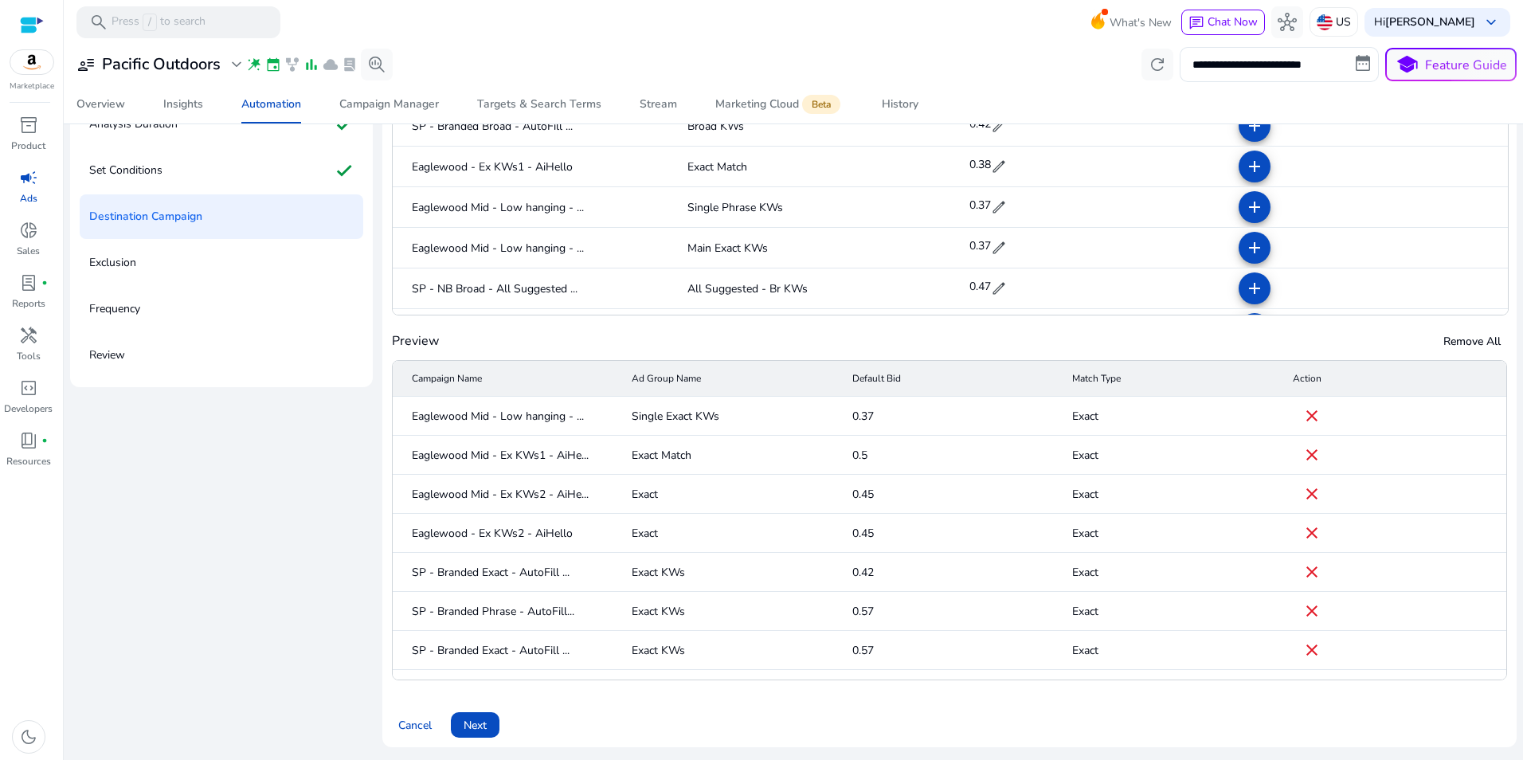
scroll to position [950, 0]
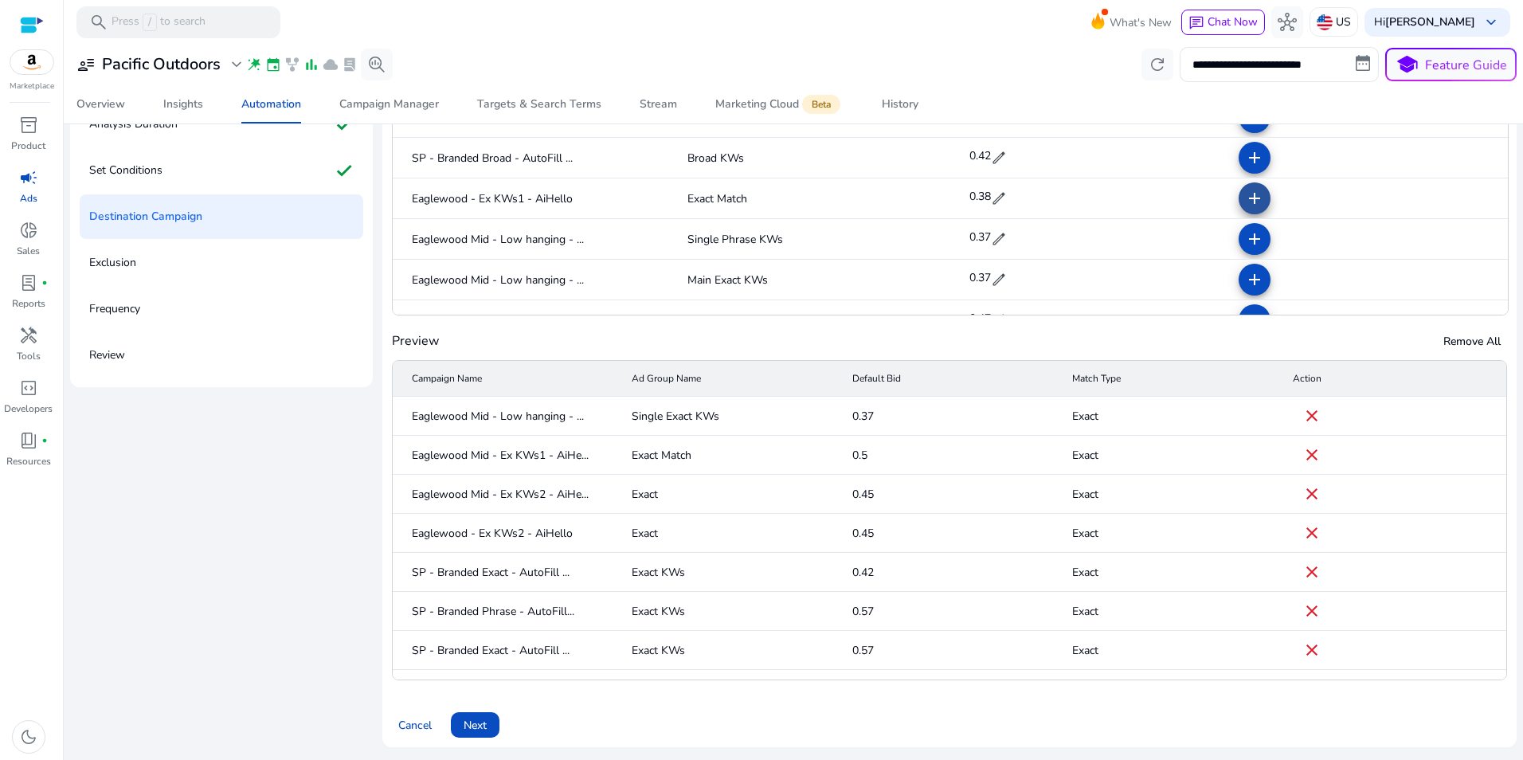
click at [1245, 192] on mat-icon "add" at bounding box center [1254, 198] width 19 height 19
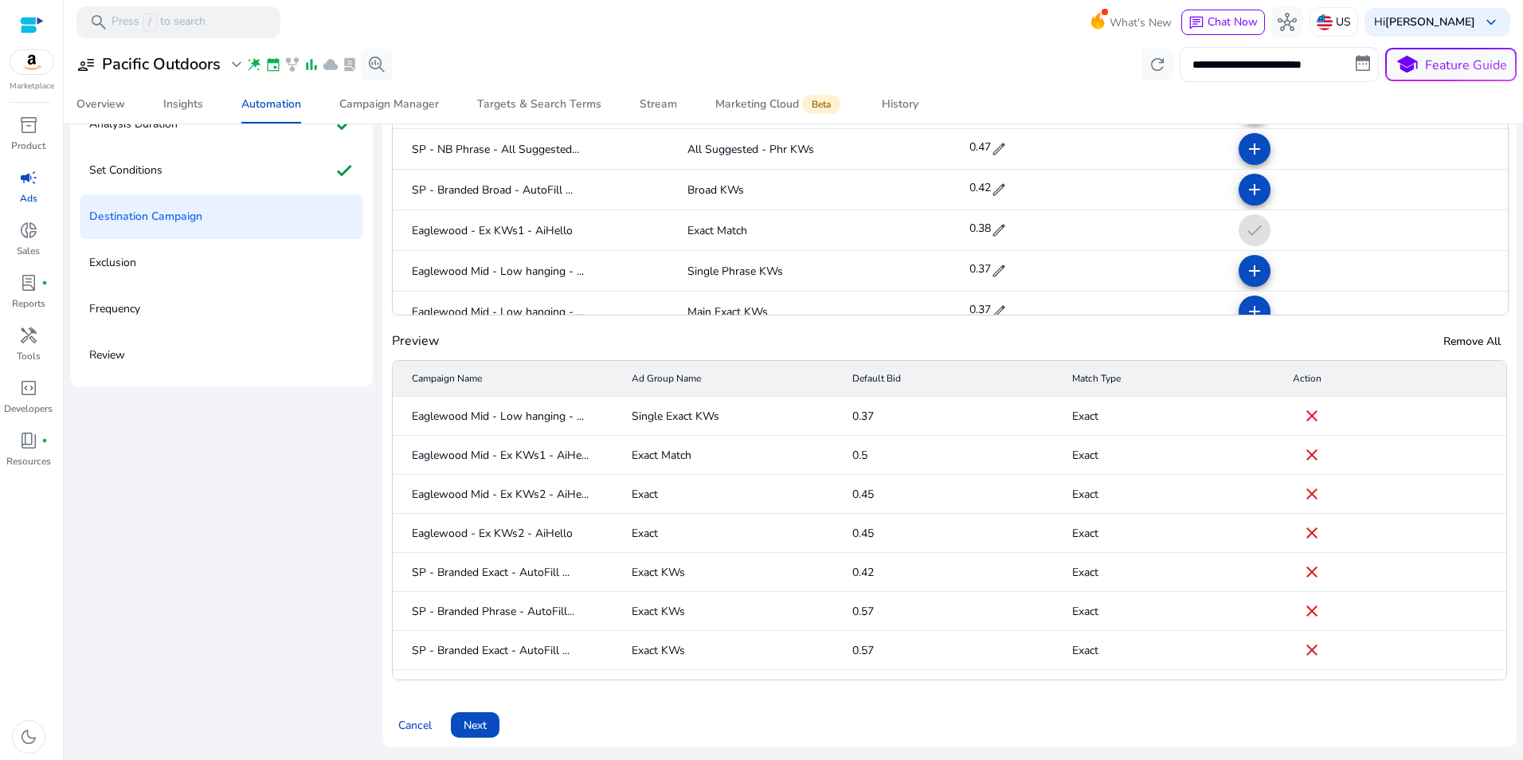
click at [1342, 190] on mat-cell "add" at bounding box center [1367, 190] width 282 height 41
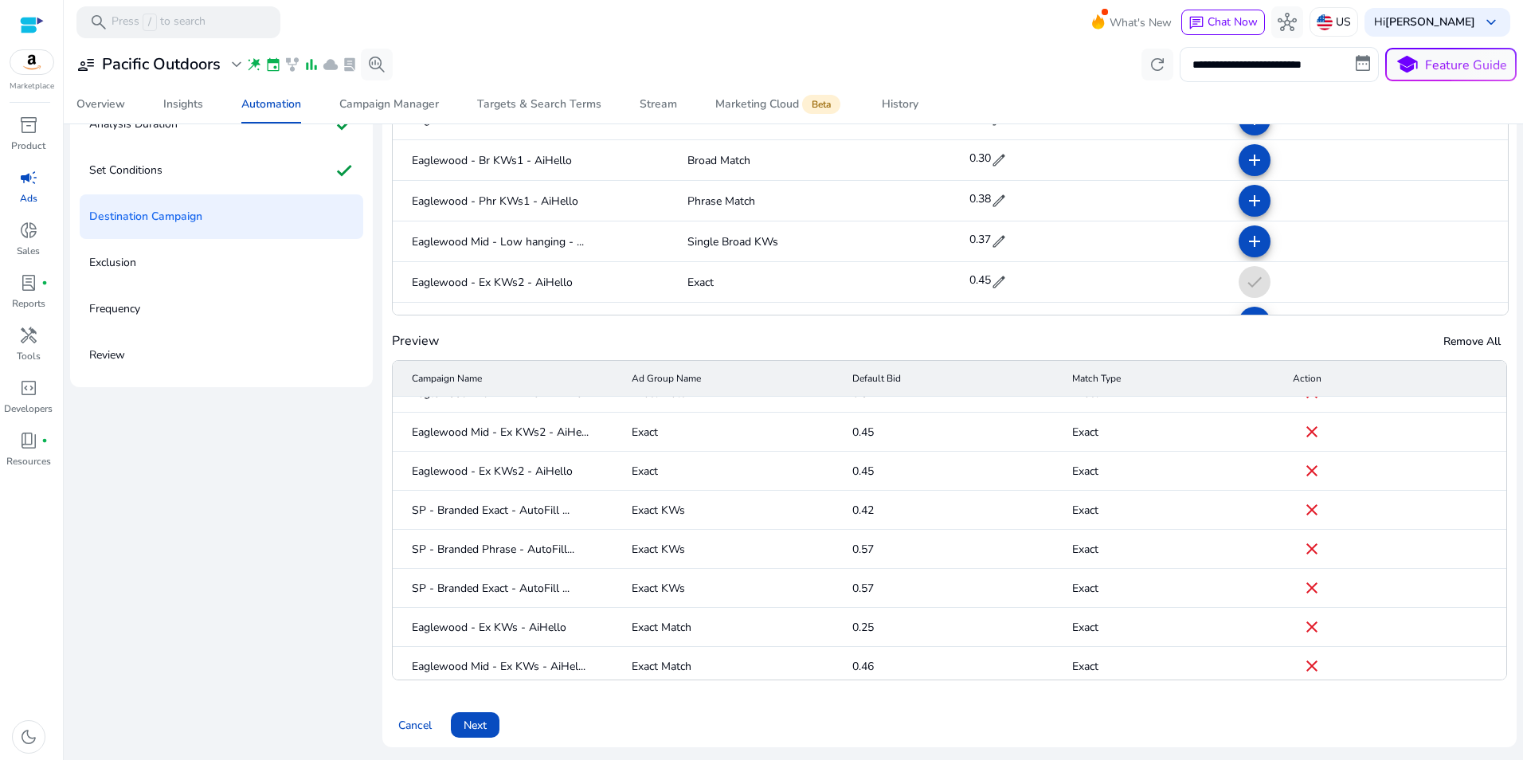
scroll to position [107, 0]
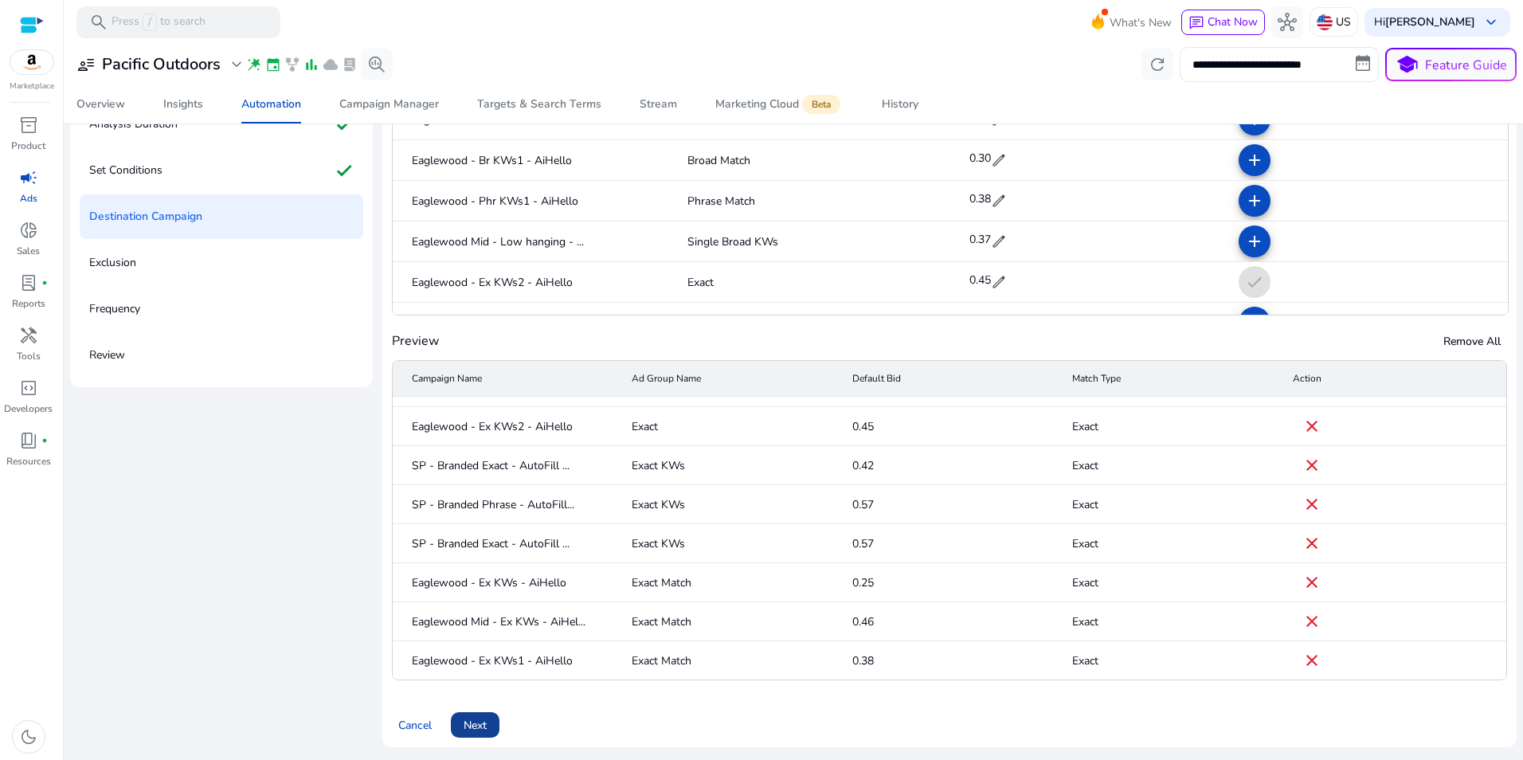
click at [479, 733] on span "Next" at bounding box center [475, 725] width 23 height 17
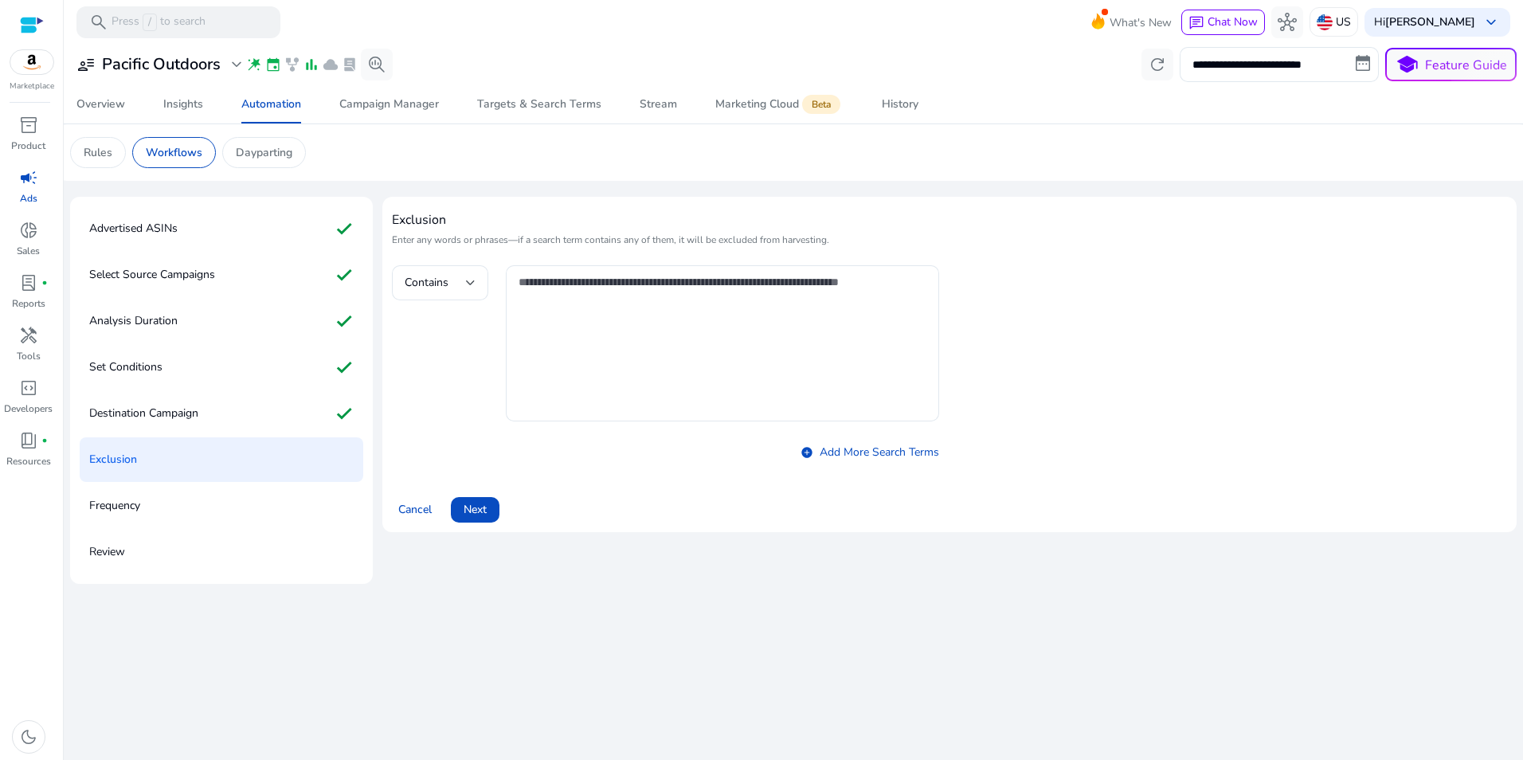
scroll to position [0, 0]
click at [468, 284] on div at bounding box center [471, 283] width 10 height 6
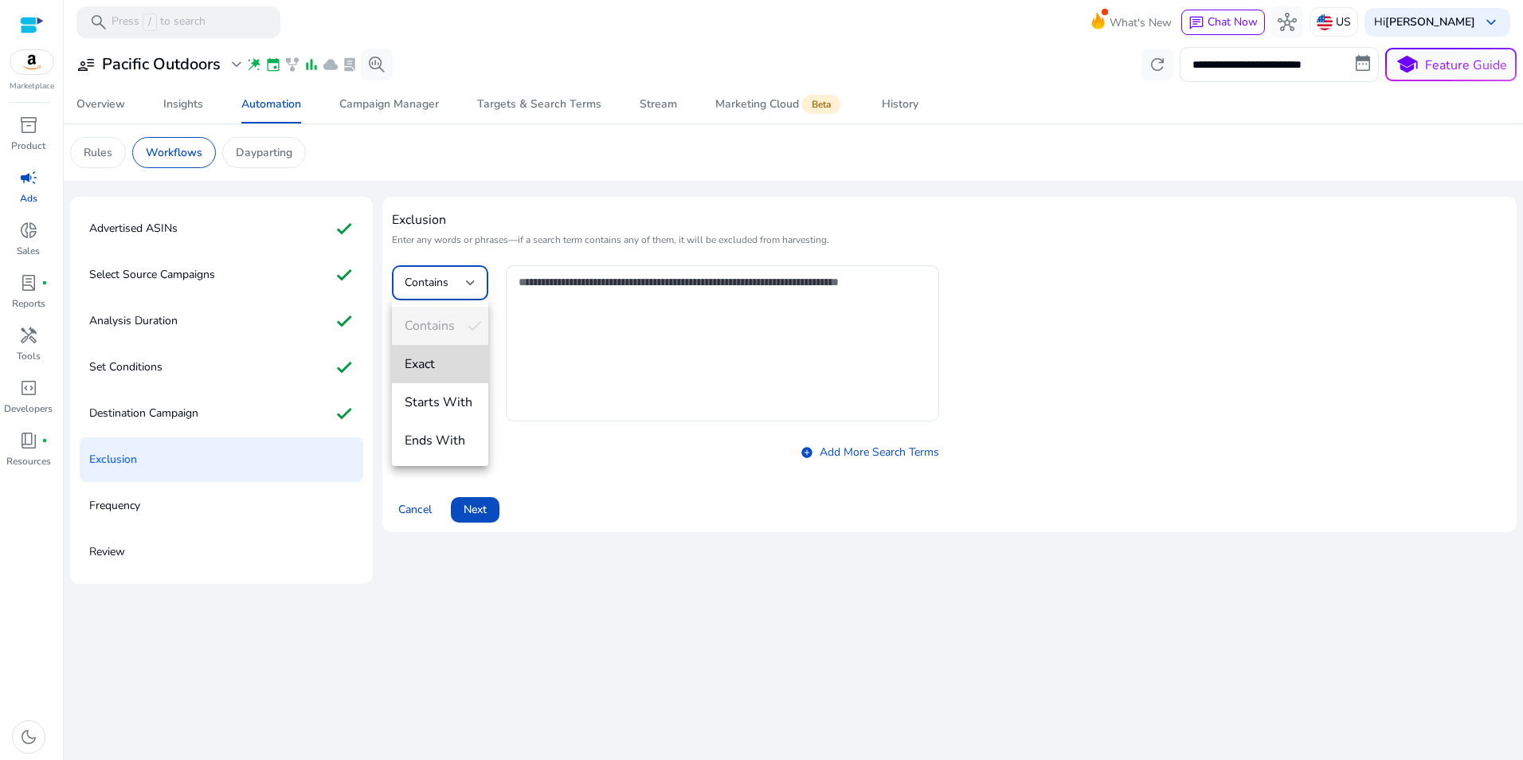
click at [448, 363] on span "Exact" at bounding box center [440, 364] width 71 height 18
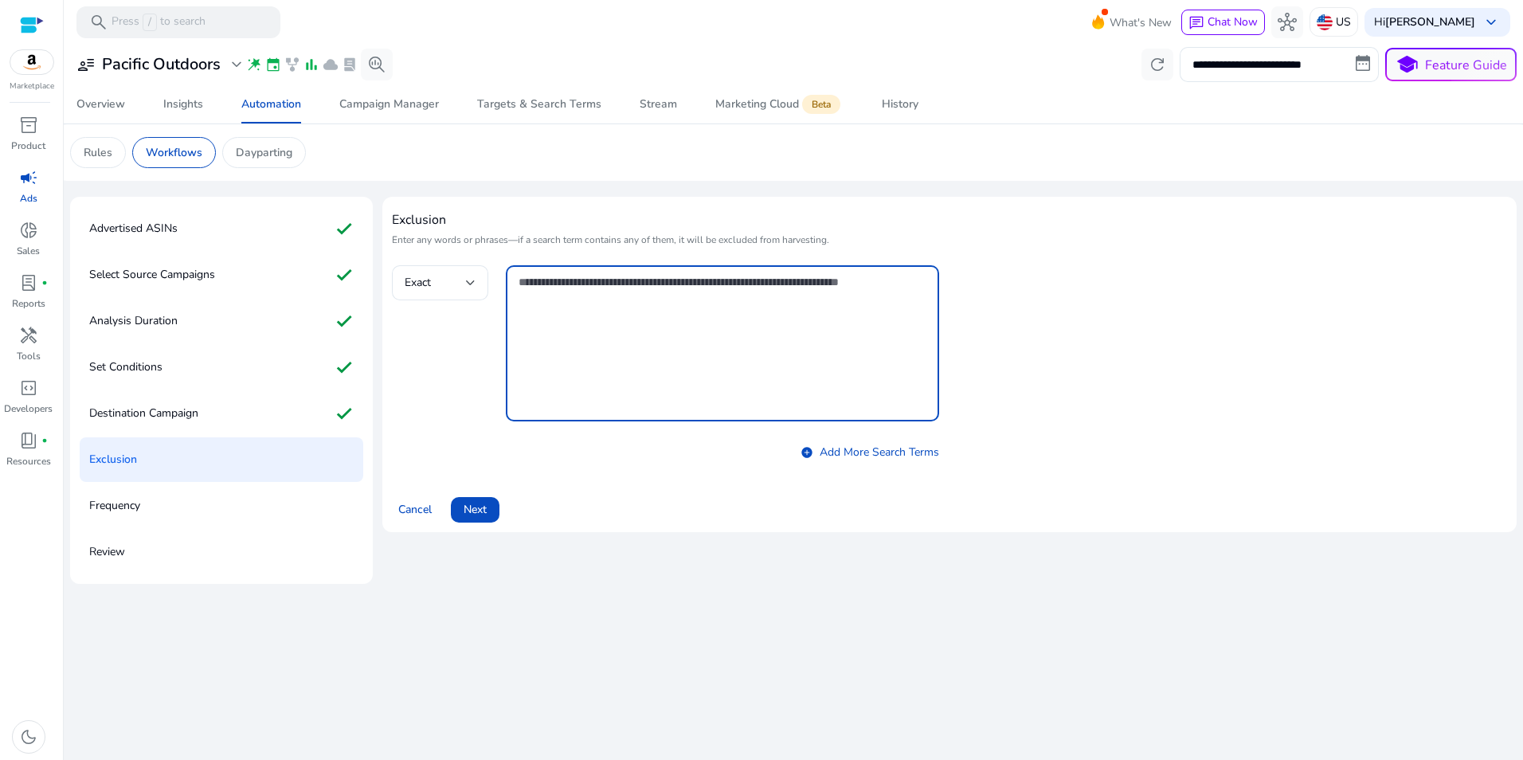
click at [573, 301] on textarea at bounding box center [722, 343] width 409 height 140
drag, startPoint x: 601, startPoint y: 292, endPoint x: 549, endPoint y: 294, distance: 51.8
click at [549, 294] on textarea at bounding box center [722, 343] width 409 height 140
click at [738, 322] on textarea at bounding box center [722, 343] width 409 height 140
click at [550, 336] on textarea "**********" at bounding box center [722, 343] width 409 height 140
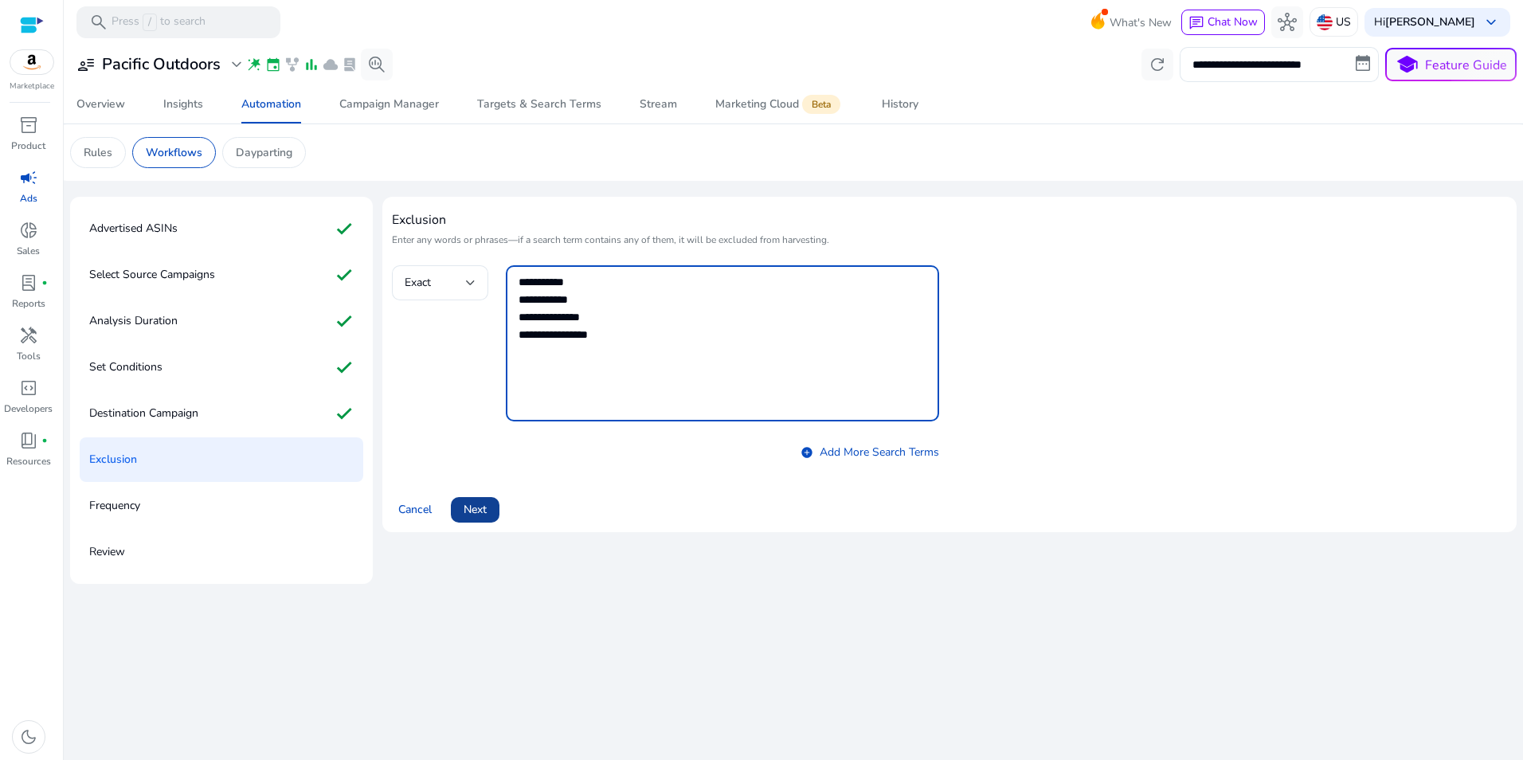
type textarea "**********"
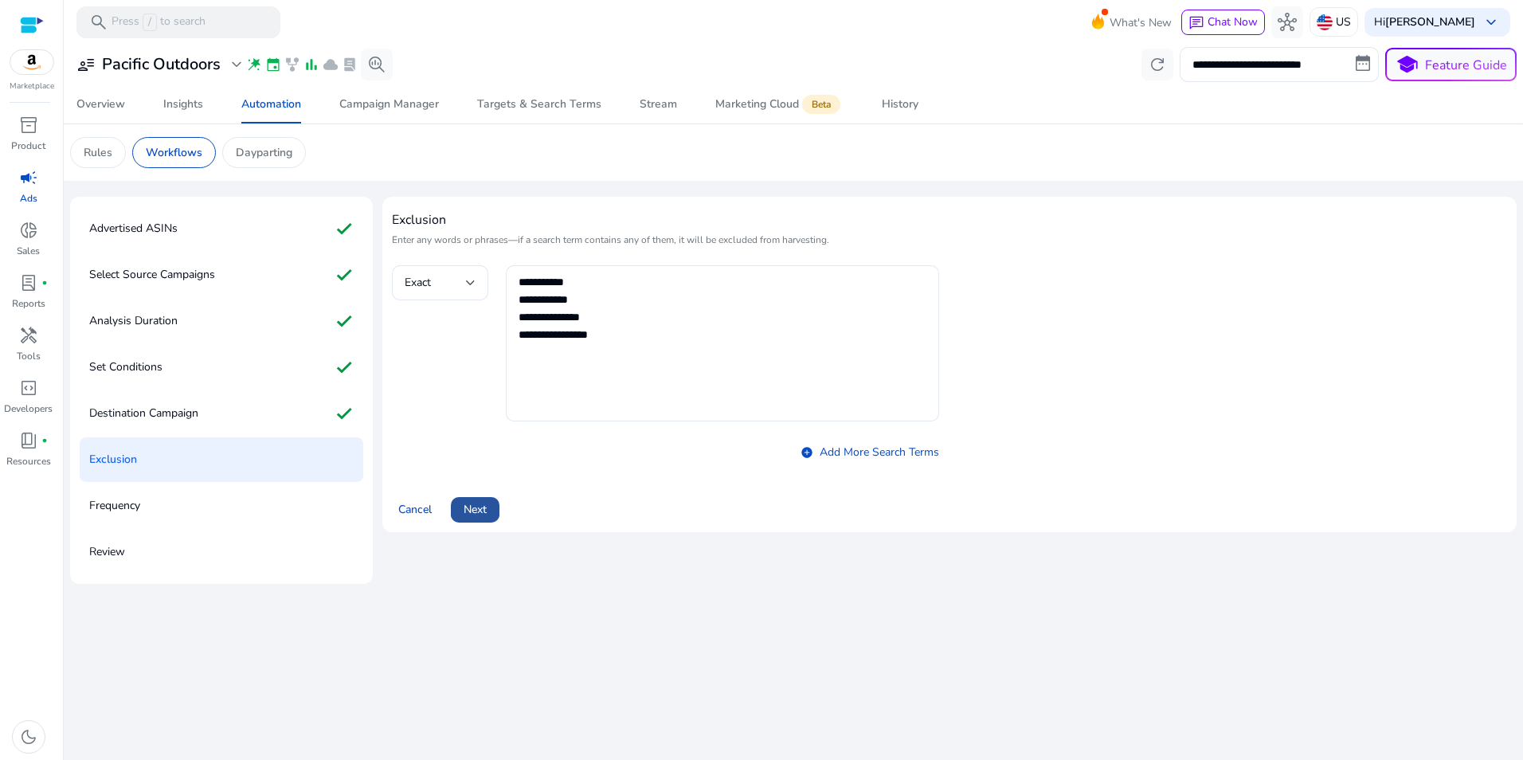
click at [487, 507] on span "Next" at bounding box center [475, 509] width 23 height 17
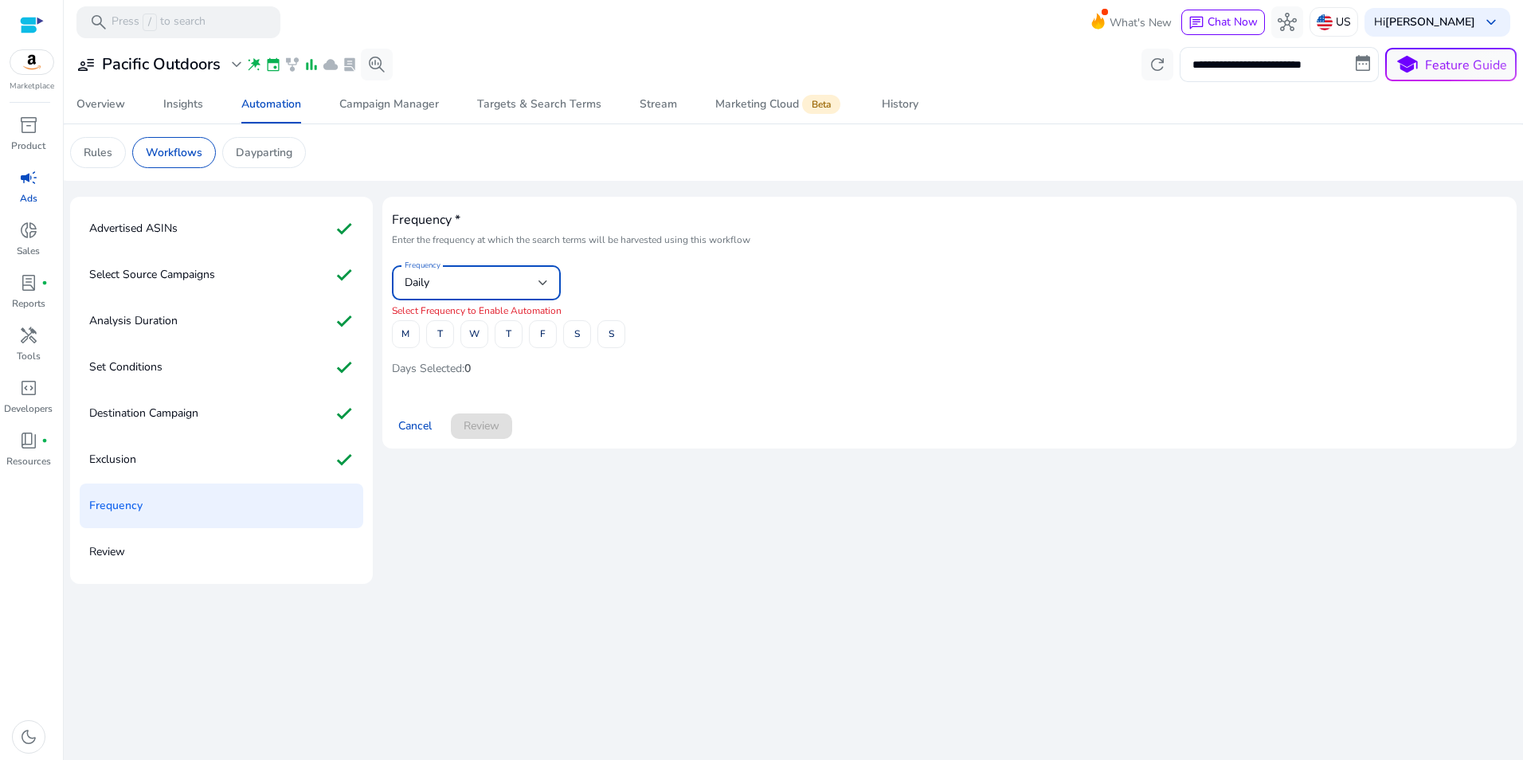
click at [487, 288] on div "Daily" at bounding box center [472, 283] width 134 height 18
click at [468, 358] on span "Bi-Weekly" at bounding box center [476, 364] width 143 height 18
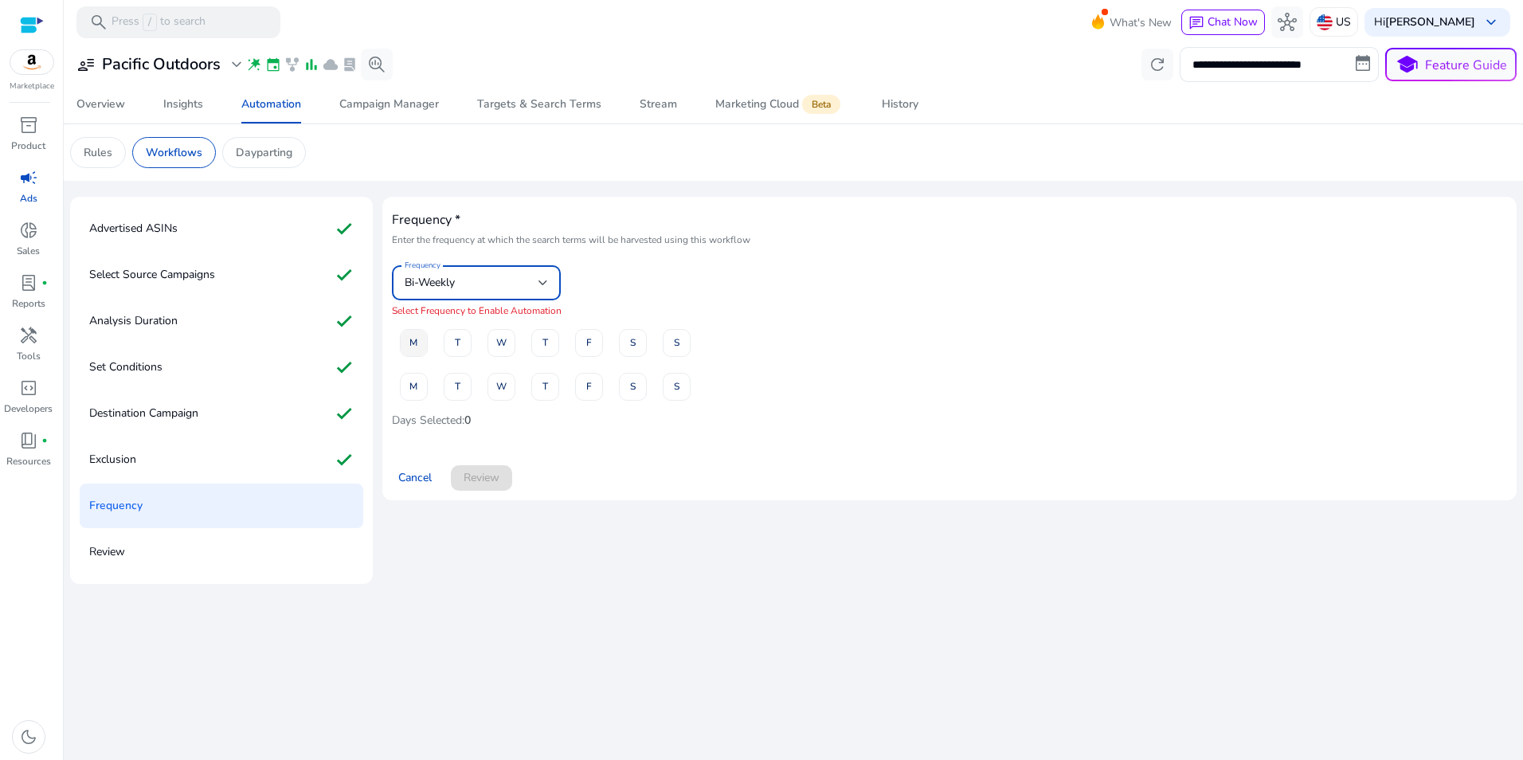
click at [413, 347] on span "M" at bounding box center [413, 343] width 8 height 28
click at [413, 381] on span "M" at bounding box center [413, 387] width 8 height 28
click at [495, 473] on span "Review" at bounding box center [482, 477] width 36 height 17
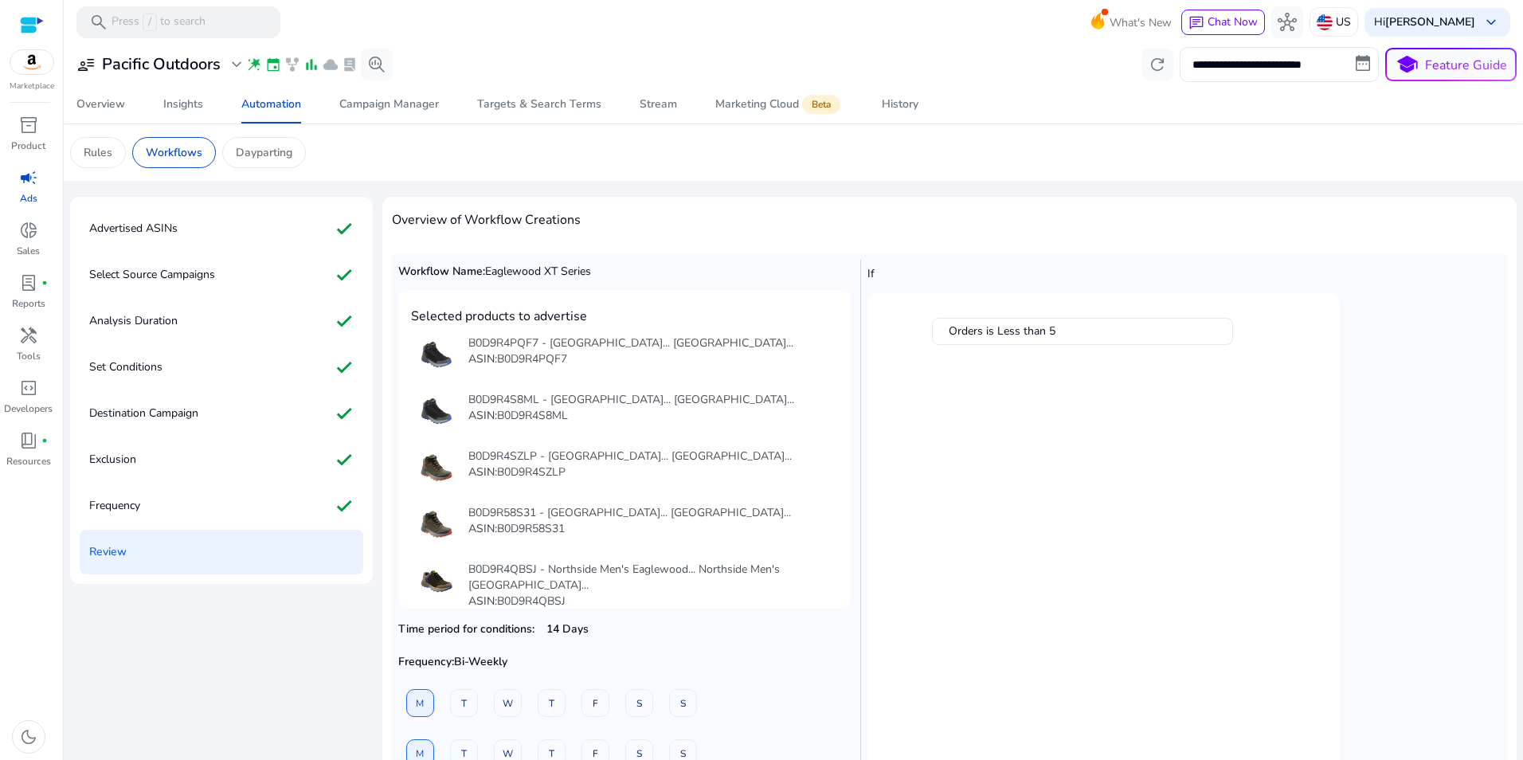
scroll to position [197, 0]
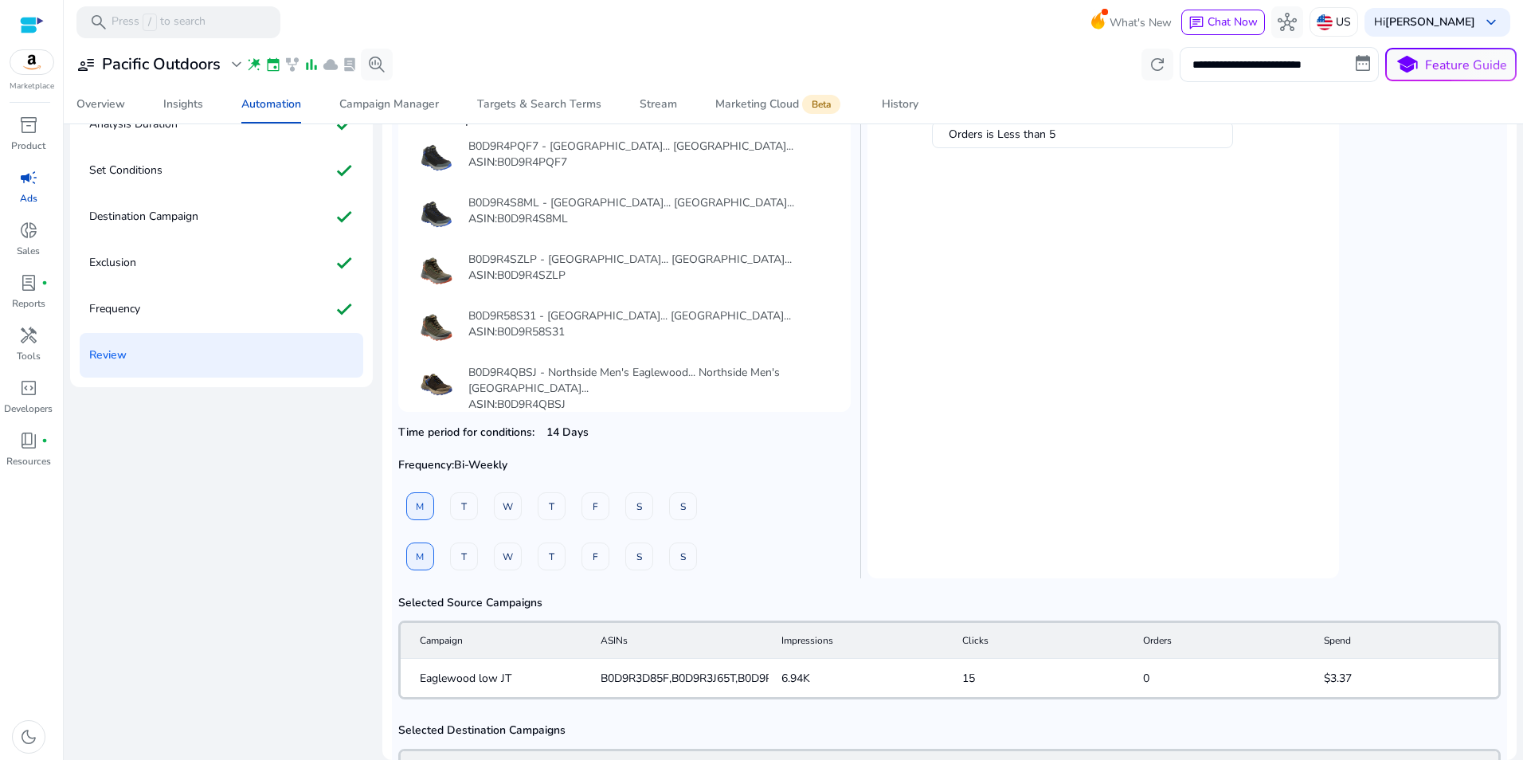
drag, startPoint x: 1511, startPoint y: 366, endPoint x: 1502, endPoint y: 415, distance: 50.2
click at [1502, 415] on mat-sidenav-content "**********" at bounding box center [793, 380] width 1459 height 760
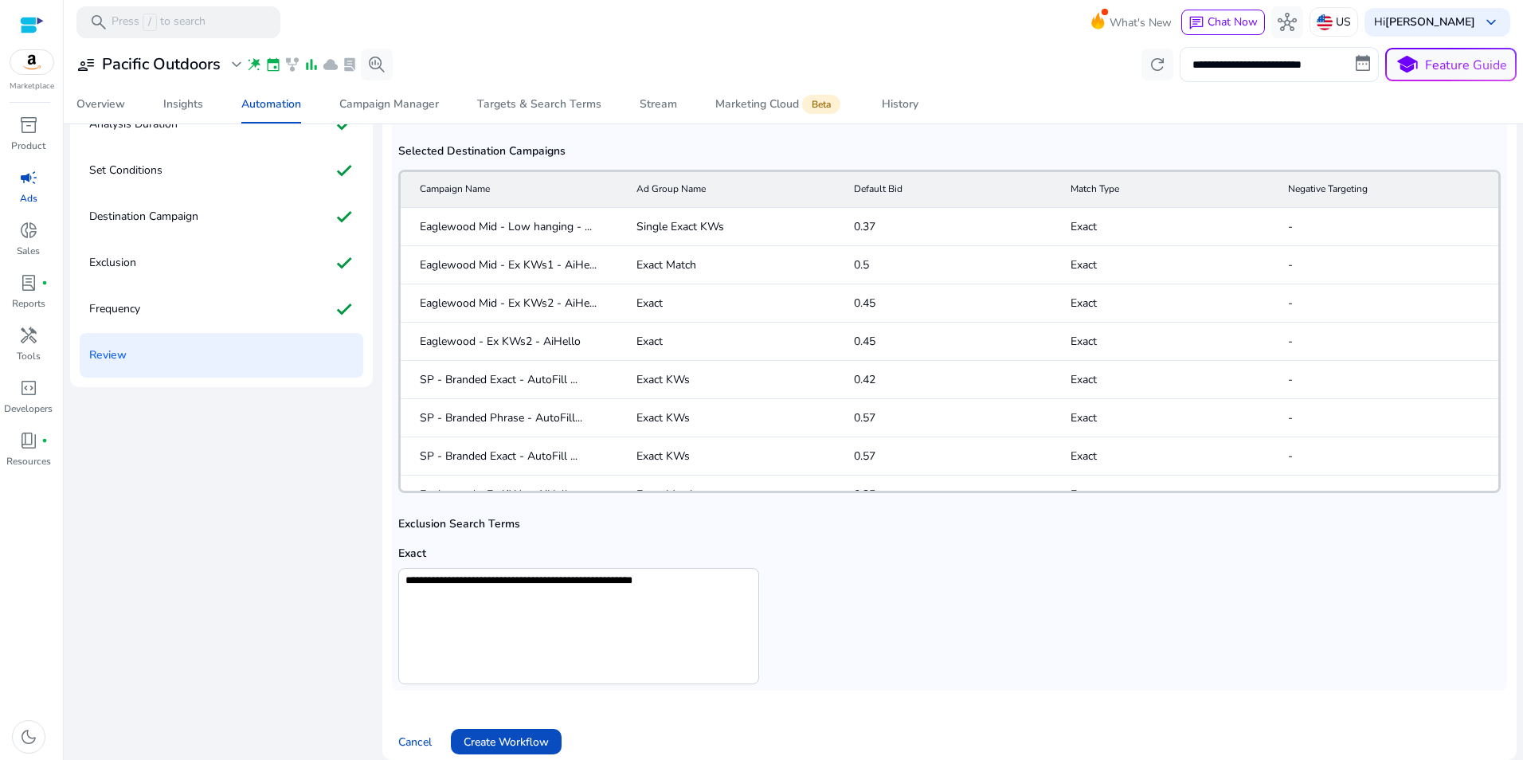
scroll to position [596, 0]
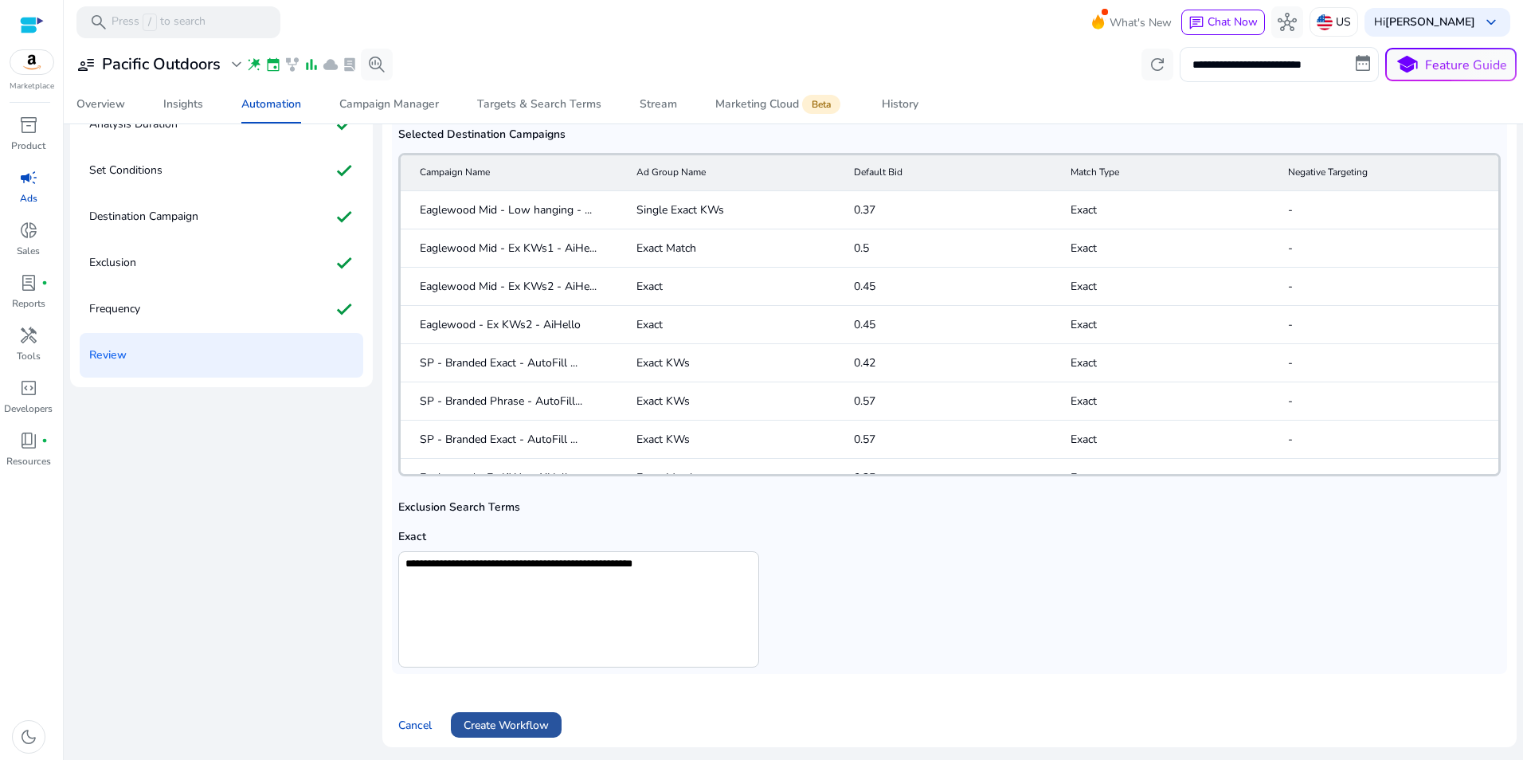
click at [485, 721] on span "Create Workflow" at bounding box center [506, 725] width 85 height 17
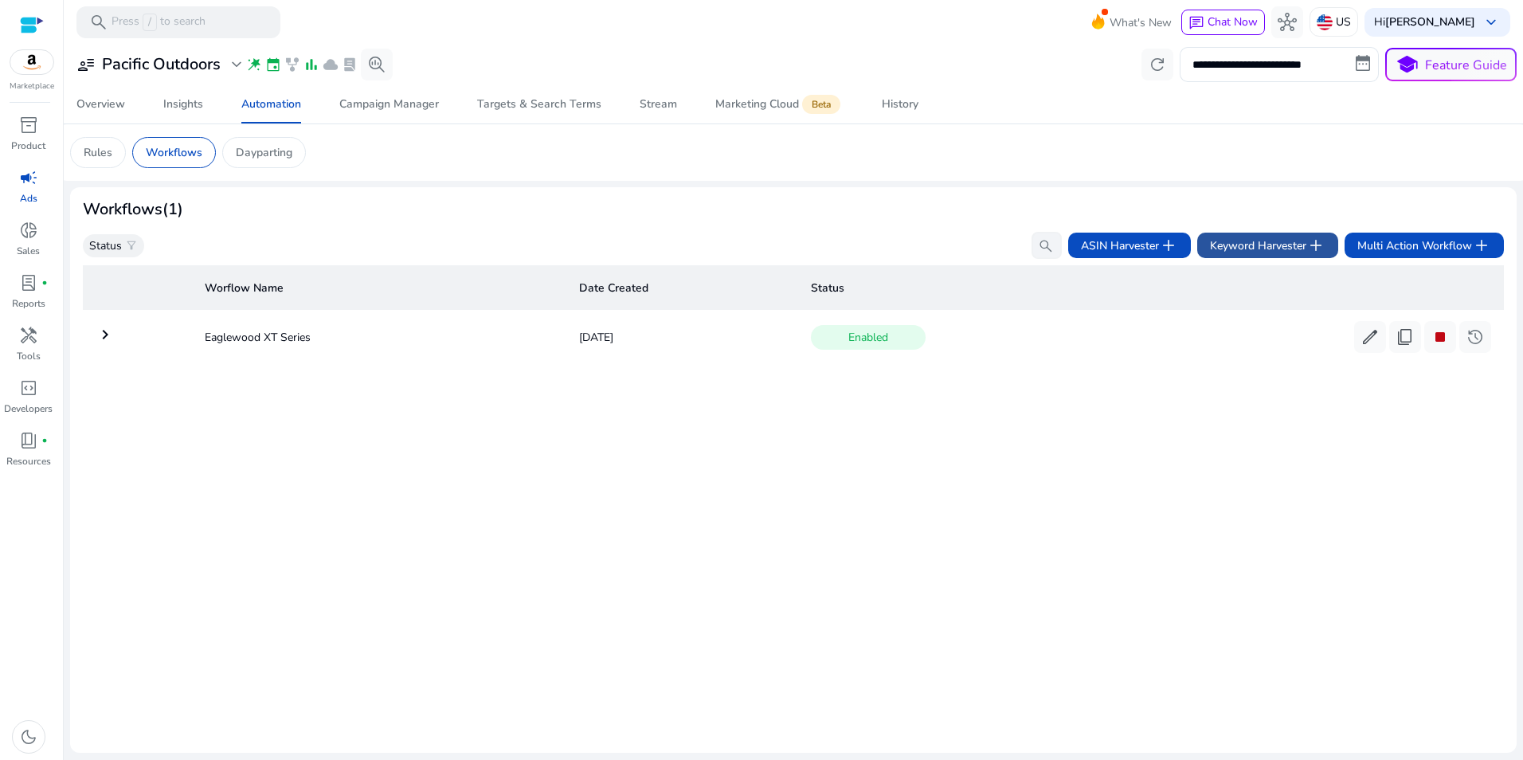
click at [1313, 248] on span "add" at bounding box center [1315, 245] width 19 height 19
click at [108, 335] on mat-icon "keyboard_arrow_right" at bounding box center [105, 334] width 19 height 19
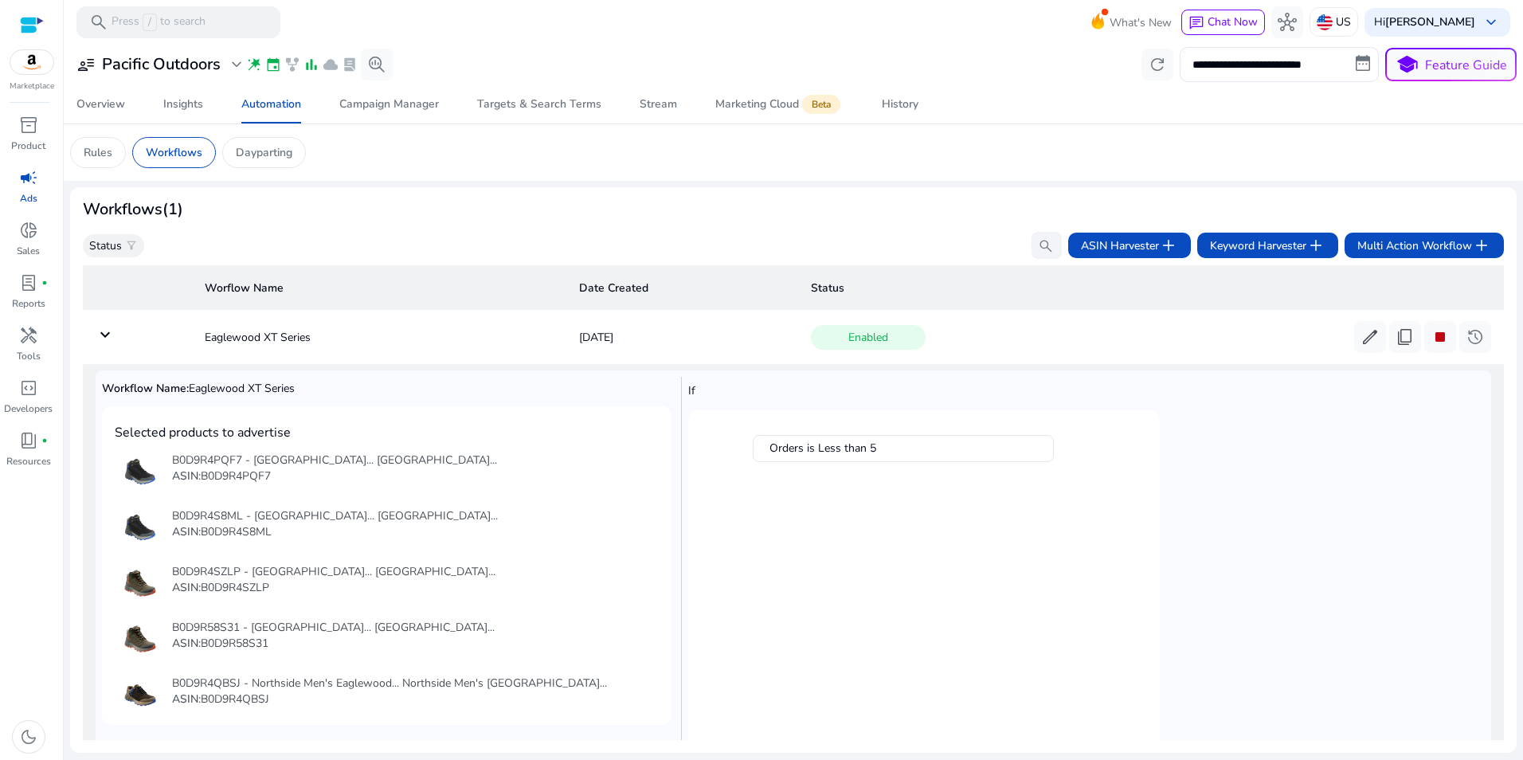
click at [104, 334] on mat-icon "keyboard_arrow_down" at bounding box center [105, 334] width 19 height 19
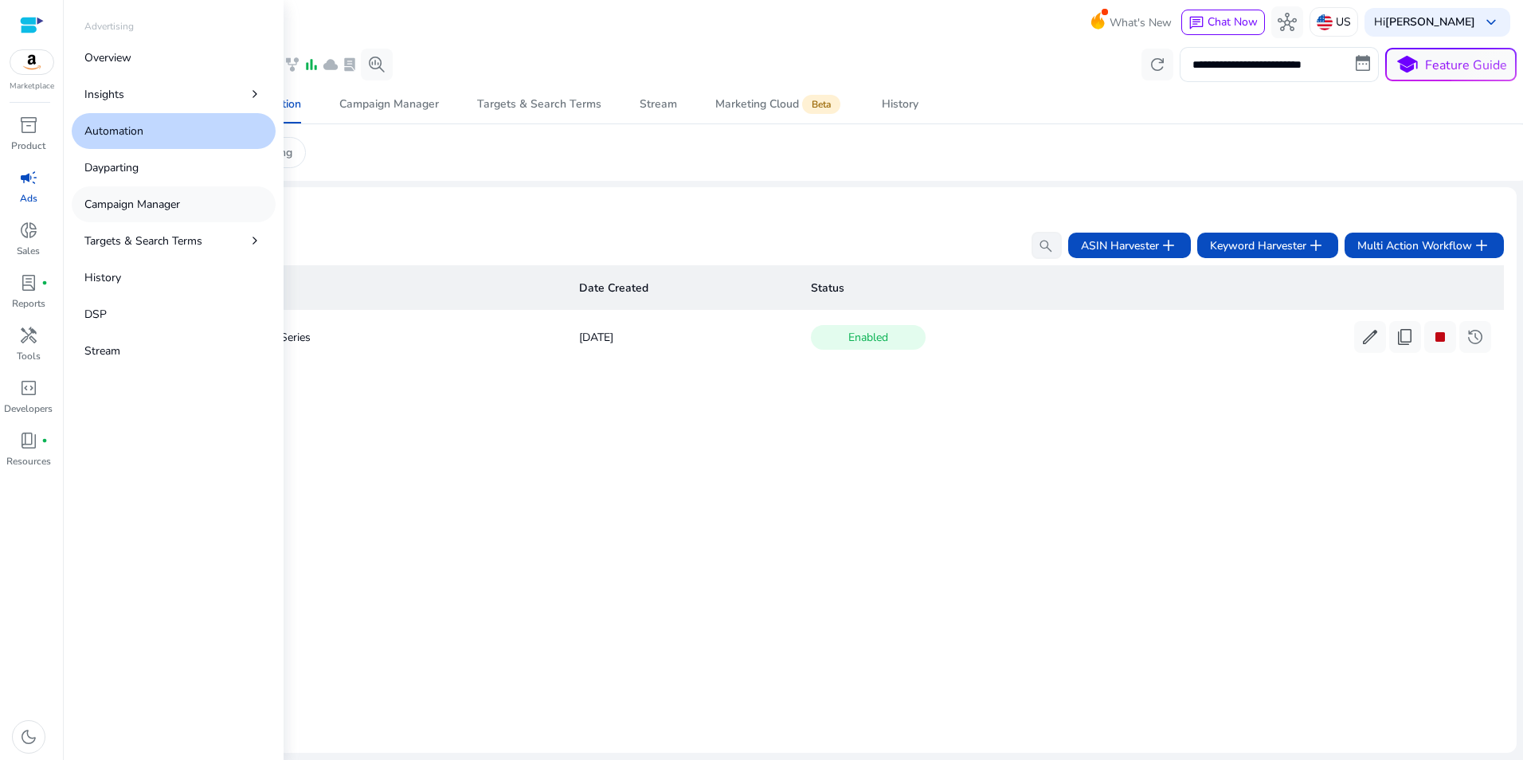
click at [115, 205] on p "Campaign Manager" at bounding box center [132, 204] width 96 height 17
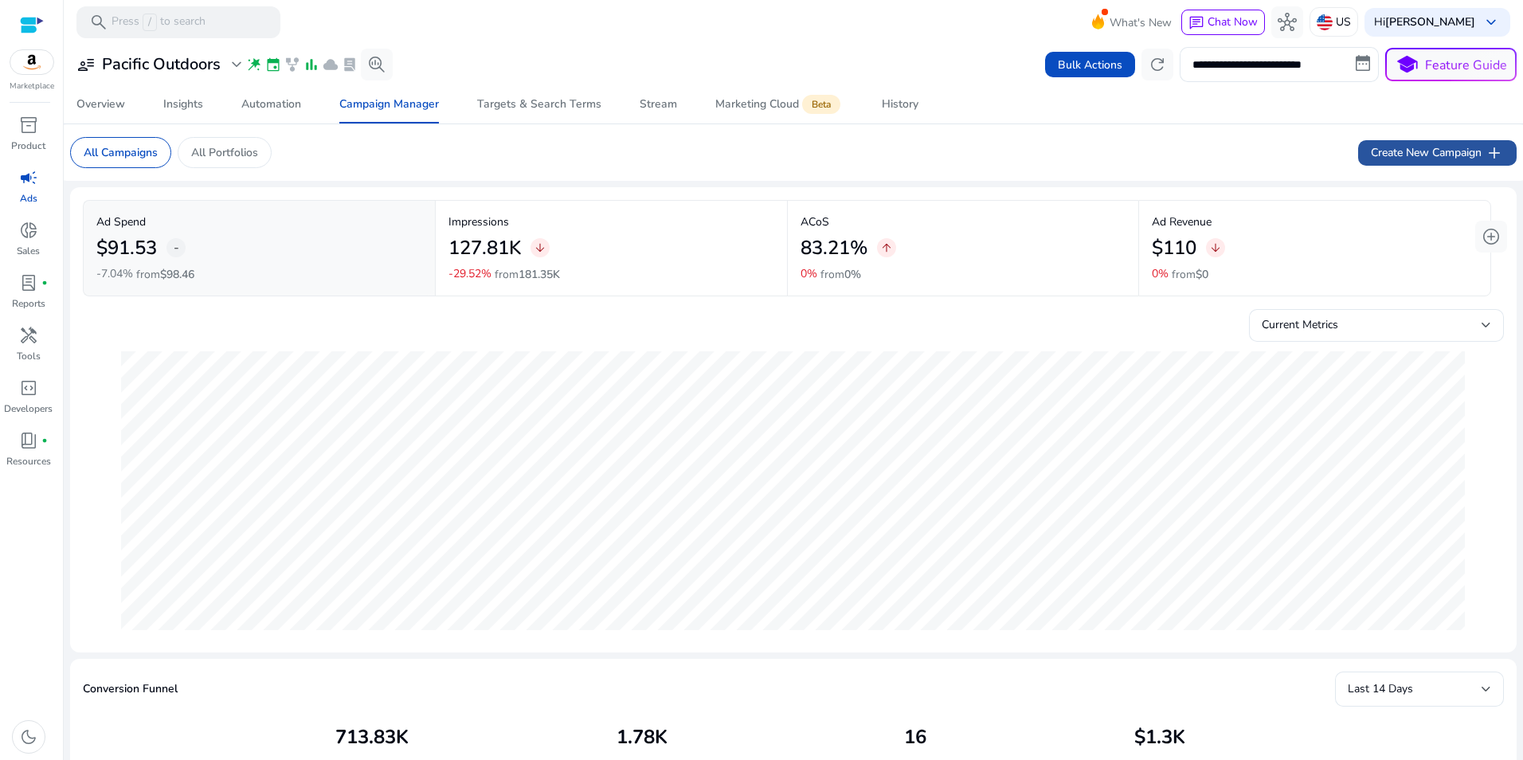
click at [1485, 147] on span "add" at bounding box center [1494, 152] width 19 height 19
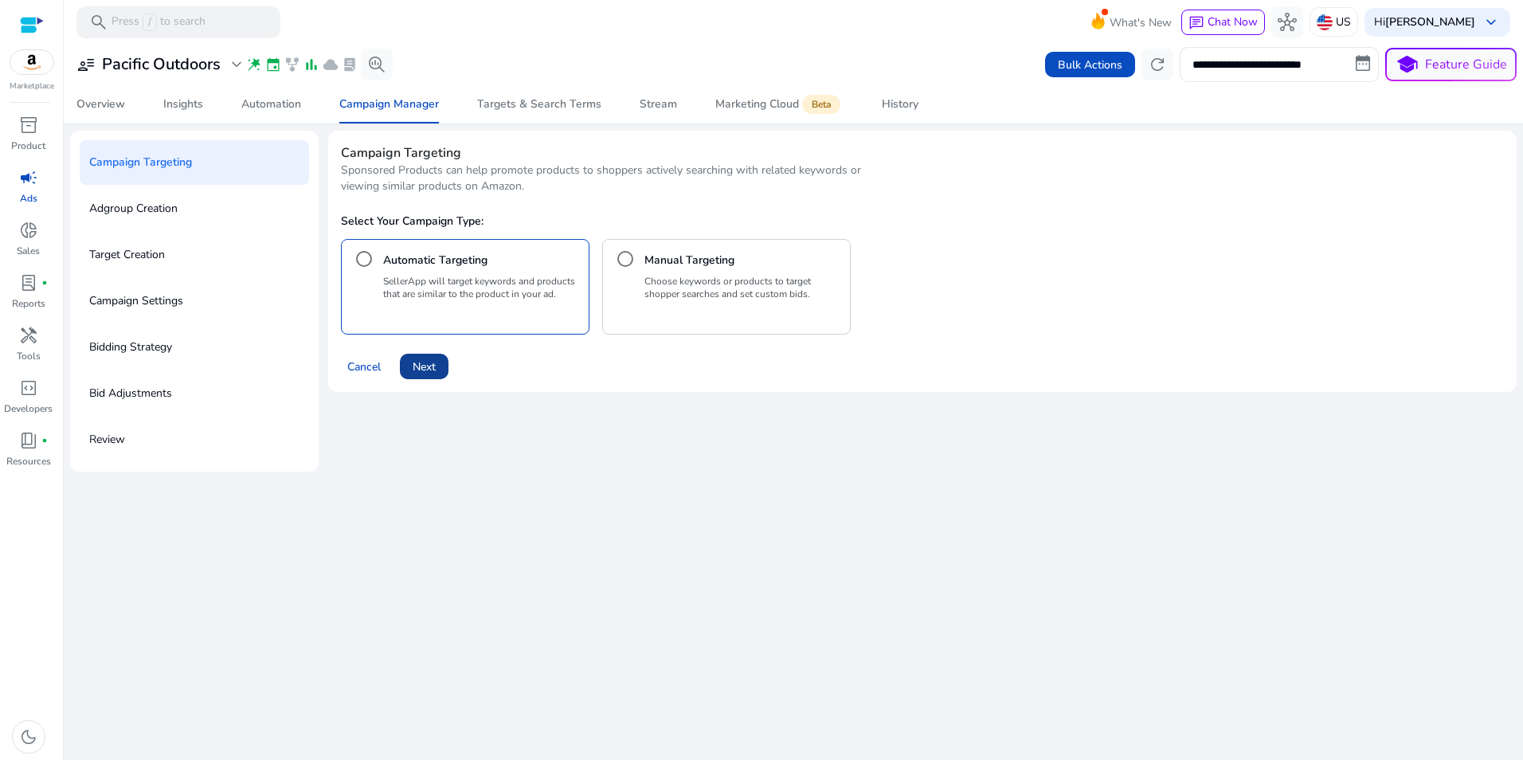
click at [417, 361] on span "Next" at bounding box center [424, 366] width 23 height 17
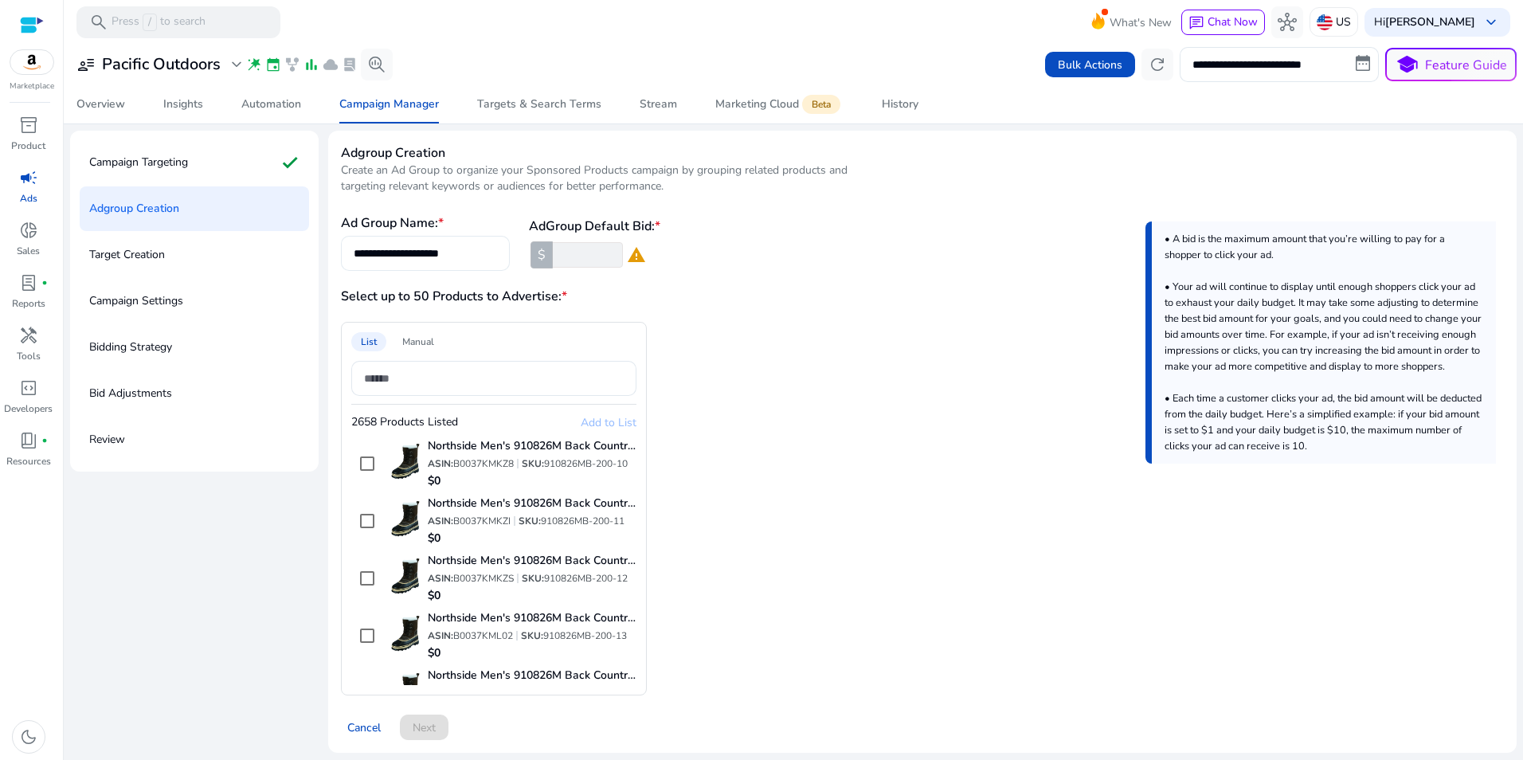
click at [478, 241] on div "**********" at bounding box center [425, 253] width 143 height 35
click at [476, 251] on input "**********" at bounding box center [425, 254] width 143 height 18
type input "*"
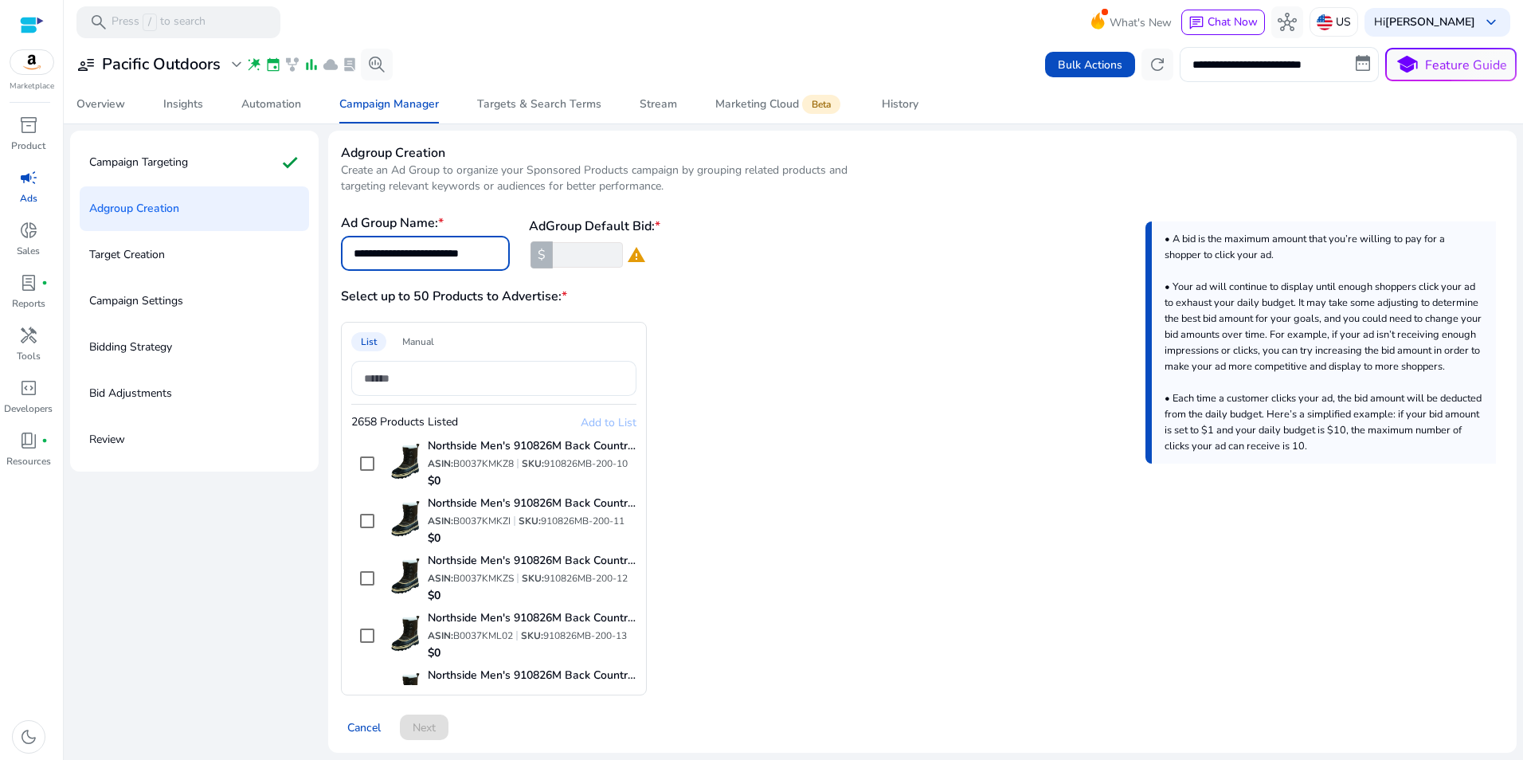
scroll to position [0, 1]
type input "**********"
type input "**"
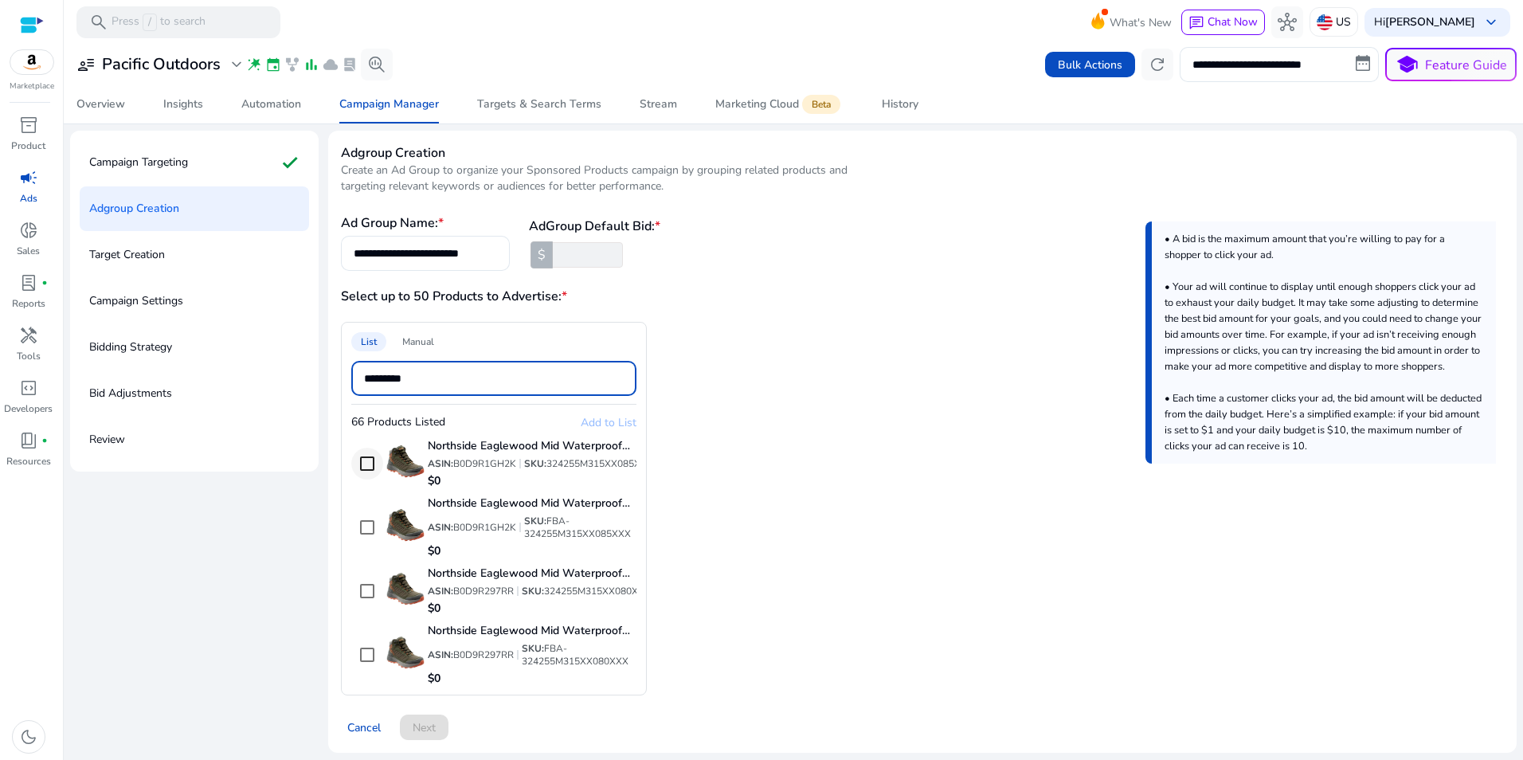
type input "*********"
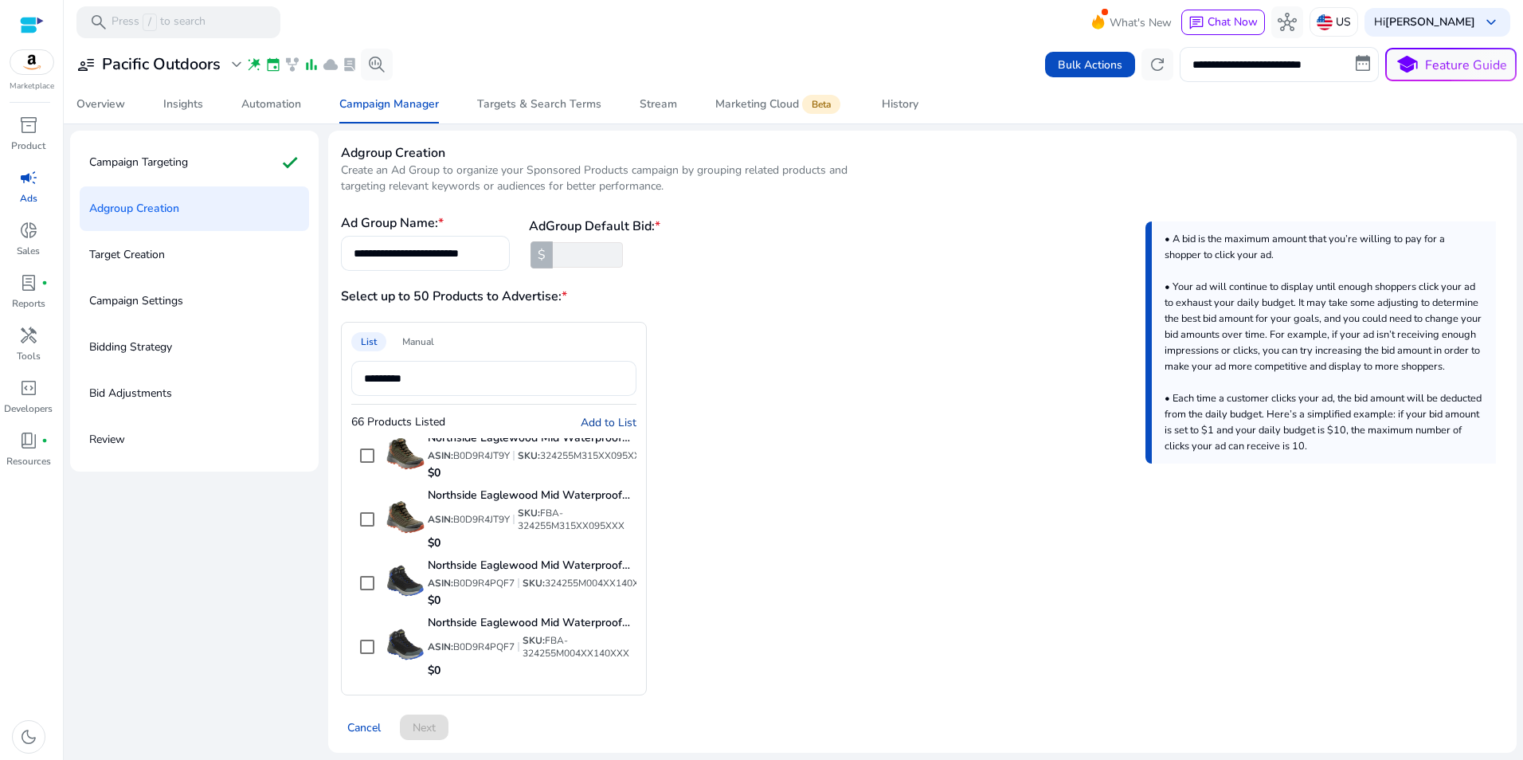
scroll to position [3098, 0]
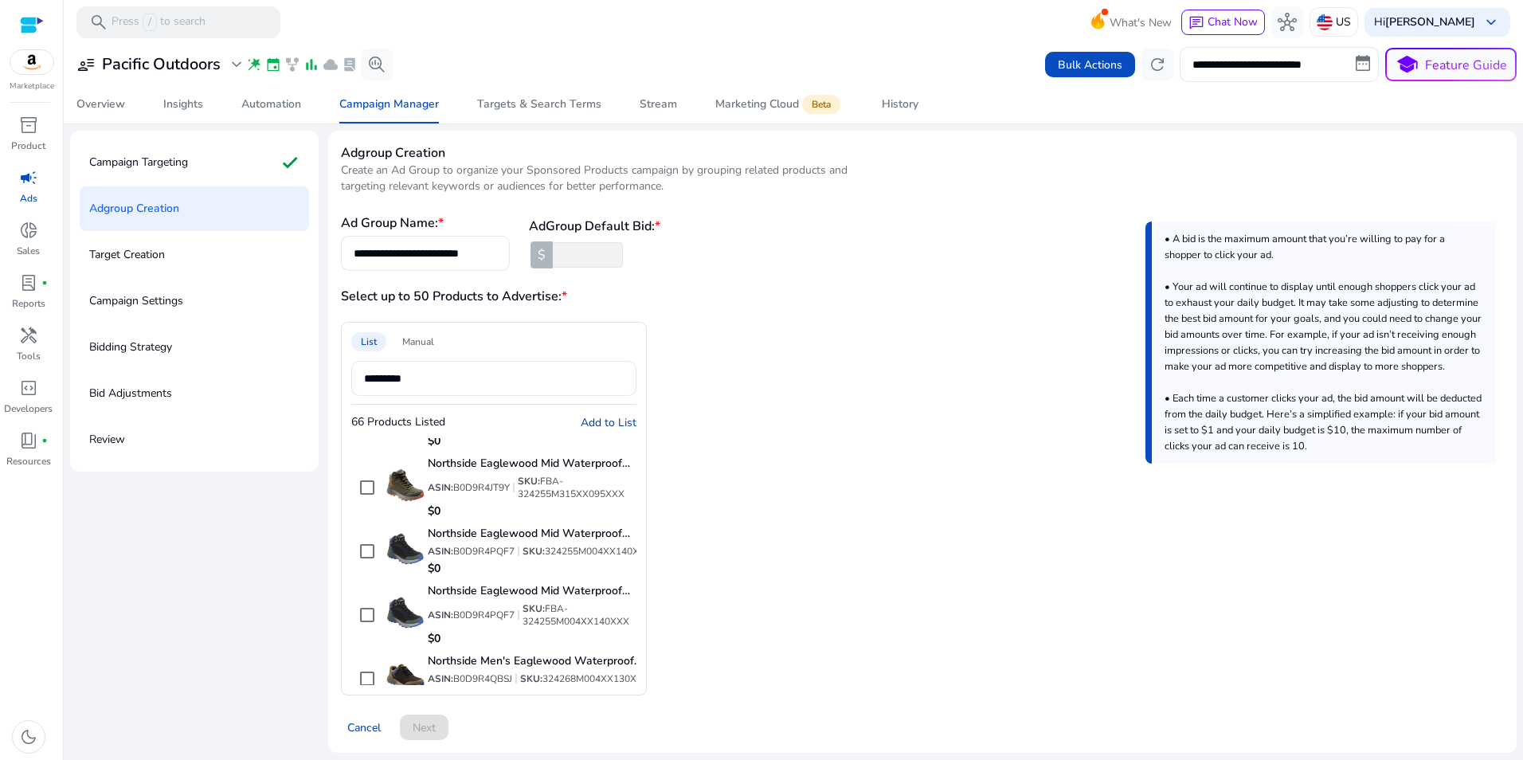
click at [384, 315] on div at bounding box center [367, 296] width 38 height 38
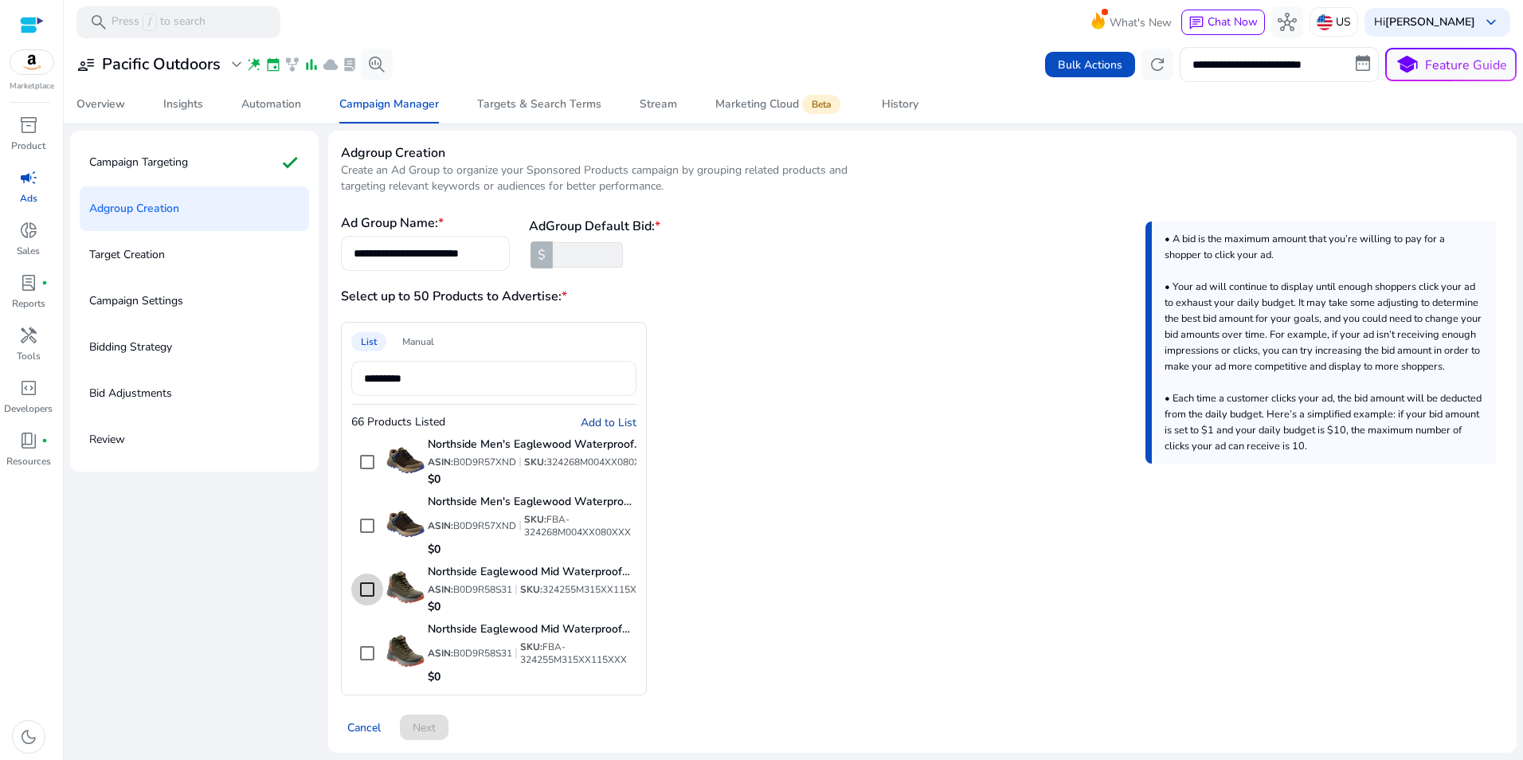
scroll to position [6, 0]
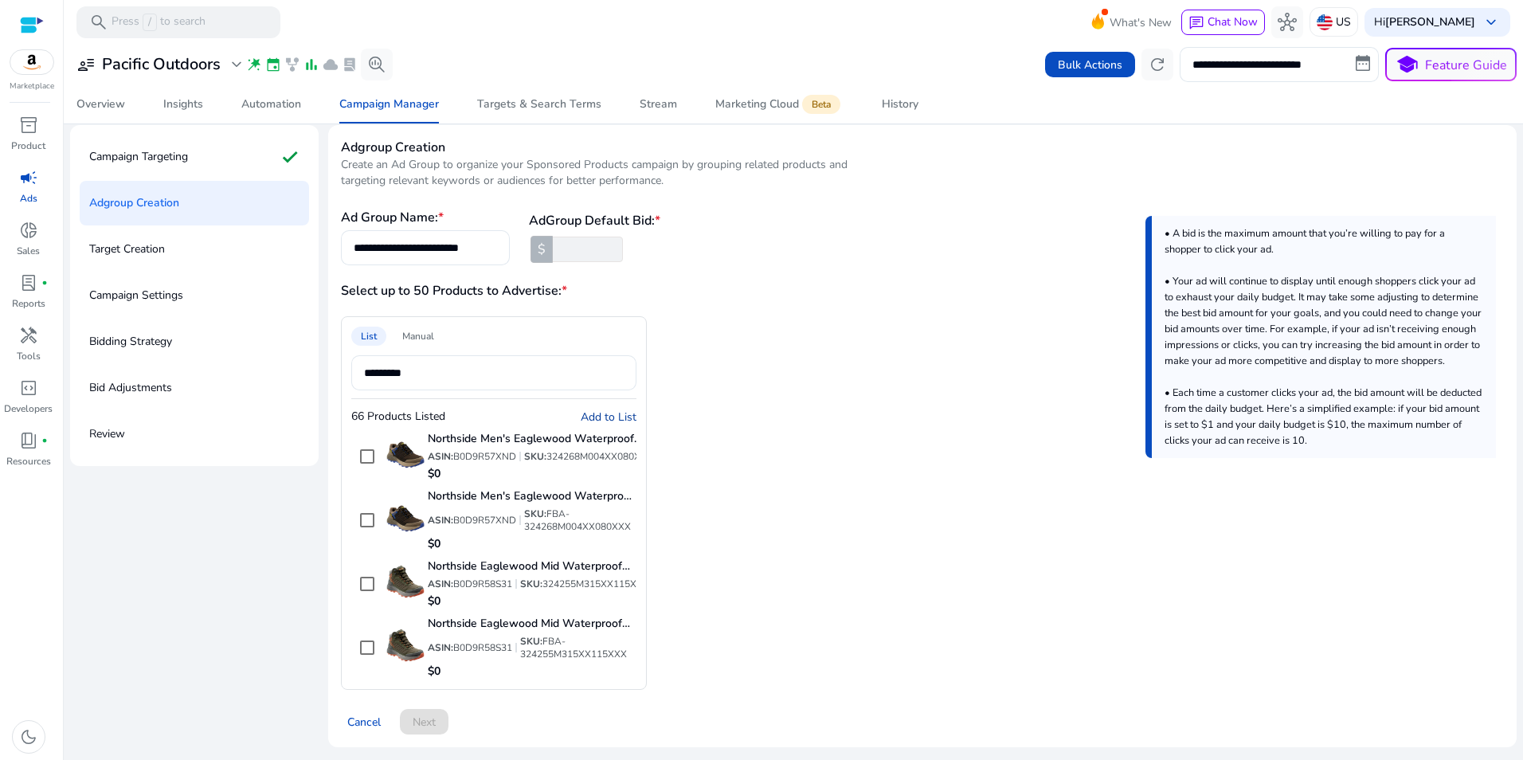
click at [623, 426] on div "List Manual ********* 66 Products Listed Add to List Northside Eaglewood Mid Wa…" at bounding box center [494, 503] width 306 height 374
click at [620, 417] on span "Add to List" at bounding box center [609, 416] width 56 height 15
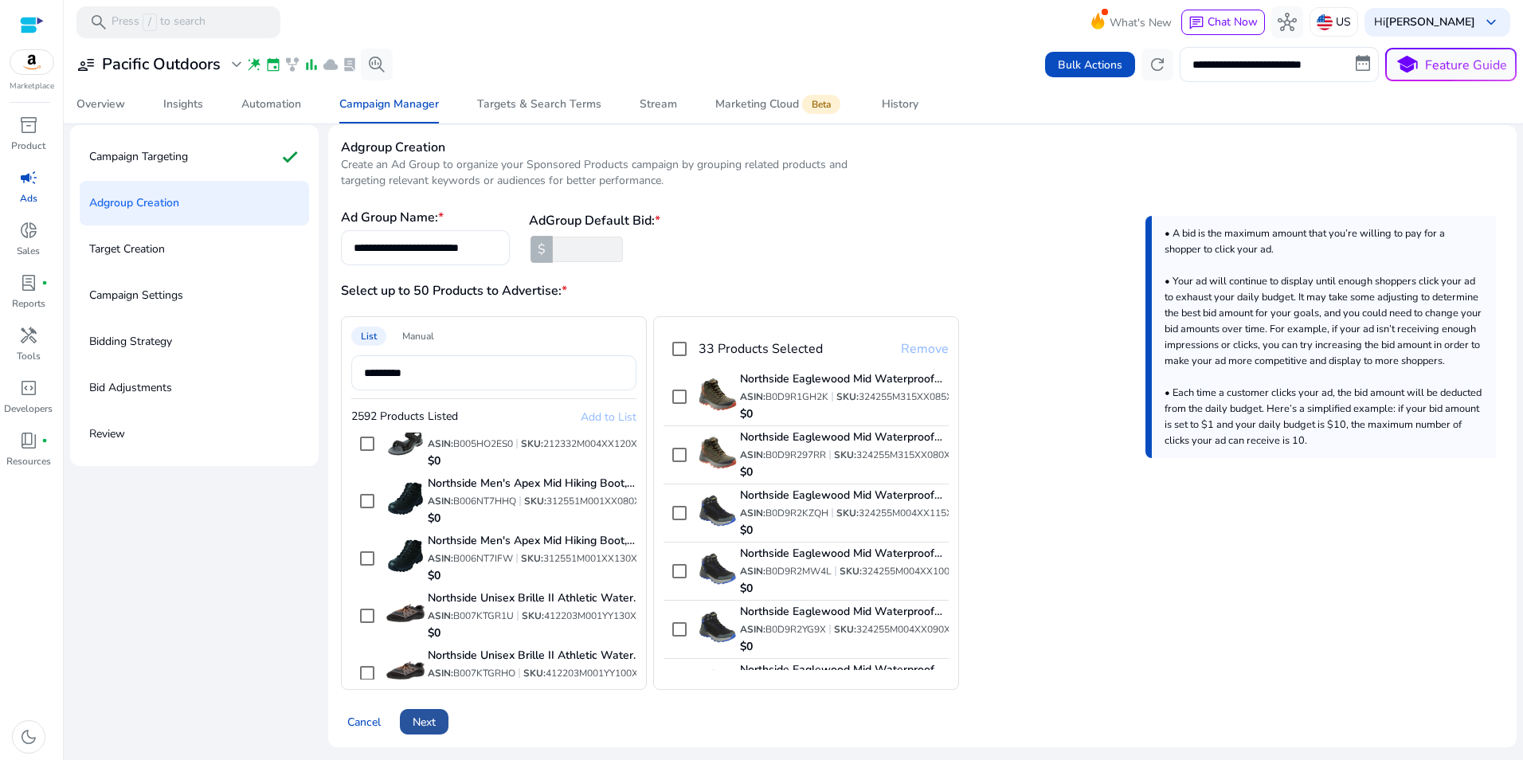
click at [432, 714] on span "Next" at bounding box center [424, 722] width 23 height 17
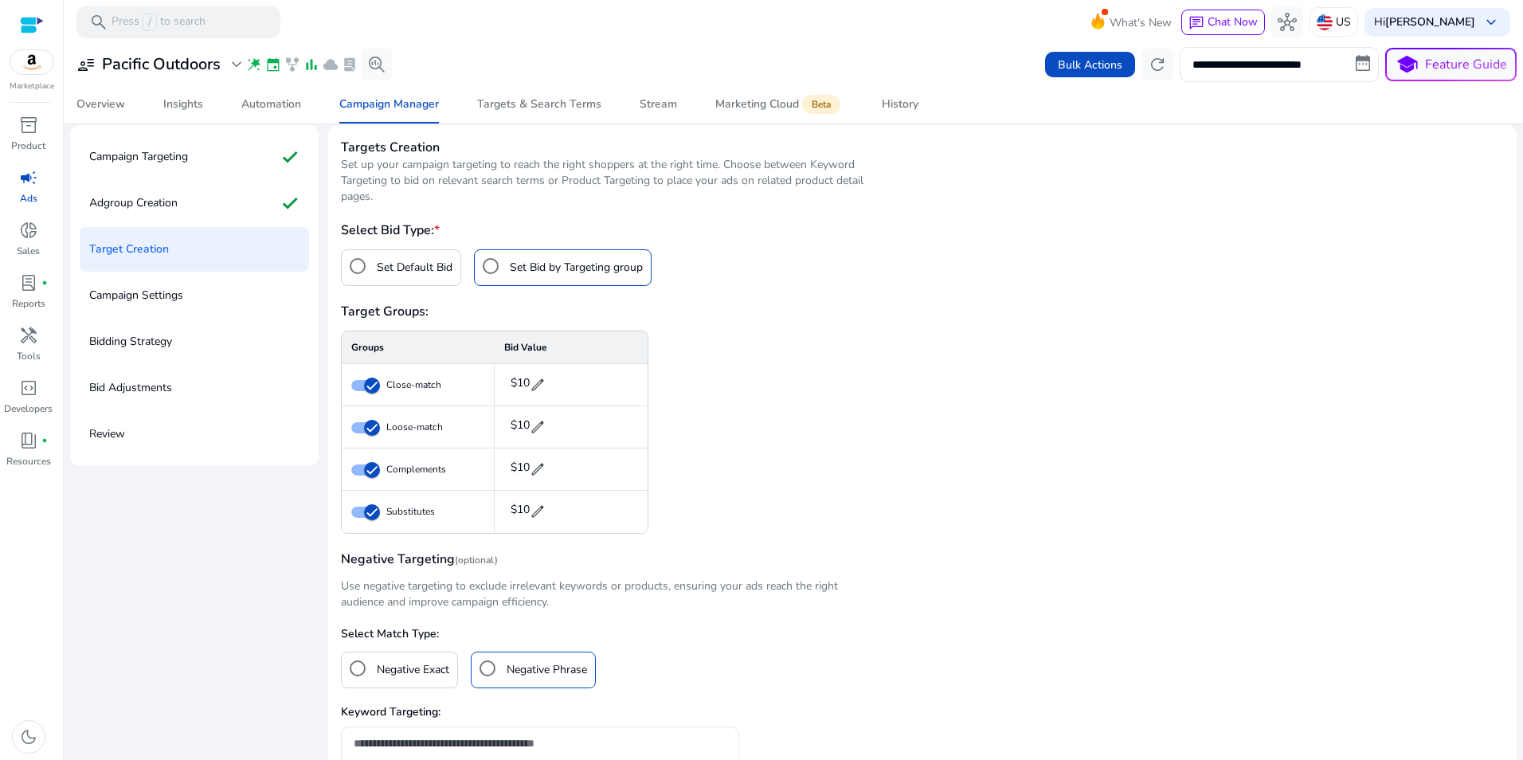
click at [401, 253] on div "Set Default Bid" at bounding box center [397, 266] width 111 height 32
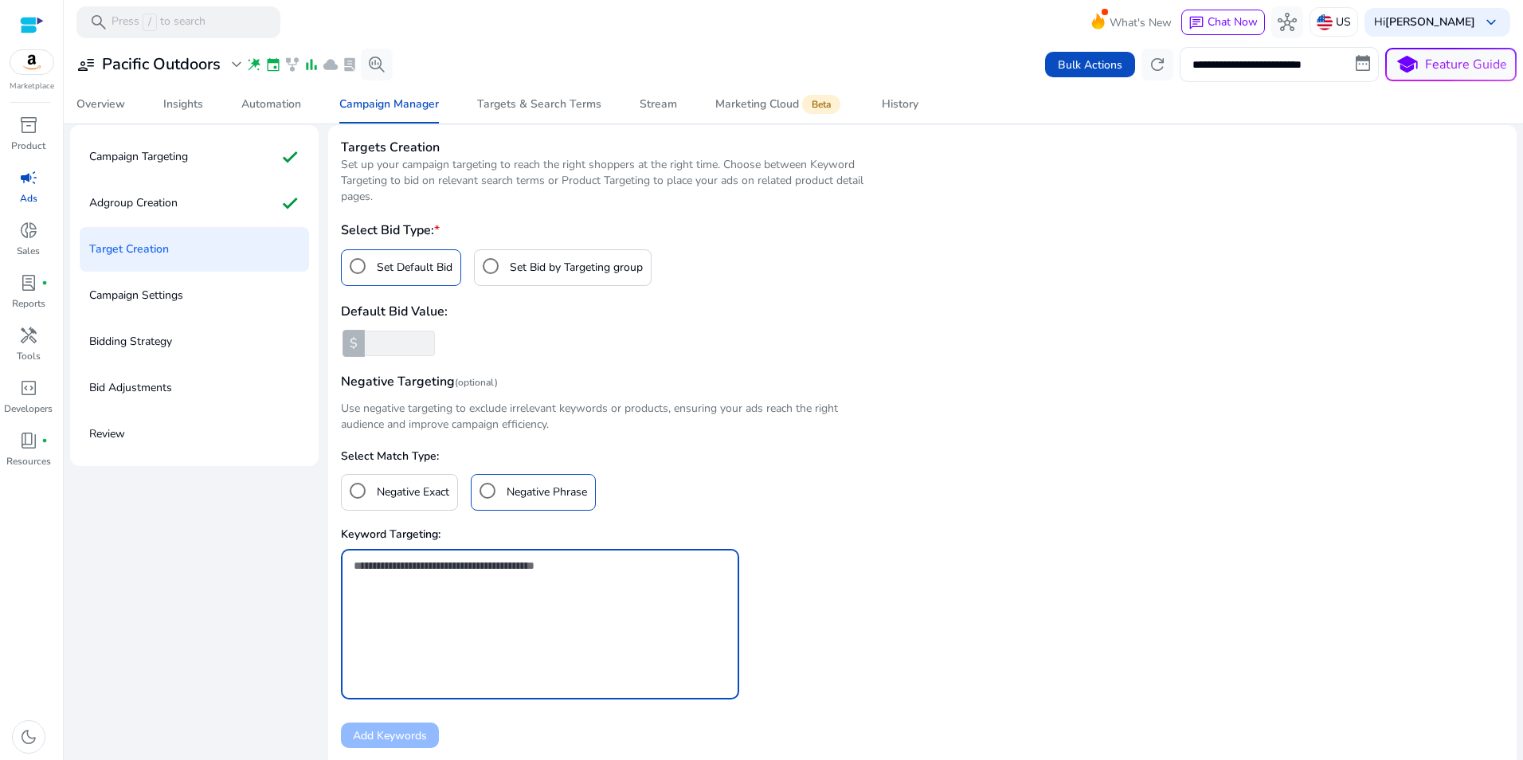
click at [440, 579] on textarea at bounding box center [540, 601] width 373 height 88
click at [414, 491] on h4 "Negative Exact" at bounding box center [413, 492] width 72 height 16
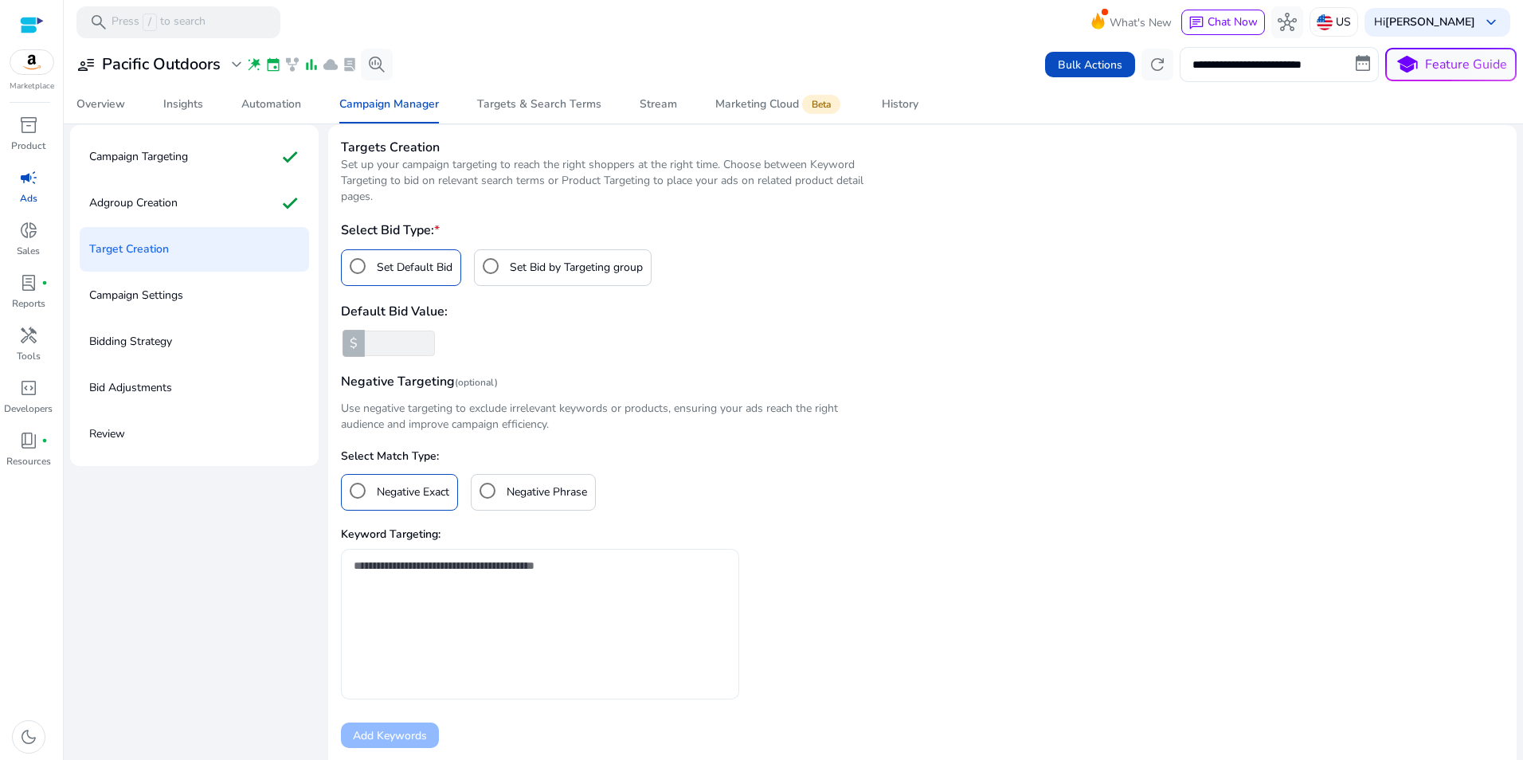
click at [431, 585] on textarea at bounding box center [540, 601] width 373 height 88
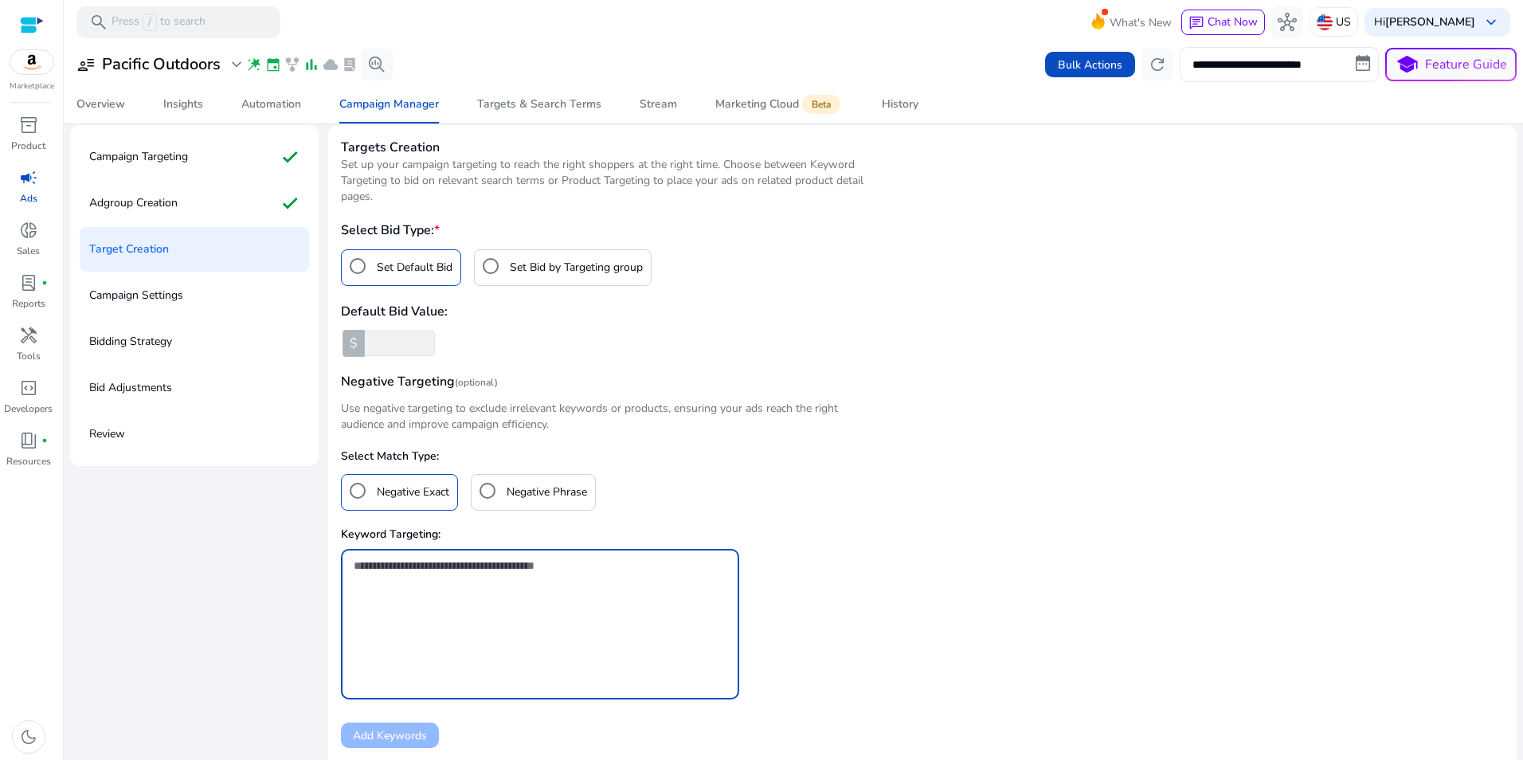
click at [411, 602] on textarea at bounding box center [540, 601] width 373 height 88
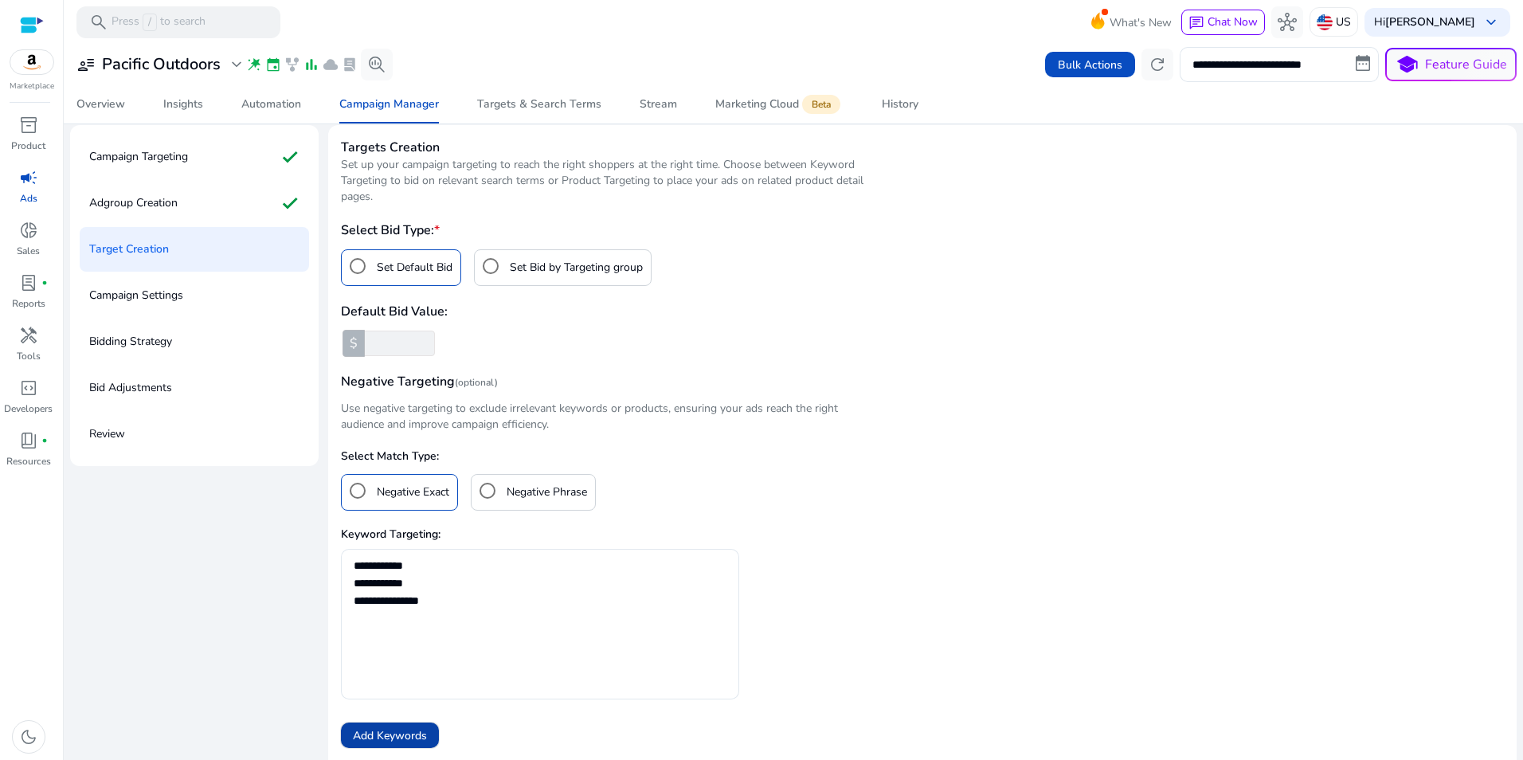
click at [380, 727] on span "Add Keywords" at bounding box center [390, 735] width 74 height 17
type textarea "**********"
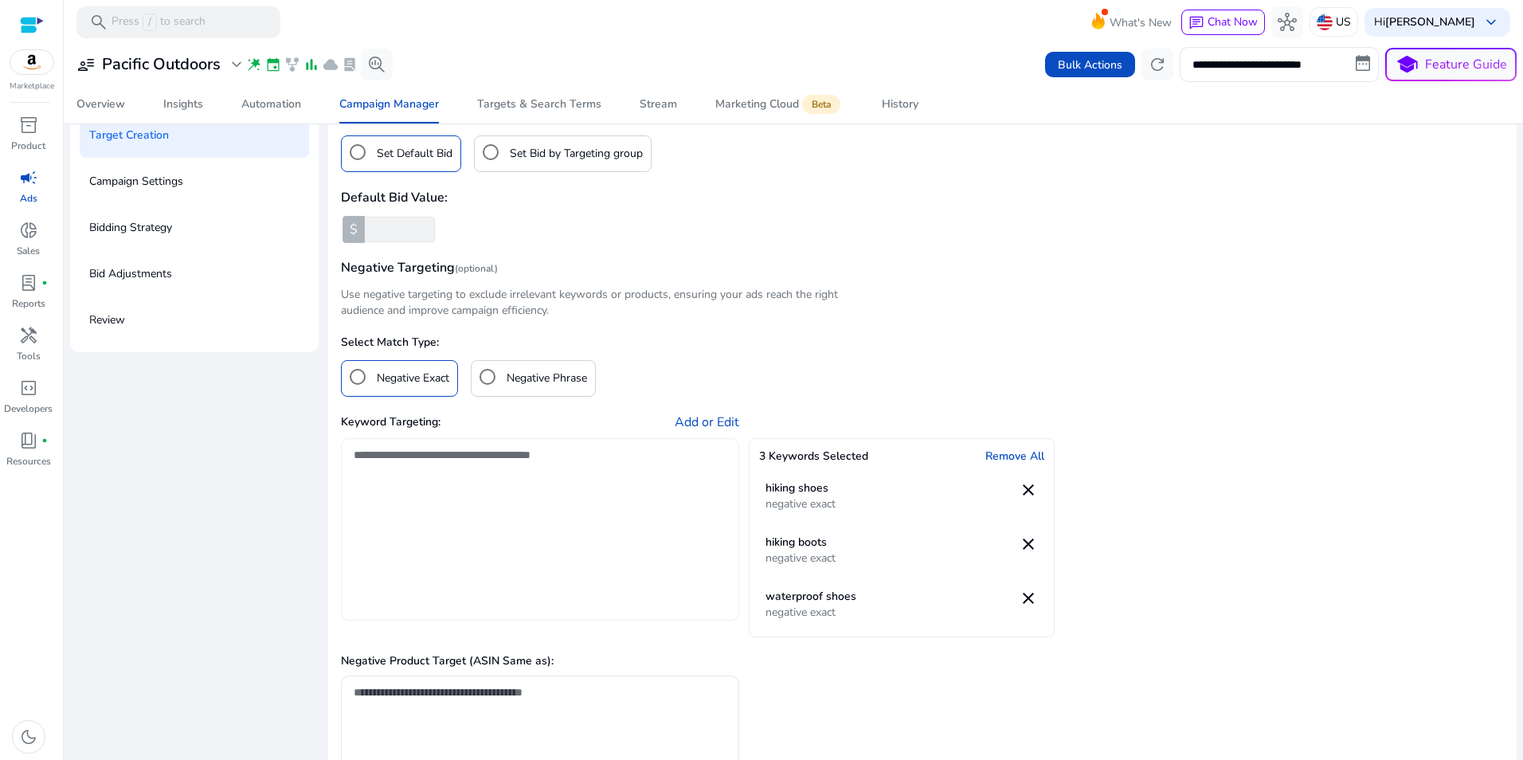
scroll to position [131, 0]
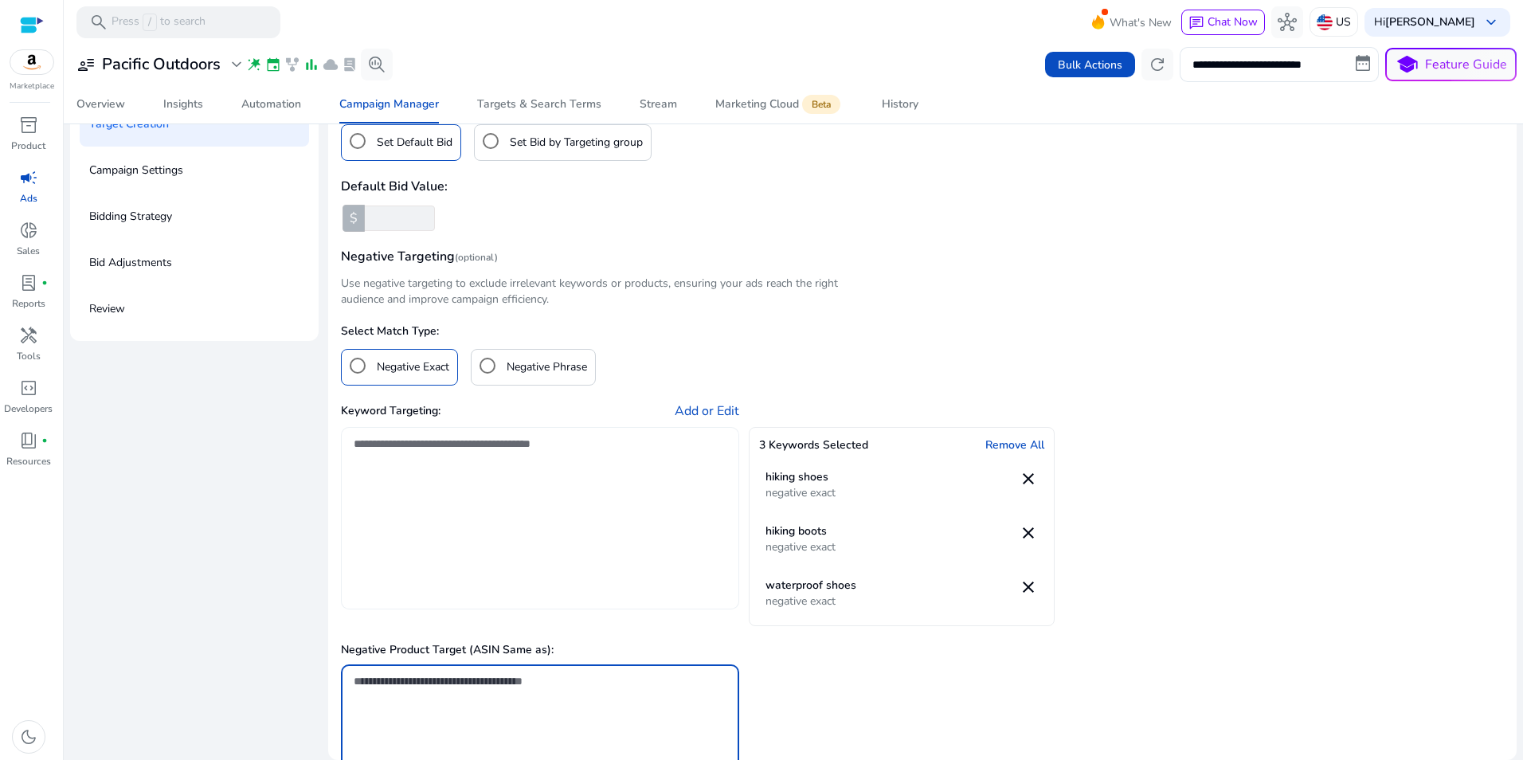
click at [522, 696] on textarea at bounding box center [540, 689] width 373 height 35
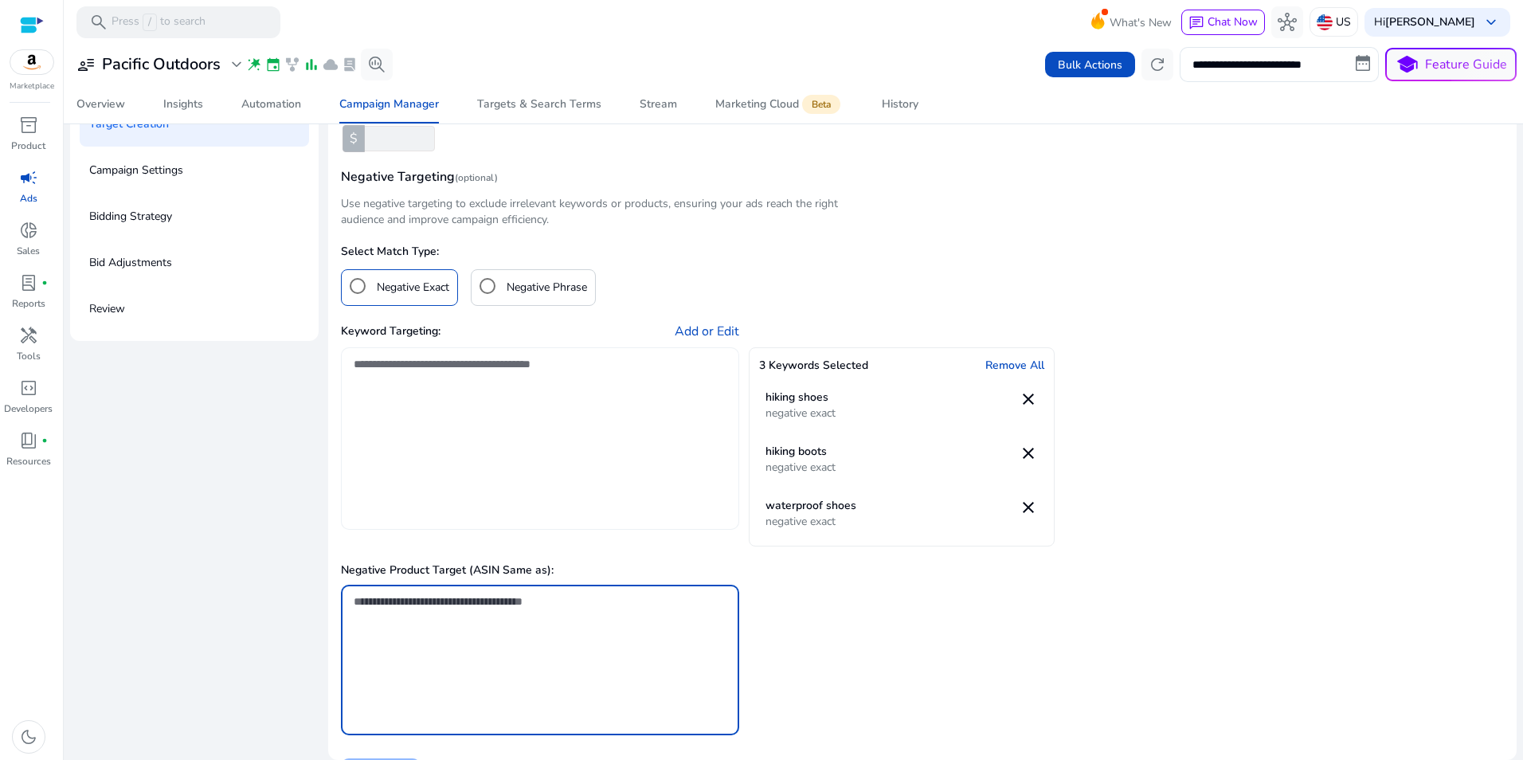
scroll to position [76, 0]
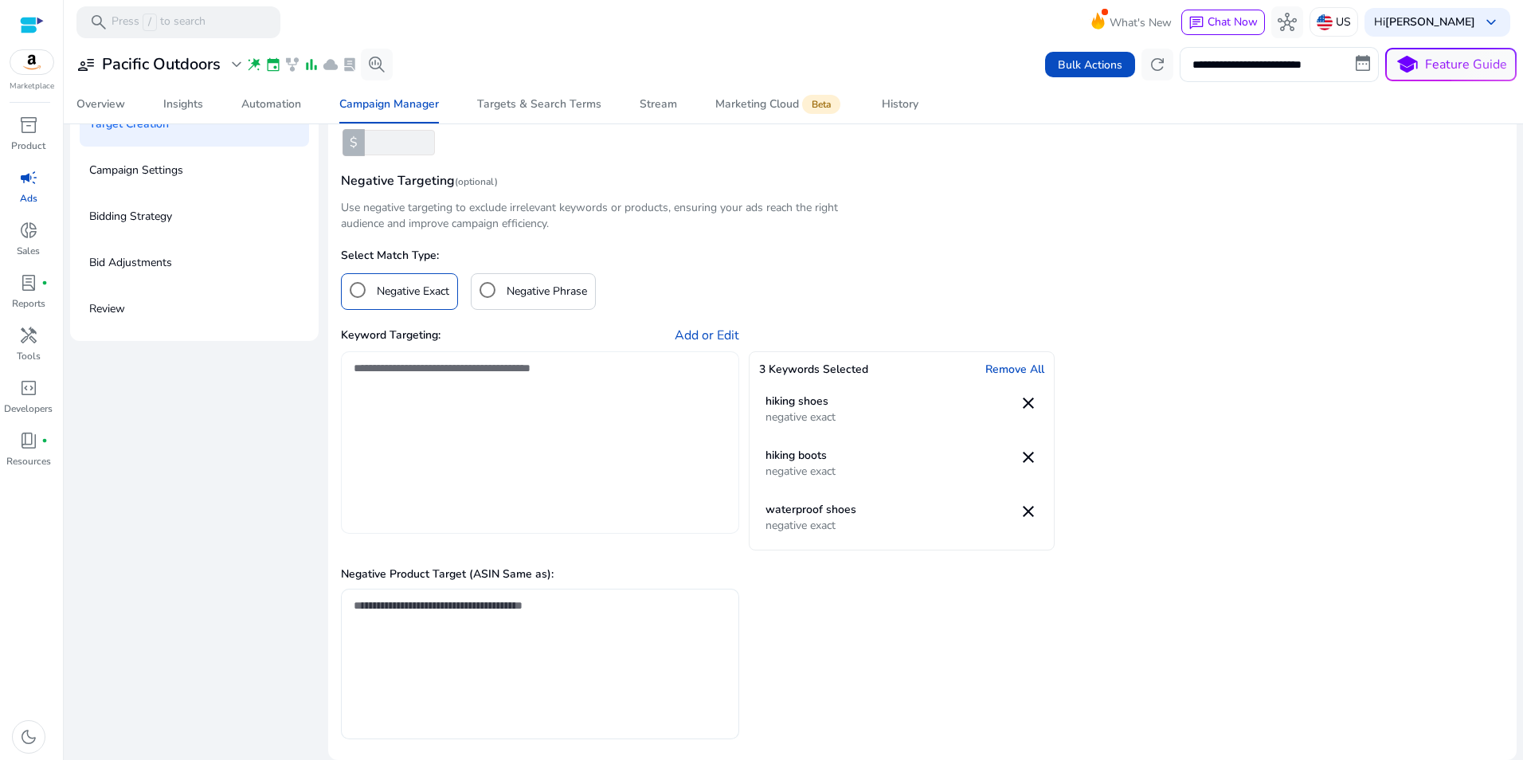
click at [635, 638] on div at bounding box center [540, 614] width 373 height 51
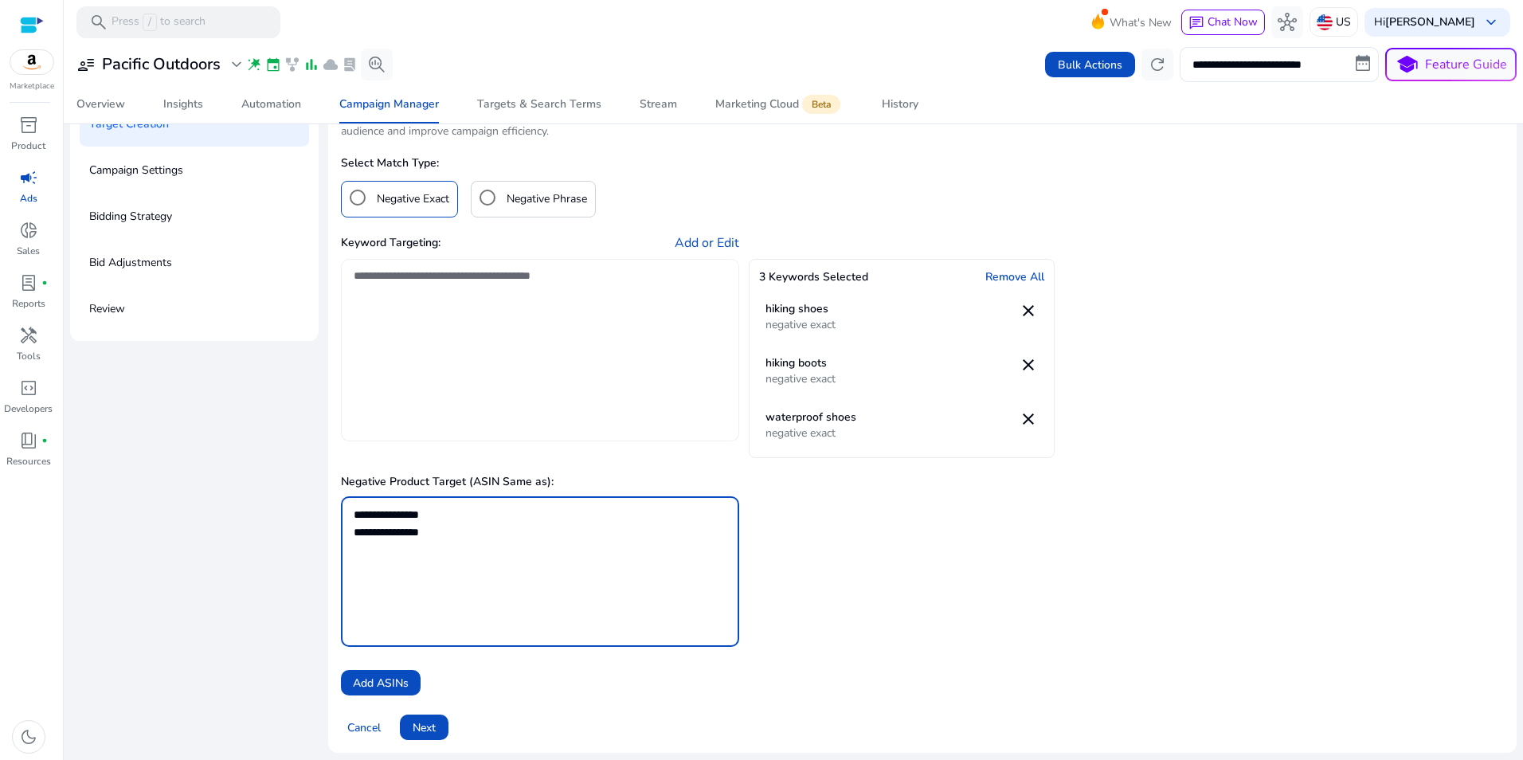
scroll to position [174, 0]
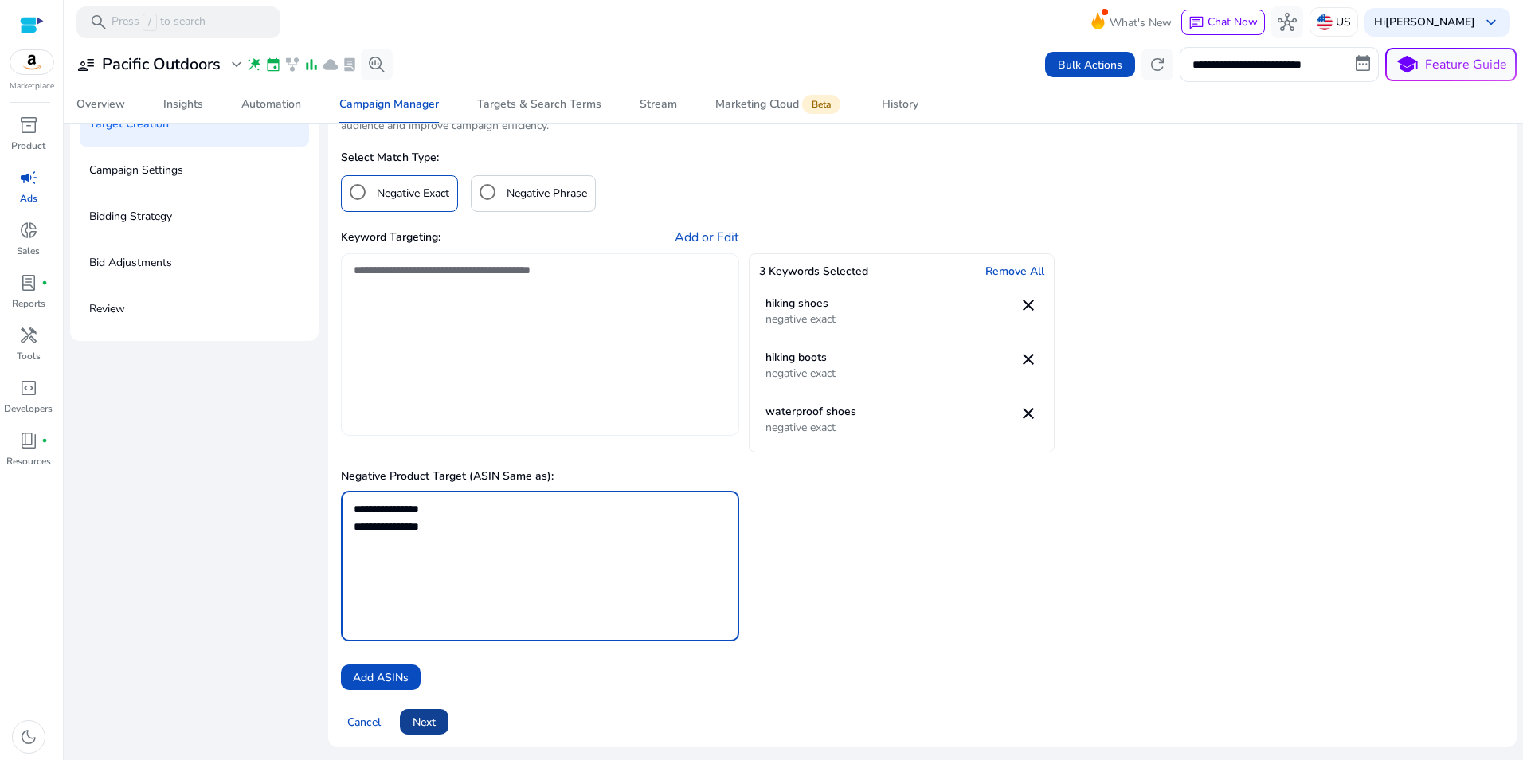
type textarea "**********"
click at [428, 727] on span "Next" at bounding box center [424, 722] width 23 height 17
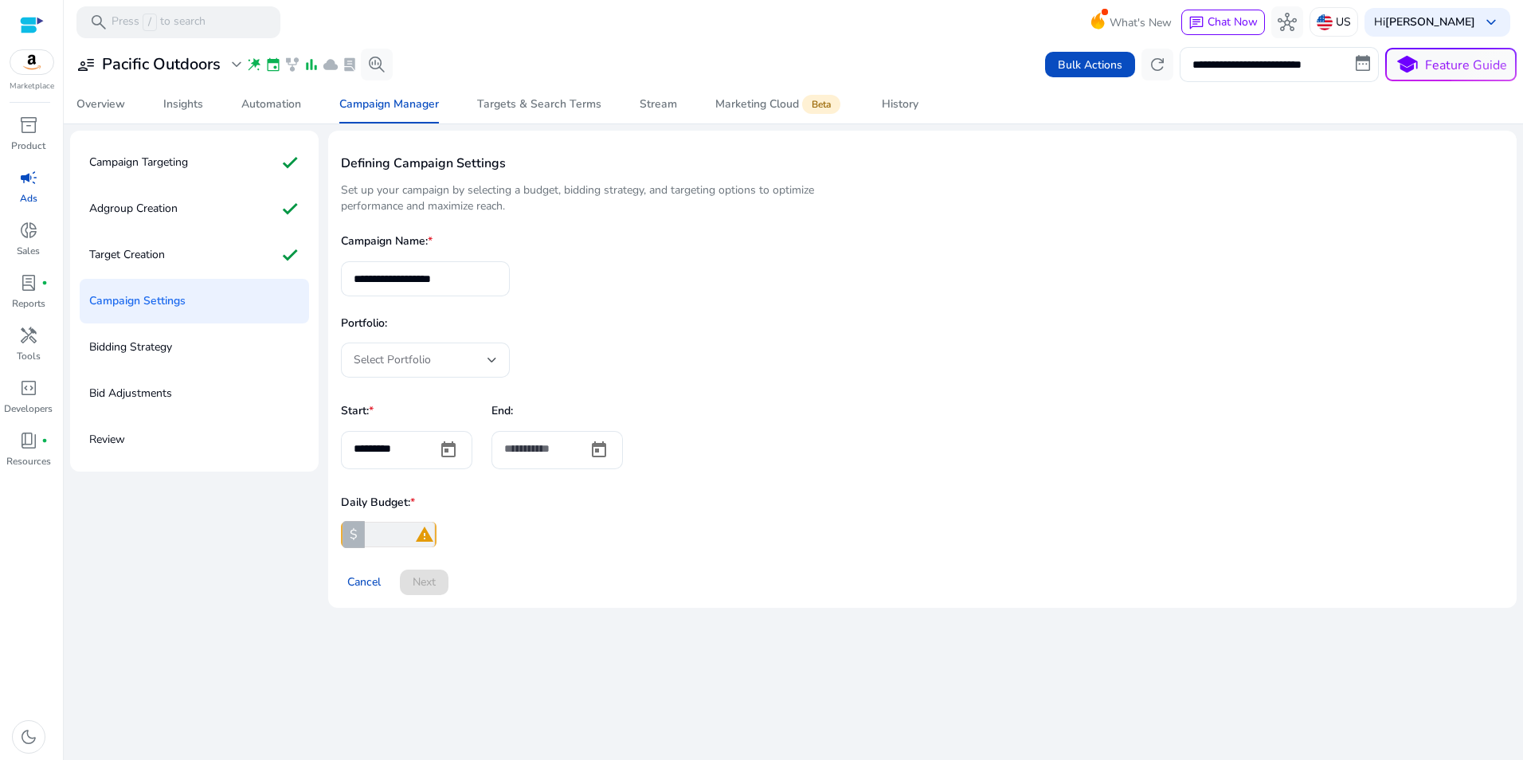
scroll to position [0, 0]
click at [383, 530] on input "*" at bounding box center [398, 534] width 73 height 25
type input "**"
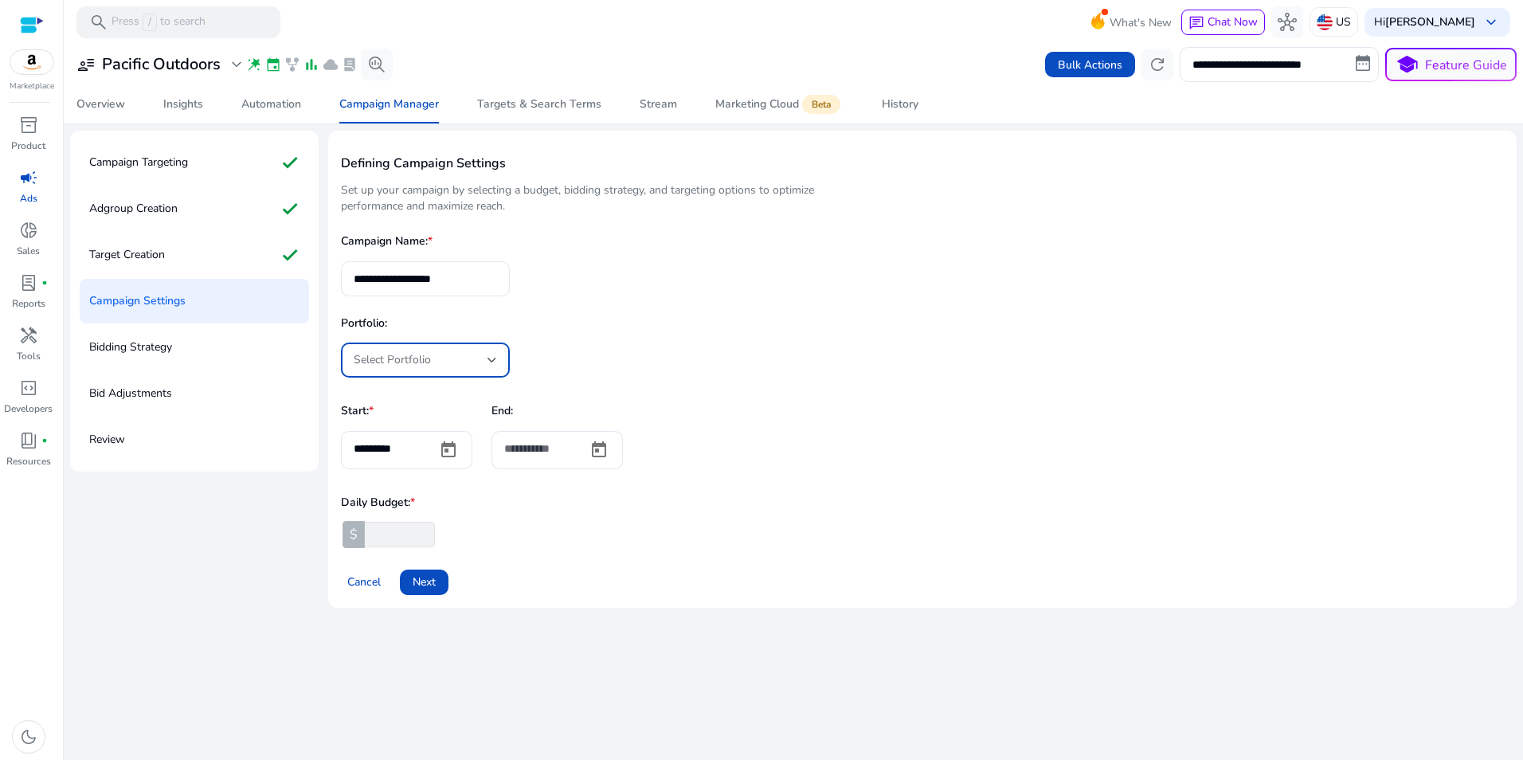
click at [482, 354] on div "Select Portfolio" at bounding box center [421, 360] width 134 height 18
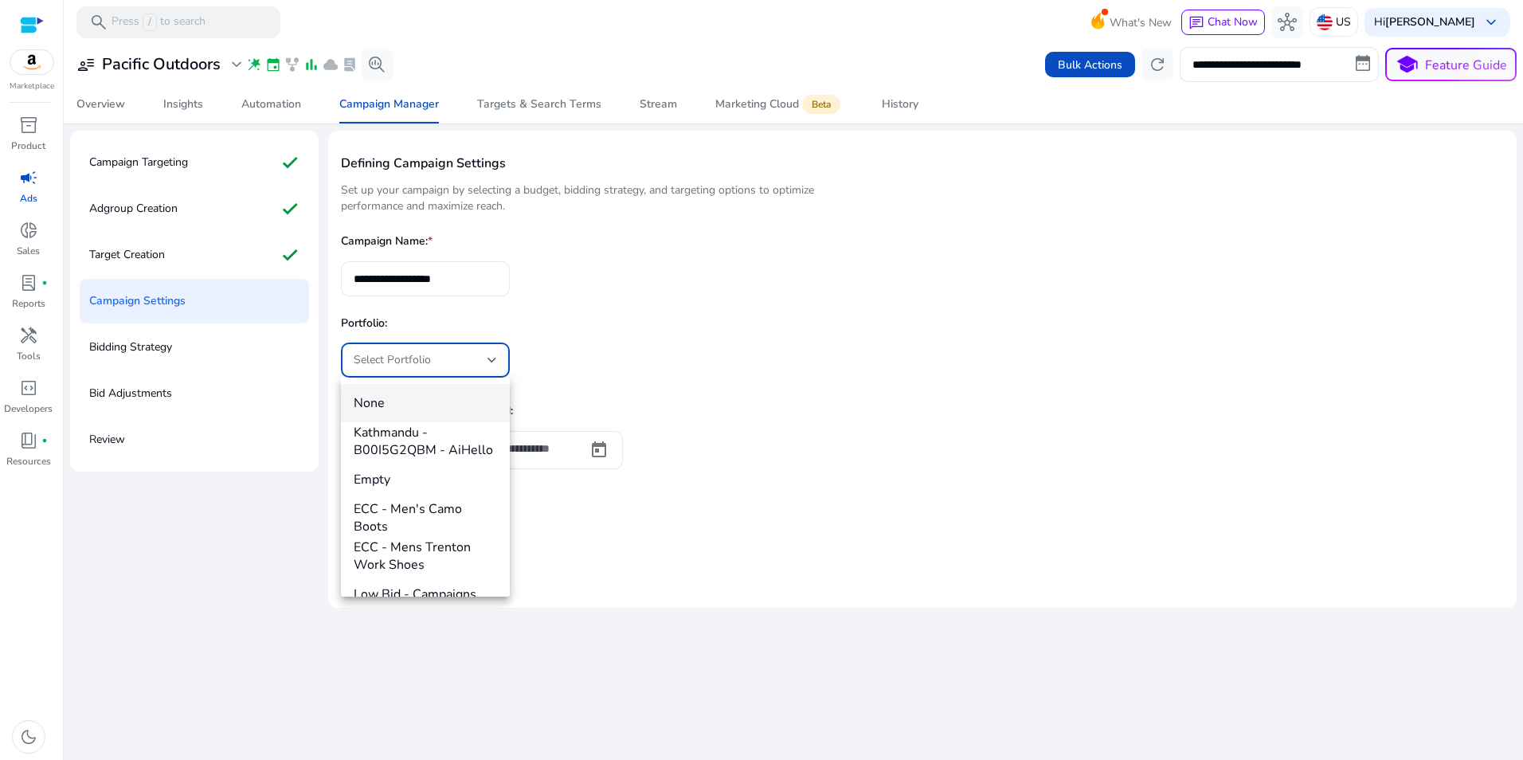
click at [601, 296] on div at bounding box center [761, 380] width 1523 height 760
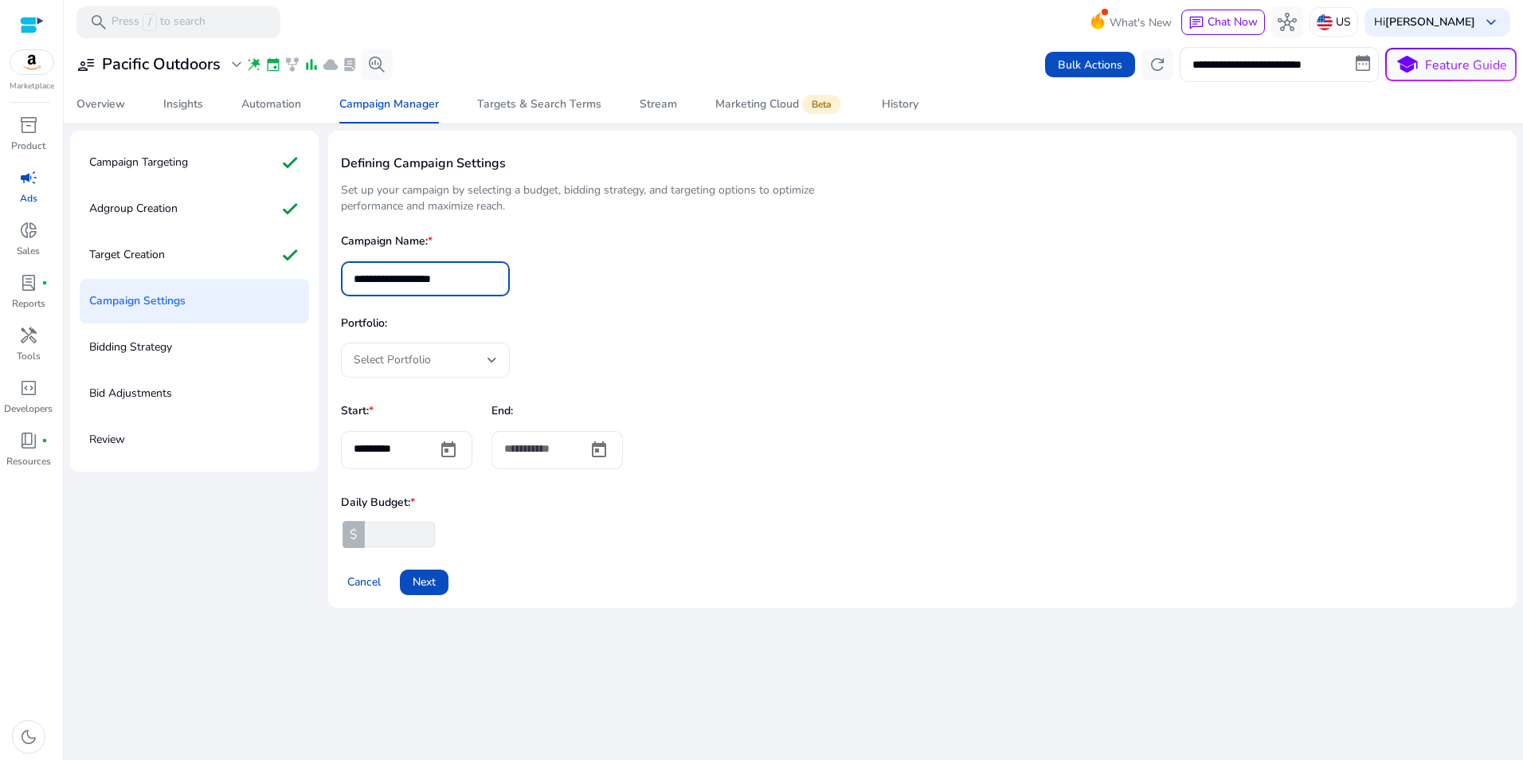
click at [488, 276] on input "**********" at bounding box center [425, 279] width 143 height 18
type input "*"
type input "**********"
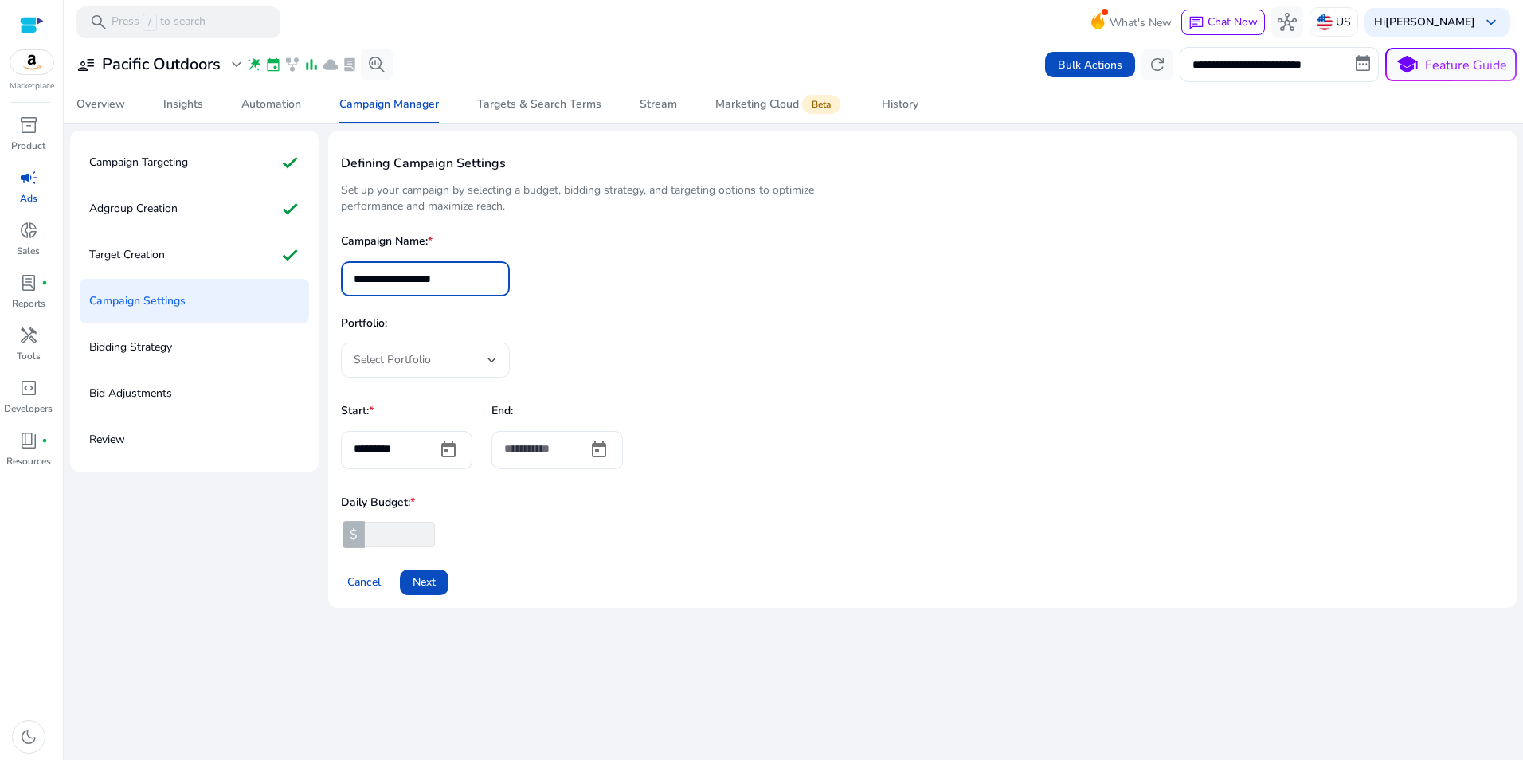
click at [502, 361] on div "Select Portfolio" at bounding box center [425, 359] width 169 height 35
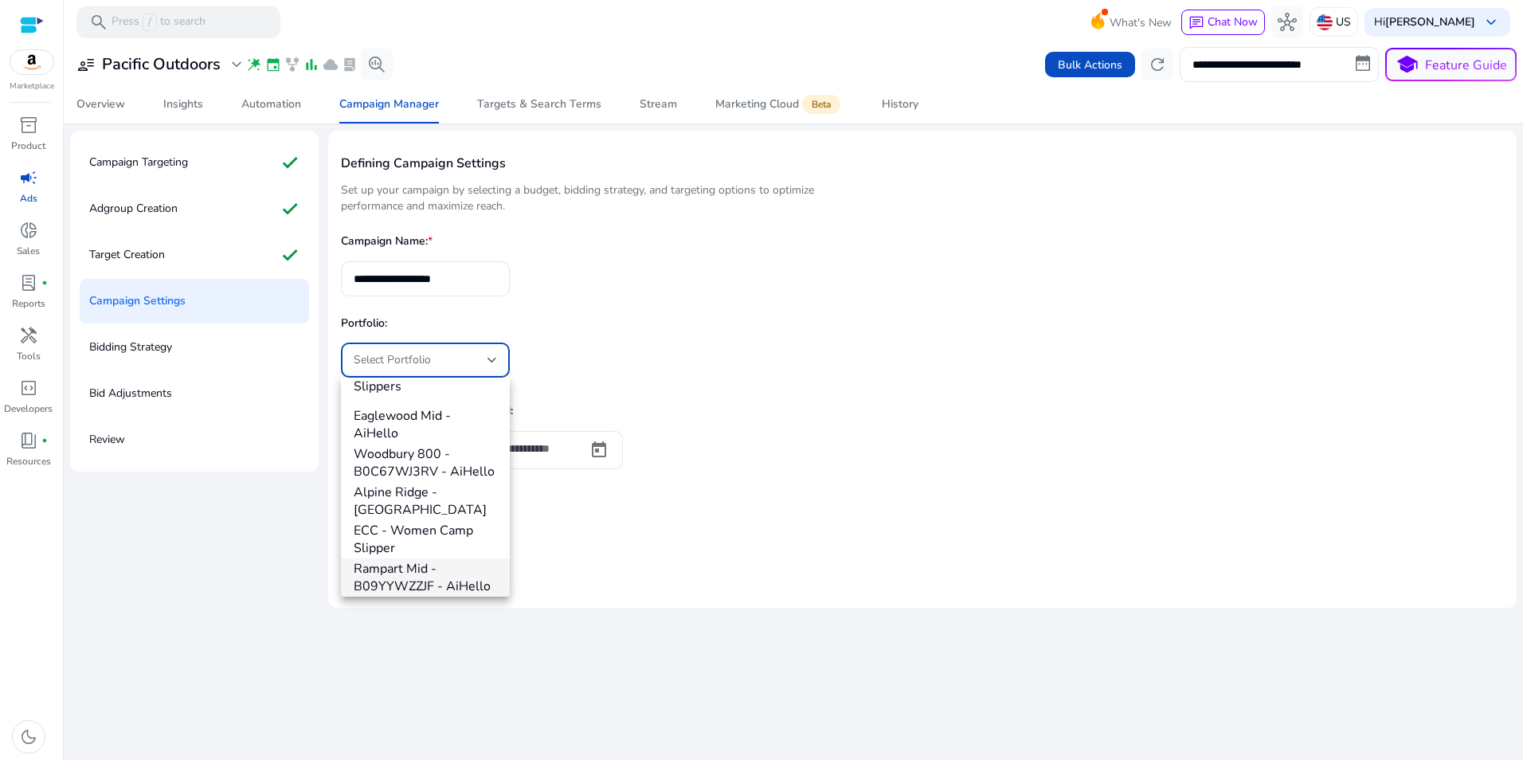
scroll to position [361, 0]
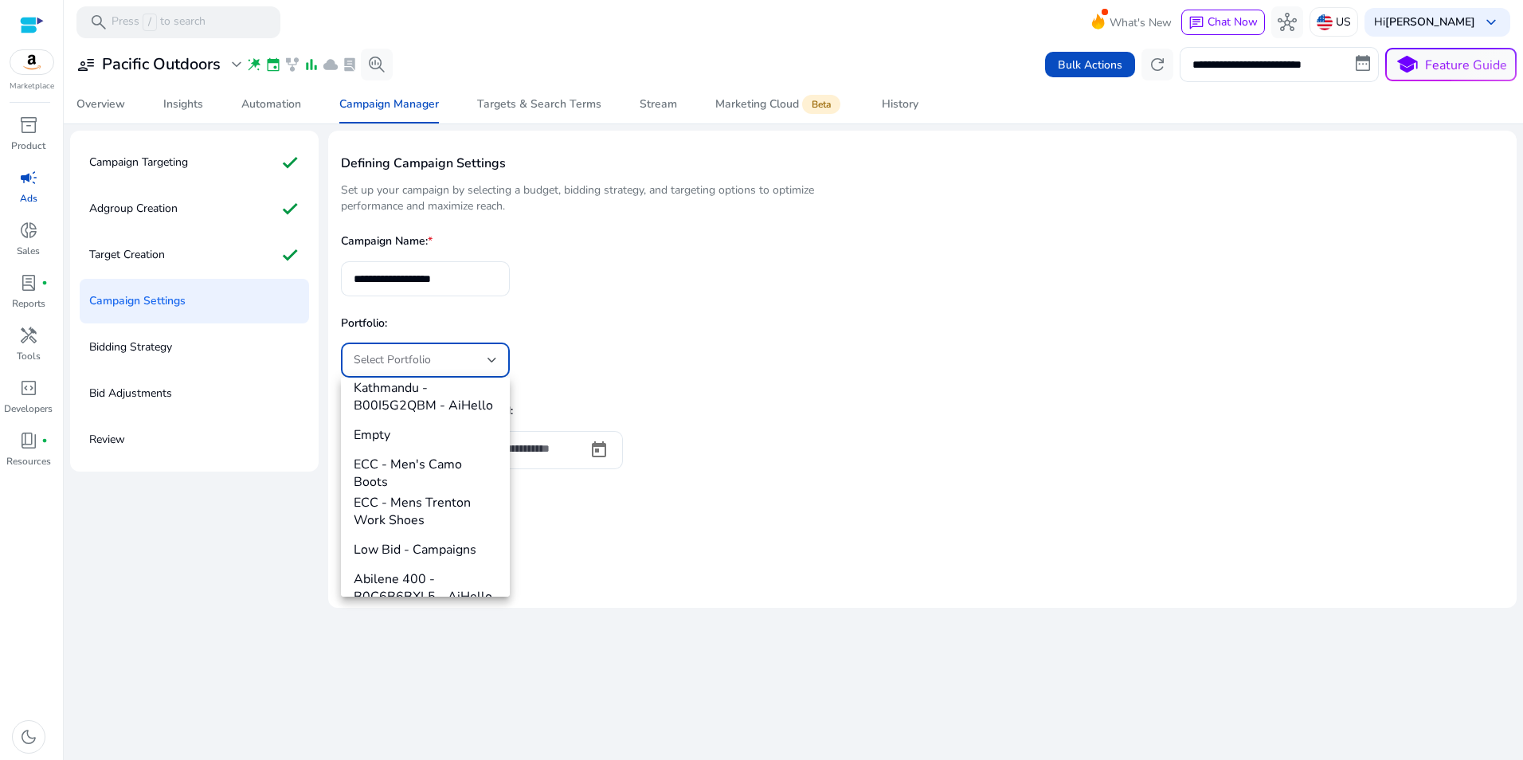
scroll to position [6, 0]
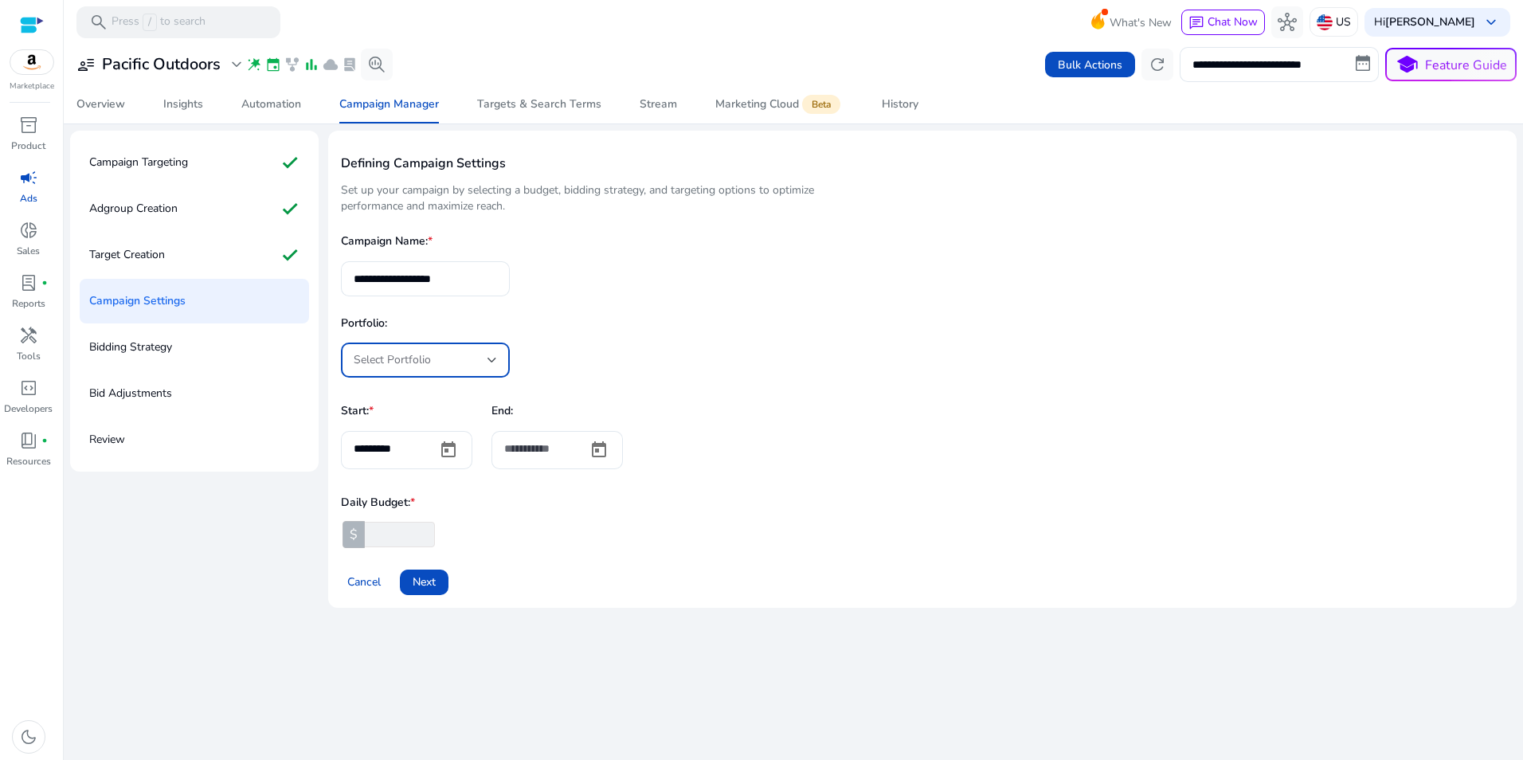
click at [752, 426] on div "Start: * ********* End:" at bounding box center [922, 433] width 1163 height 72
click at [443, 574] on span at bounding box center [424, 582] width 49 height 38
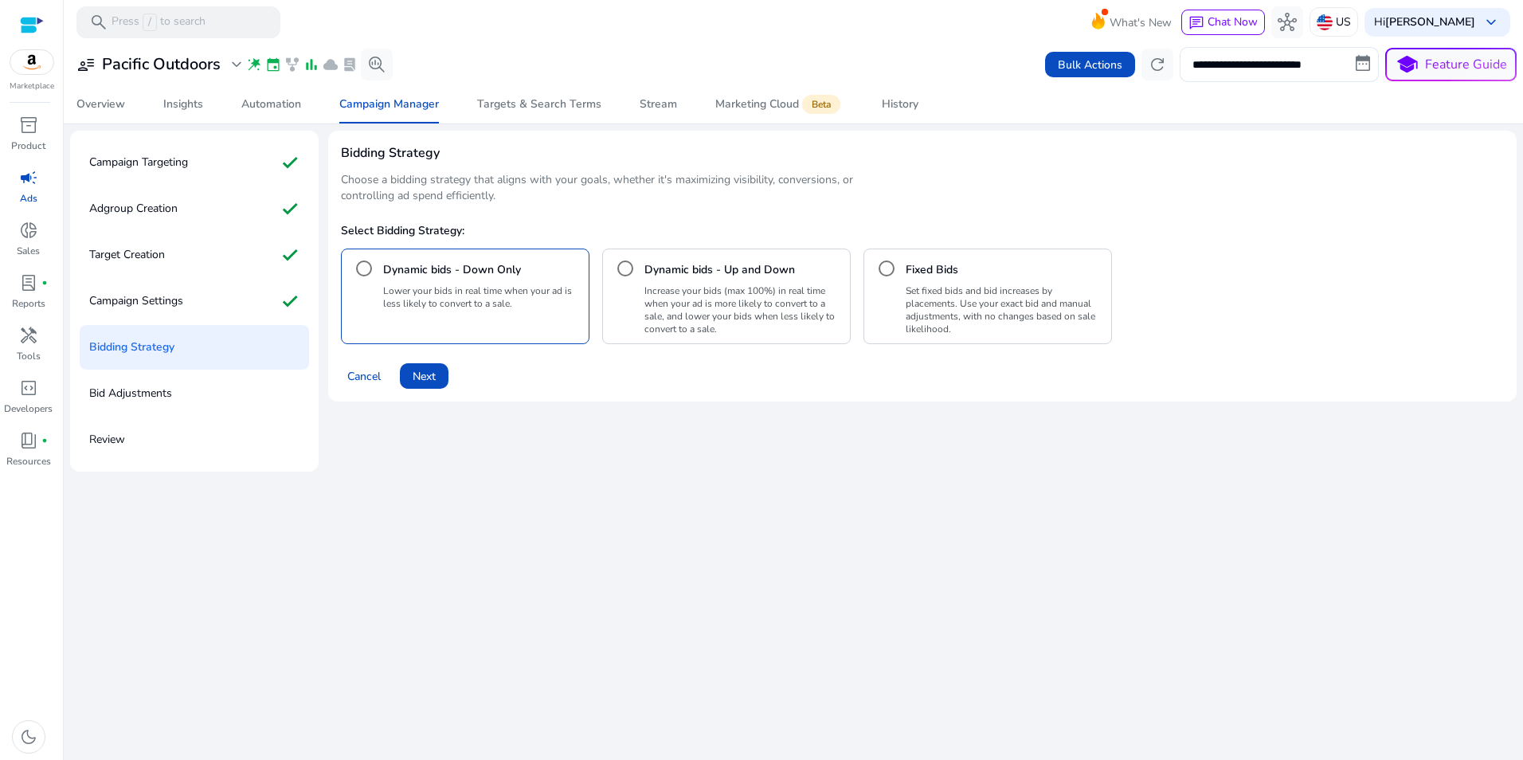
click at [660, 268] on h4 "Dynamic bids - Up and Down" at bounding box center [719, 270] width 151 height 16
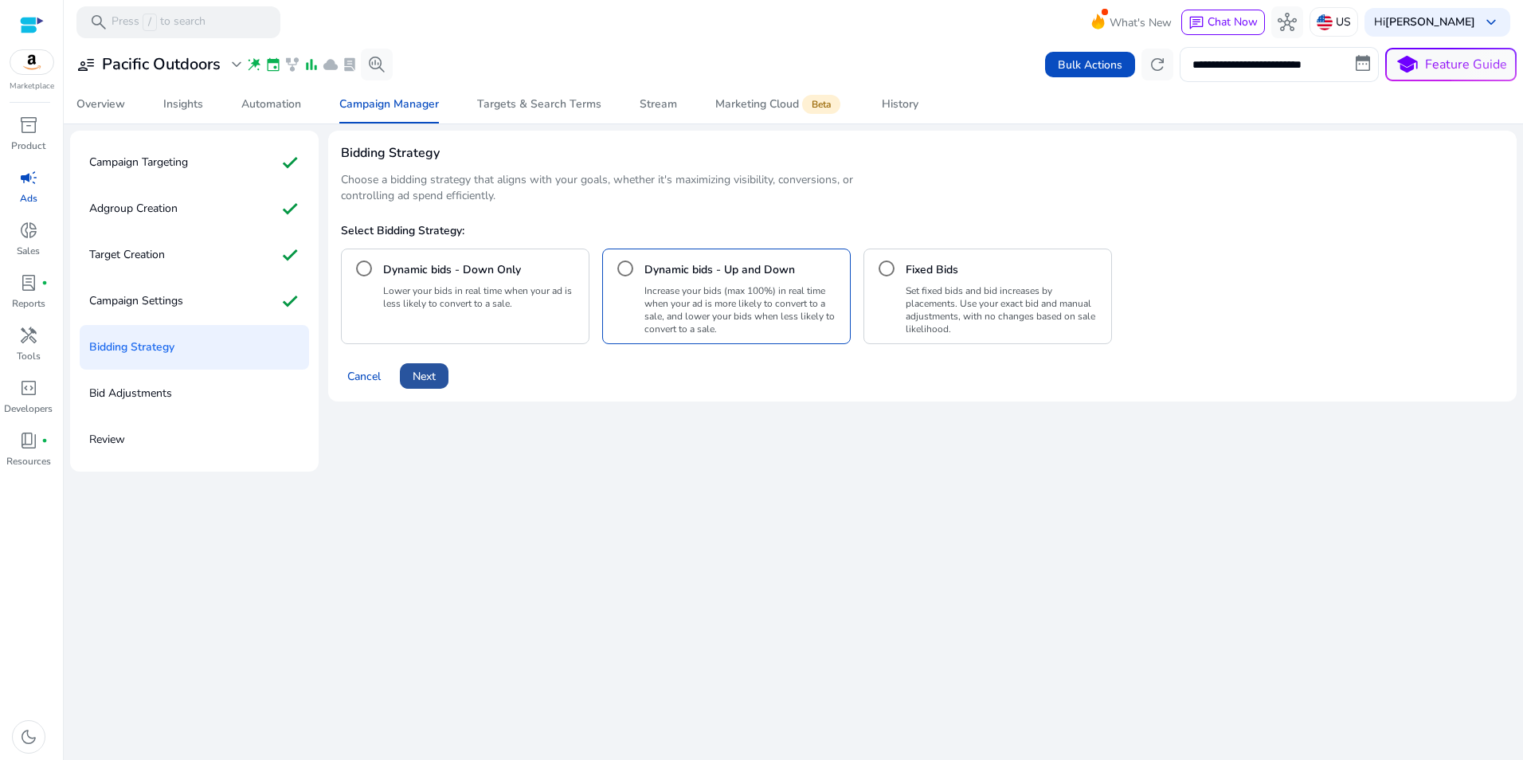
click at [429, 379] on span "Next" at bounding box center [424, 376] width 23 height 17
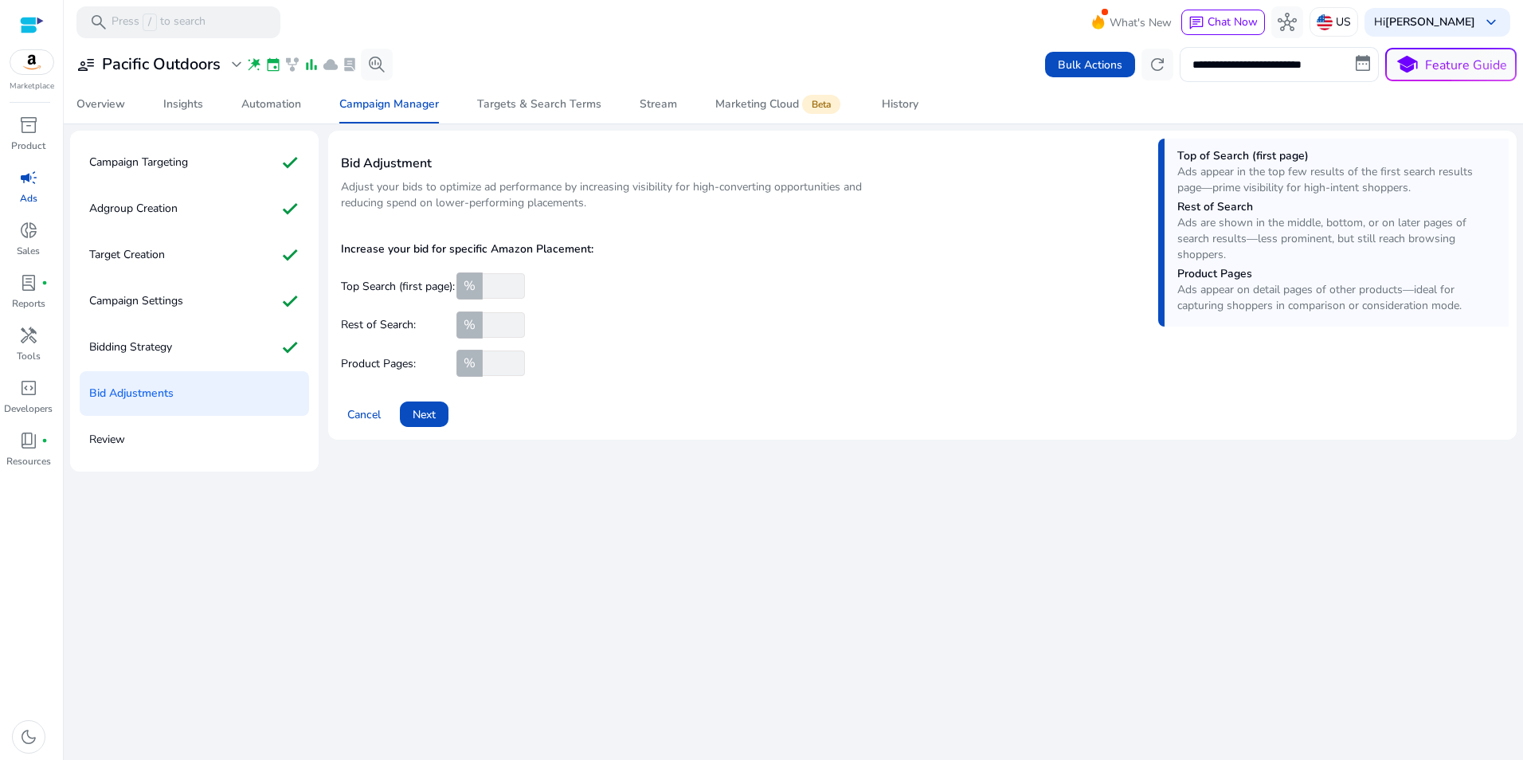
click at [495, 288] on input "number" at bounding box center [501, 285] width 45 height 25
type input "**"
click at [433, 413] on span "Next" at bounding box center [424, 414] width 23 height 17
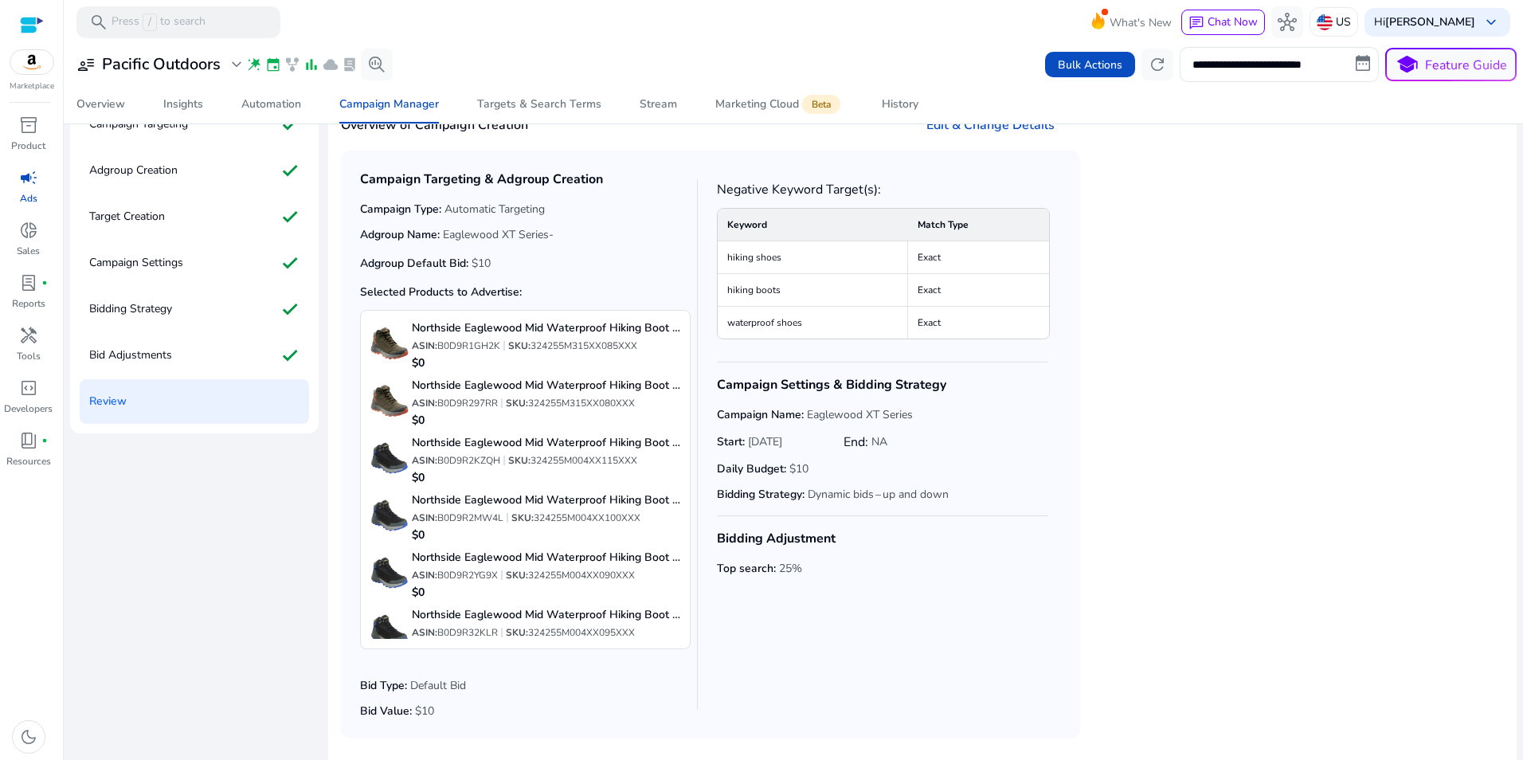
scroll to position [90, 0]
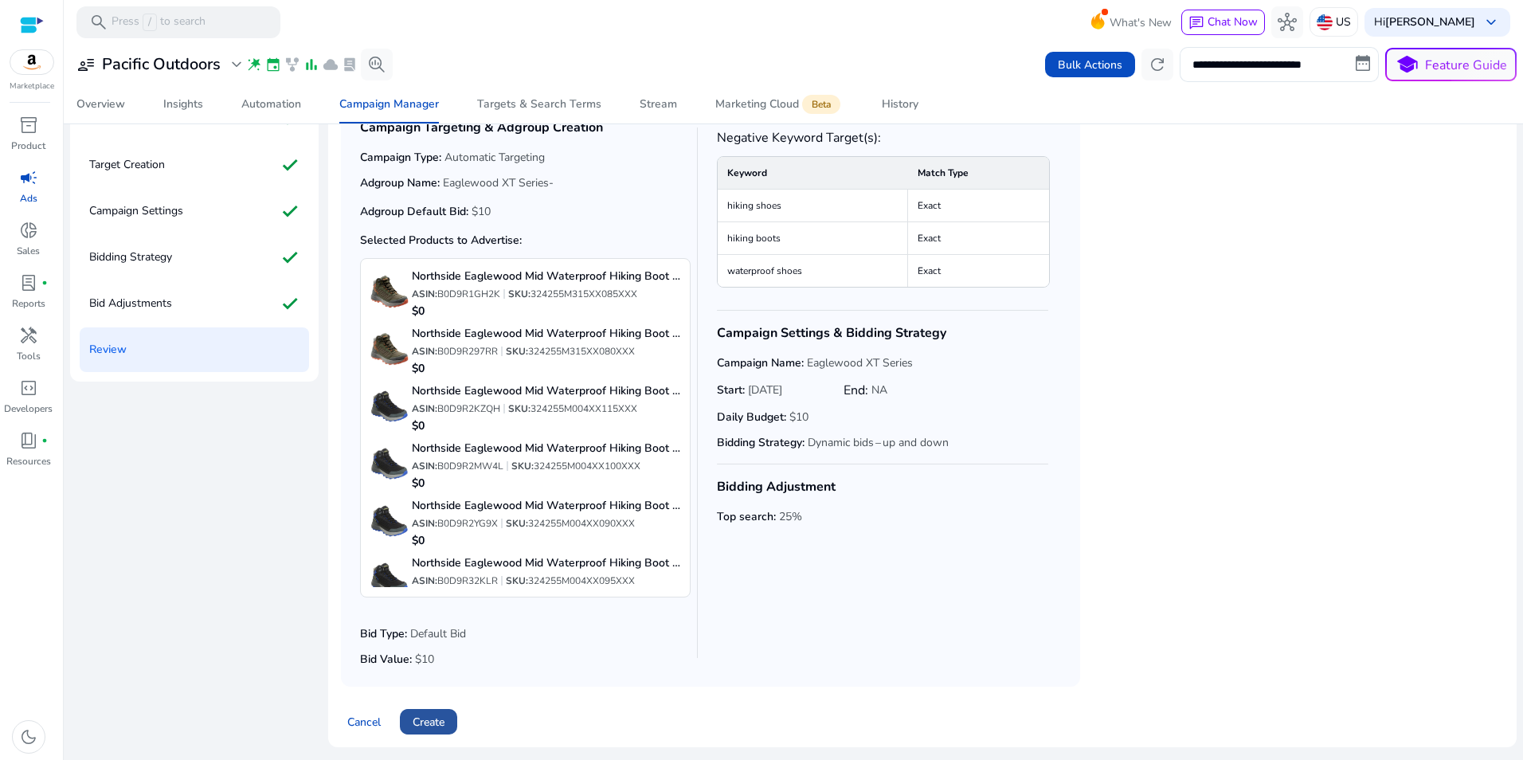
click at [432, 715] on span "Create" at bounding box center [429, 722] width 32 height 17
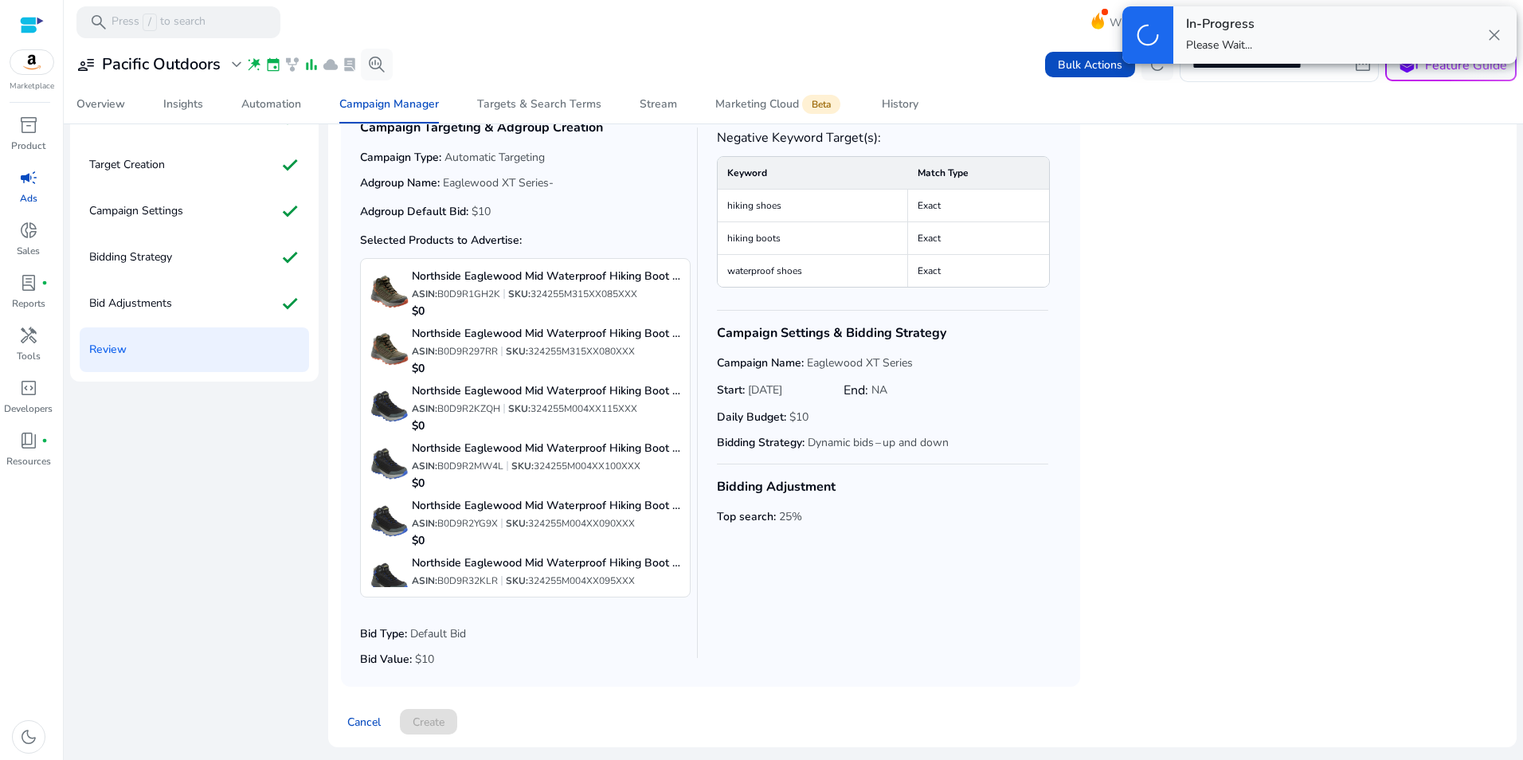
click at [1423, 345] on app-campaign-creation-adgroup-preview "Campaign Targeting & Adgroup Creation Campaign Type: Automatic Targeting Adgrou…" at bounding box center [922, 393] width 1163 height 588
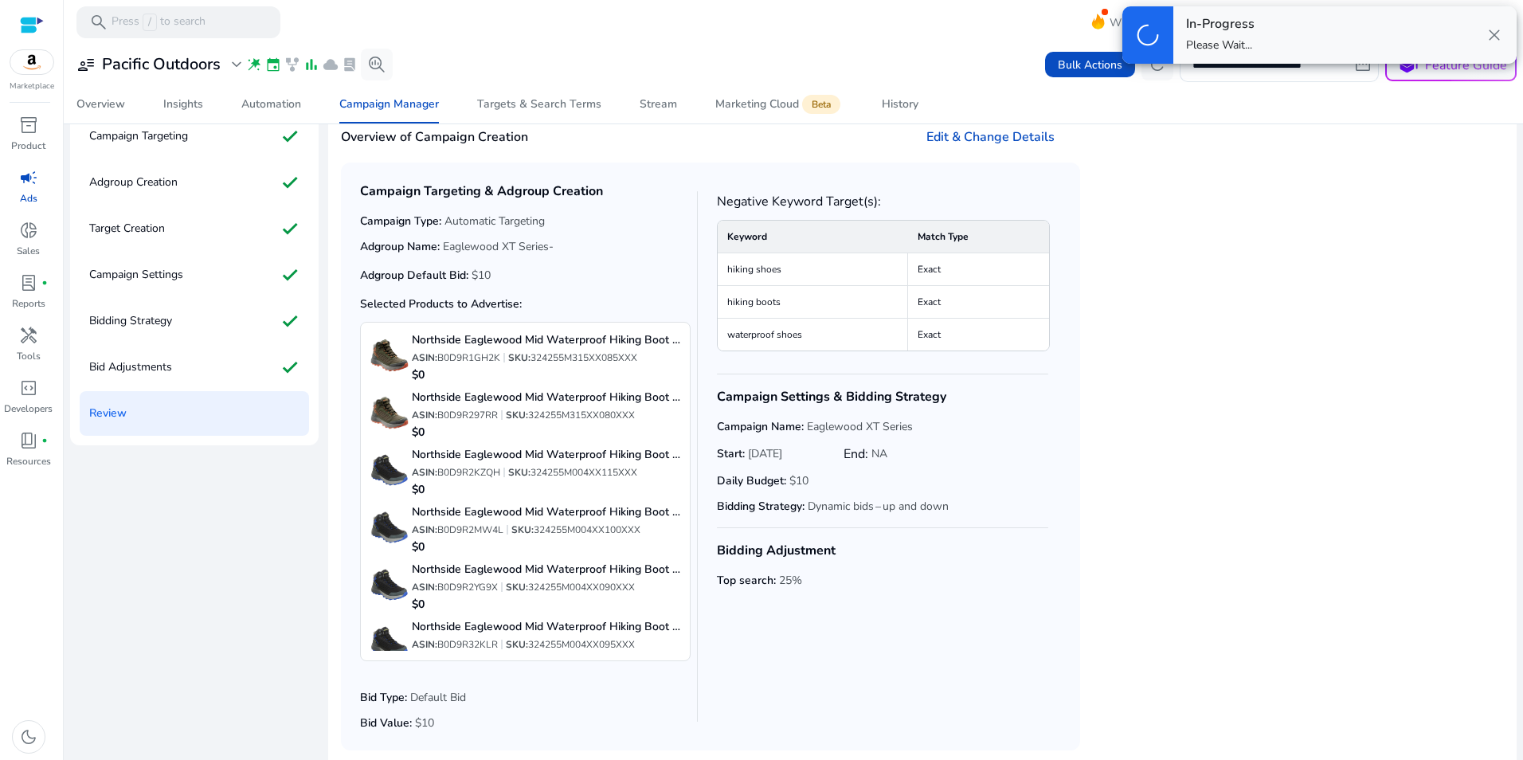
scroll to position [0, 0]
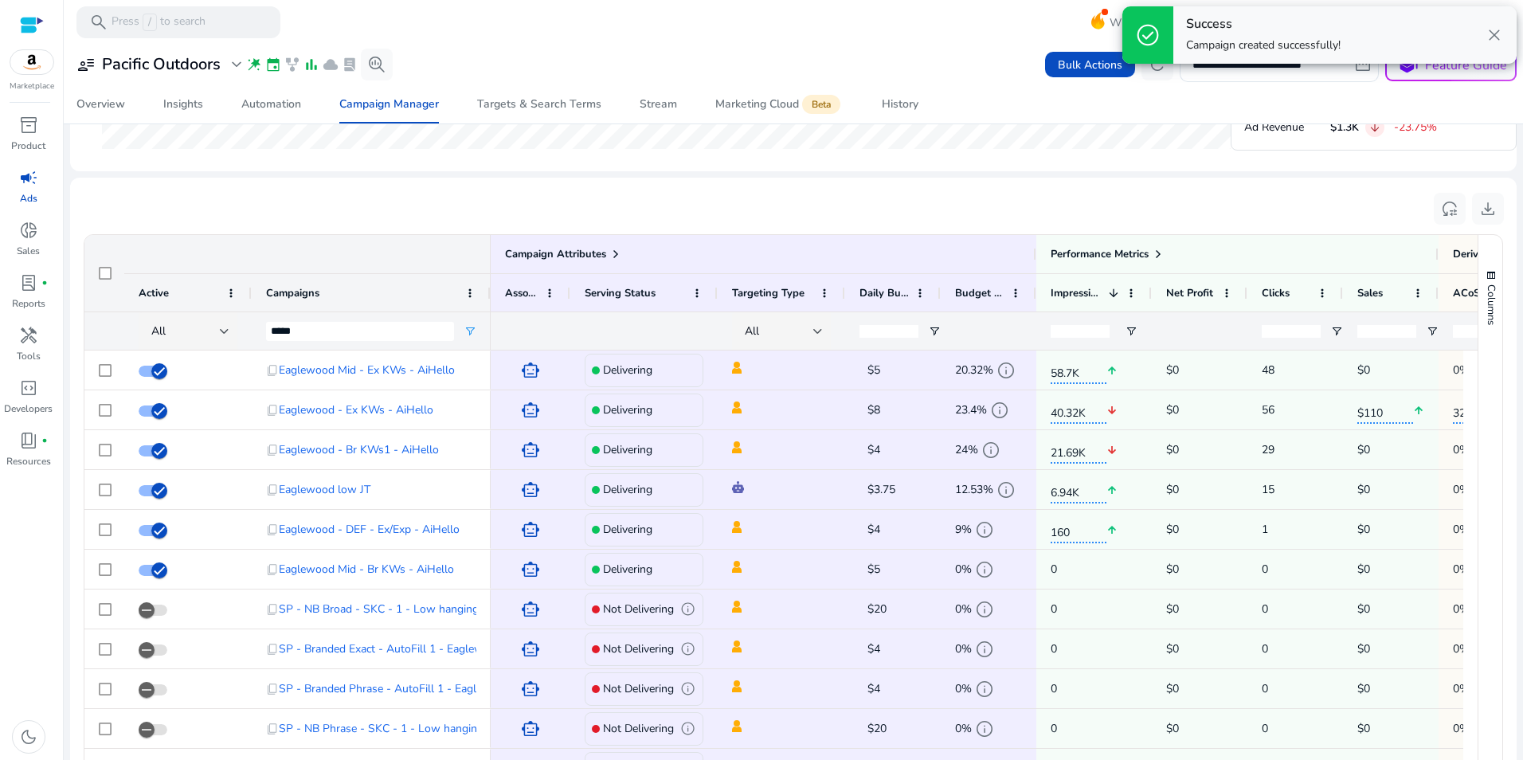
scroll to position [977, 0]
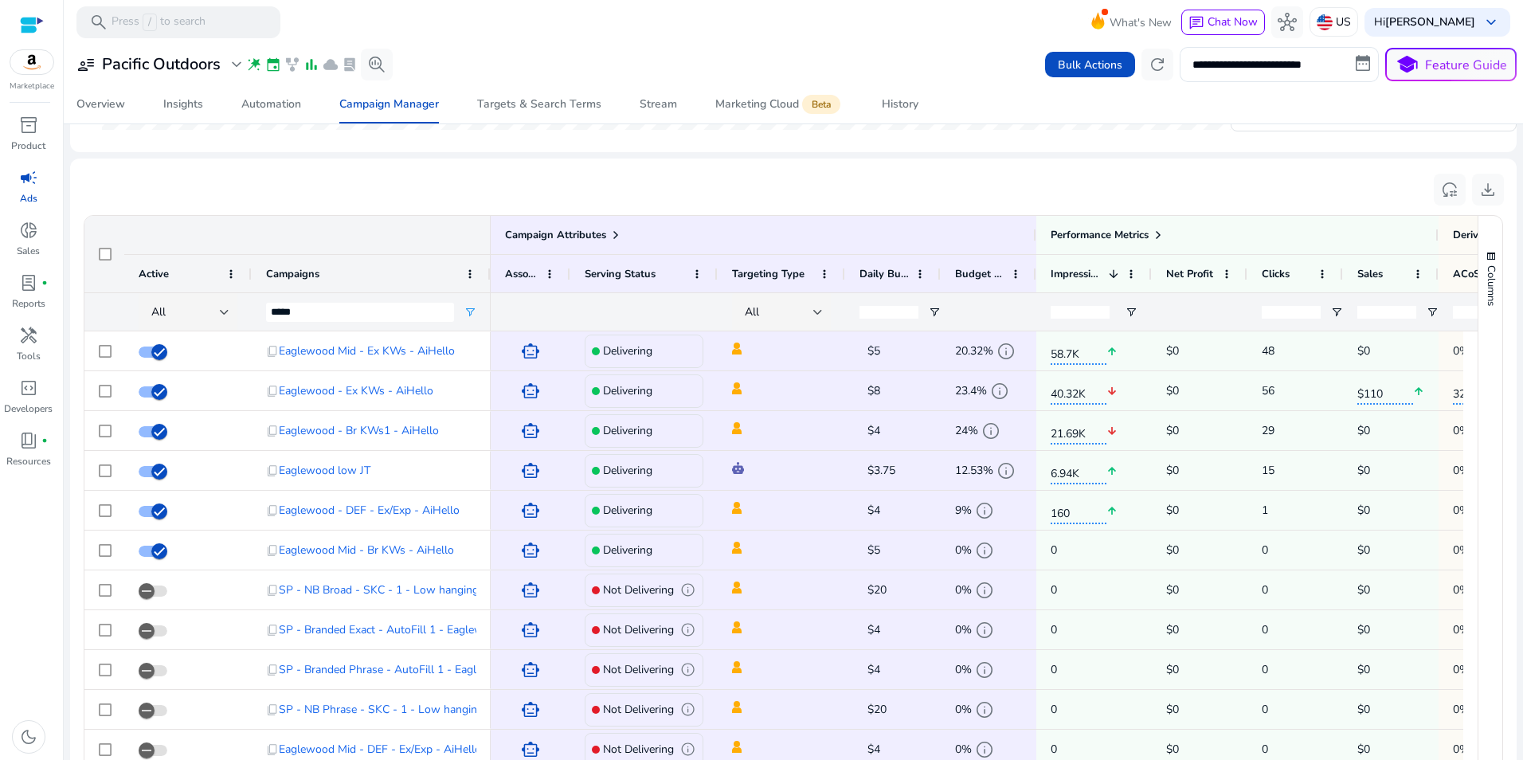
click at [403, 301] on div "*****" at bounding box center [360, 311] width 188 height 37
click at [401, 305] on input "*****" at bounding box center [360, 312] width 188 height 19
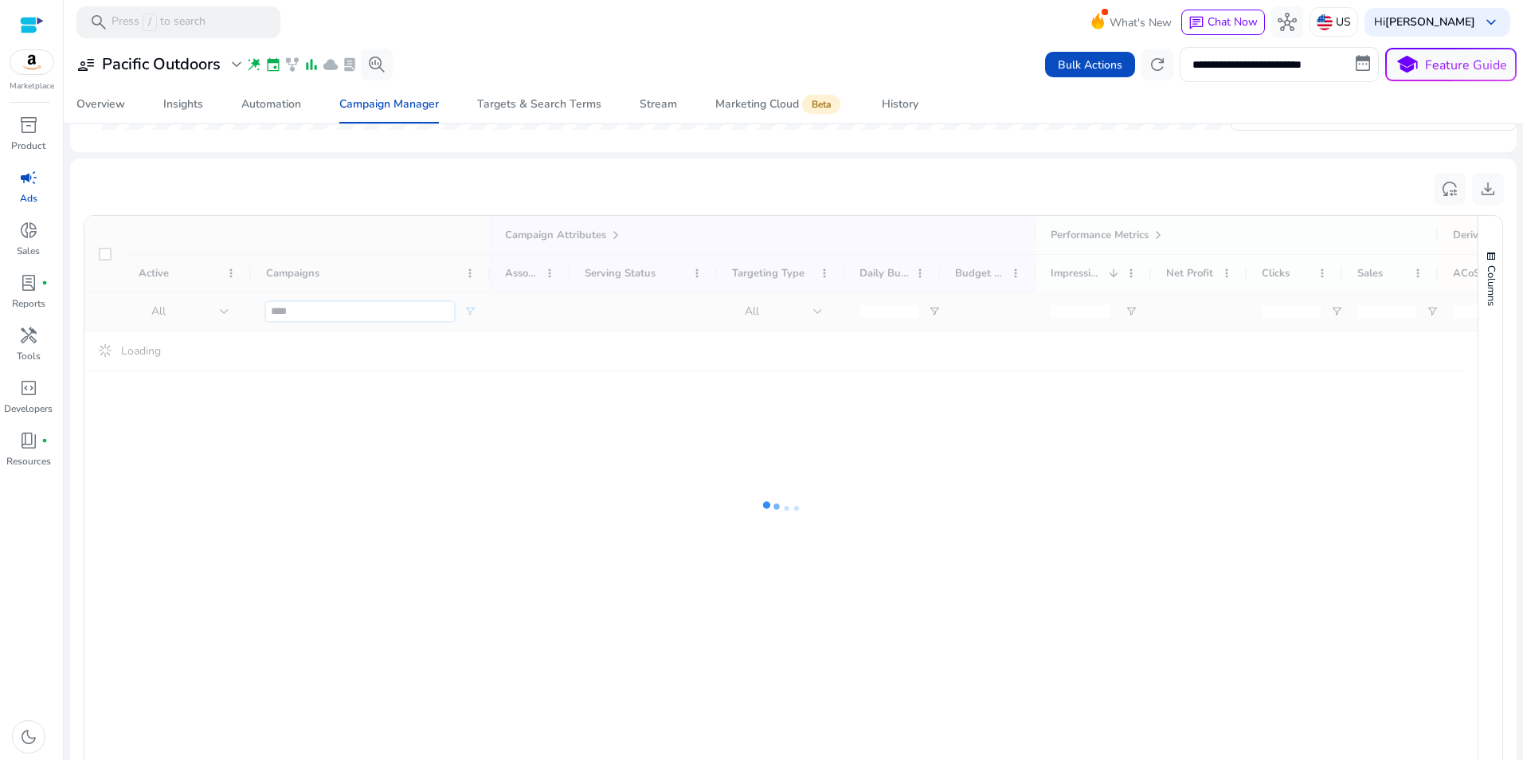
scroll to position [640, 0]
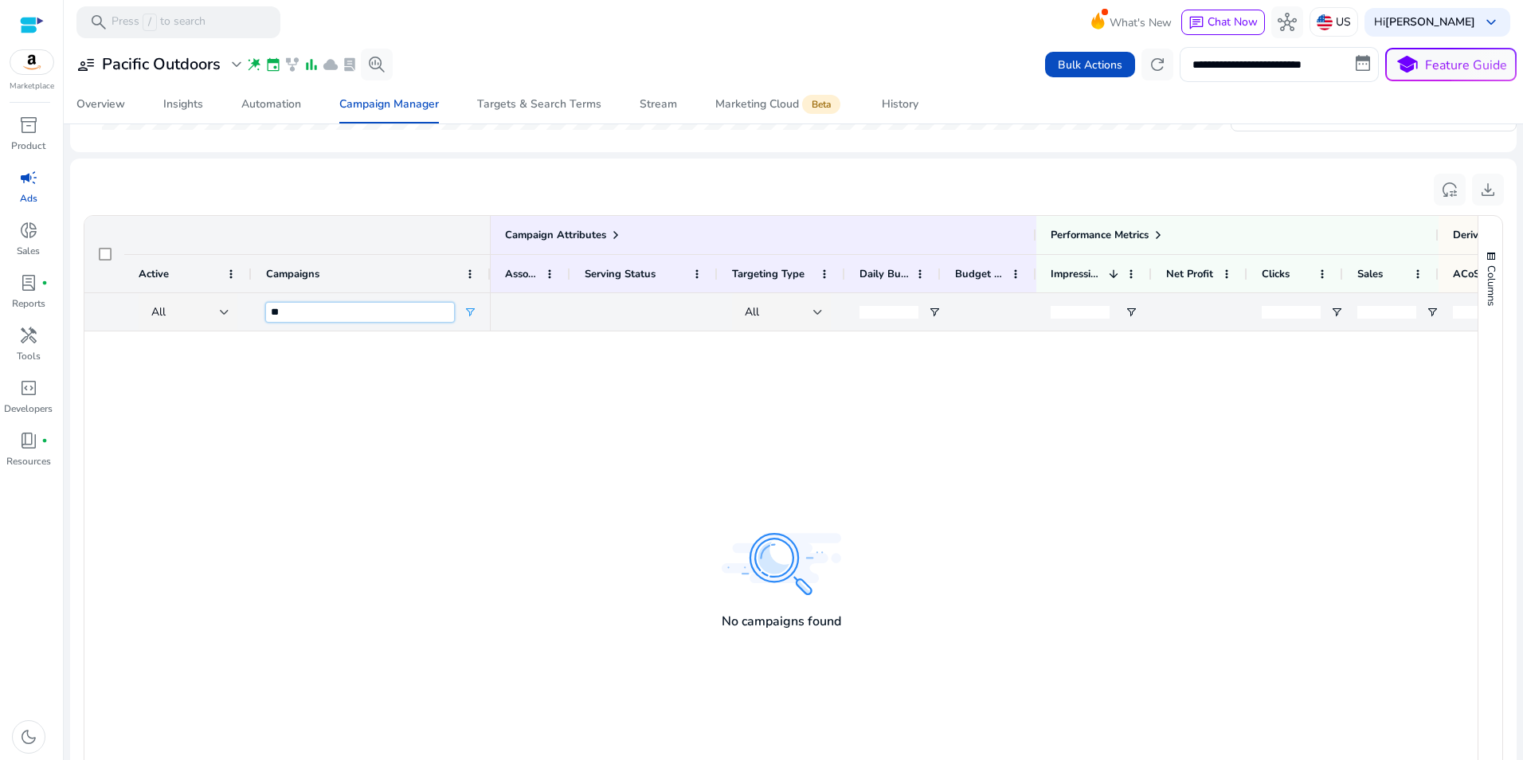
type input "*"
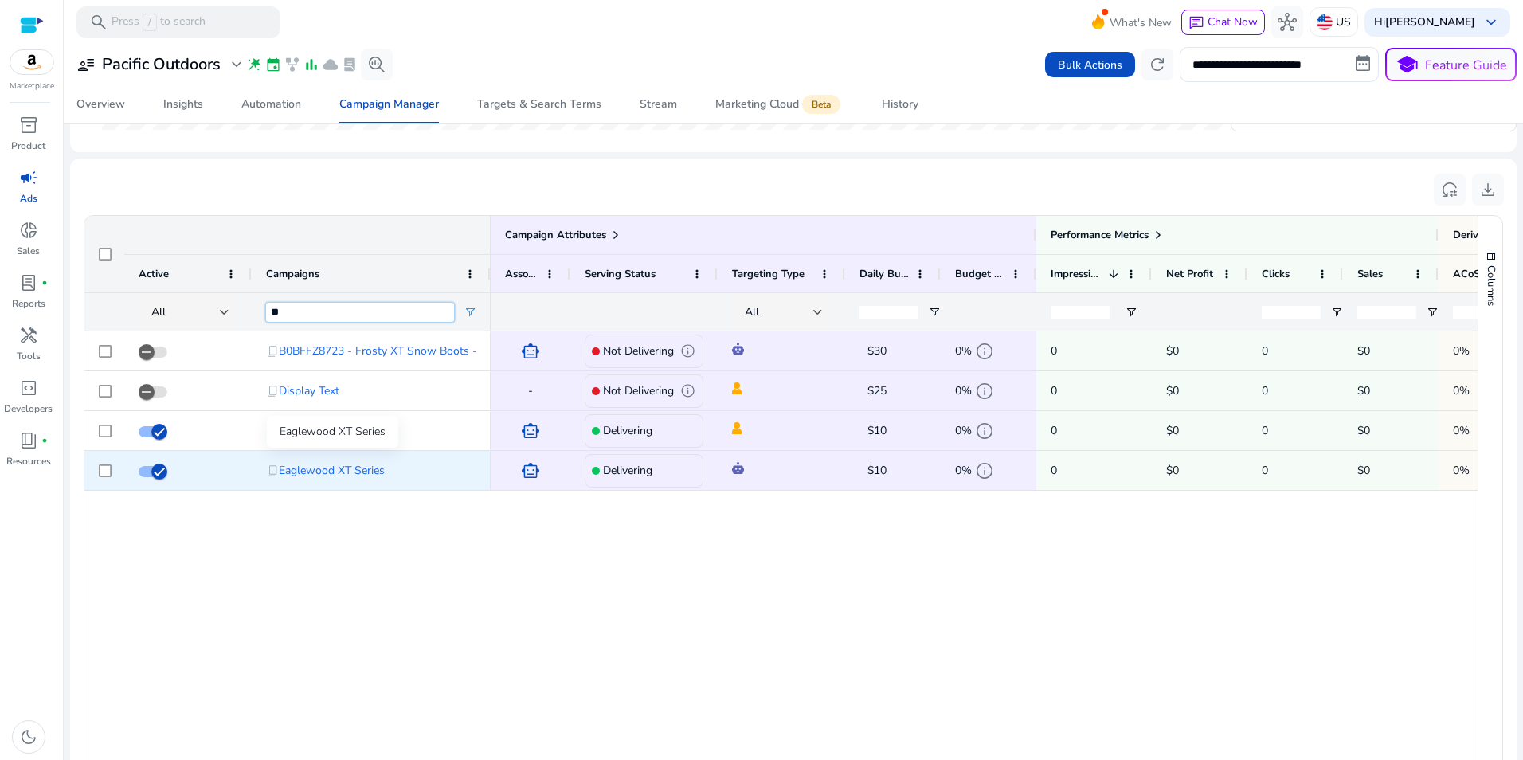
type input "**"
click at [335, 464] on span "Eaglewood XT Series" at bounding box center [332, 470] width 106 height 33
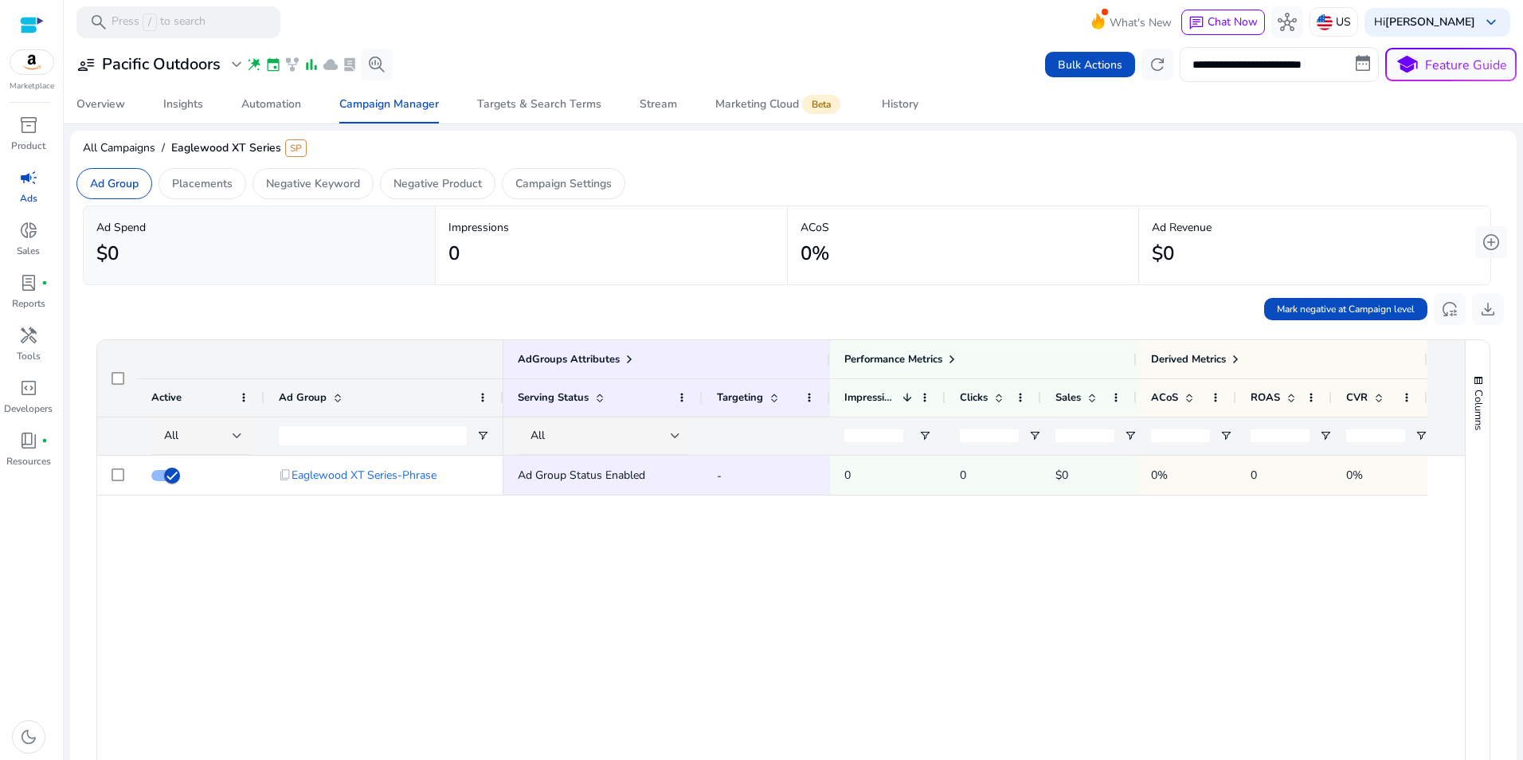
click at [385, 561] on div "content_copy Eaglewood XT Series-Phrase Ad Group Status Enabled - 0 0 $0 0% 0 0%" at bounding box center [780, 690] width 1367 height 469
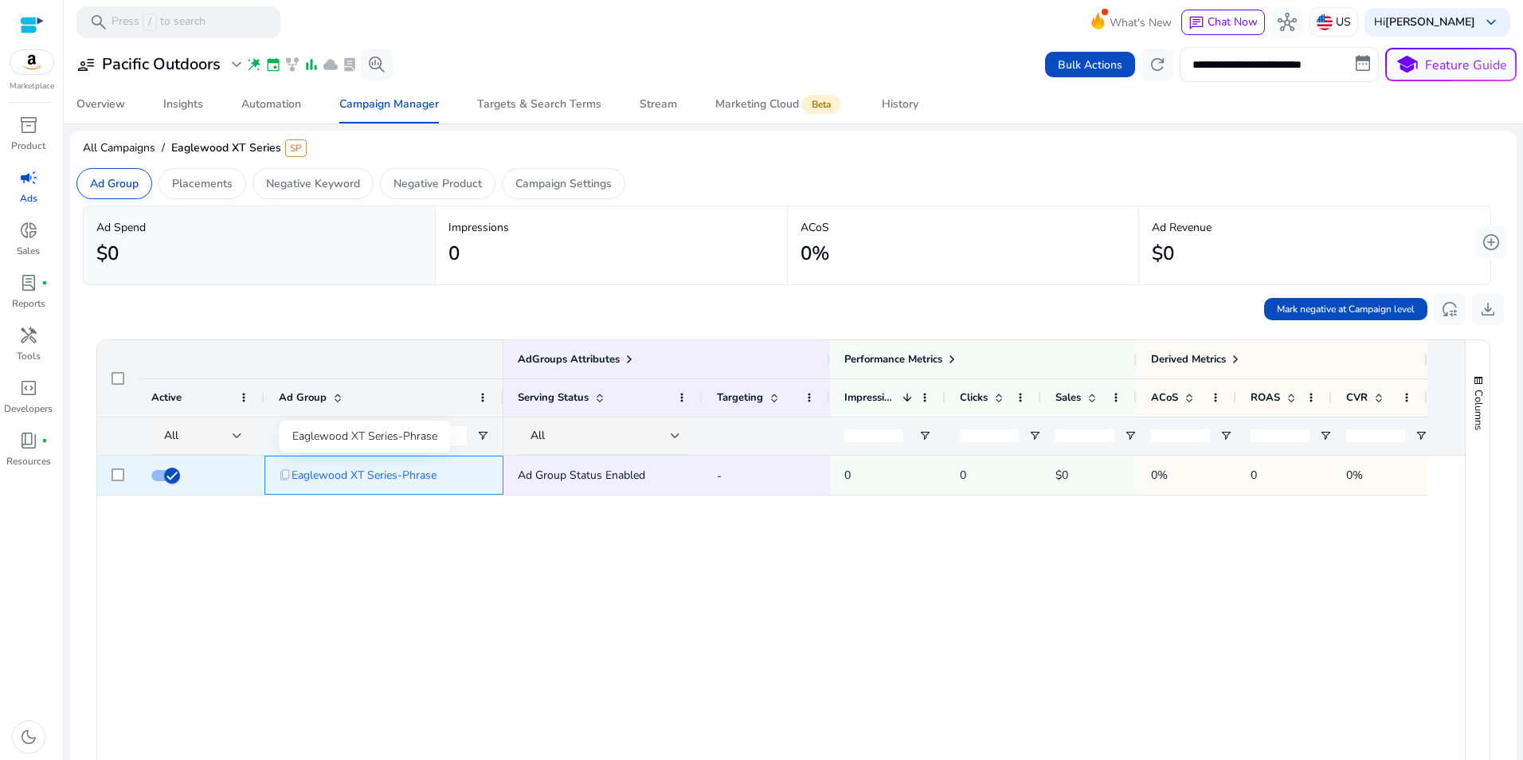
click at [361, 475] on span "Eaglewood XT Series-Phrase" at bounding box center [363, 475] width 145 height 33
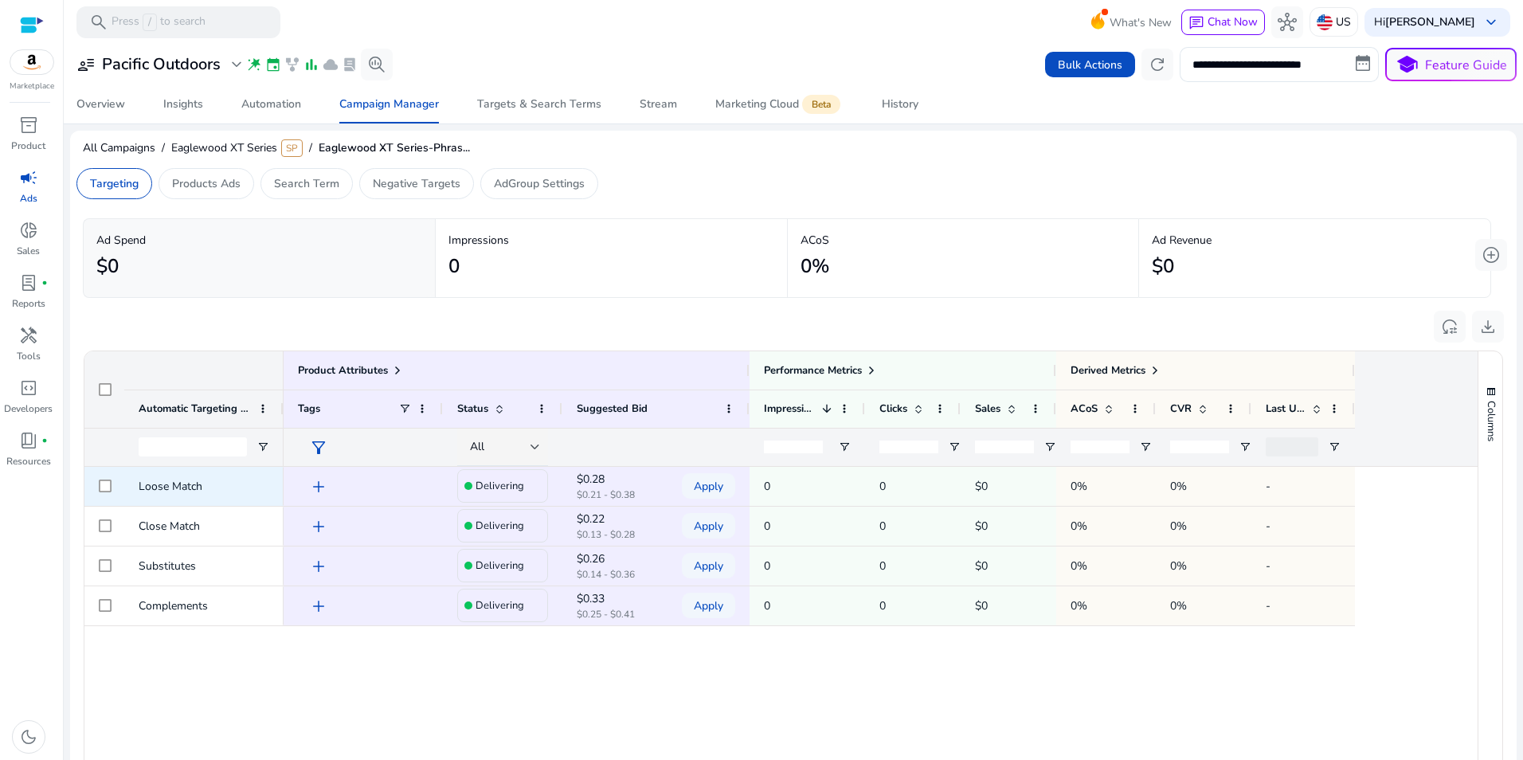
click at [315, 488] on span "add" at bounding box center [318, 486] width 19 height 19
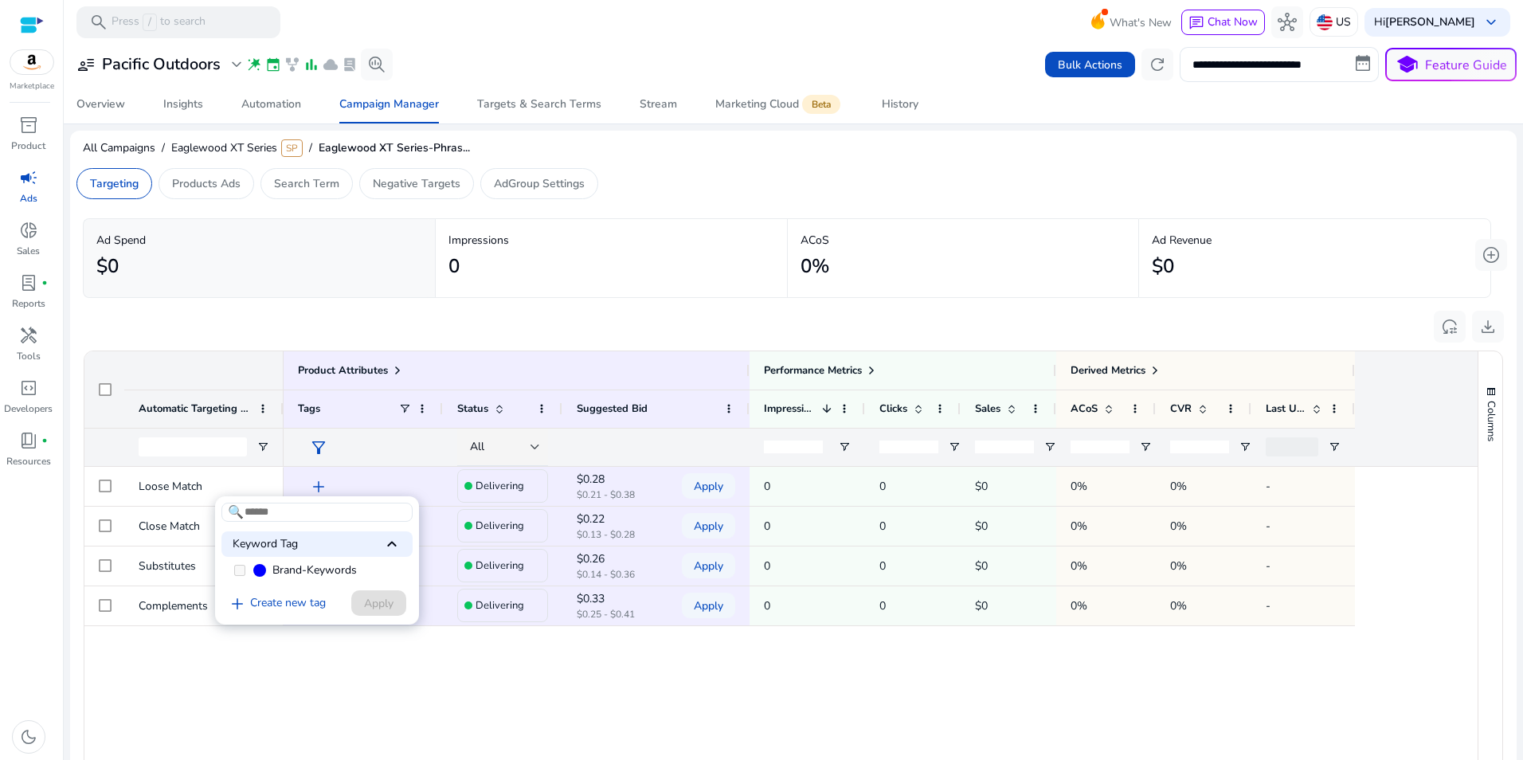
click at [252, 664] on div at bounding box center [761, 380] width 1523 height 760
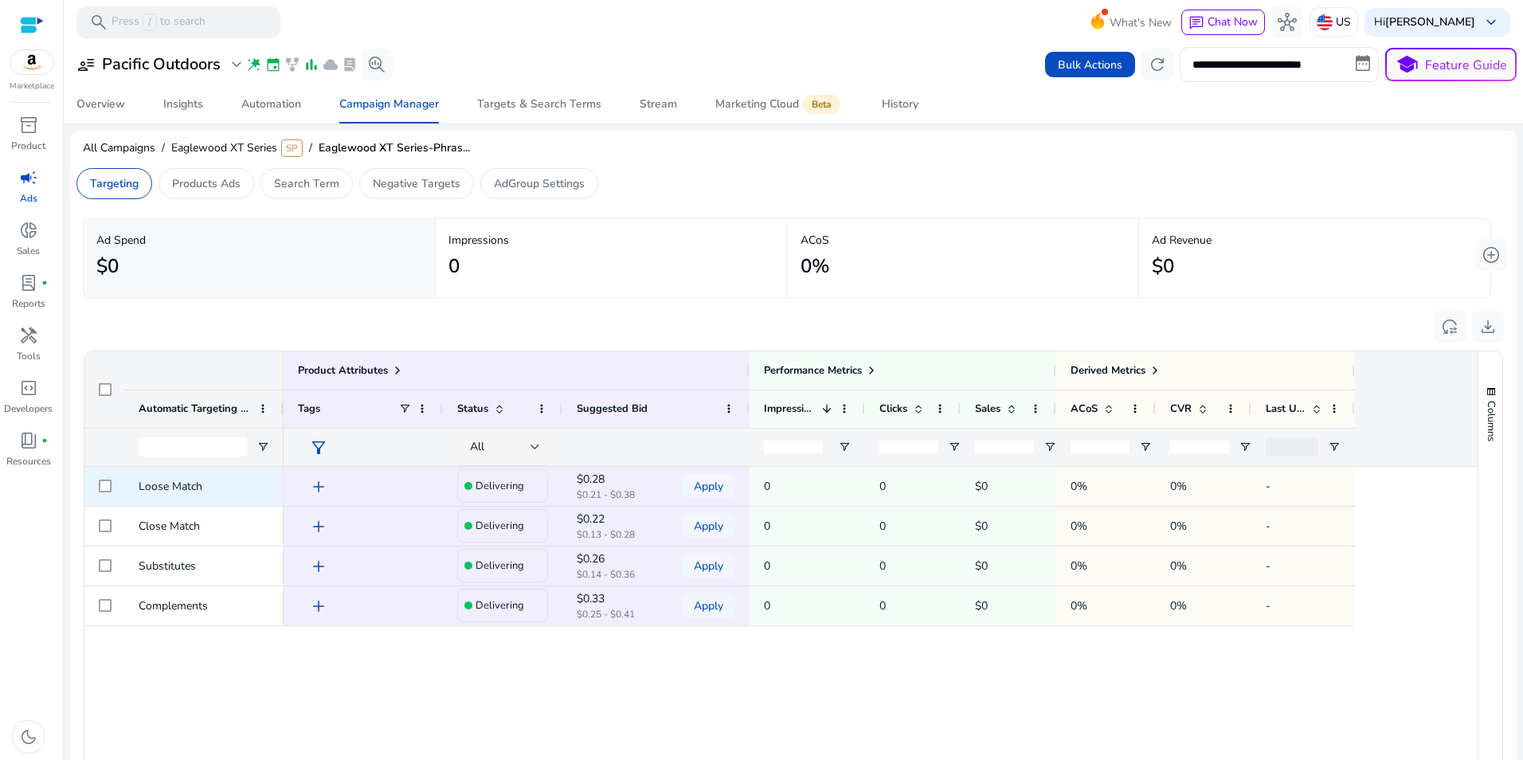
click at [115, 479] on div at bounding box center [104, 486] width 40 height 39
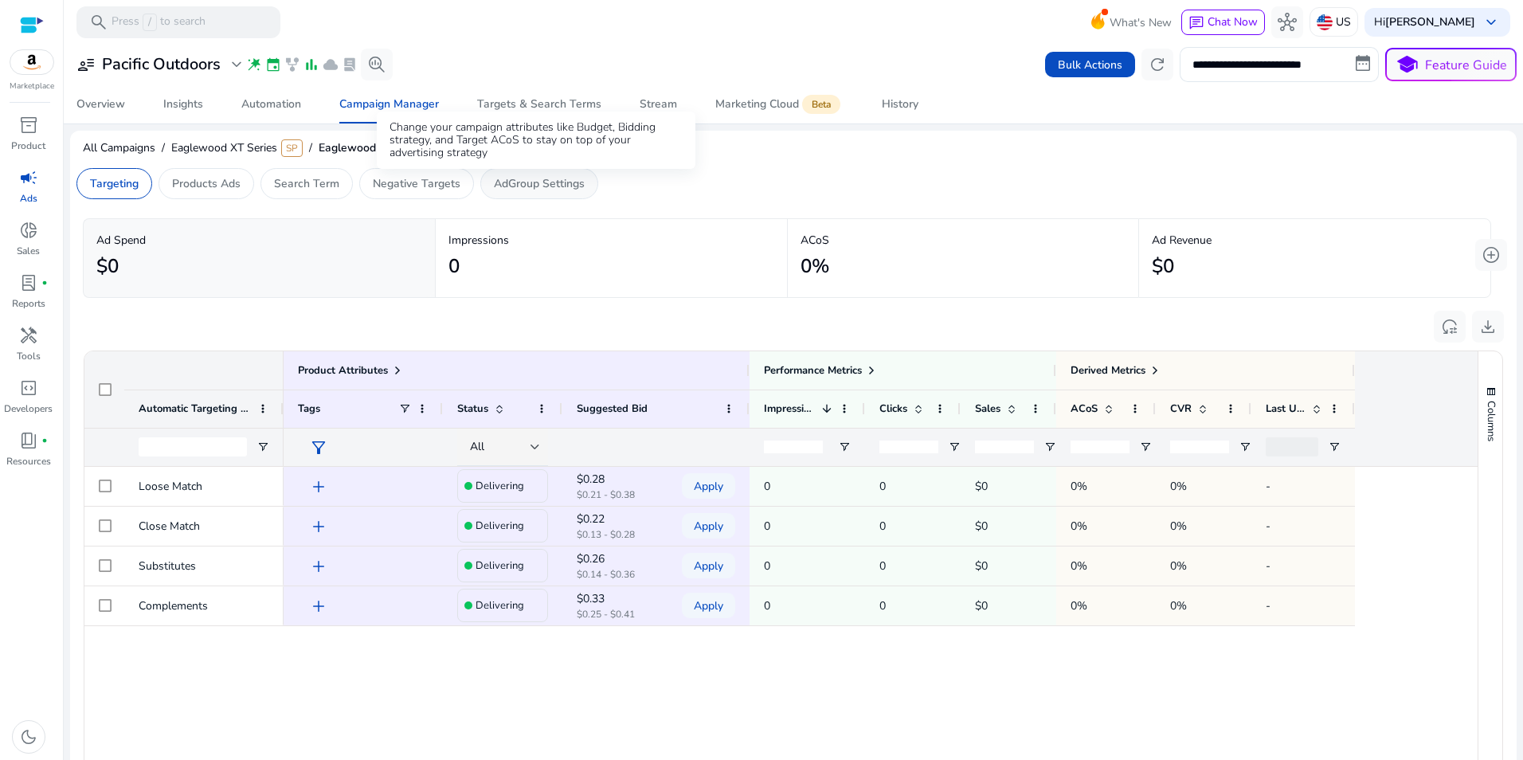
click at [569, 185] on p "AdGroup Settings" at bounding box center [539, 183] width 91 height 17
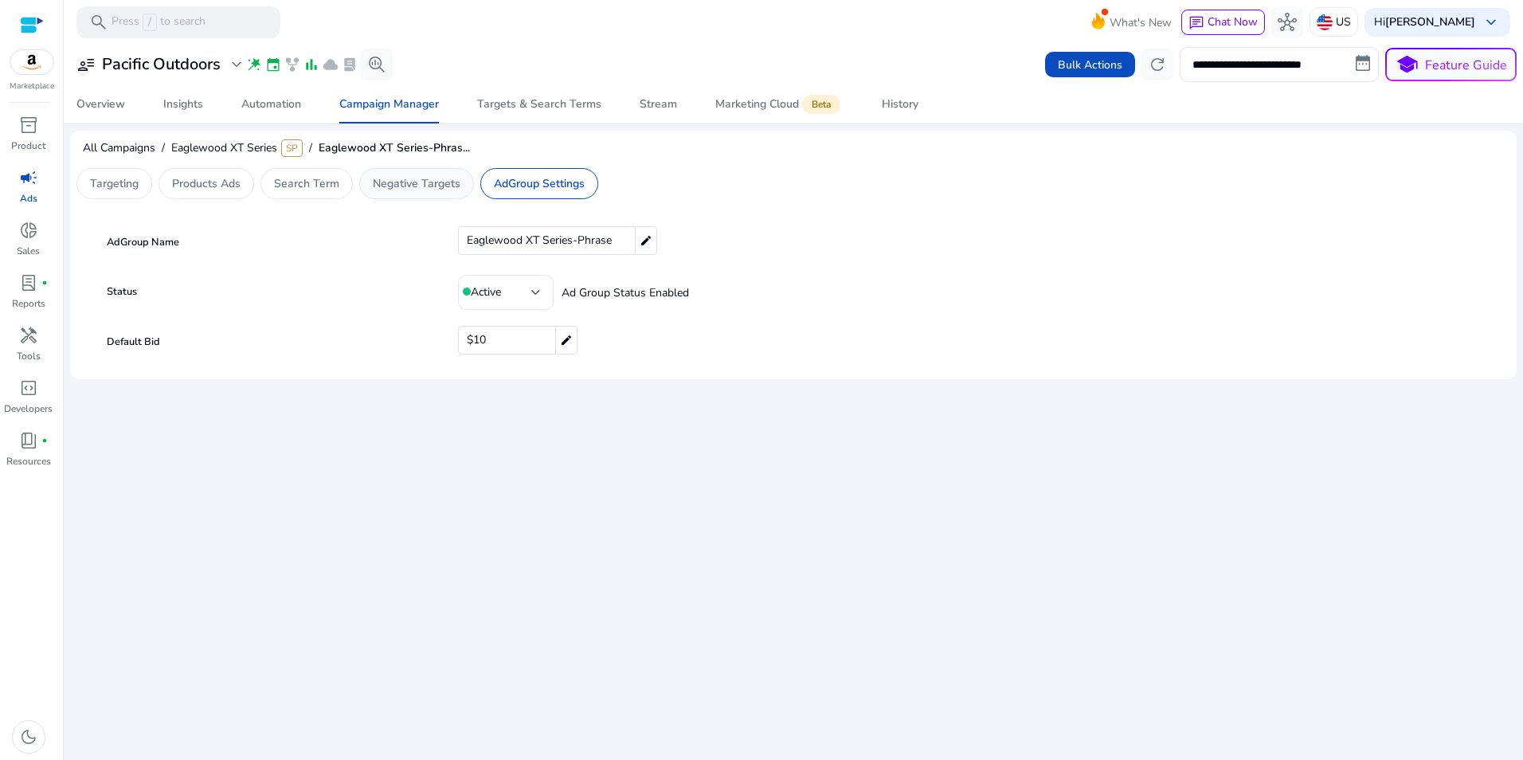
click at [401, 174] on div "Negative Targets" at bounding box center [416, 183] width 115 height 31
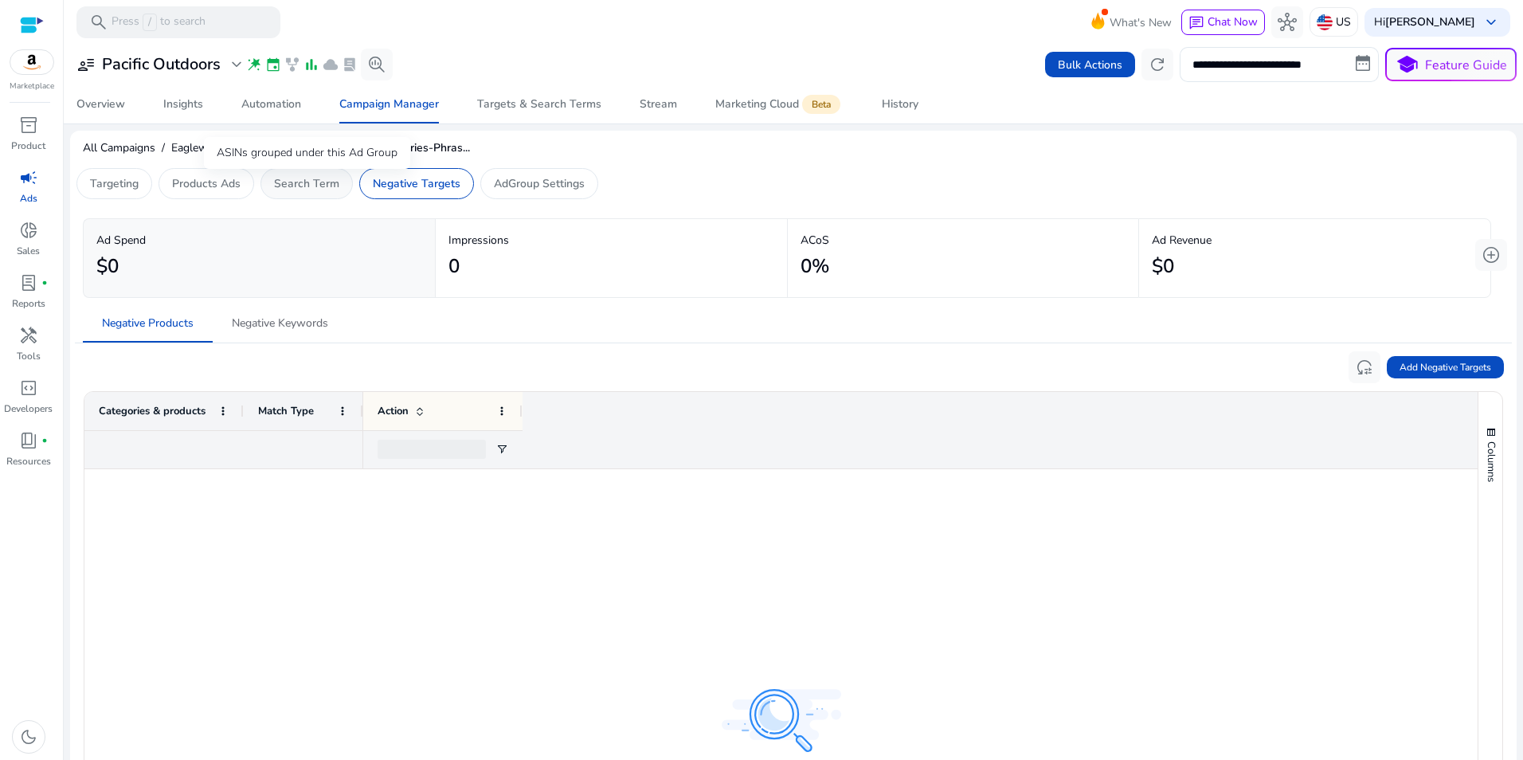
click at [311, 182] on p "Search Term" at bounding box center [306, 183] width 65 height 17
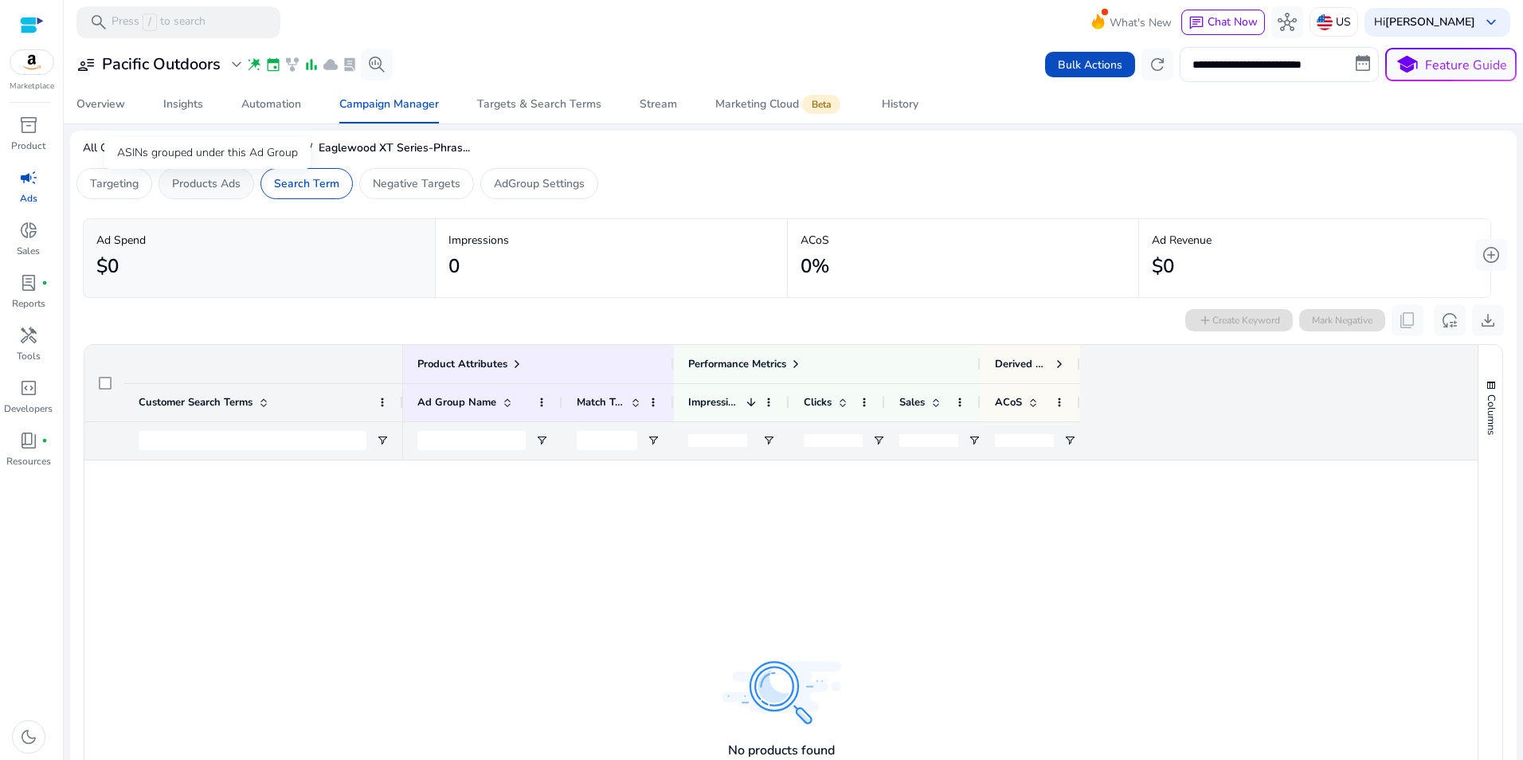
click at [211, 187] on p "Products Ads" at bounding box center [206, 183] width 68 height 17
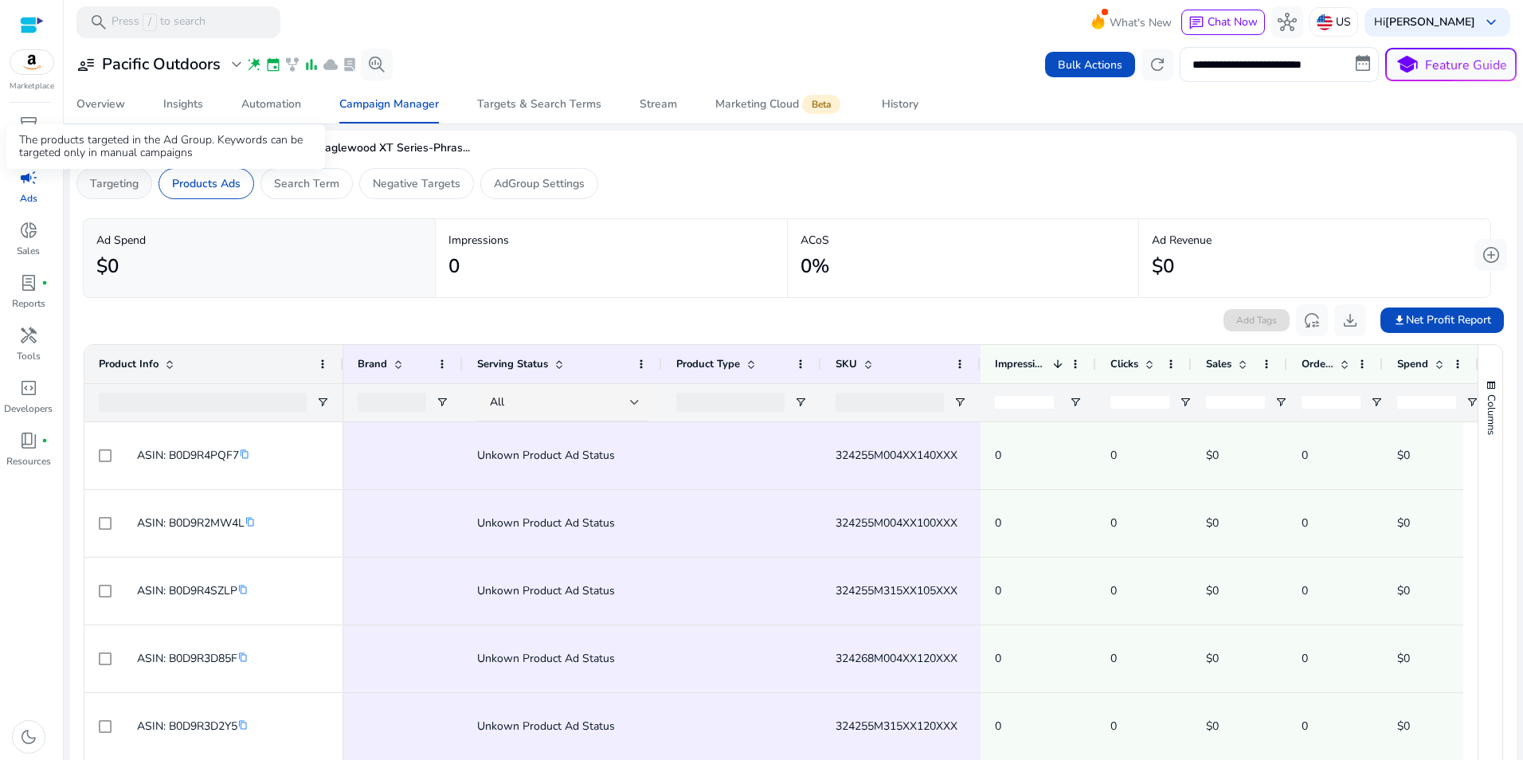
click at [129, 181] on p "Targeting" at bounding box center [114, 183] width 49 height 17
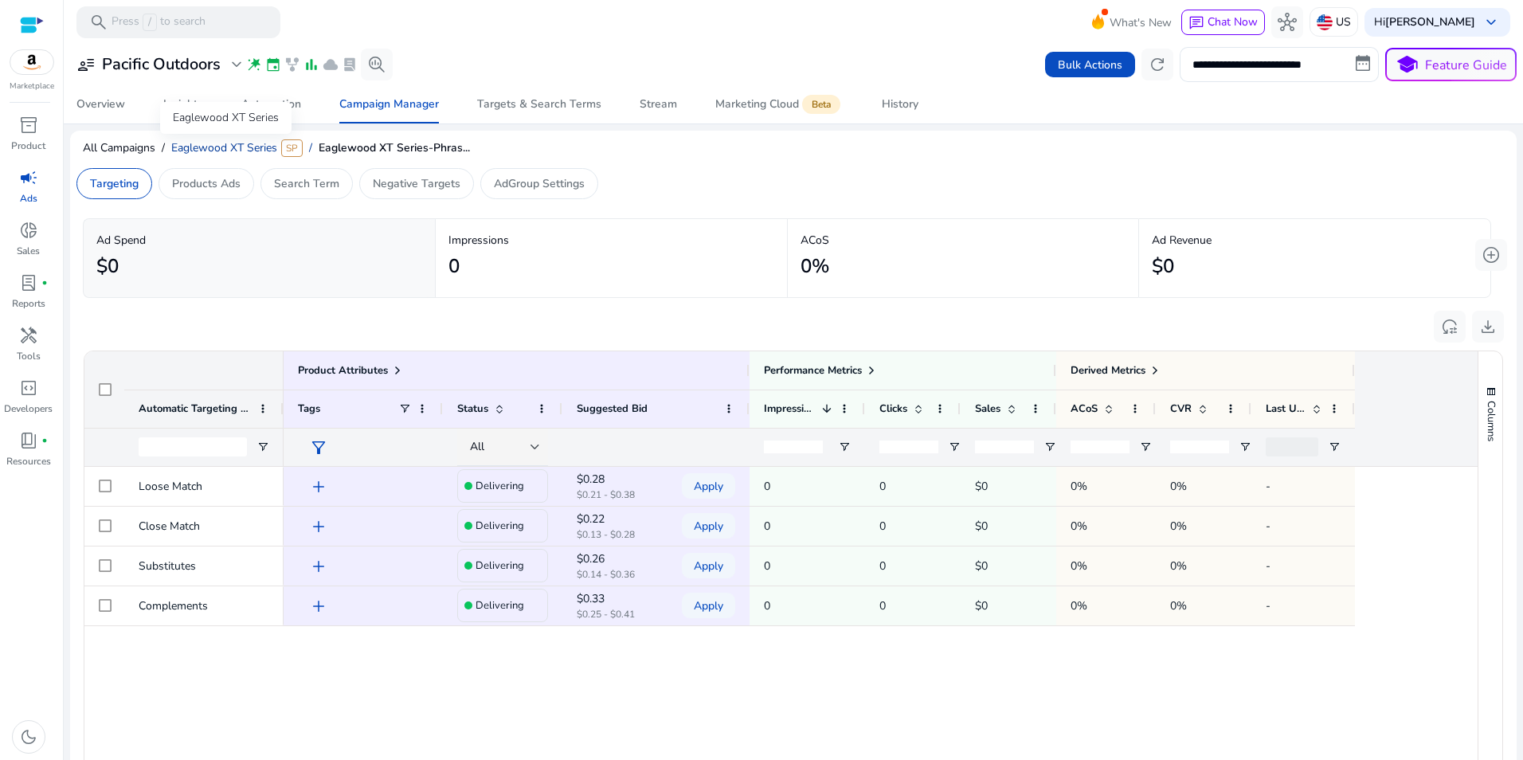
click at [213, 147] on span "Eaglewood XT Series" at bounding box center [224, 147] width 106 height 15
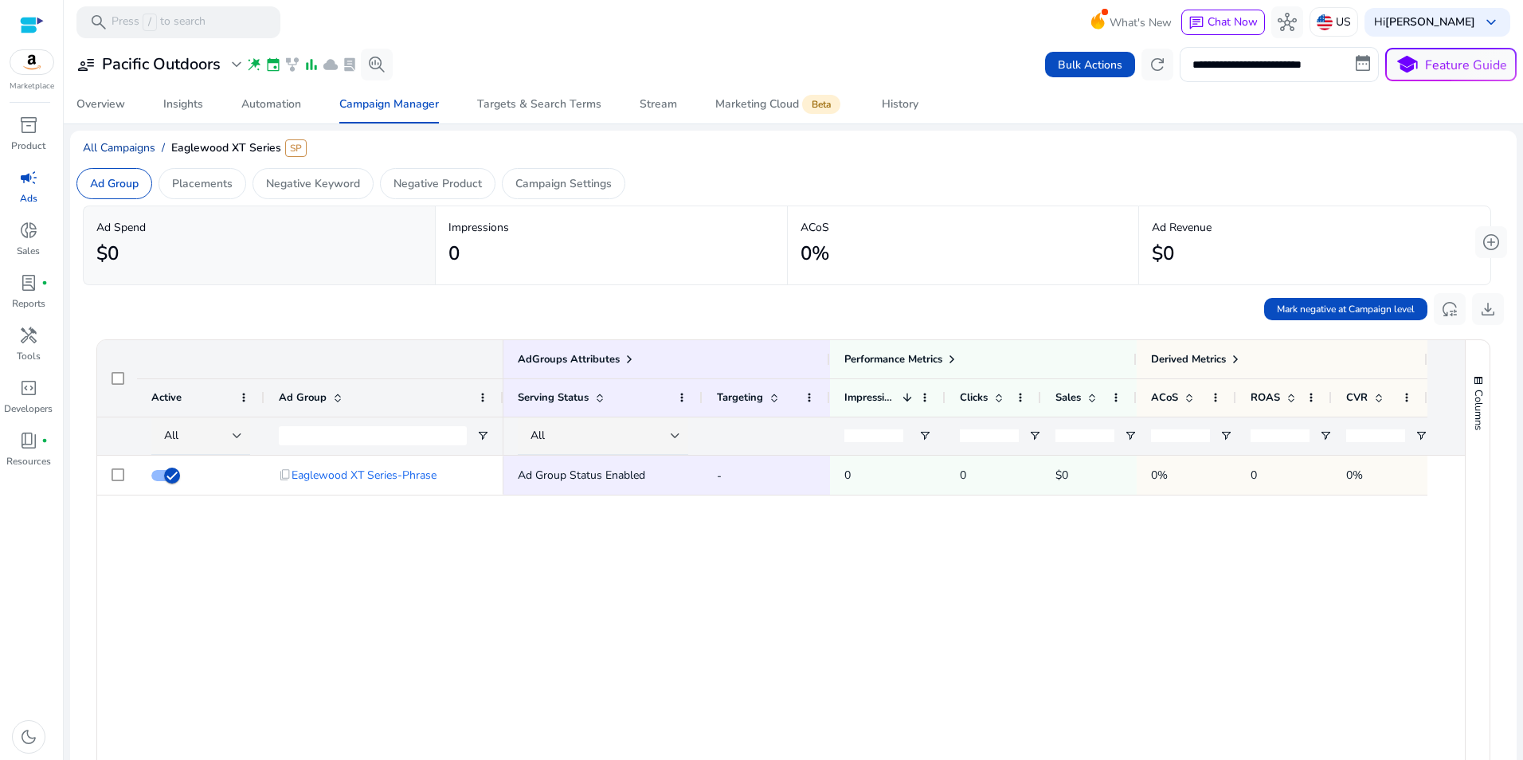
click at [135, 143] on span "All Campaigns" at bounding box center [119, 147] width 72 height 15
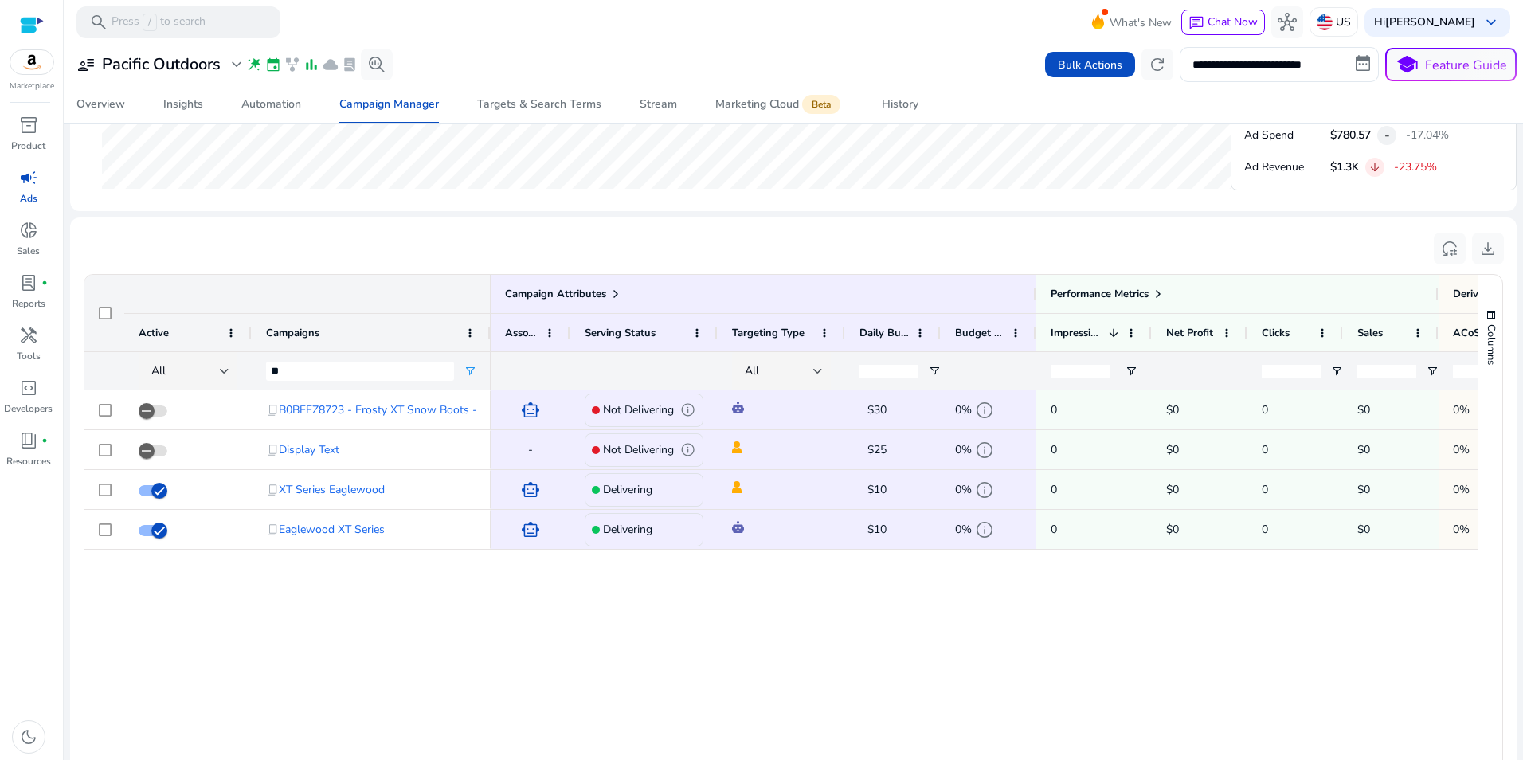
scroll to position [582, 0]
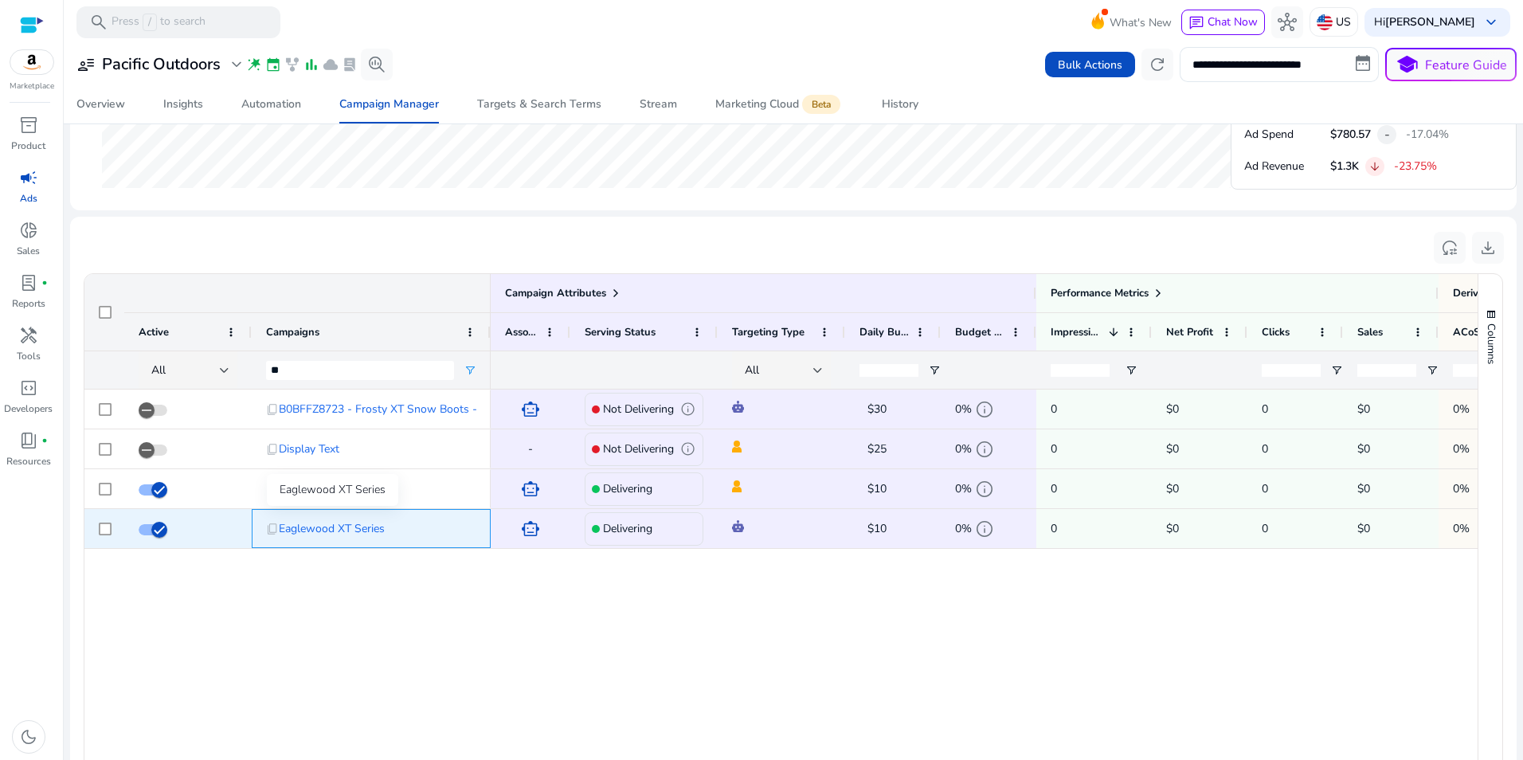
click at [315, 530] on span "Eaglewood XT Series" at bounding box center [332, 528] width 106 height 33
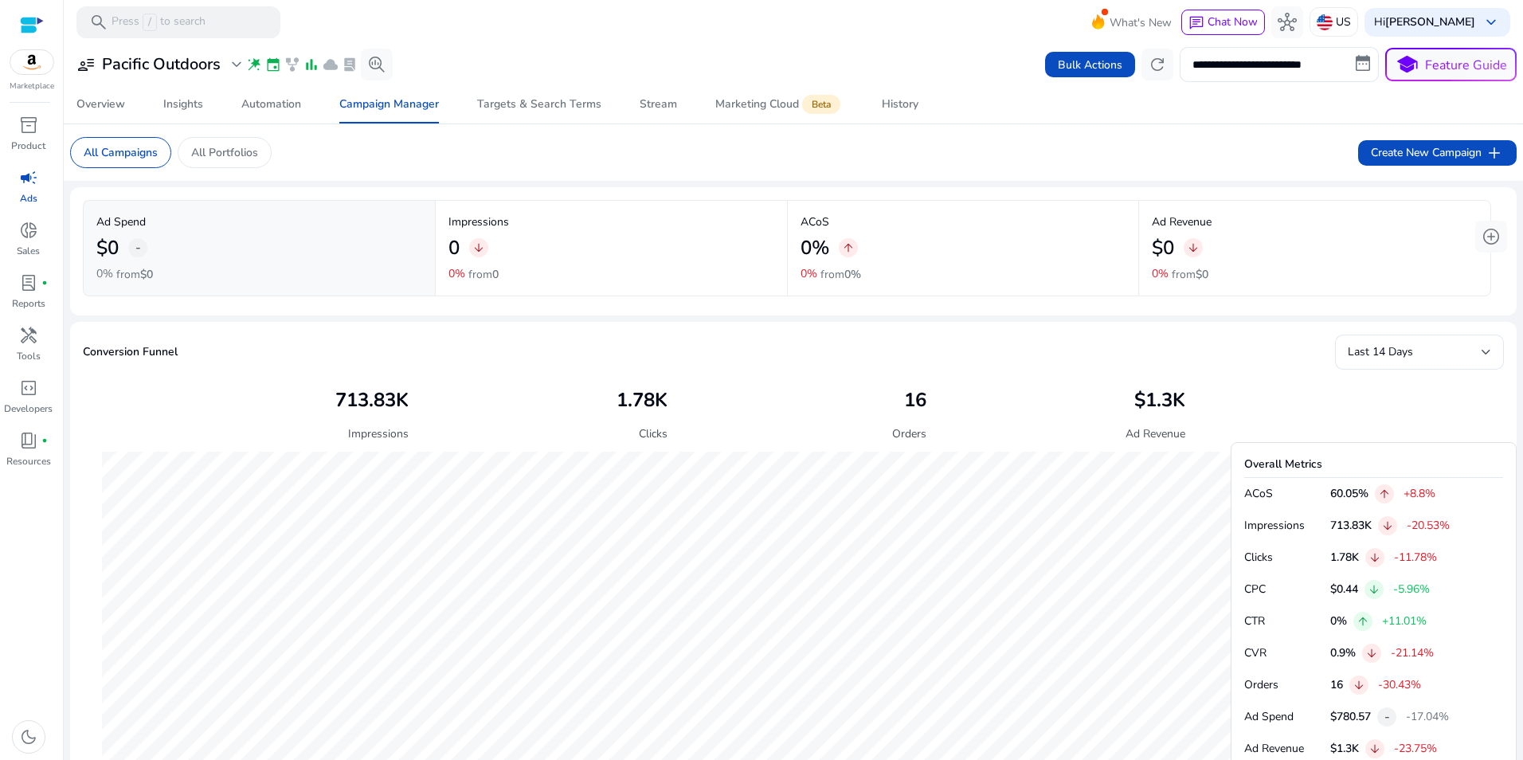
scroll to position [664, 0]
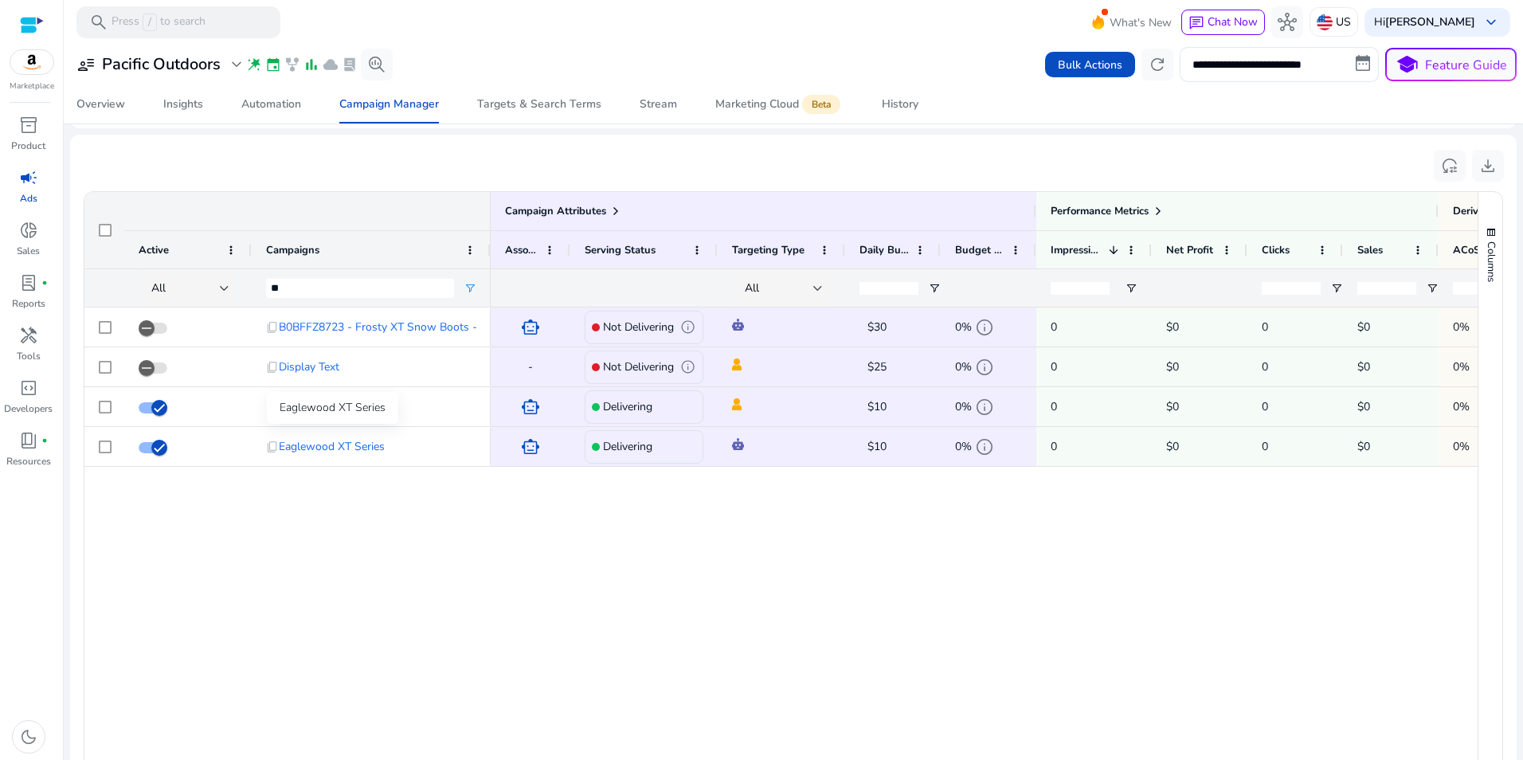
click at [363, 419] on div "Eaglewood XT Series" at bounding box center [332, 408] width 131 height 32
click at [360, 406] on div "Eaglewood XT Series" at bounding box center [332, 408] width 131 height 32
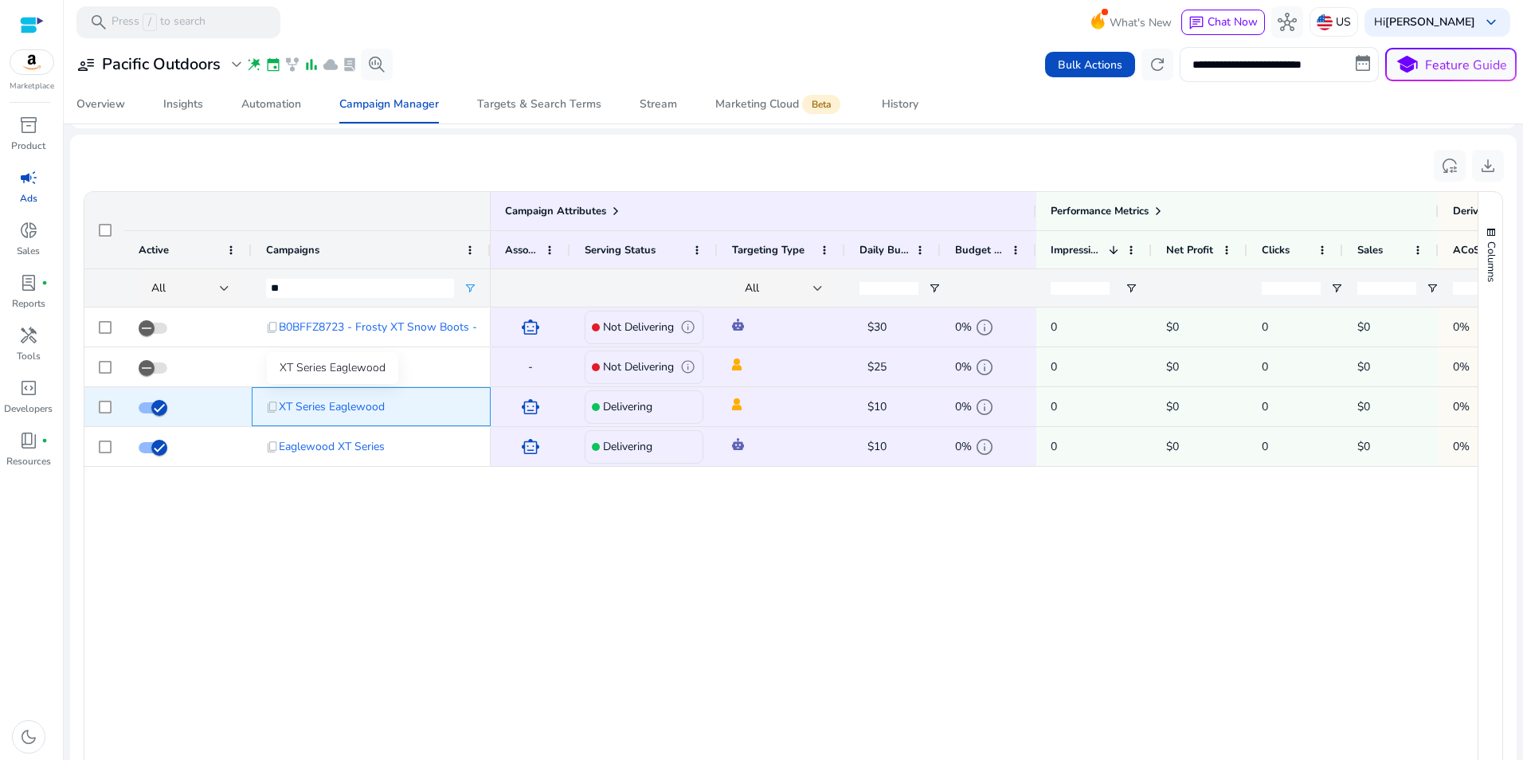
click at [344, 405] on span "XT Series Eaglewood" at bounding box center [332, 406] width 106 height 33
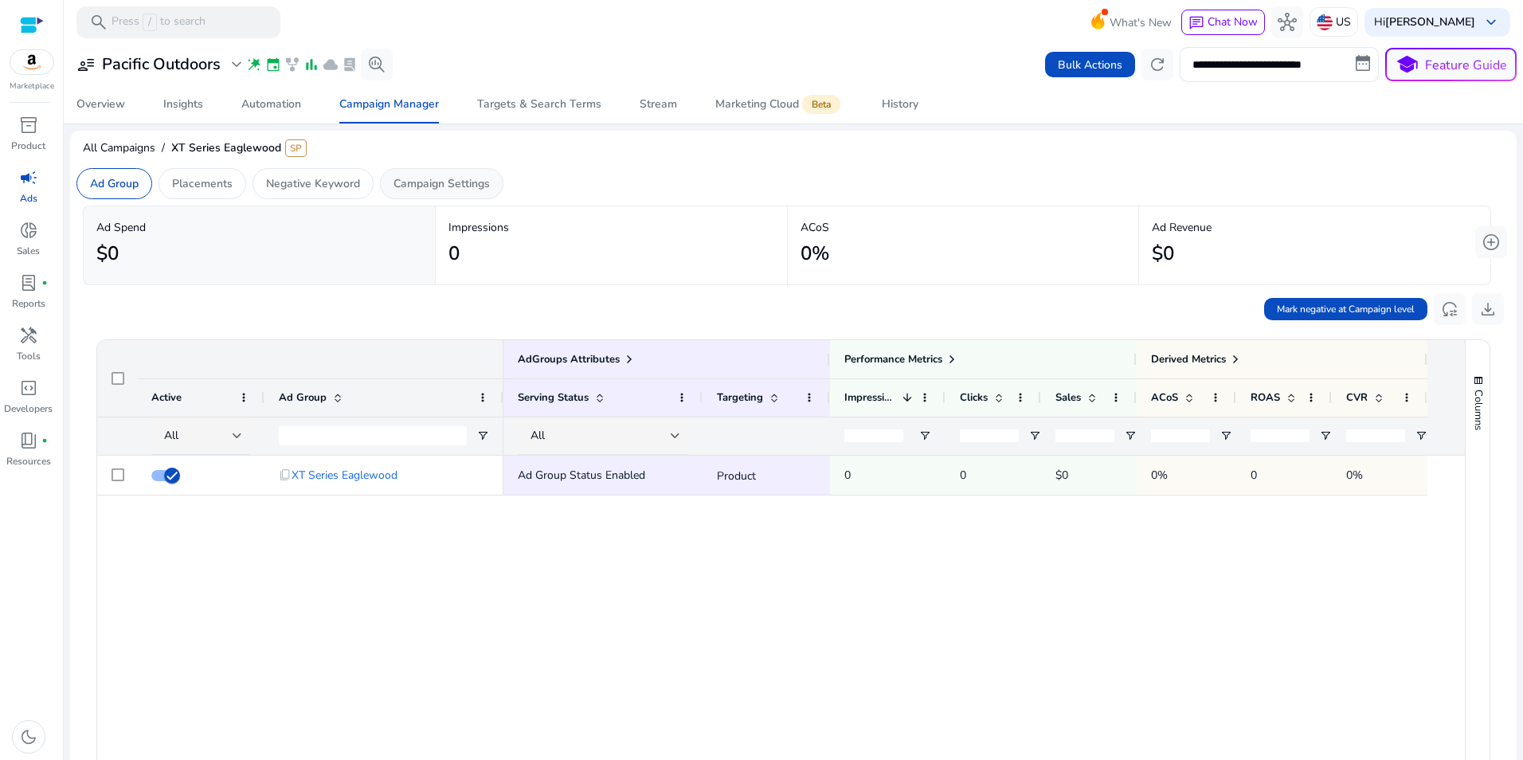
click at [438, 187] on p "Campaign Settings" at bounding box center [441, 183] width 96 height 17
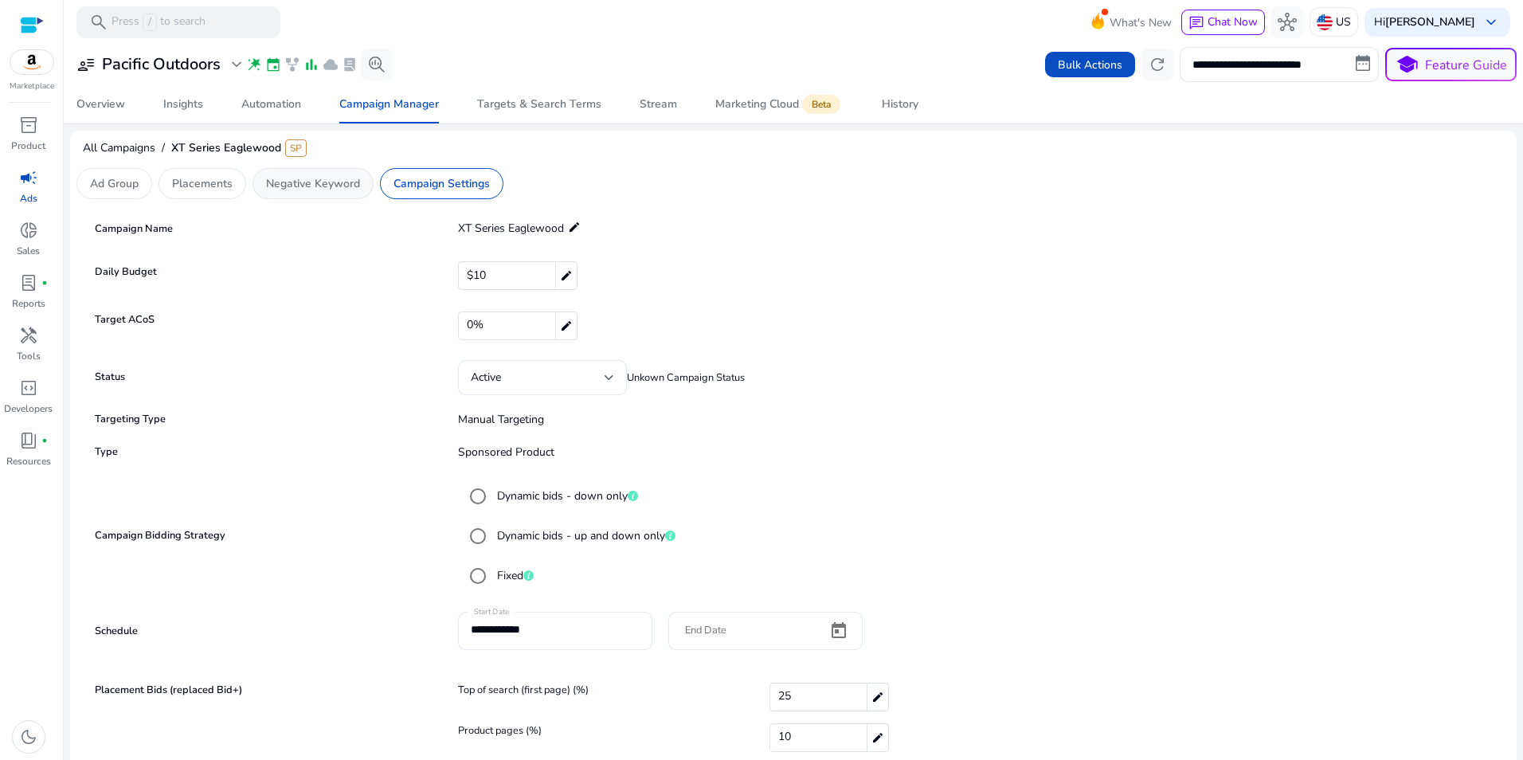
click at [313, 184] on p "Negative Keyword" at bounding box center [313, 183] width 94 height 17
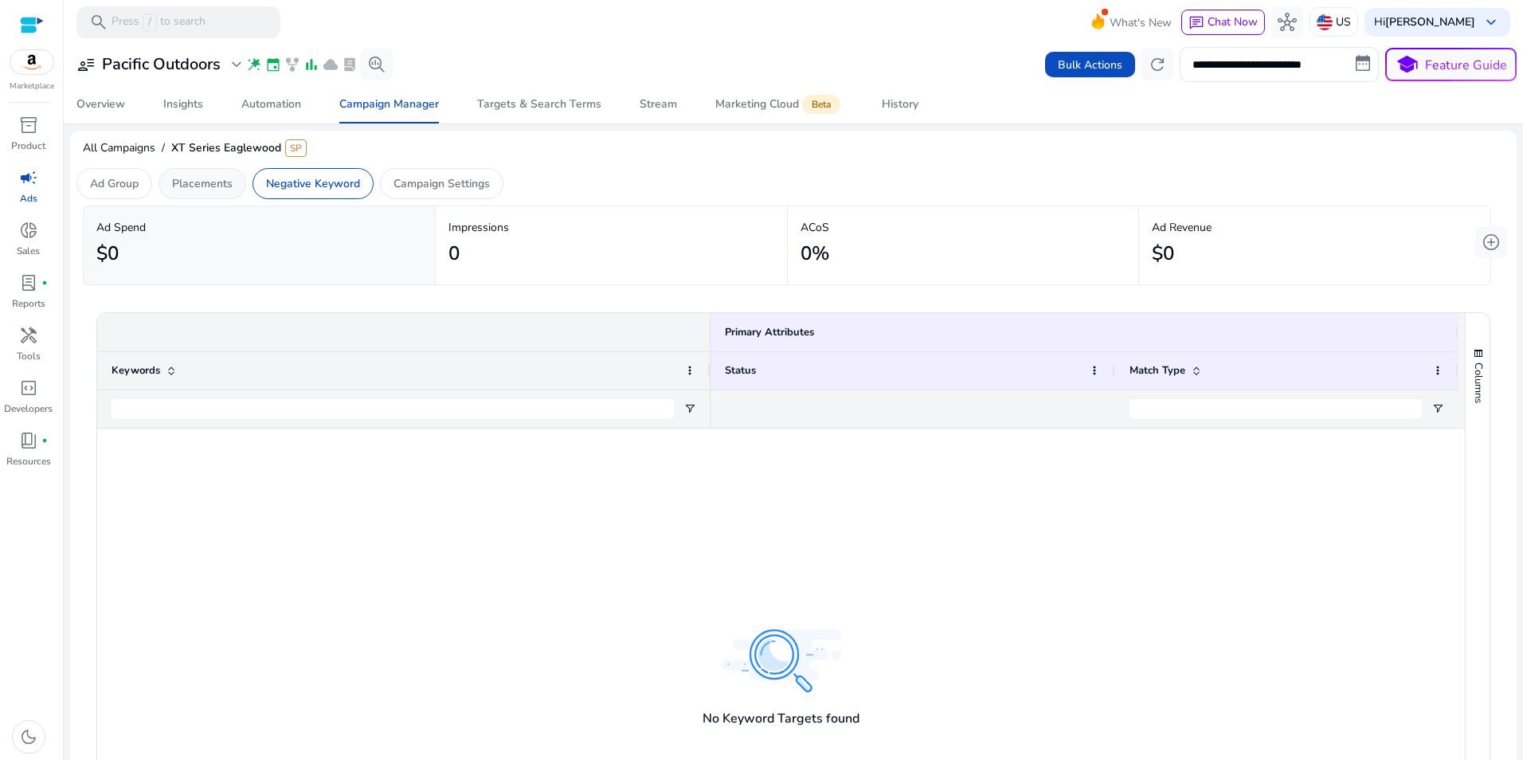
click at [213, 182] on p "Placements" at bounding box center [202, 183] width 61 height 17
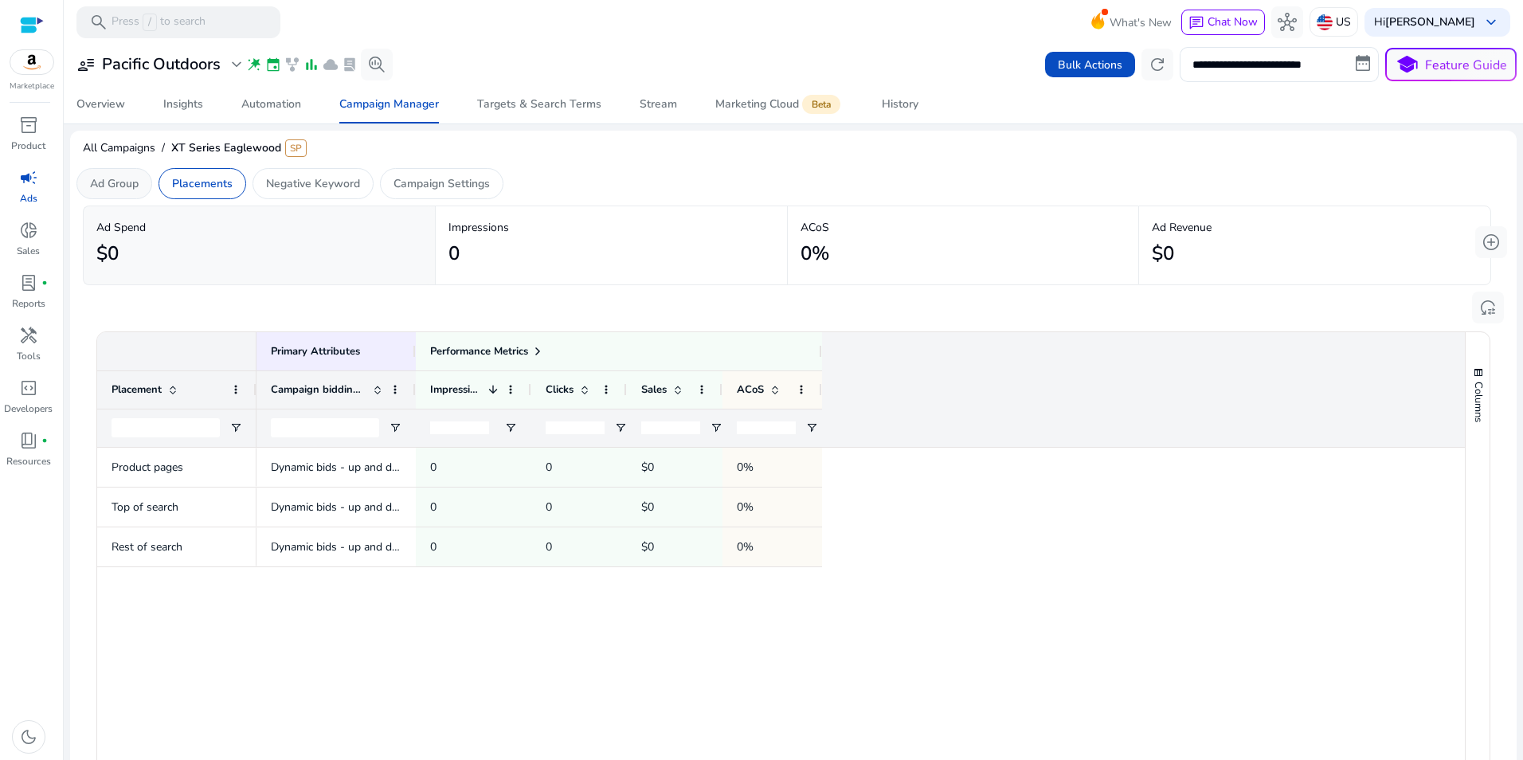
click at [109, 189] on p "Ad Group" at bounding box center [114, 183] width 49 height 17
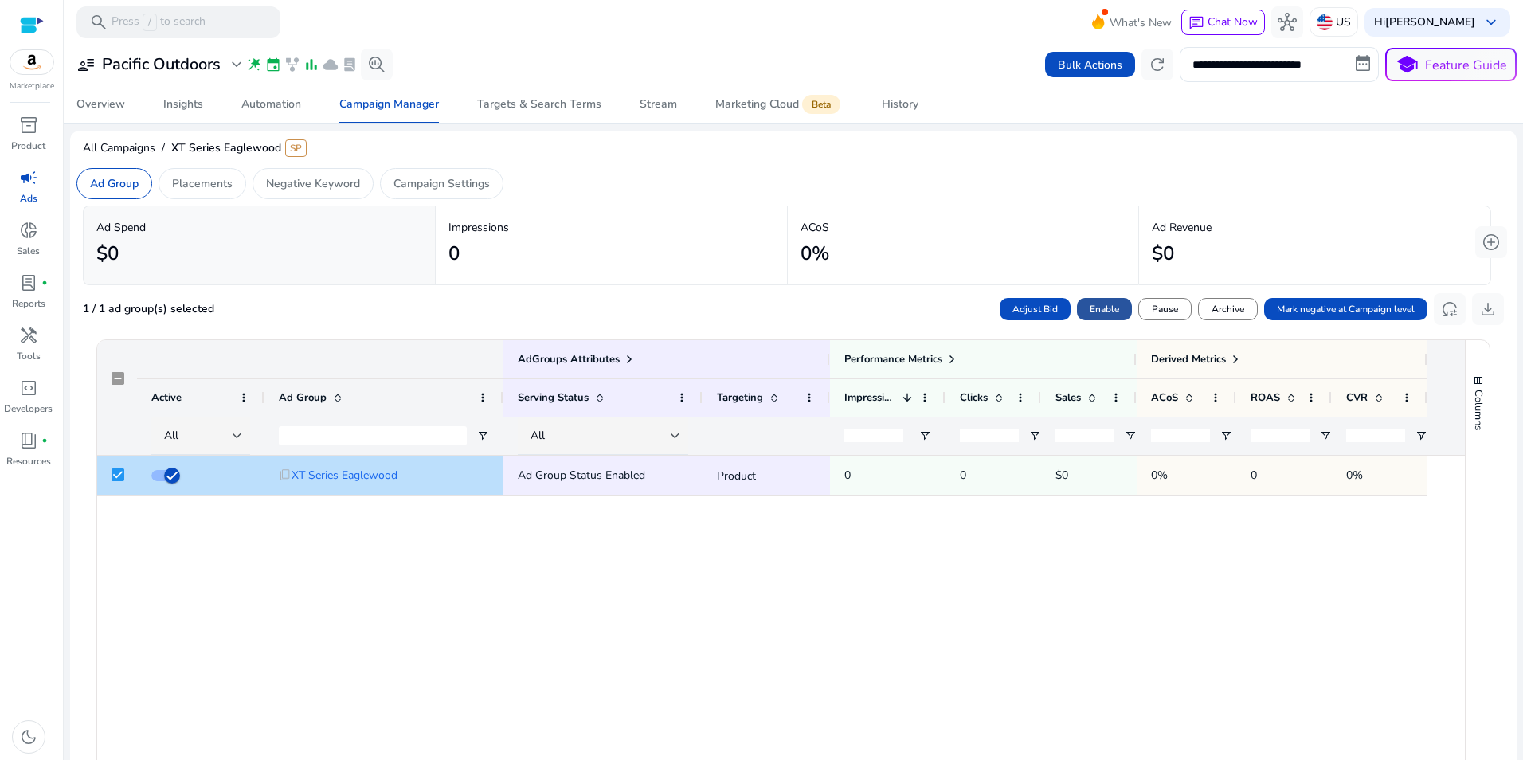
click at [1090, 307] on span "Enable" at bounding box center [1104, 309] width 29 height 14
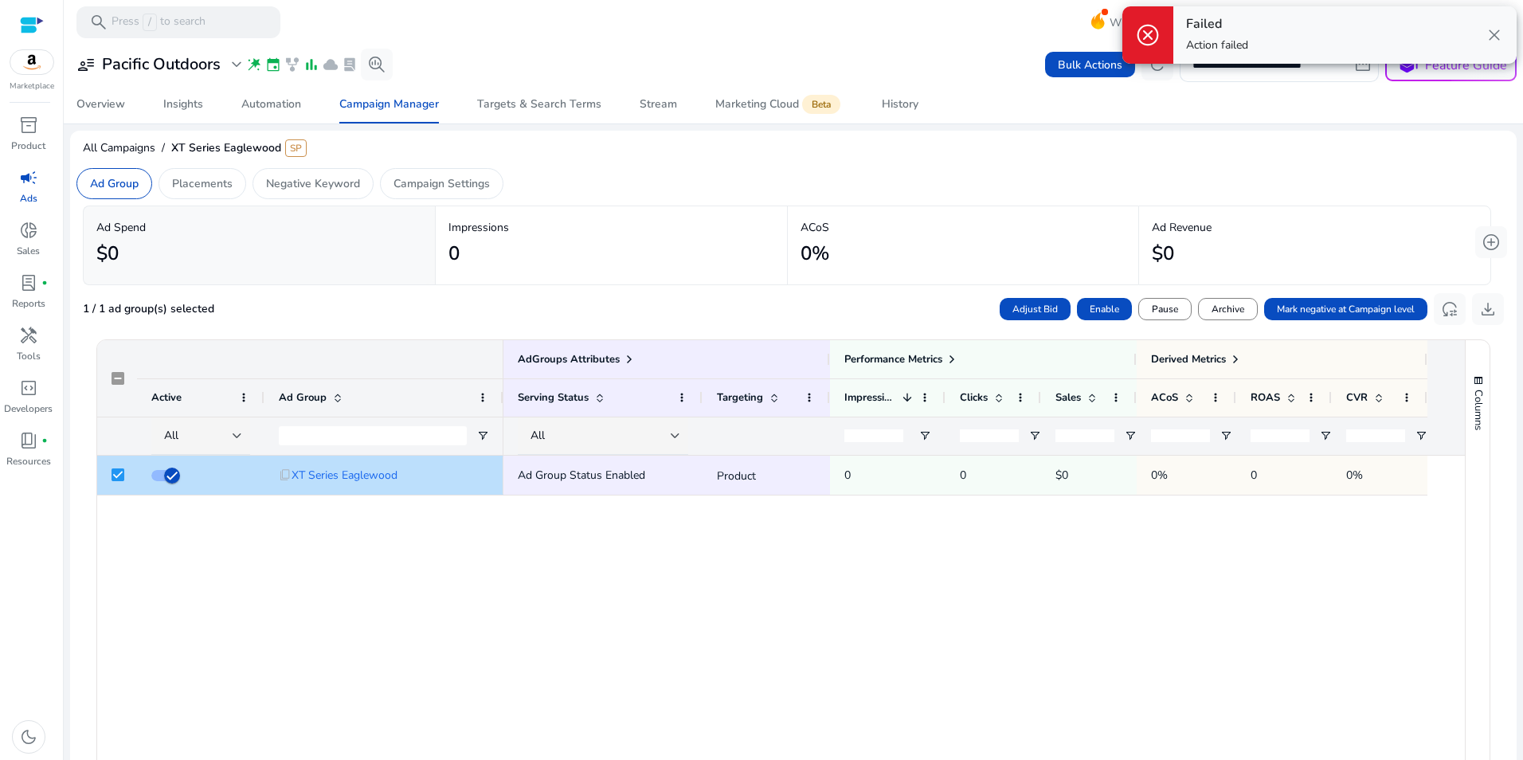
click at [1499, 32] on span "close" at bounding box center [1494, 34] width 19 height 19
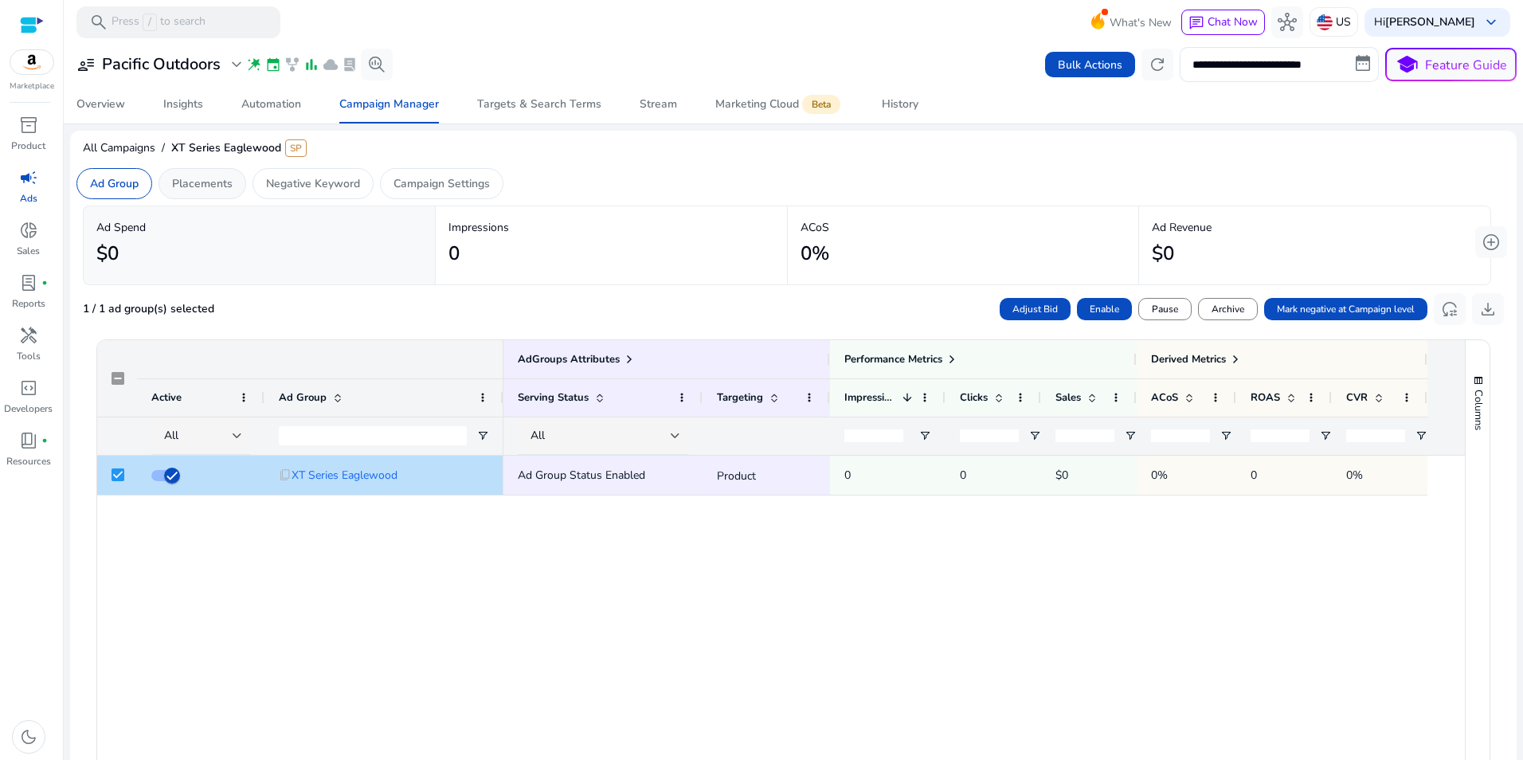
click at [193, 187] on p "Placements" at bounding box center [202, 183] width 61 height 17
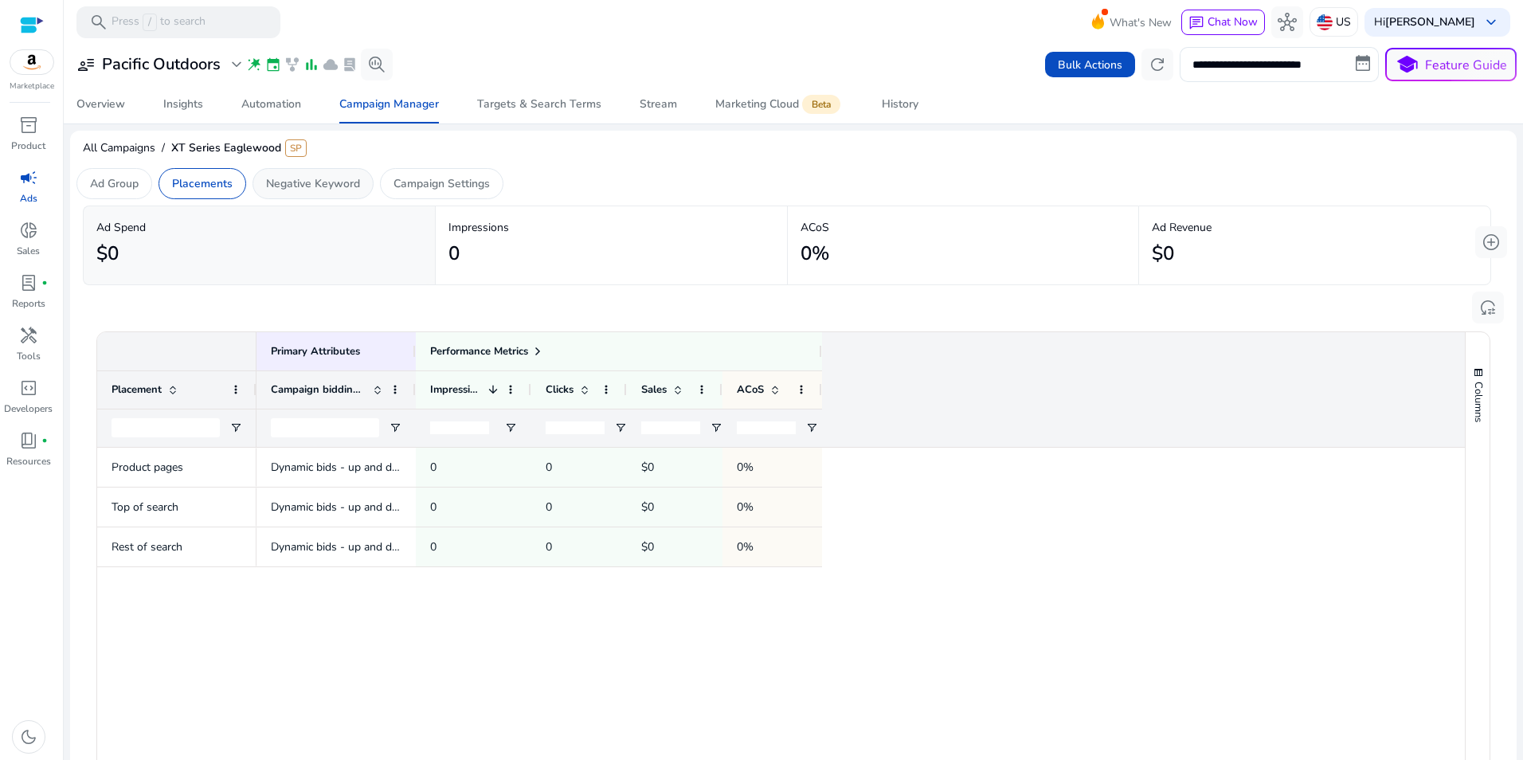
click at [297, 186] on p "Negative Keyword" at bounding box center [313, 183] width 94 height 17
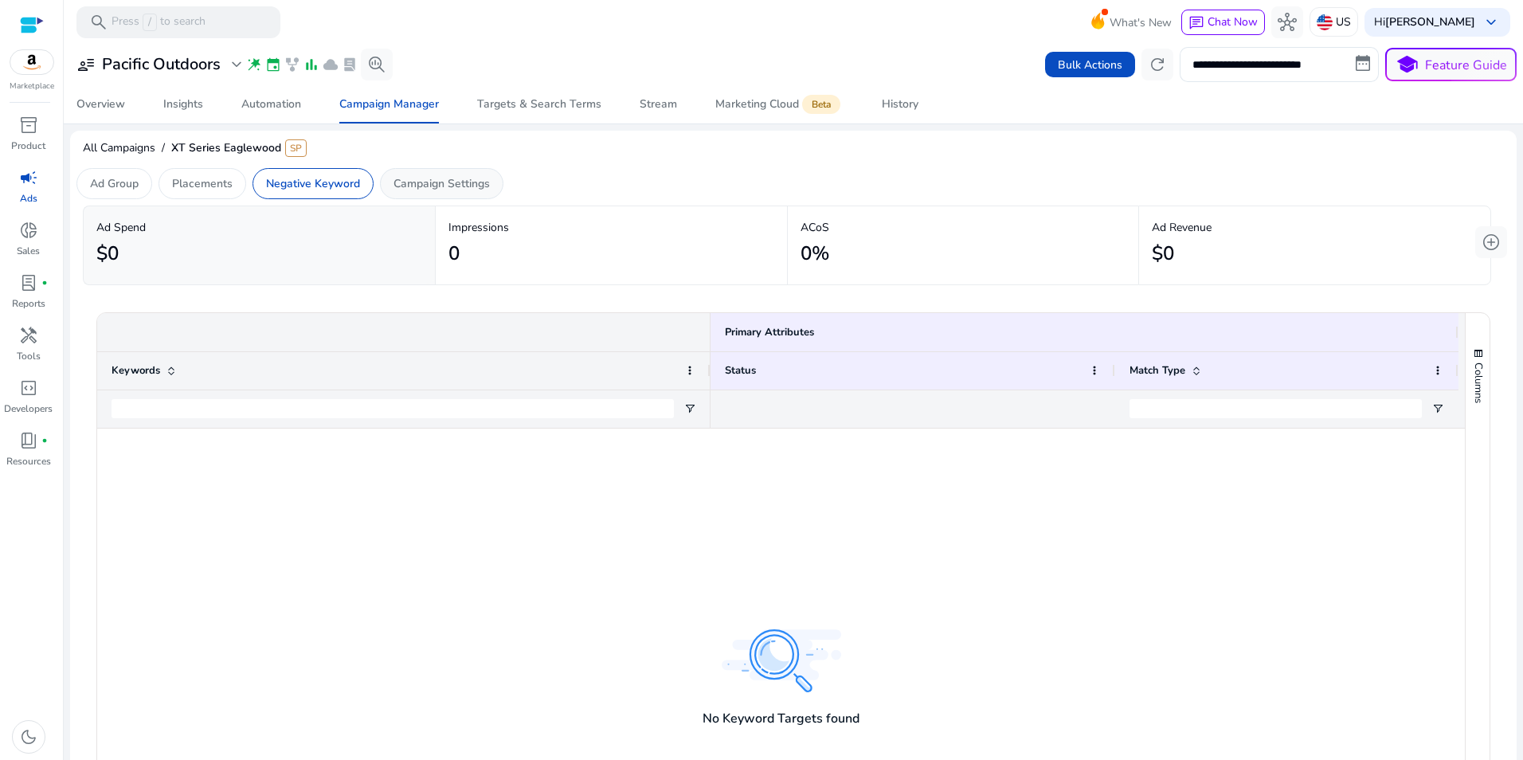
click at [429, 183] on p "Campaign Settings" at bounding box center [441, 183] width 96 height 17
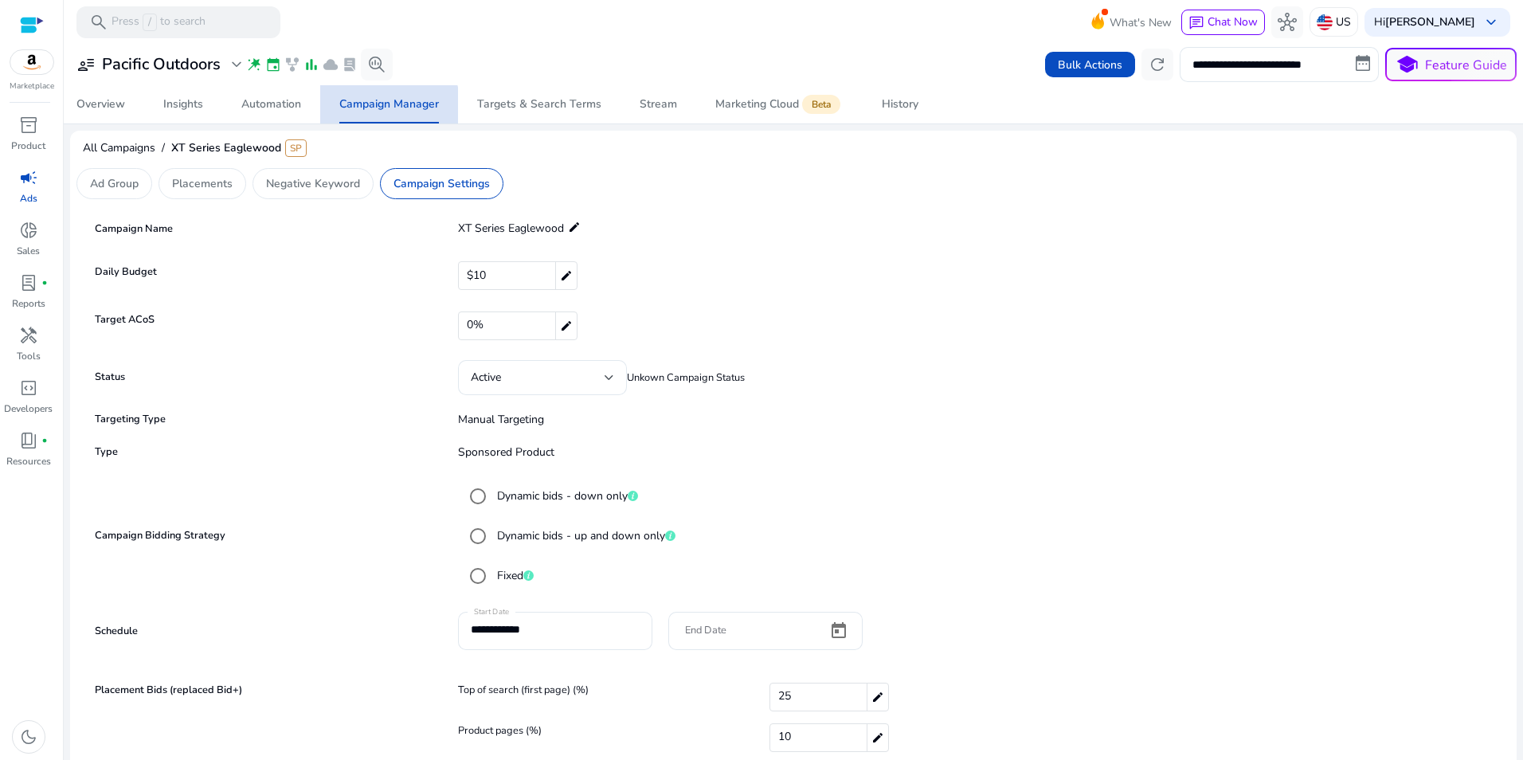
click at [366, 115] on span "Campaign Manager" at bounding box center [389, 104] width 100 height 38
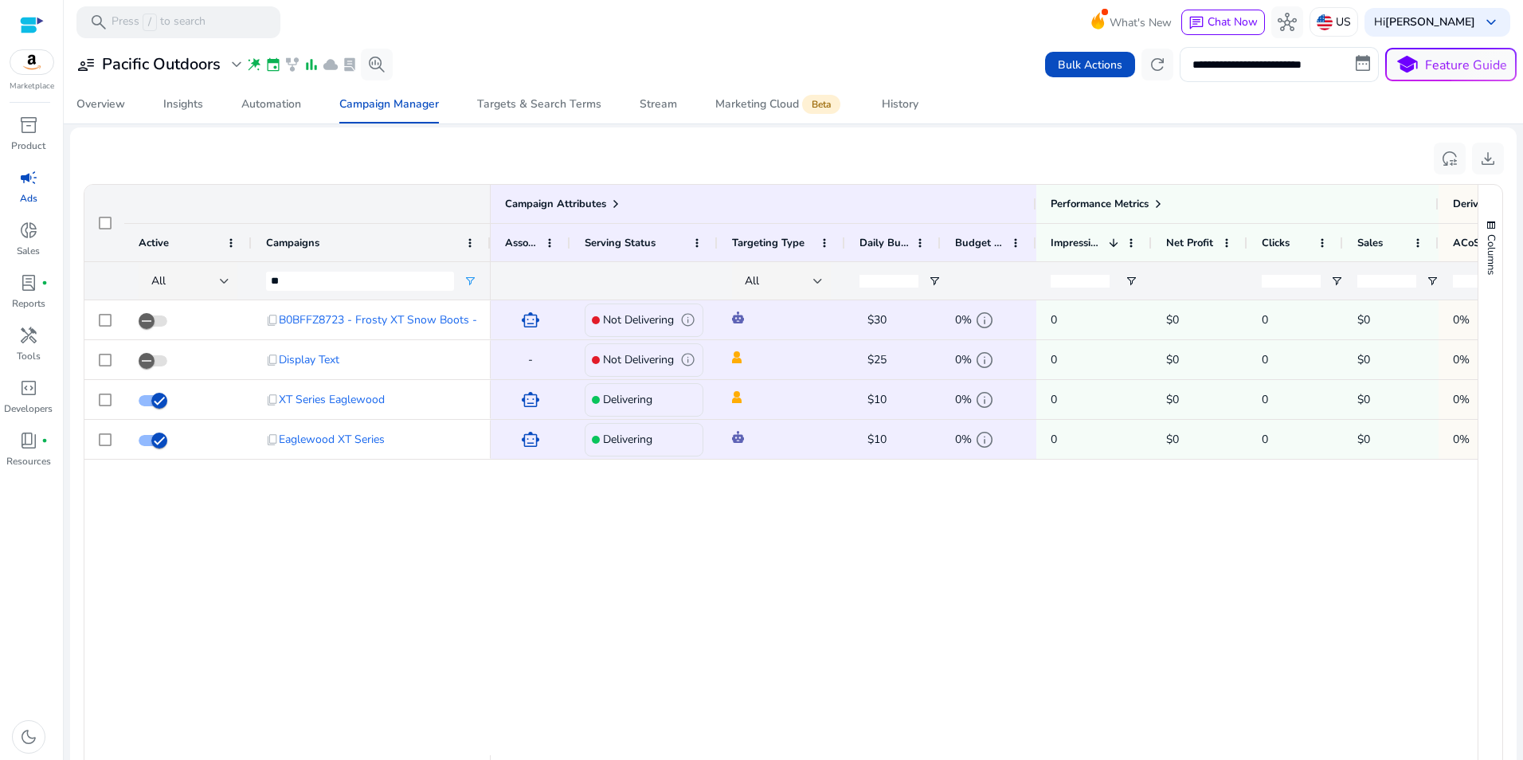
scroll to position [678, 0]
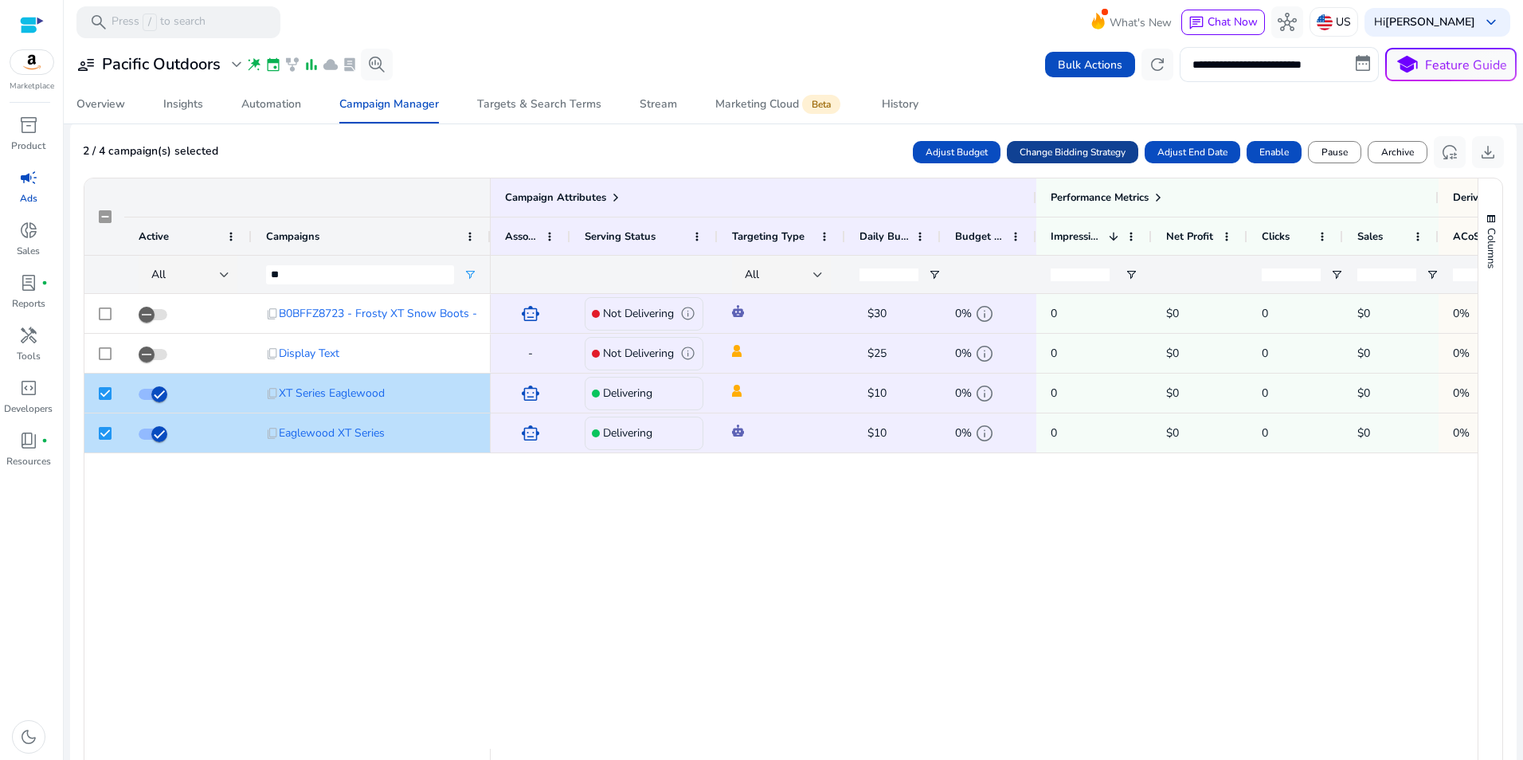
click at [1070, 153] on span "Change Bidding Strategy" at bounding box center [1072, 152] width 106 height 14
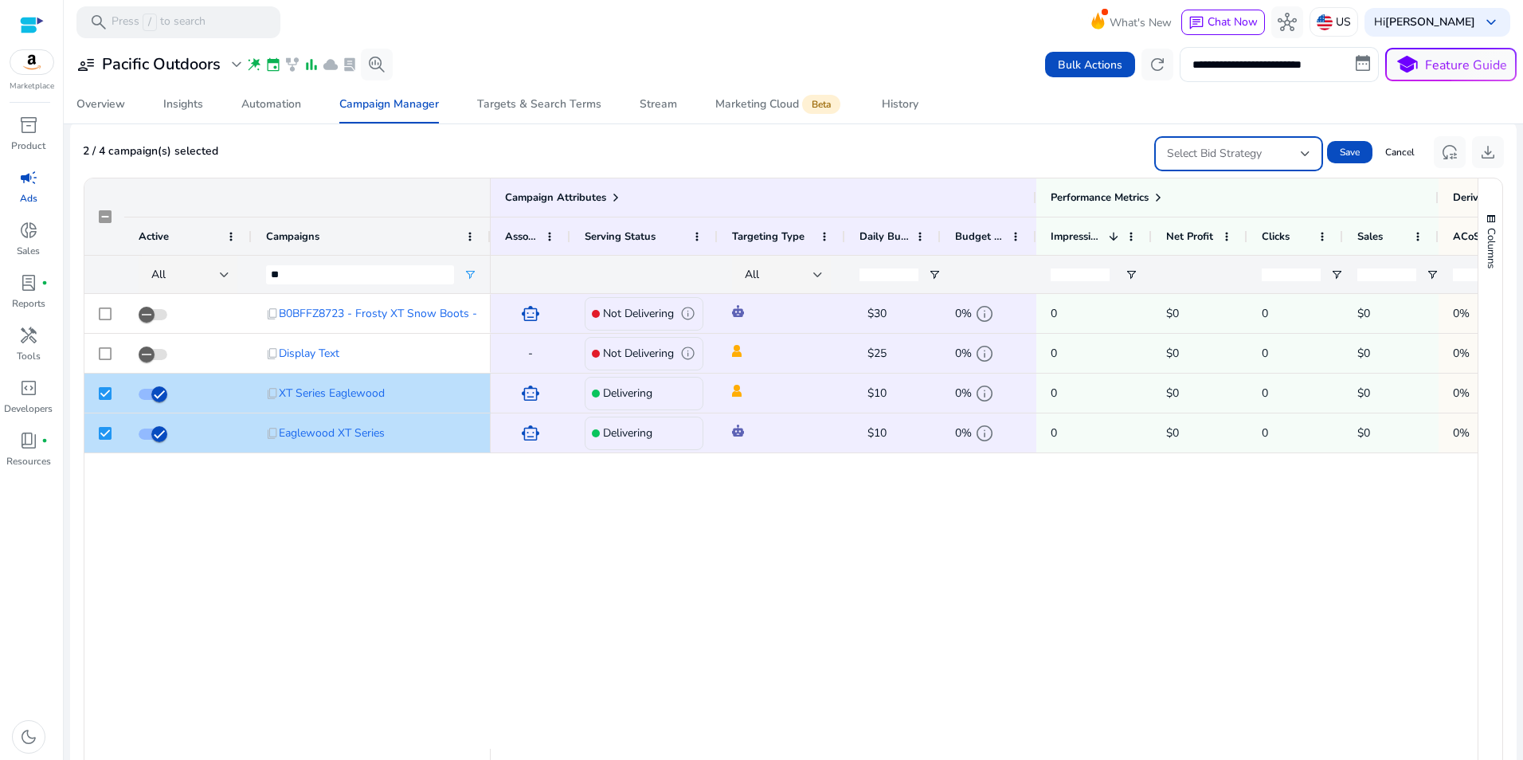
click at [1289, 147] on div "Select Bid Strategy" at bounding box center [1234, 154] width 134 height 18
click at [980, 135] on div at bounding box center [761, 380] width 1523 height 760
click at [969, 620] on div "smart_toy Not Delivering info $30 edit 0% info 0 $0 0 $0 0% 0 - Not Delivering …" at bounding box center [984, 521] width 987 height 455
click at [1063, 650] on div "smart_toy Not Delivering info $30 edit 0% info 0 $0 0 $0 0% 0 - Not Delivering …" at bounding box center [984, 521] width 987 height 455
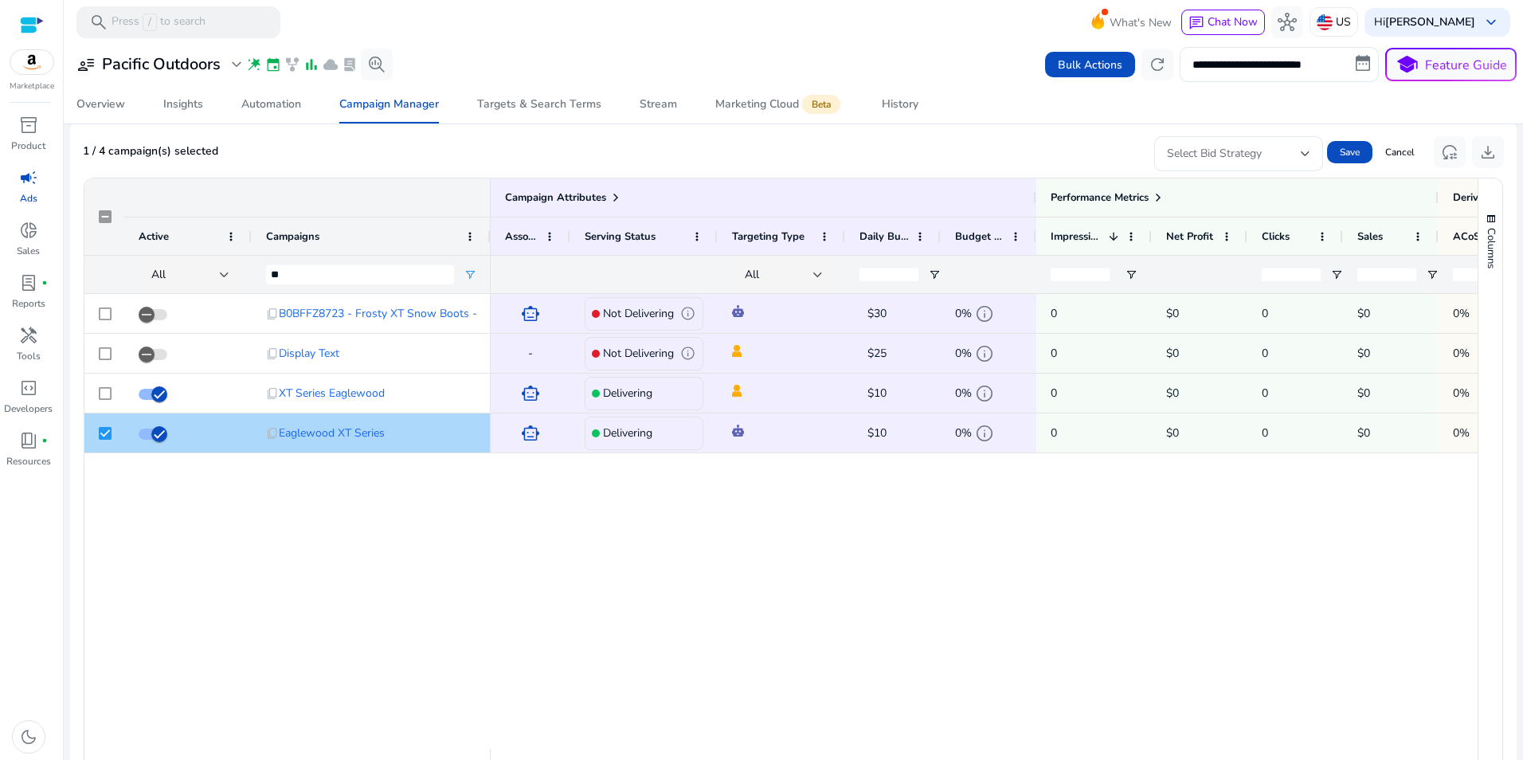
drag, startPoint x: 92, startPoint y: 423, endPoint x: 96, endPoint y: 432, distance: 9.6
click at [92, 424] on div at bounding box center [104, 432] width 40 height 39
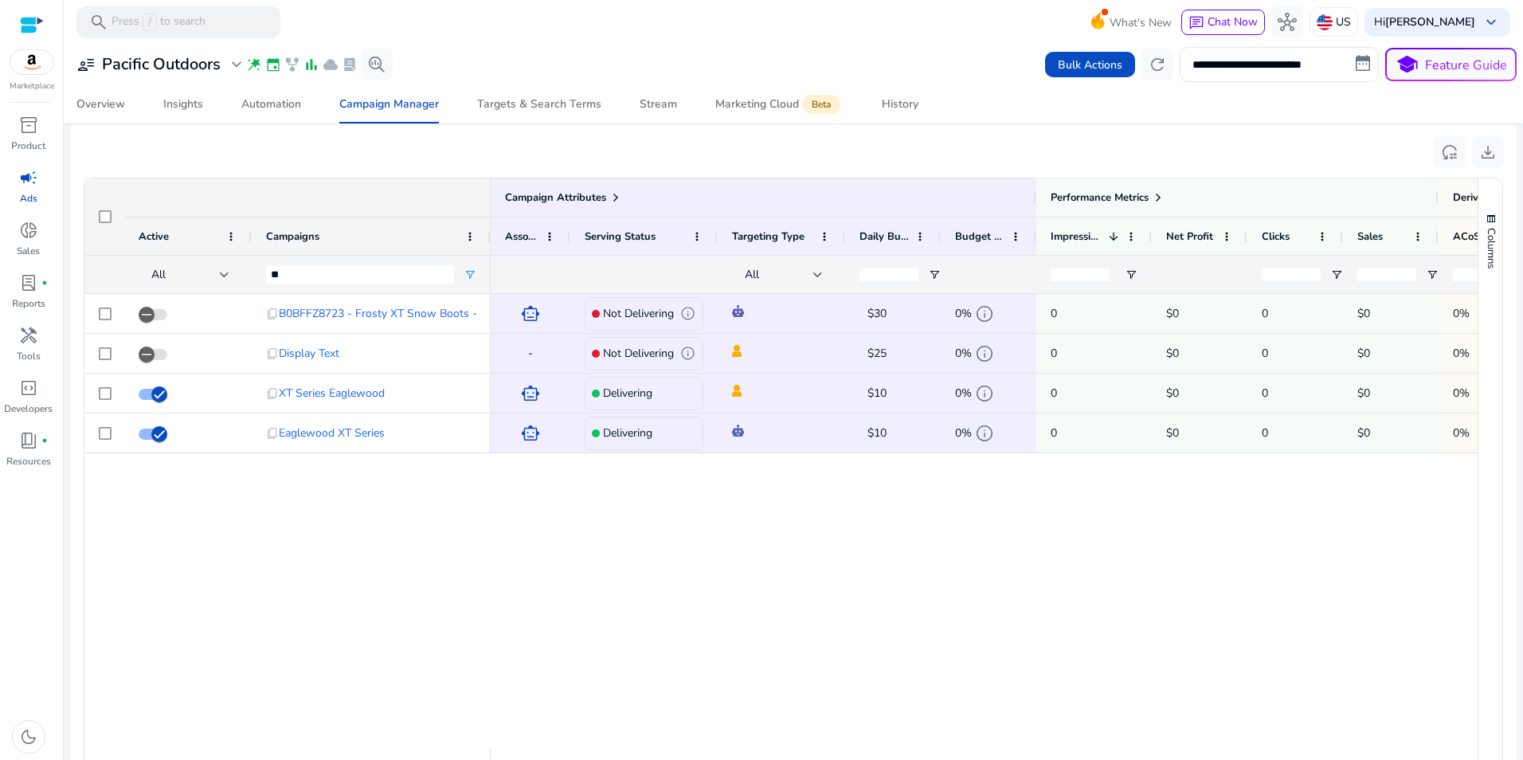
drag, startPoint x: 166, startPoint y: 528, endPoint x: 394, endPoint y: 422, distance: 251.2
click at [170, 524] on div "content_copy B0BFFZ8723 - Frosty XT Snow Boots - Auto content_copy Display Text…" at bounding box center [780, 521] width 1393 height 455
click at [753, 31] on mat-toolbar "search Press / to search What's New chat Chat Now hub US Hi [PERSON_NAME] keybo…" at bounding box center [793, 22] width 1459 height 44
drag, startPoint x: 265, startPoint y: 104, endPoint x: 212, endPoint y: 112, distance: 54.0
click at [264, 104] on div "Automation" at bounding box center [271, 104] width 60 height 11
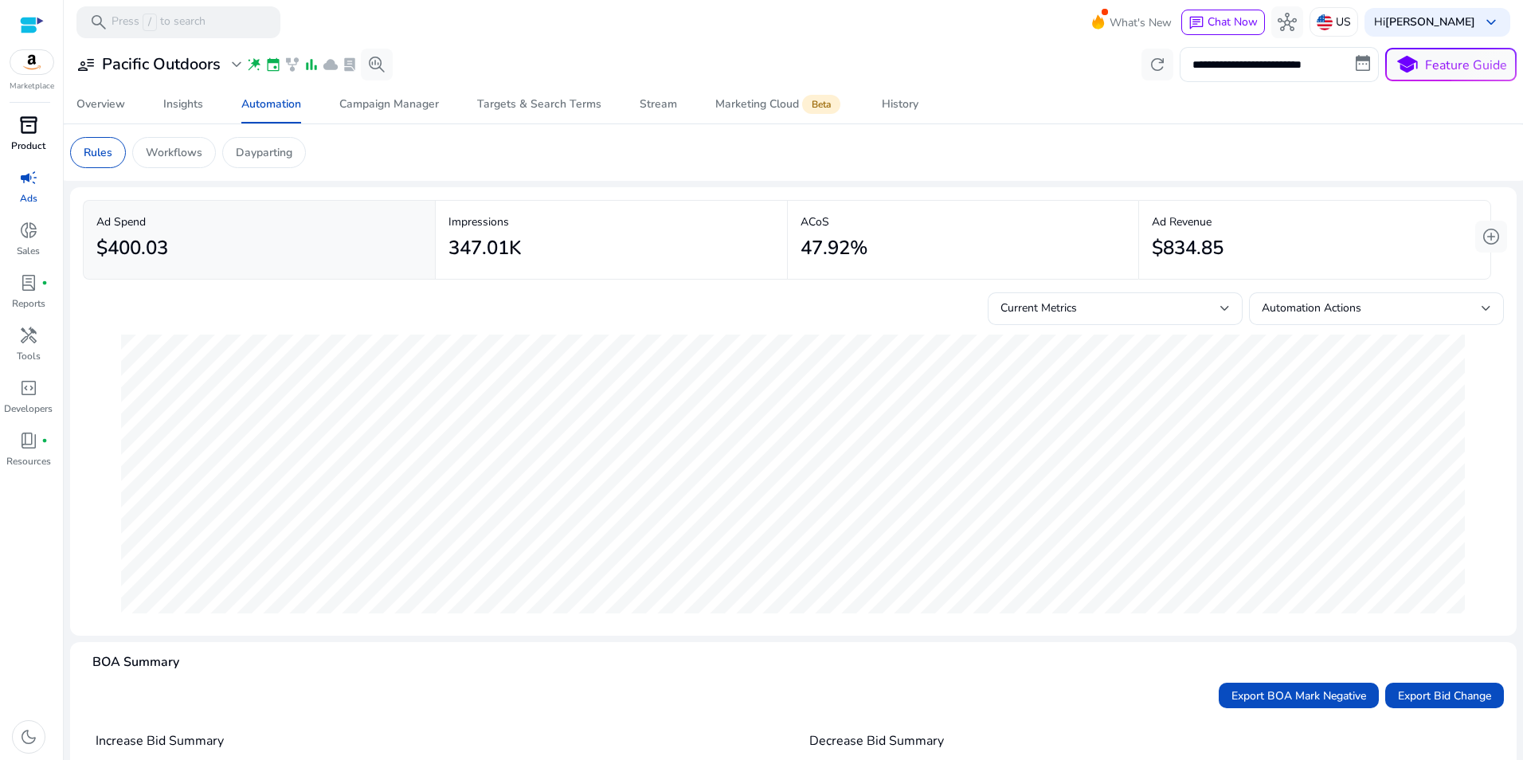
click at [33, 147] on p "Product" at bounding box center [28, 146] width 34 height 14
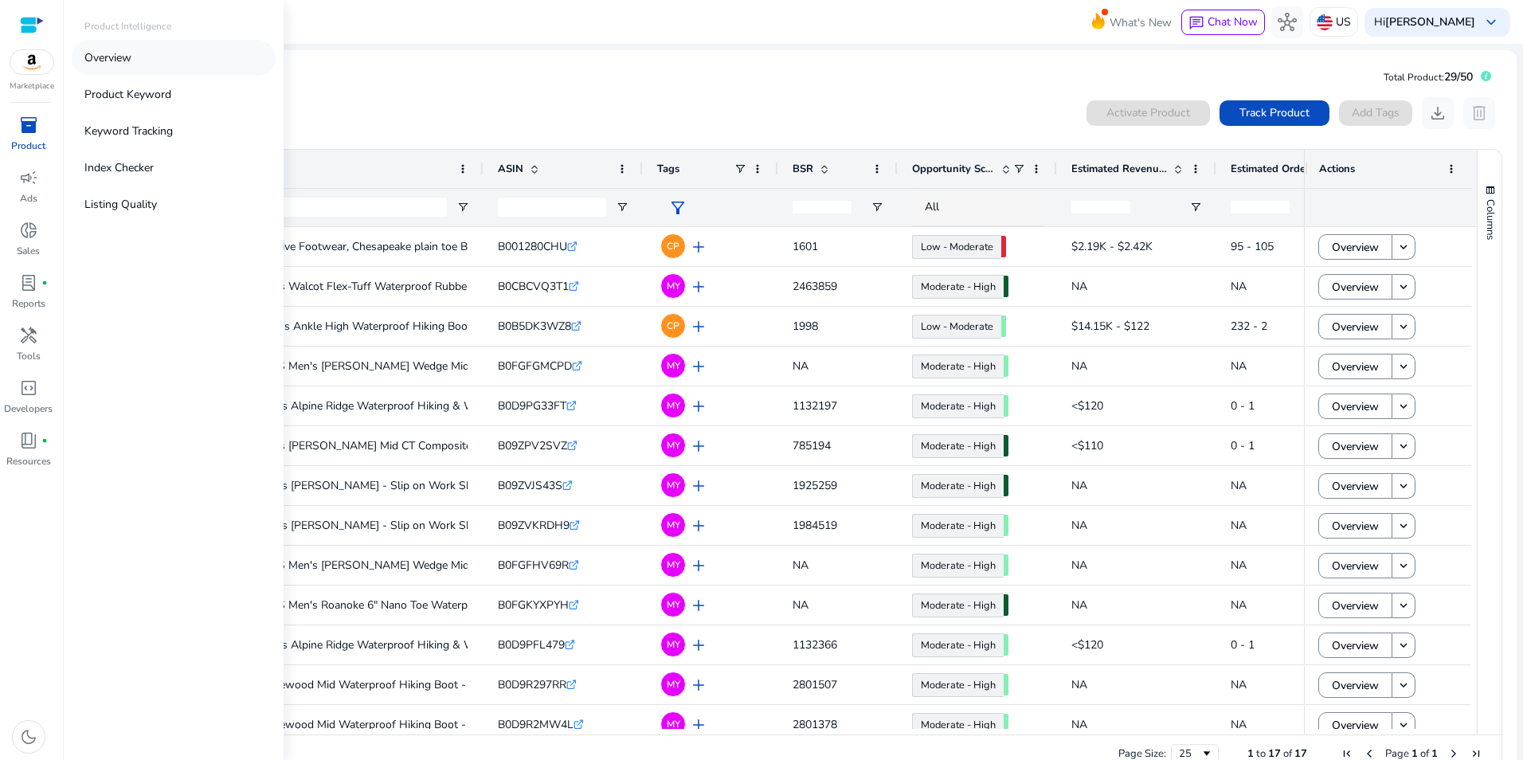
click at [109, 61] on p "Overview" at bounding box center [107, 57] width 47 height 17
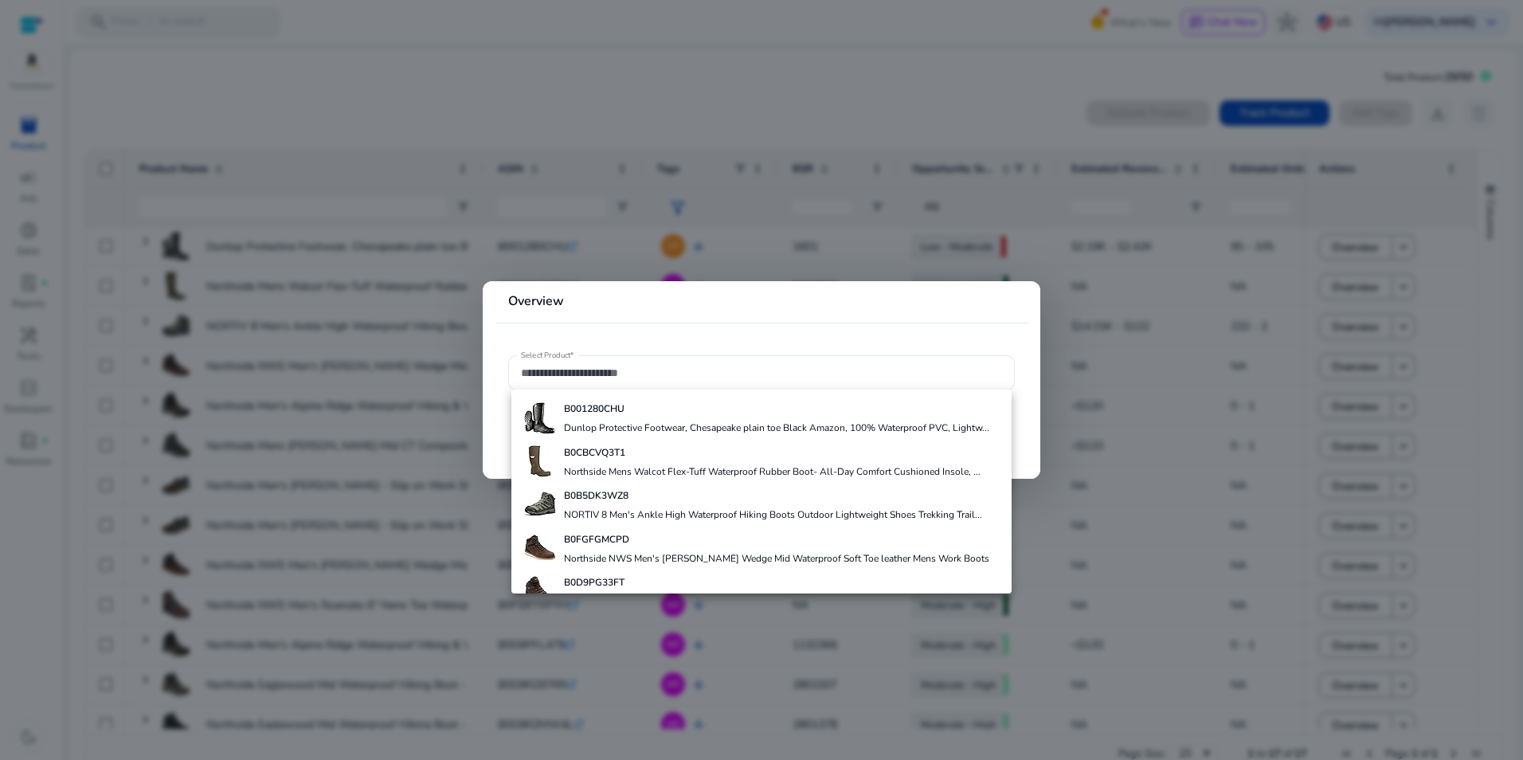
click at [623, 104] on div at bounding box center [761, 380] width 1523 height 760
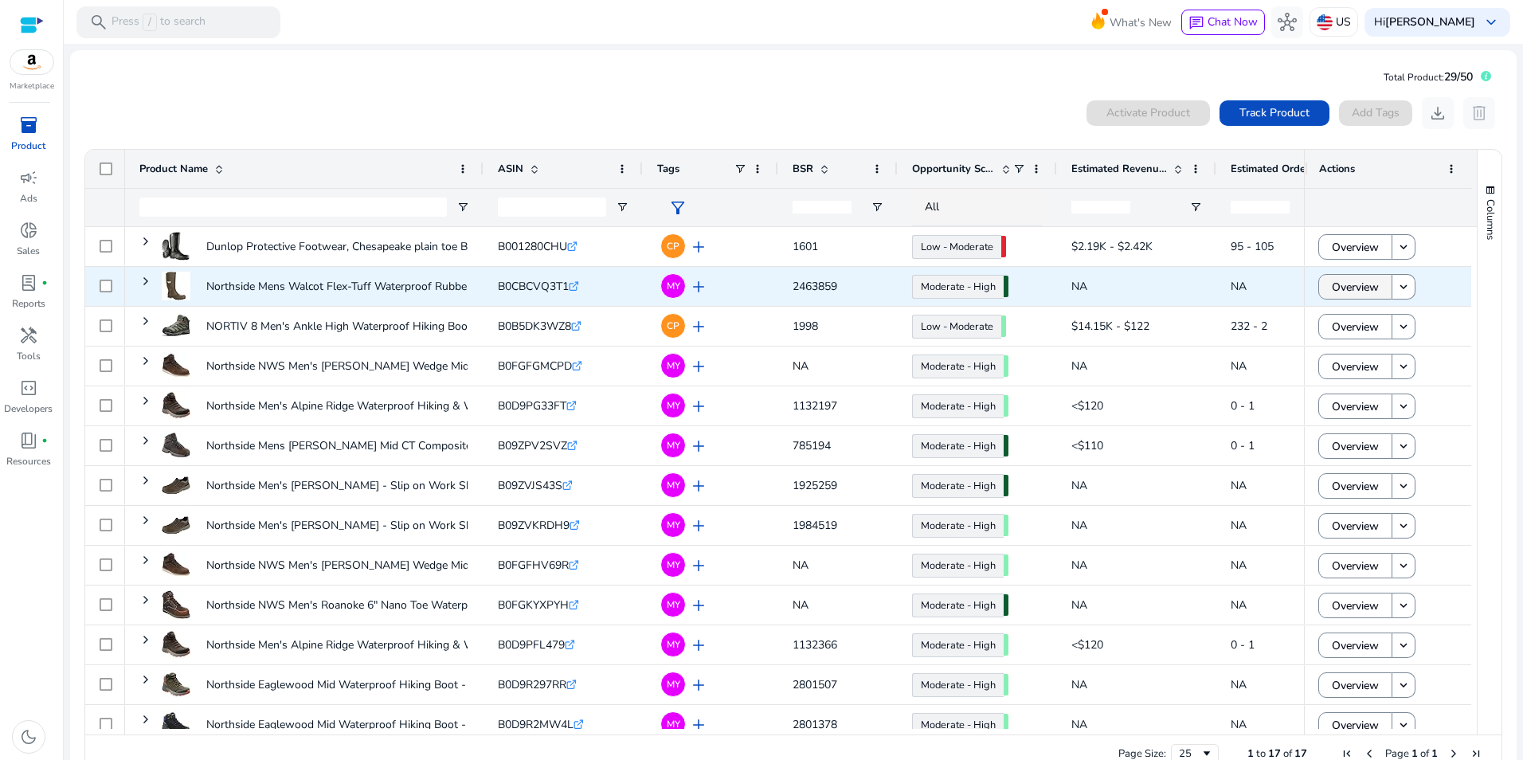
click at [1373, 280] on span "Overview" at bounding box center [1355, 287] width 47 height 33
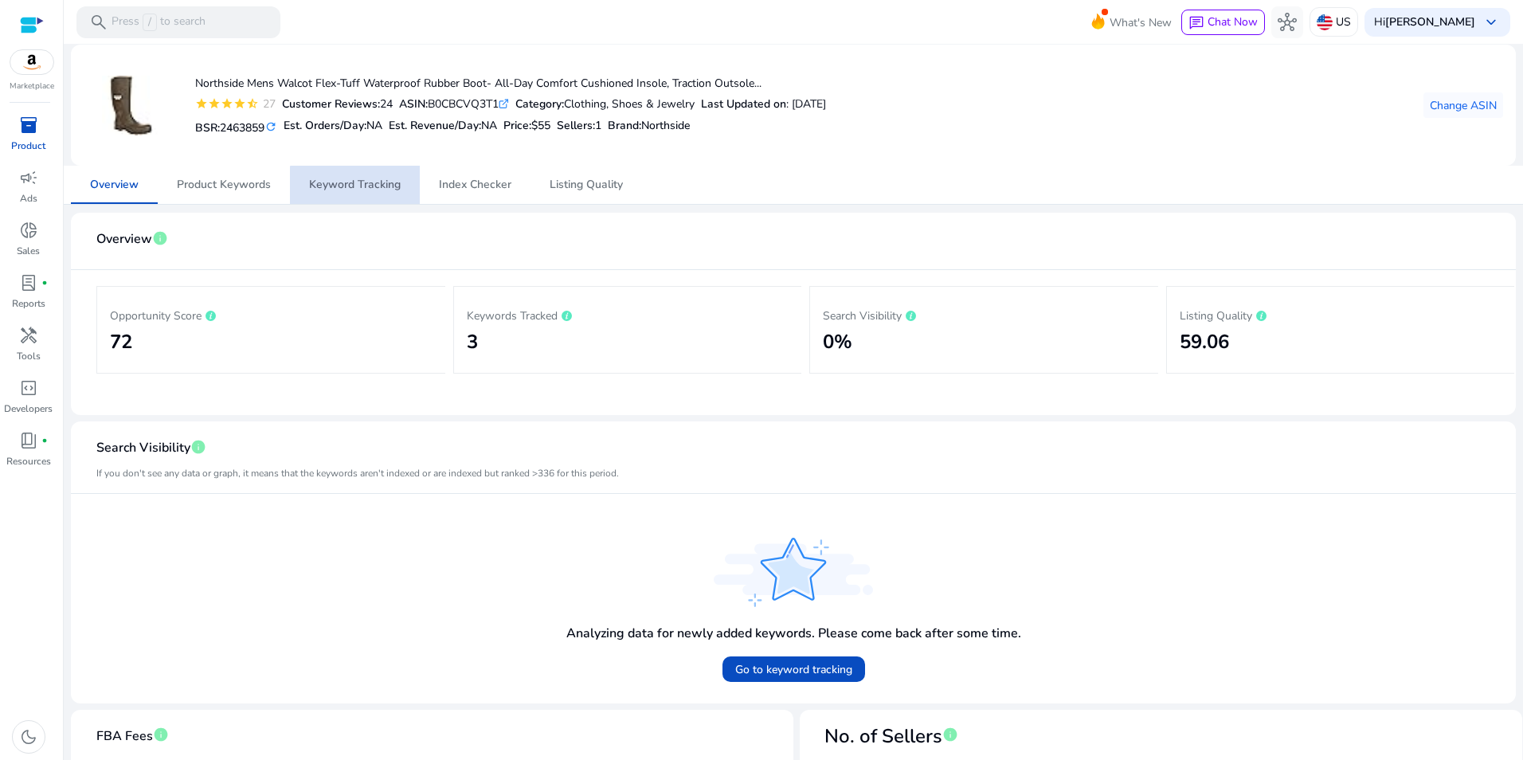
click at [363, 189] on span "Keyword Tracking" at bounding box center [355, 184] width 92 height 11
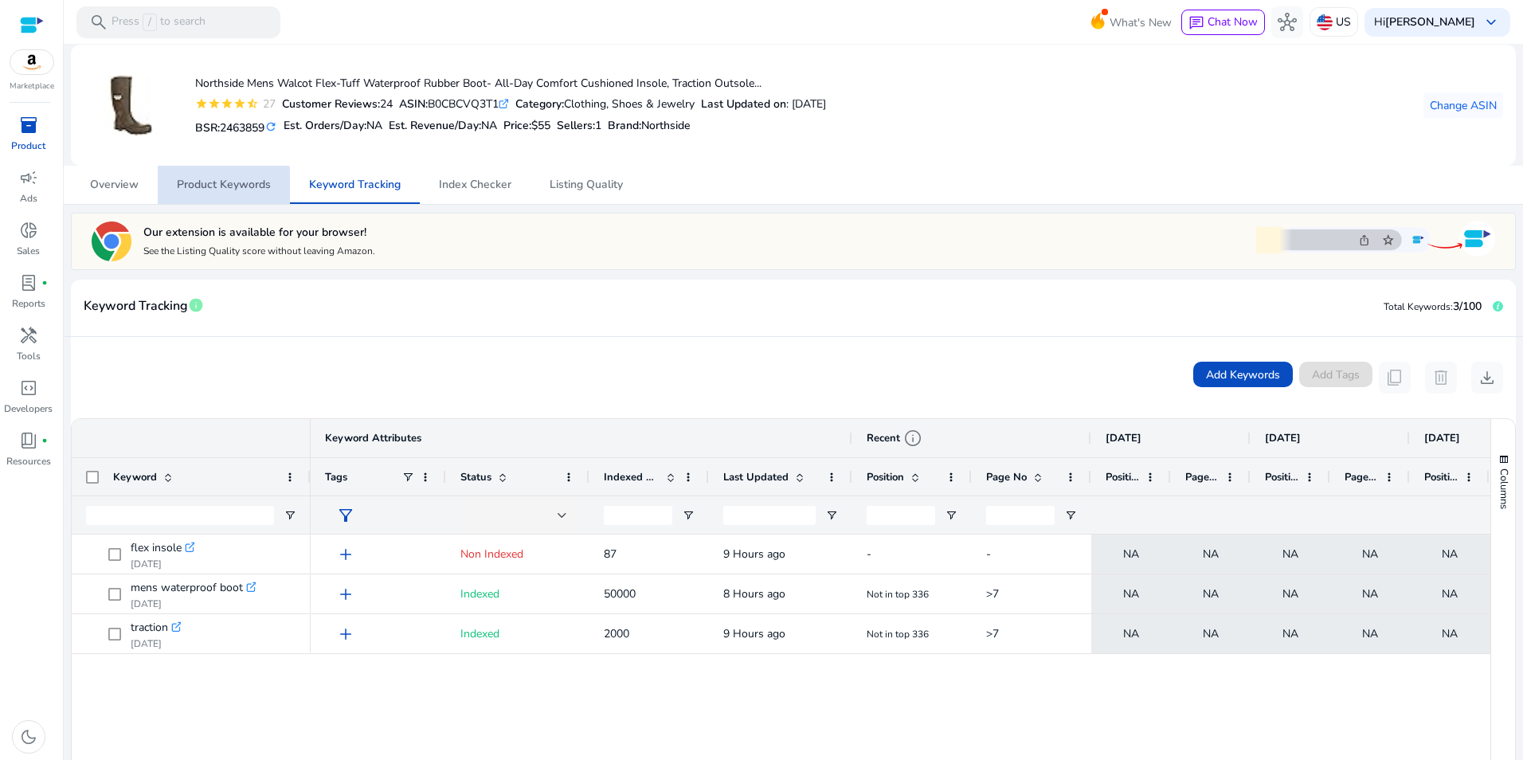
click at [209, 188] on span "Product Keywords" at bounding box center [224, 184] width 94 height 11
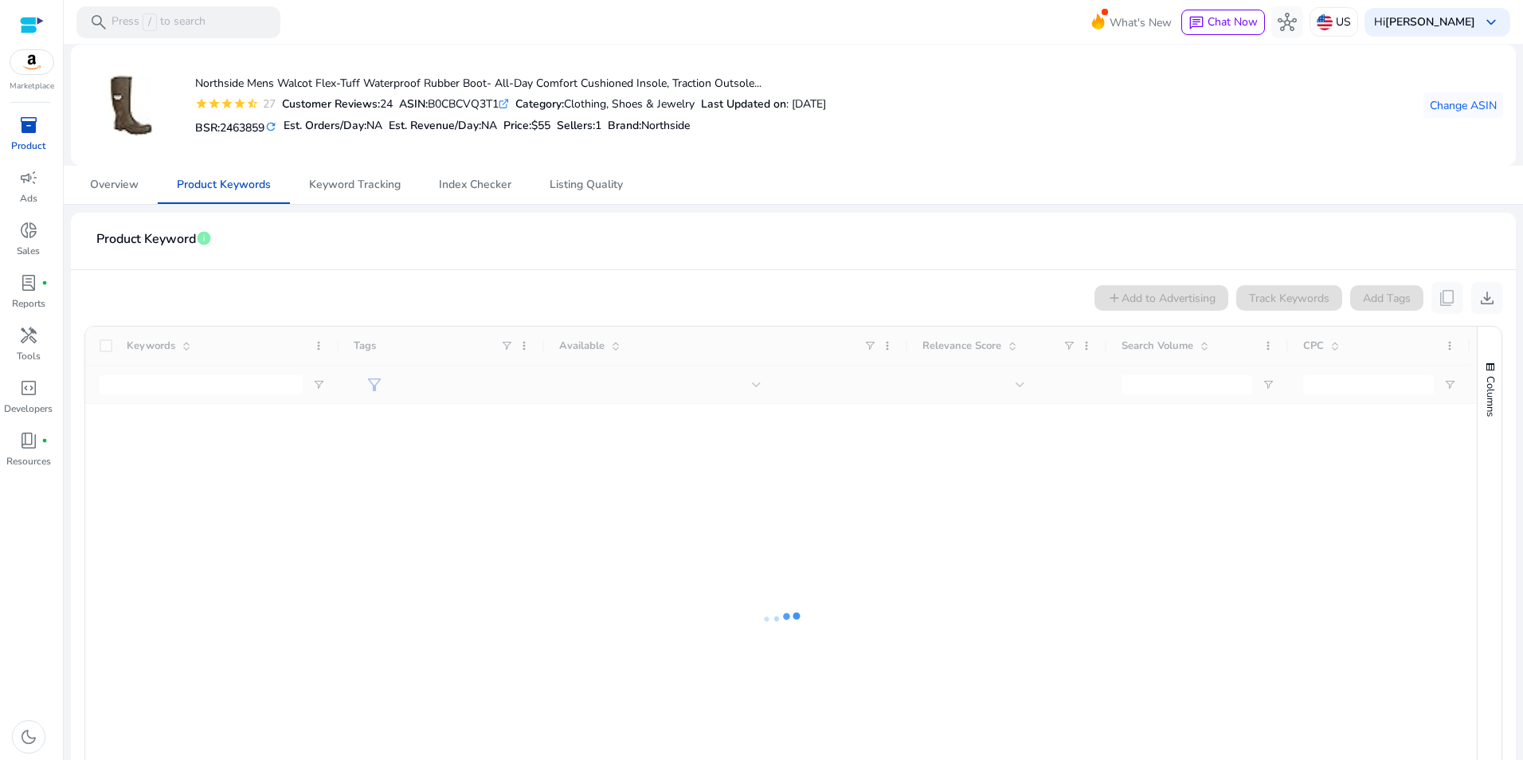
click at [25, 123] on span "inventory_2" at bounding box center [28, 124] width 19 height 19
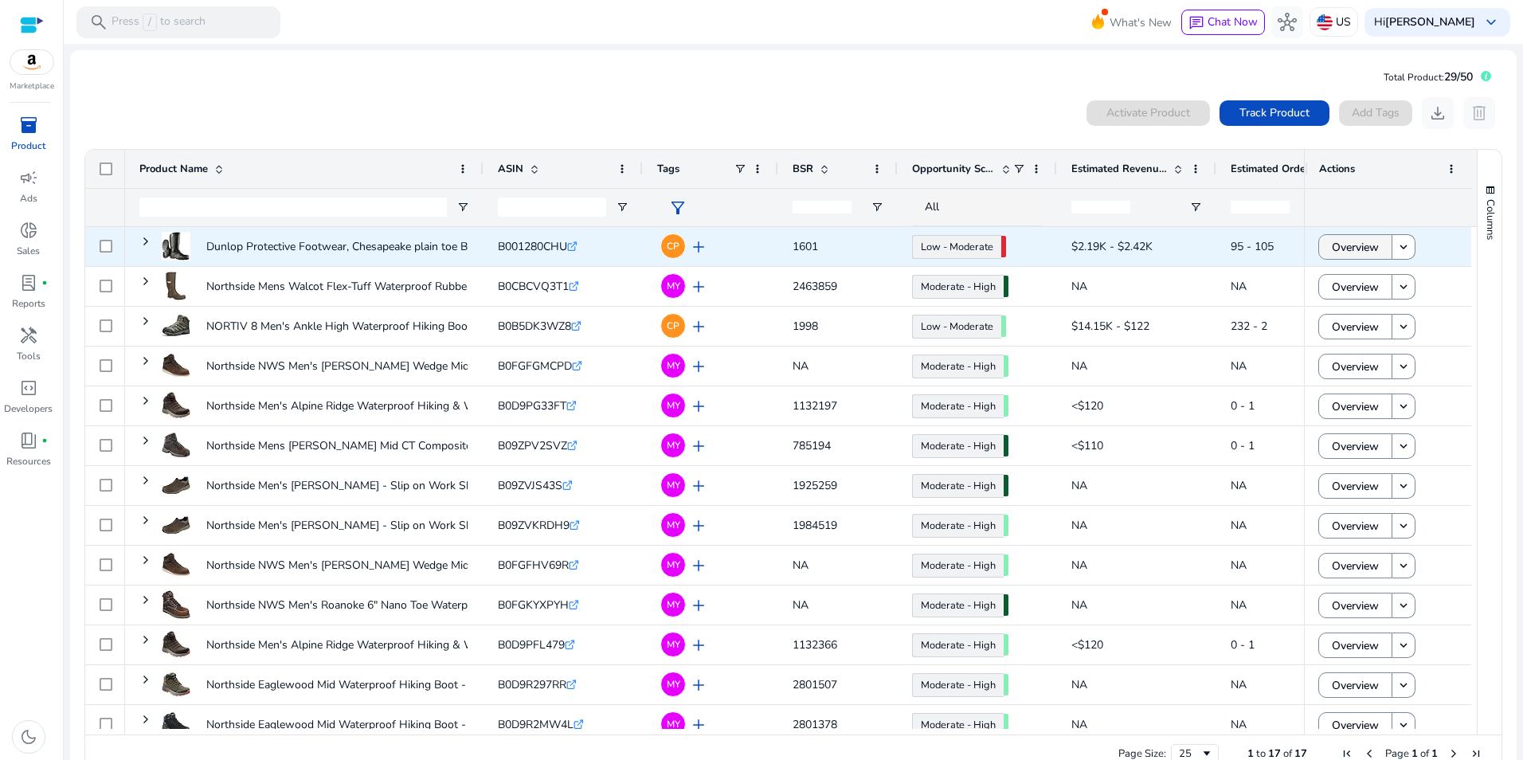
click at [1334, 248] on span "Overview" at bounding box center [1355, 247] width 47 height 33
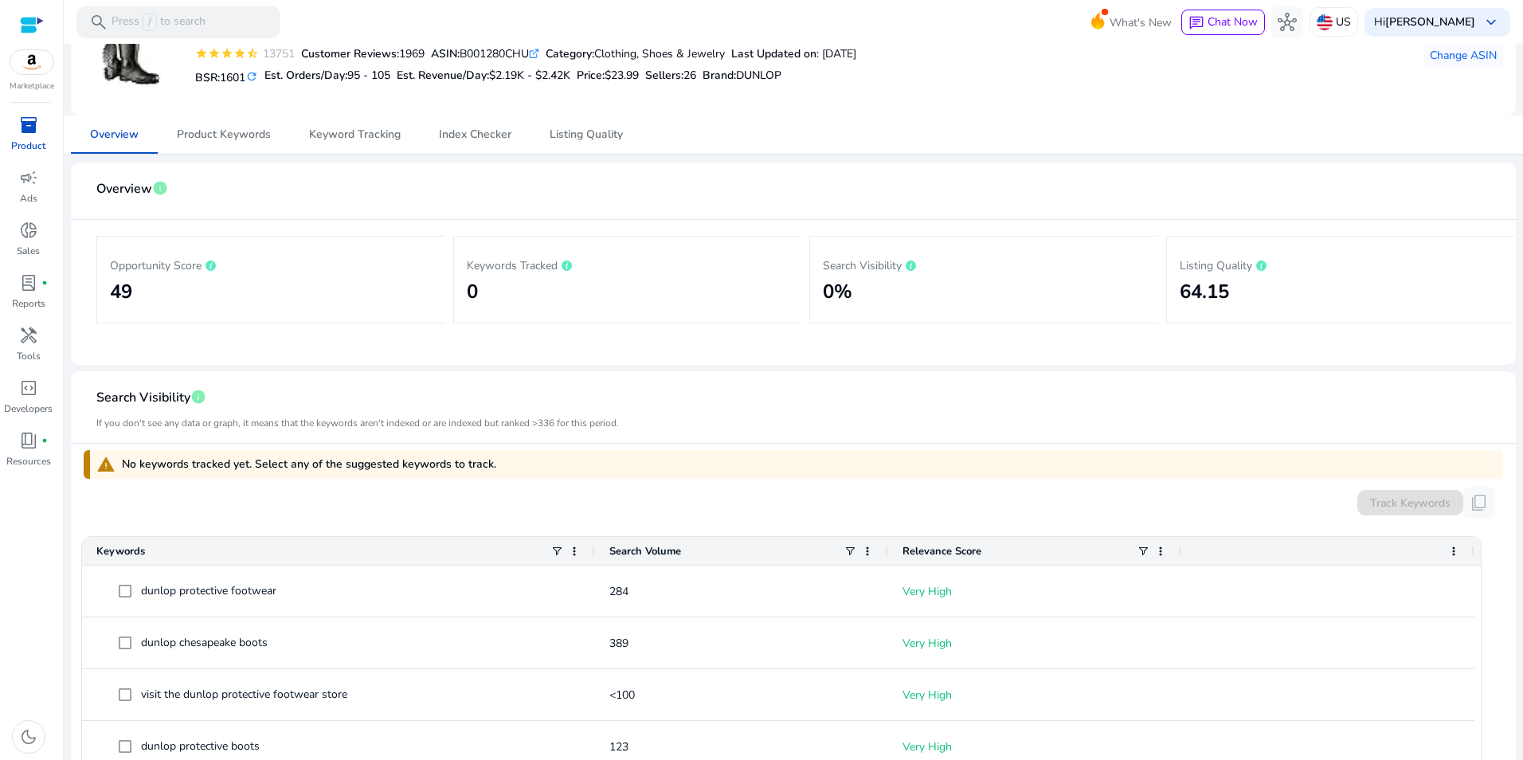
scroll to position [26, 0]
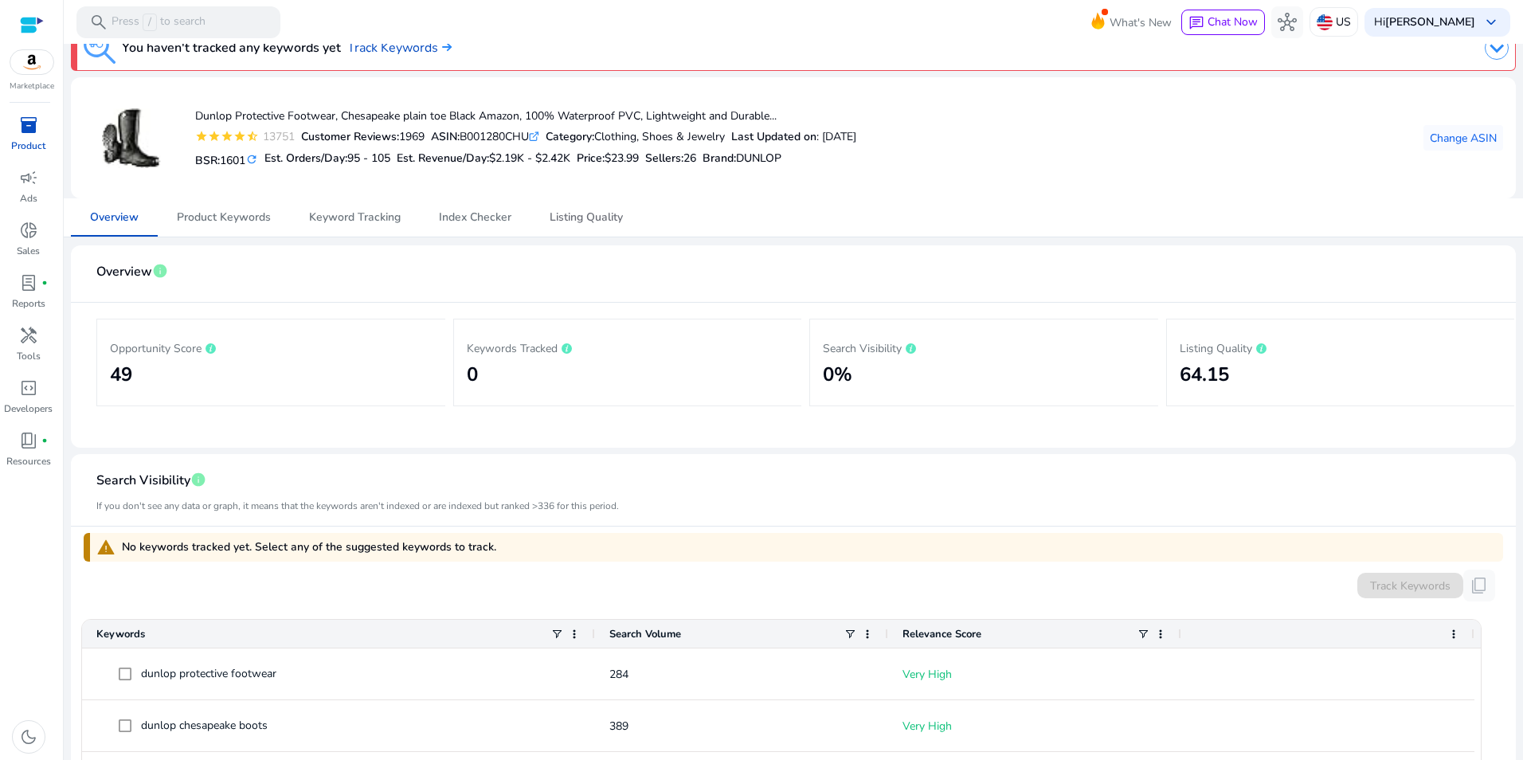
drag, startPoint x: 597, startPoint y: 213, endPoint x: 651, endPoint y: 208, distance: 54.4
click at [597, 213] on span "Listing Quality" at bounding box center [586, 217] width 73 height 11
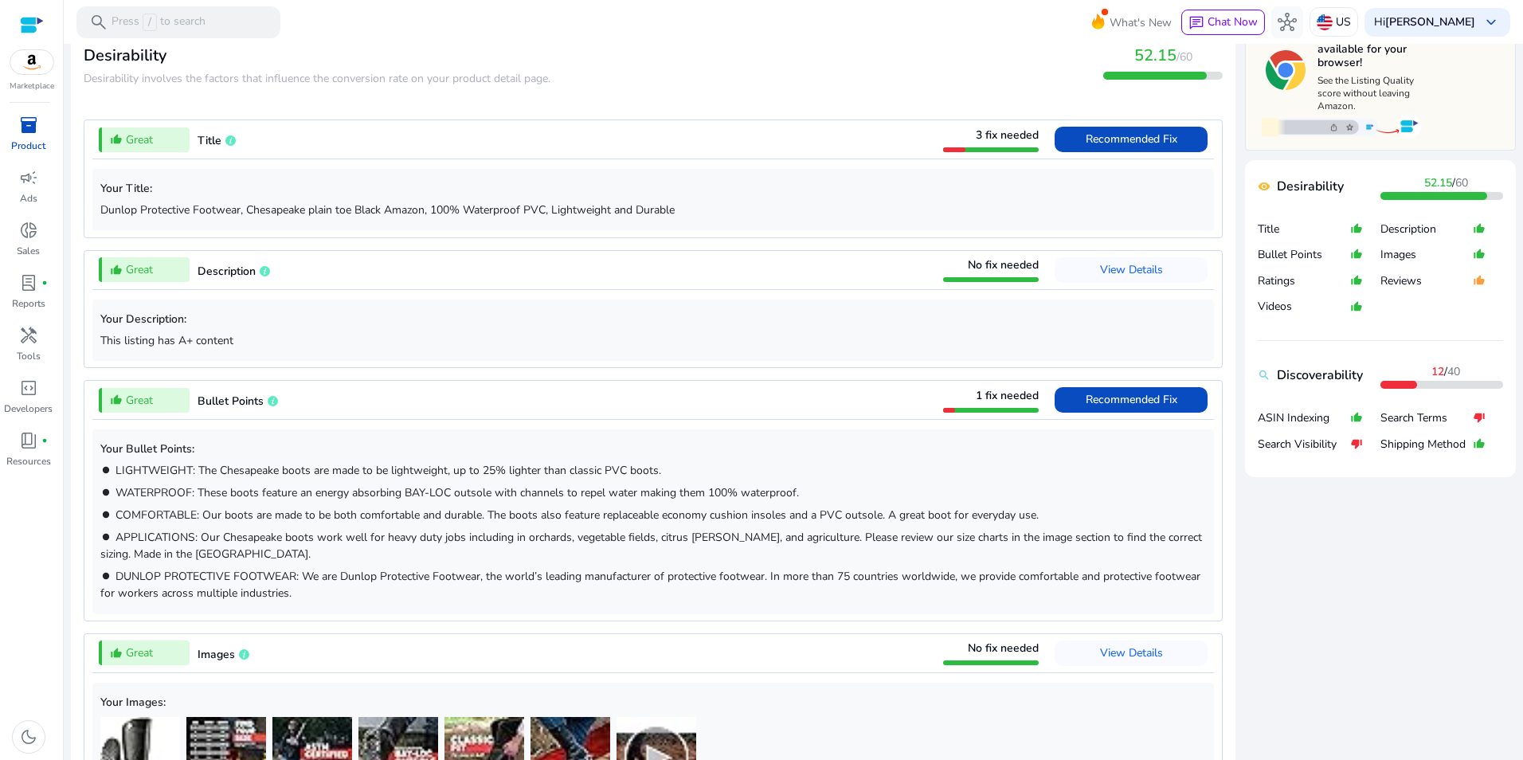
scroll to position [640, 0]
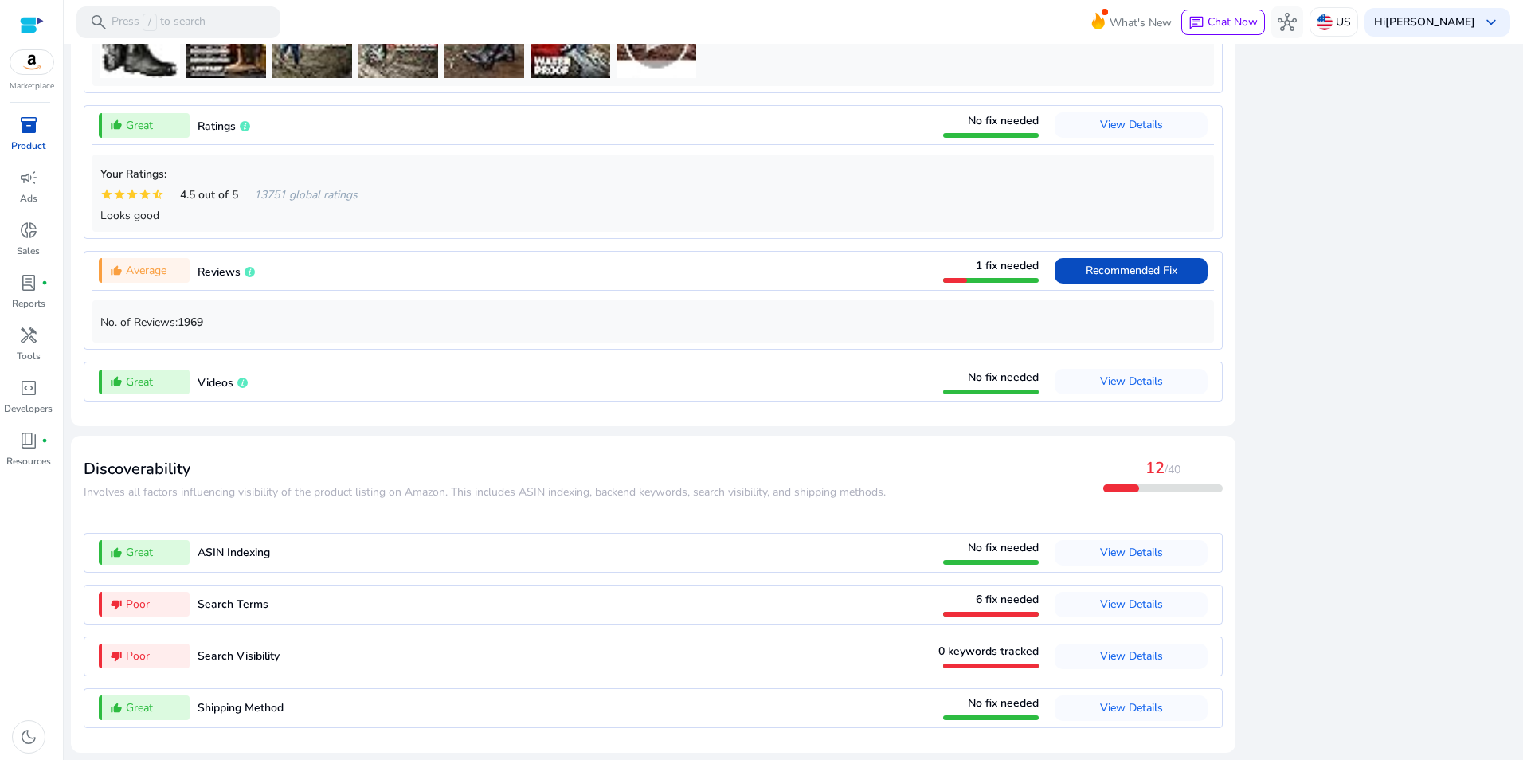
scroll to position [1287, 0]
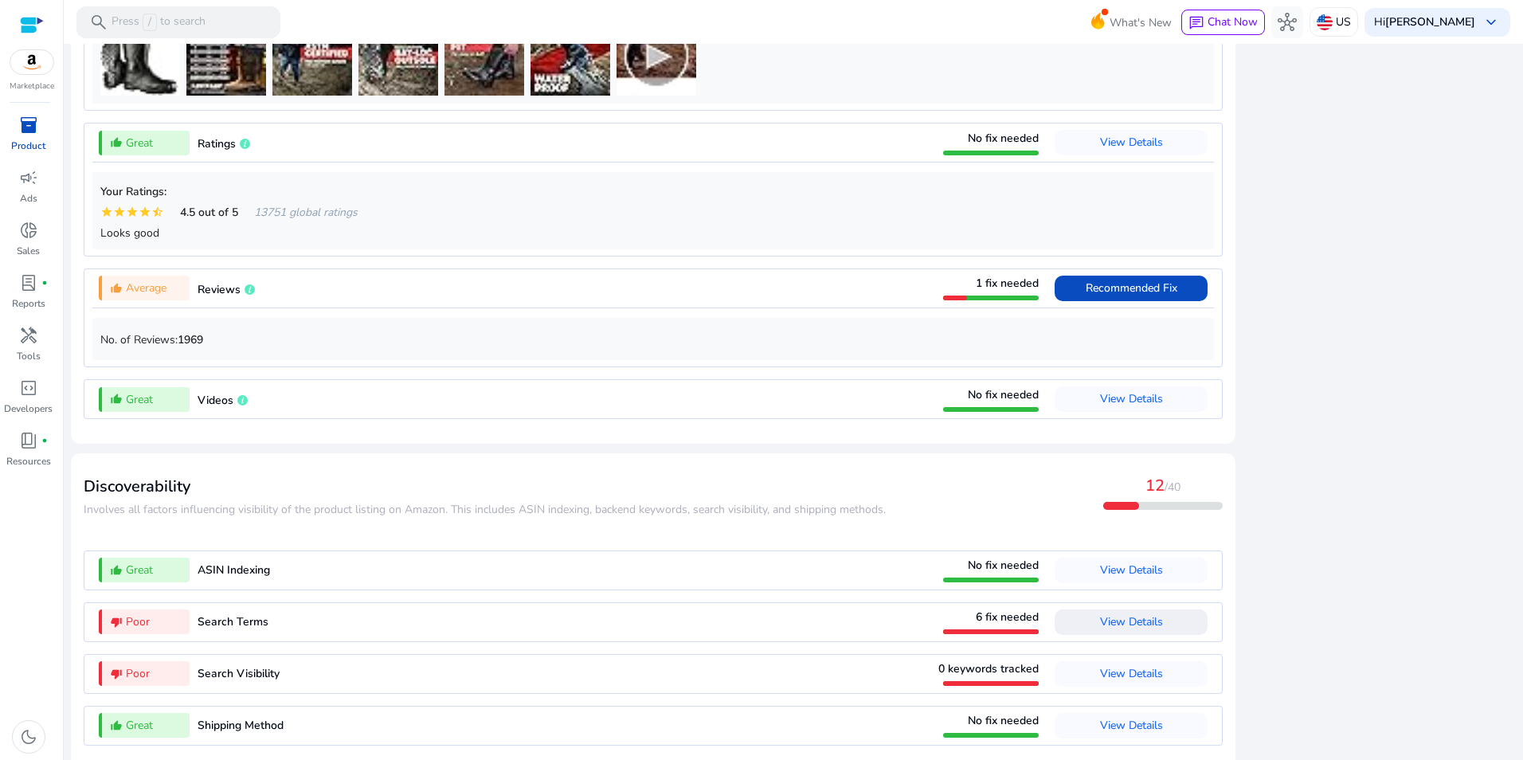
click at [1137, 626] on span "View Details" at bounding box center [1131, 621] width 63 height 15
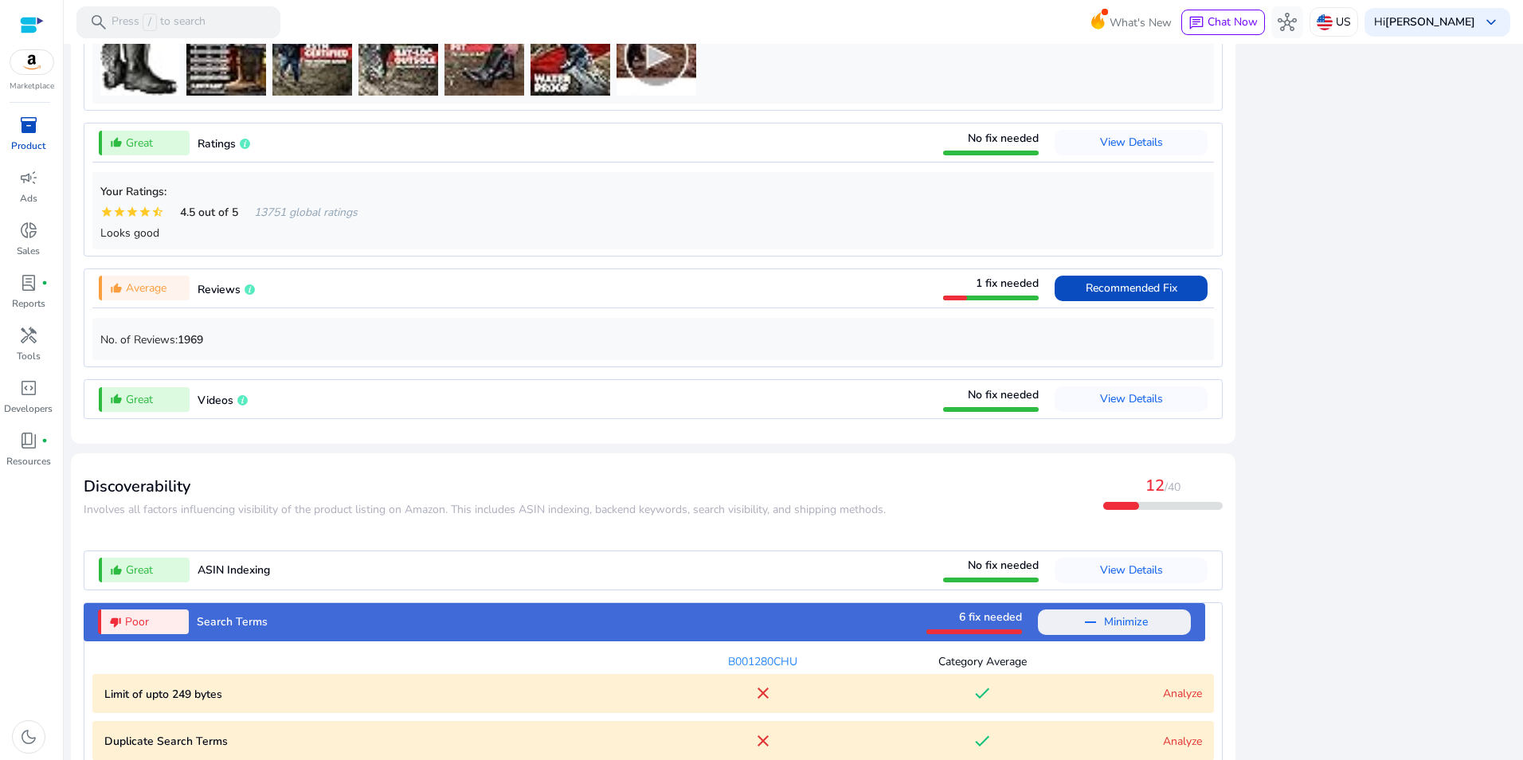
click at [1336, 500] on div "close Our extension is available for your browser! See the Listing Quality scor…" at bounding box center [1380, 207] width 271 height 1771
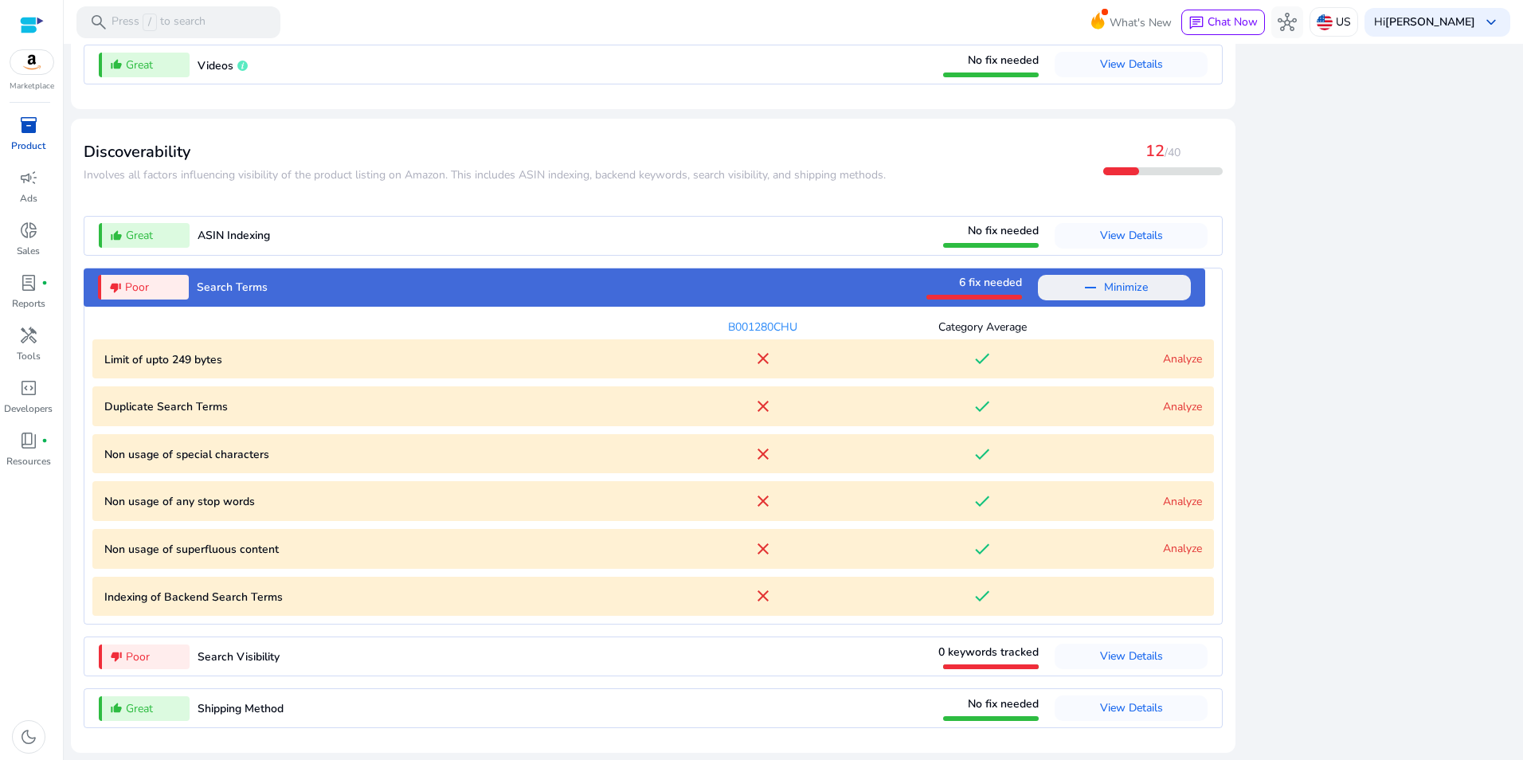
click at [1176, 409] on link "Analyze" at bounding box center [1182, 406] width 39 height 15
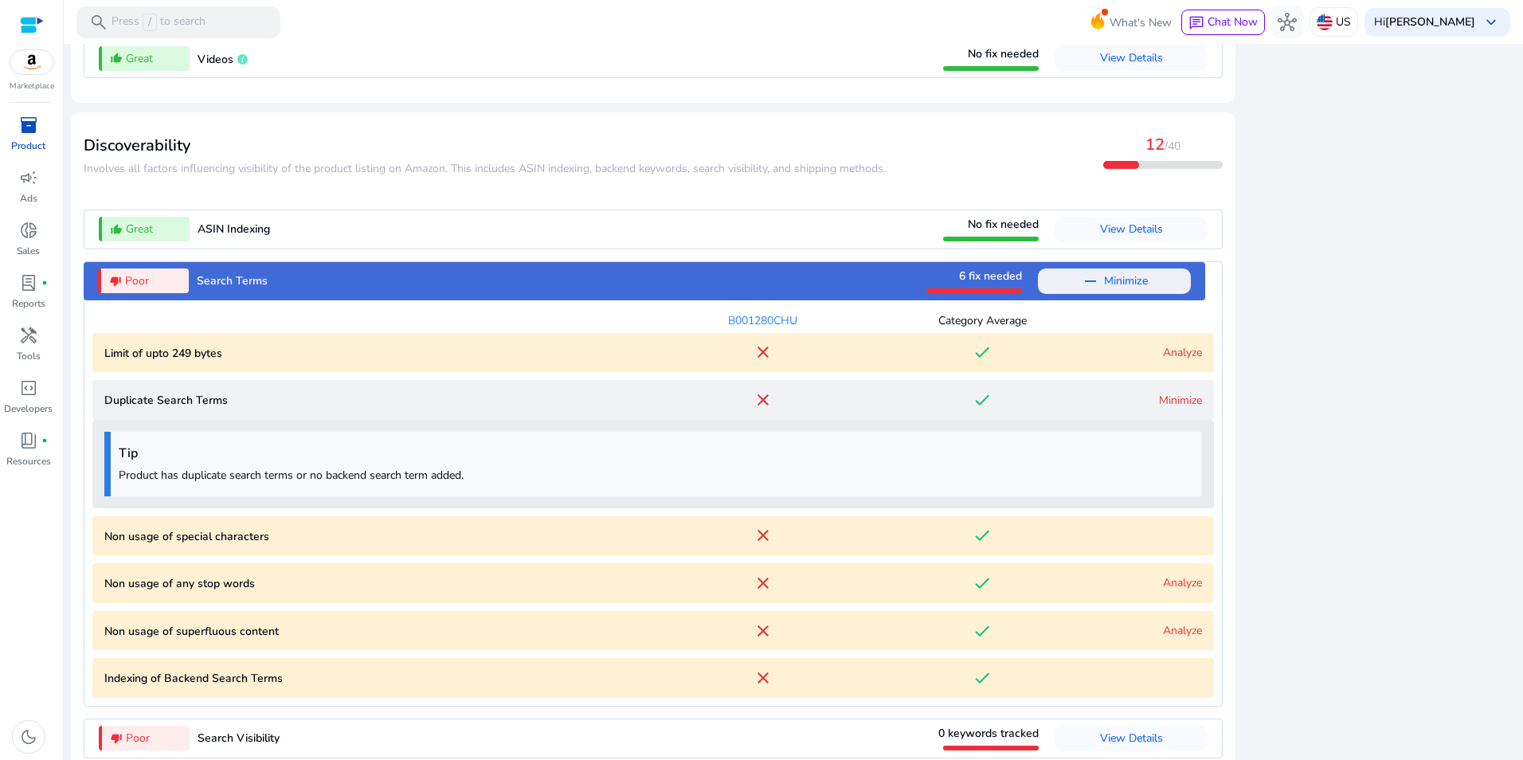
scroll to position [1716, 0]
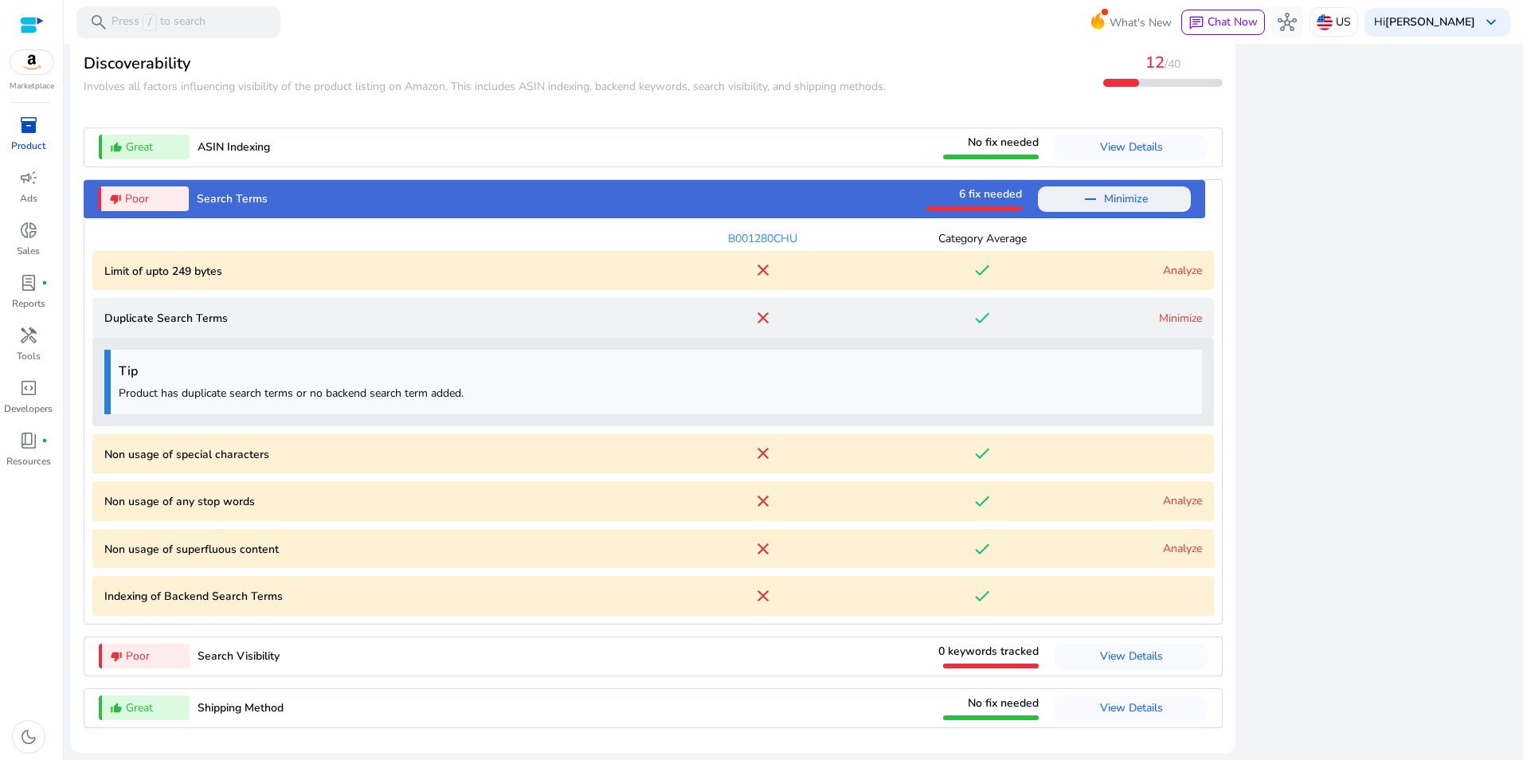
click at [1177, 505] on link "Analyze" at bounding box center [1182, 500] width 39 height 15
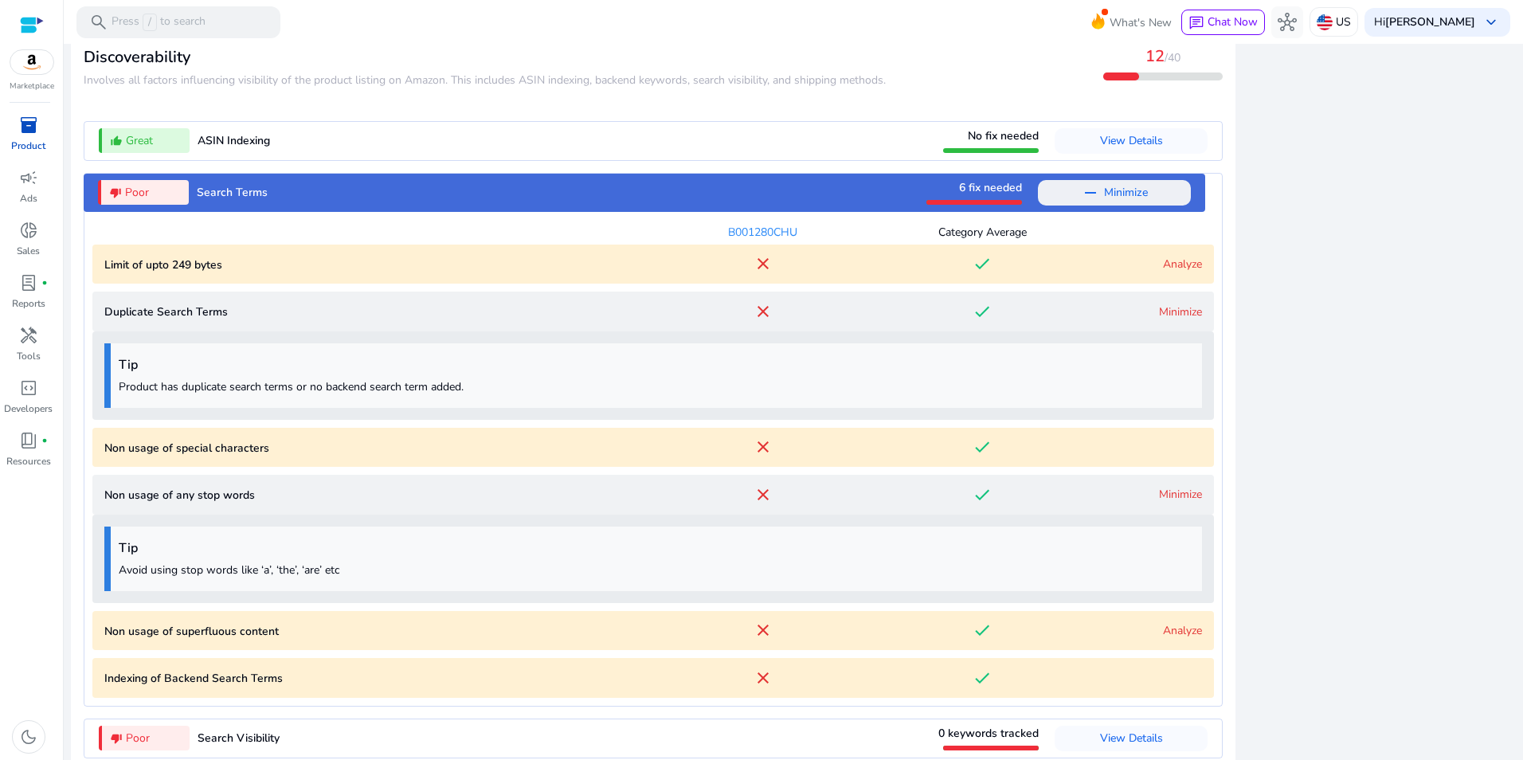
scroll to position [1805, 0]
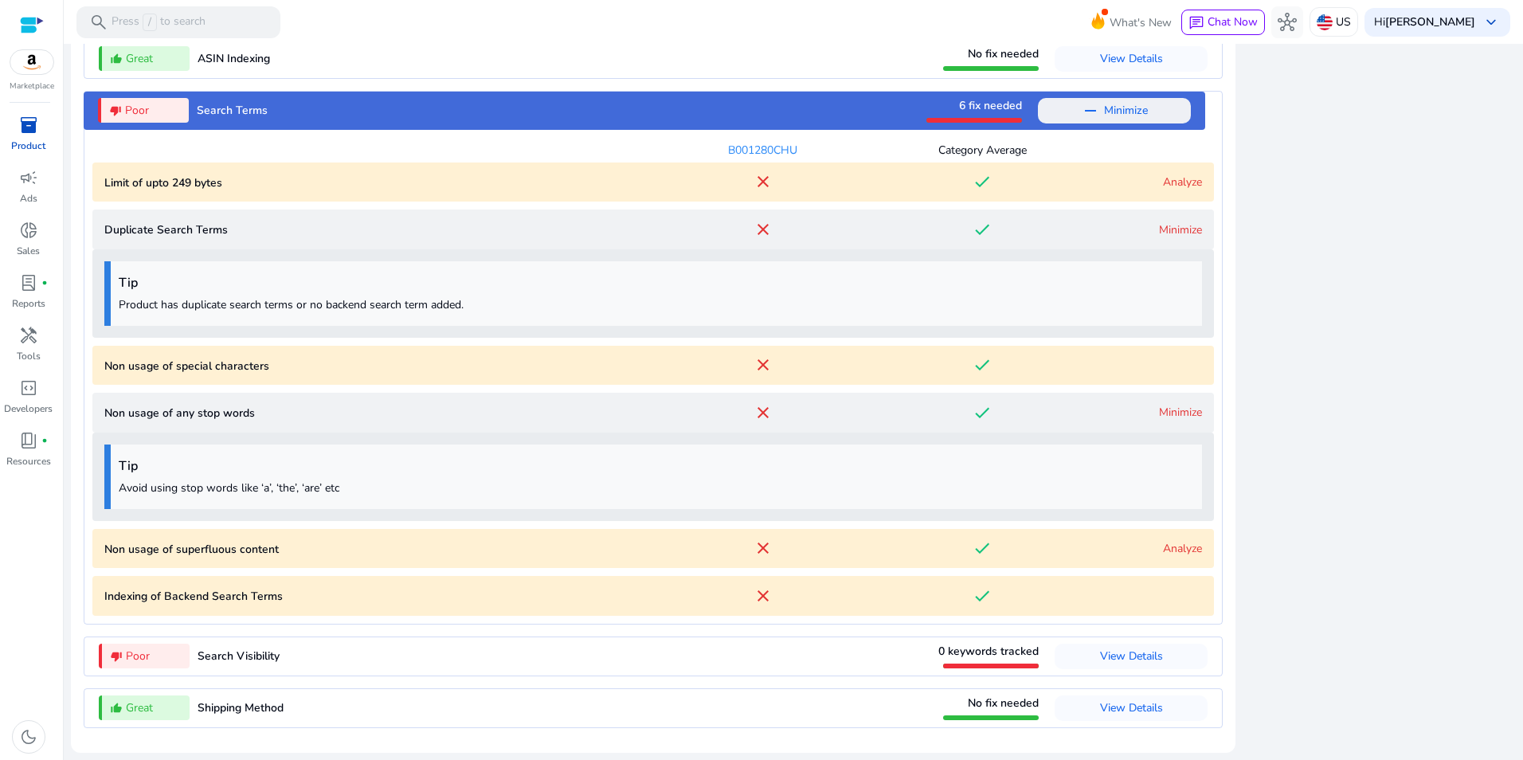
click at [1195, 634] on app-lqi-attribute-container "thumb_down_alt Poor Search Terms 6 fix needed remove Minimize B001280CHU Catego…" at bounding box center [653, 364] width 1139 height 546
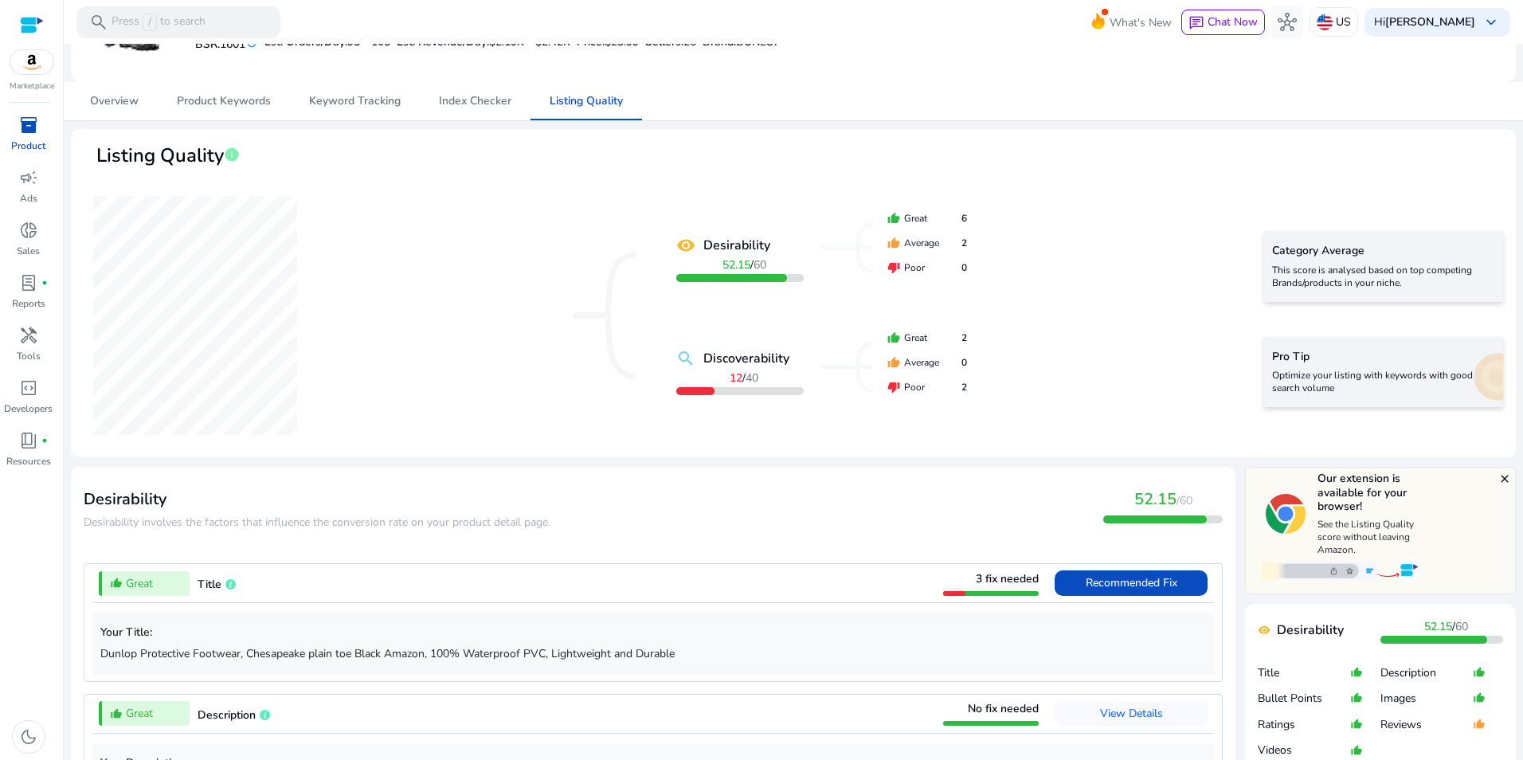
scroll to position [0, 0]
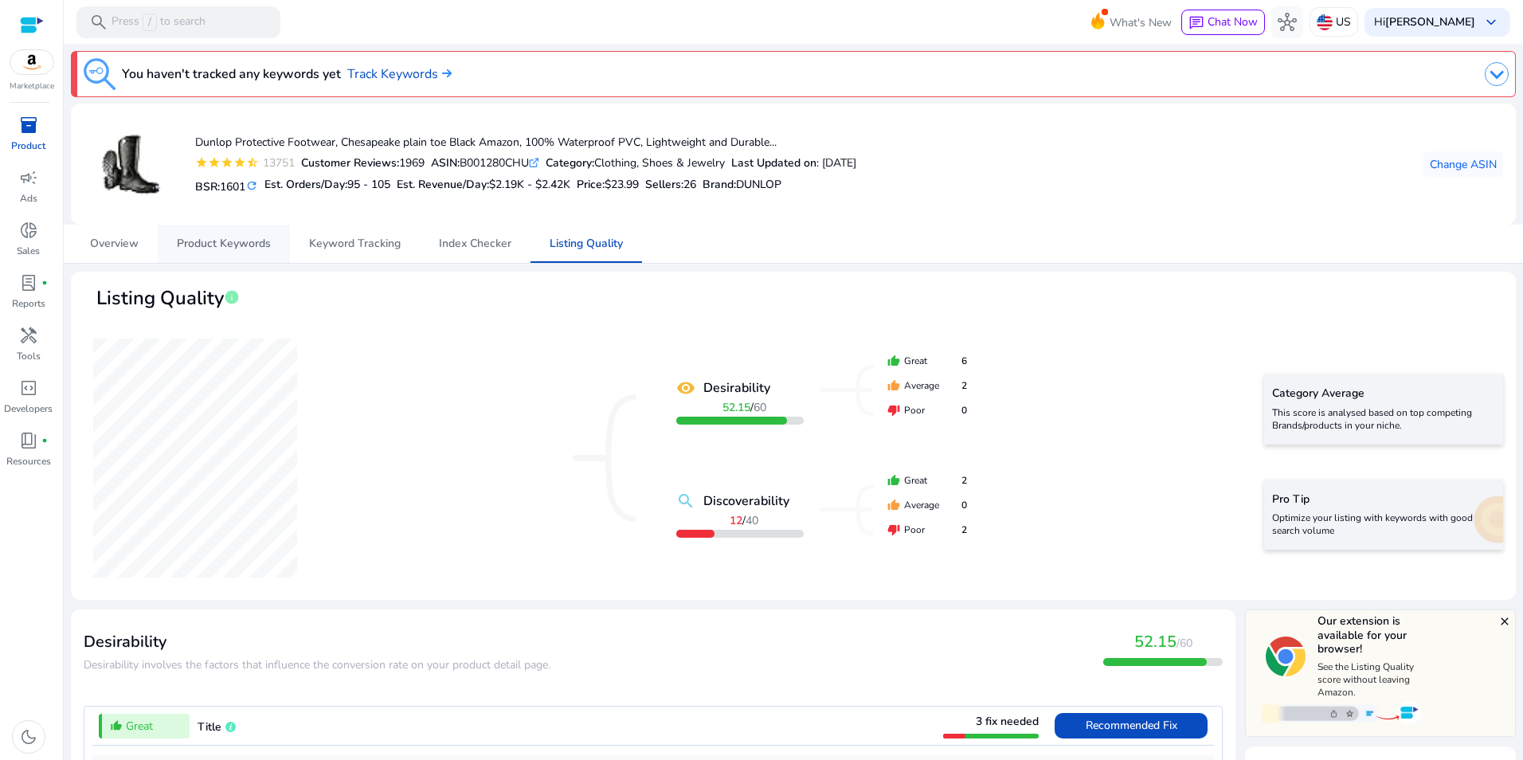
click at [239, 252] on span "Product Keywords" at bounding box center [224, 244] width 94 height 38
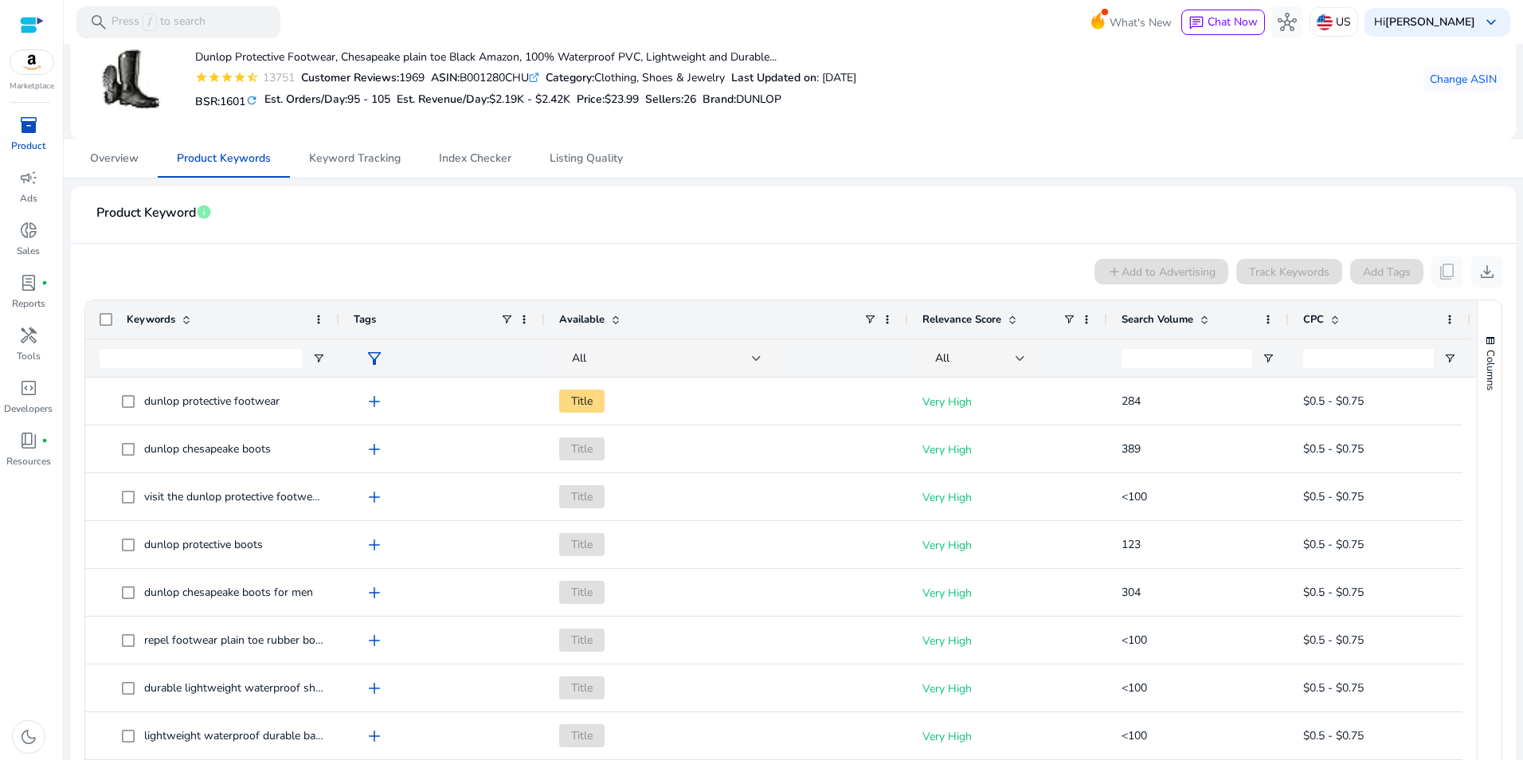
scroll to position [88, 0]
click at [452, 155] on span "Index Checker" at bounding box center [475, 155] width 72 height 11
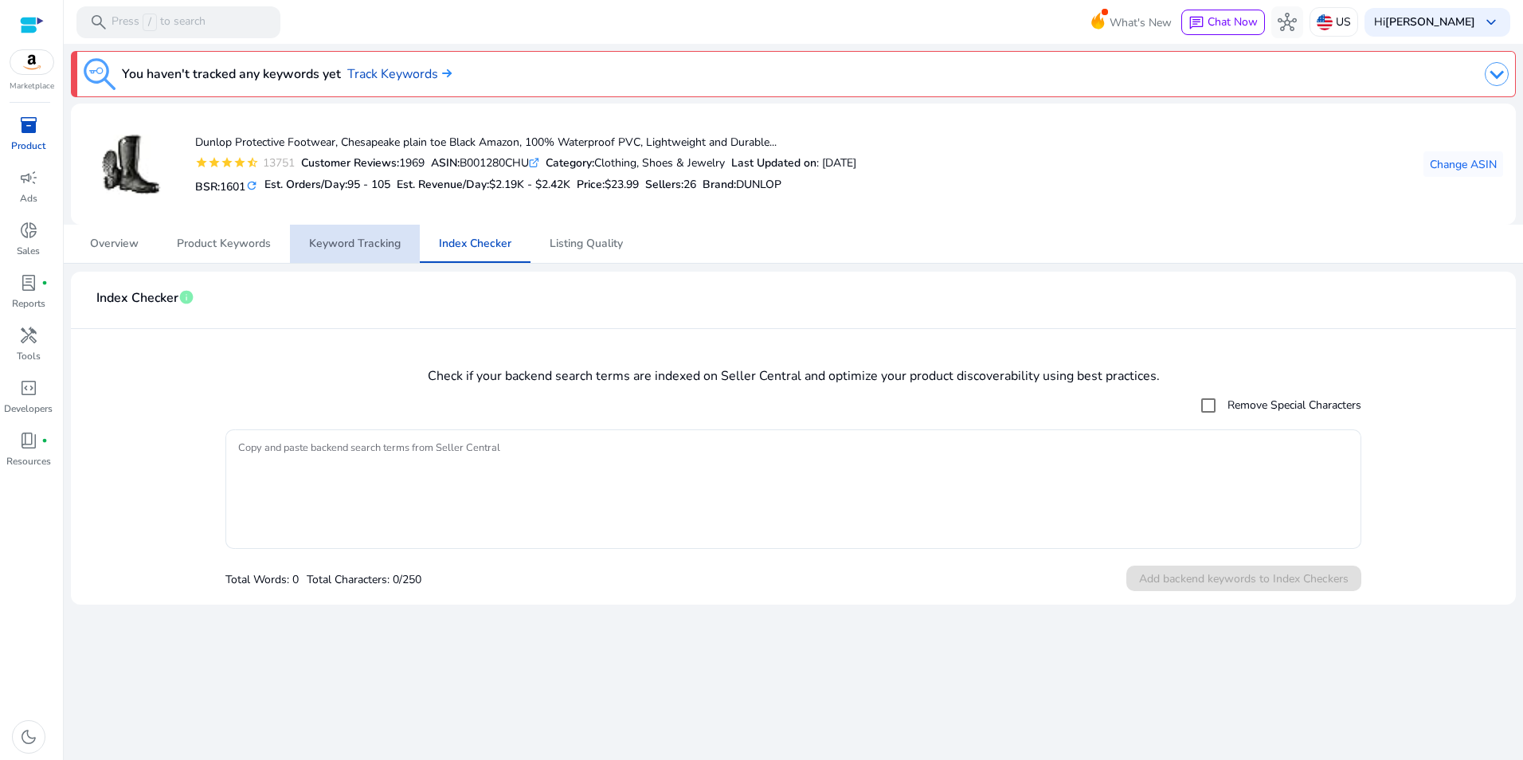
click at [351, 238] on span "Keyword Tracking" at bounding box center [355, 243] width 92 height 11
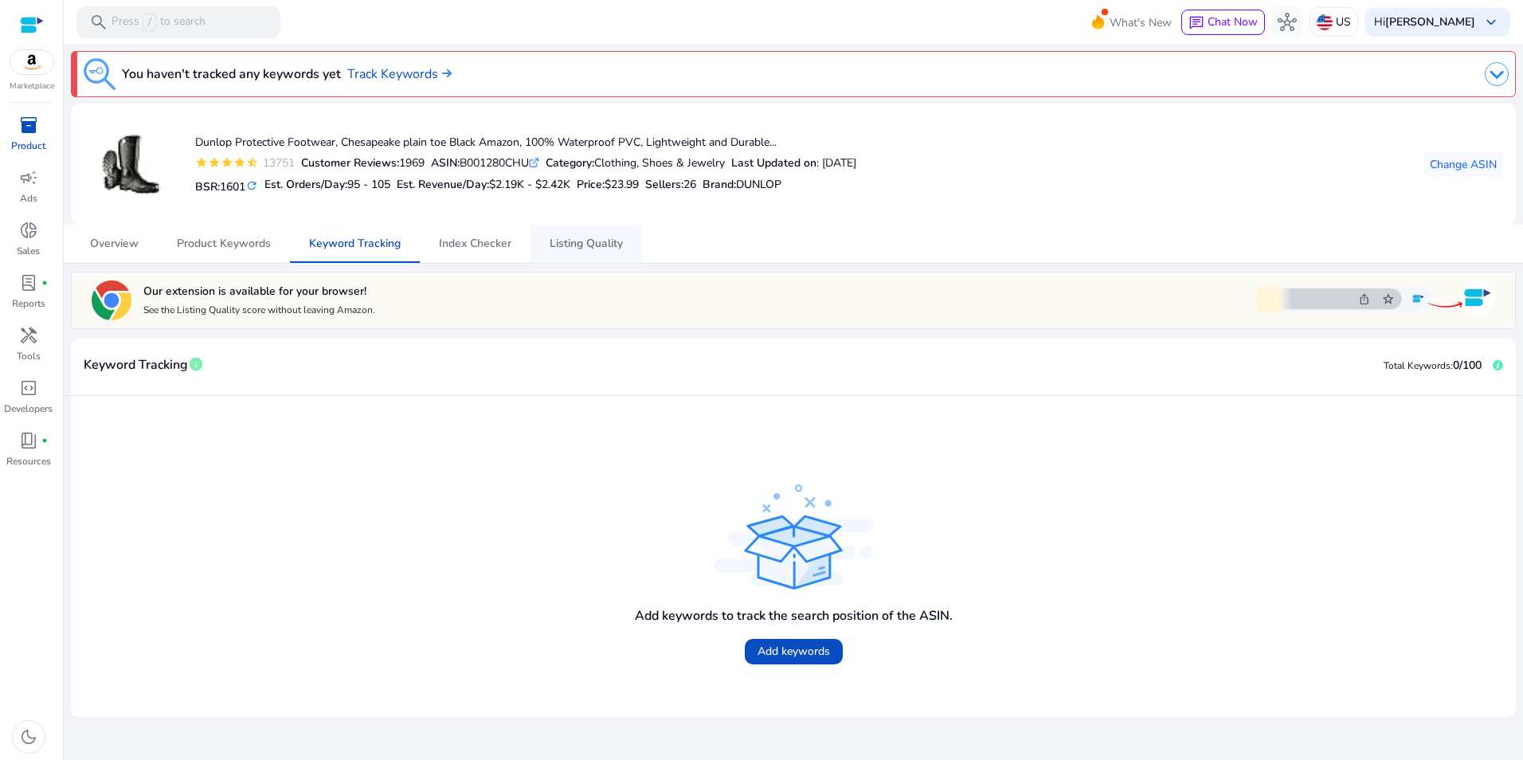
click at [577, 245] on span "Listing Quality" at bounding box center [586, 243] width 73 height 11
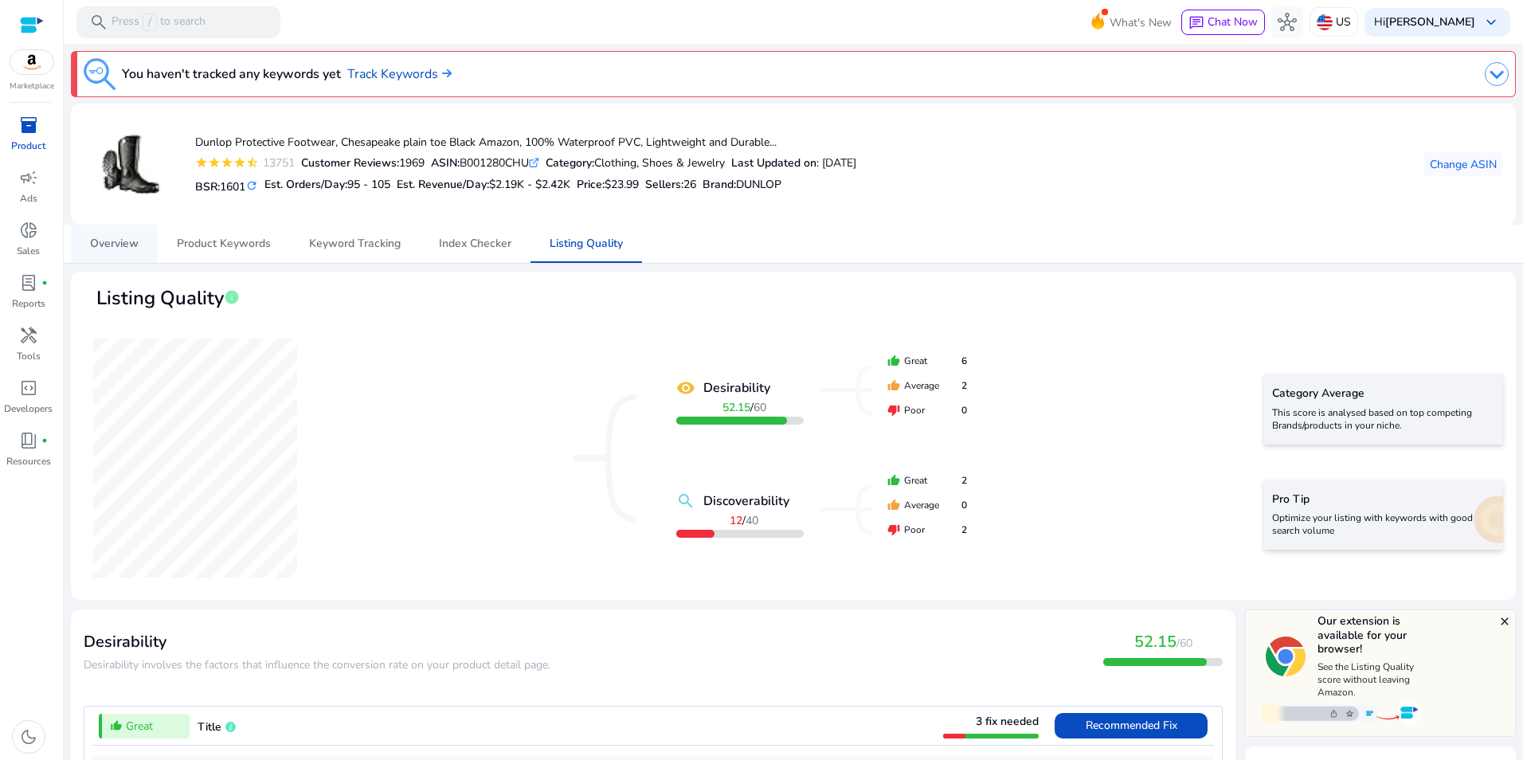
click at [112, 238] on span "Overview" at bounding box center [114, 243] width 49 height 11
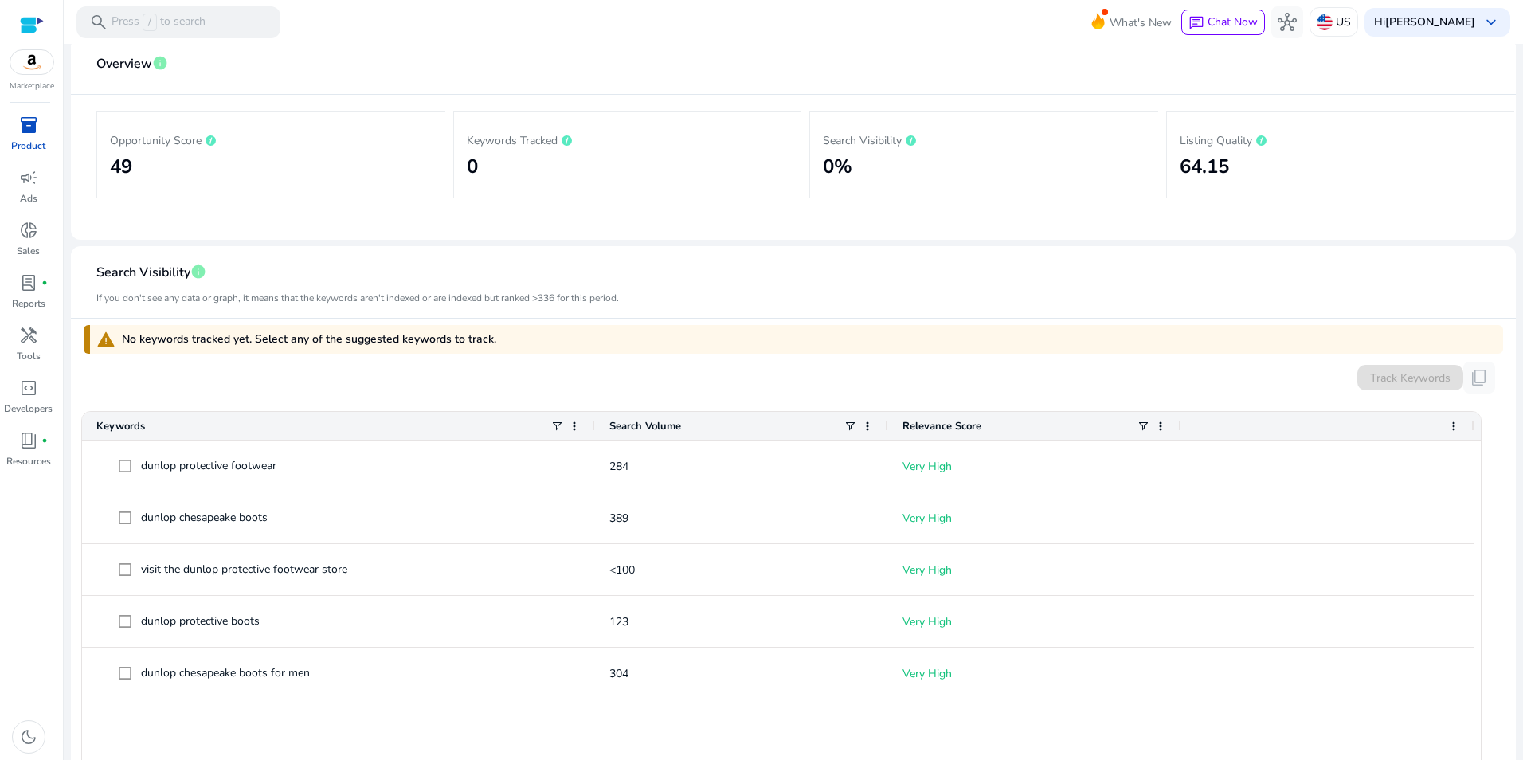
scroll to position [119, 0]
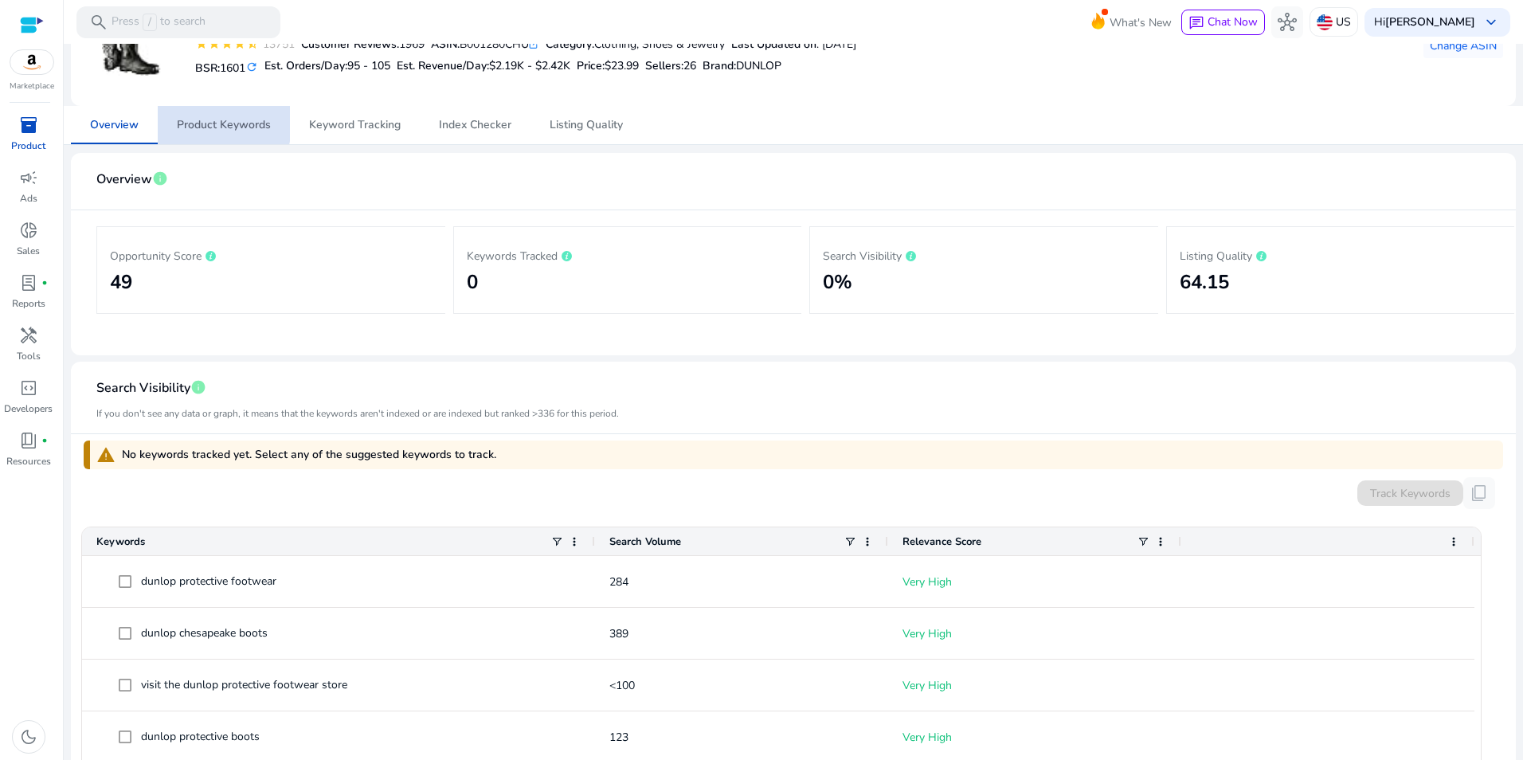
click at [203, 119] on span "Product Keywords" at bounding box center [224, 124] width 94 height 11
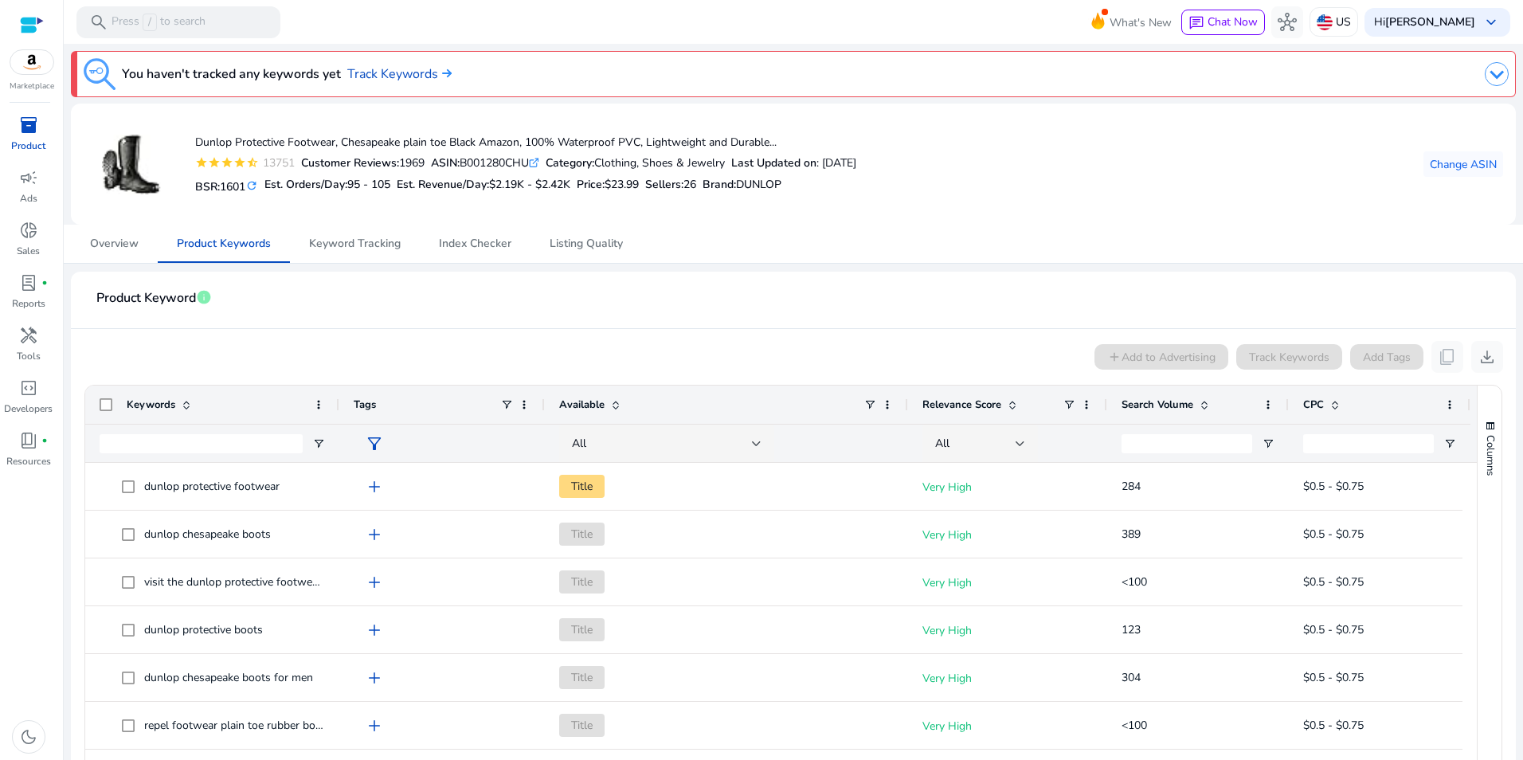
click at [1207, 405] on span at bounding box center [1204, 404] width 13 height 13
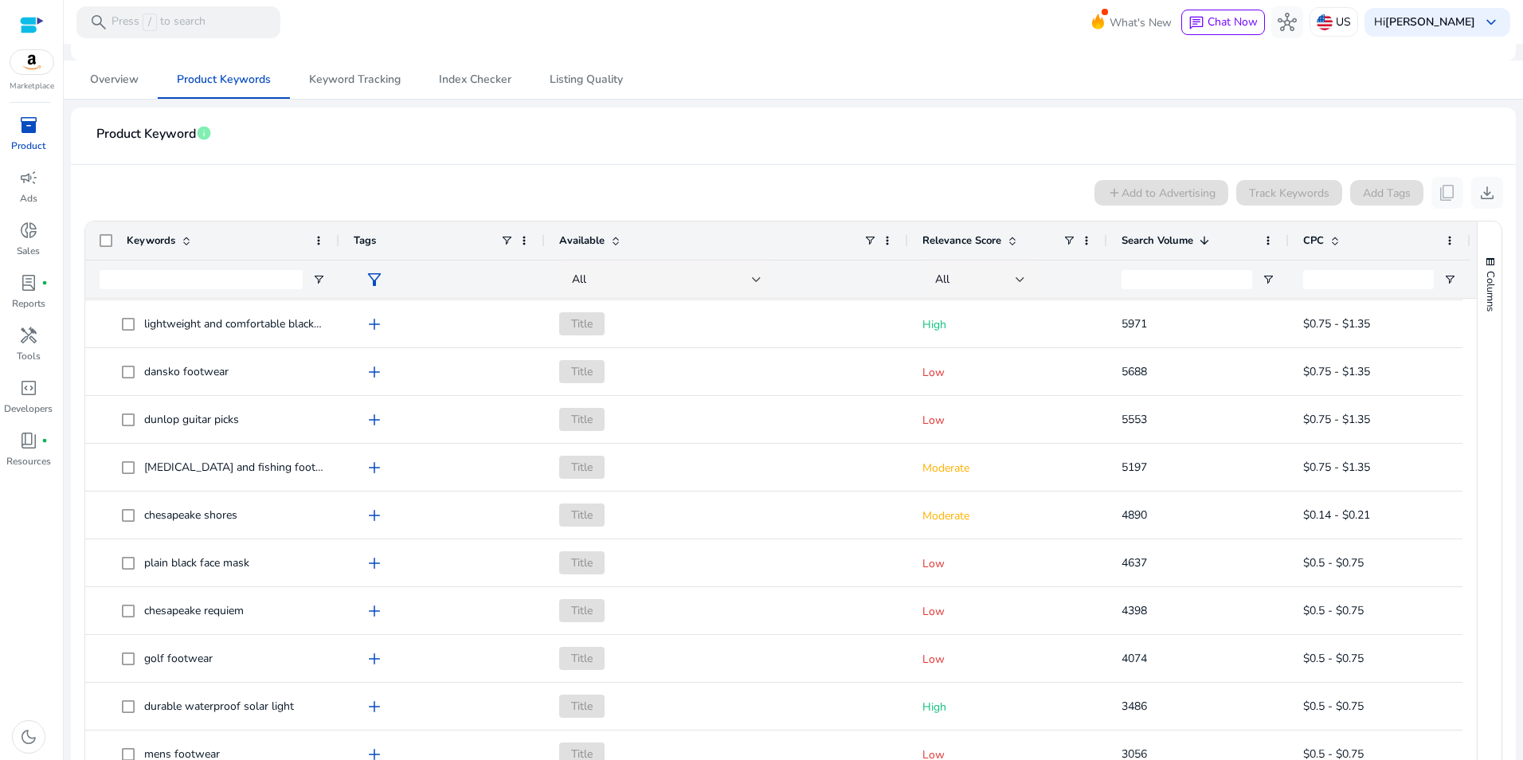
scroll to position [319, 0]
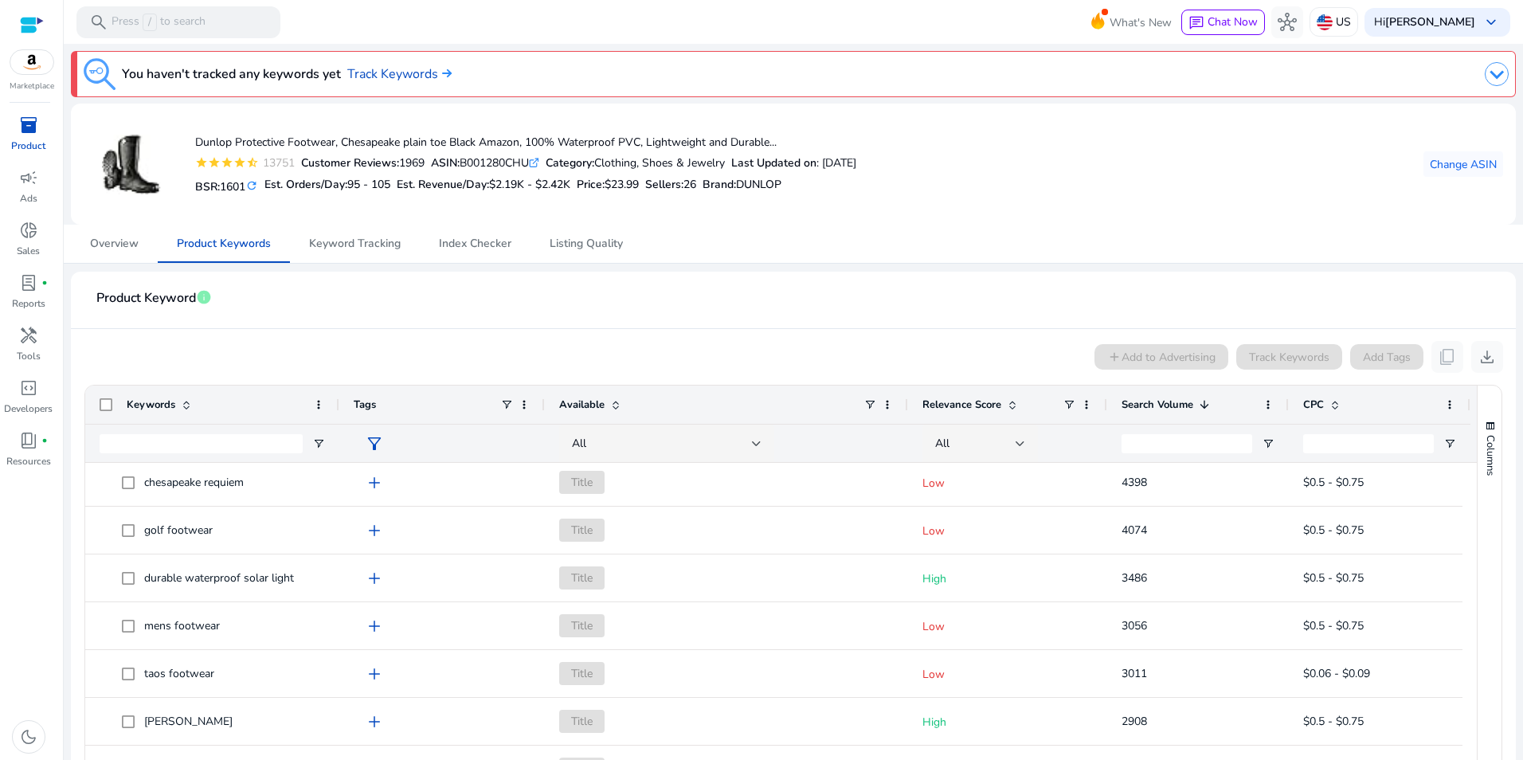
click at [25, 126] on span "inventory_2" at bounding box center [28, 124] width 19 height 19
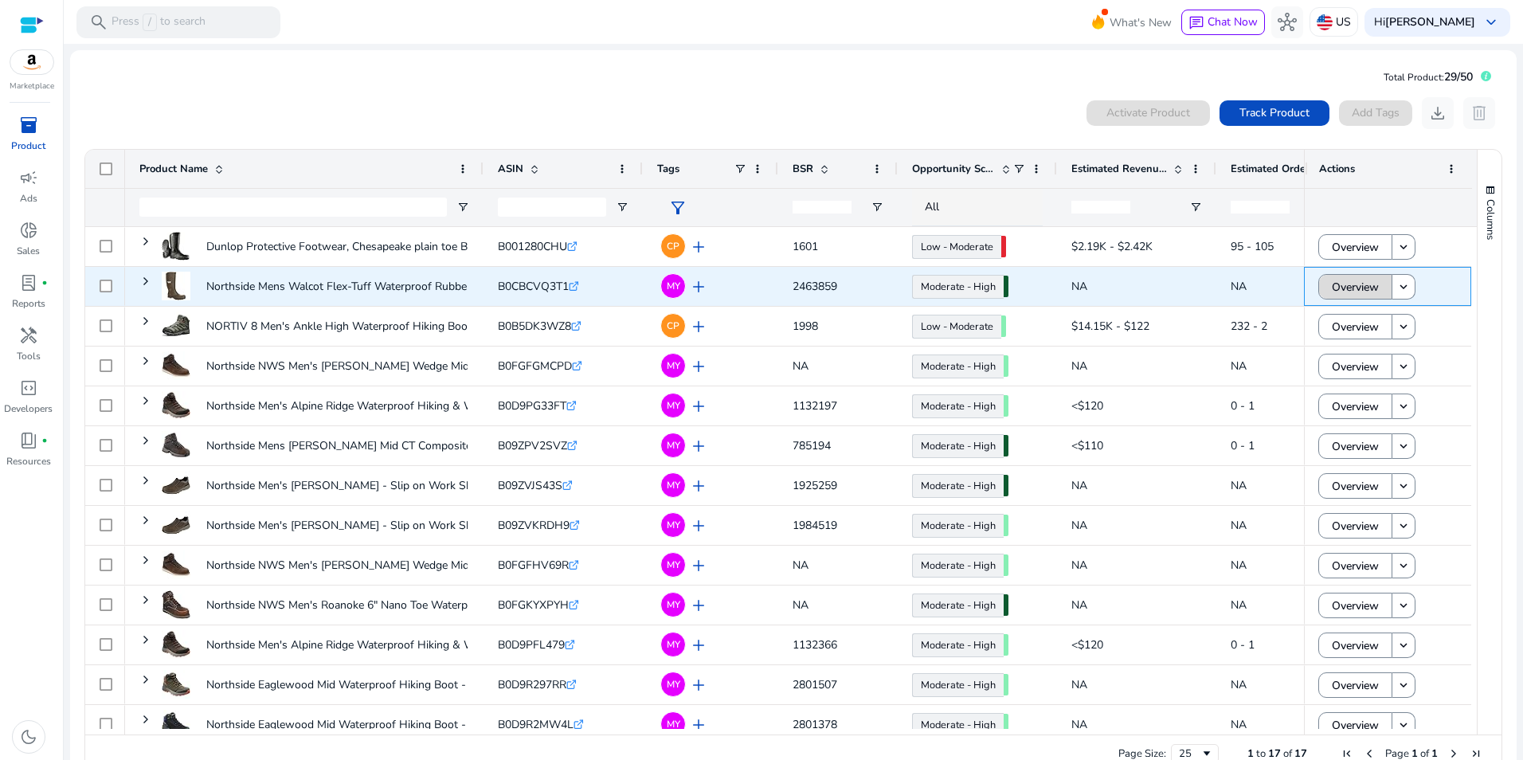
click at [1352, 287] on span "Overview" at bounding box center [1355, 287] width 47 height 33
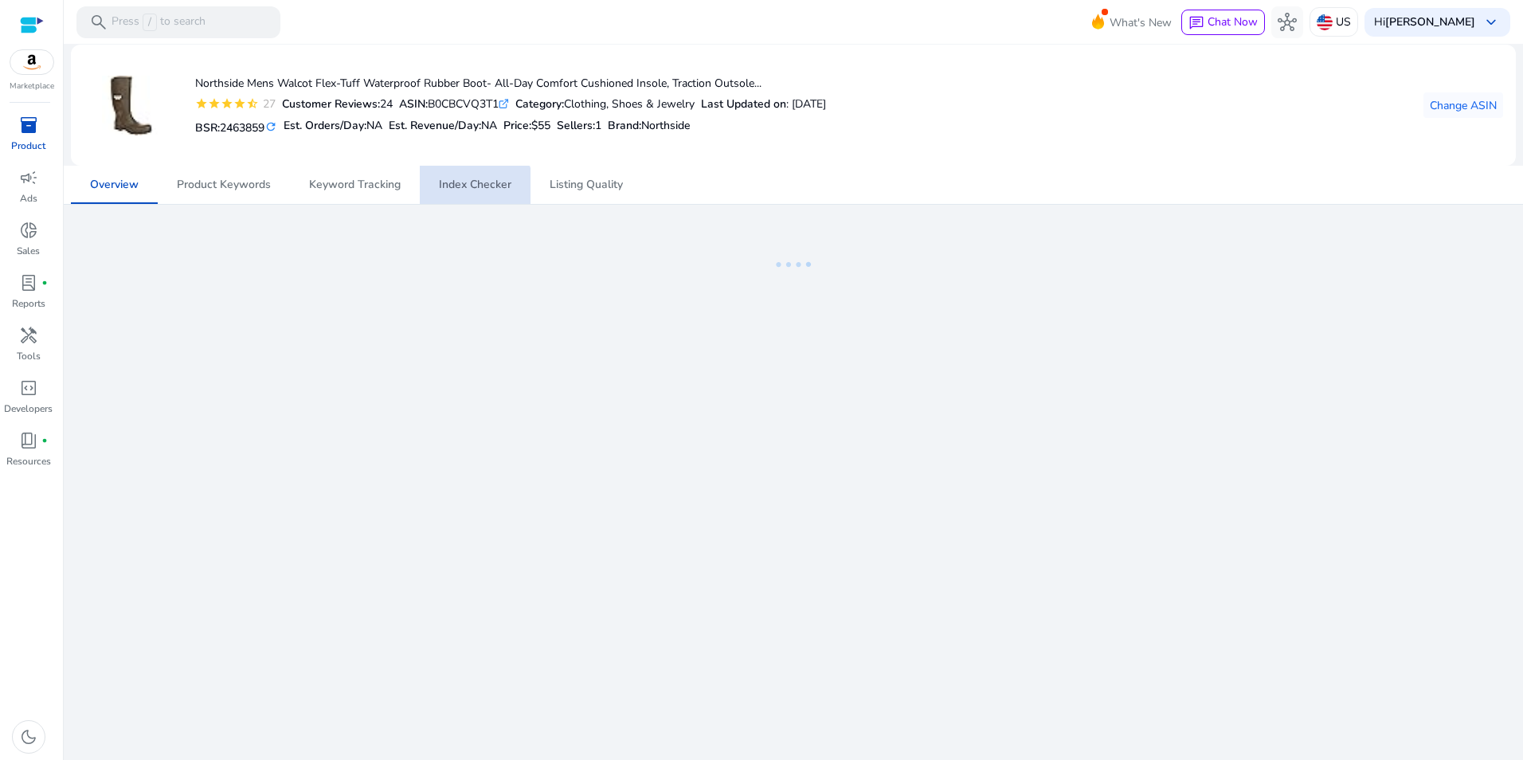
click at [467, 195] on span "Index Checker" at bounding box center [475, 185] width 72 height 38
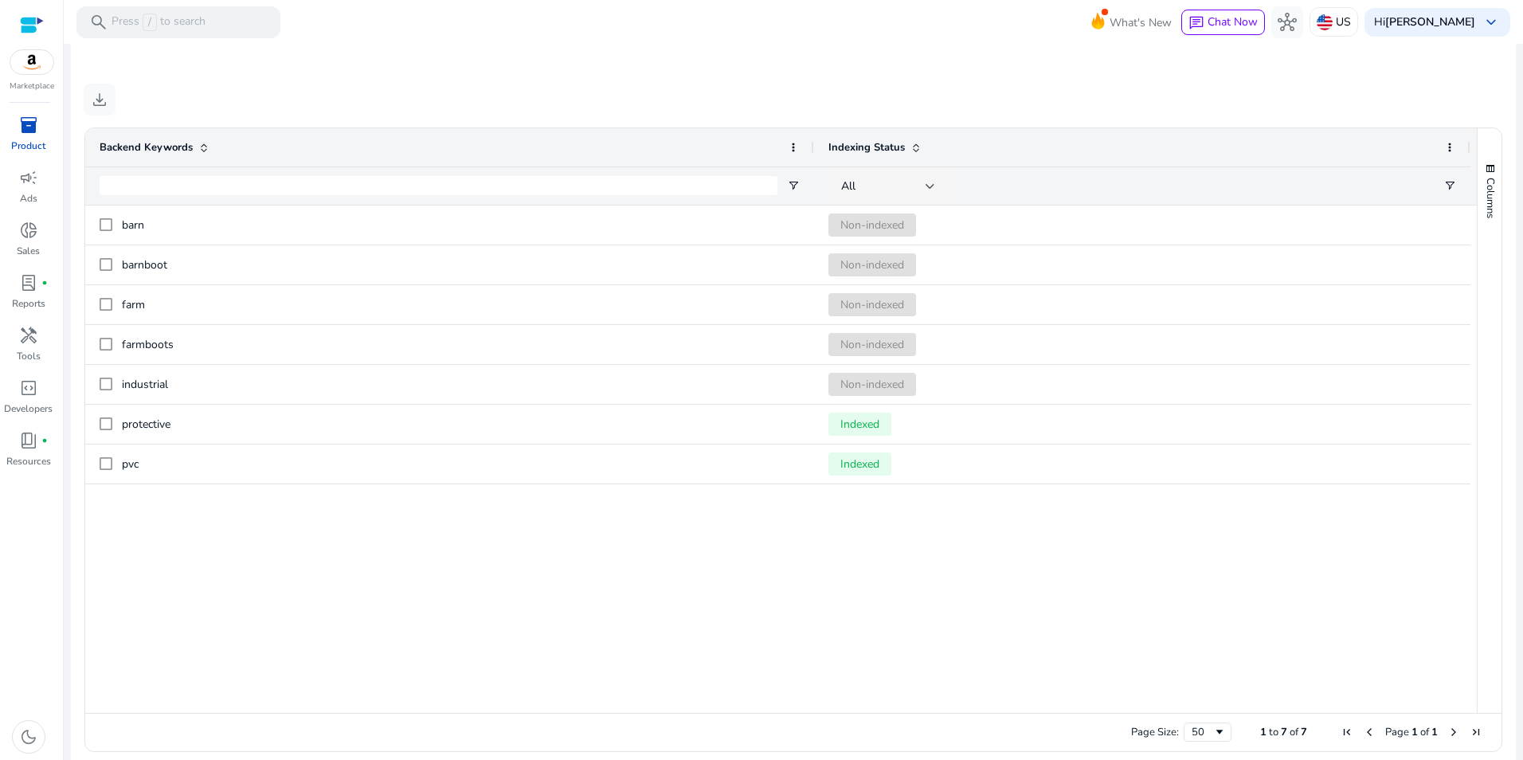
click at [35, 127] on span "inventory_2" at bounding box center [28, 124] width 19 height 19
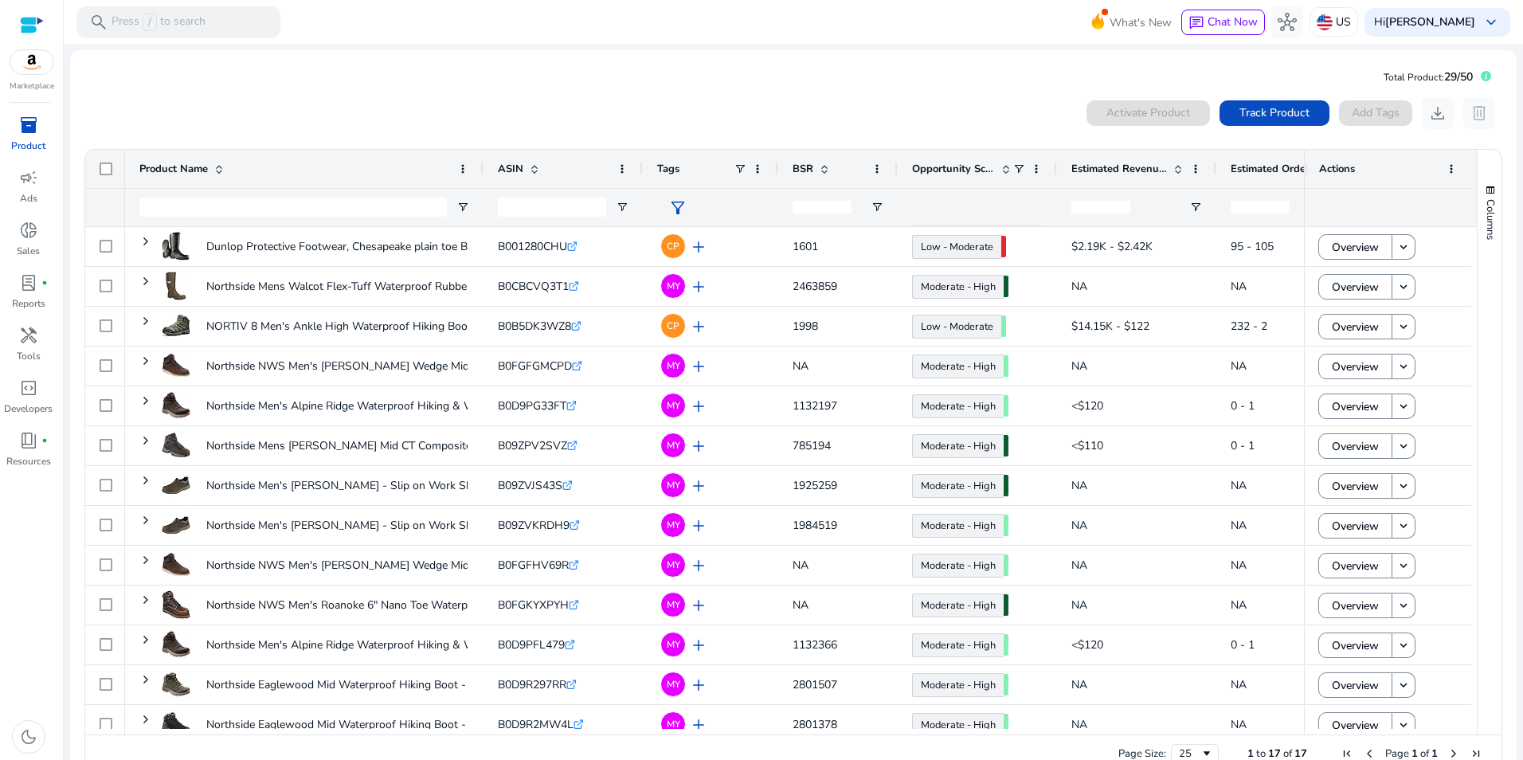
click at [620, 102] on div "0 products selected Activate Product Track Product Add Tags download delete" at bounding box center [793, 113] width 1419 height 32
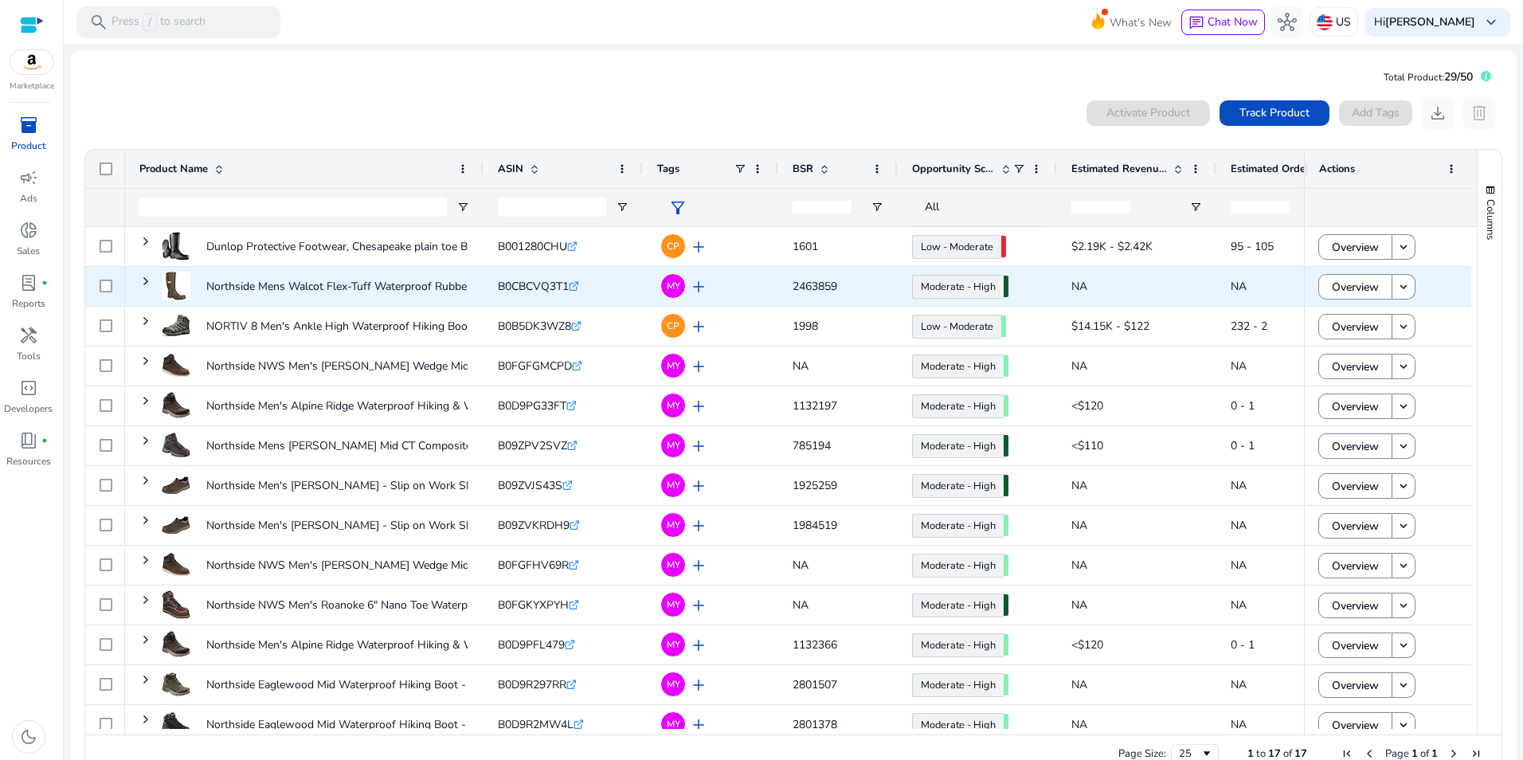
click at [530, 283] on span "B0CBCVQ3T1" at bounding box center [533, 286] width 71 height 15
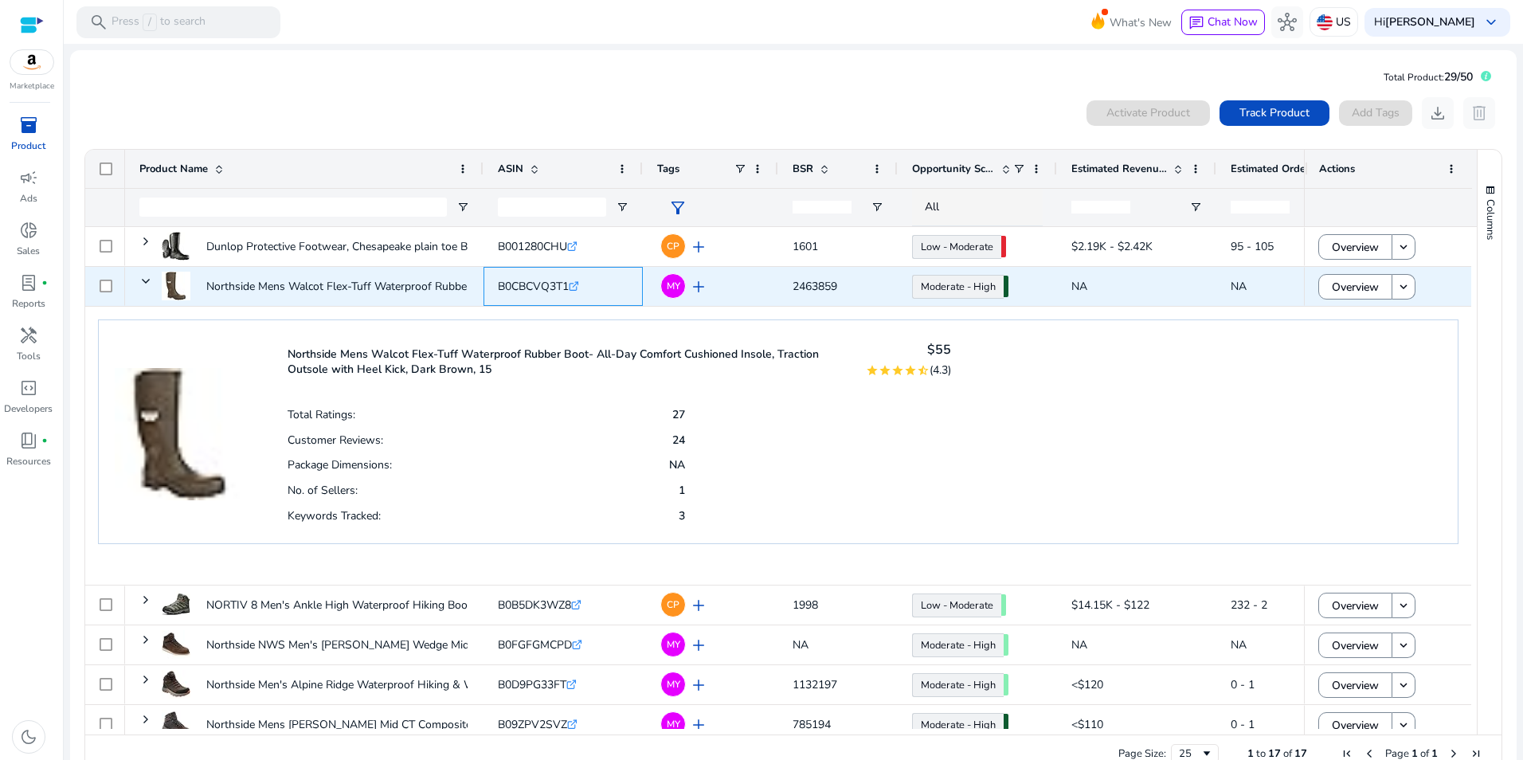
click at [530, 283] on span "B0CBCVQ3T1" at bounding box center [533, 286] width 71 height 15
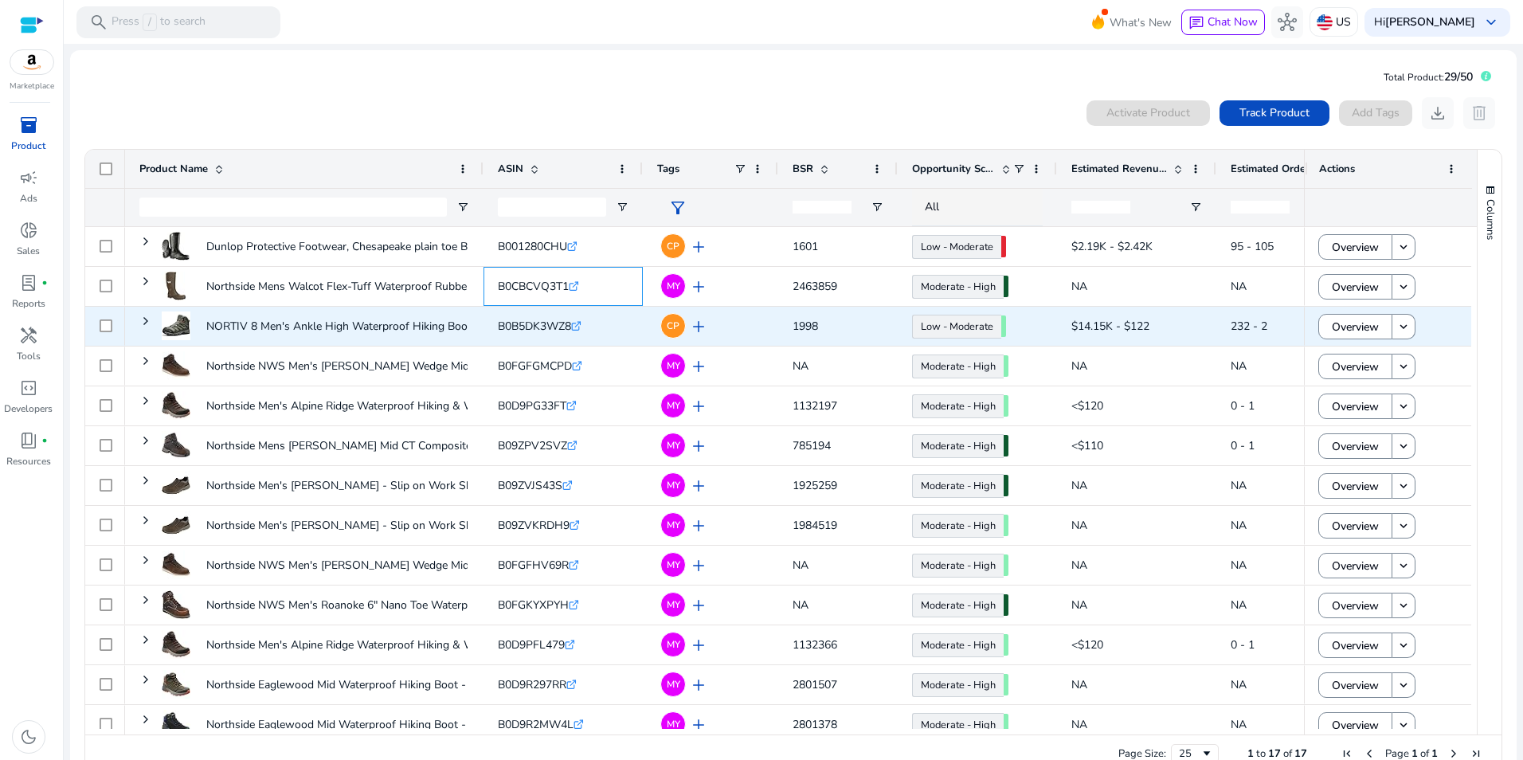
copy span "B0CBCVQ3T1"
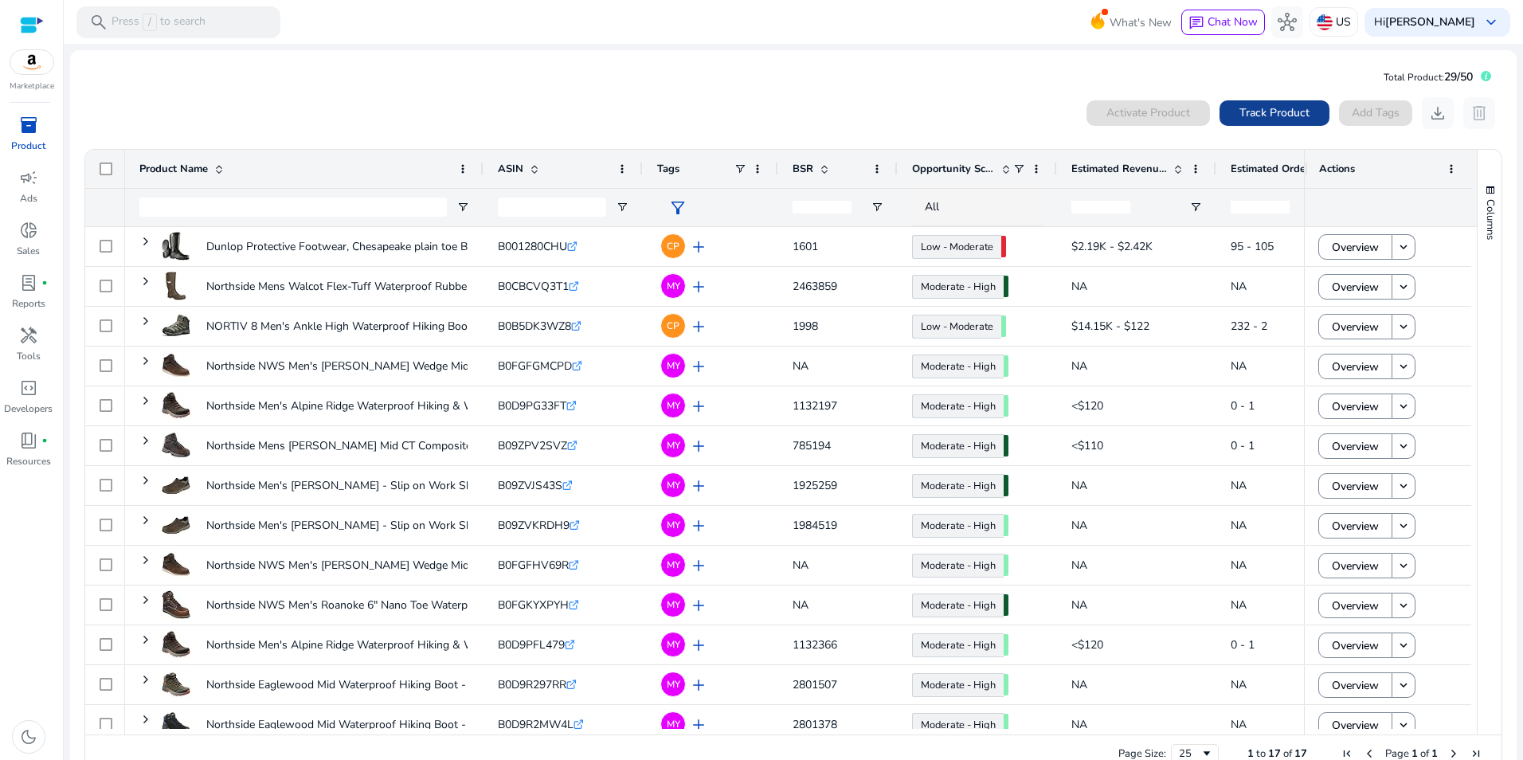
click at [1295, 107] on span "Track Product" at bounding box center [1274, 112] width 70 height 17
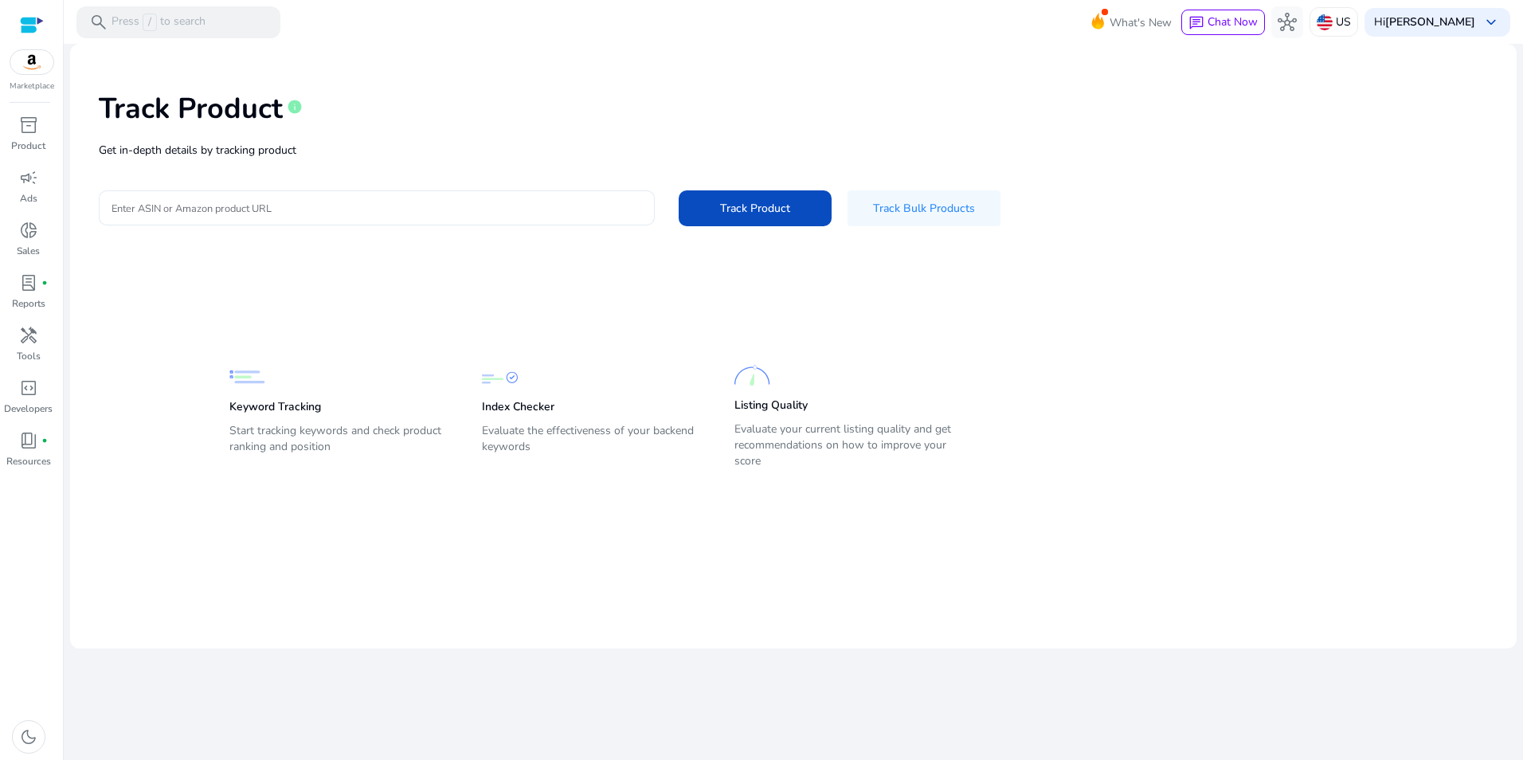
click at [318, 217] on div at bounding box center [377, 207] width 530 height 35
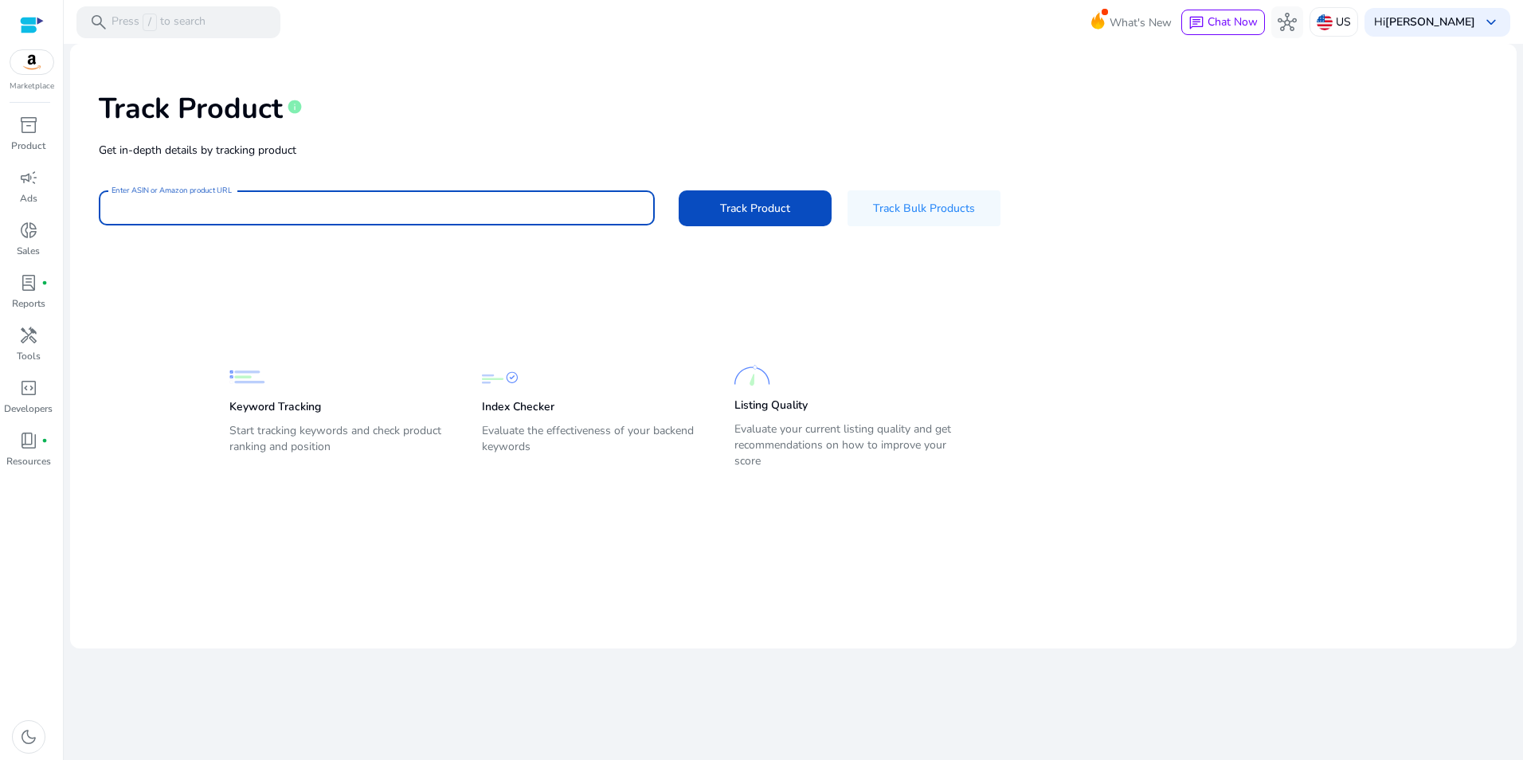
paste input "**********"
type input "**********"
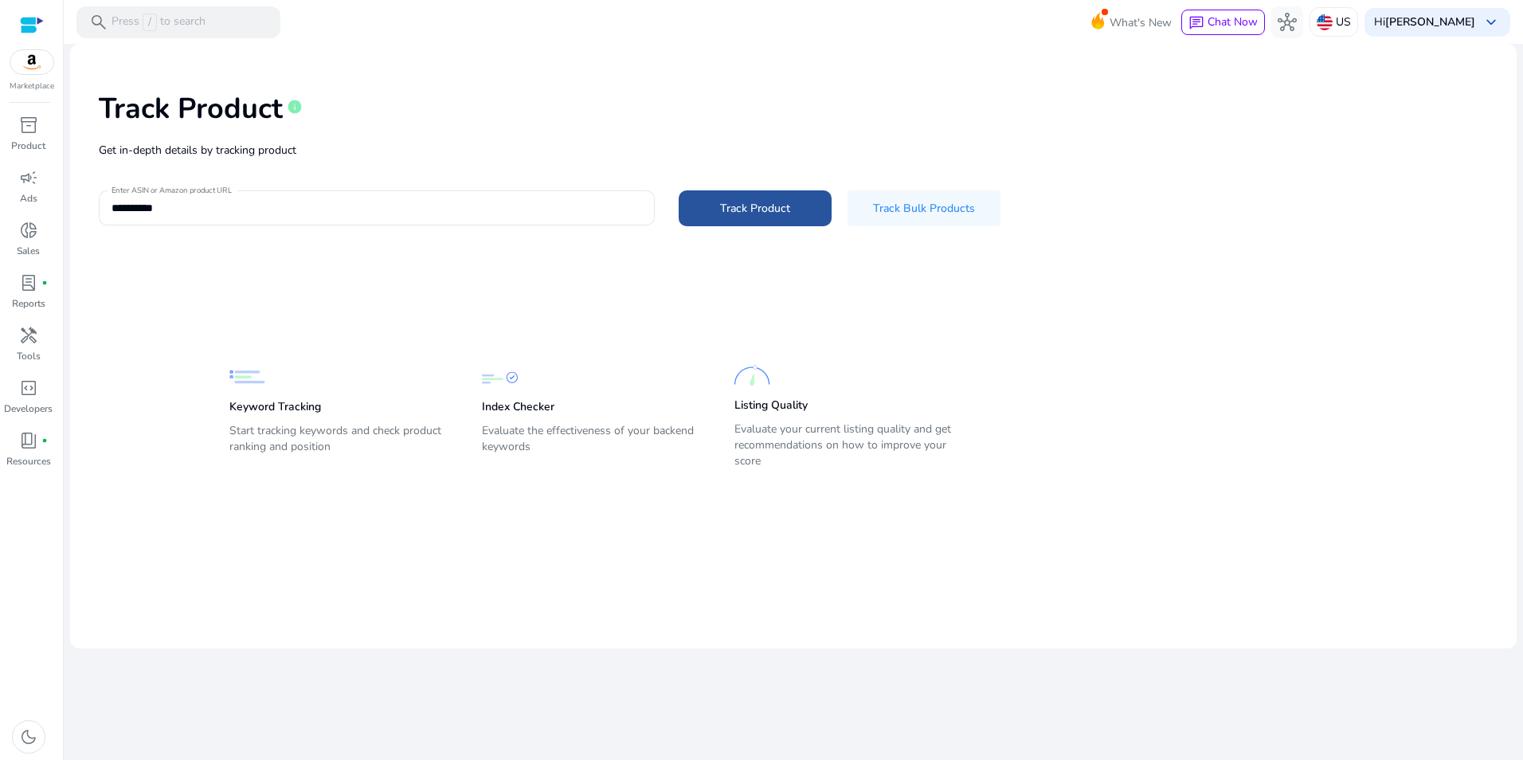
click at [732, 200] on span "Track Product" at bounding box center [755, 208] width 70 height 17
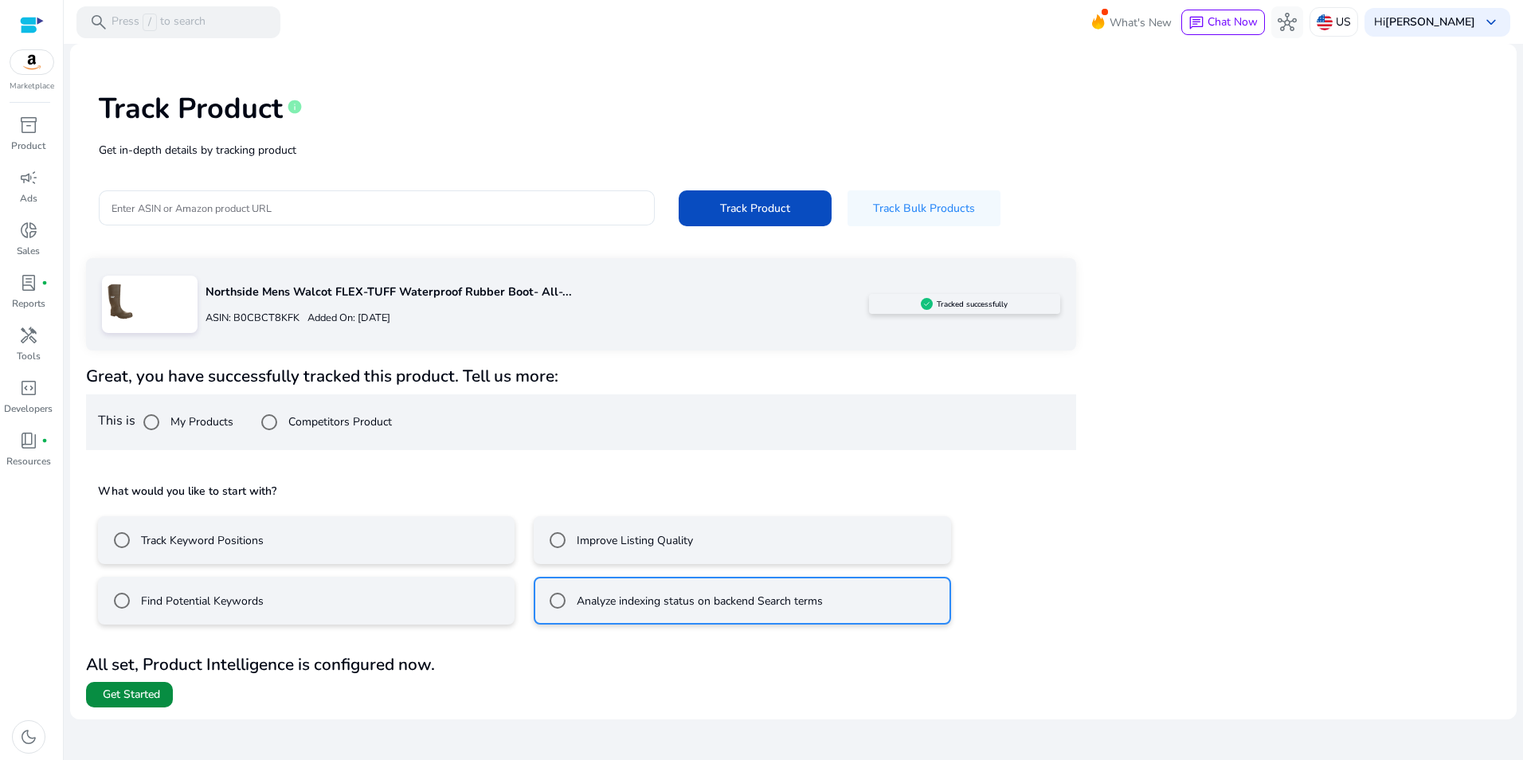
click at [153, 693] on span "Get Started" at bounding box center [131, 695] width 57 height 16
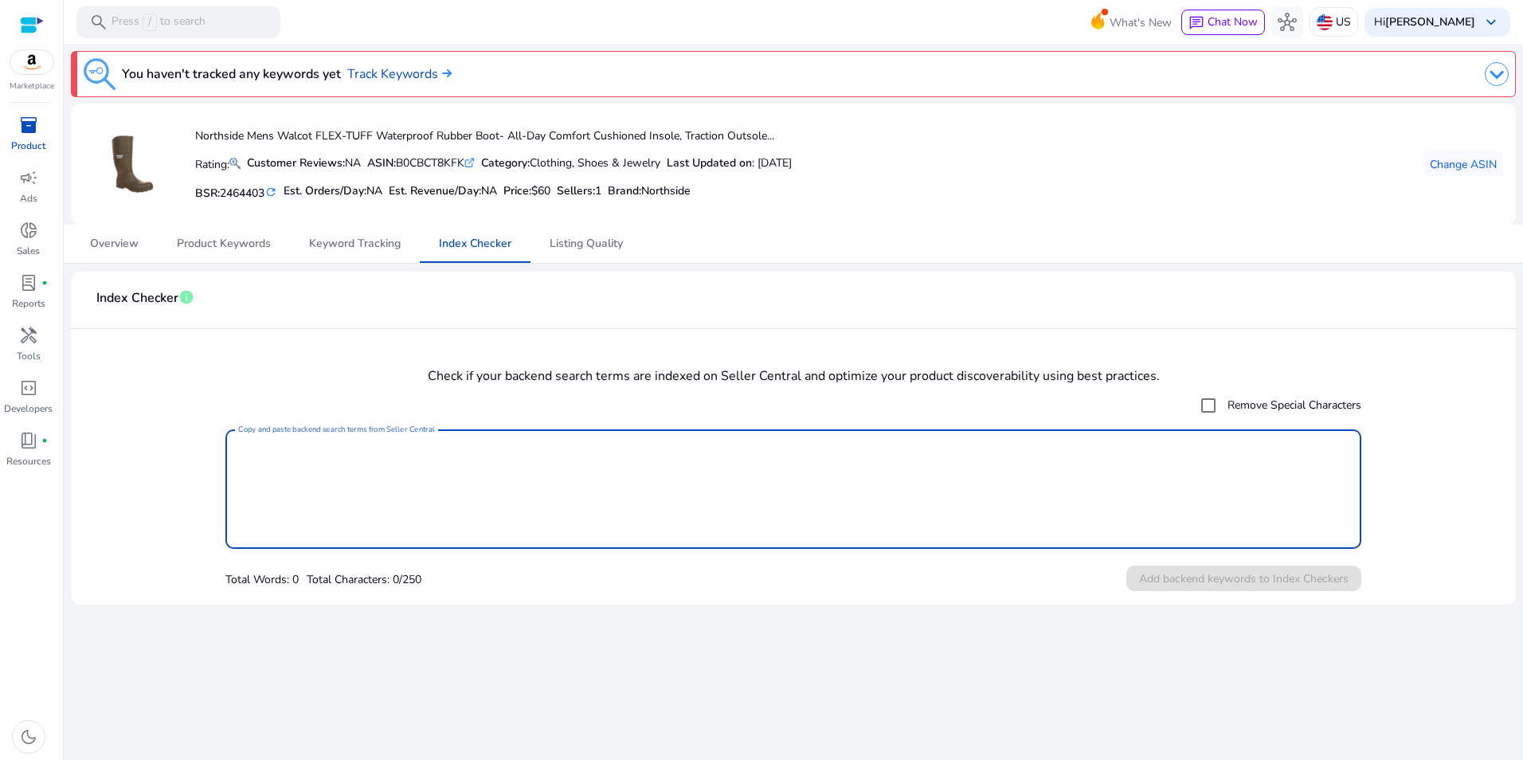
click at [452, 476] on textarea "Copy and paste backend search terms from Seller Central" at bounding box center [793, 489] width 1110 height 104
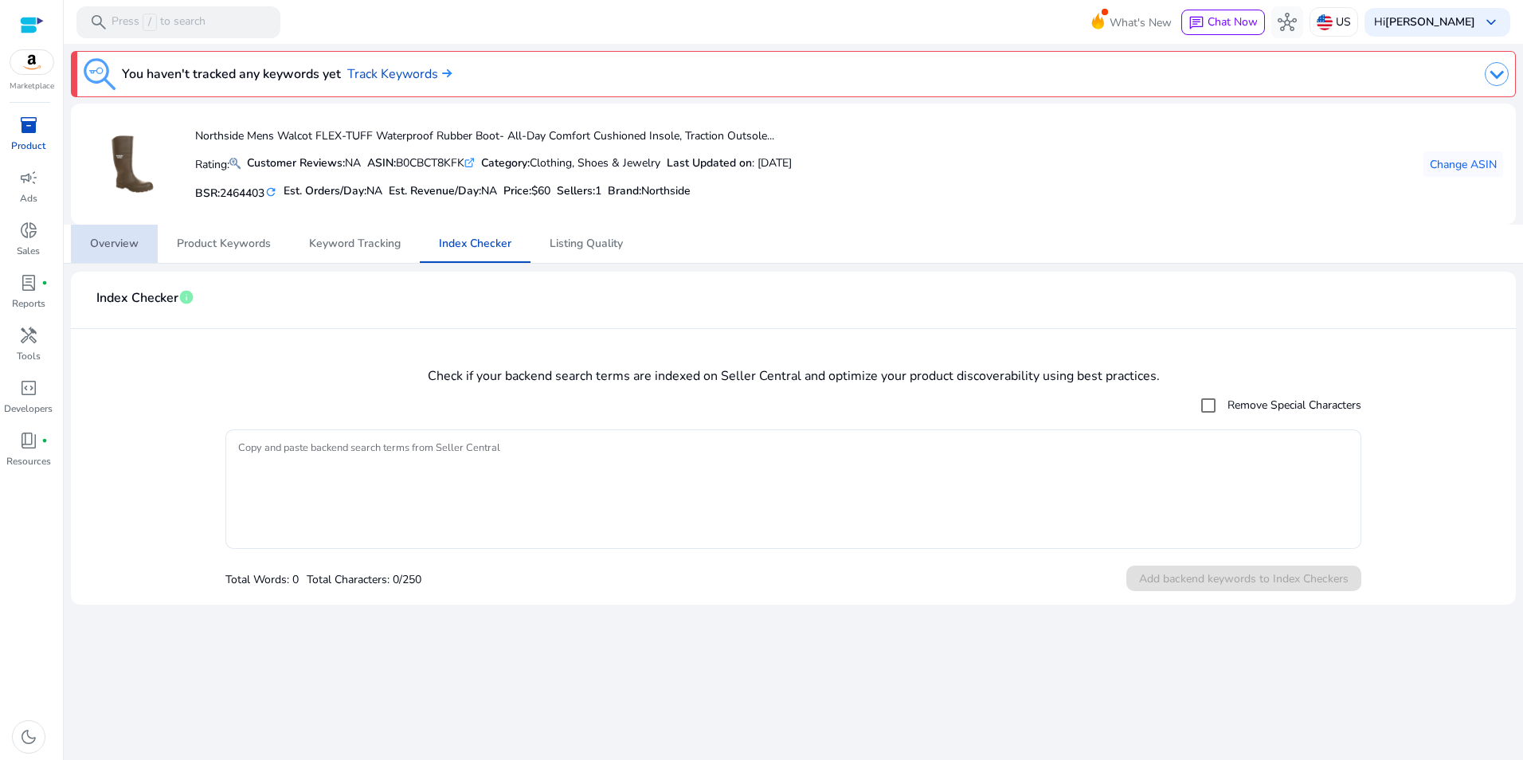
click at [112, 249] on span "Overview" at bounding box center [114, 243] width 49 height 11
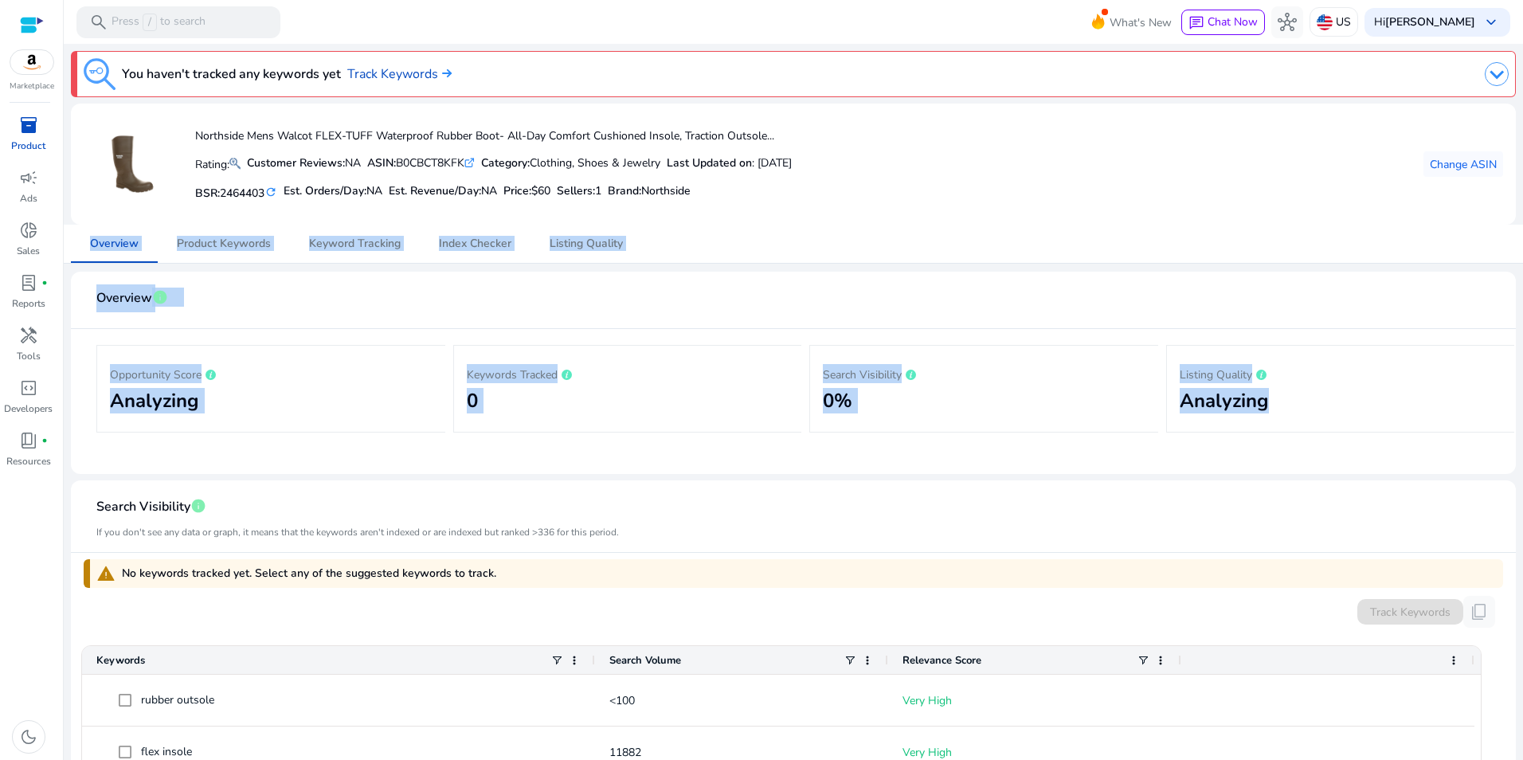
drag, startPoint x: 1516, startPoint y: 221, endPoint x: 1519, endPoint y: 381, distance: 160.9
click at [1519, 385] on mat-sidenav-content "search Press / to search What's New chat Chat Now hub US Hi [PERSON_NAME] keybo…" at bounding box center [793, 380] width 1459 height 760
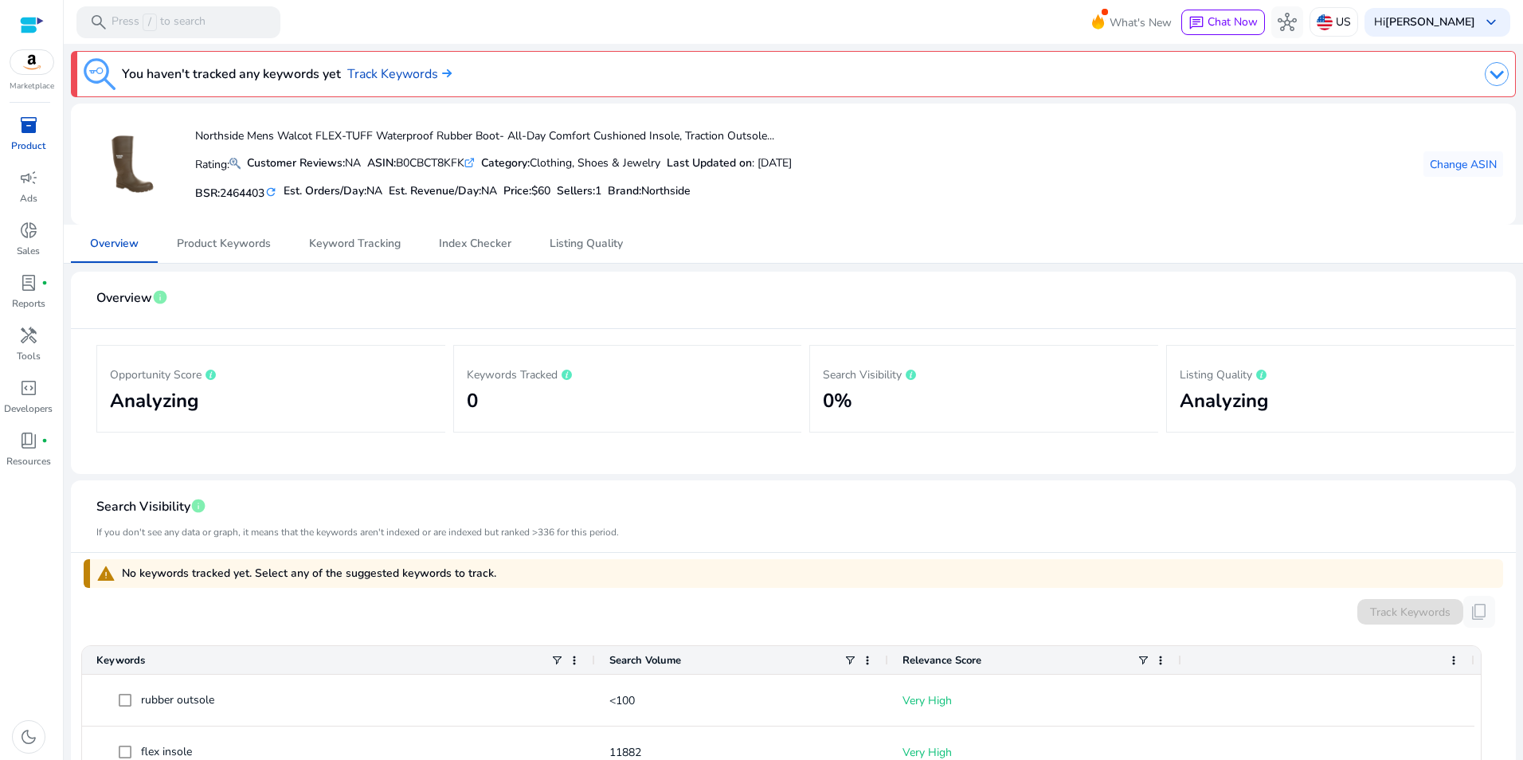
click at [1378, 507] on mat-card-header "Search Visibility info If you don't see any data or graph, it means that the ke…" at bounding box center [793, 523] width 1419 height 60
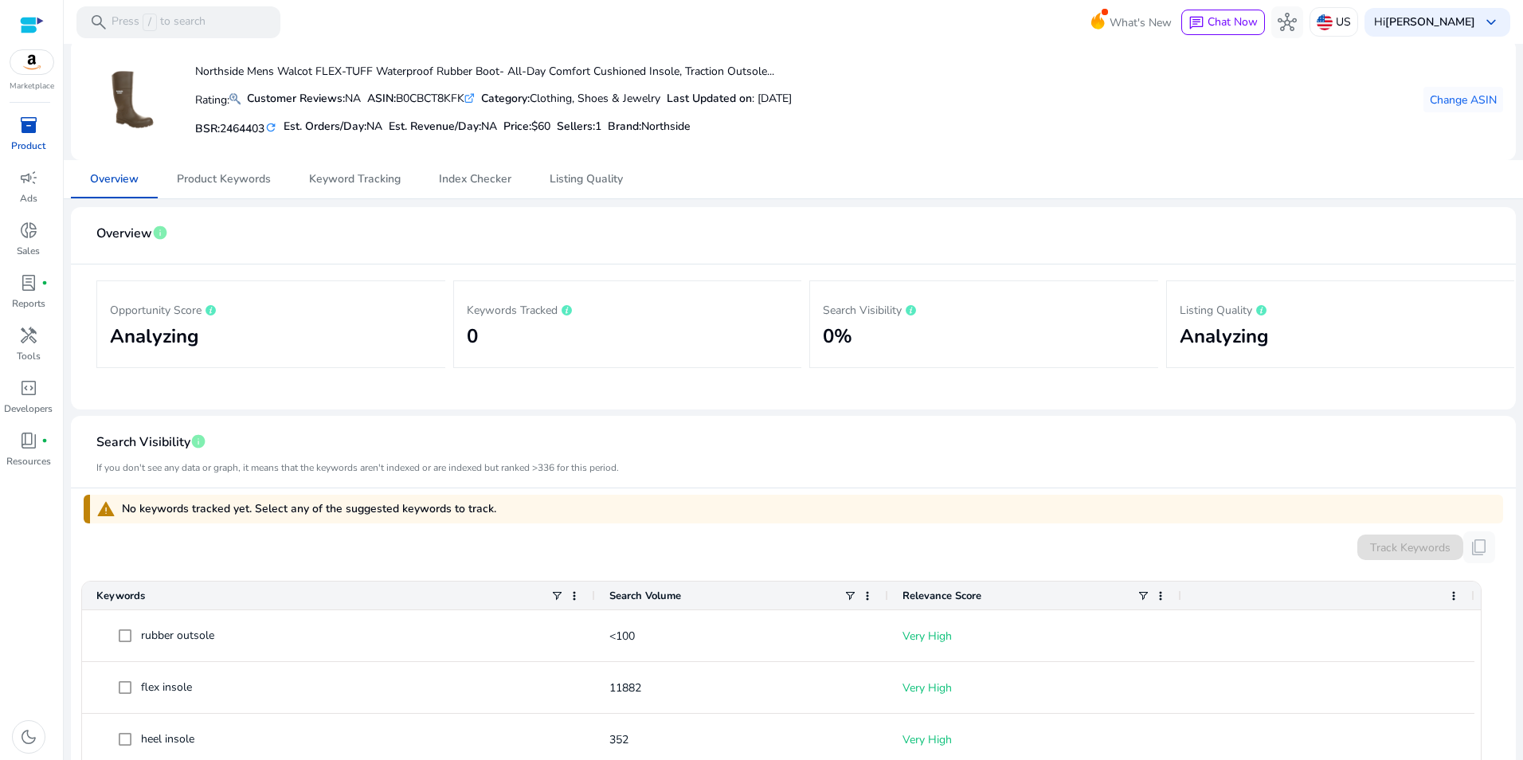
scroll to position [32, 0]
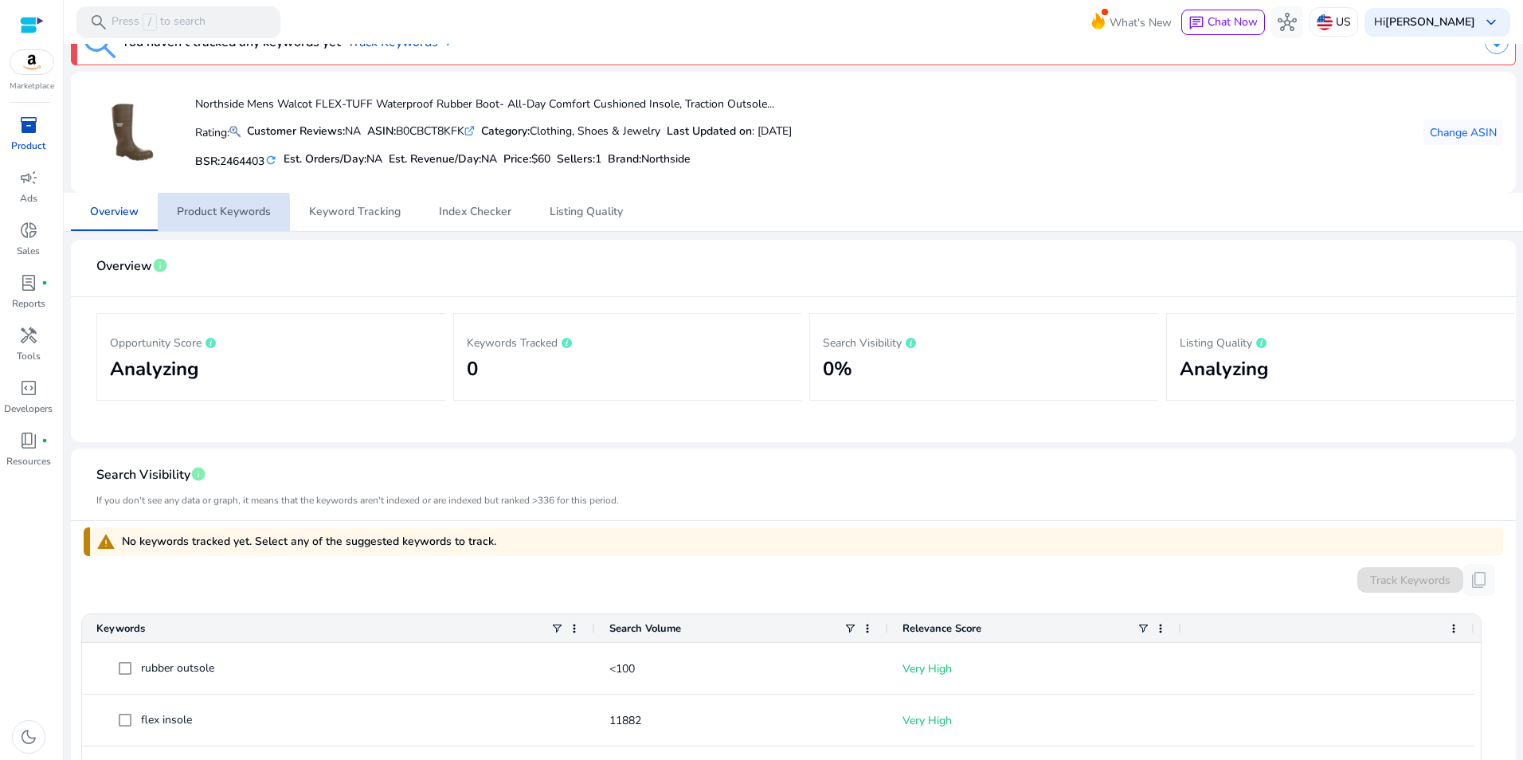
click at [195, 217] on span "Product Keywords" at bounding box center [224, 211] width 94 height 11
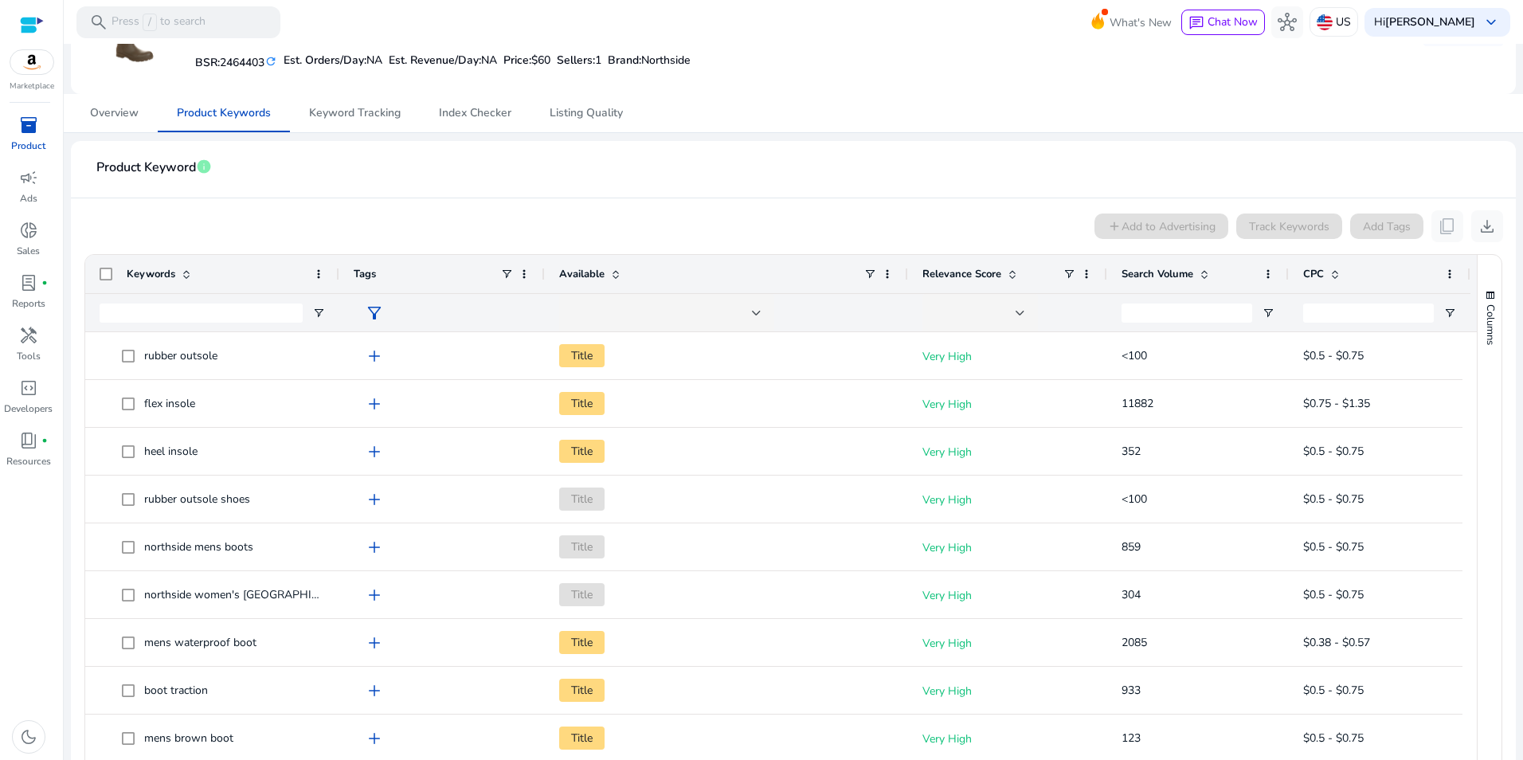
scroll to position [141, 0]
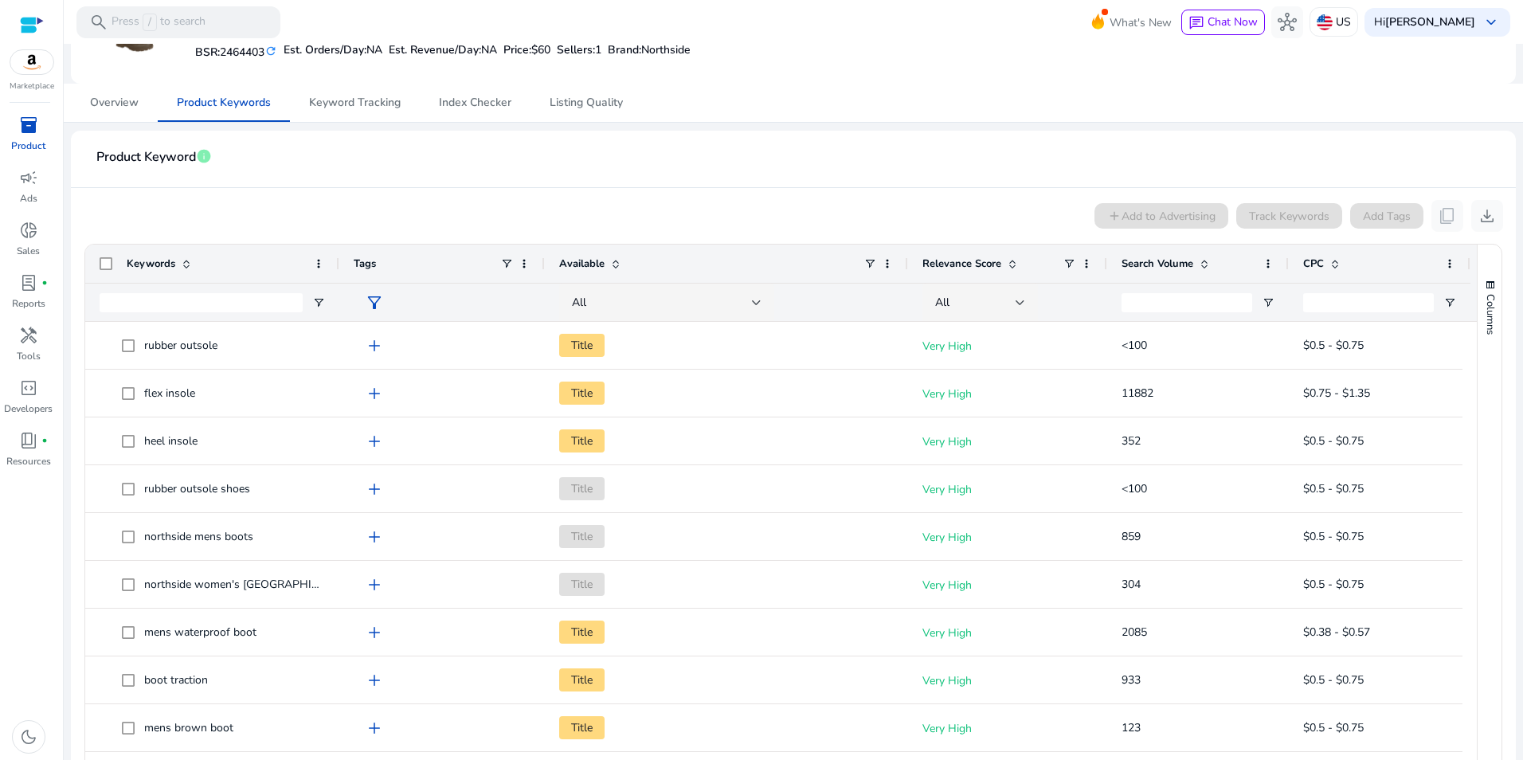
click at [1194, 264] on span at bounding box center [1202, 263] width 18 height 13
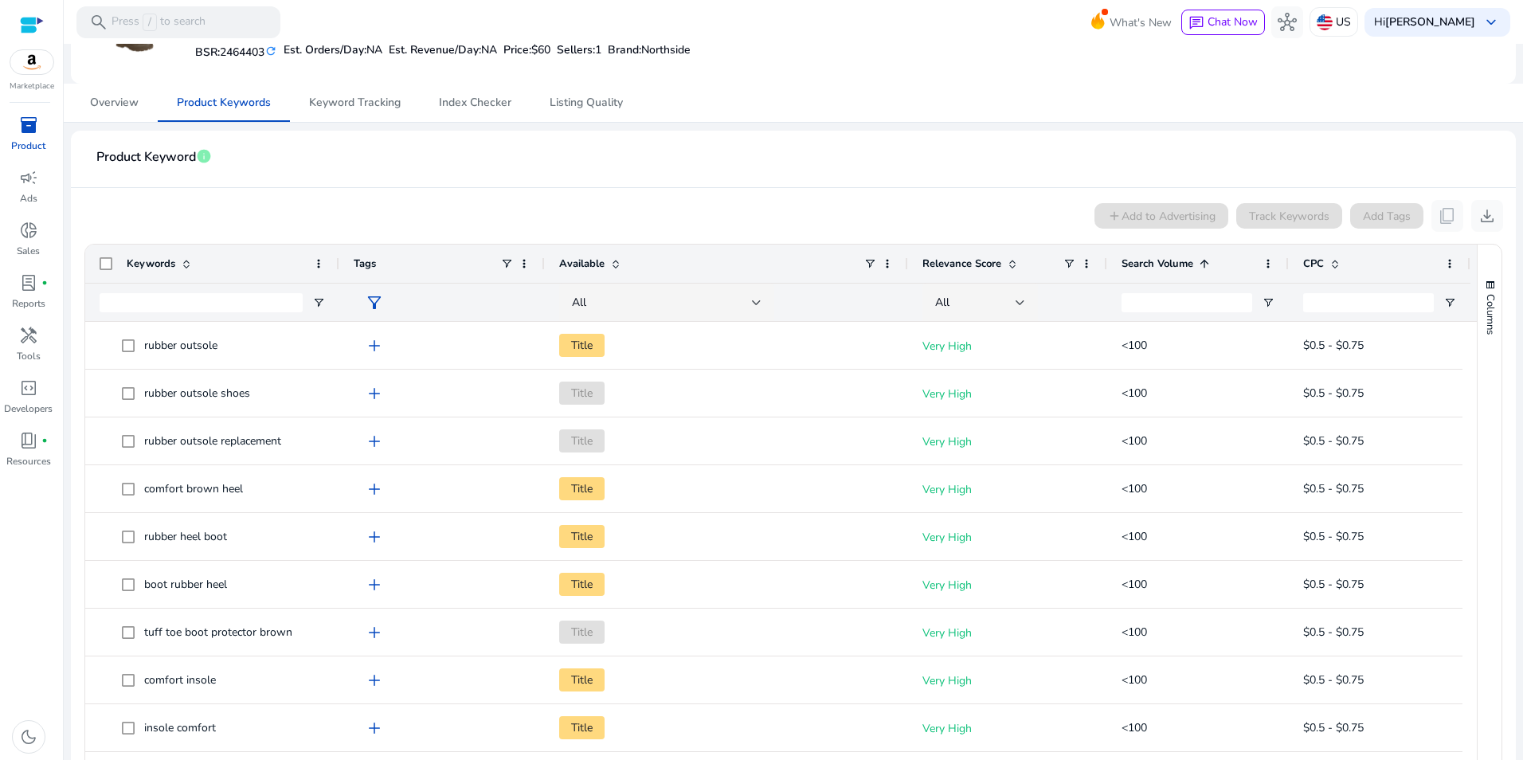
click at [1203, 261] on span at bounding box center [1204, 263] width 13 height 13
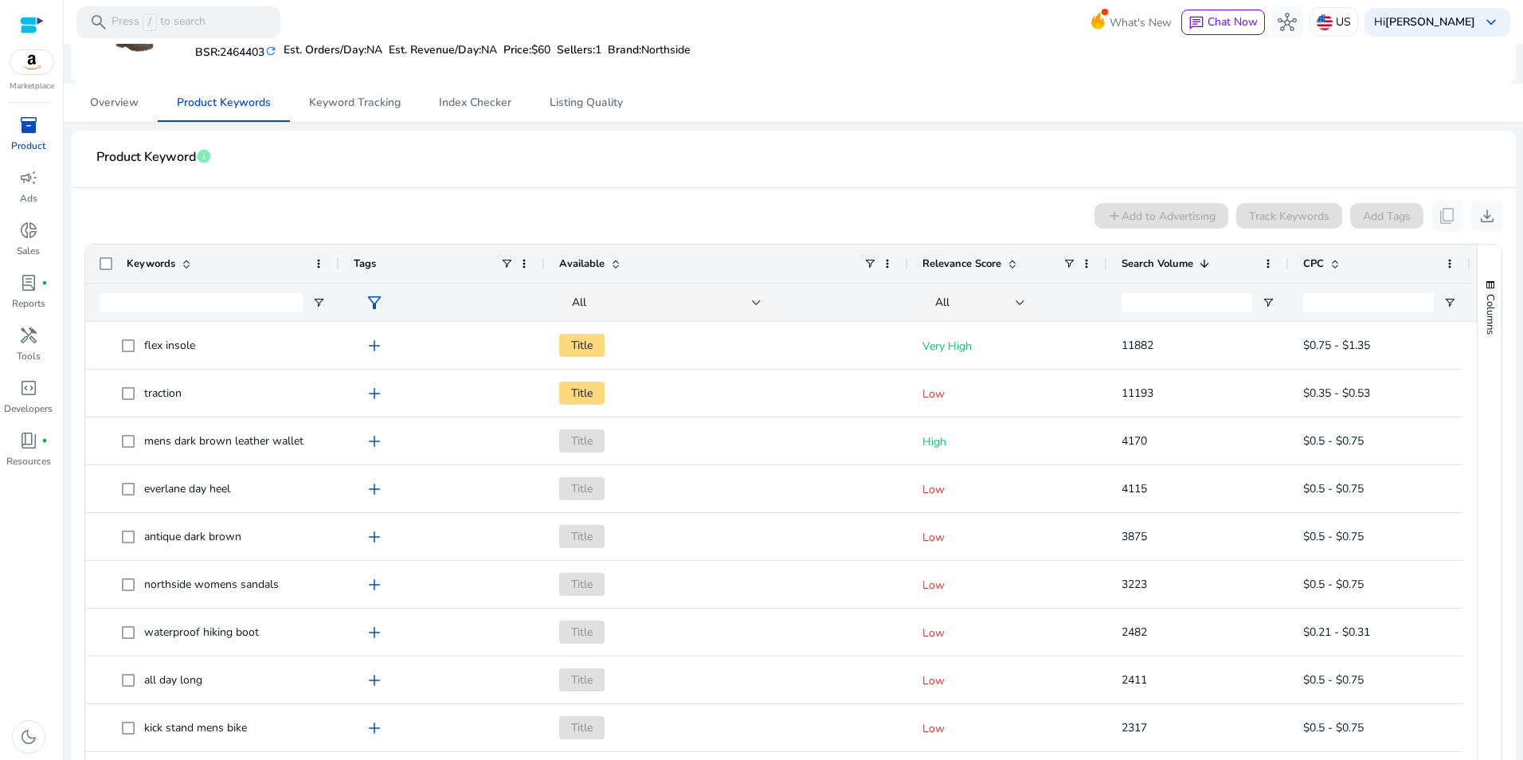
scroll to position [0, 0]
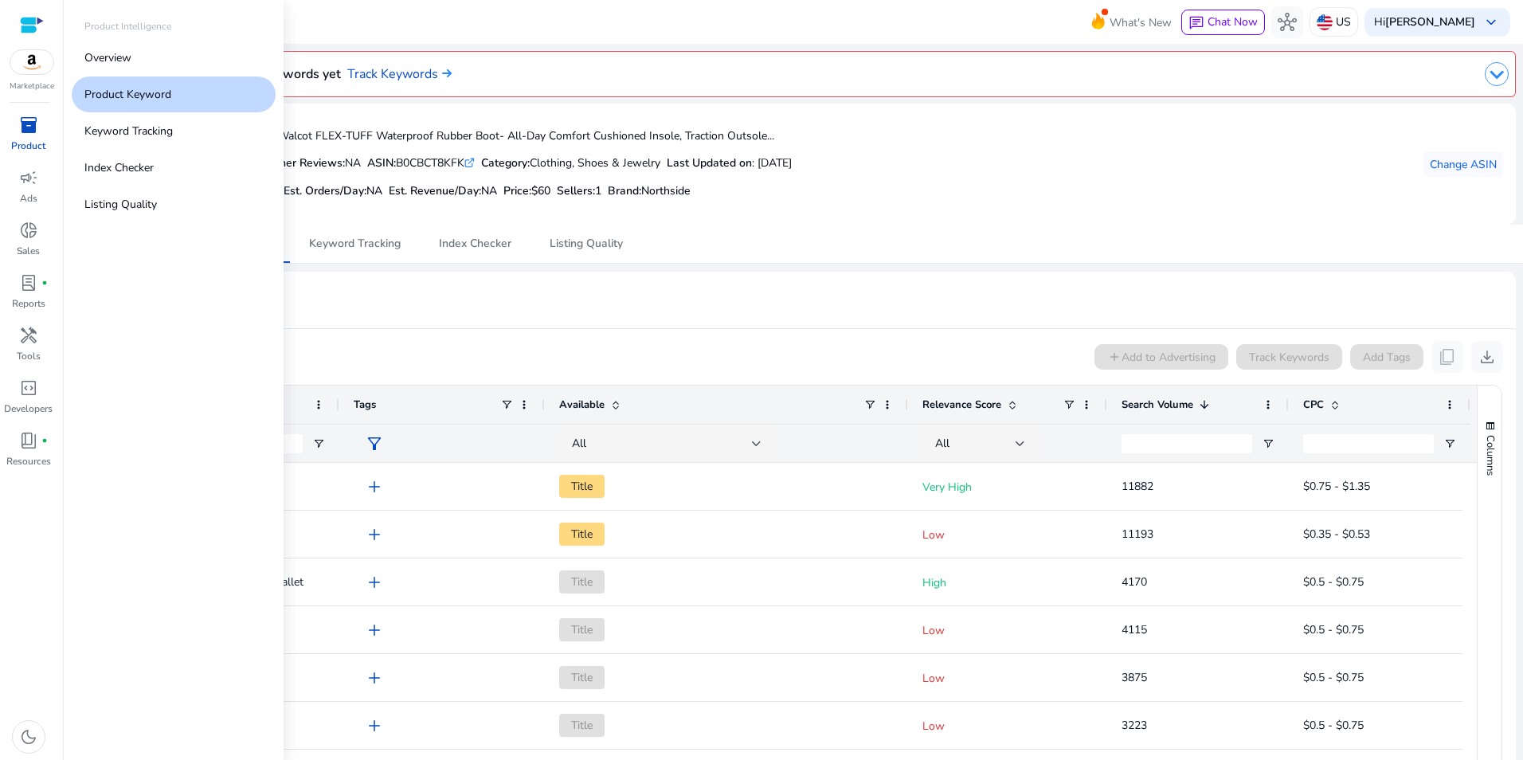
click at [29, 136] on div "inventory_2" at bounding box center [28, 124] width 45 height 25
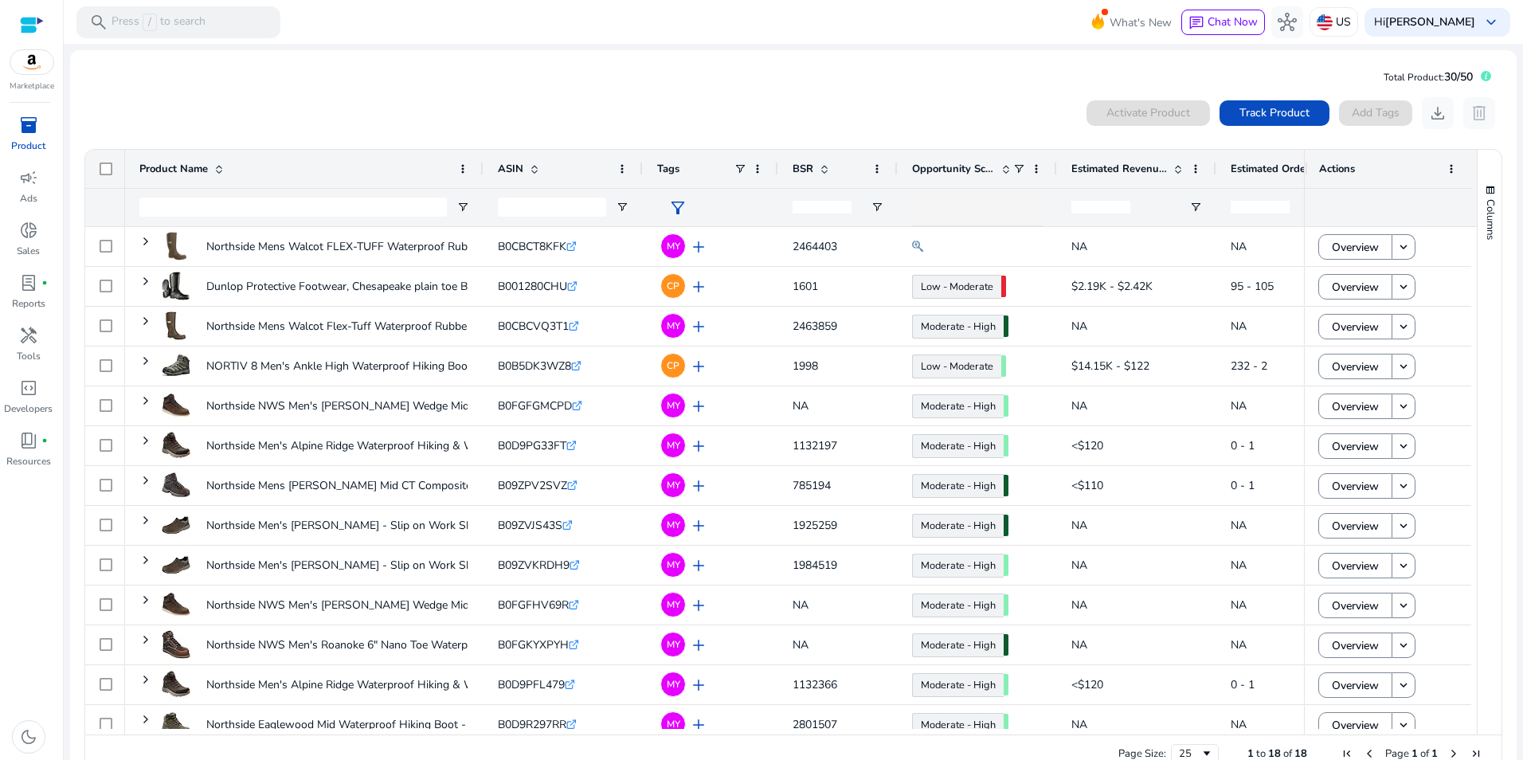
click at [528, 71] on mat-card "Total Product: 30/50 0 products selected Activate Product Track Product Add Tag…" at bounding box center [793, 422] width 1446 height 745
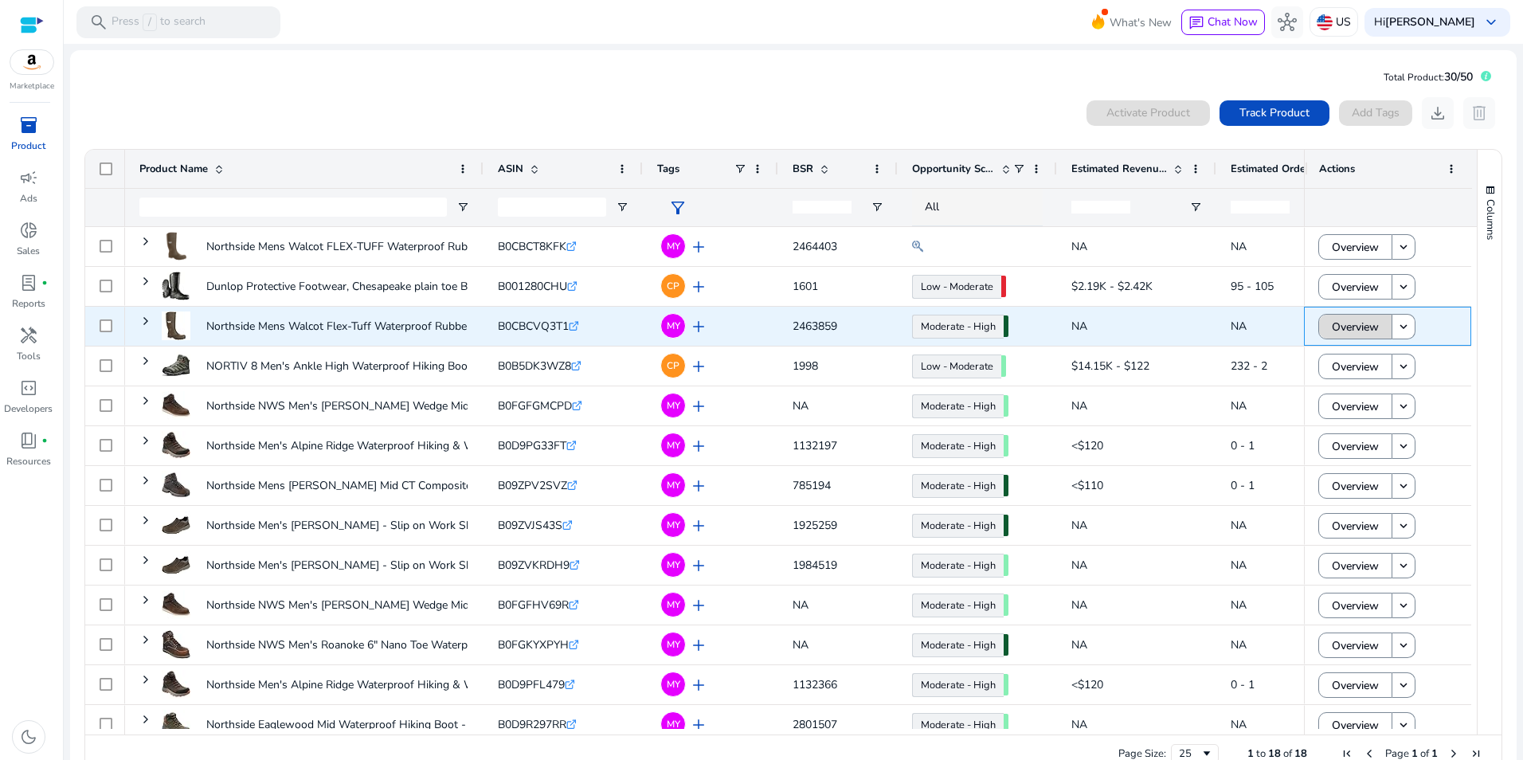
click at [1367, 318] on span "Overview" at bounding box center [1355, 327] width 47 height 33
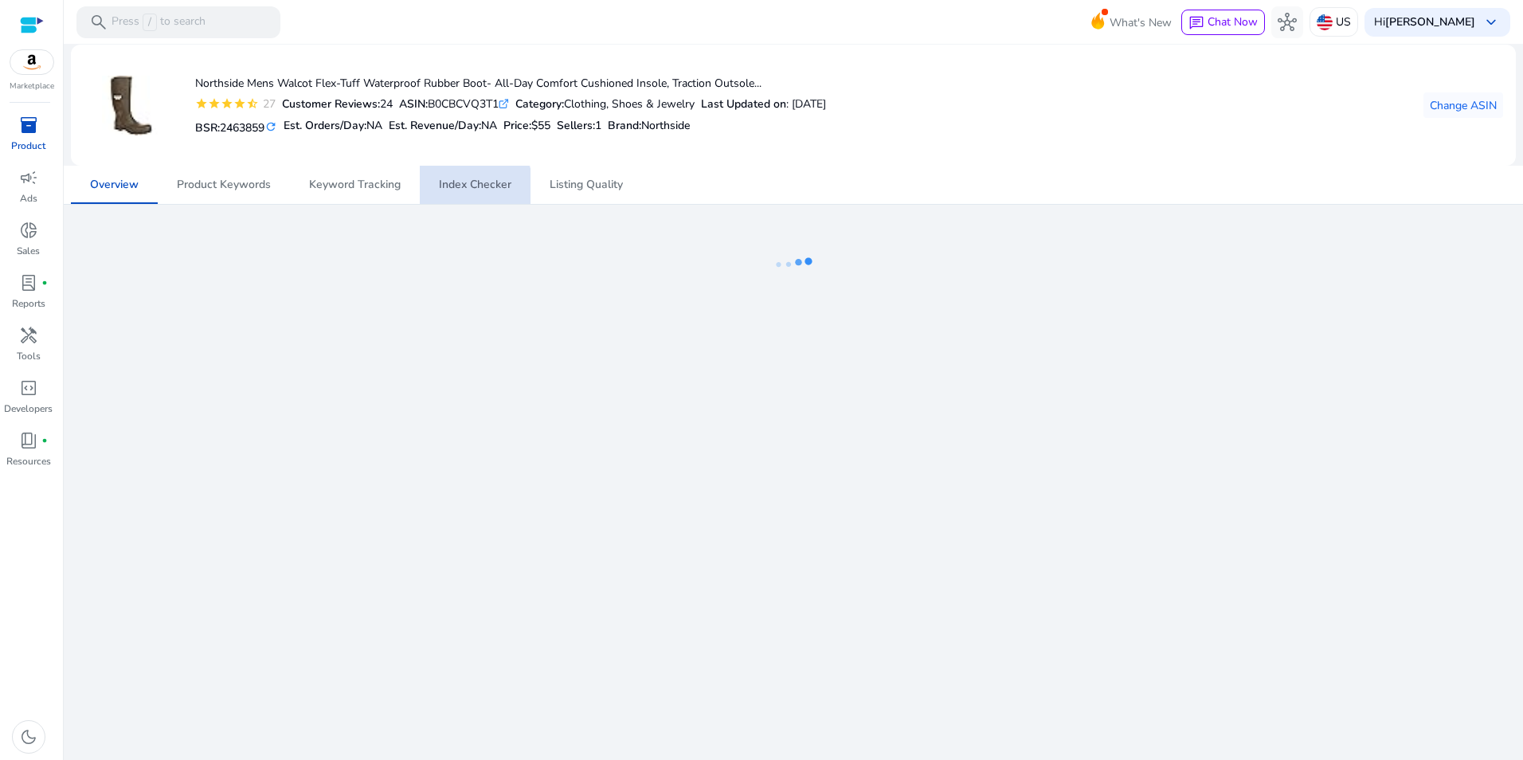
click at [462, 190] on span "Index Checker" at bounding box center [475, 184] width 72 height 11
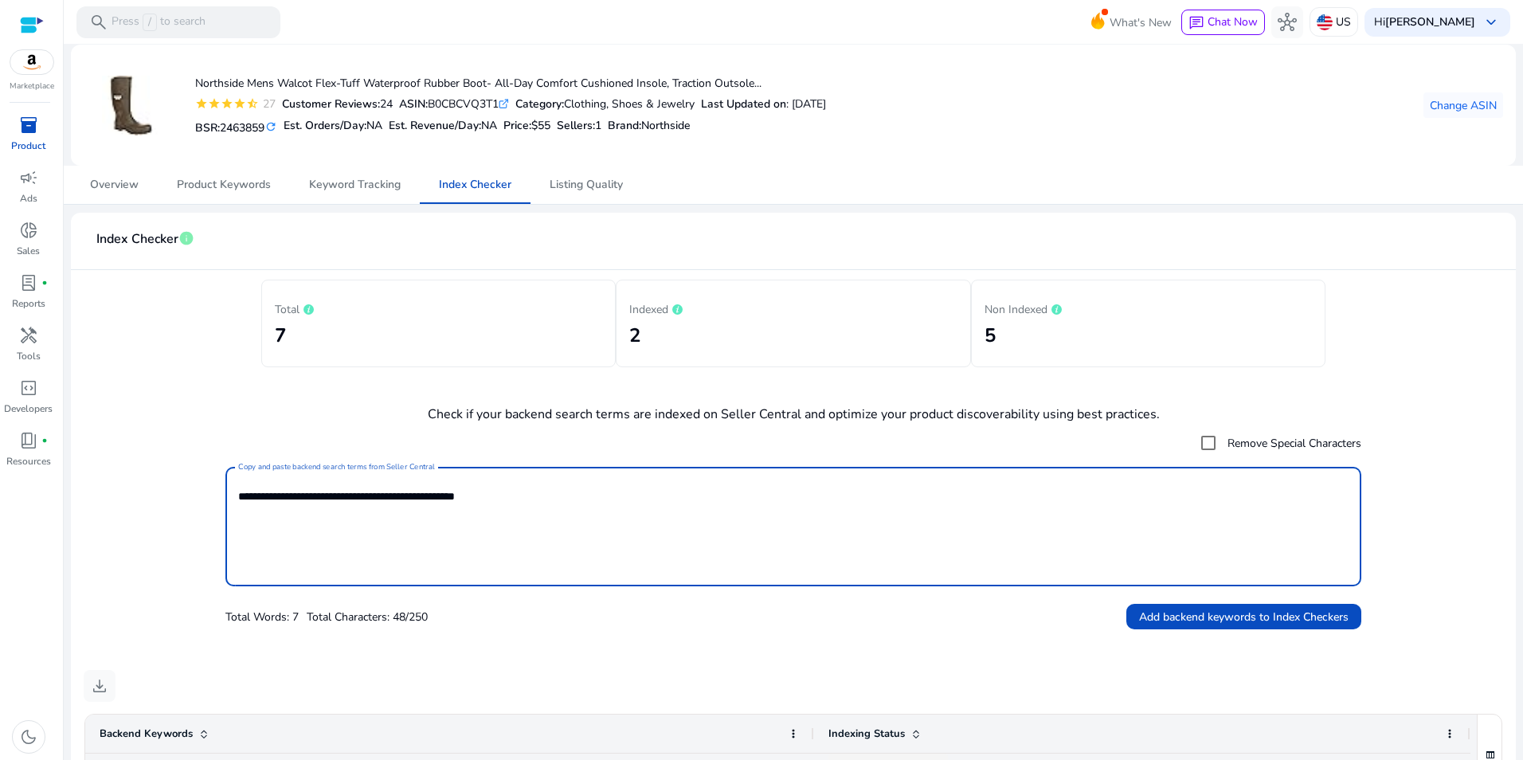
drag, startPoint x: 538, startPoint y: 503, endPoint x: 59, endPoint y: 490, distance: 479.6
click at [61, 492] on mat-sidenav-container "Marketplace inventory_2 Product campaign Ads donut_small Sales lab_profile fibe…" at bounding box center [761, 380] width 1523 height 760
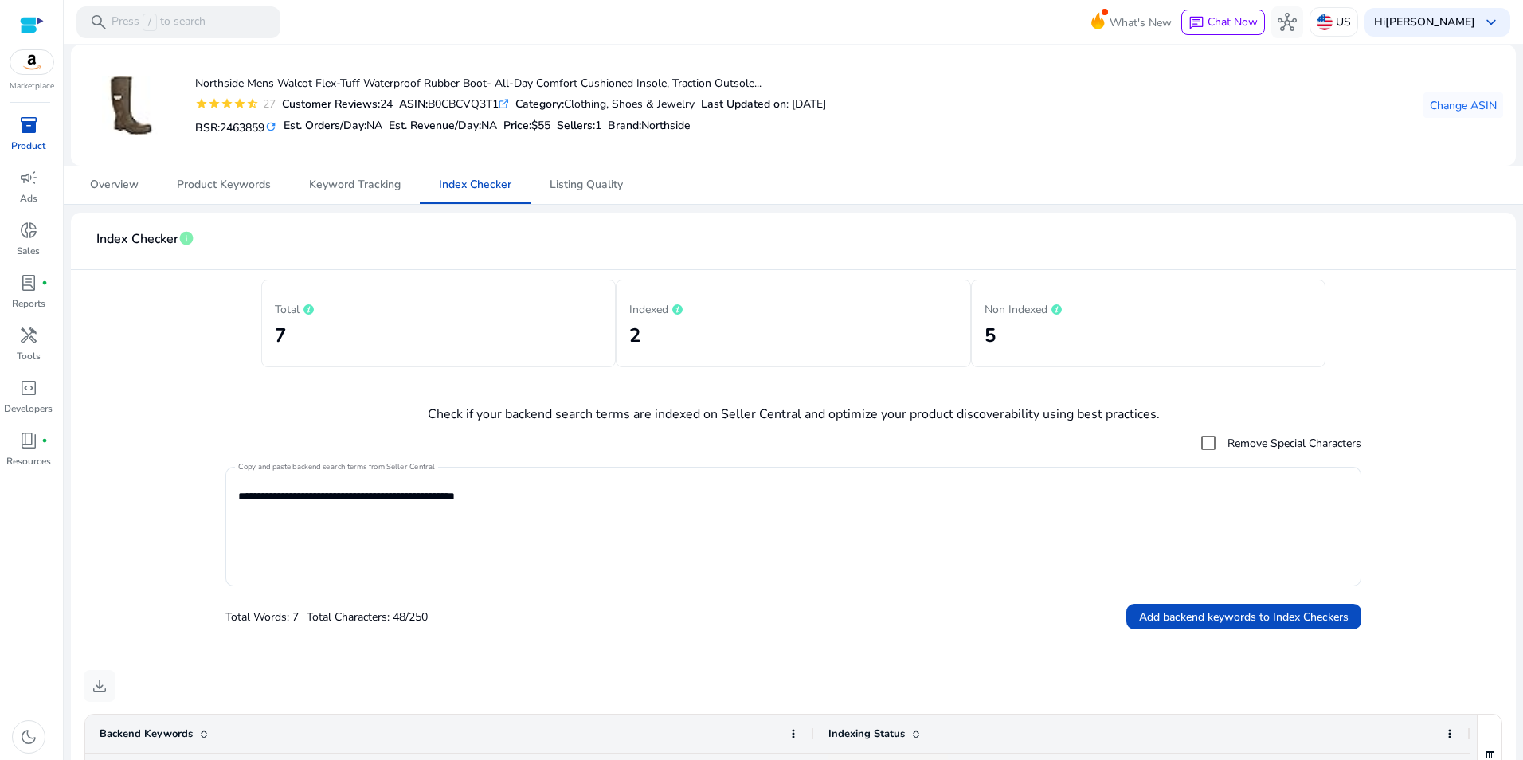
click at [26, 135] on span "inventory_2" at bounding box center [28, 124] width 19 height 19
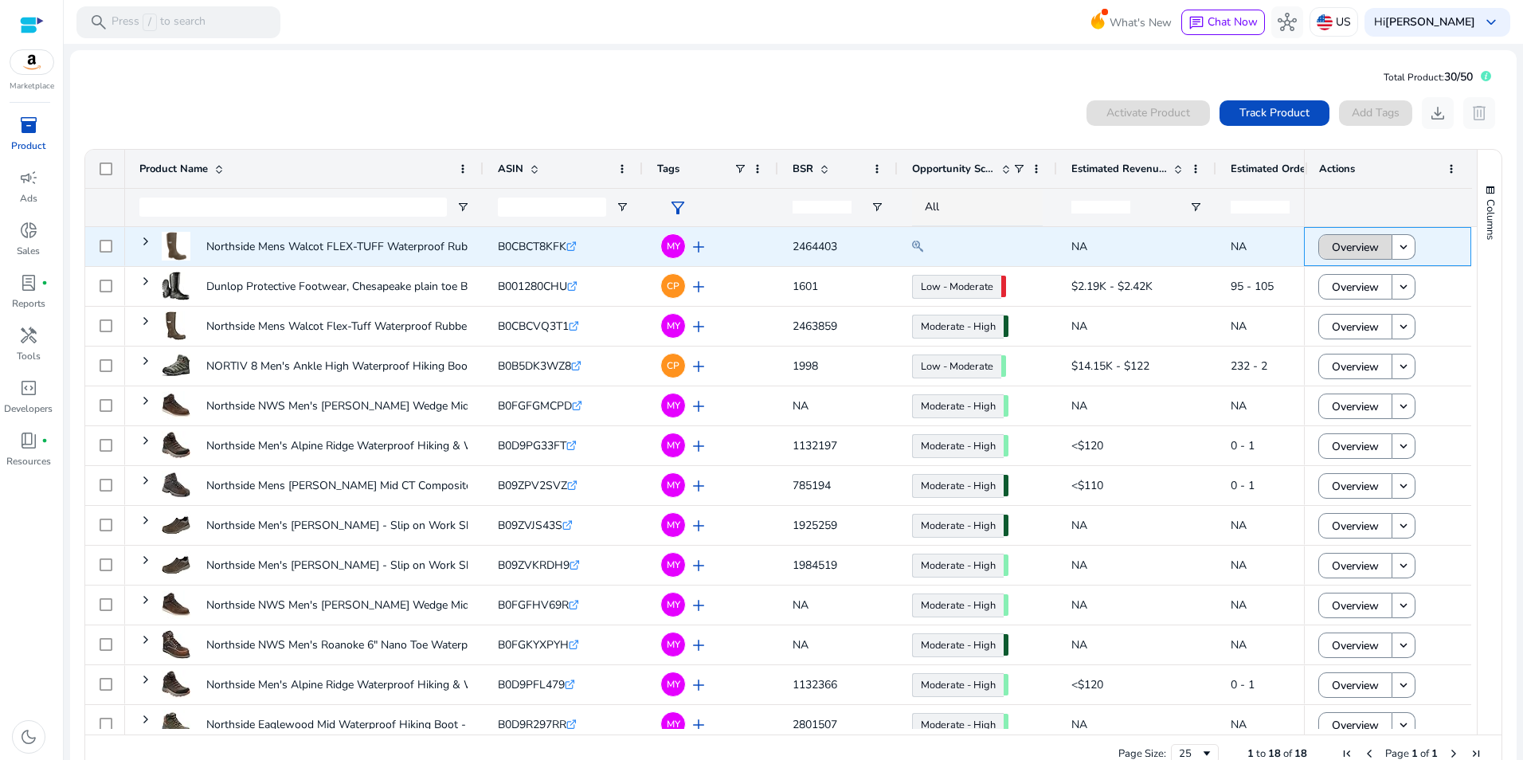
click at [1364, 238] on span "Overview" at bounding box center [1355, 247] width 47 height 33
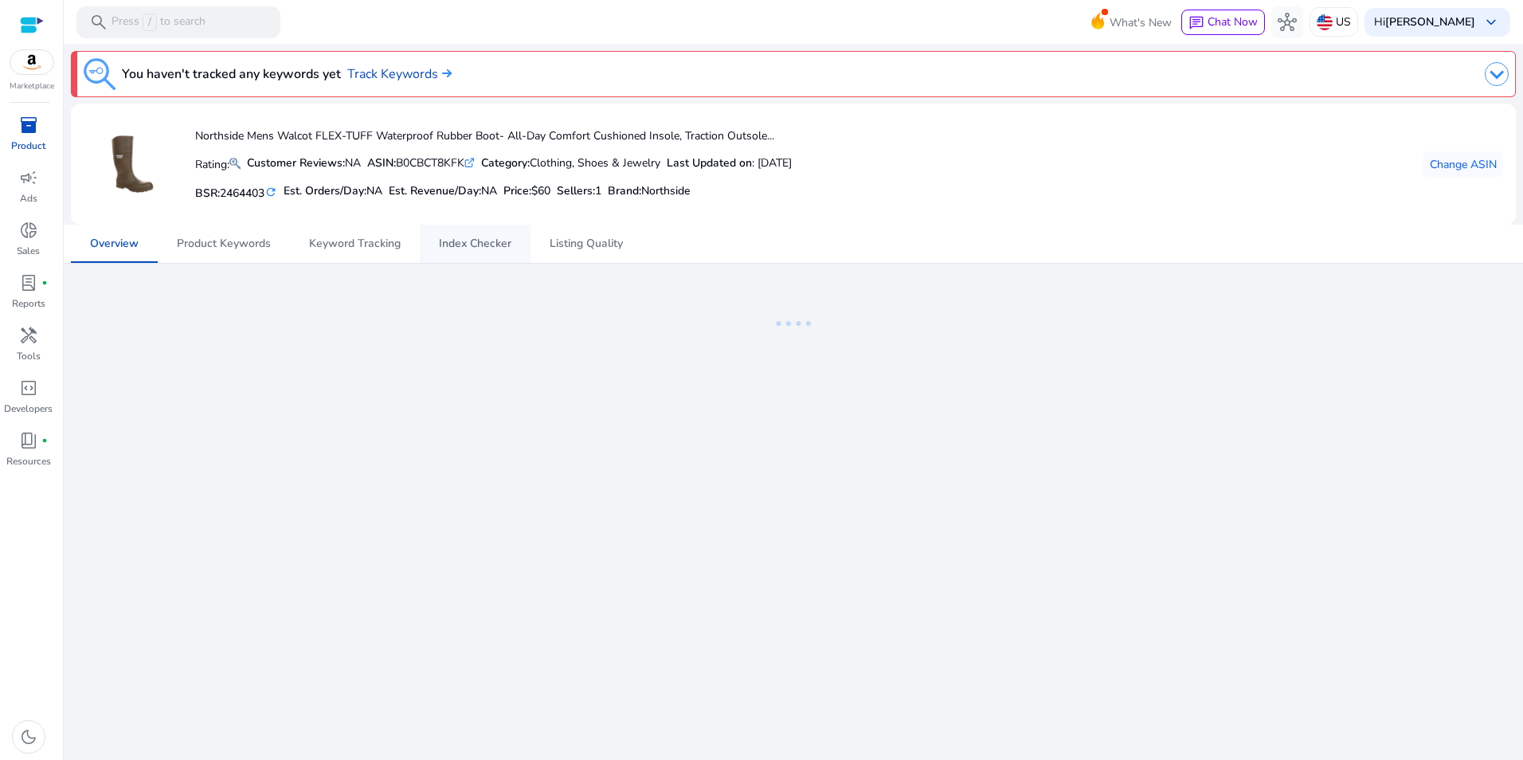
click at [475, 232] on span "Index Checker" at bounding box center [475, 244] width 72 height 38
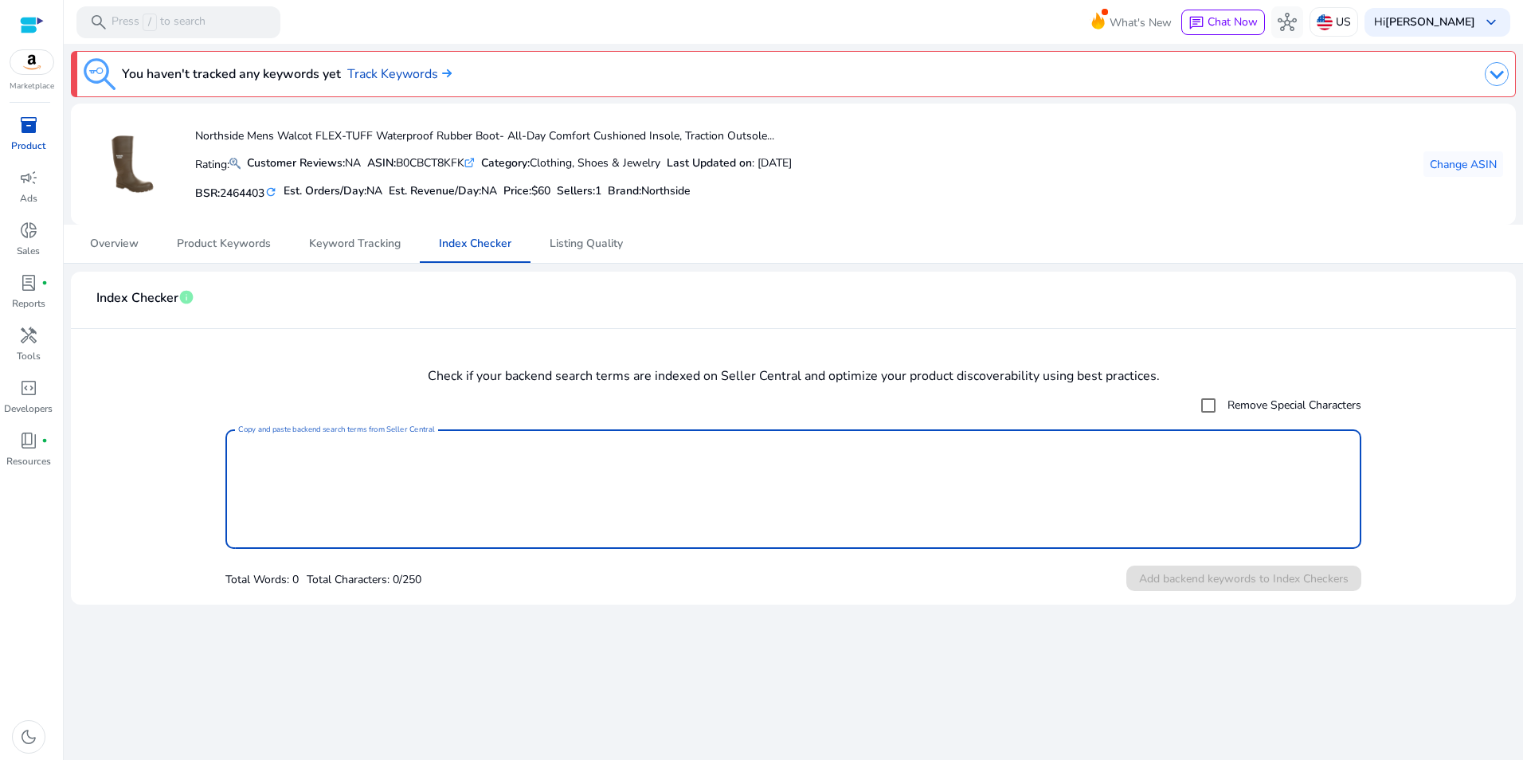
click at [851, 471] on textarea "Copy and paste backend search terms from Seller Central" at bounding box center [793, 489] width 1110 height 104
paste textarea "**********"
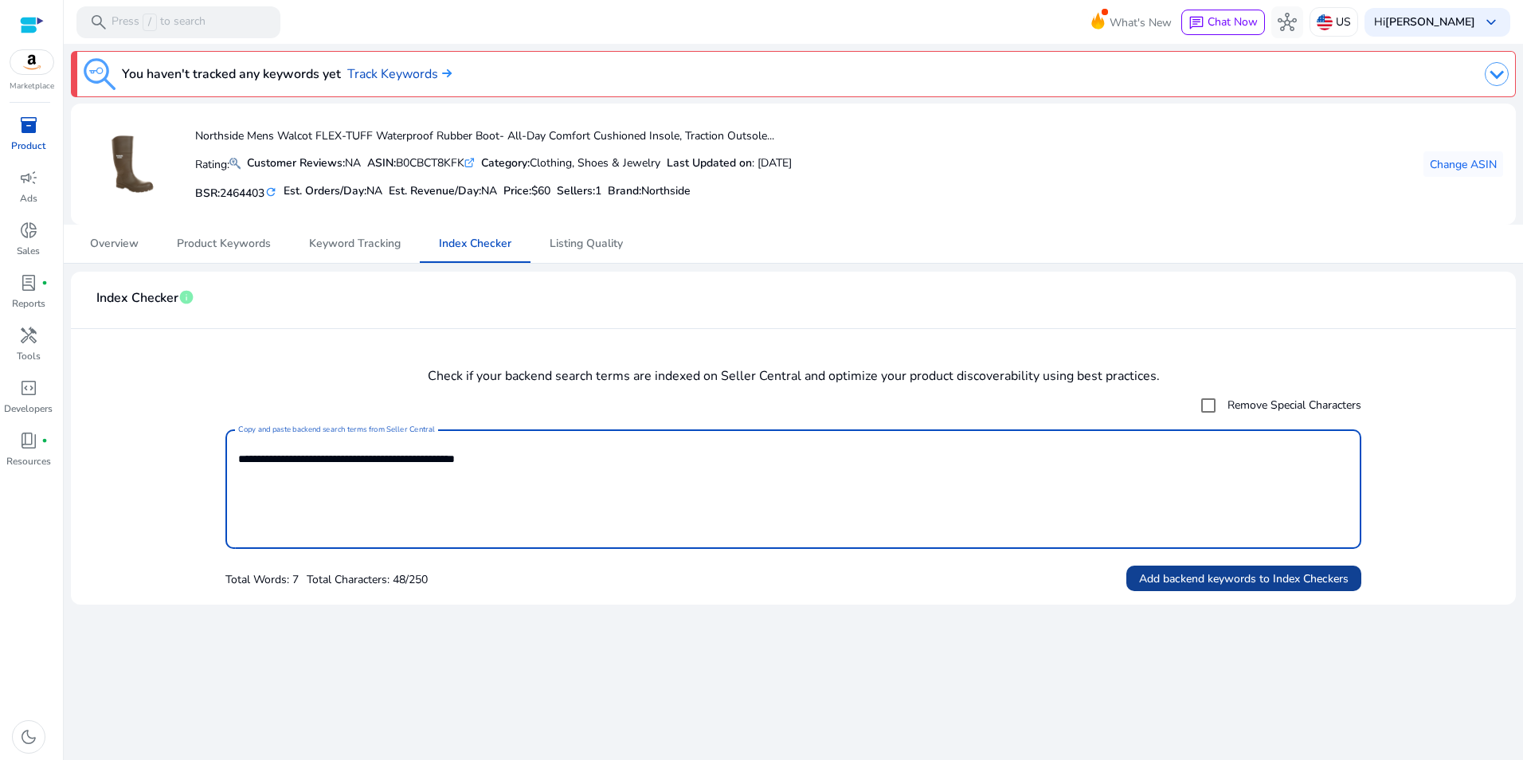
type textarea "**********"
click at [1198, 580] on span "Add backend keywords to Index Checkers" at bounding box center [1243, 578] width 209 height 17
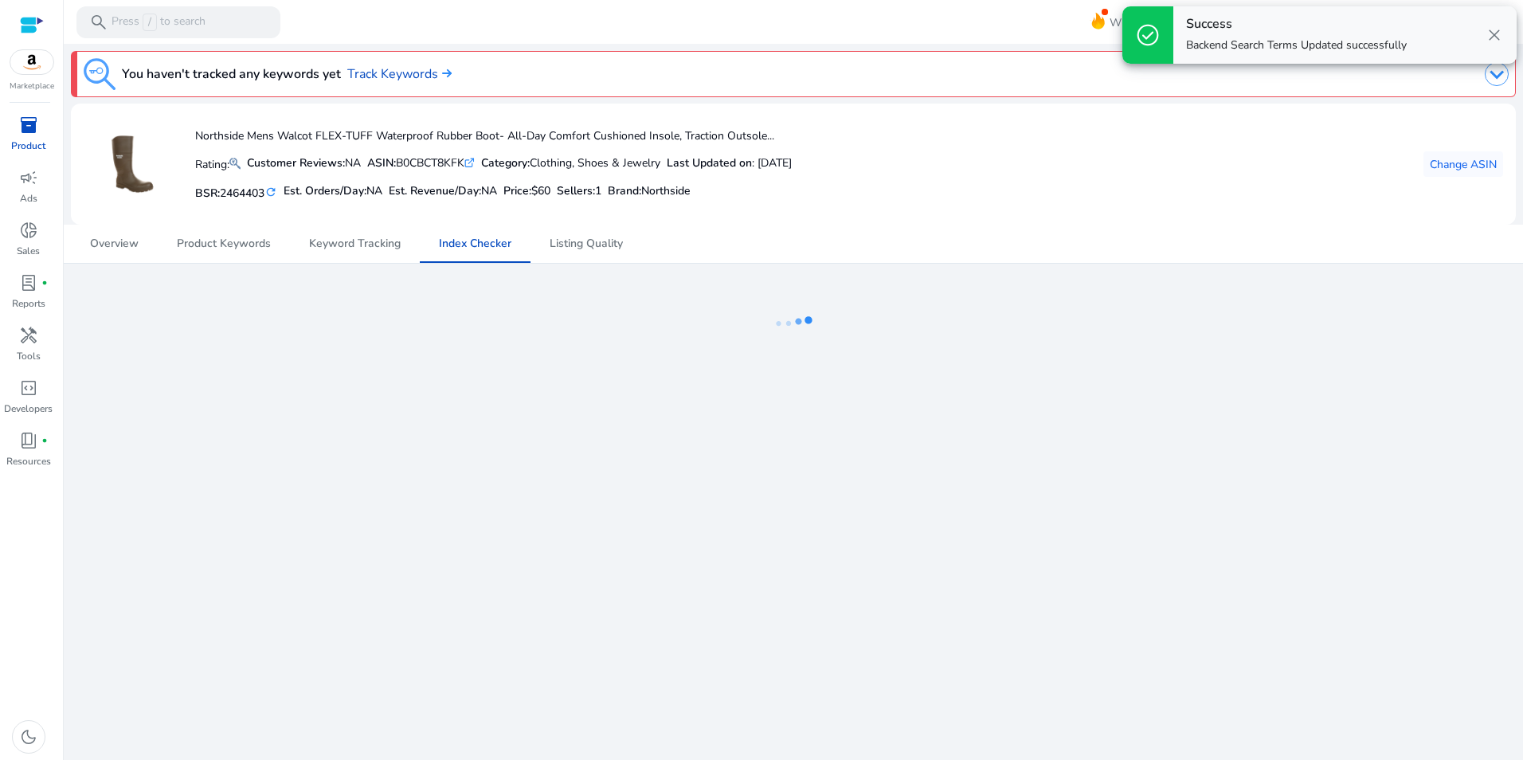
click at [25, 125] on span "inventory_2" at bounding box center [28, 124] width 19 height 19
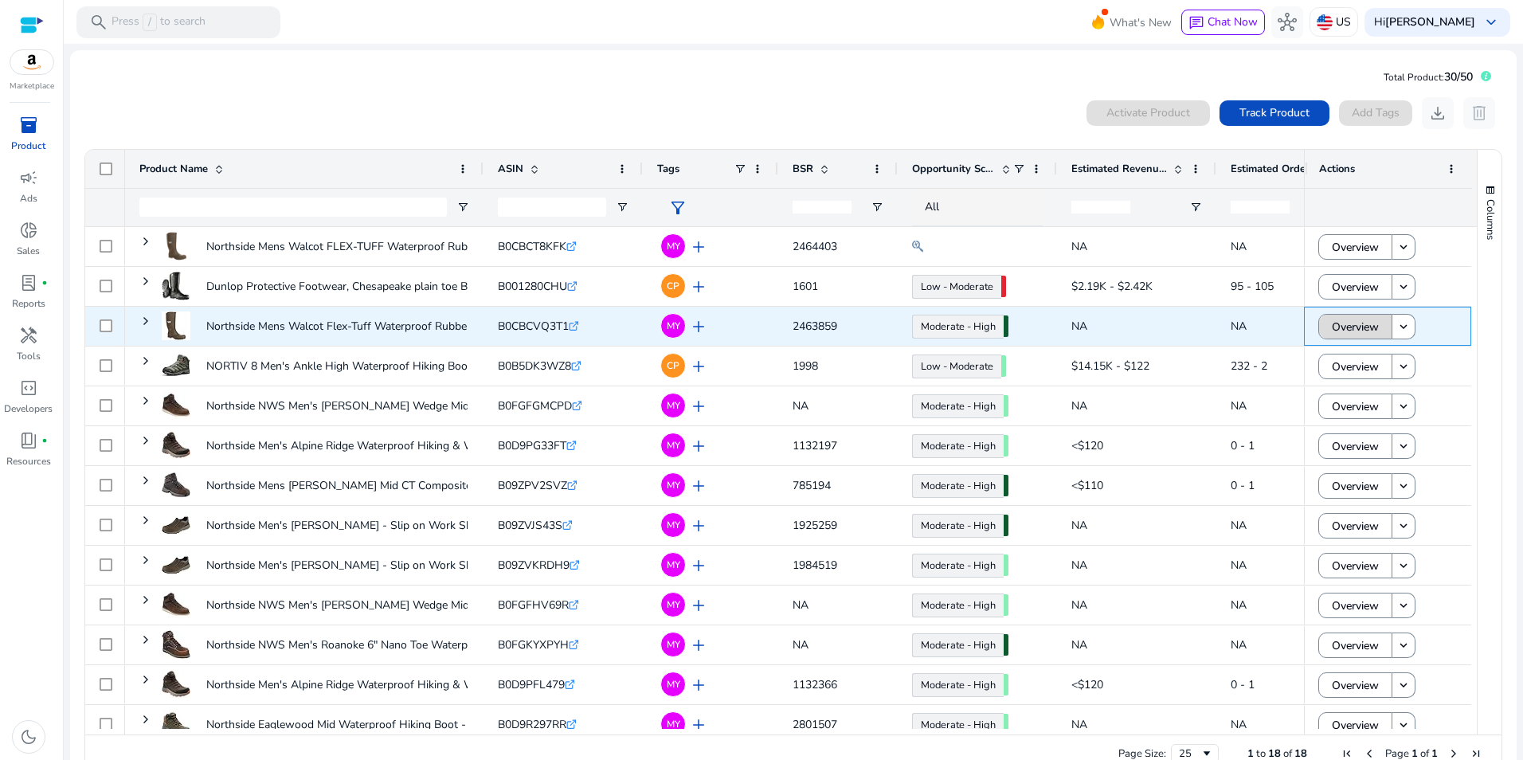
click at [1368, 329] on span "Overview" at bounding box center [1355, 327] width 47 height 33
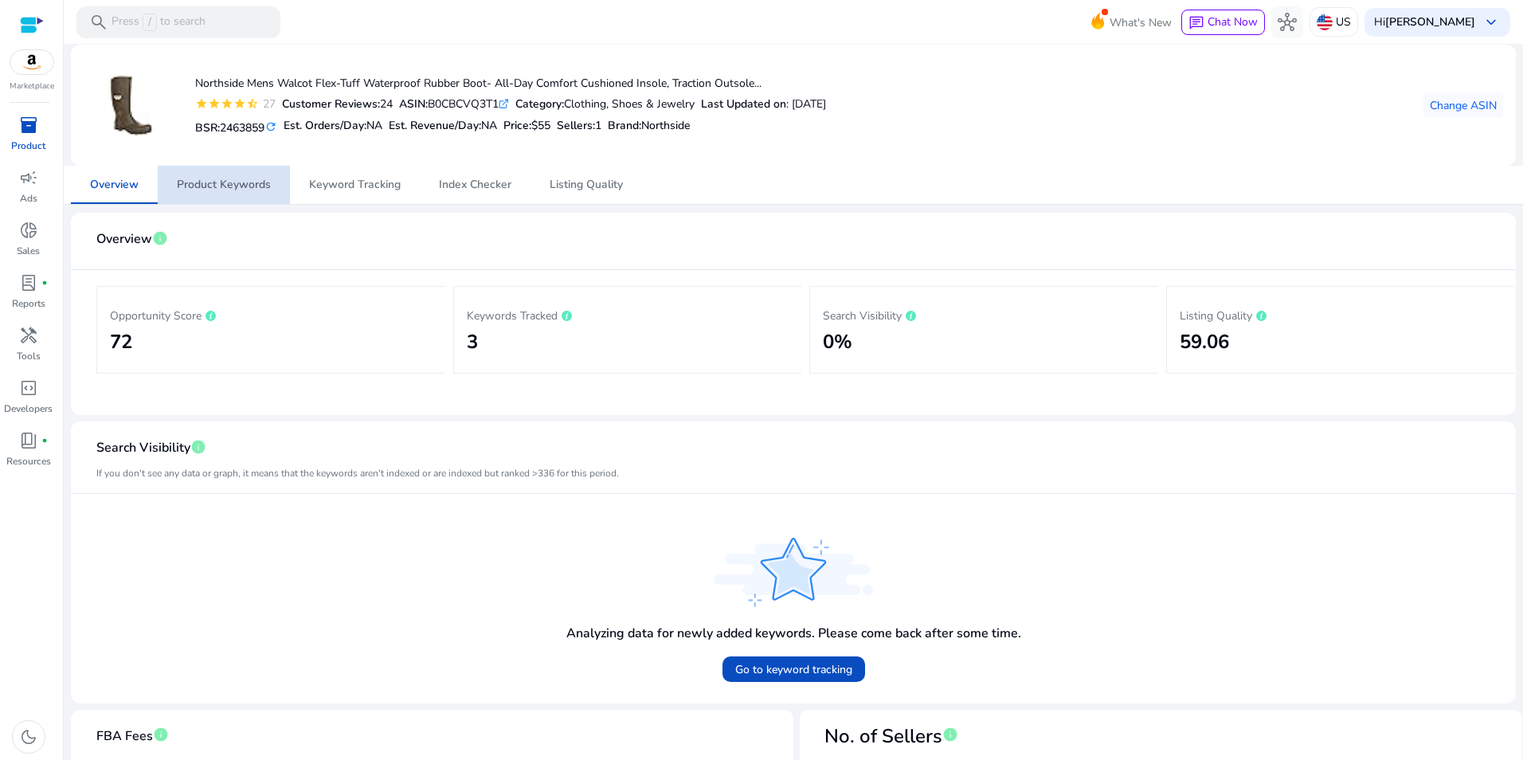
click at [228, 194] on span "Product Keywords" at bounding box center [224, 185] width 94 height 38
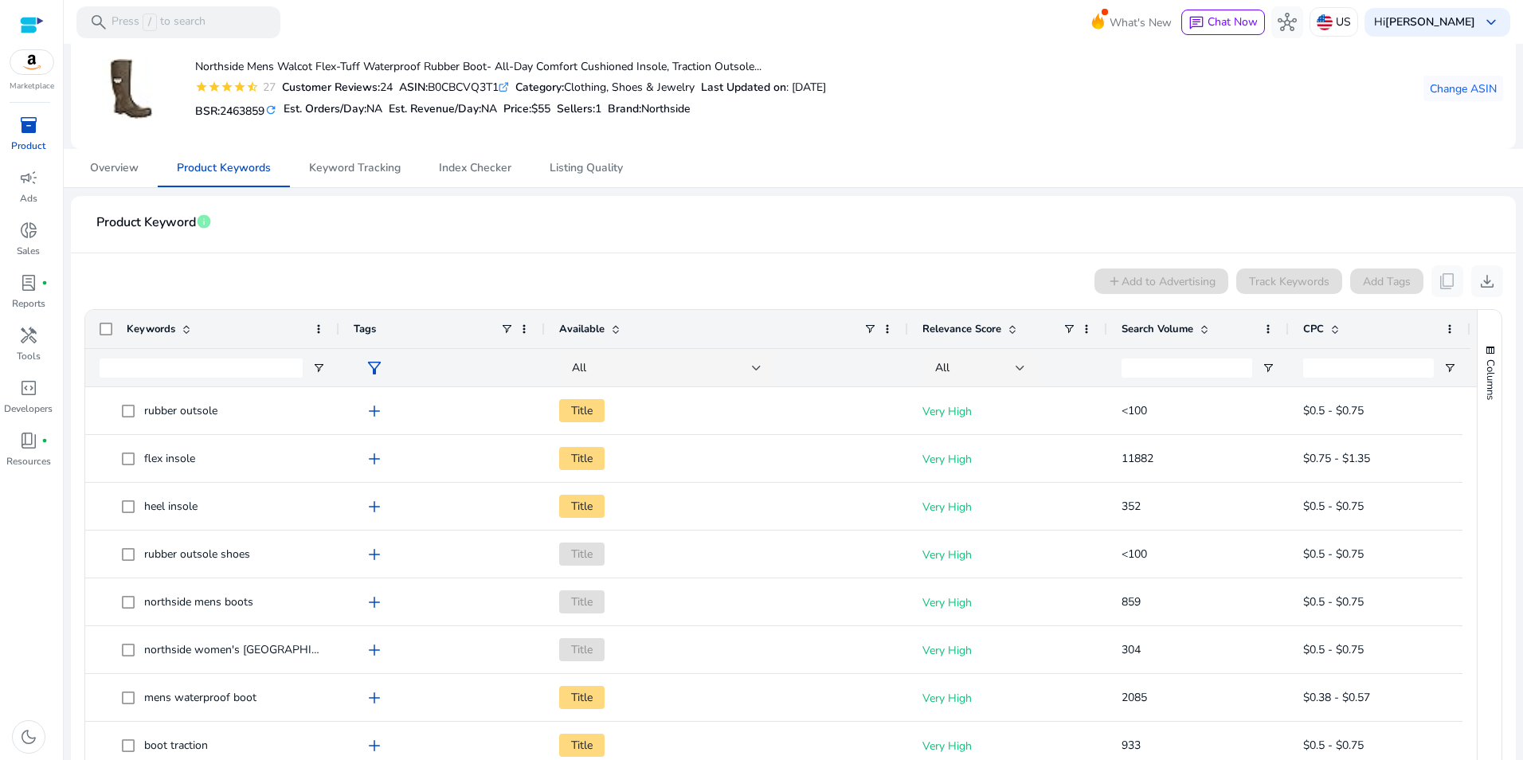
scroll to position [65, 0]
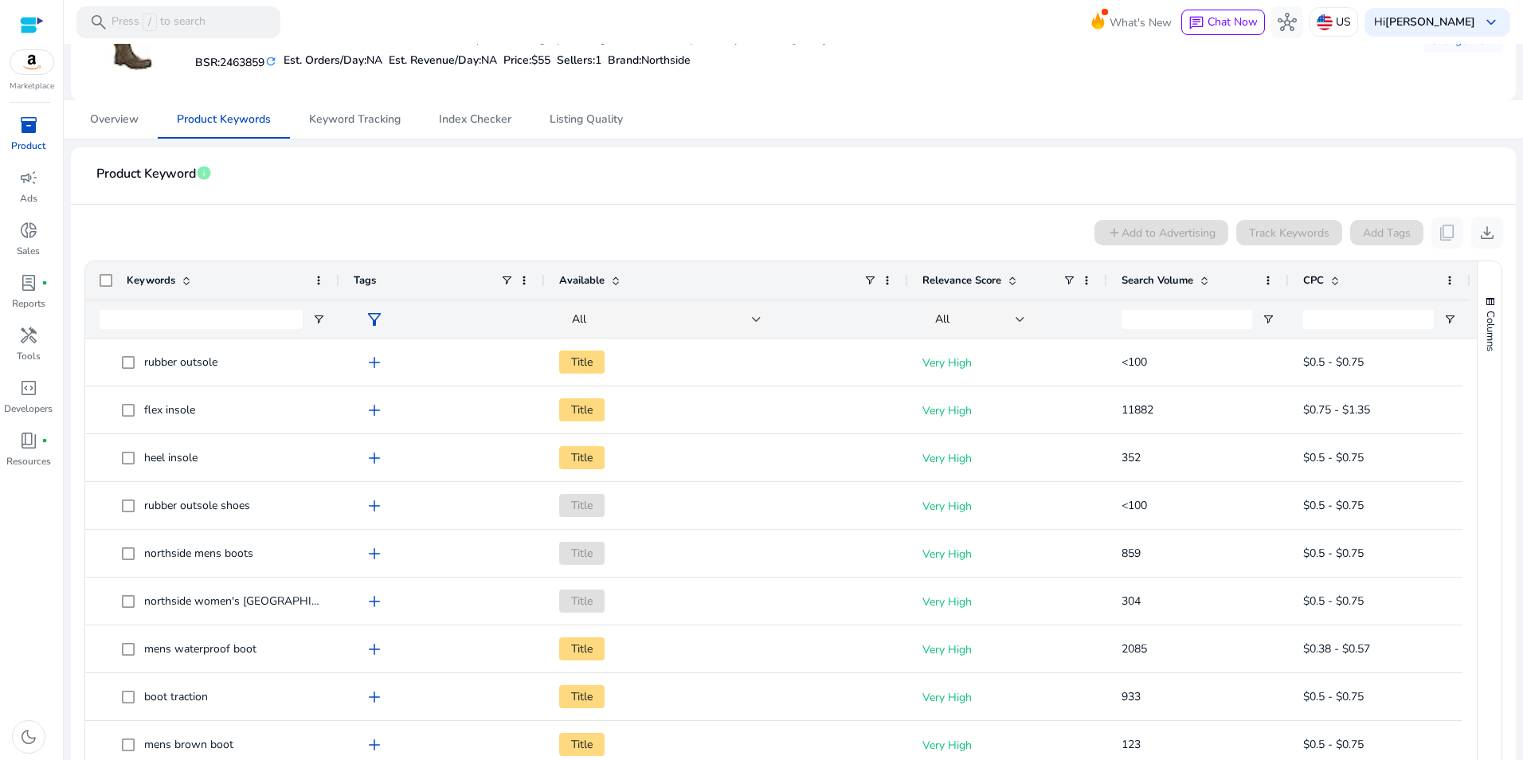
click at [1210, 283] on span at bounding box center [1204, 280] width 13 height 13
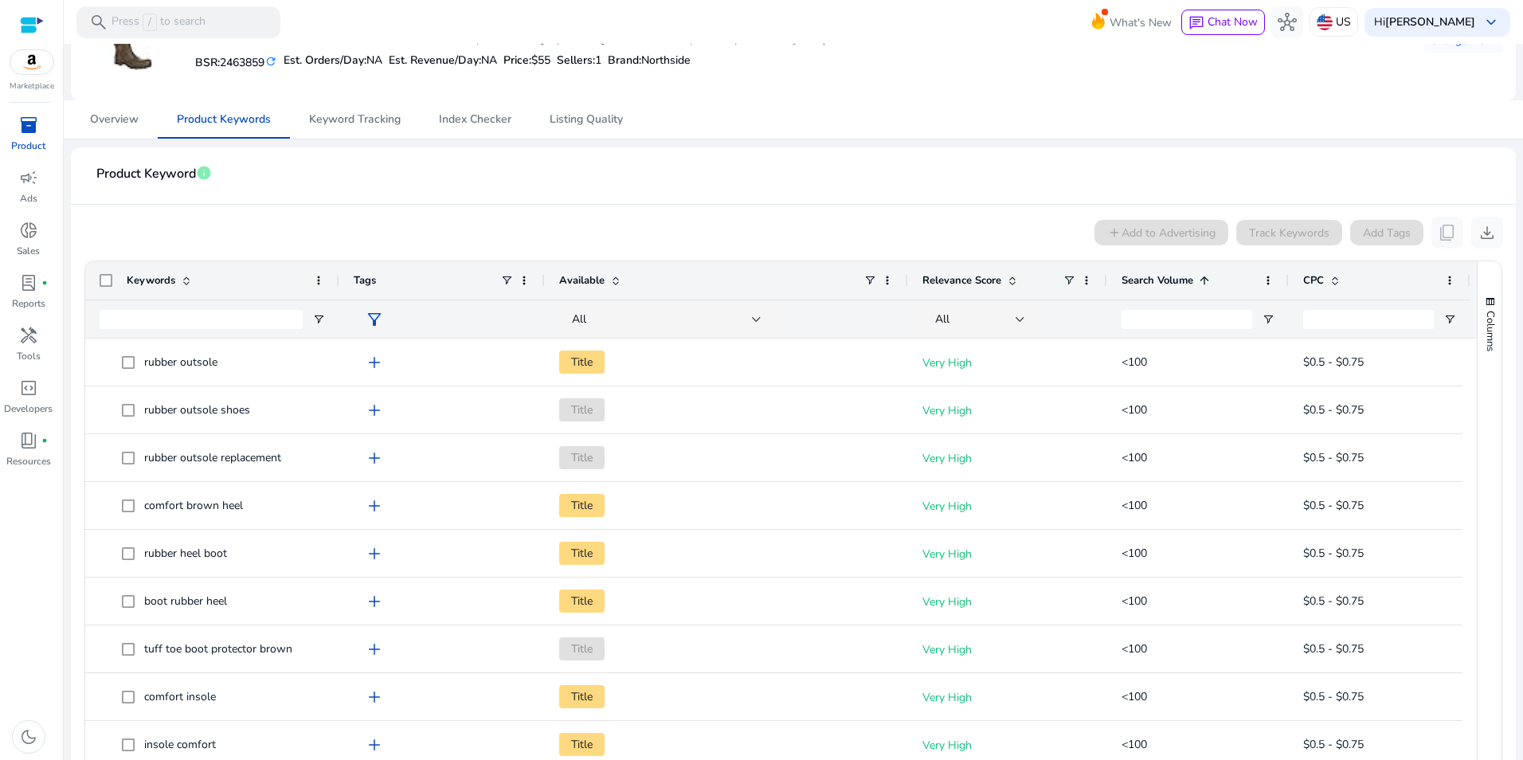
click at [1210, 283] on span at bounding box center [1204, 280] width 13 height 13
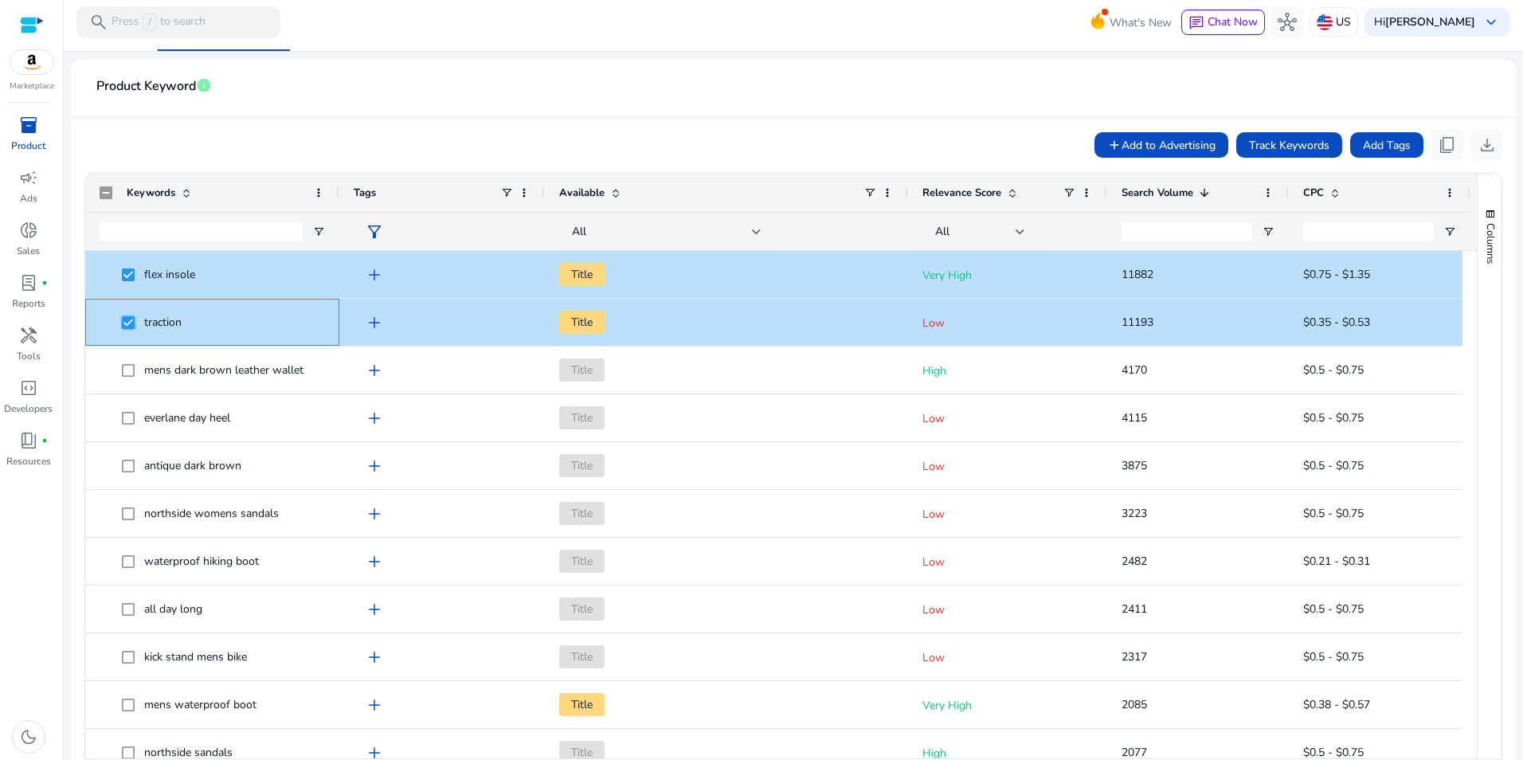
scroll to position [212, 0]
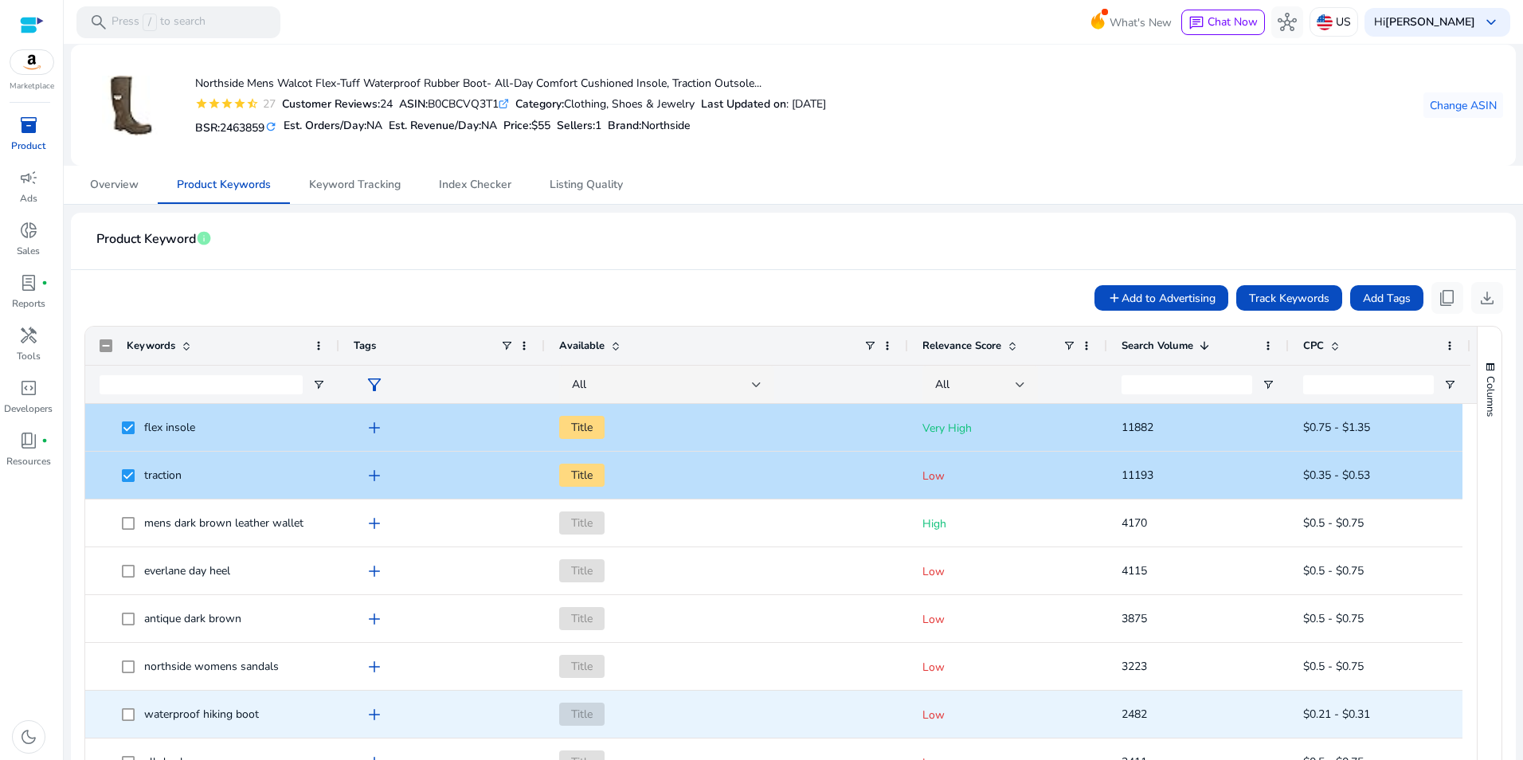
scroll to position [212, 0]
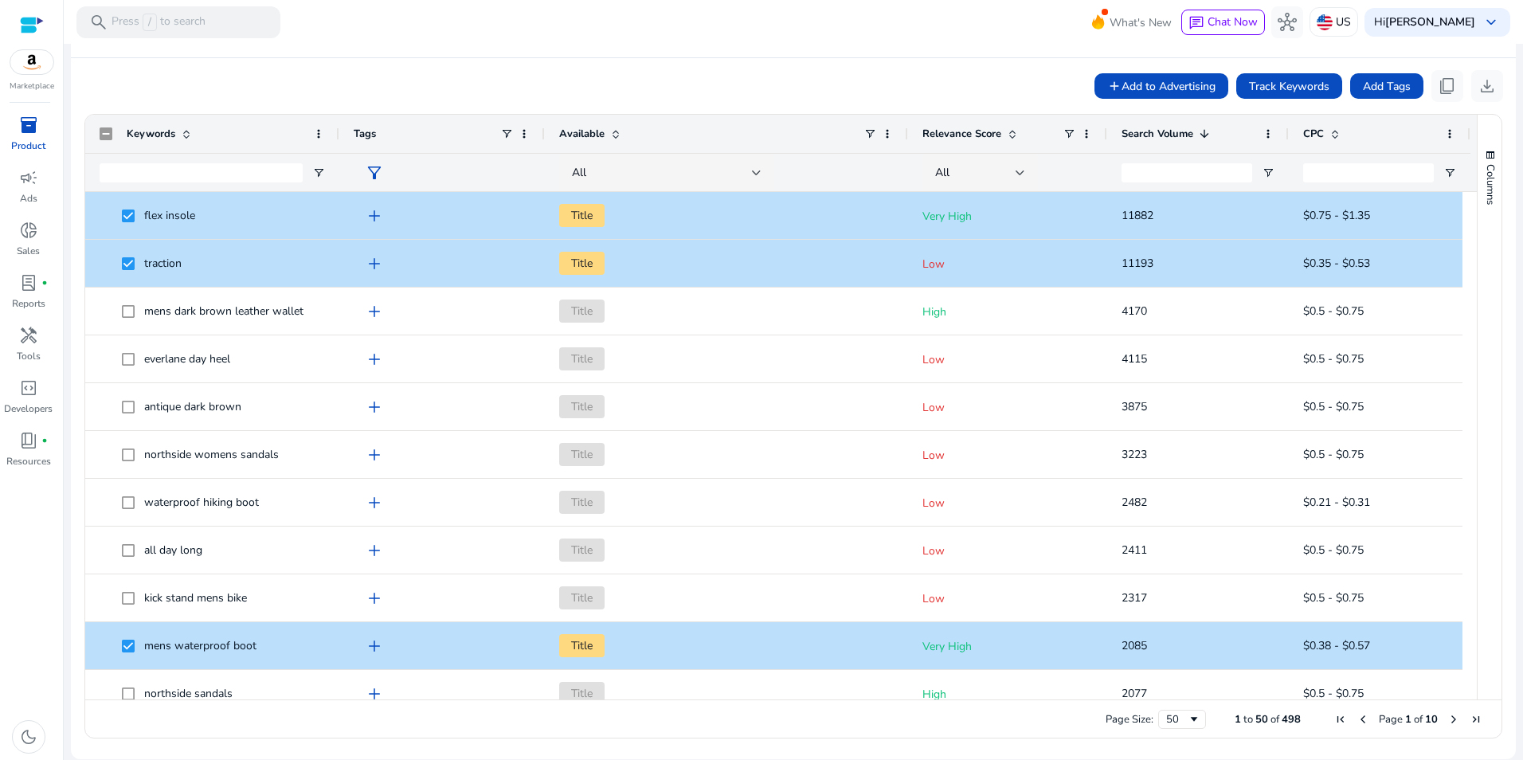
drag, startPoint x: 1463, startPoint y: 271, endPoint x: 1464, endPoint y: 303, distance: 31.9
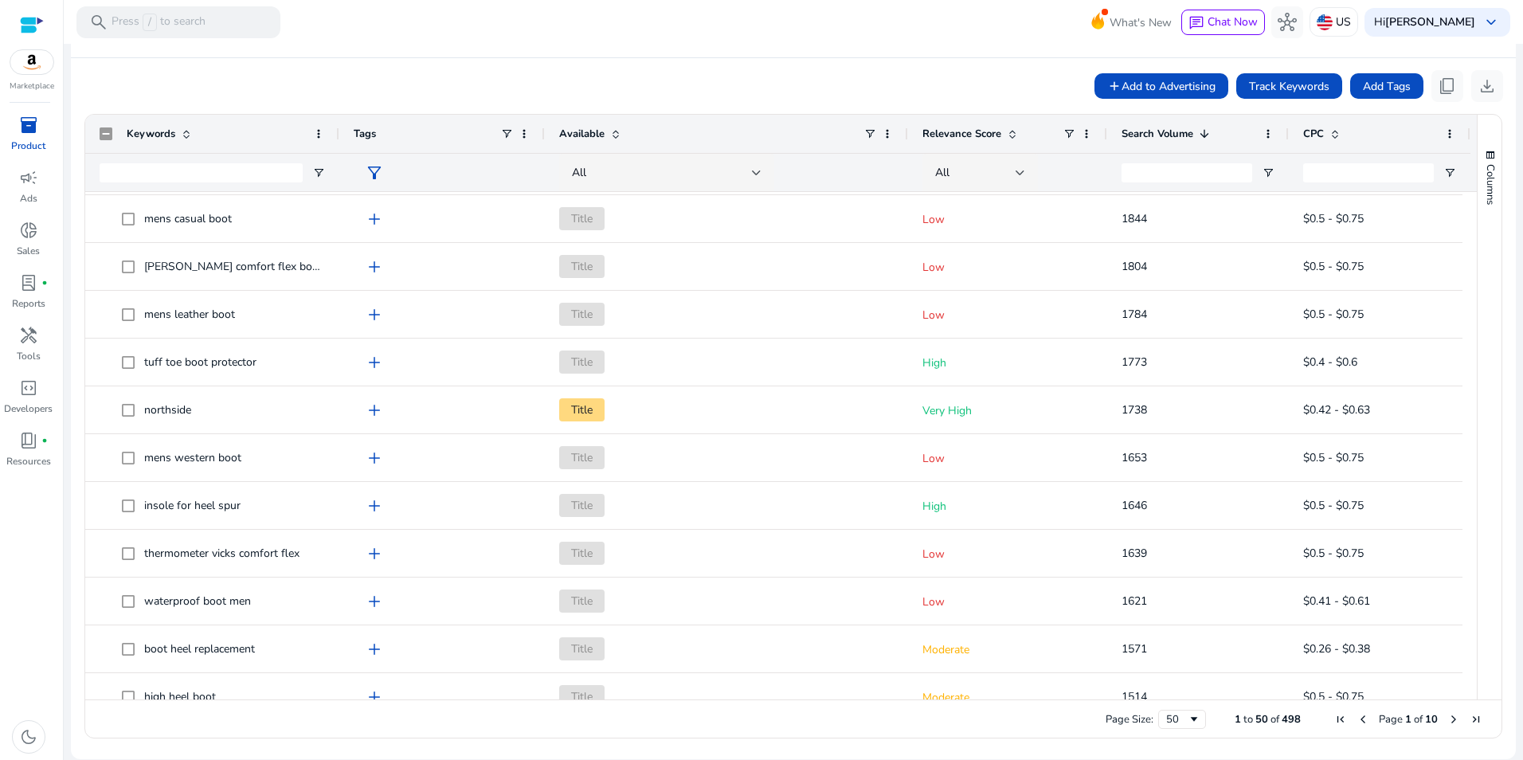
scroll to position [652, 0]
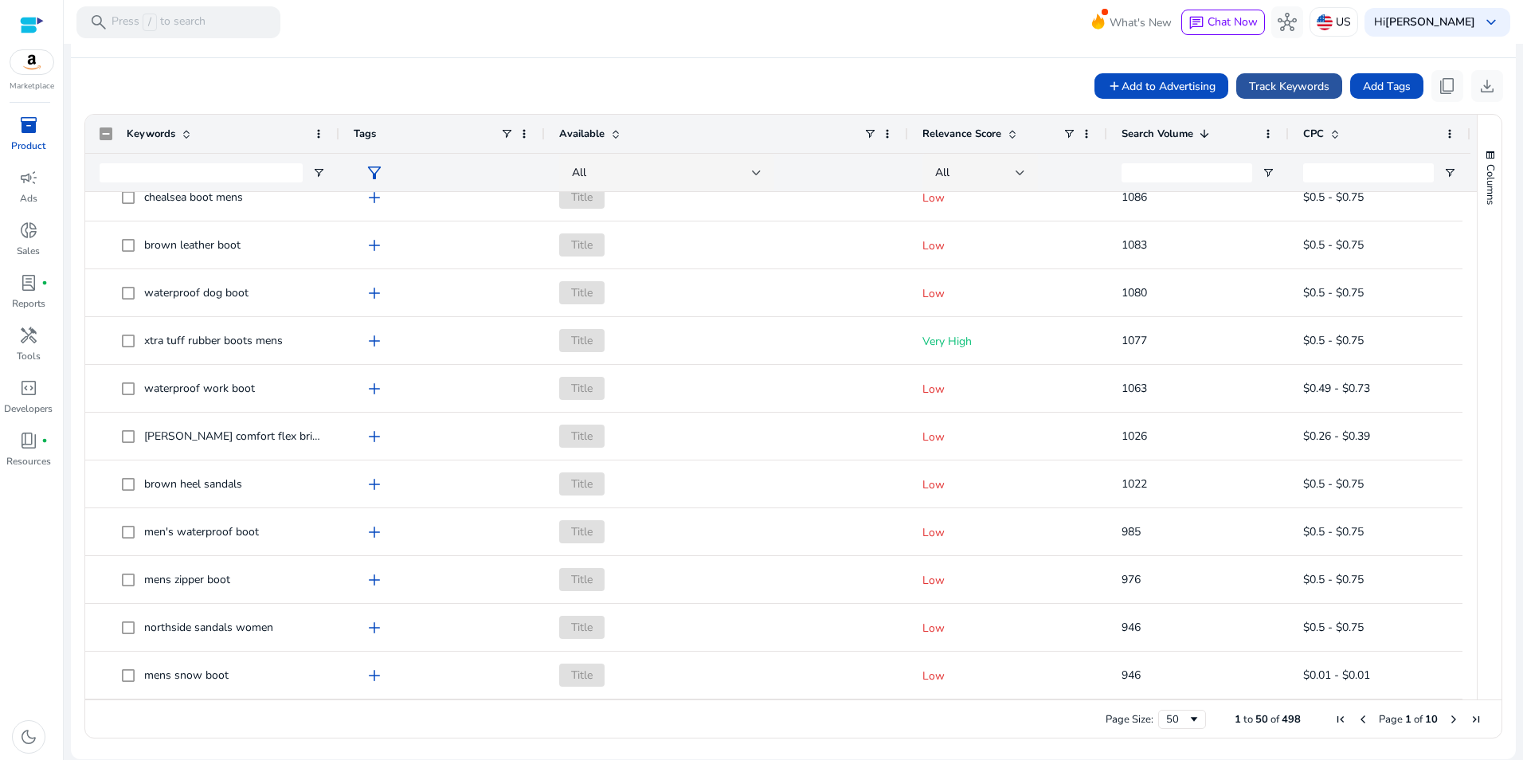
click at [1293, 91] on span "Track Keywords" at bounding box center [1289, 86] width 80 height 17
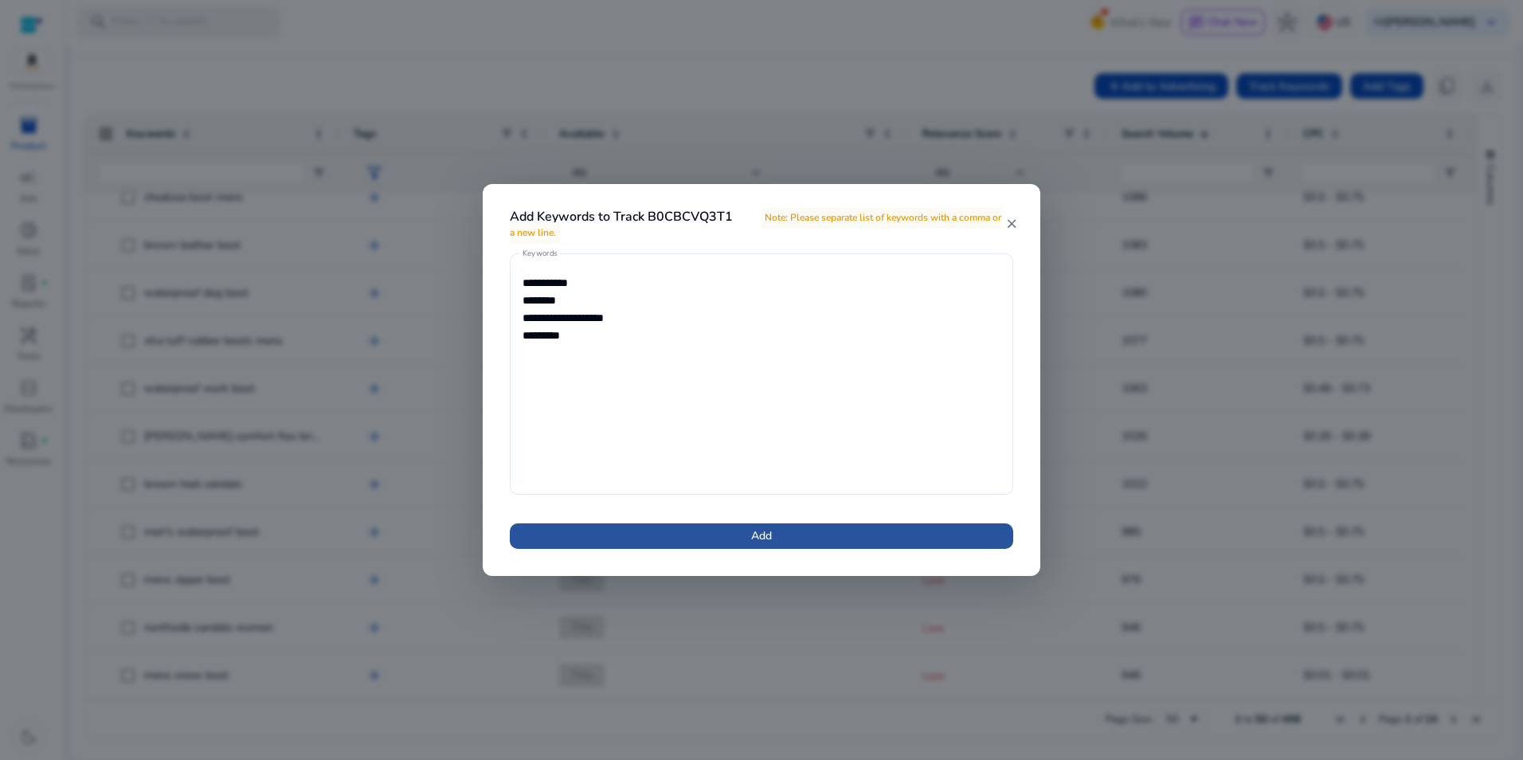
click at [791, 541] on span at bounding box center [761, 536] width 503 height 38
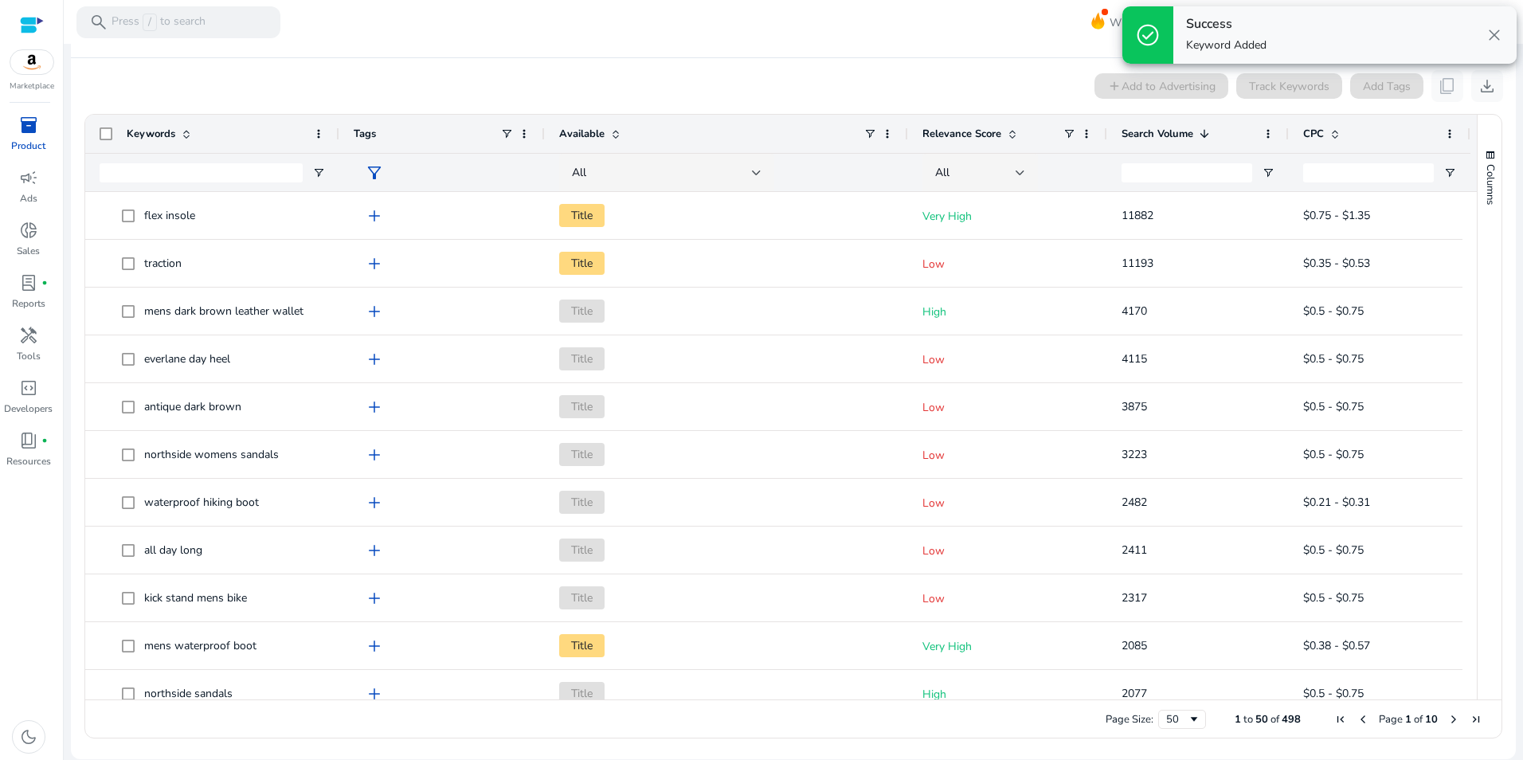
click at [1520, 34] on div "check_circle Success Keyword Added close" at bounding box center [1319, 35] width 407 height 70
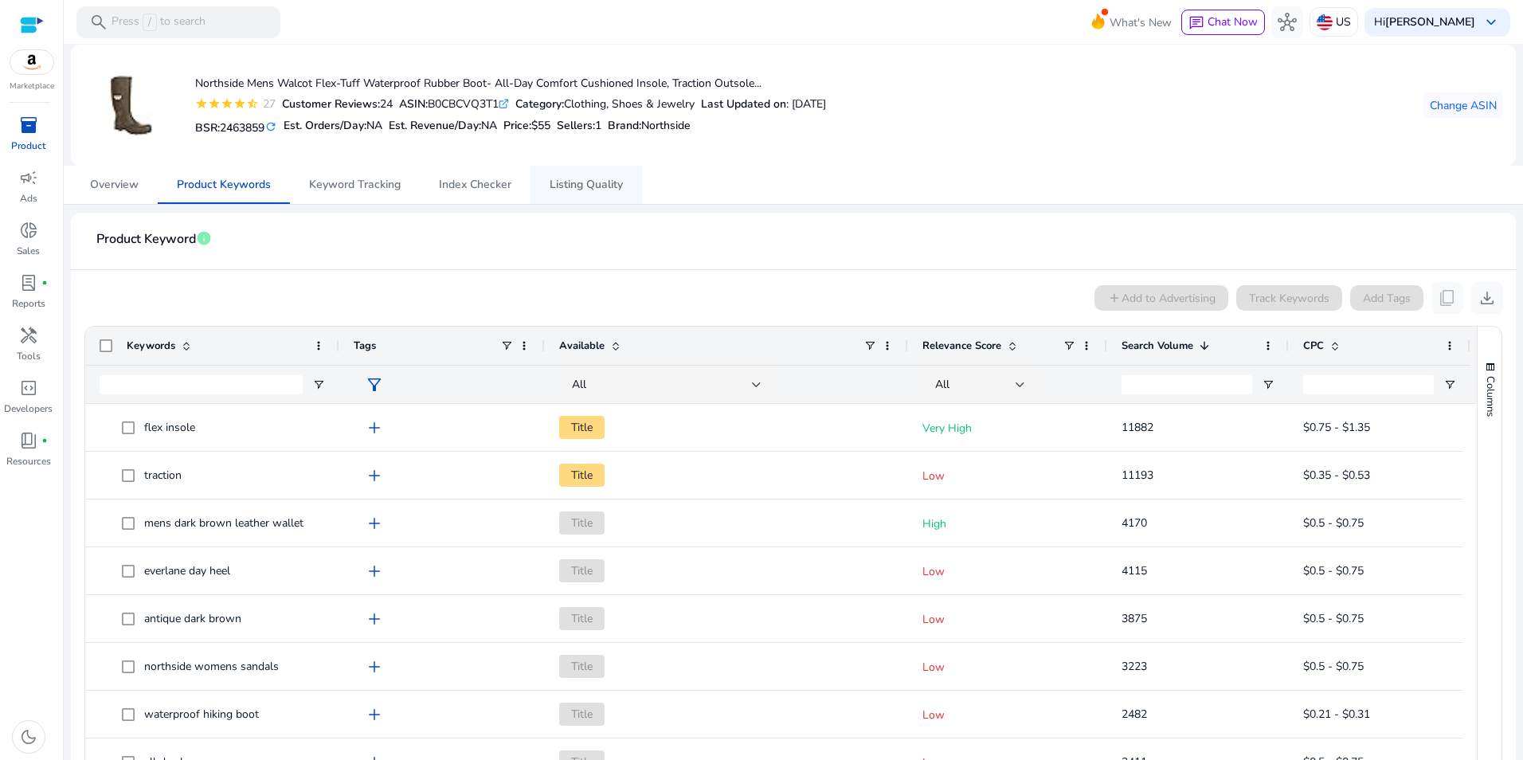
click at [596, 179] on span "Listing Quality" at bounding box center [586, 184] width 73 height 11
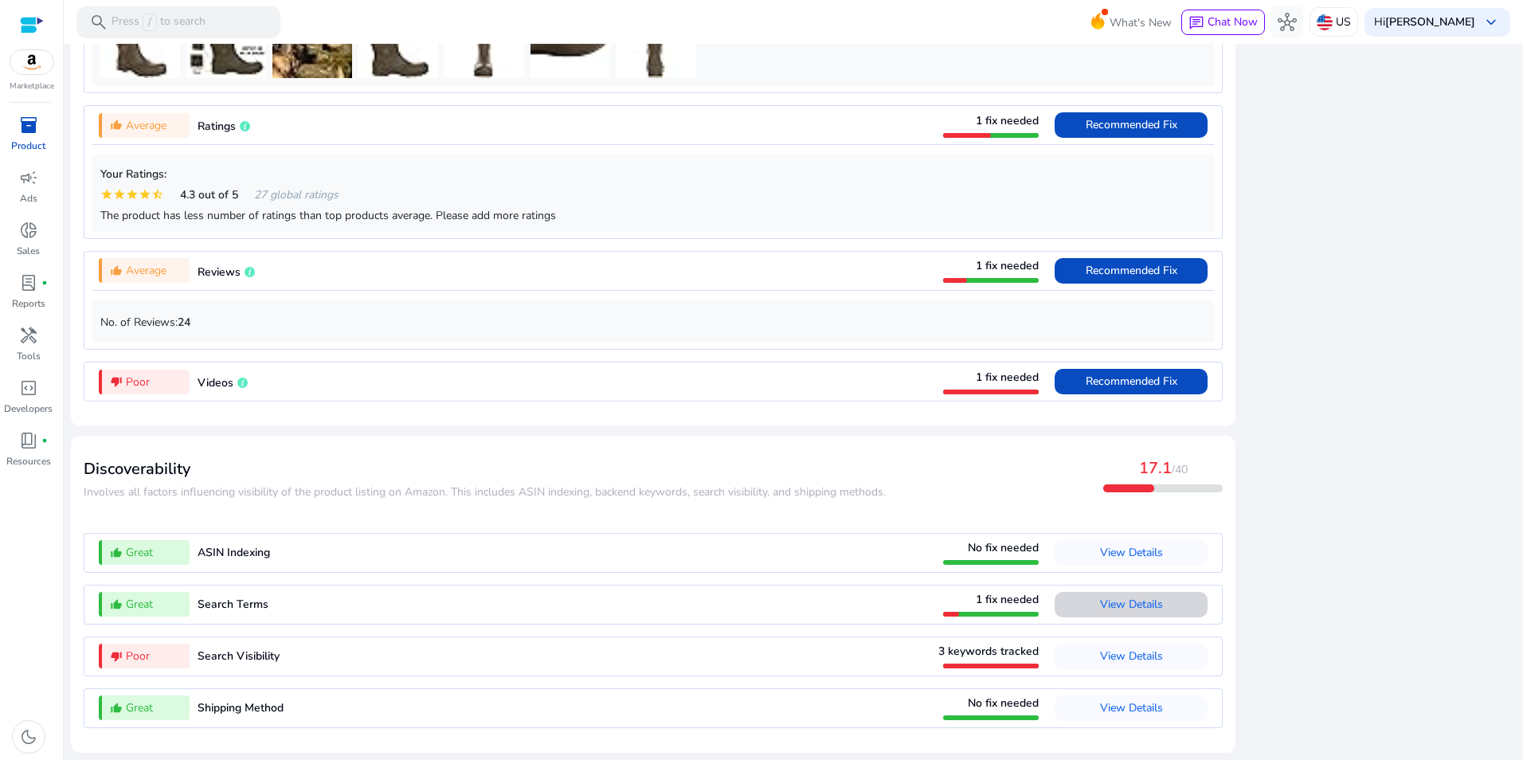
click at [1117, 604] on span "View Details" at bounding box center [1131, 604] width 63 height 15
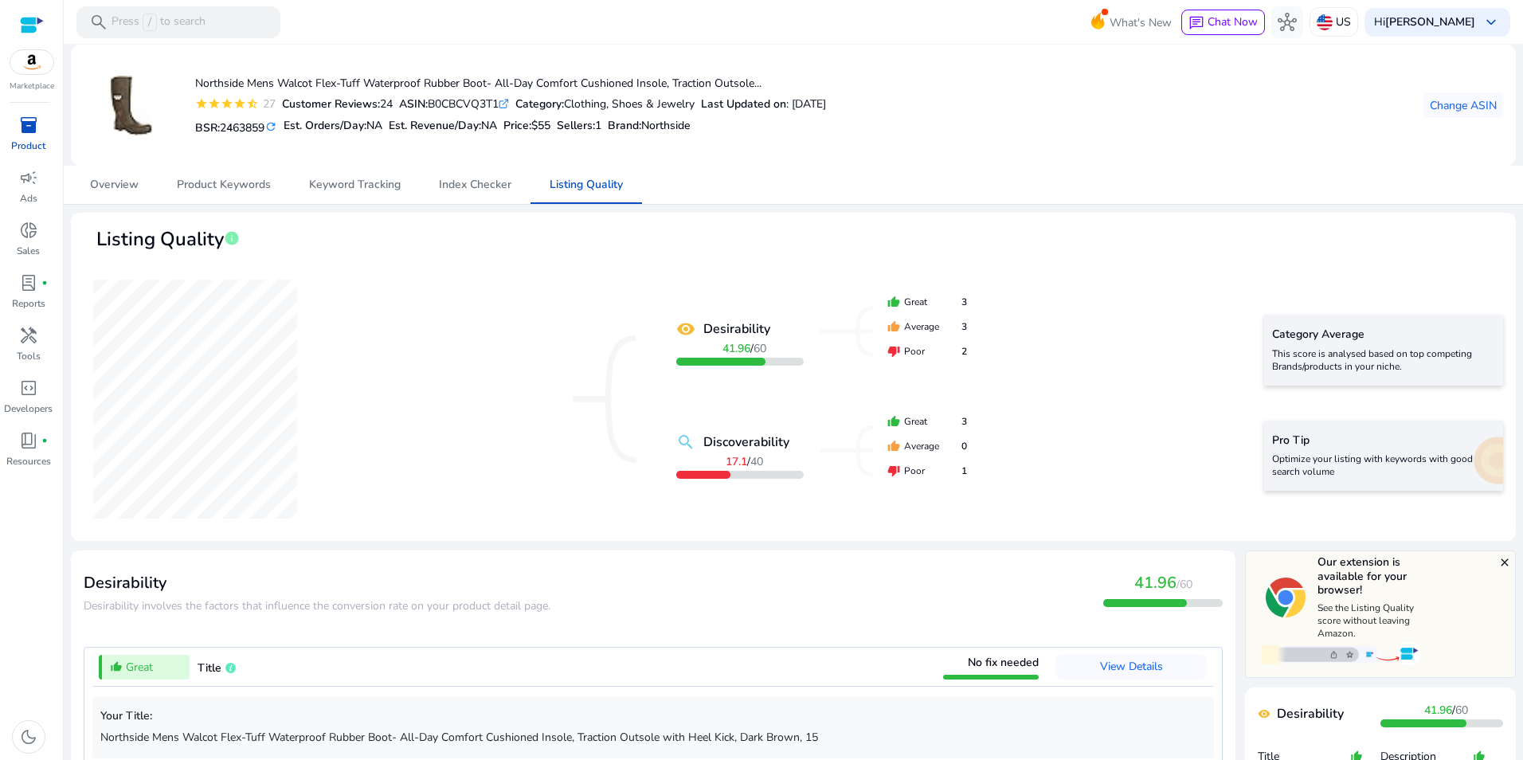
click at [471, 101] on div "ASIN: B0CBCVQ3T1 .st0{fill:#2c8af8}" at bounding box center [454, 104] width 110 height 17
copy div "B0CBCVQ3T1"
click at [1007, 168] on div "Overview Product Keywords Keyword Tracking Index Checker Listing Quality" at bounding box center [793, 185] width 1445 height 38
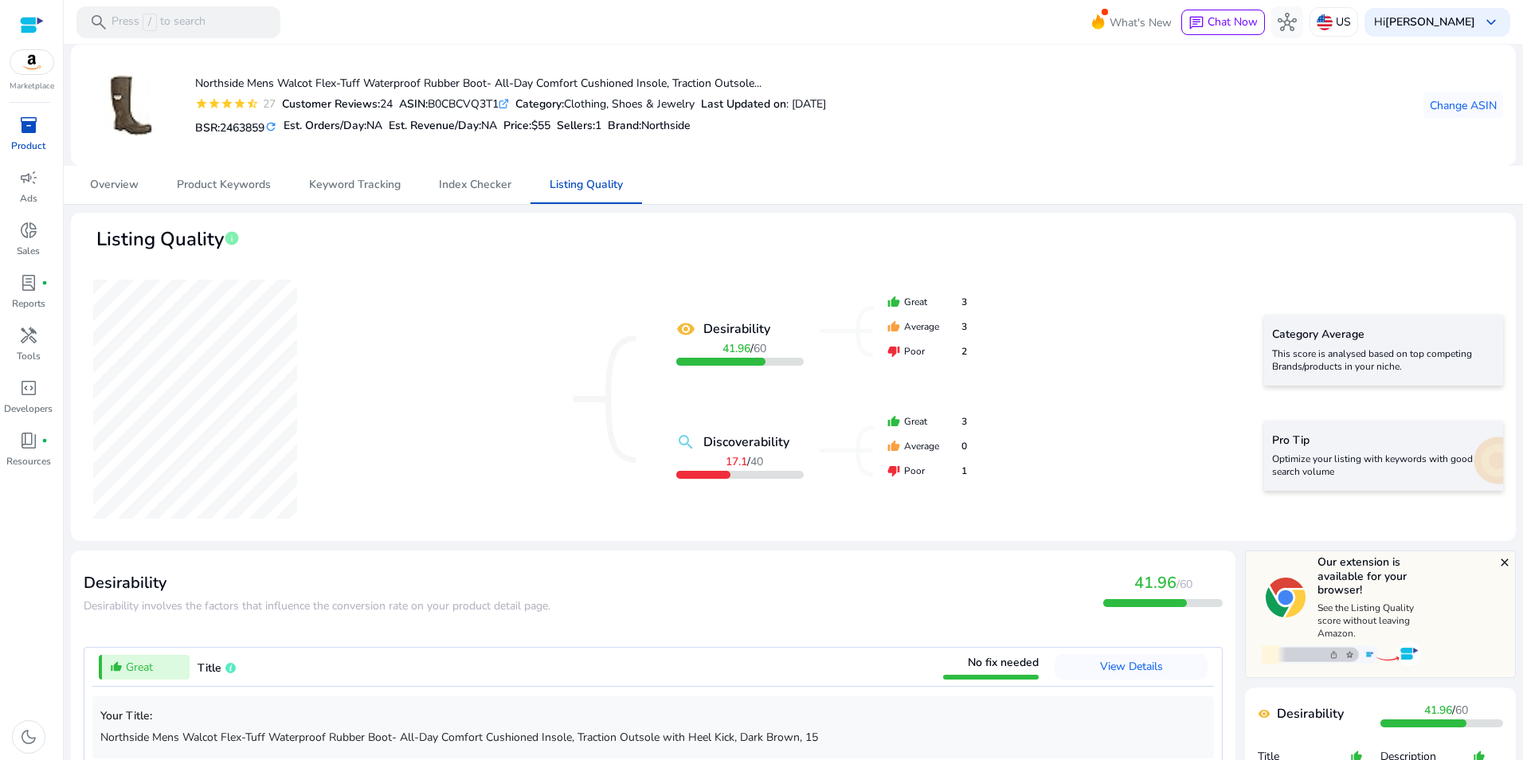
click at [29, 131] on span "inventory_2" at bounding box center [28, 124] width 19 height 19
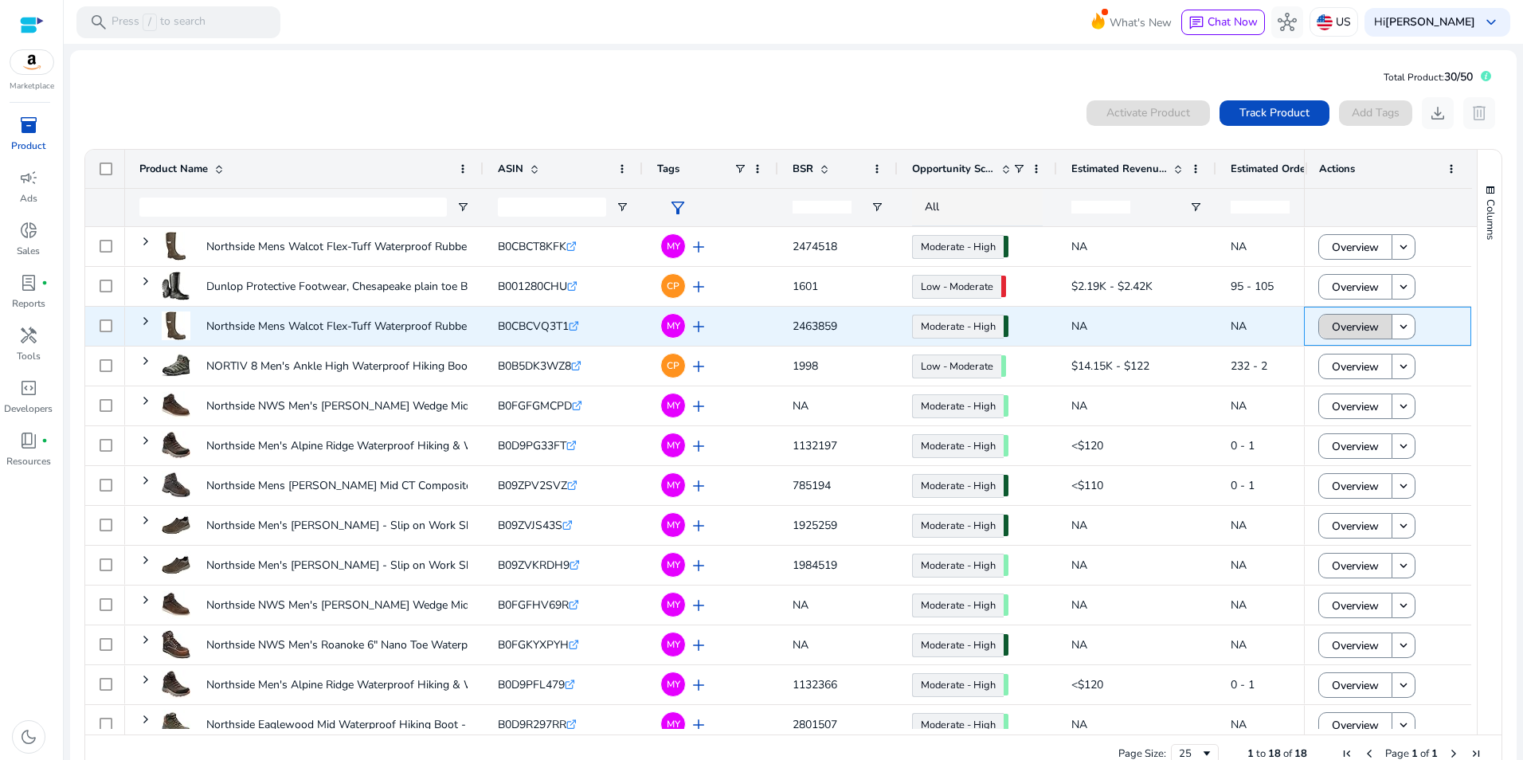
click at [1360, 324] on span "Overview" at bounding box center [1355, 327] width 47 height 33
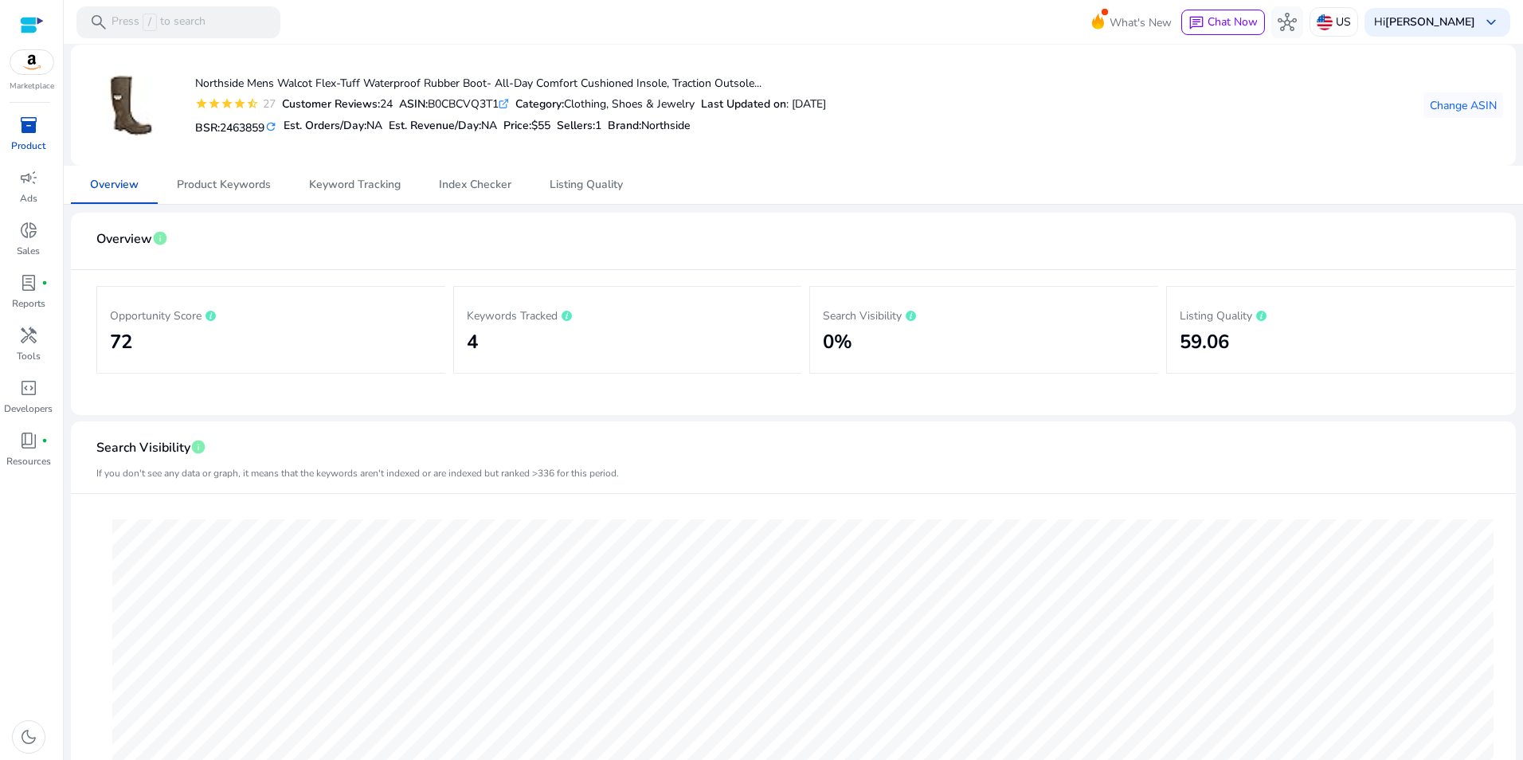
click at [22, 141] on p "Product" at bounding box center [28, 146] width 34 height 14
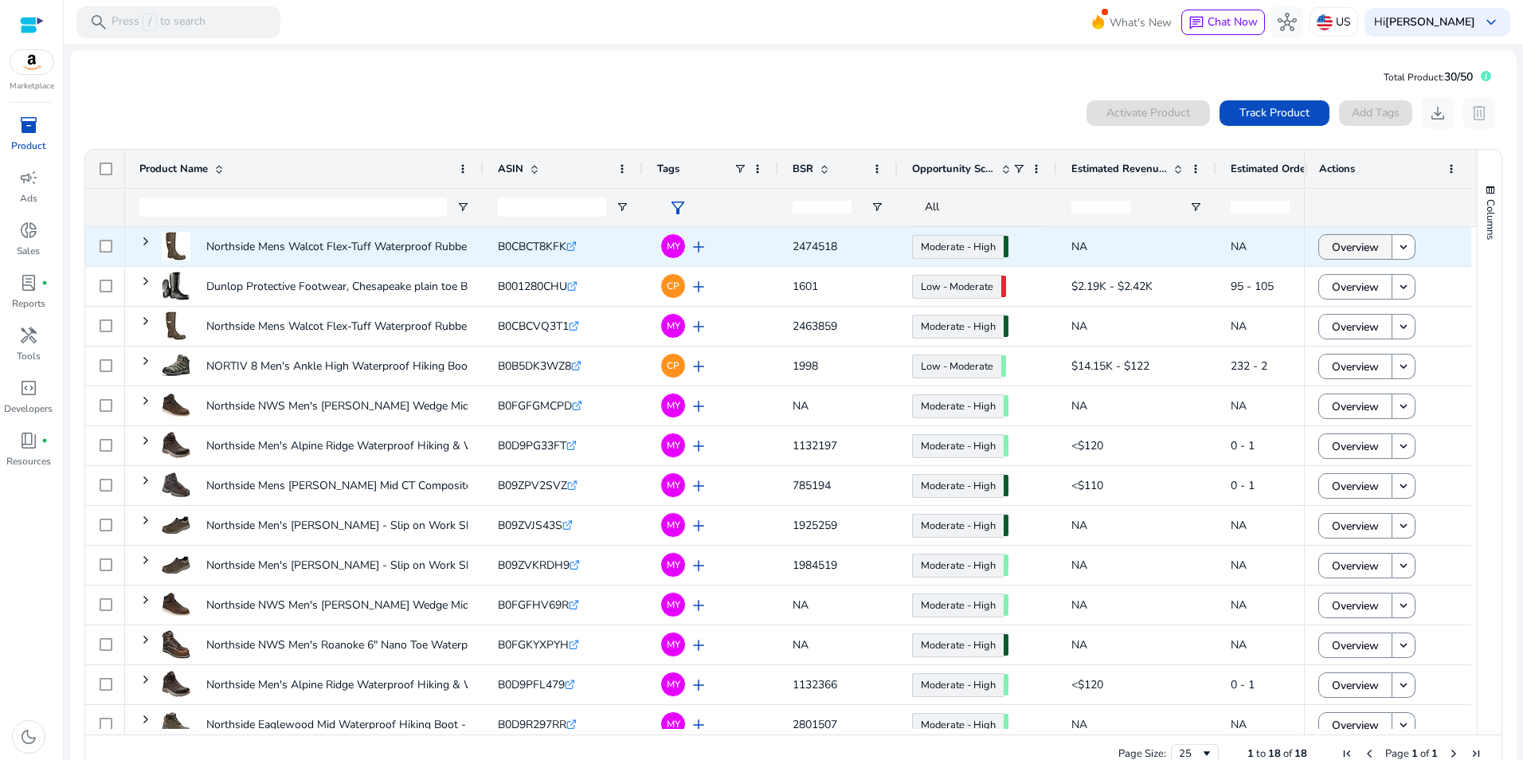
click at [1371, 240] on span "Overview" at bounding box center [1355, 247] width 47 height 33
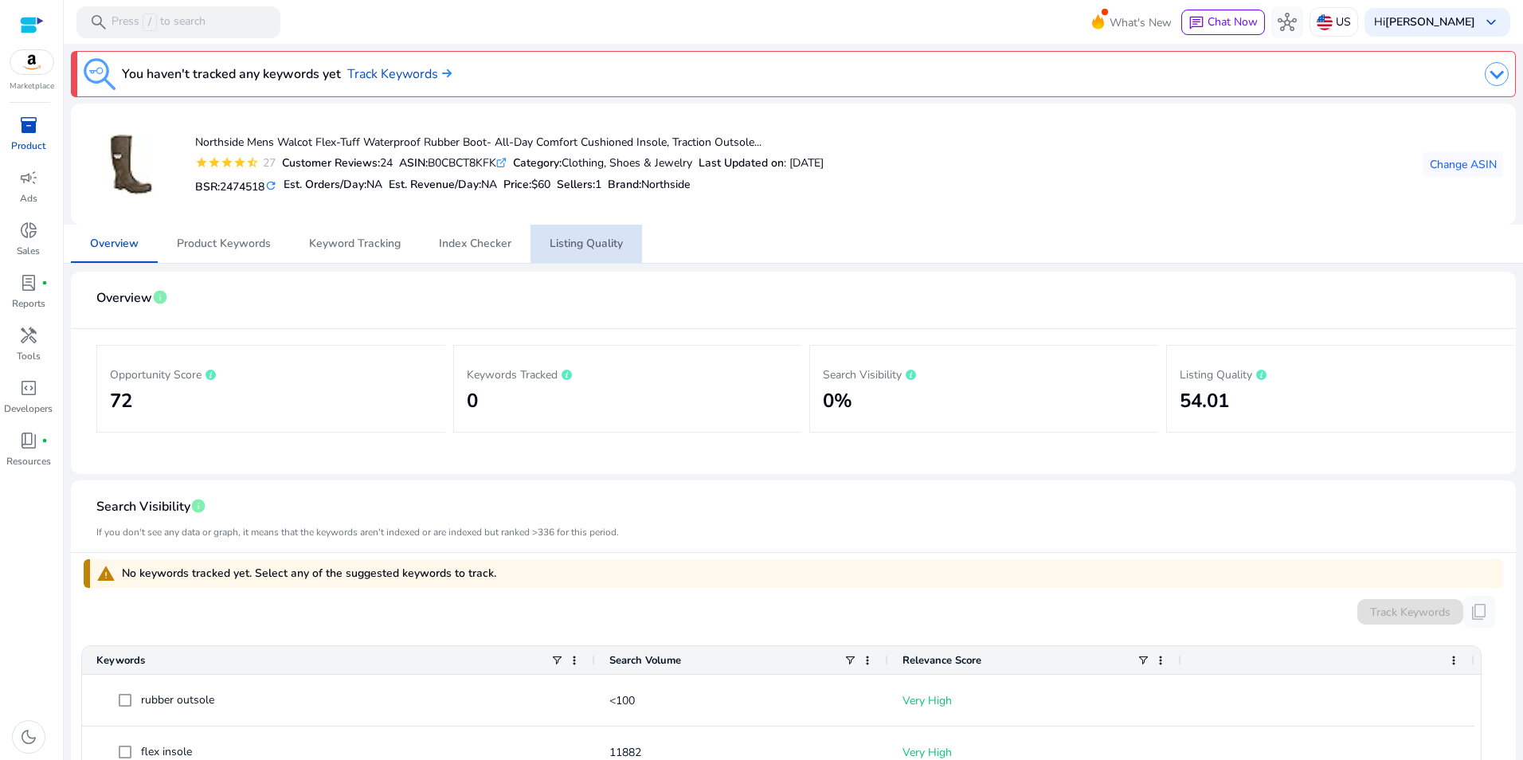
click at [597, 238] on span "Listing Quality" at bounding box center [586, 243] width 73 height 11
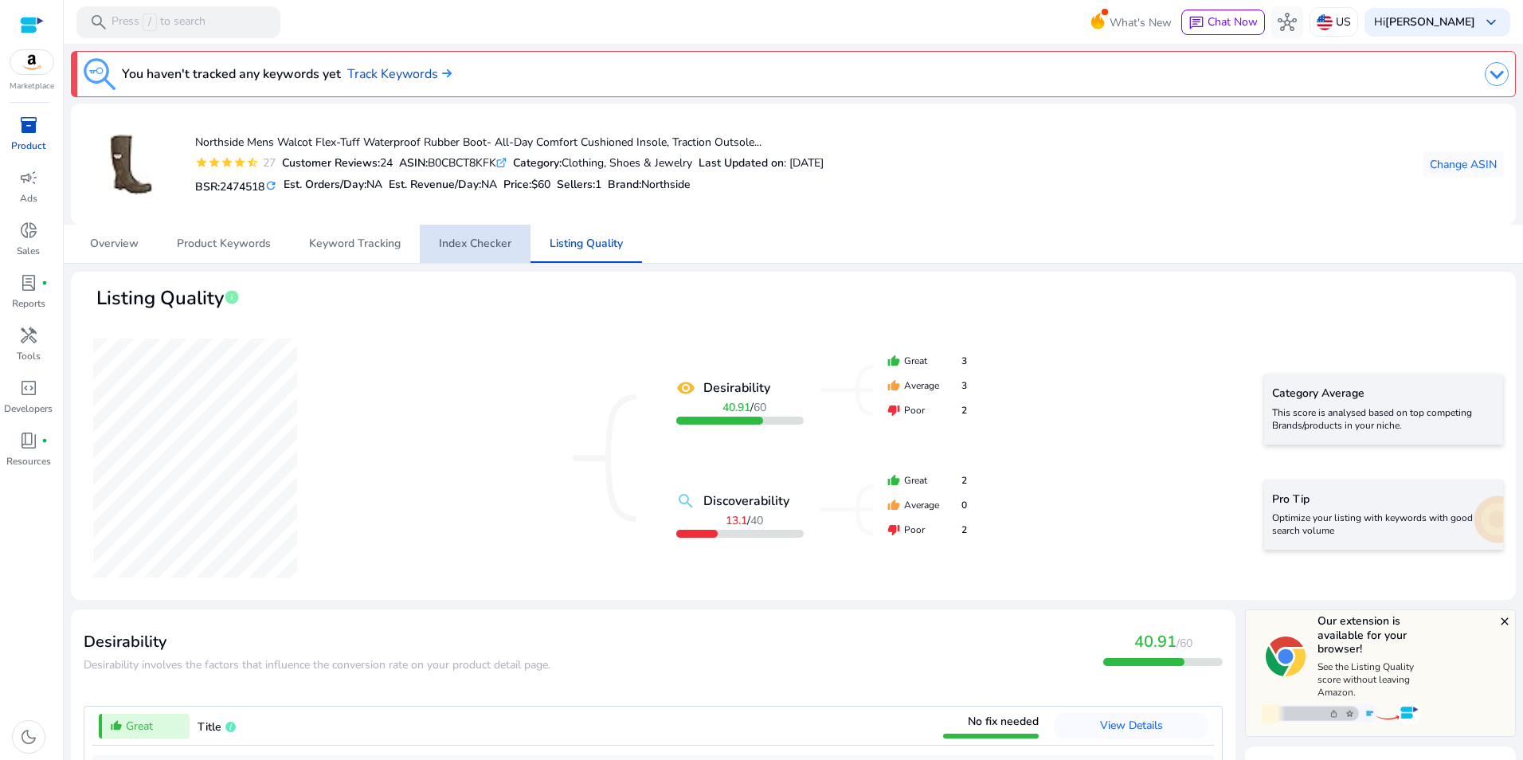
click at [475, 256] on span "Index Checker" at bounding box center [475, 244] width 72 height 38
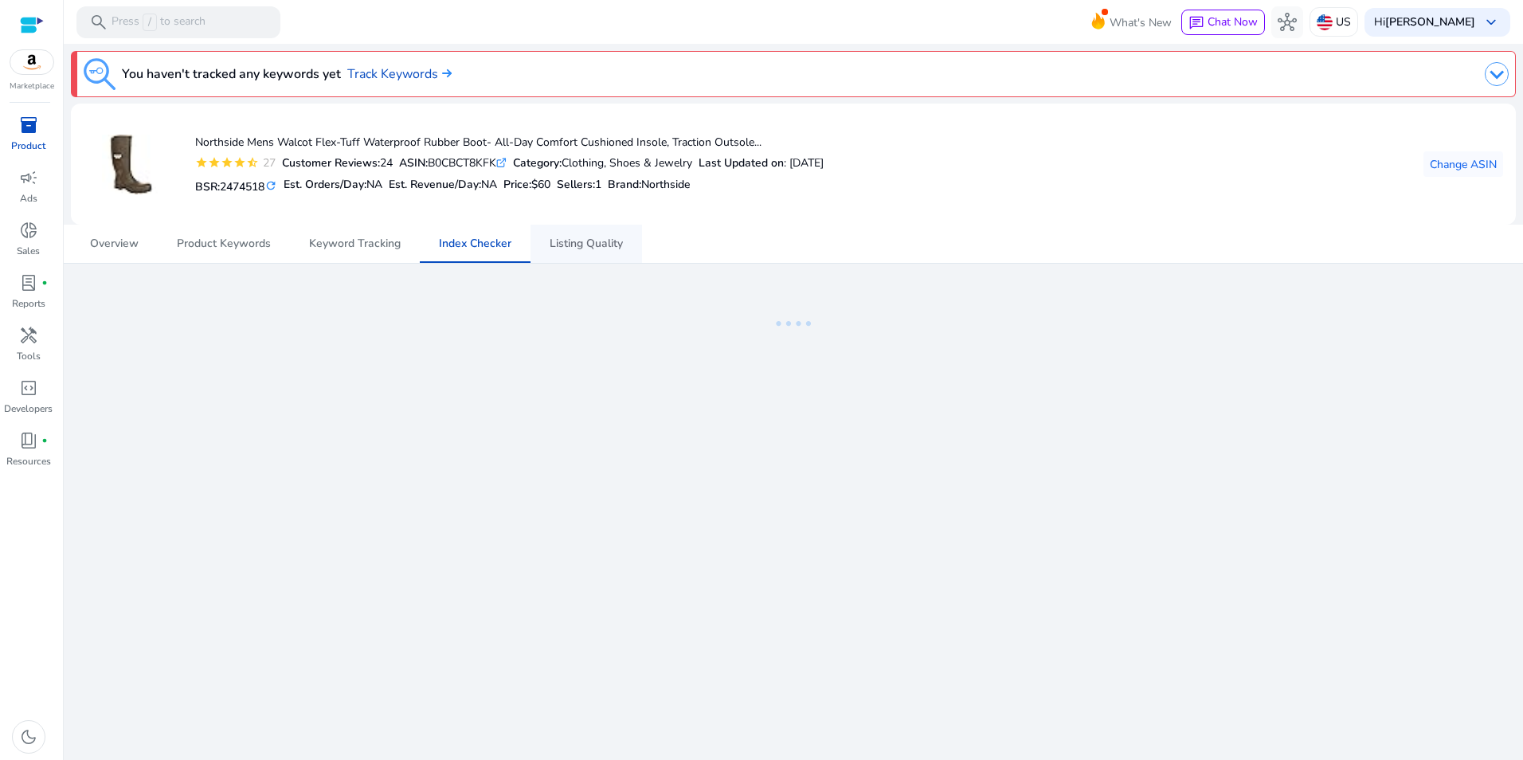
scroll to position [645, 0]
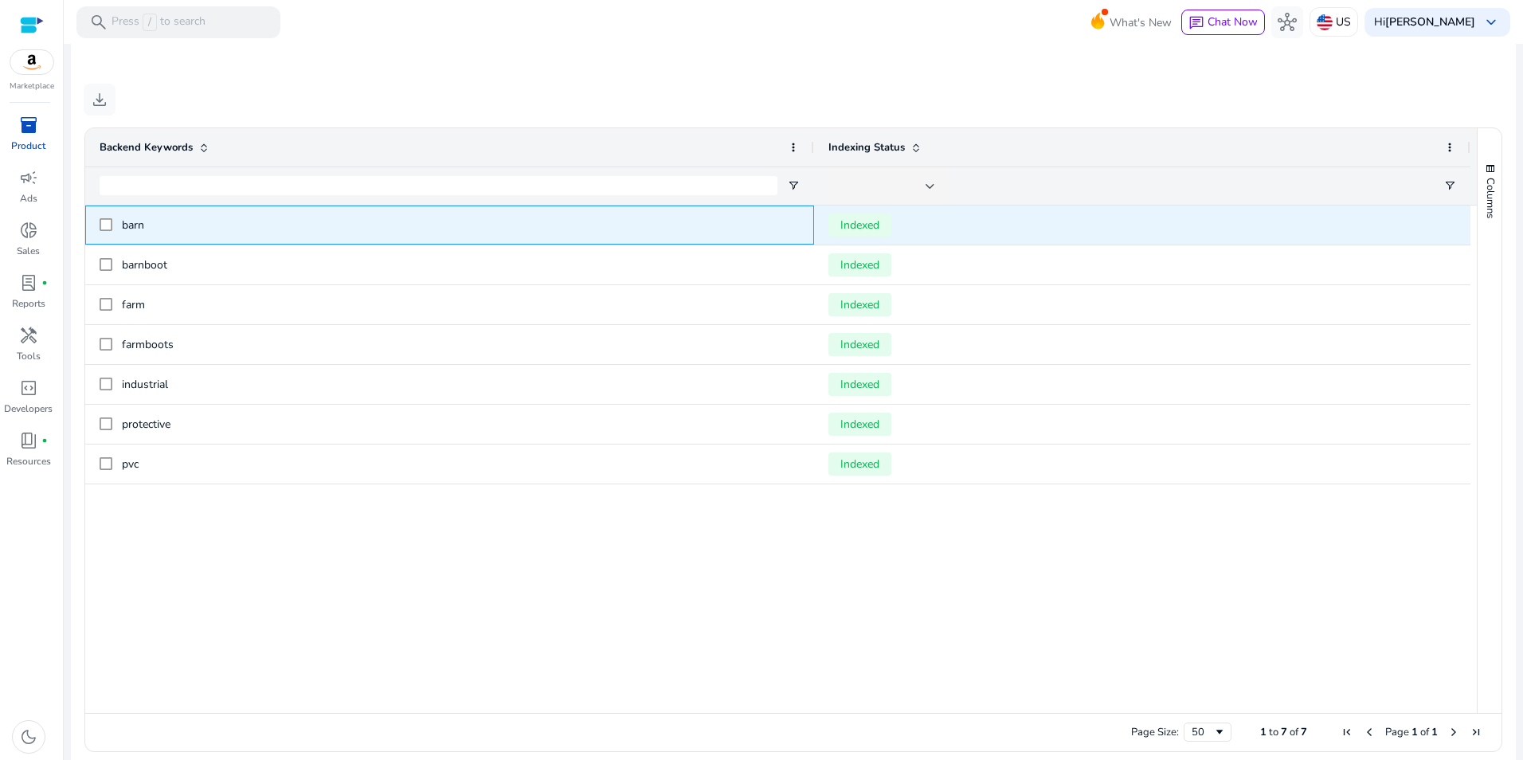
click at [603, 237] on span "barn" at bounding box center [461, 225] width 678 height 33
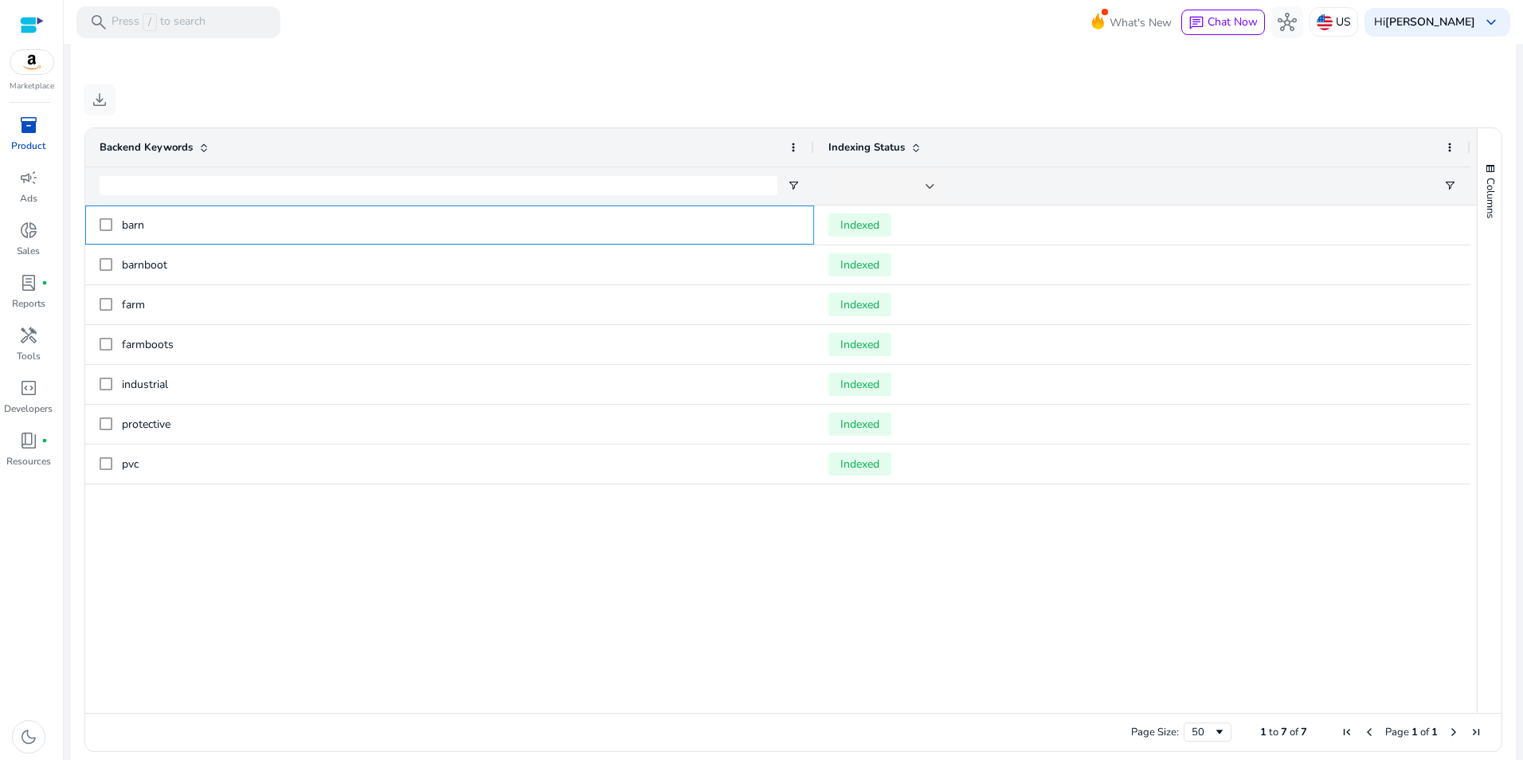
scroll to position [0, 0]
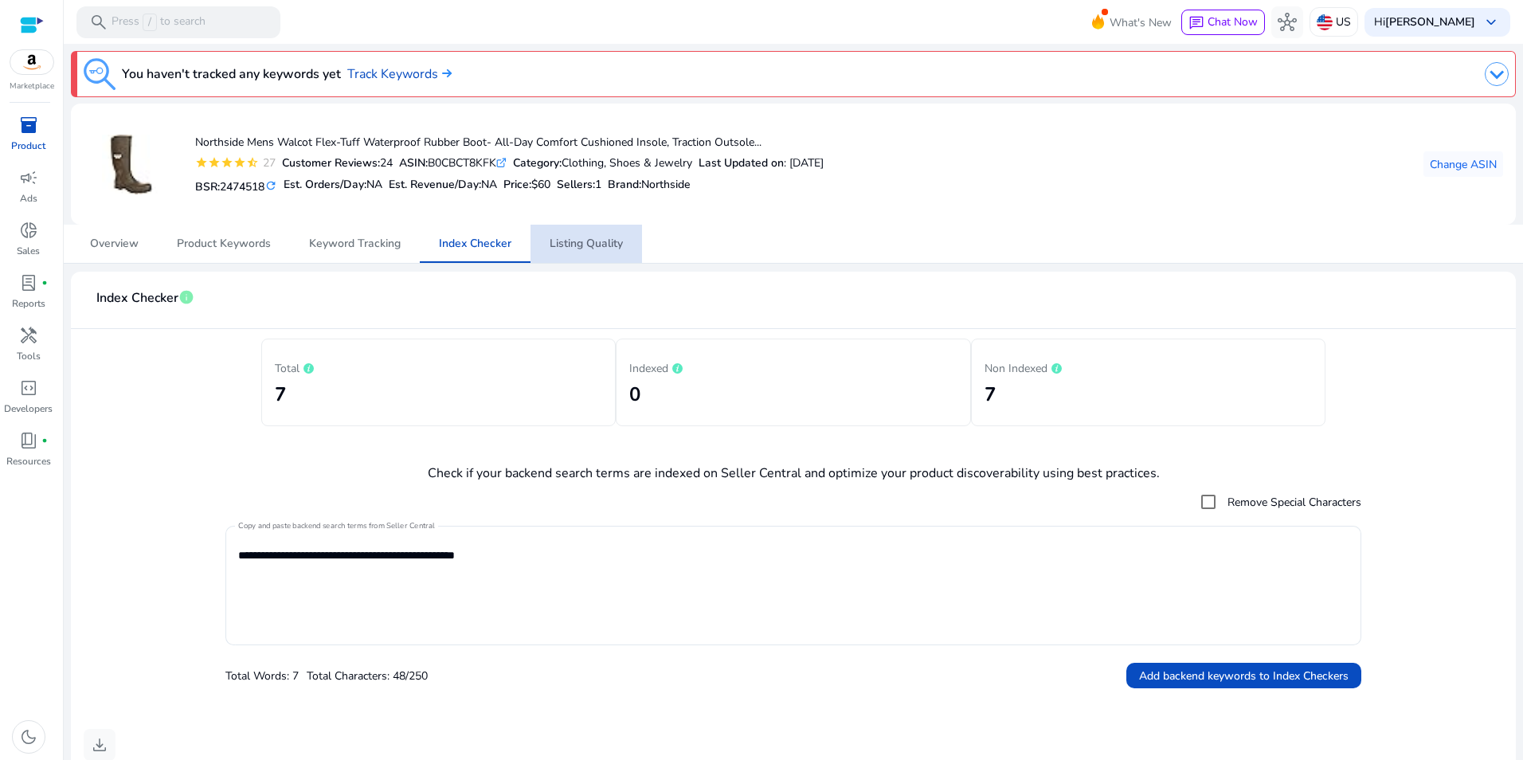
click at [610, 238] on span "Listing Quality" at bounding box center [586, 243] width 73 height 11
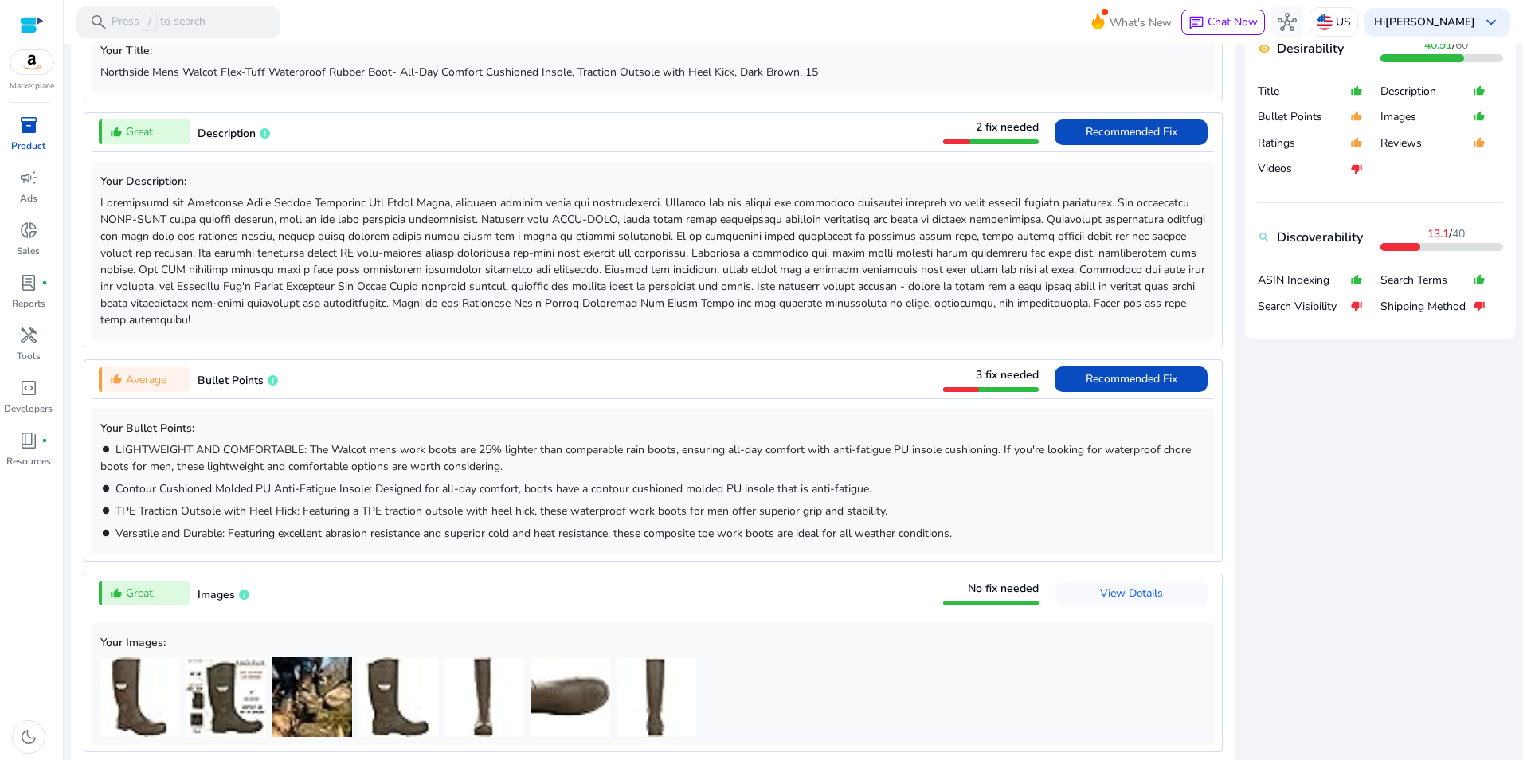
scroll to position [59, 0]
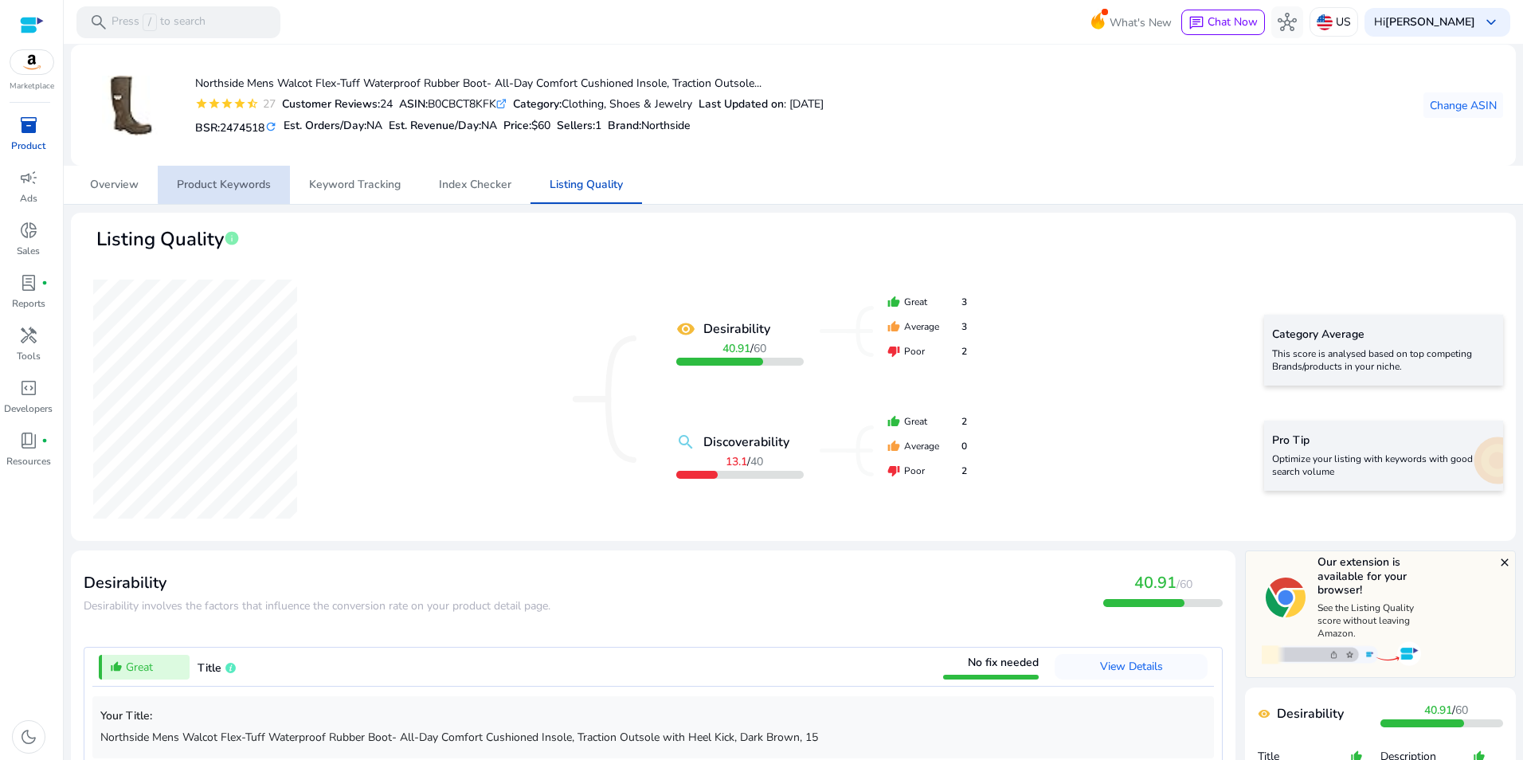
click at [225, 179] on span "Product Keywords" at bounding box center [224, 184] width 94 height 11
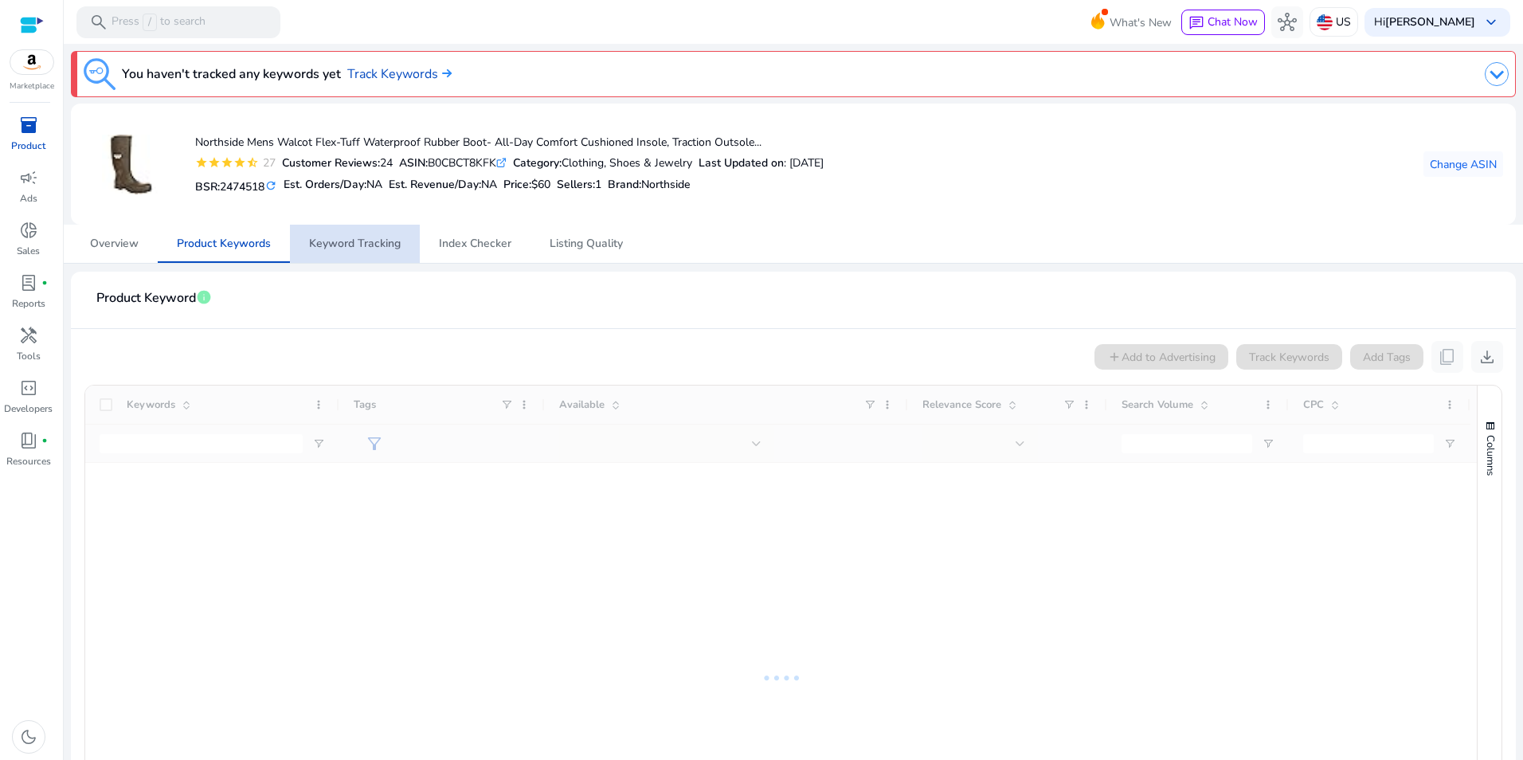
click at [357, 241] on span "Keyword Tracking" at bounding box center [355, 243] width 92 height 11
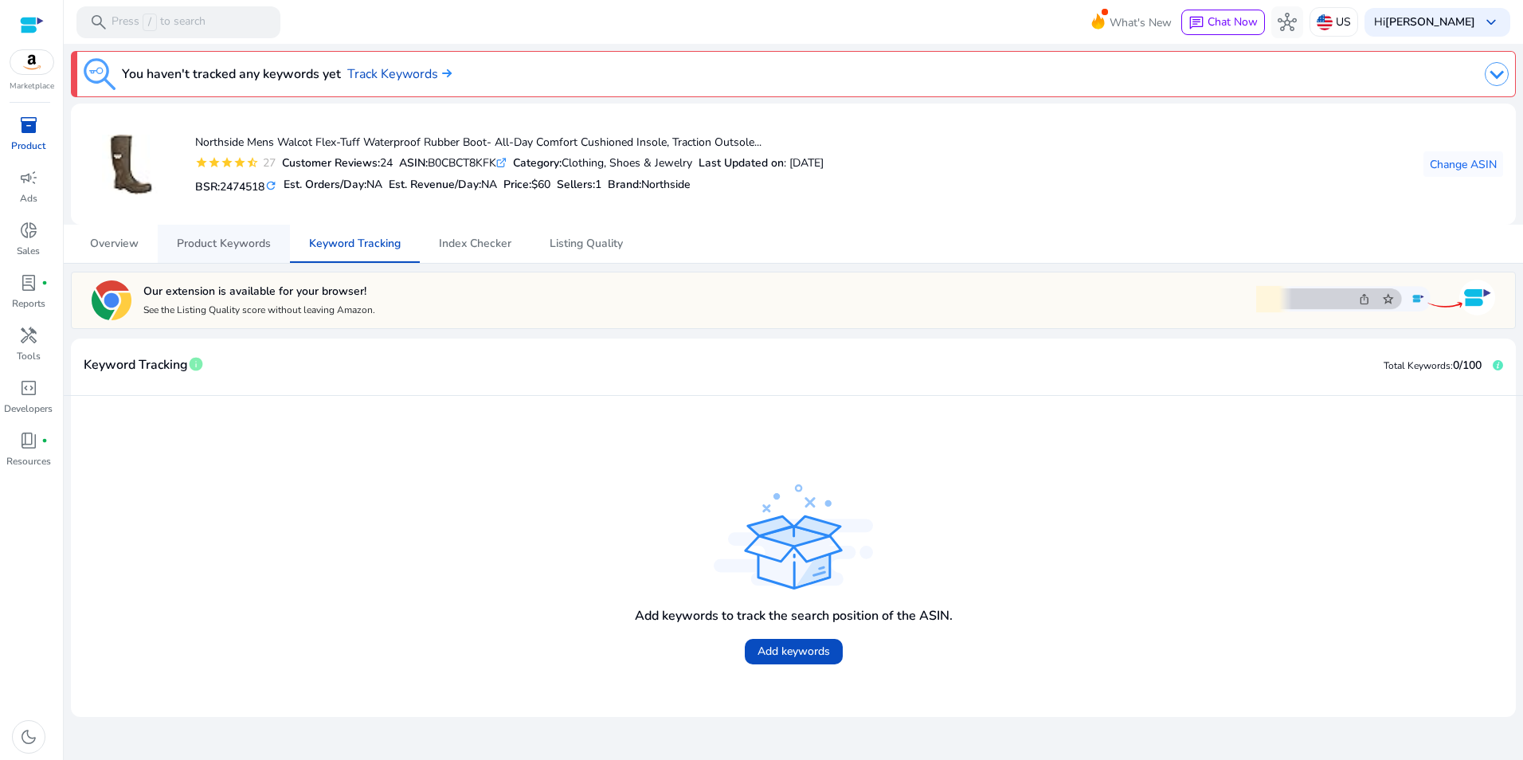
click at [205, 239] on span "Product Keywords" at bounding box center [224, 243] width 94 height 11
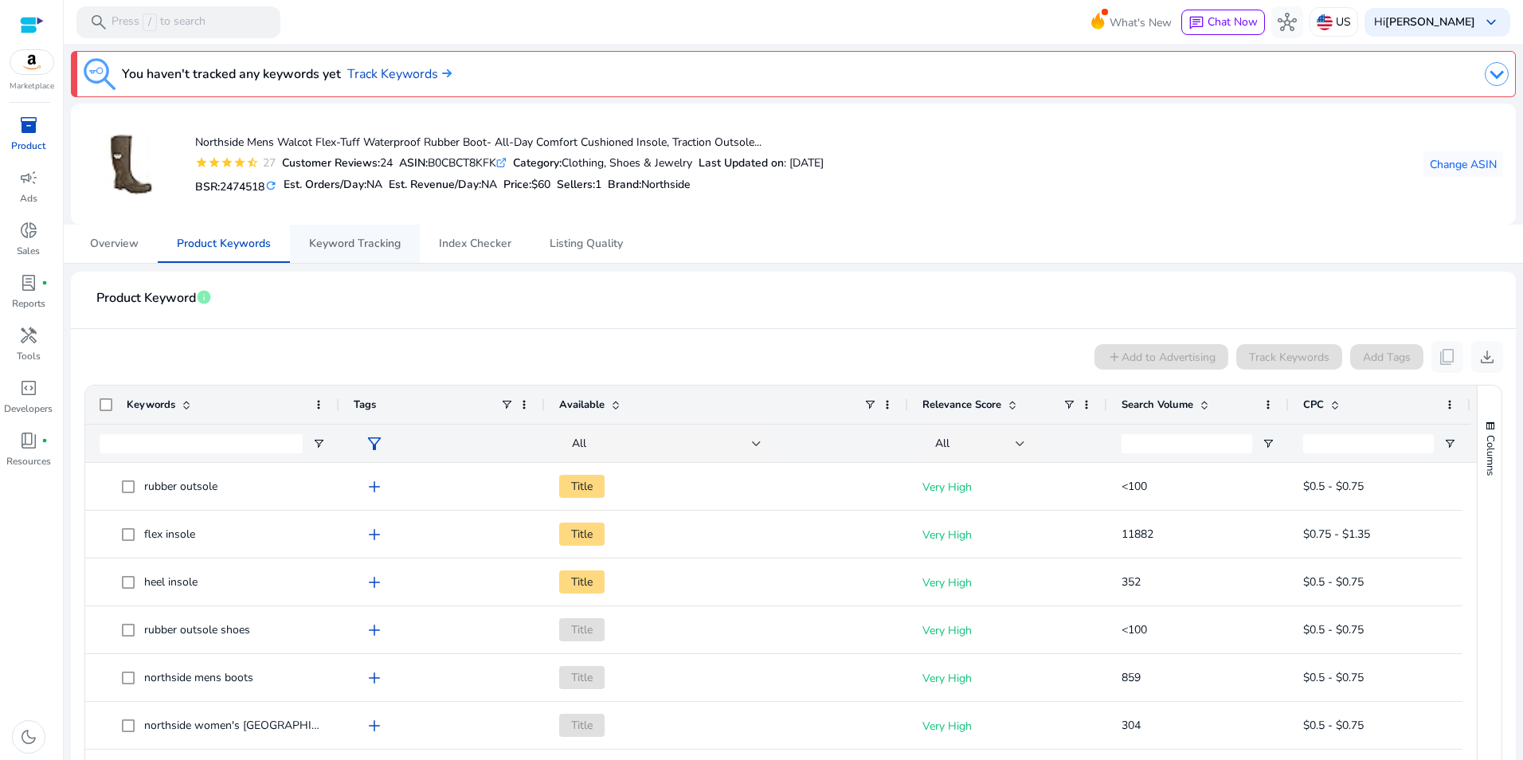
click at [312, 240] on span "Keyword Tracking" at bounding box center [355, 243] width 92 height 11
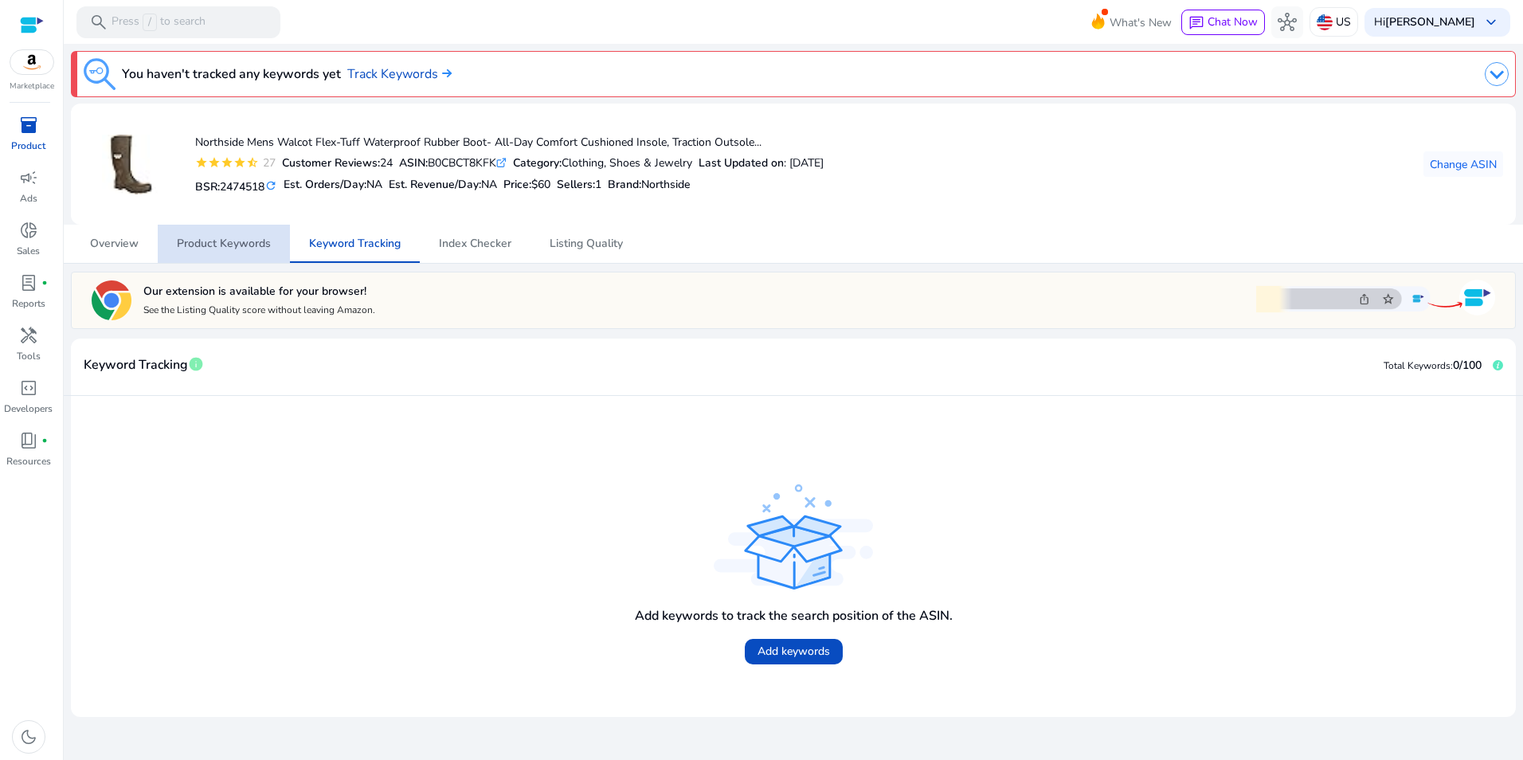
click at [244, 242] on span "Product Keywords" at bounding box center [224, 243] width 94 height 11
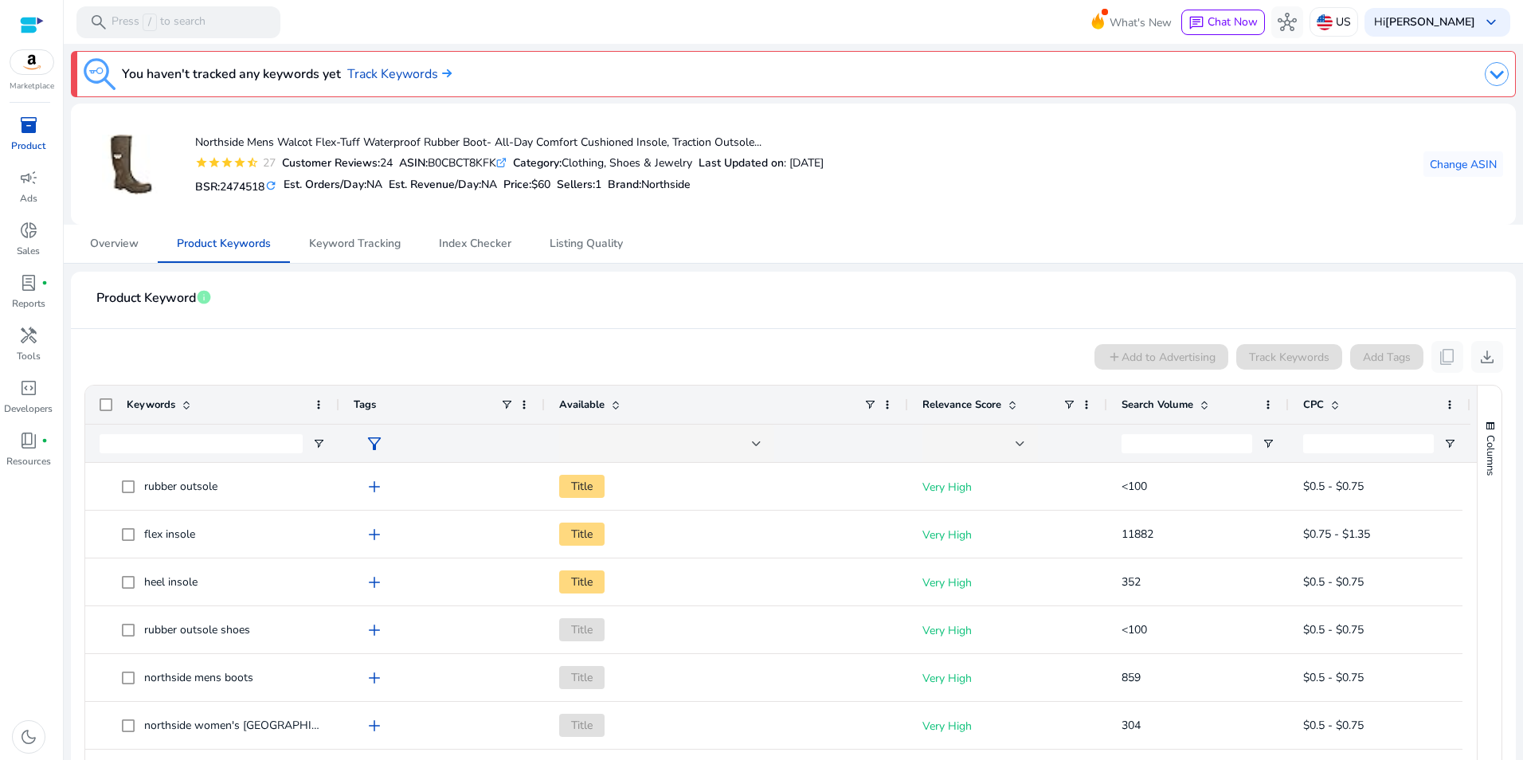
click at [1155, 403] on span "Search Volume" at bounding box center [1157, 404] width 72 height 14
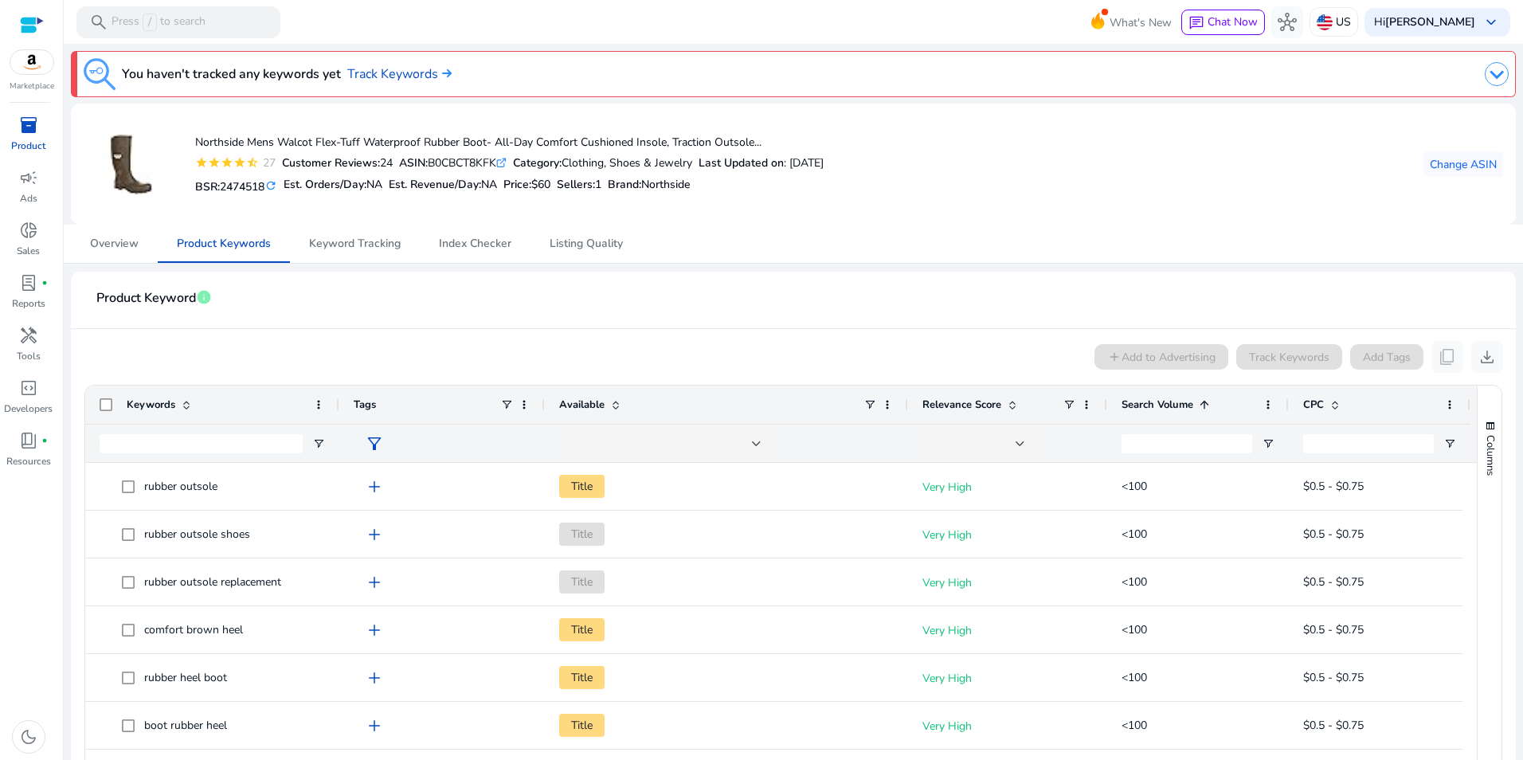
click at [1155, 403] on span "Search Volume" at bounding box center [1157, 404] width 72 height 14
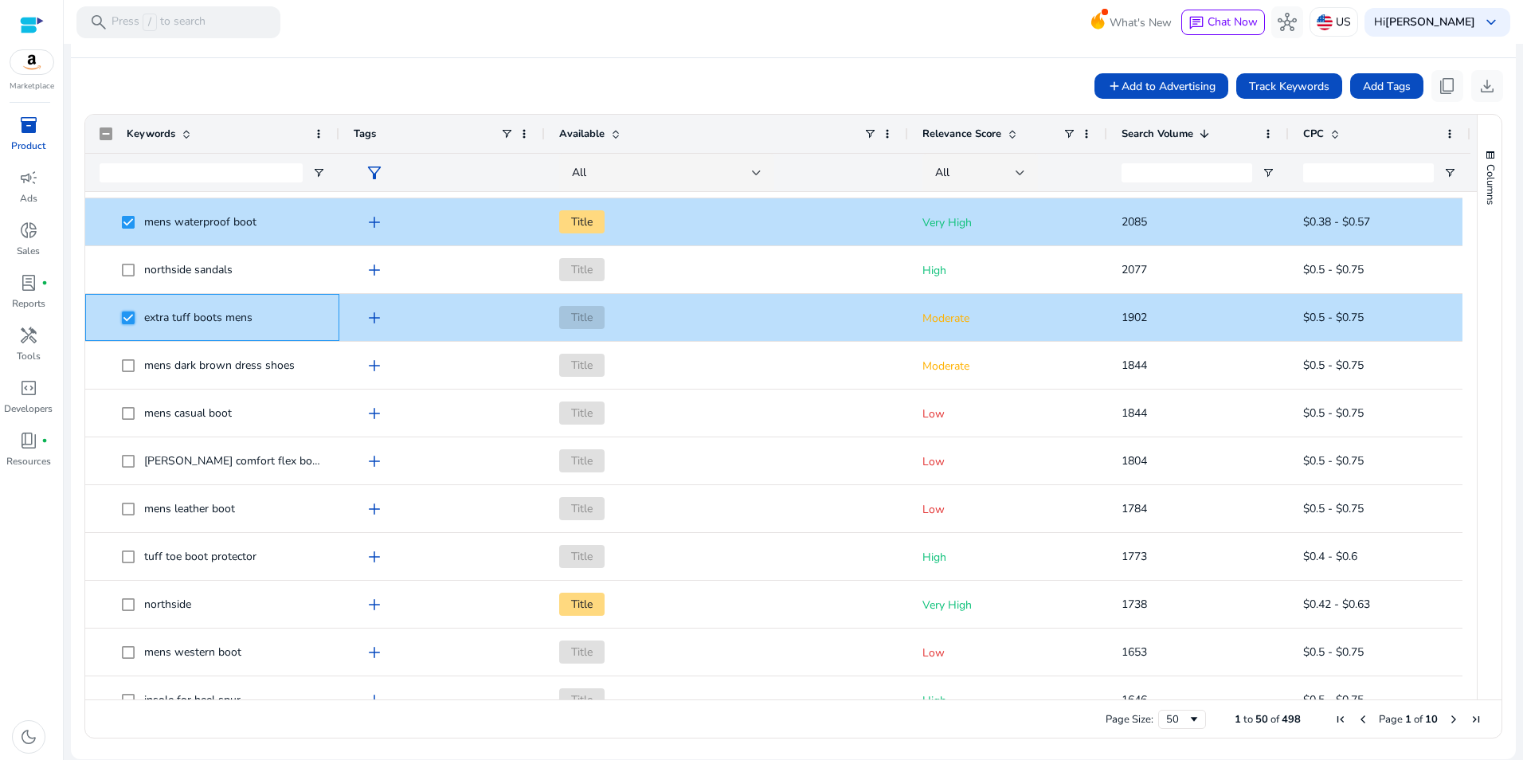
scroll to position [480, 0]
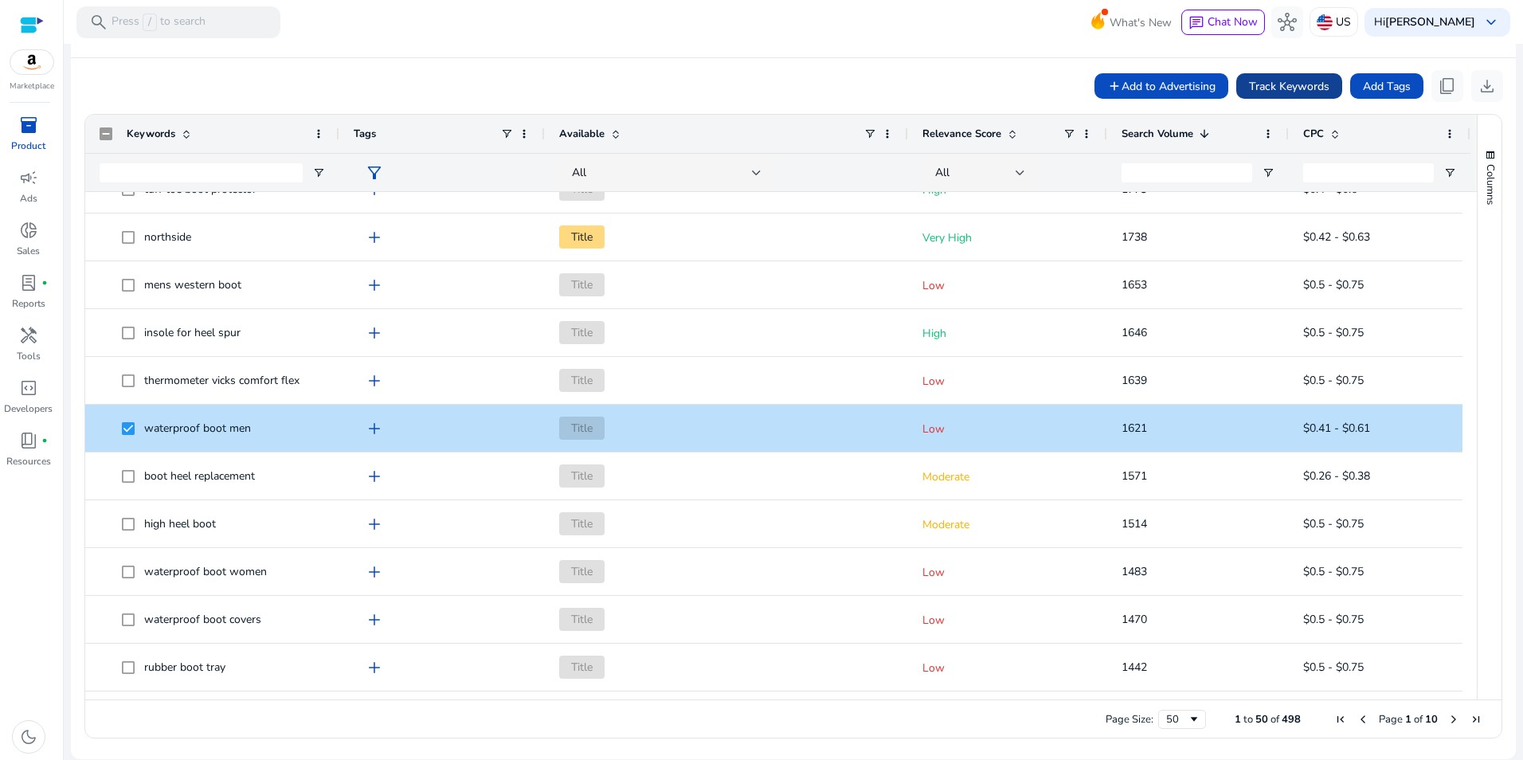
click at [1305, 78] on span "Track Keywords" at bounding box center [1289, 86] width 80 height 17
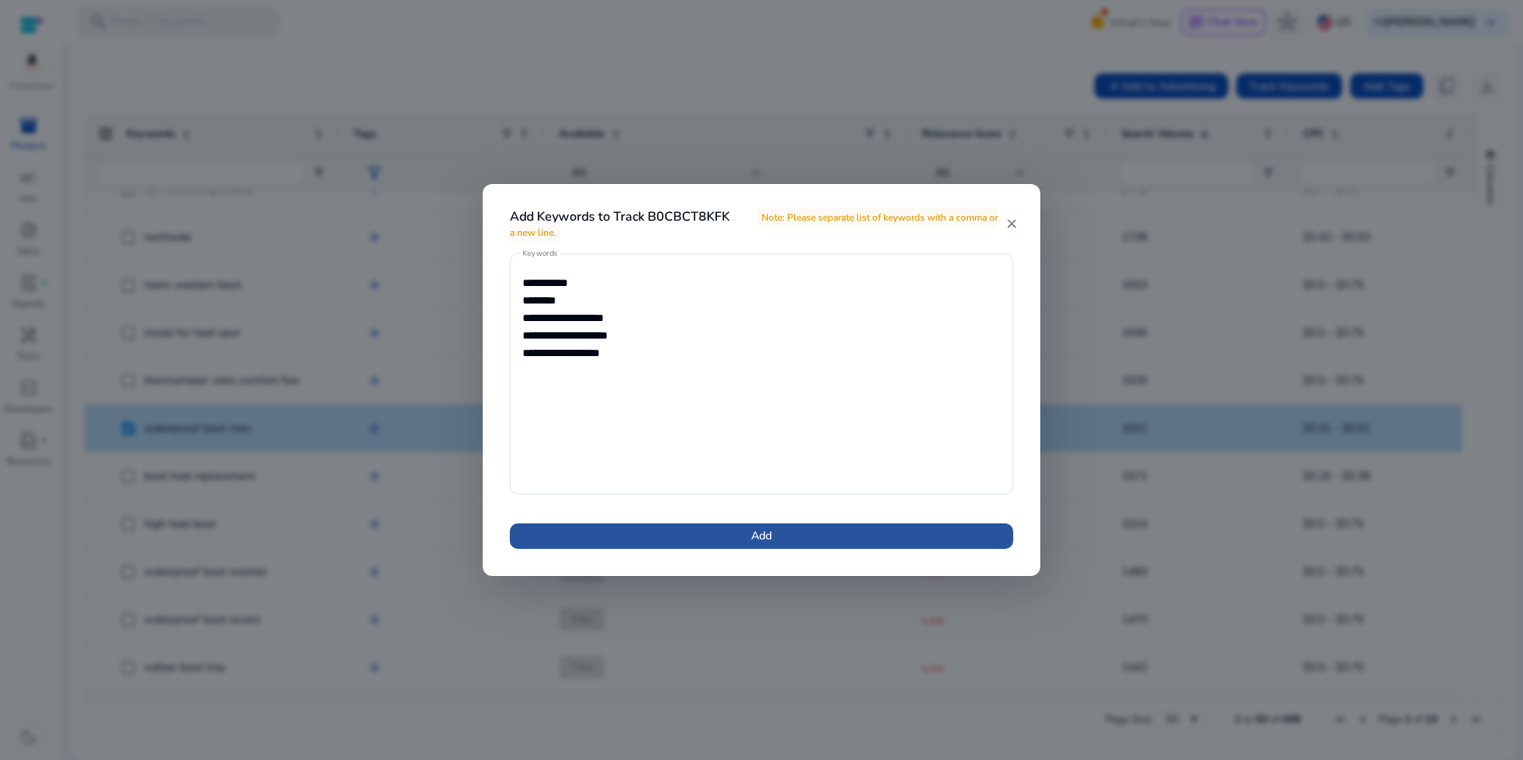
click at [885, 543] on span at bounding box center [761, 536] width 503 height 38
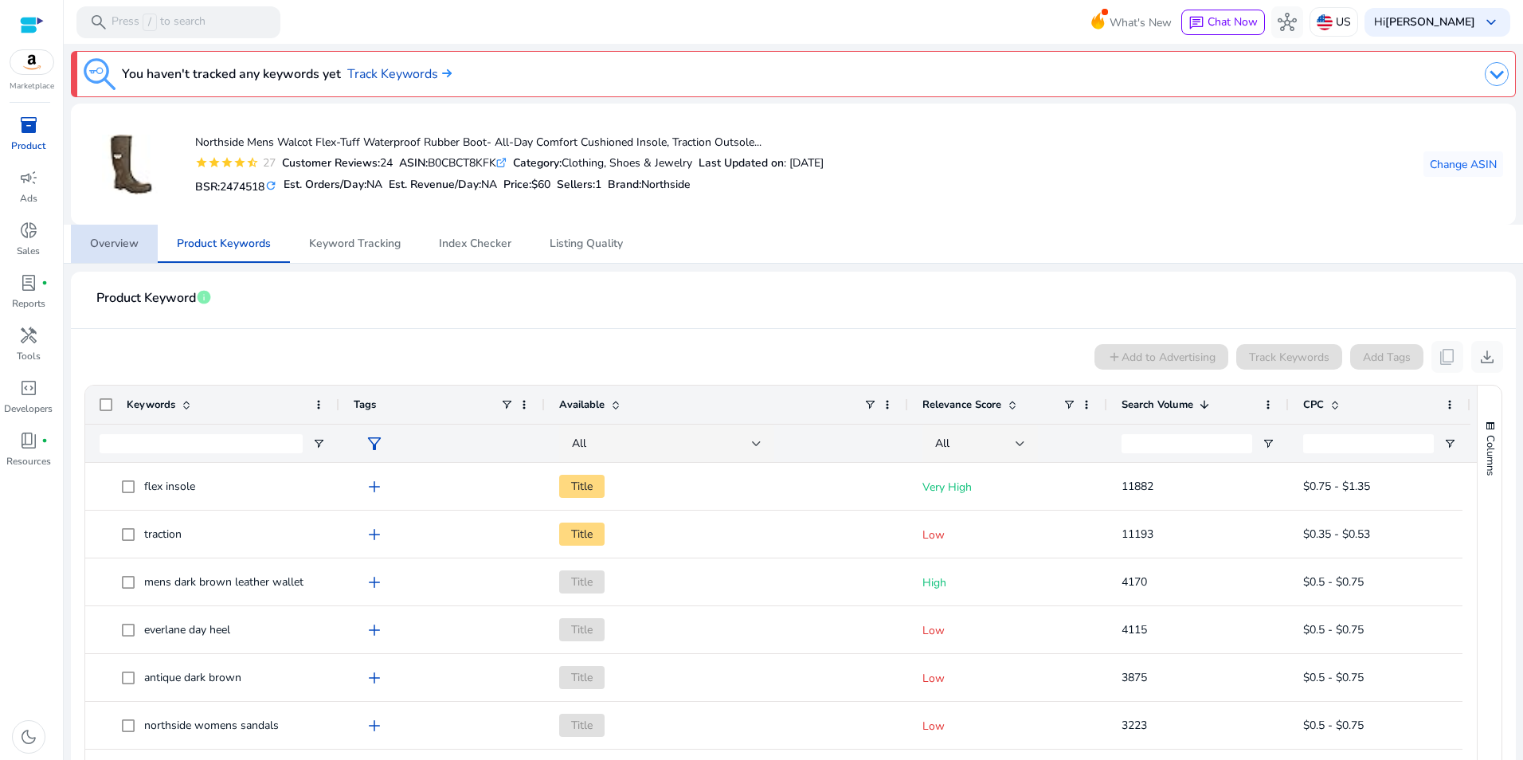
click at [96, 251] on span "Overview" at bounding box center [114, 244] width 49 height 38
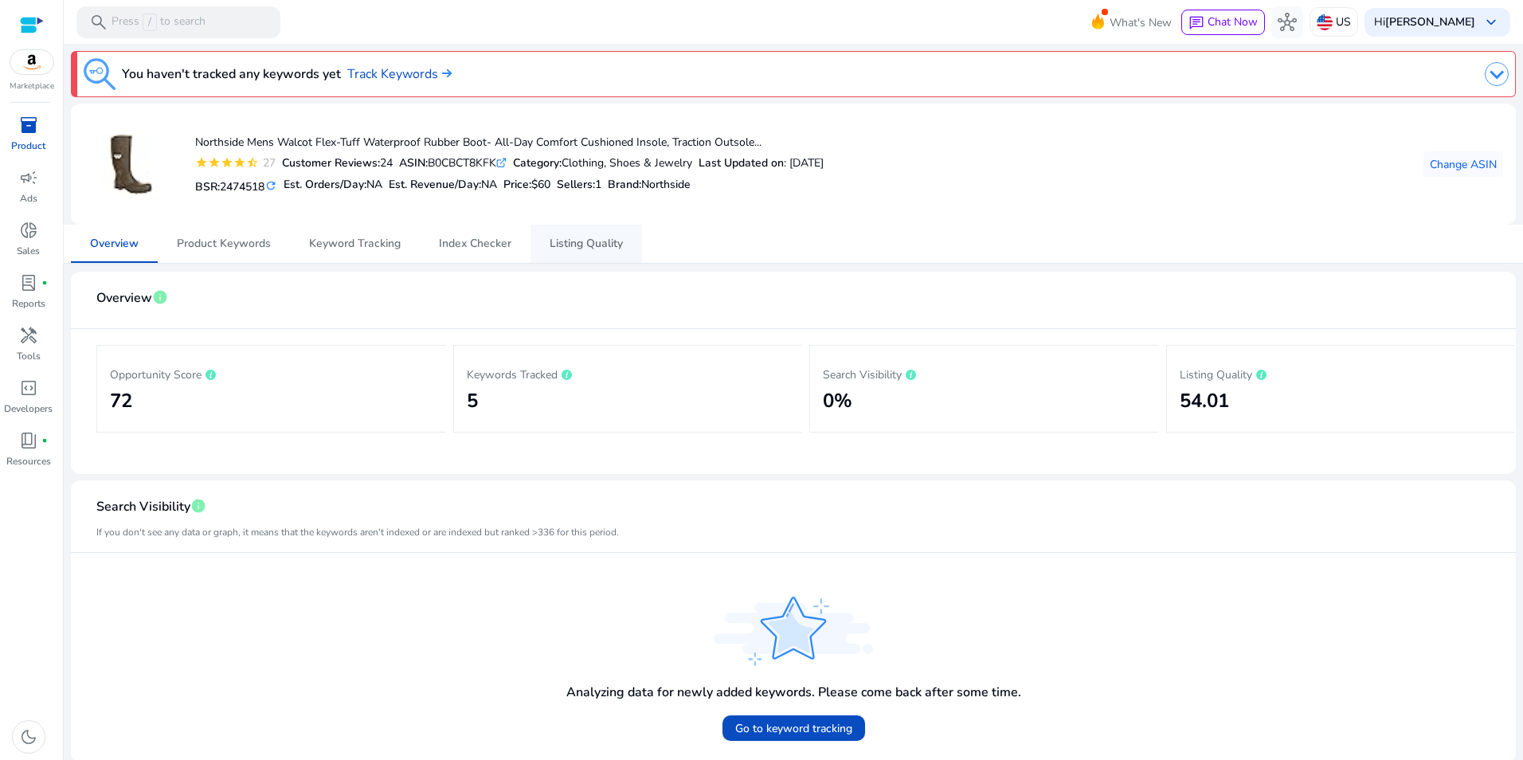
click at [598, 248] on span "Listing Quality" at bounding box center [586, 243] width 73 height 11
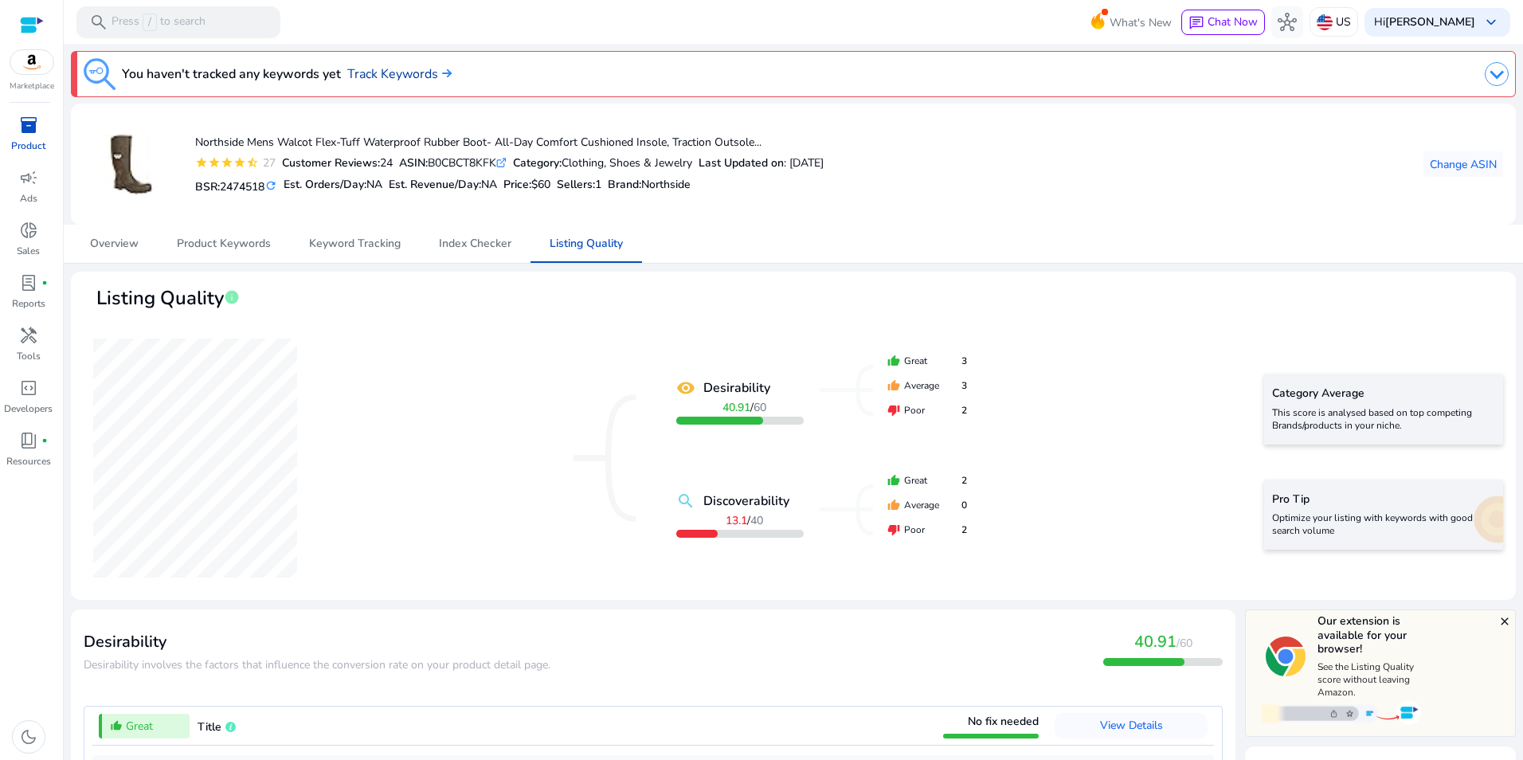
click at [392, 72] on link "Track Keywords" at bounding box center [399, 74] width 104 height 19
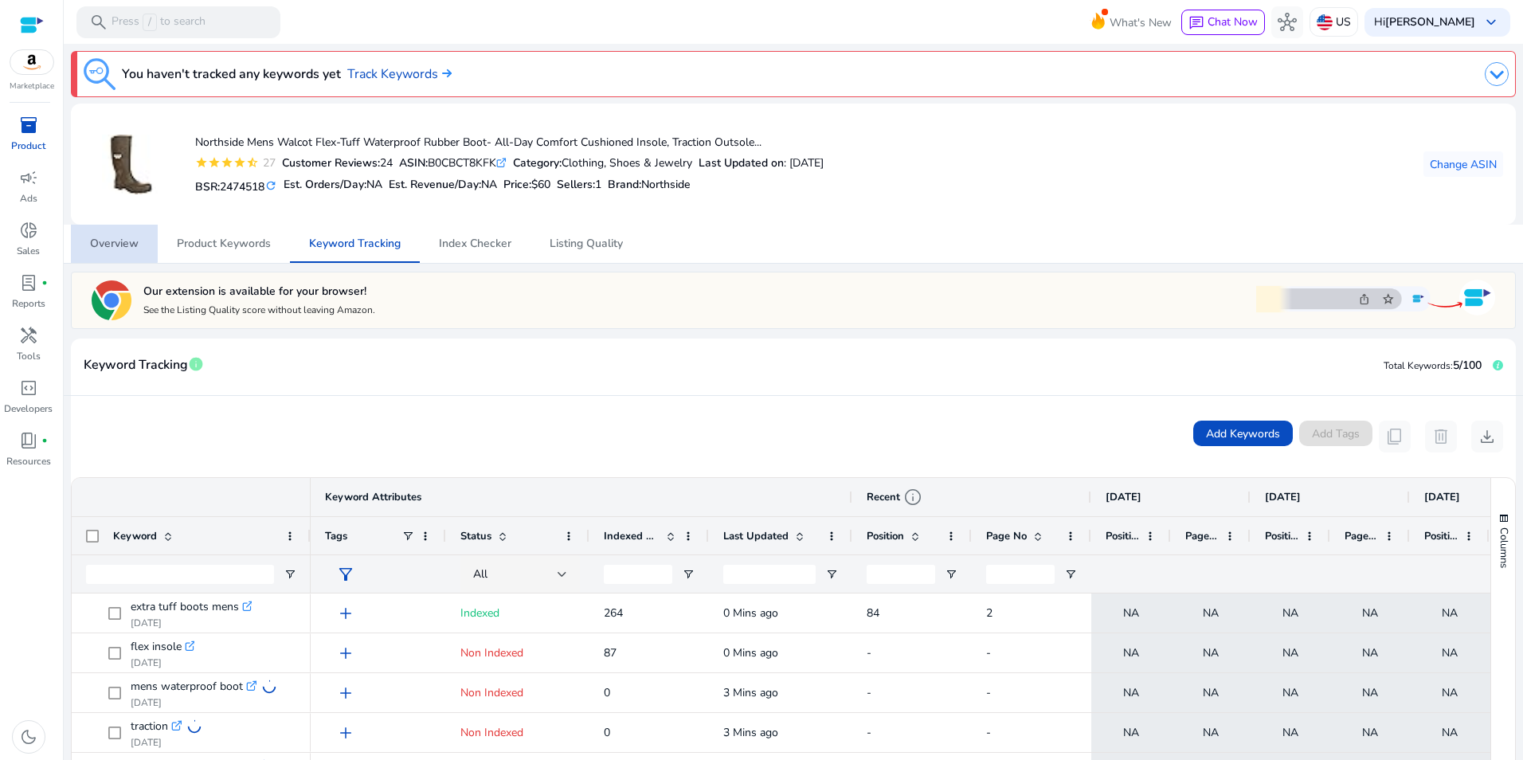
click at [102, 243] on span "Overview" at bounding box center [114, 243] width 49 height 11
